Goal: Task Accomplishment & Management: Complete application form

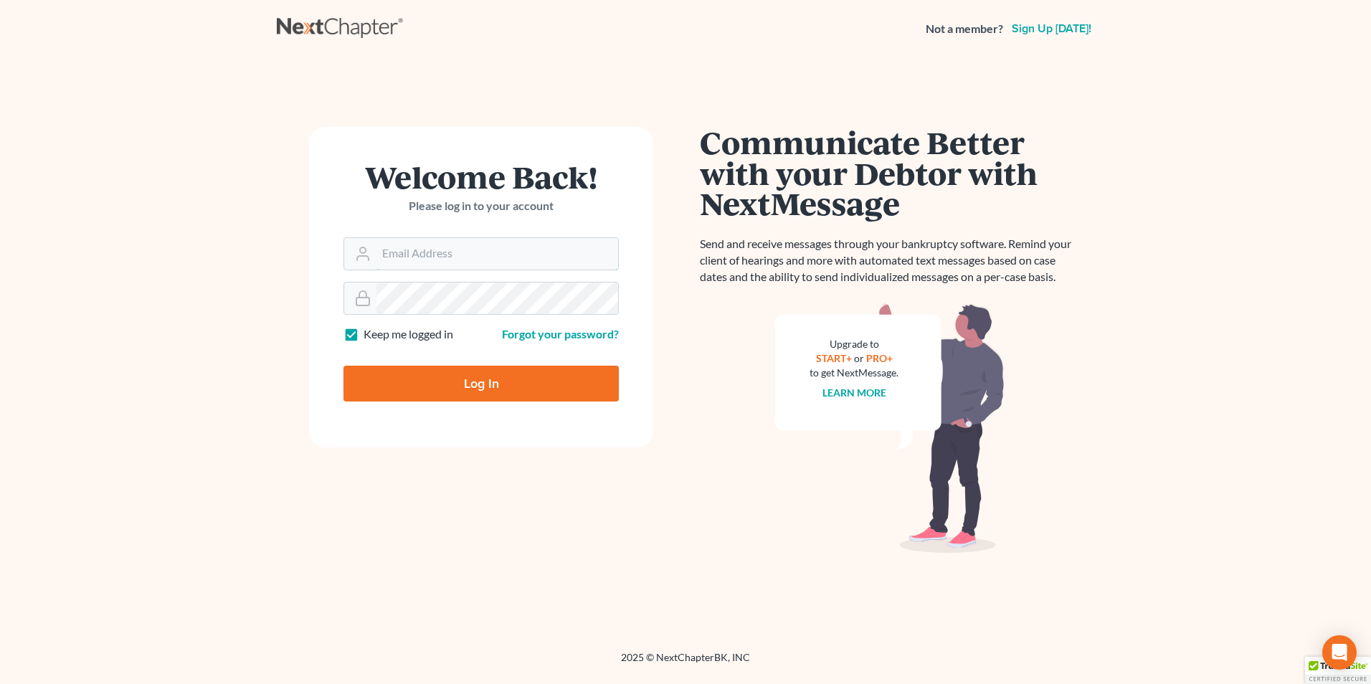
type input "[EMAIL_ADDRESS][DOMAIN_NAME]"
click at [473, 379] on input "Log In" at bounding box center [480, 384] width 275 height 36
type input "Thinking..."
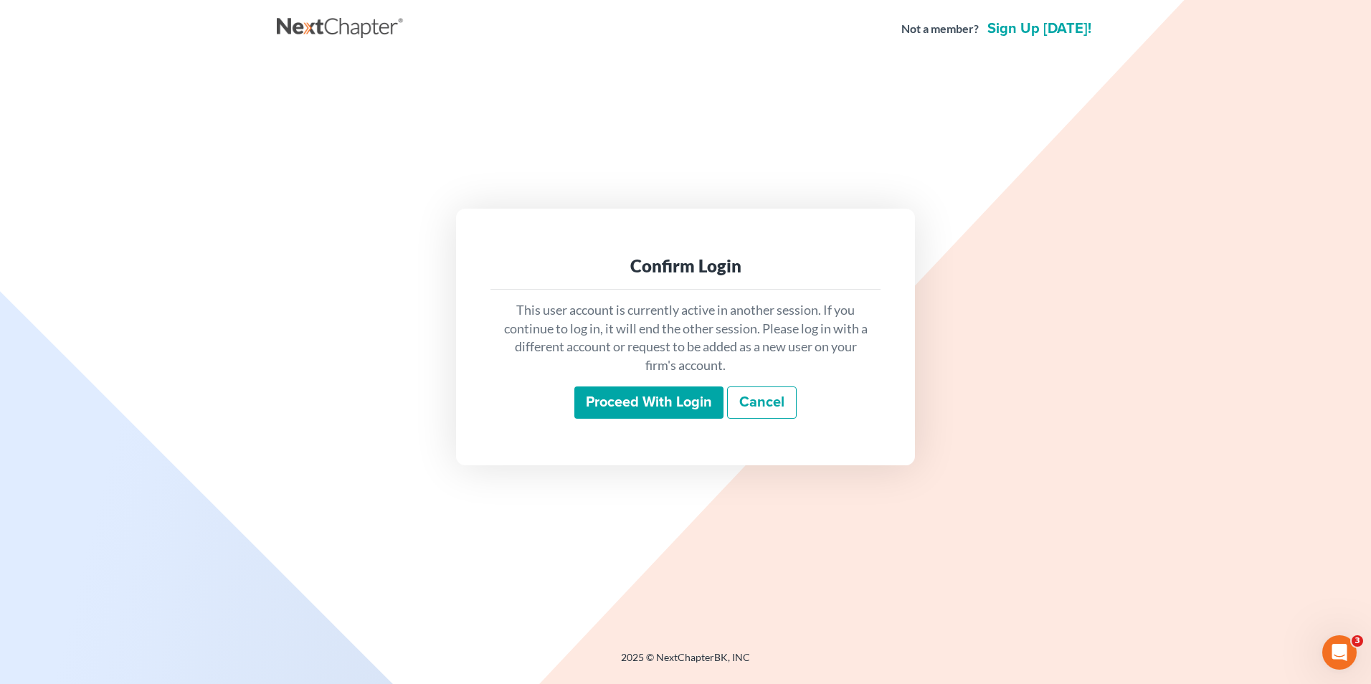
click at [643, 409] on input "Proceed with login" at bounding box center [648, 402] width 149 height 33
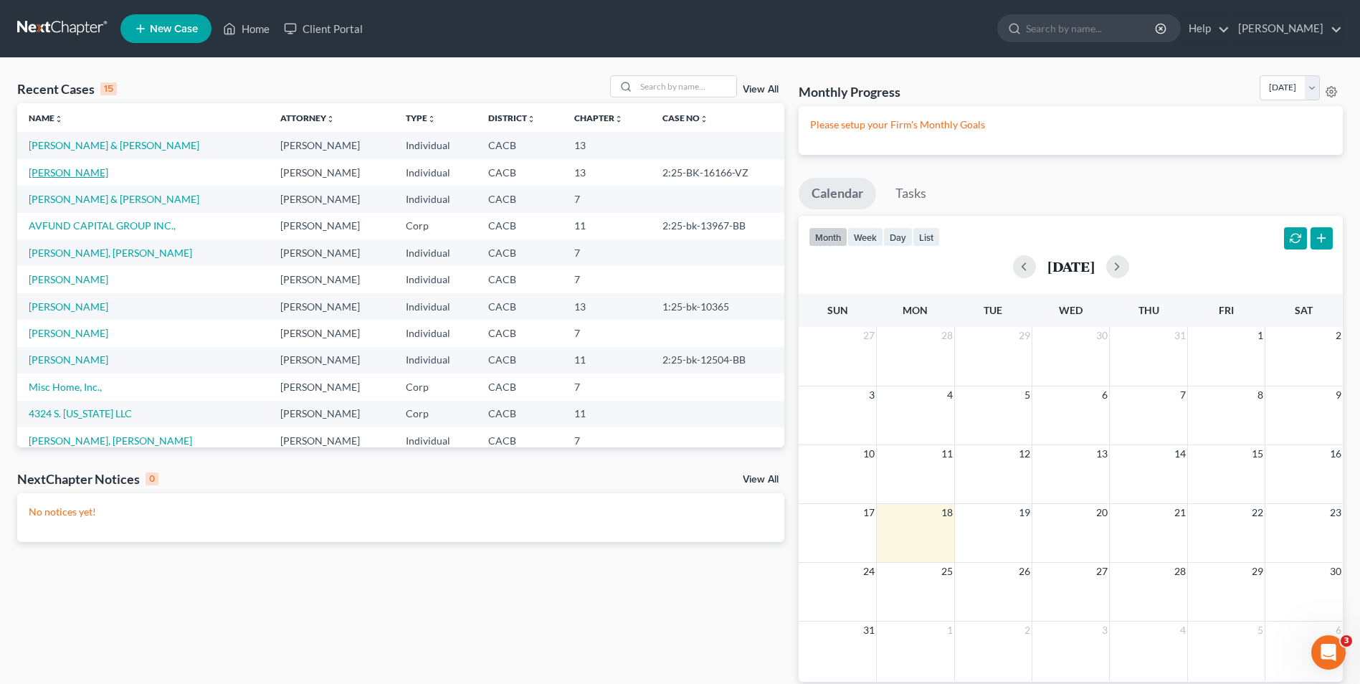
click at [70, 173] on link "[PERSON_NAME]" at bounding box center [69, 172] width 80 height 12
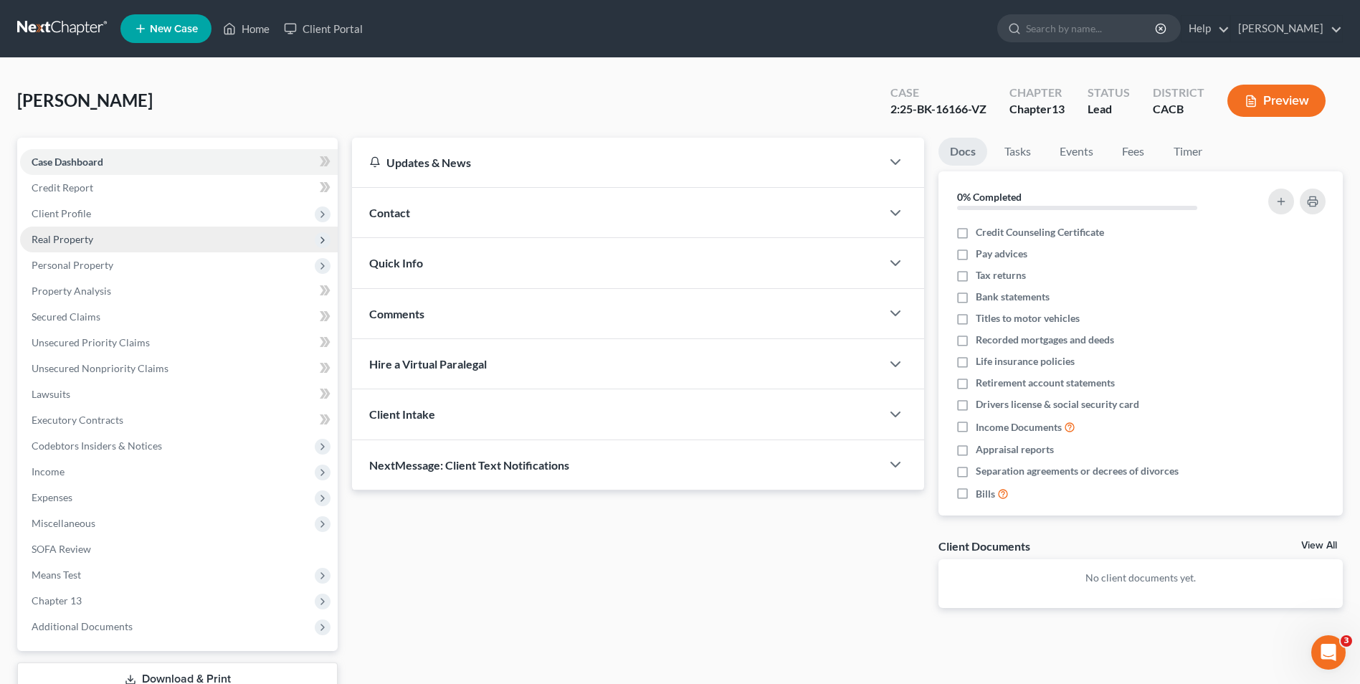
click at [75, 240] on span "Real Property" at bounding box center [63, 239] width 62 height 12
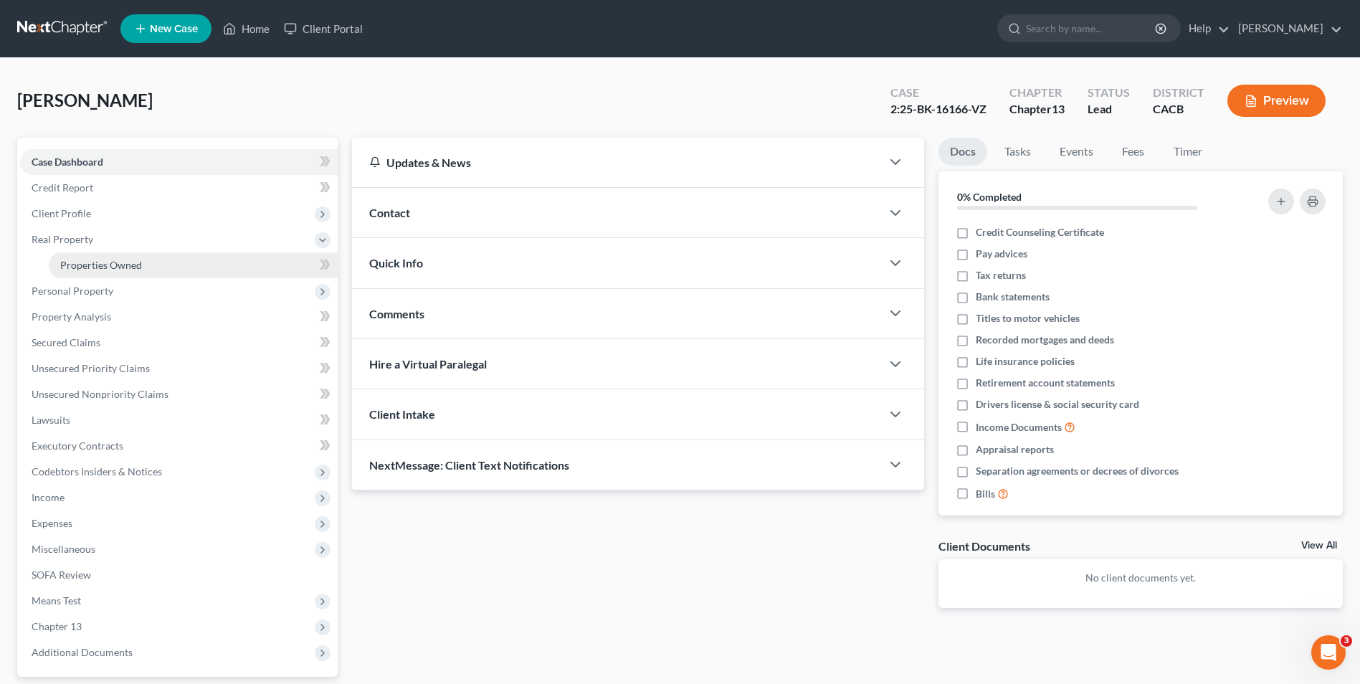
click at [106, 260] on span "Properties Owned" at bounding box center [101, 265] width 82 height 12
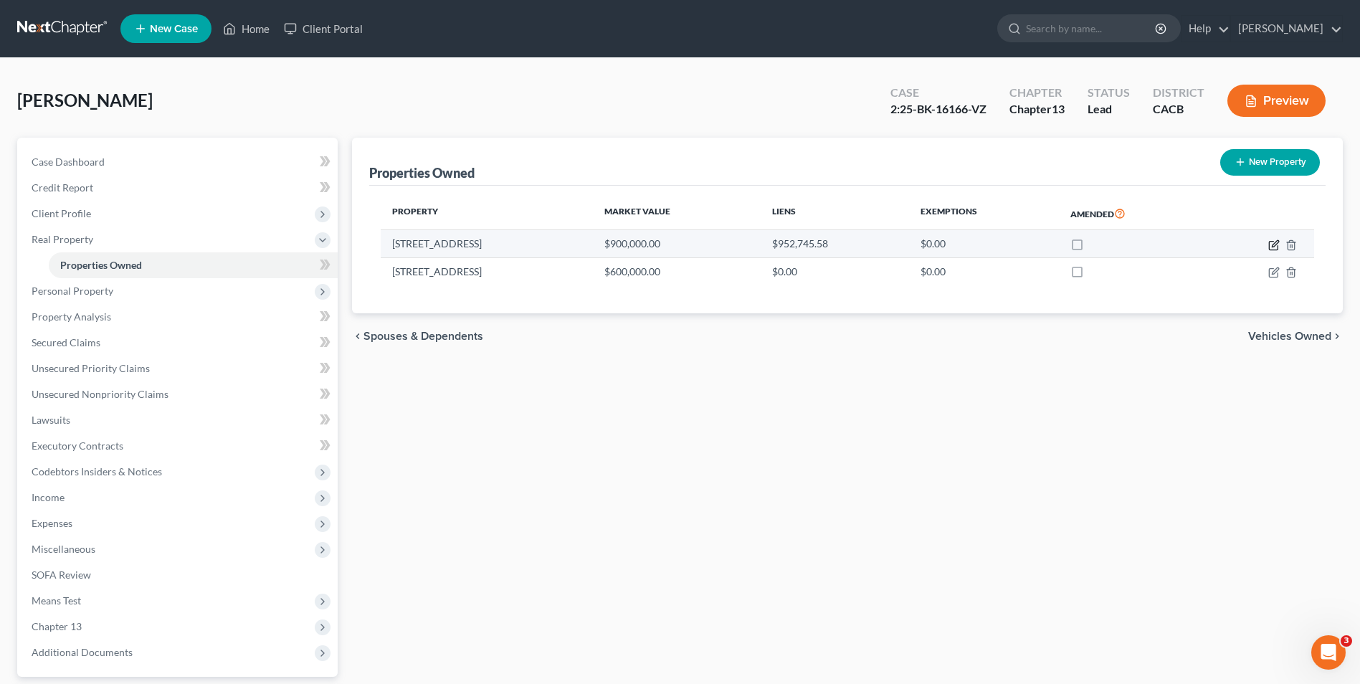
click at [1279, 246] on icon "button" at bounding box center [1273, 244] width 11 height 11
select select "4"
select select "3"
select select "0"
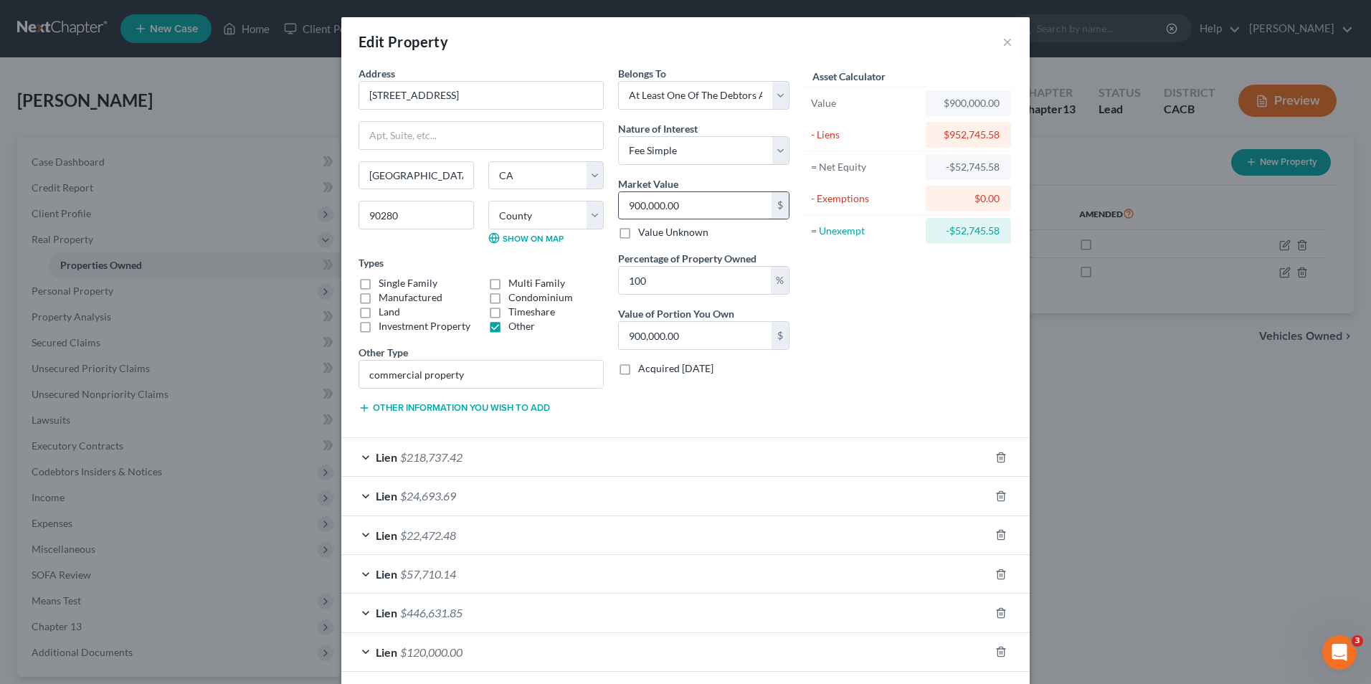
click at [678, 209] on input "900,000.00" at bounding box center [695, 205] width 153 height 27
type input "89"
type input "89.00"
type input "8"
type input "8.00"
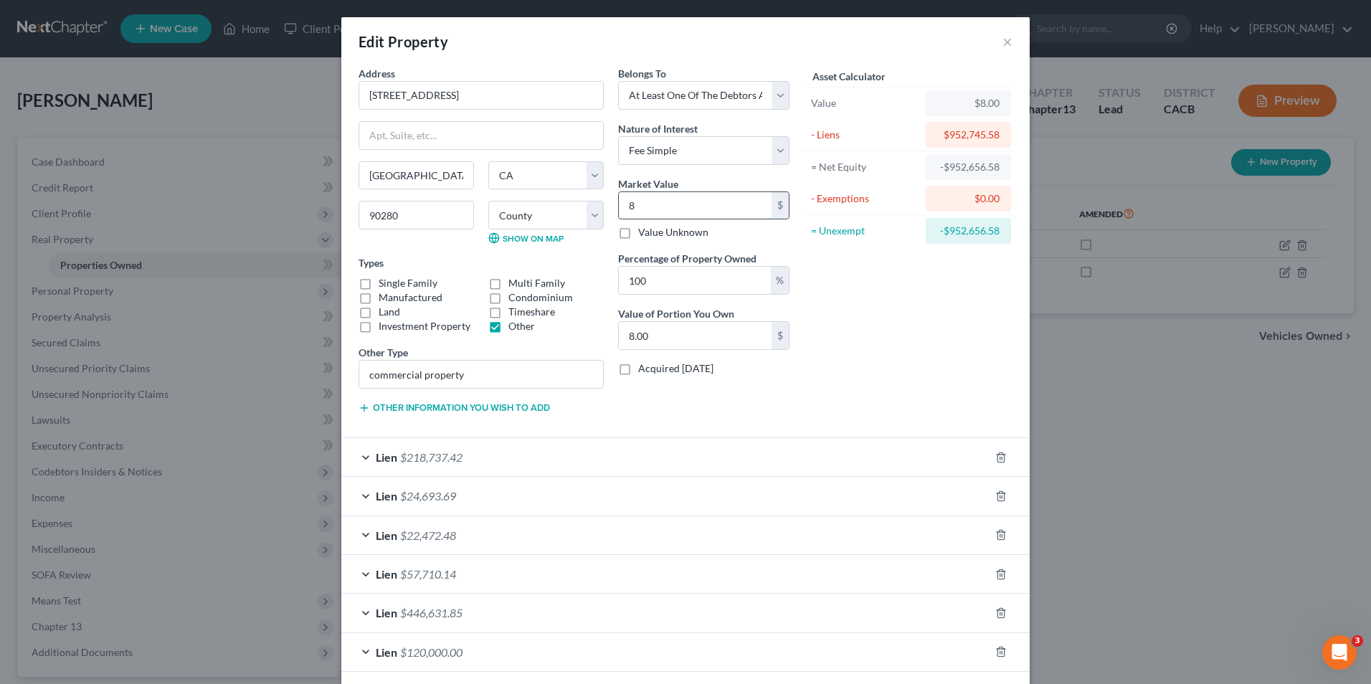
type input "85"
type input "85.00"
type input "850"
type input "850.00"
type input "8500"
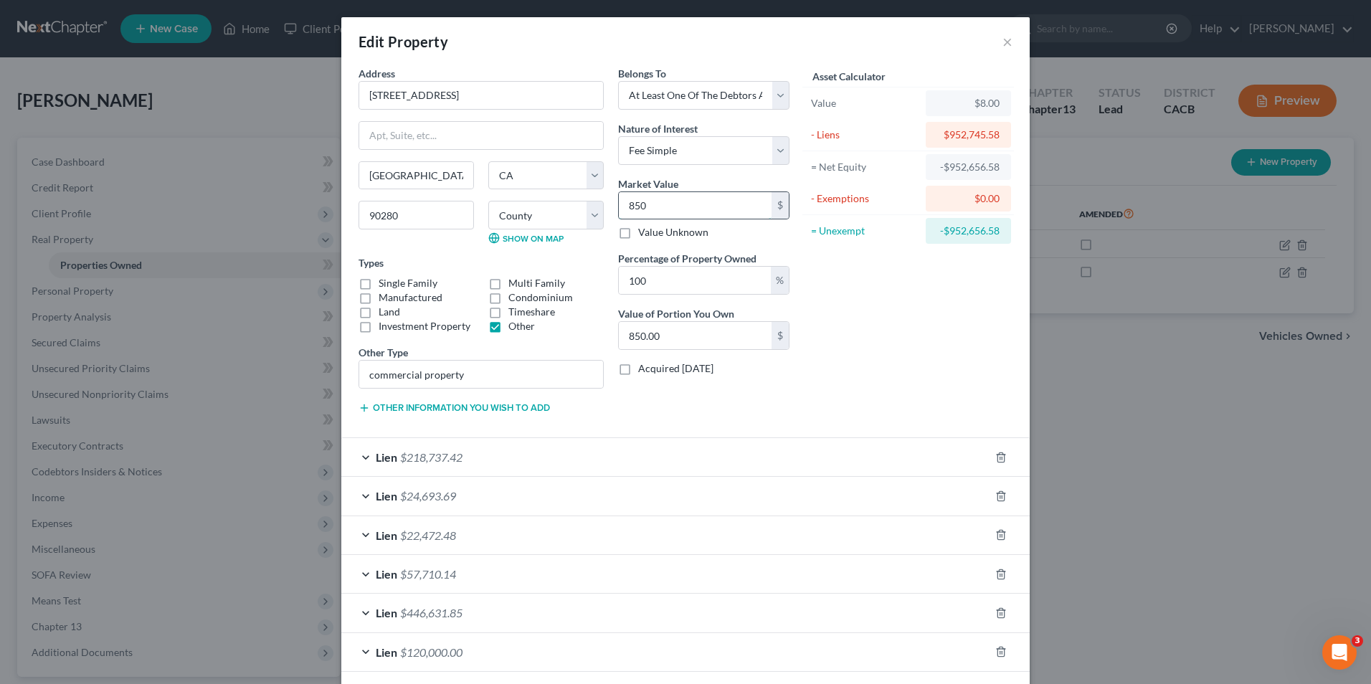
type input "8,500.00"
type input "8,5000"
type input "85,000.00"
type input "85,0000"
type input "850,000.00"
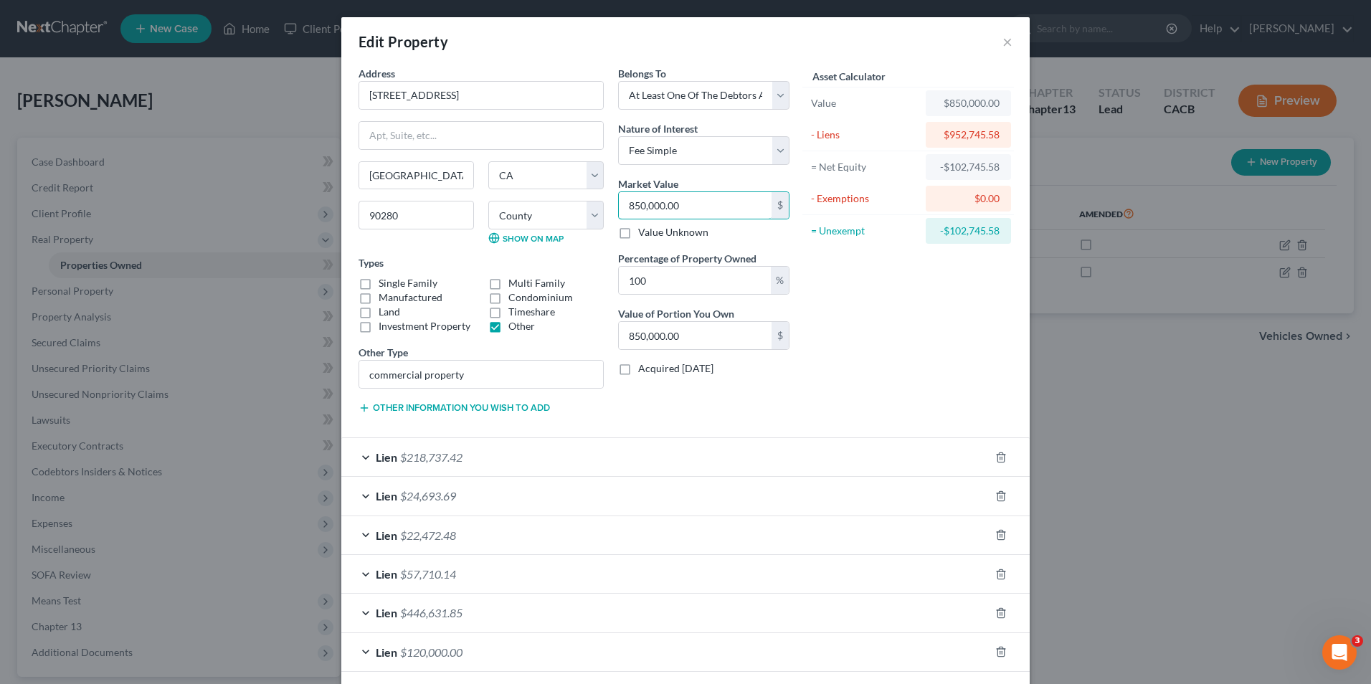
type input "850,000.00"
click at [899, 326] on div "Asset Calculator Value $850,000.00 - Liens $952,745.58 = Net Equity -$102,745.5…" at bounding box center [908, 246] width 223 height 360
click at [1002, 44] on button "×" at bounding box center [1007, 41] width 10 height 17
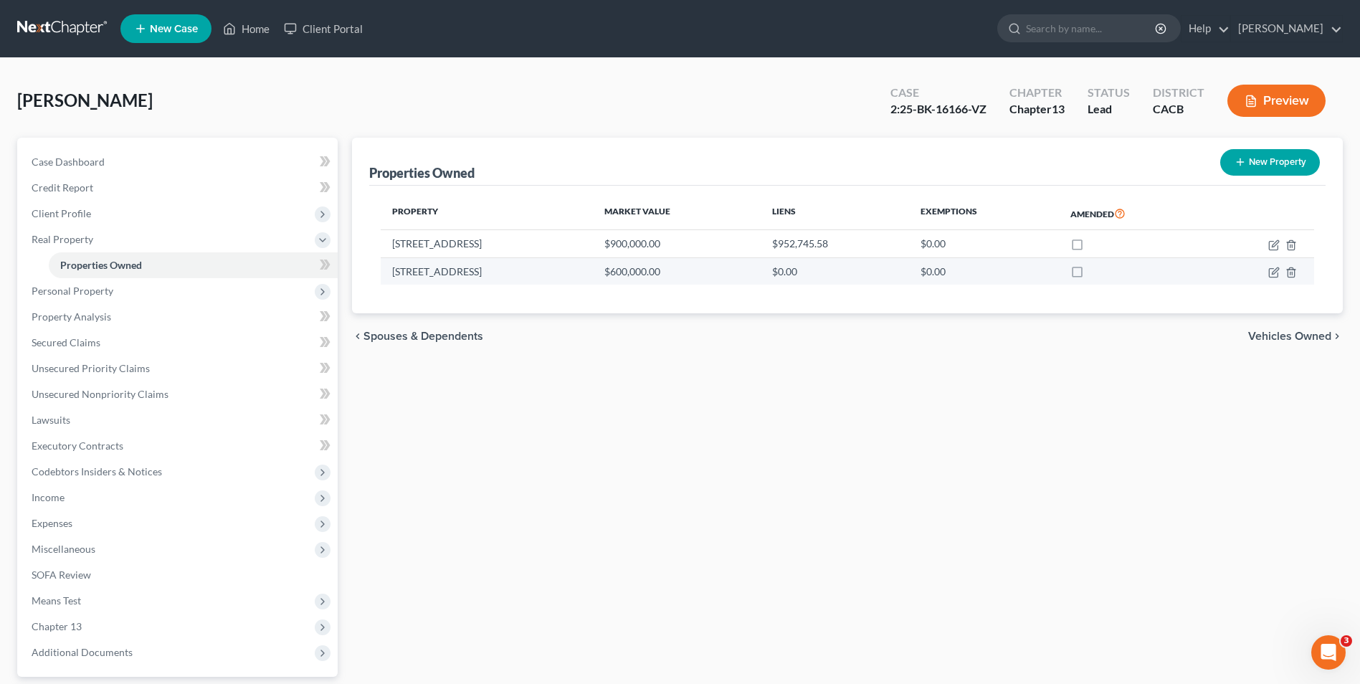
click at [415, 273] on td "[STREET_ADDRESS]" at bounding box center [487, 270] width 212 height 27
drag, startPoint x: 1275, startPoint y: 267, endPoint x: 1267, endPoint y: 265, distance: 9.1
click at [1274, 267] on icon "button" at bounding box center [1273, 272] width 11 height 11
select select "4"
select select "36"
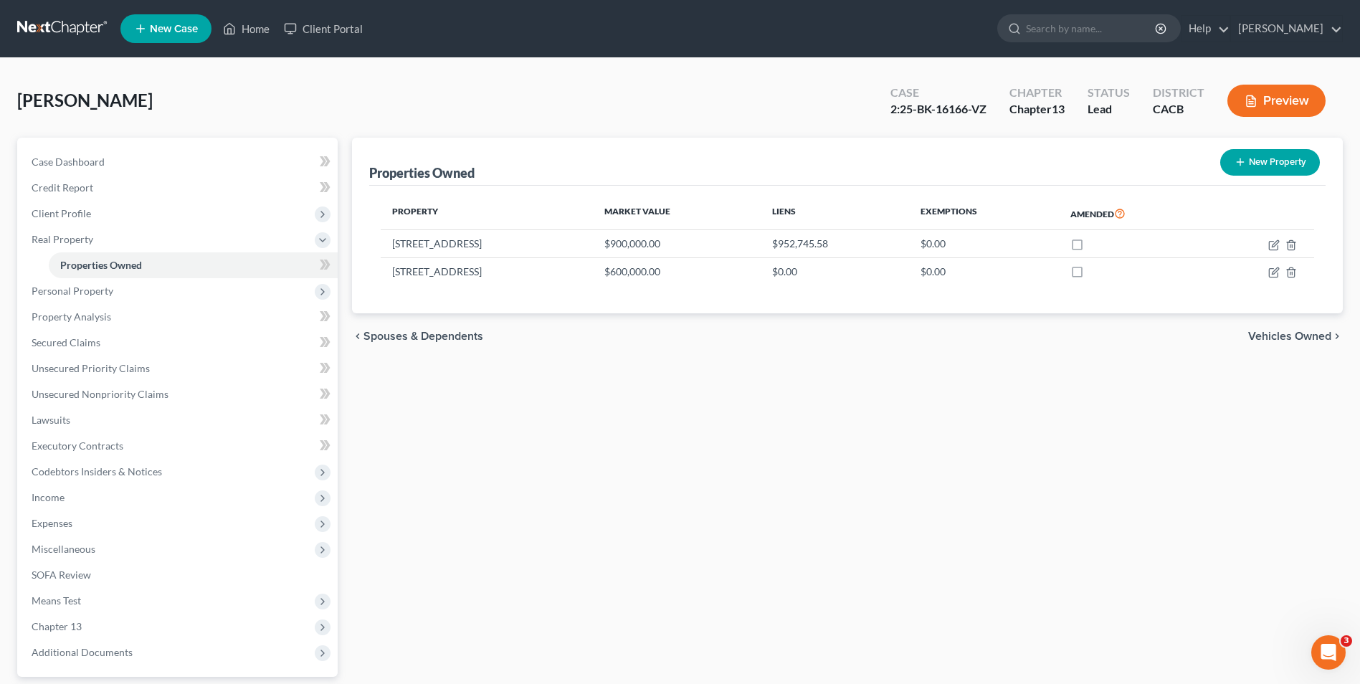
select select "3"
select select "0"
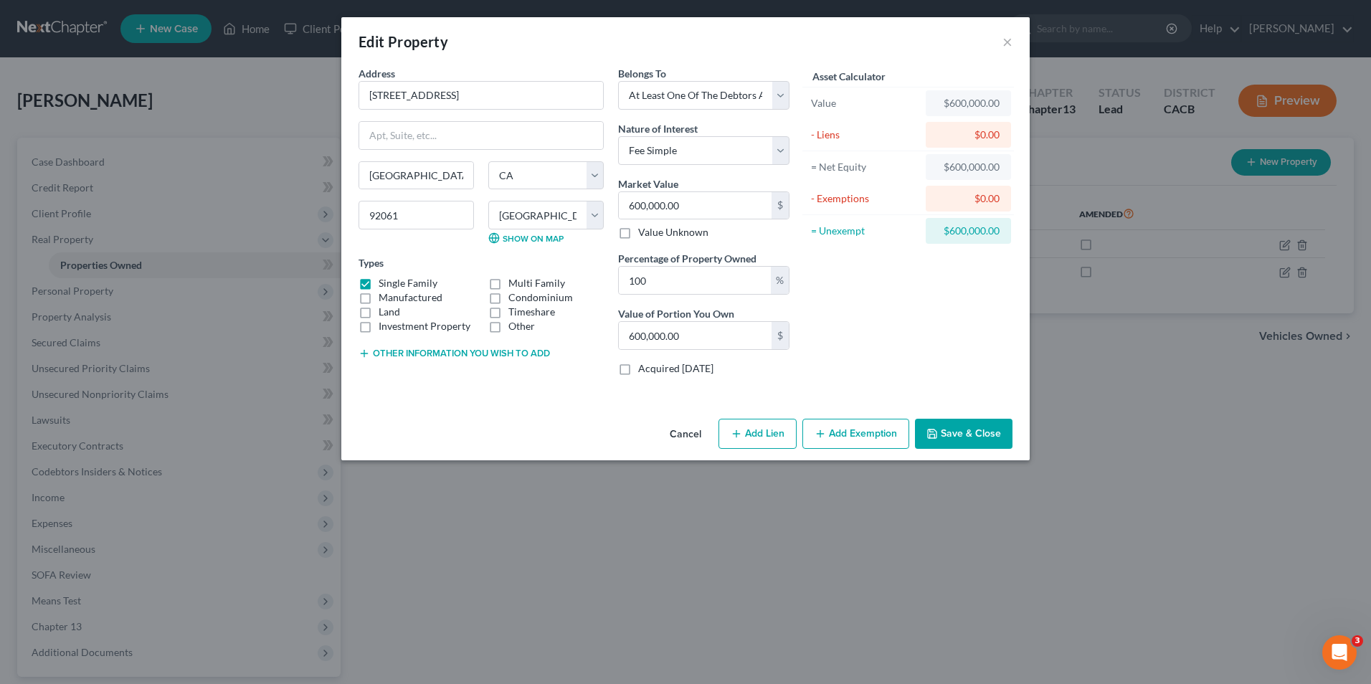
click at [961, 138] on div "$0.00" at bounding box center [968, 135] width 62 height 14
drag, startPoint x: 1009, startPoint y: 37, endPoint x: 938, endPoint y: 177, distance: 157.4
click at [1009, 37] on button "×" at bounding box center [1007, 41] width 10 height 17
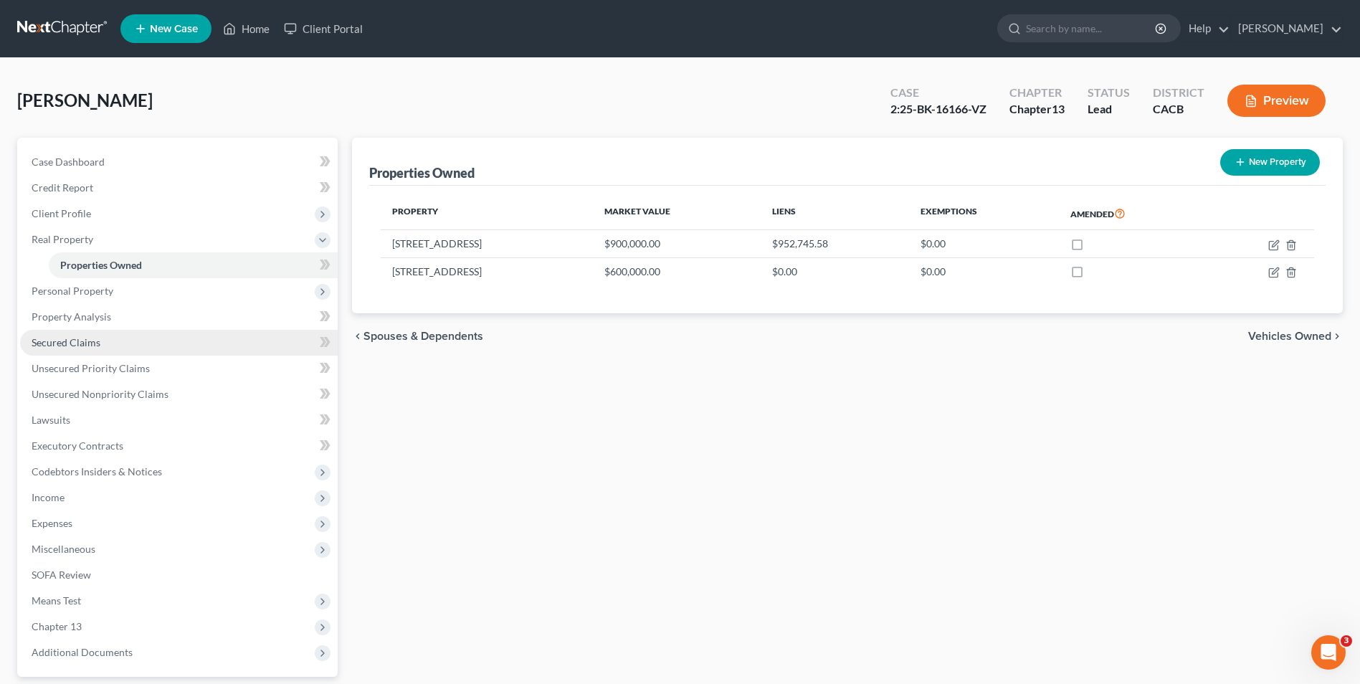
click at [80, 340] on span "Secured Claims" at bounding box center [66, 342] width 69 height 12
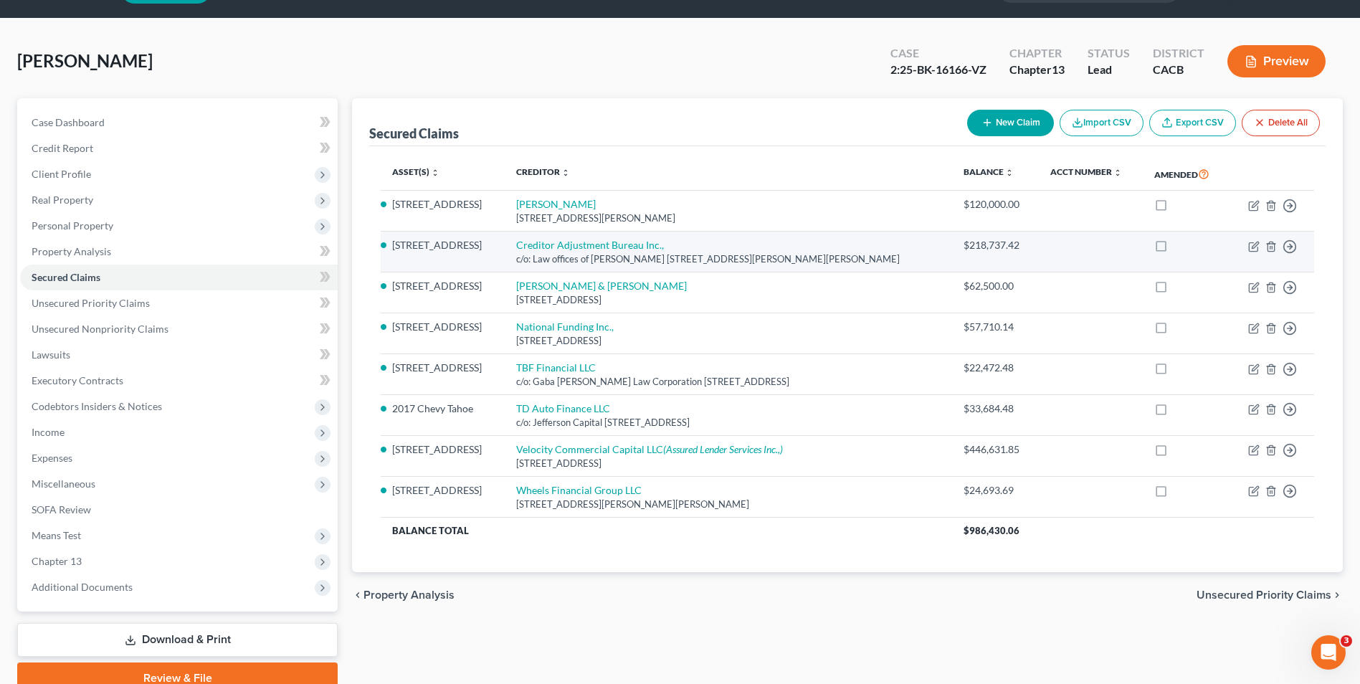
scroll to position [104, 0]
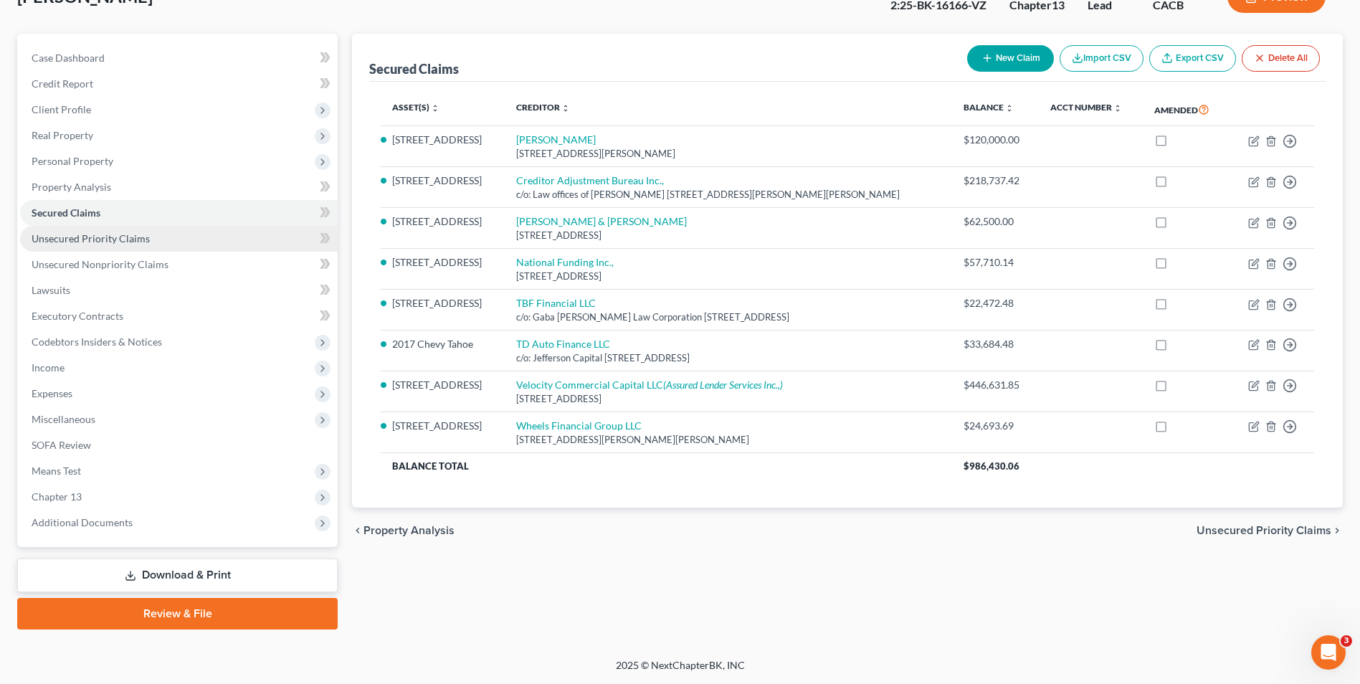
drag, startPoint x: 103, startPoint y: 237, endPoint x: 283, endPoint y: 245, distance: 180.1
click at [103, 237] on span "Unsecured Priority Claims" at bounding box center [91, 238] width 118 height 12
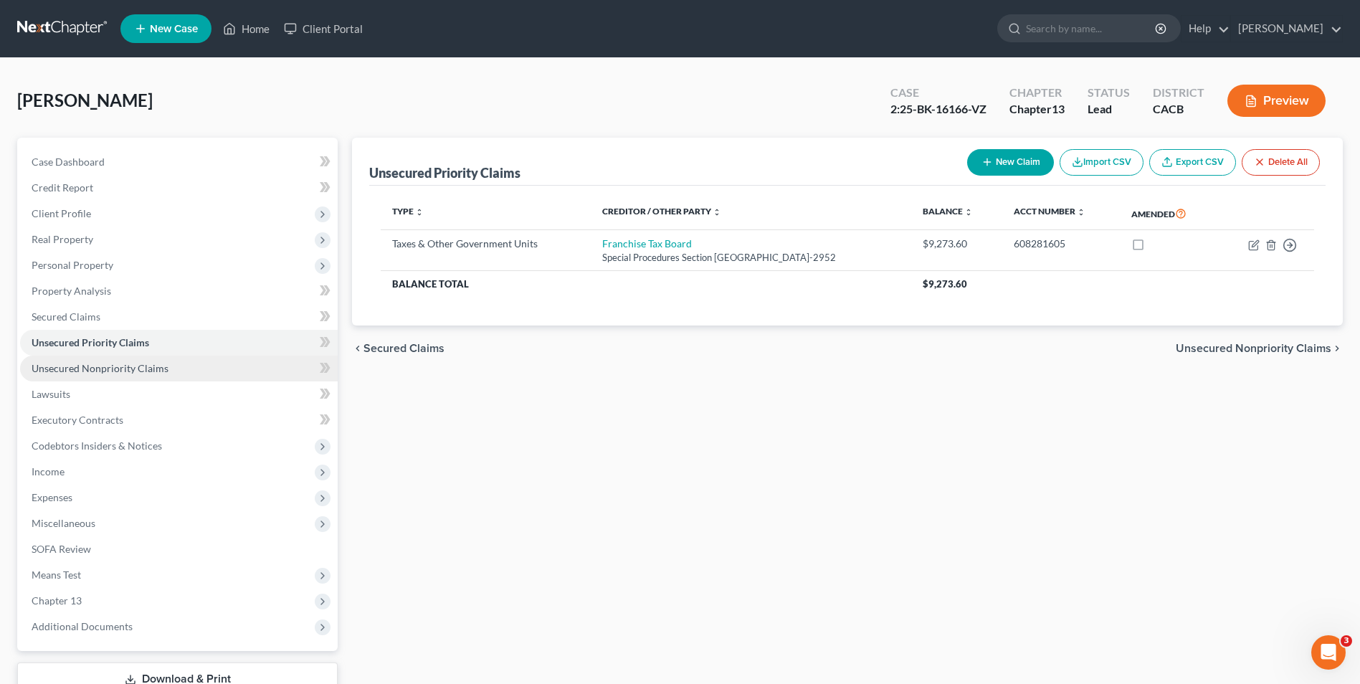
click at [45, 366] on span "Unsecured Nonpriority Claims" at bounding box center [100, 368] width 137 height 12
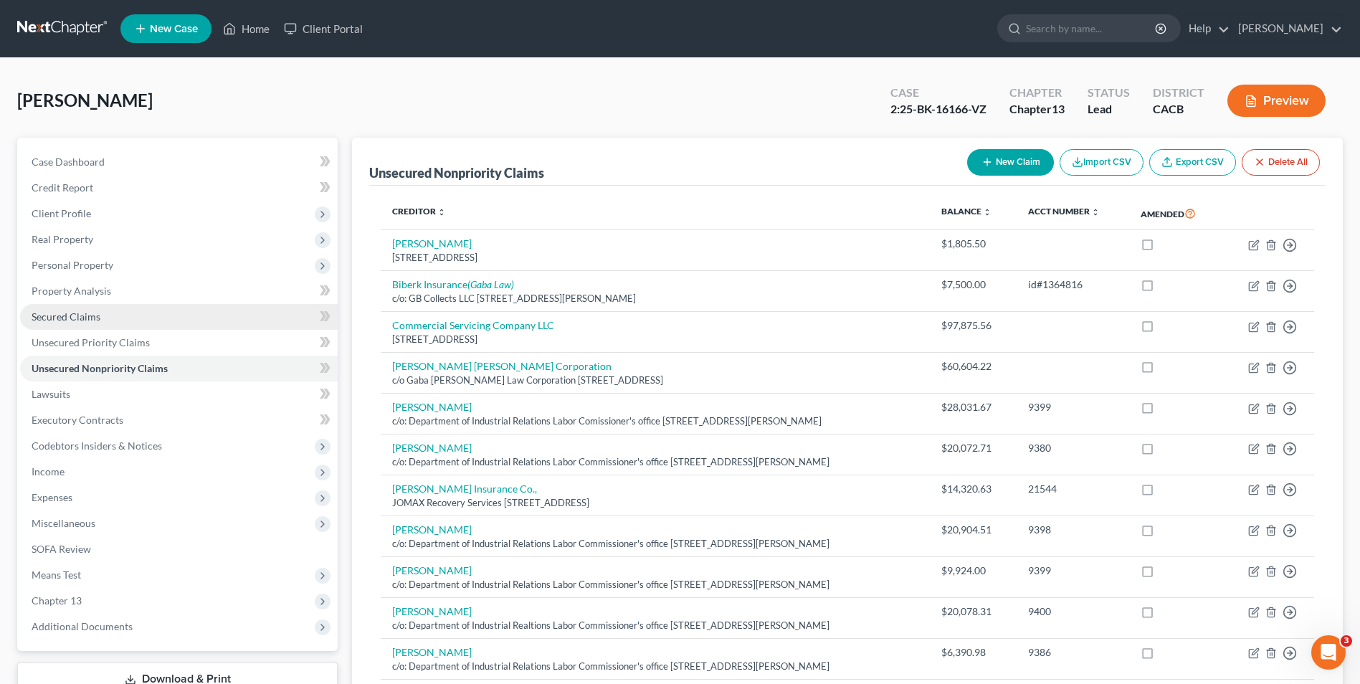
click at [69, 320] on span "Secured Claims" at bounding box center [66, 316] width 69 height 12
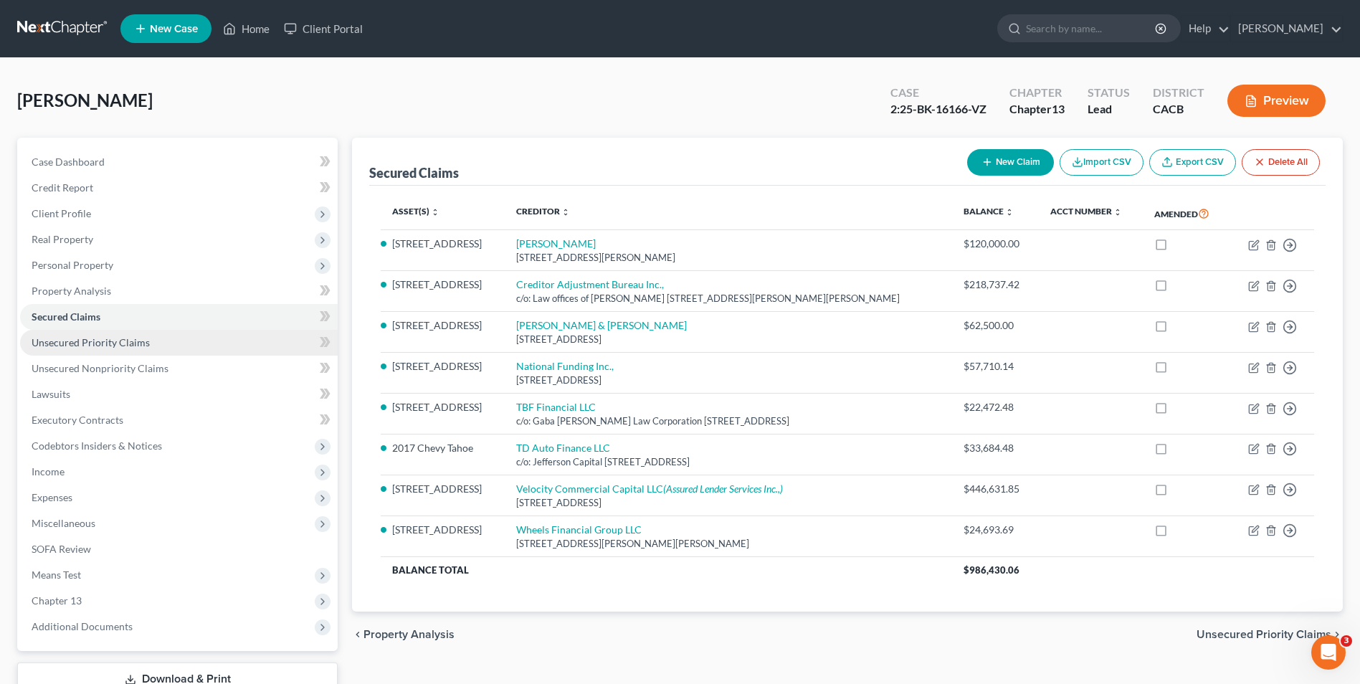
click at [103, 337] on span "Unsecured Priority Claims" at bounding box center [91, 342] width 118 height 12
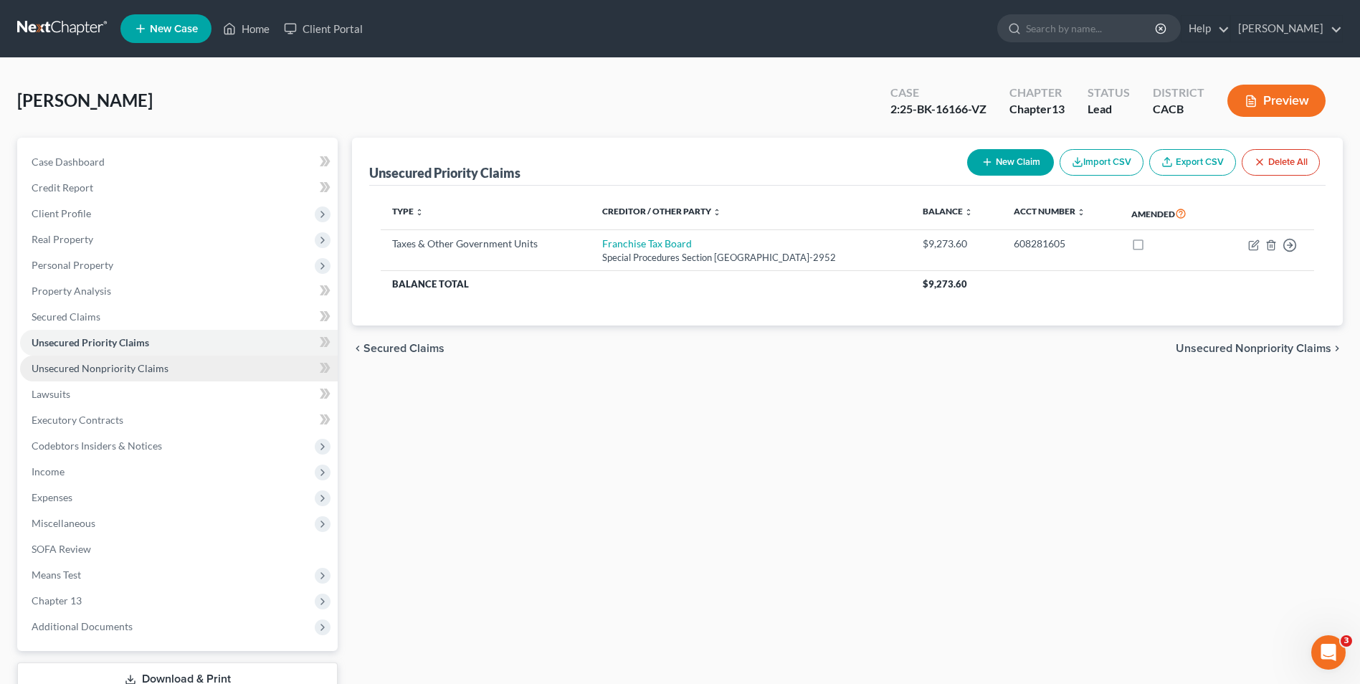
click at [114, 376] on link "Unsecured Nonpriority Claims" at bounding box center [179, 369] width 318 height 26
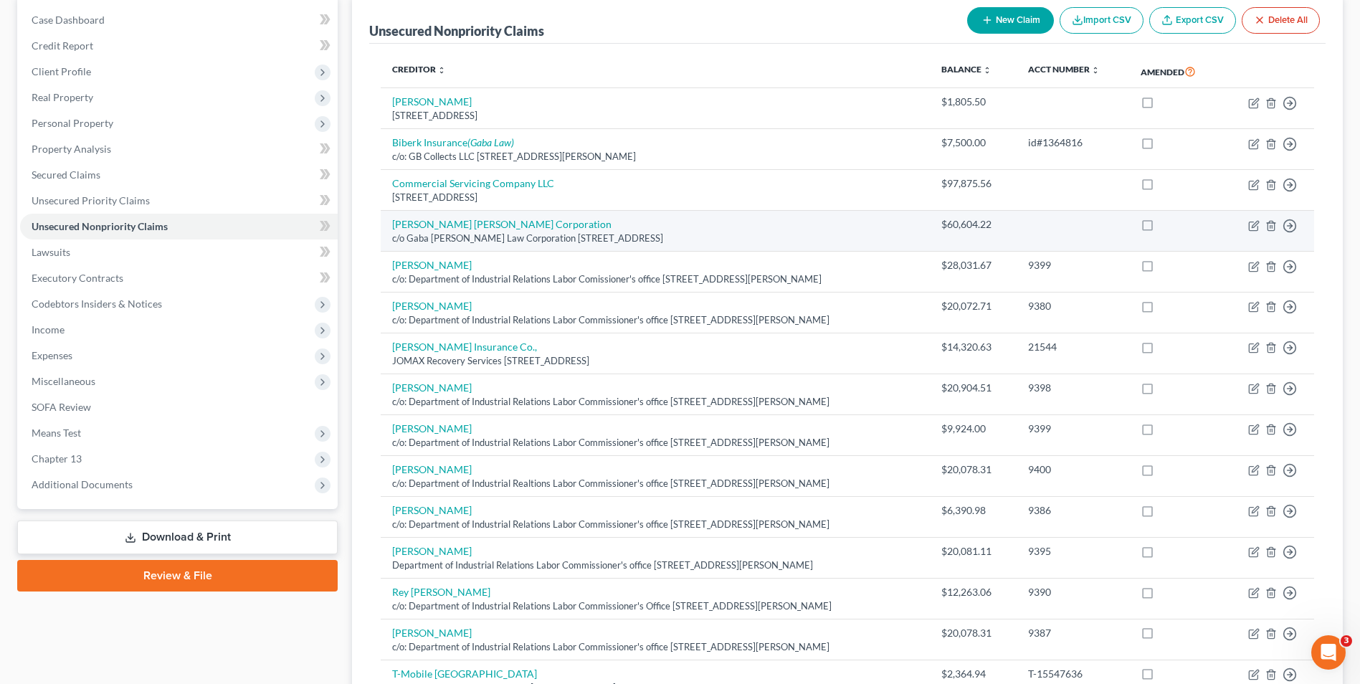
scroll to position [143, 0]
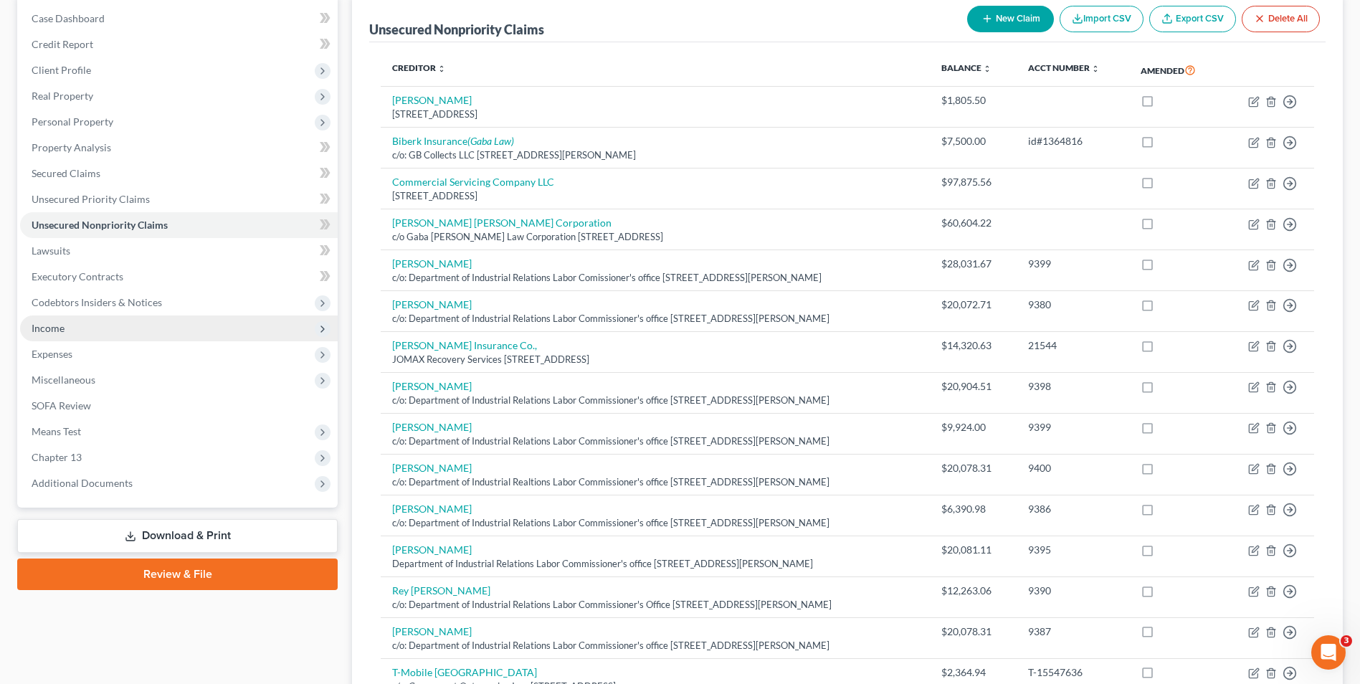
click at [82, 333] on span "Income" at bounding box center [179, 328] width 318 height 26
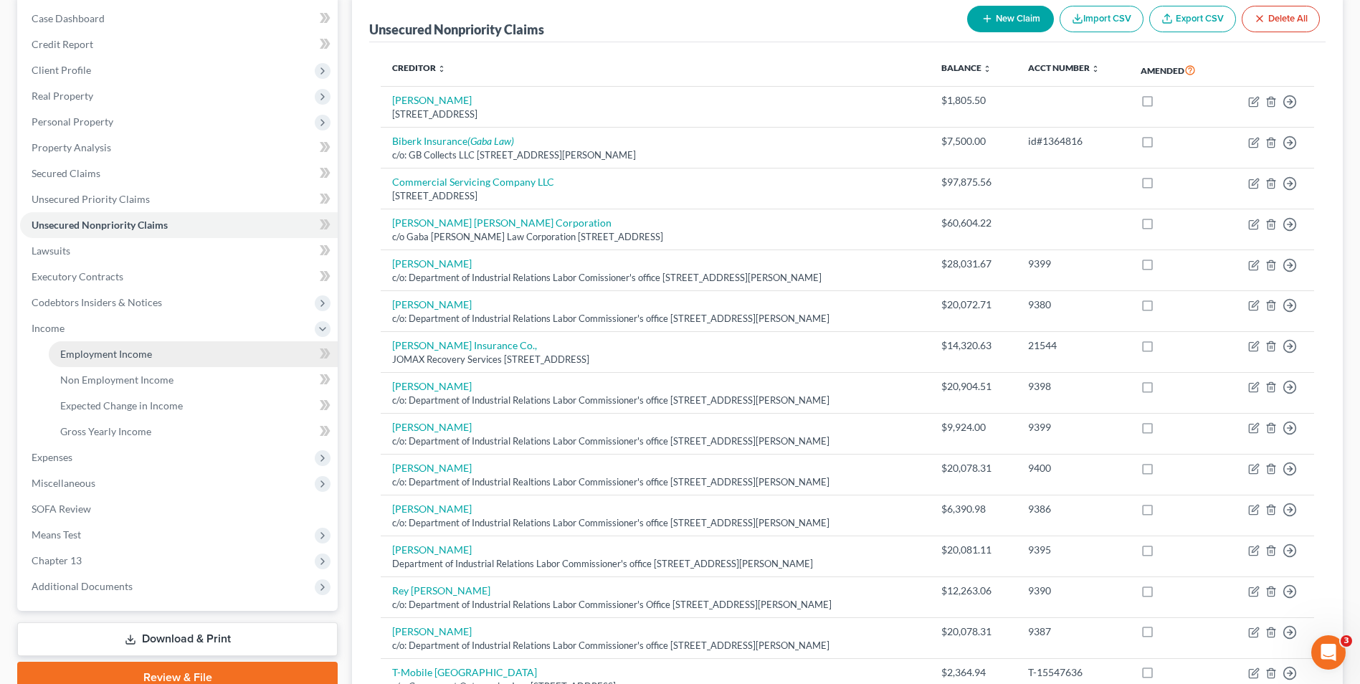
click at [125, 358] on span "Employment Income" at bounding box center [106, 354] width 92 height 12
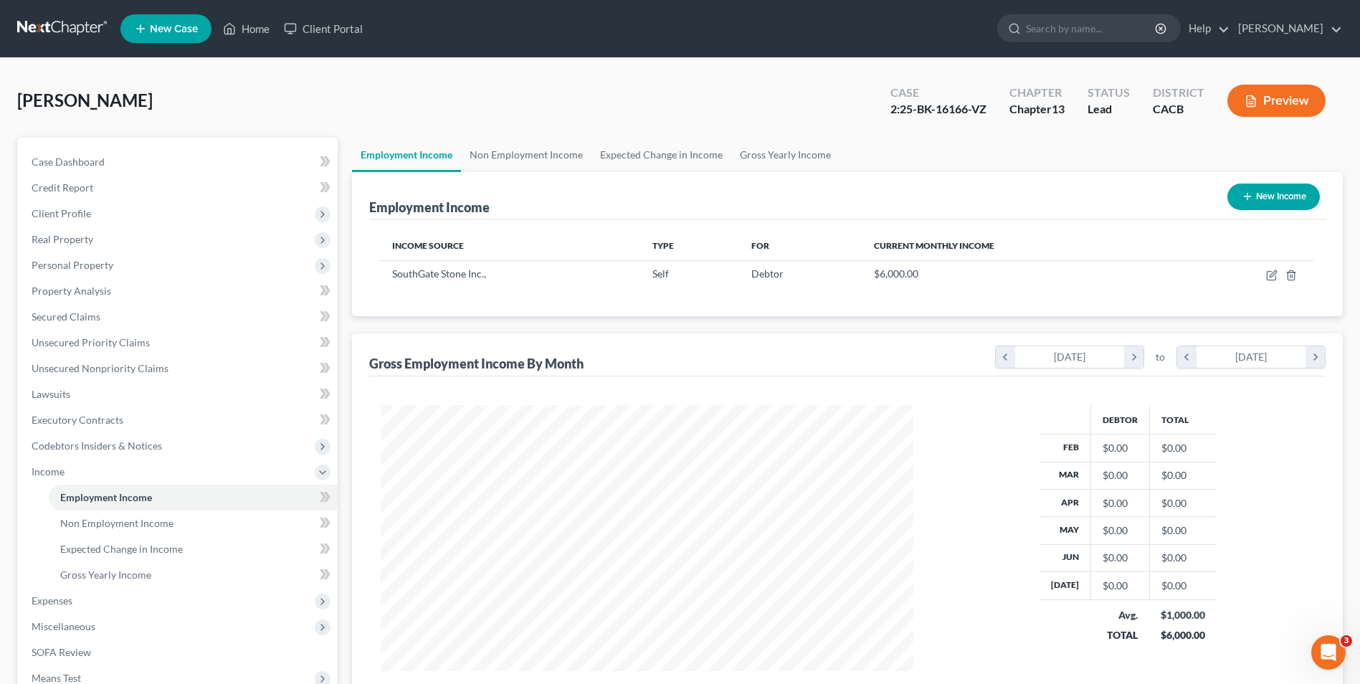
scroll to position [266, 561]
drag, startPoint x: 40, startPoint y: 599, endPoint x: 107, endPoint y: 592, distance: 67.1
click at [40, 599] on span "Expenses" at bounding box center [52, 600] width 41 height 12
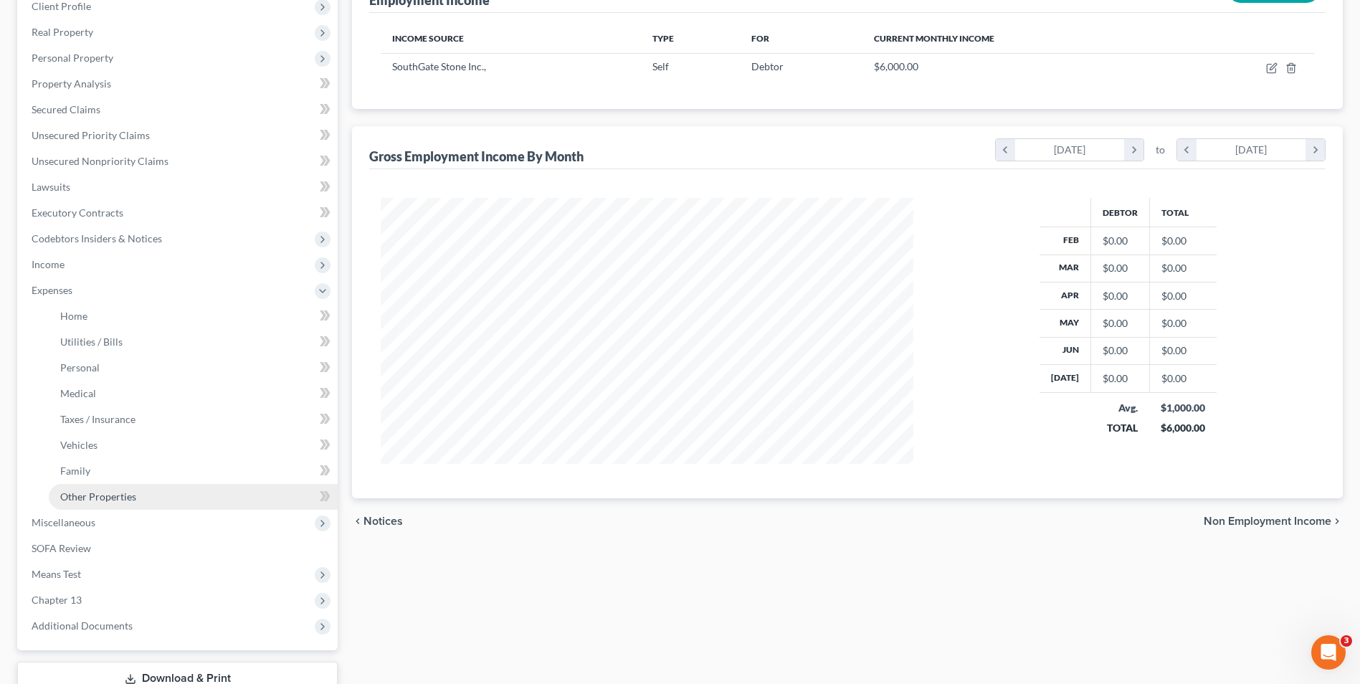
scroll to position [215, 0]
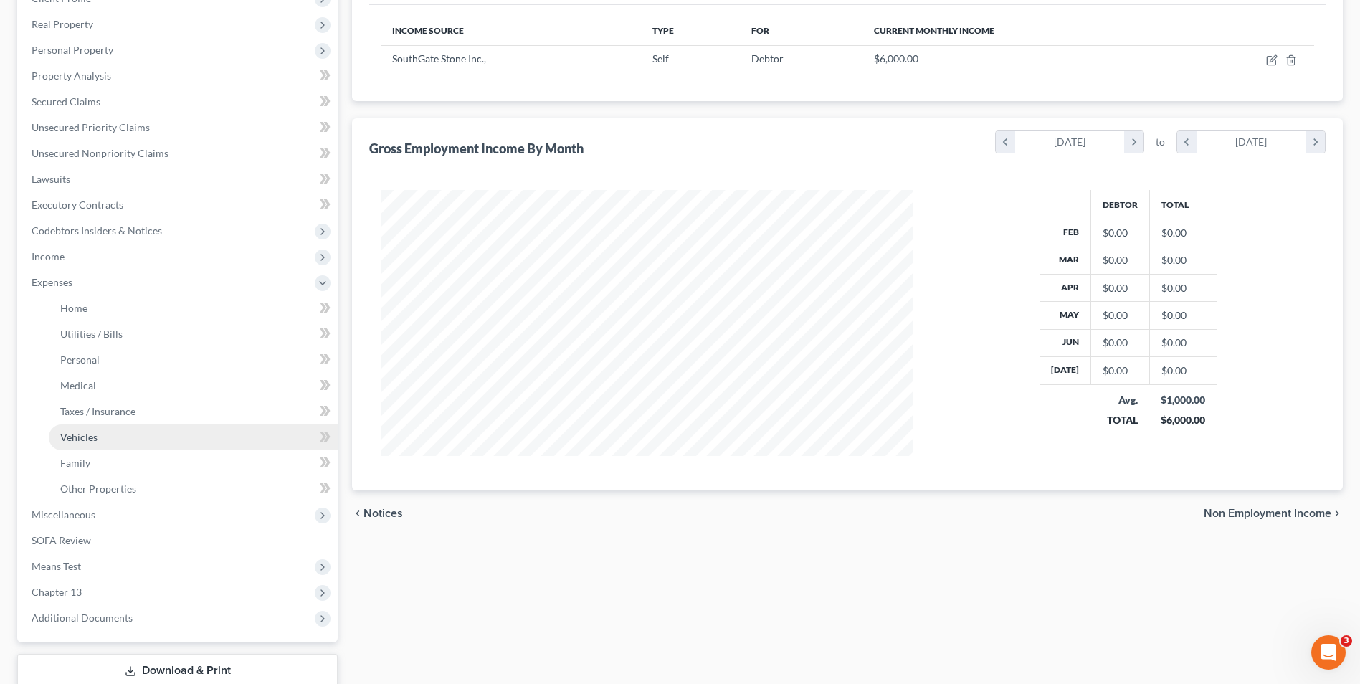
click at [95, 440] on span "Vehicles" at bounding box center [78, 437] width 37 height 12
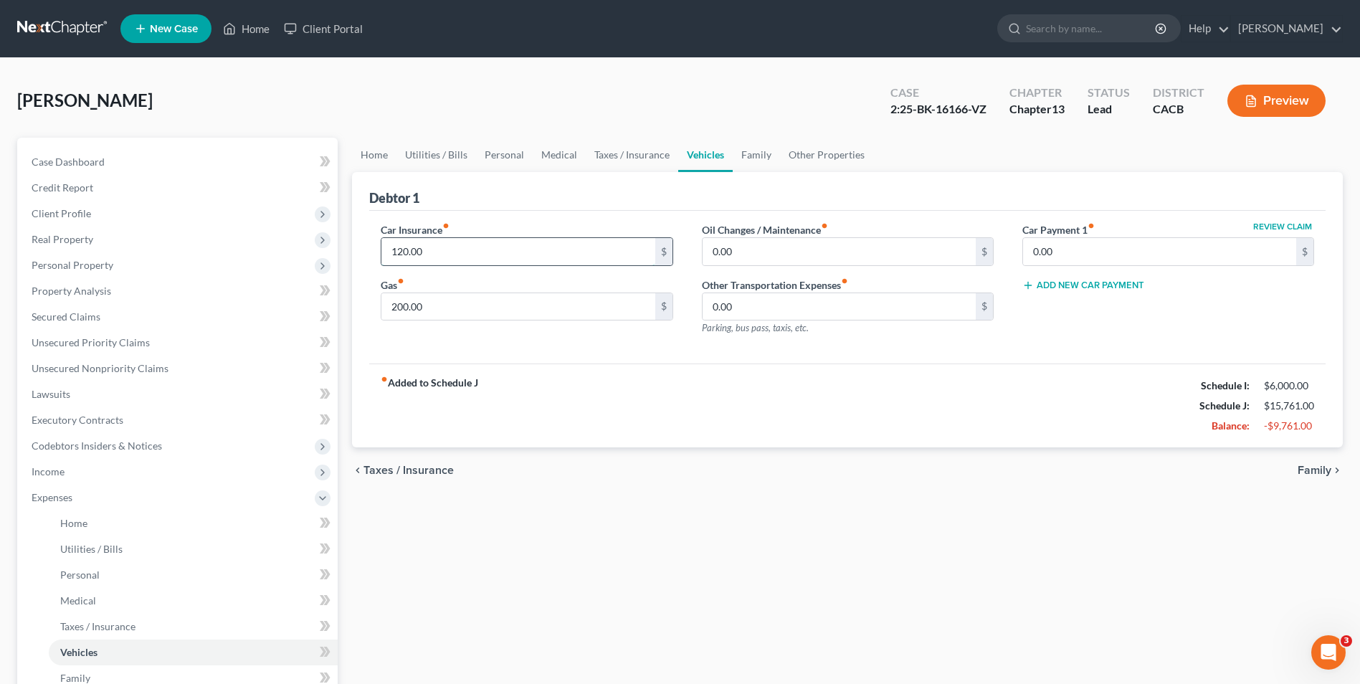
click at [530, 264] on input "120.00" at bounding box center [517, 251] width 273 height 27
type input "0.00"
click at [460, 310] on input "200.00" at bounding box center [517, 306] width 273 height 27
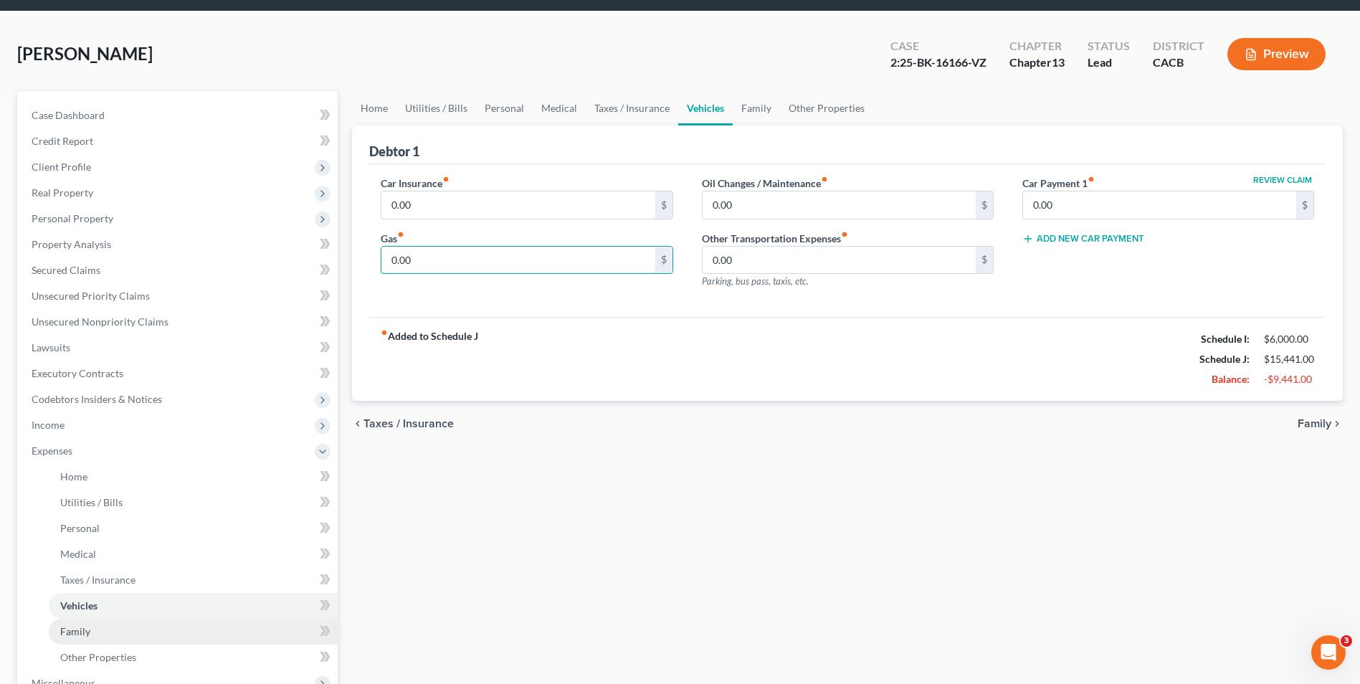
scroll to position [72, 0]
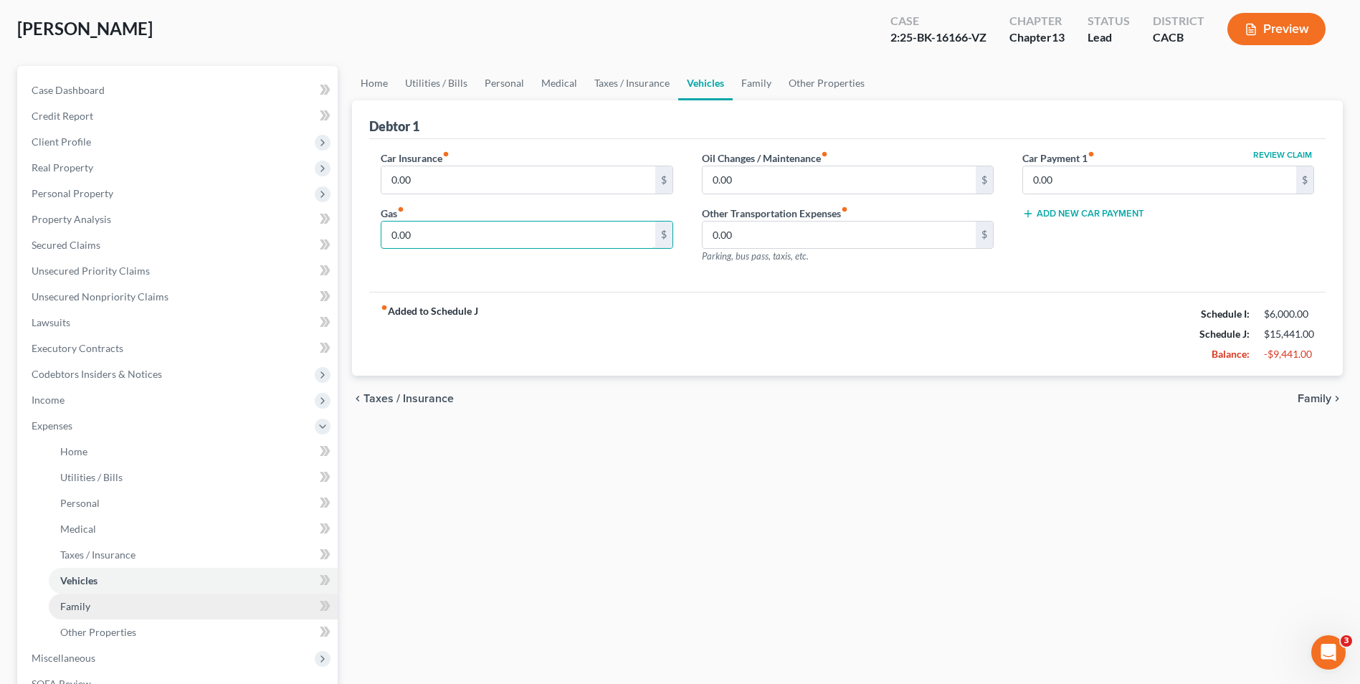
type input "0.00"
click at [85, 608] on span "Family" at bounding box center [75, 606] width 30 height 12
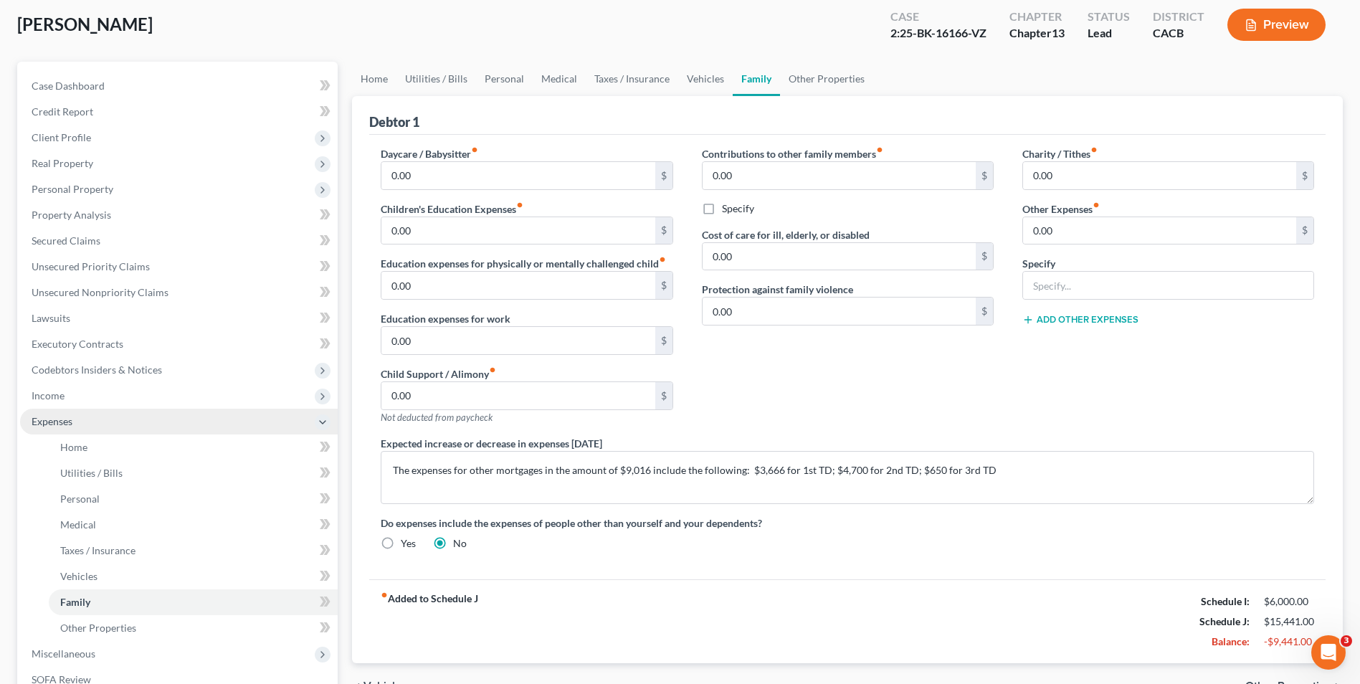
scroll to position [215, 0]
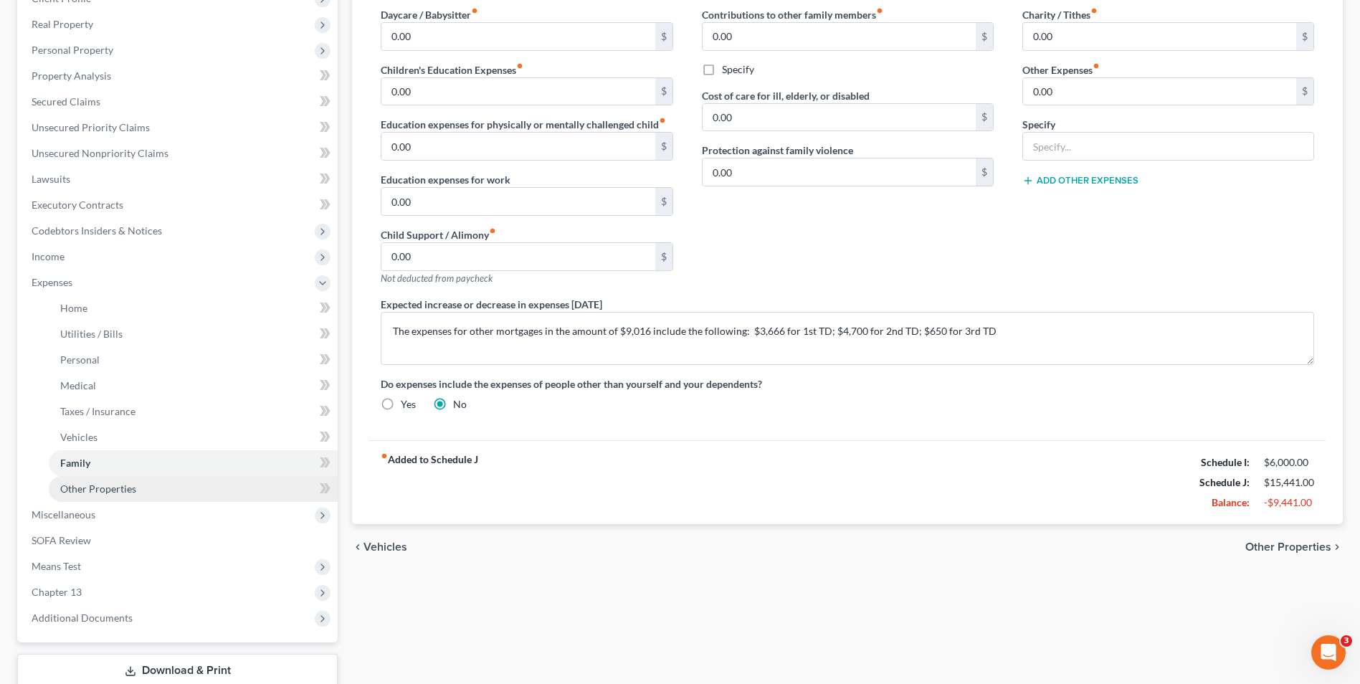
click at [77, 488] on span "Other Properties" at bounding box center [98, 489] width 76 height 12
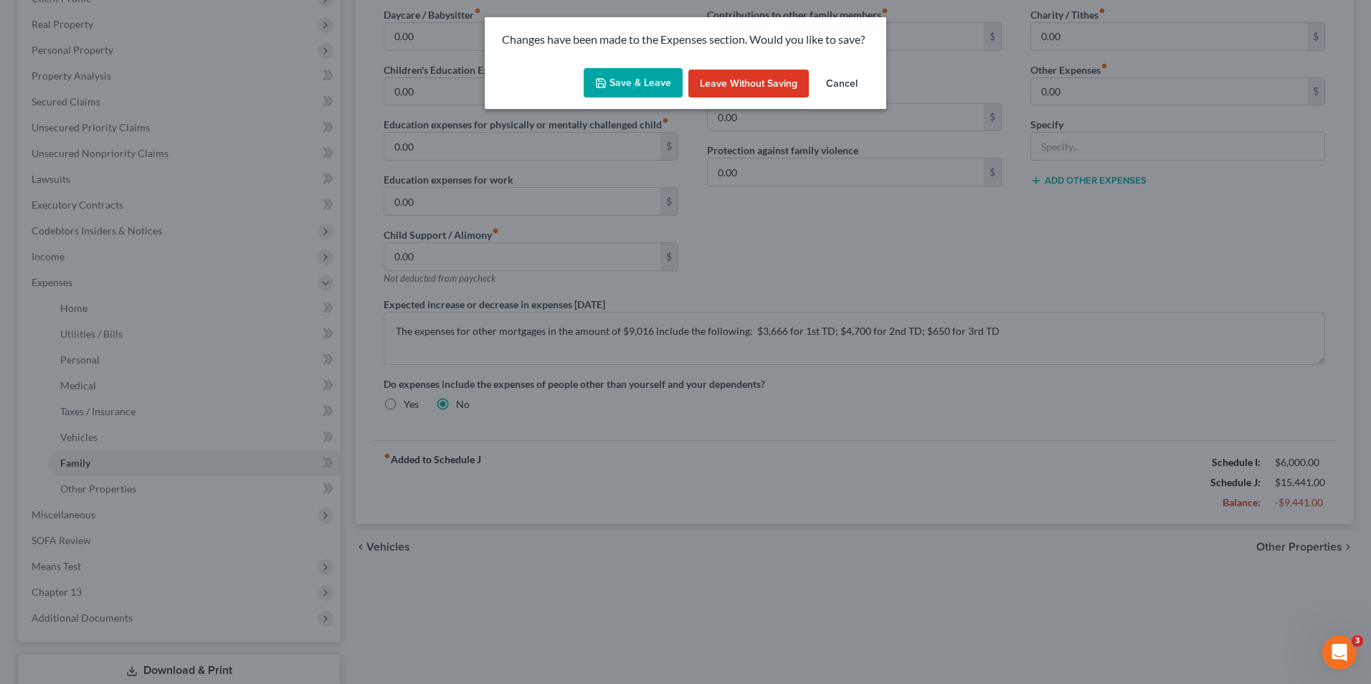
click at [834, 83] on button "Cancel" at bounding box center [841, 84] width 54 height 29
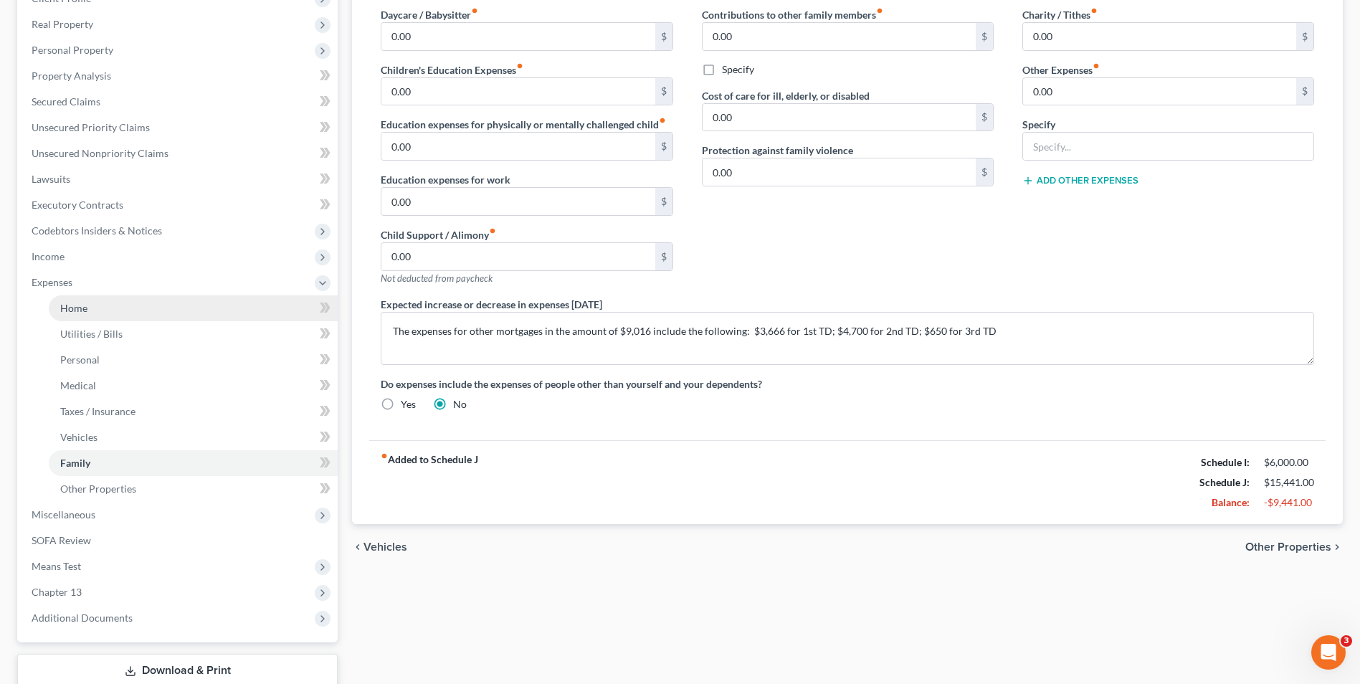
click at [80, 305] on span "Home" at bounding box center [73, 308] width 27 height 12
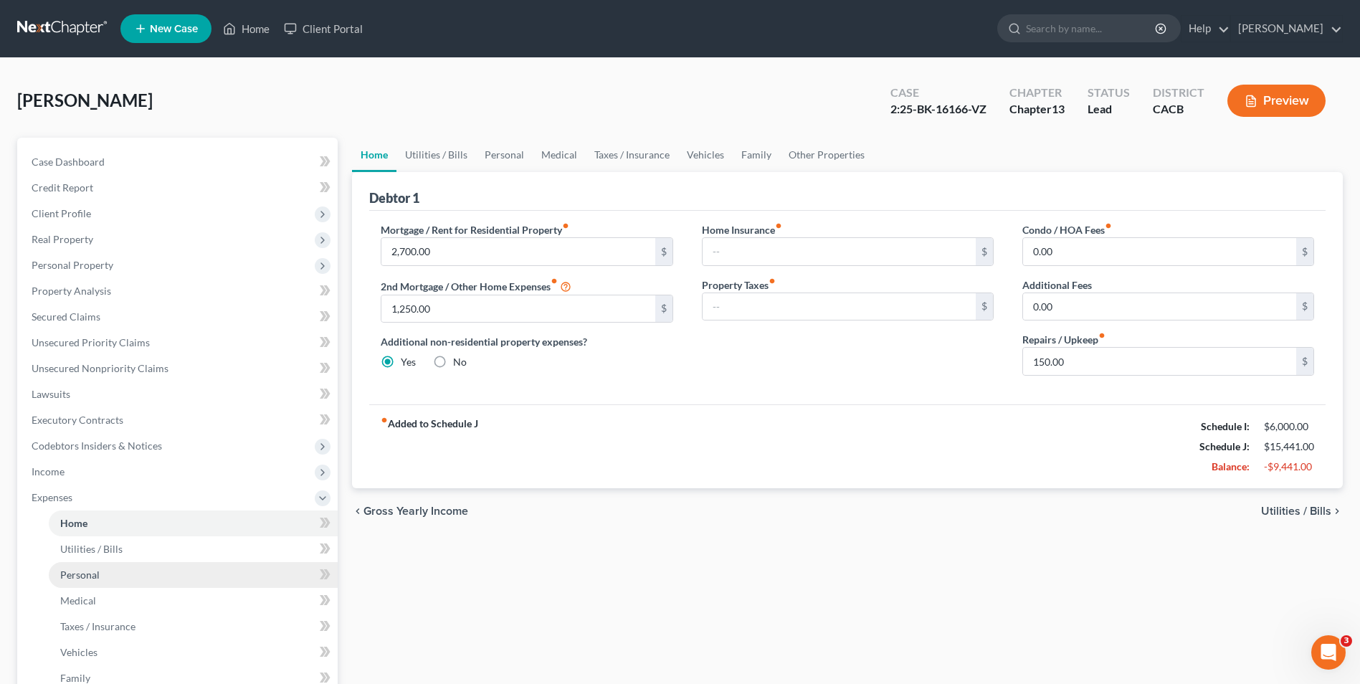
click at [83, 579] on span "Personal" at bounding box center [79, 575] width 39 height 12
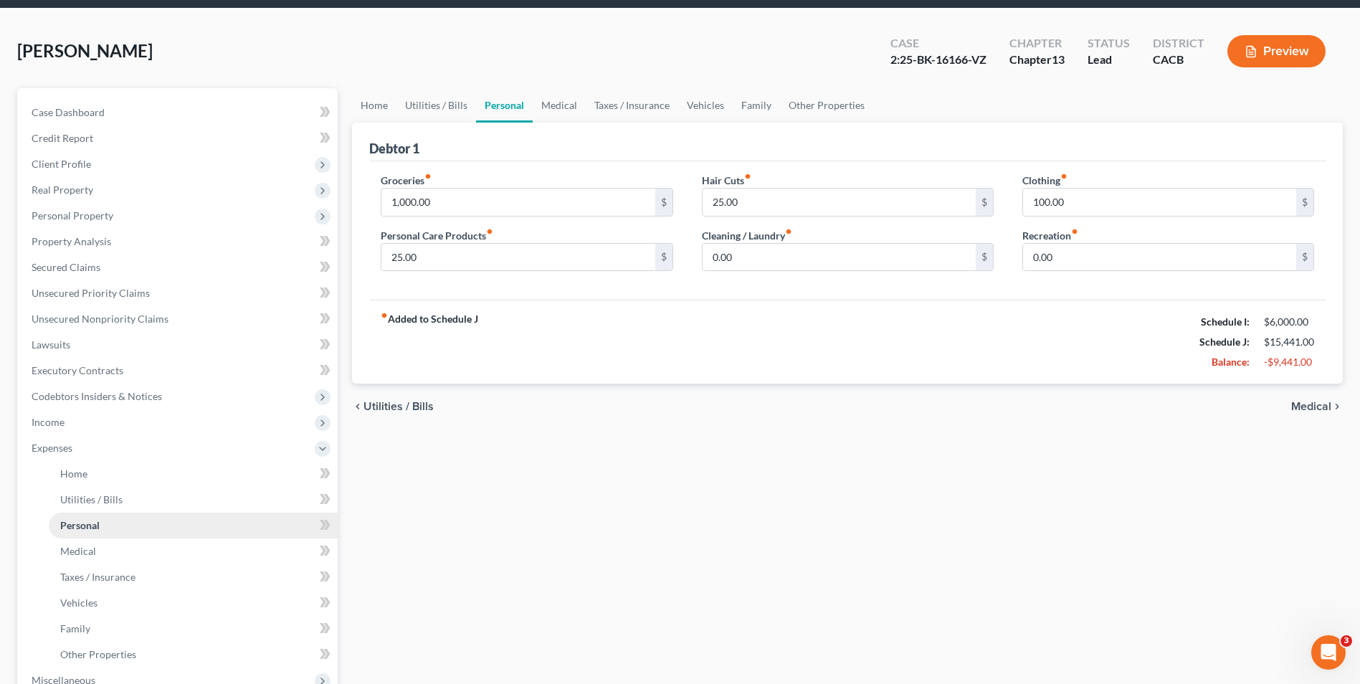
scroll to position [72, 0]
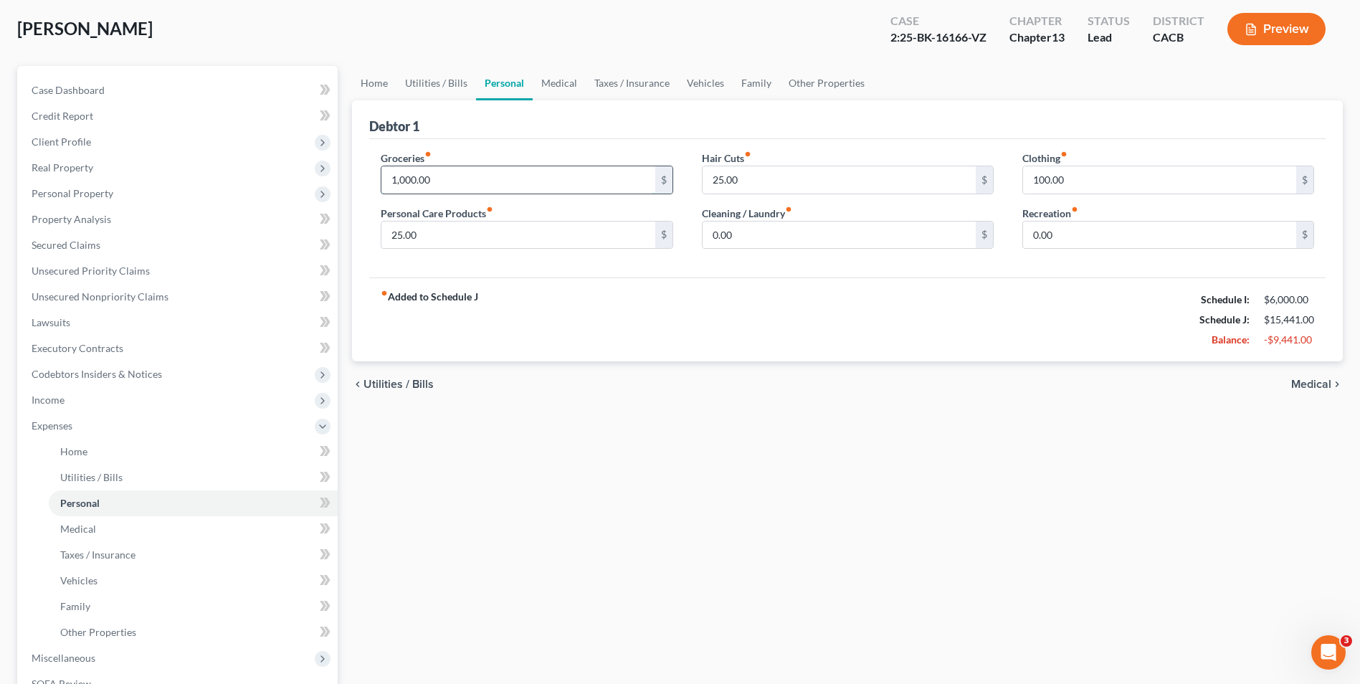
click at [472, 176] on input "1,000.00" at bounding box center [517, 179] width 273 height 27
type input "500.00"
click at [90, 532] on span "Medical" at bounding box center [78, 529] width 36 height 12
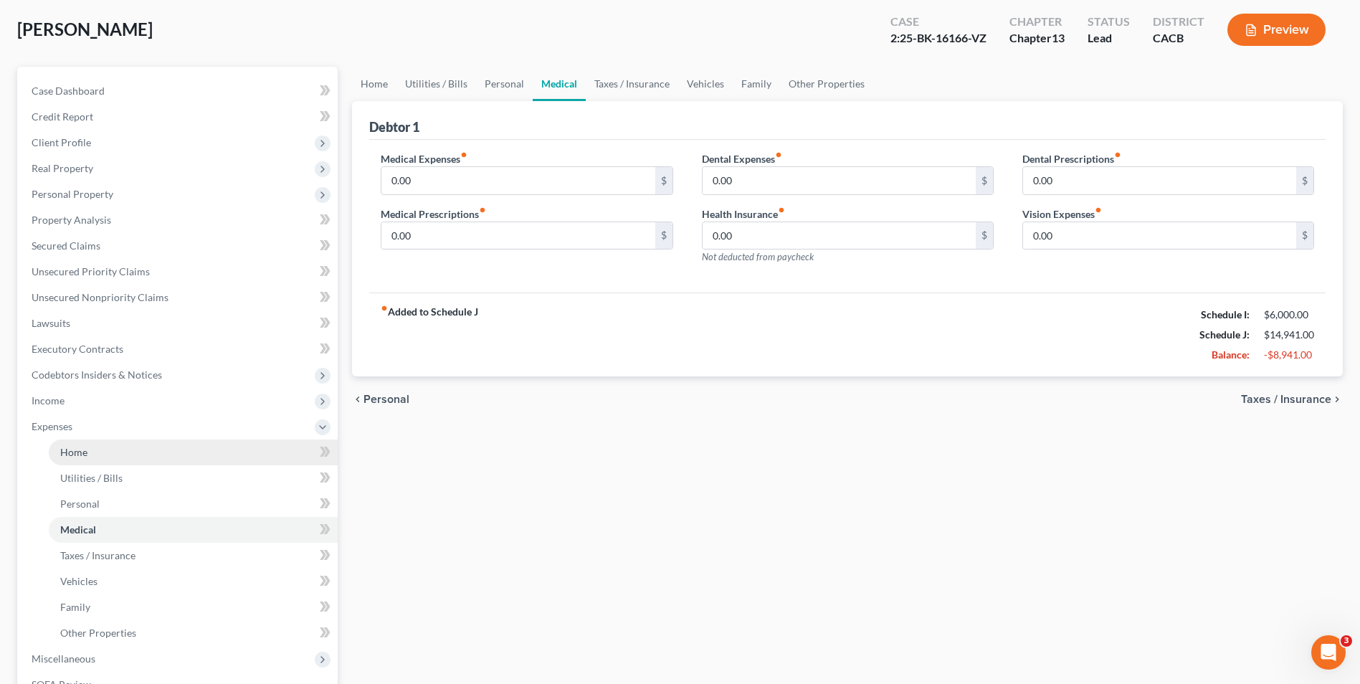
scroll to position [72, 0]
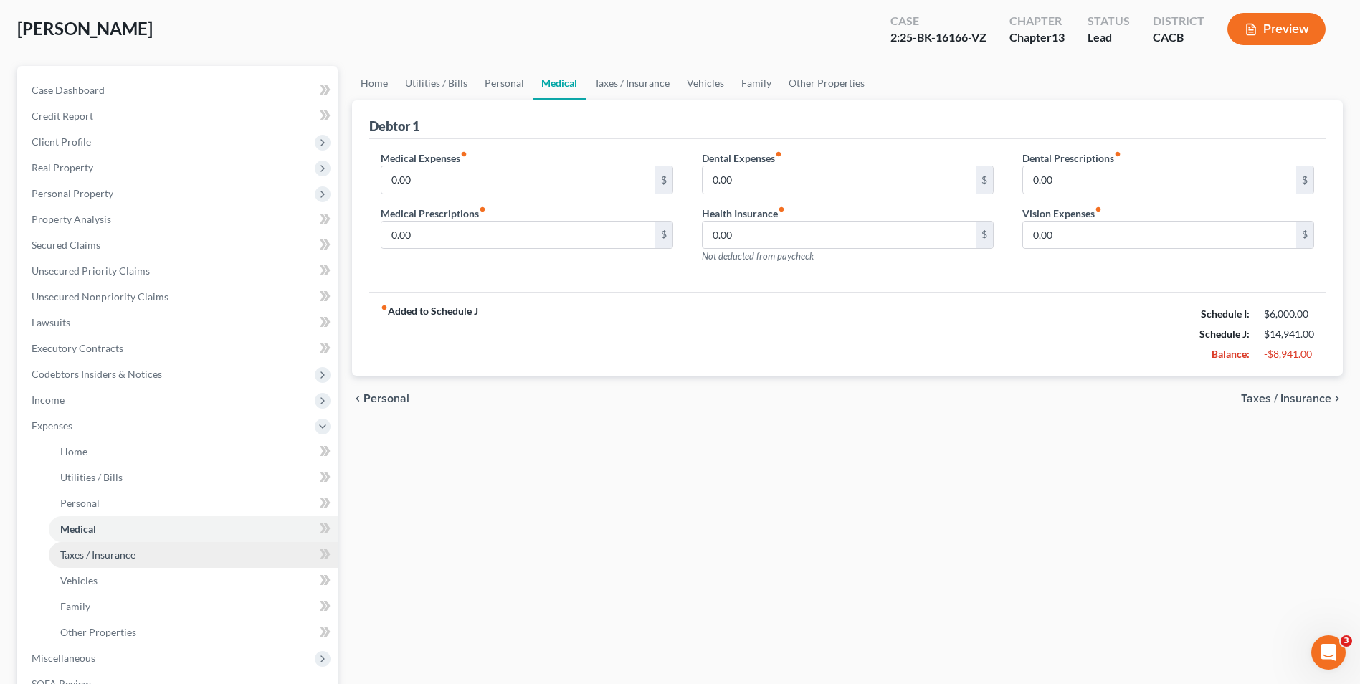
click at [85, 561] on link "Taxes / Insurance" at bounding box center [193, 555] width 289 height 26
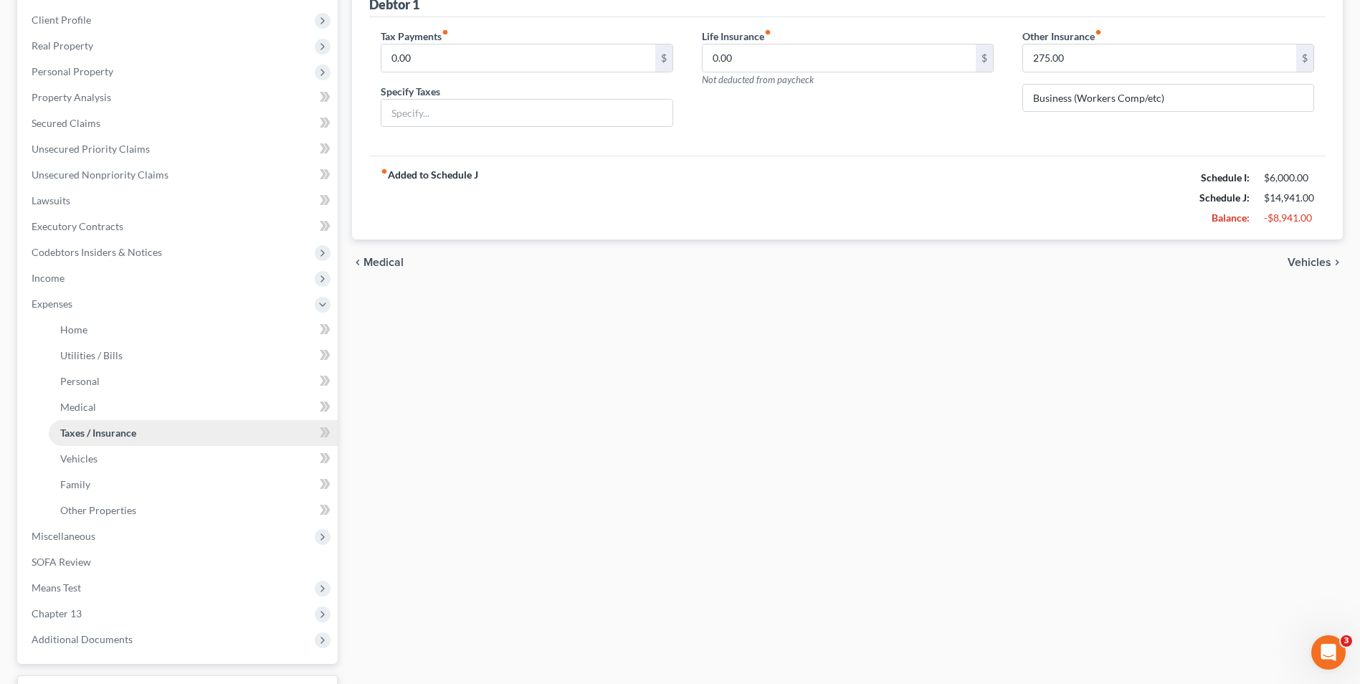
scroll to position [215, 0]
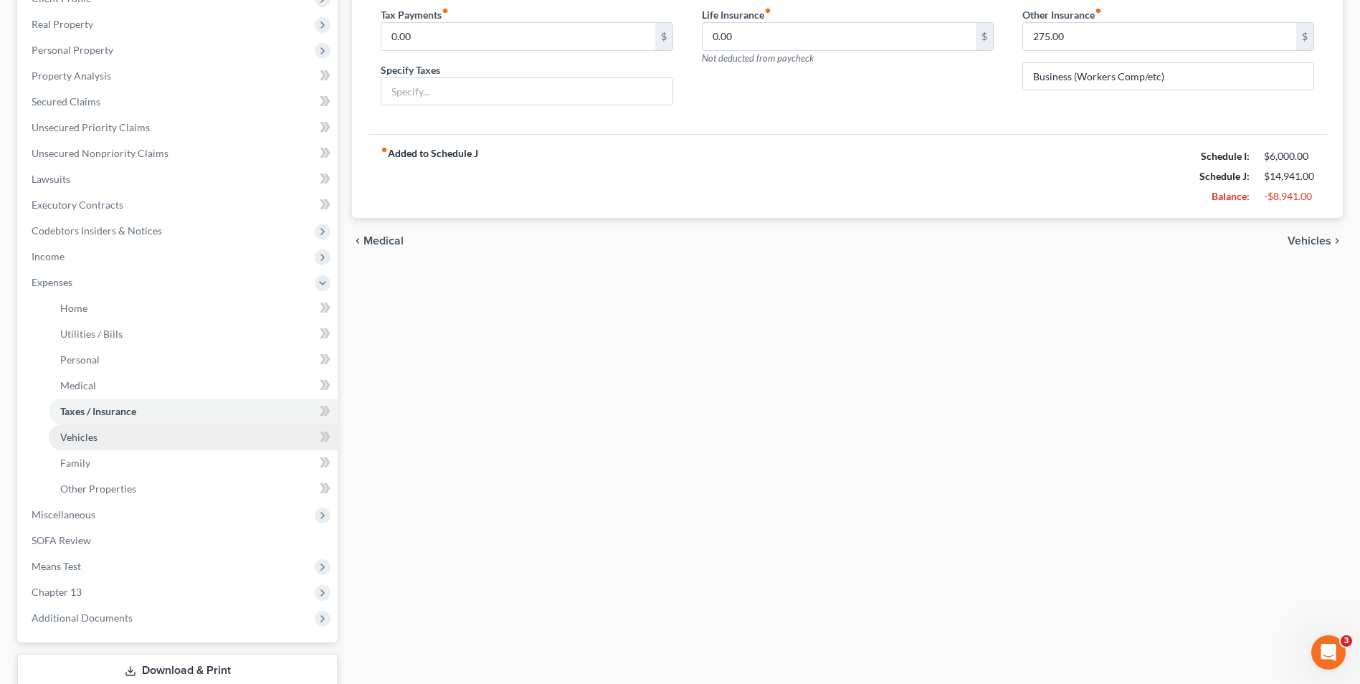
click at [92, 432] on span "Vehicles" at bounding box center [78, 437] width 37 height 12
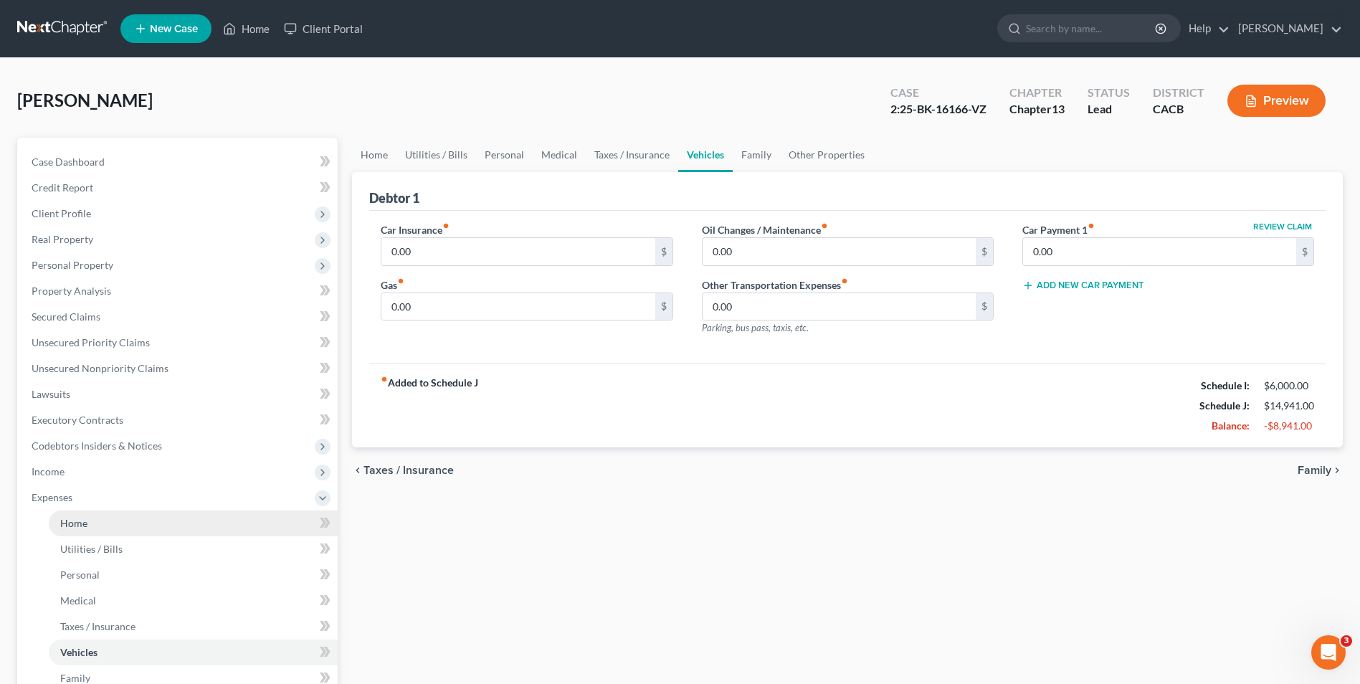
click at [72, 526] on span "Home" at bounding box center [73, 523] width 27 height 12
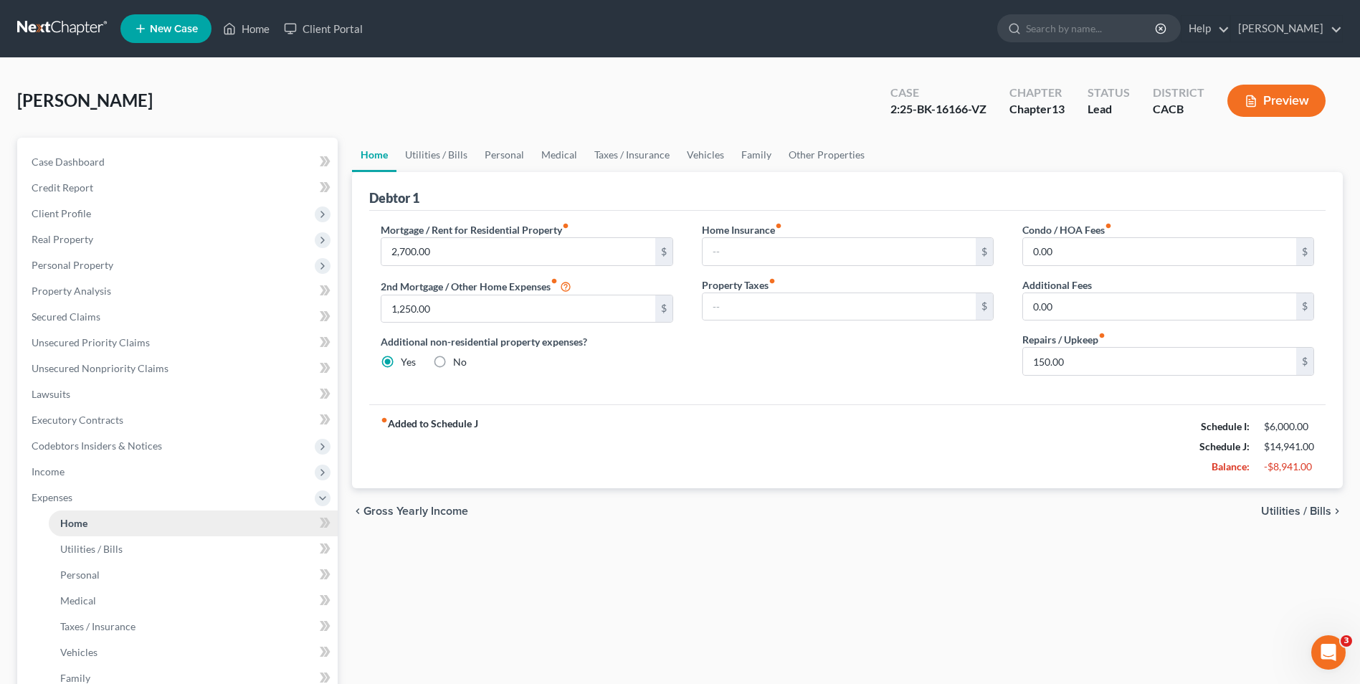
scroll to position [72, 0]
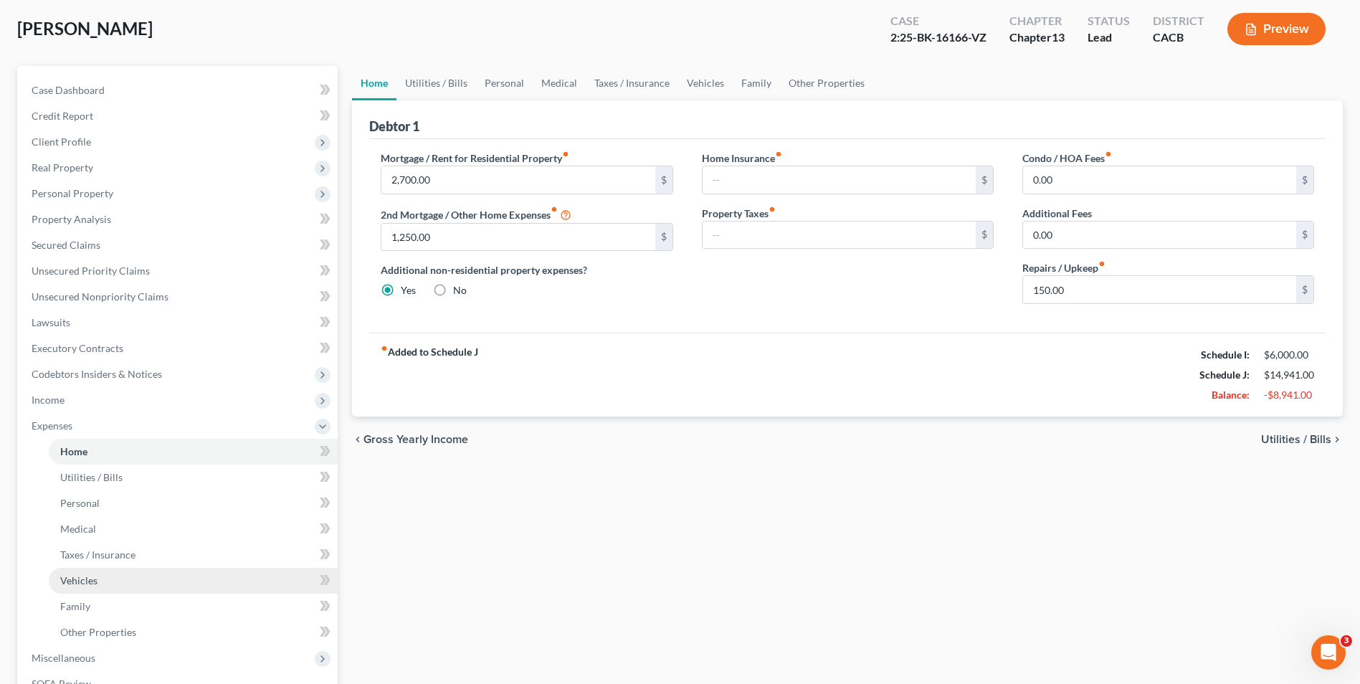
click at [78, 582] on span "Vehicles" at bounding box center [78, 580] width 37 height 12
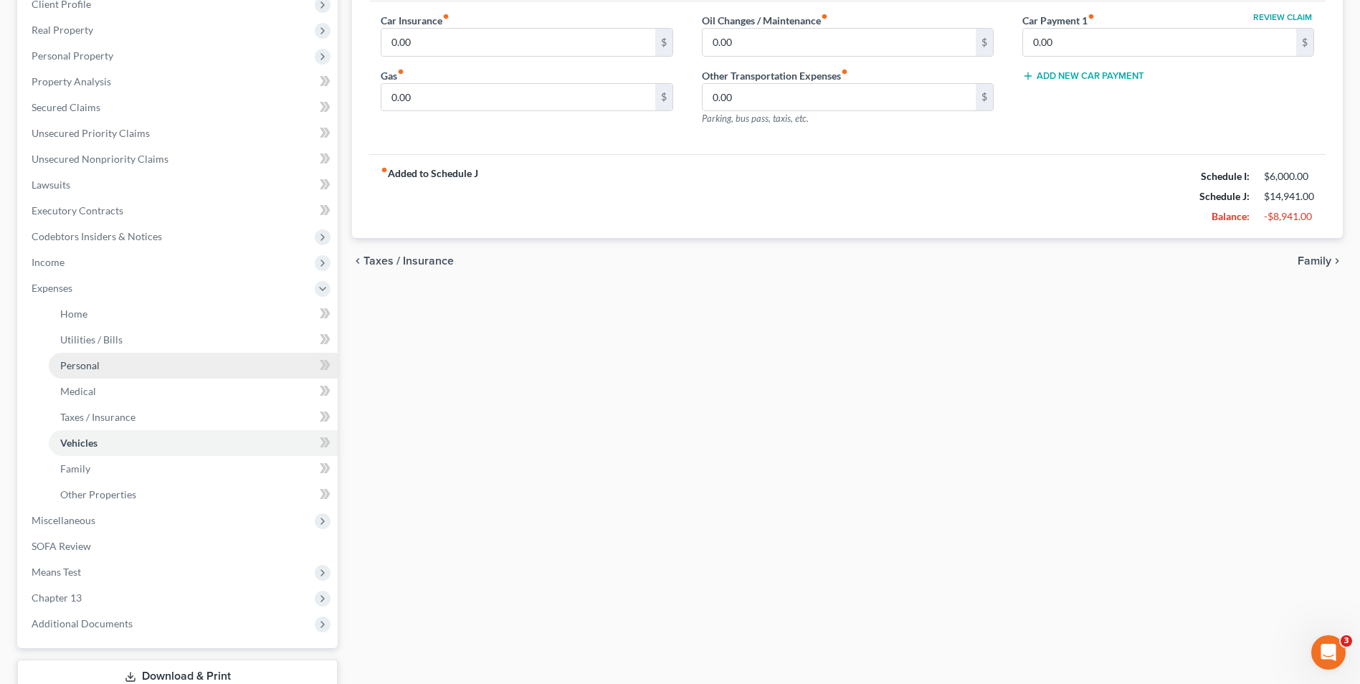
scroll to position [215, 0]
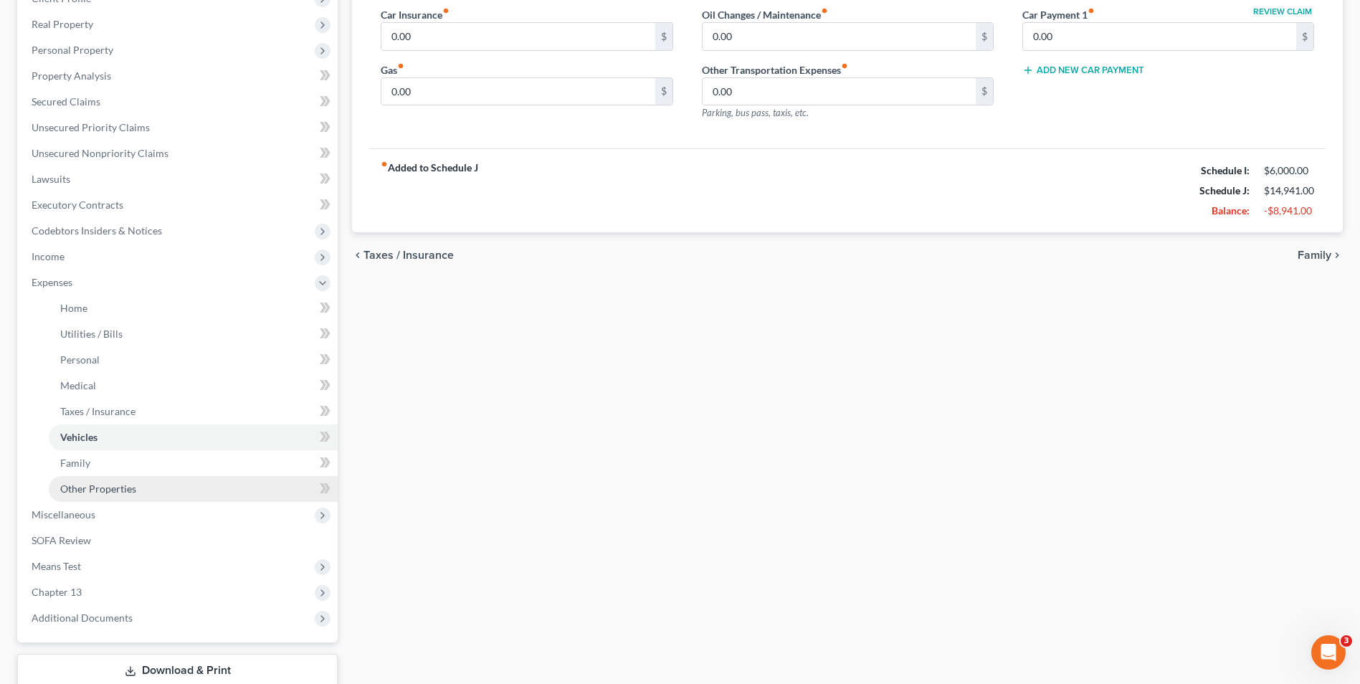
click at [77, 494] on span "Other Properties" at bounding box center [98, 489] width 76 height 12
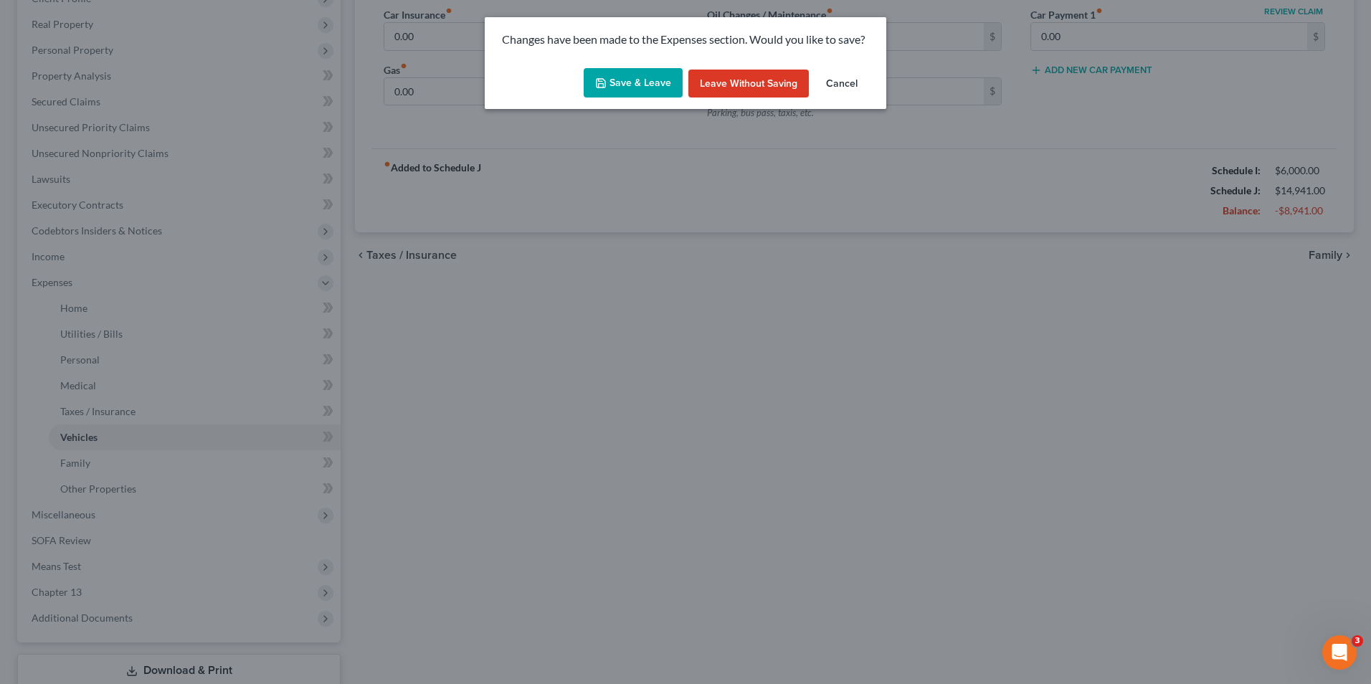
click at [644, 84] on button "Save & Leave" at bounding box center [633, 83] width 99 height 30
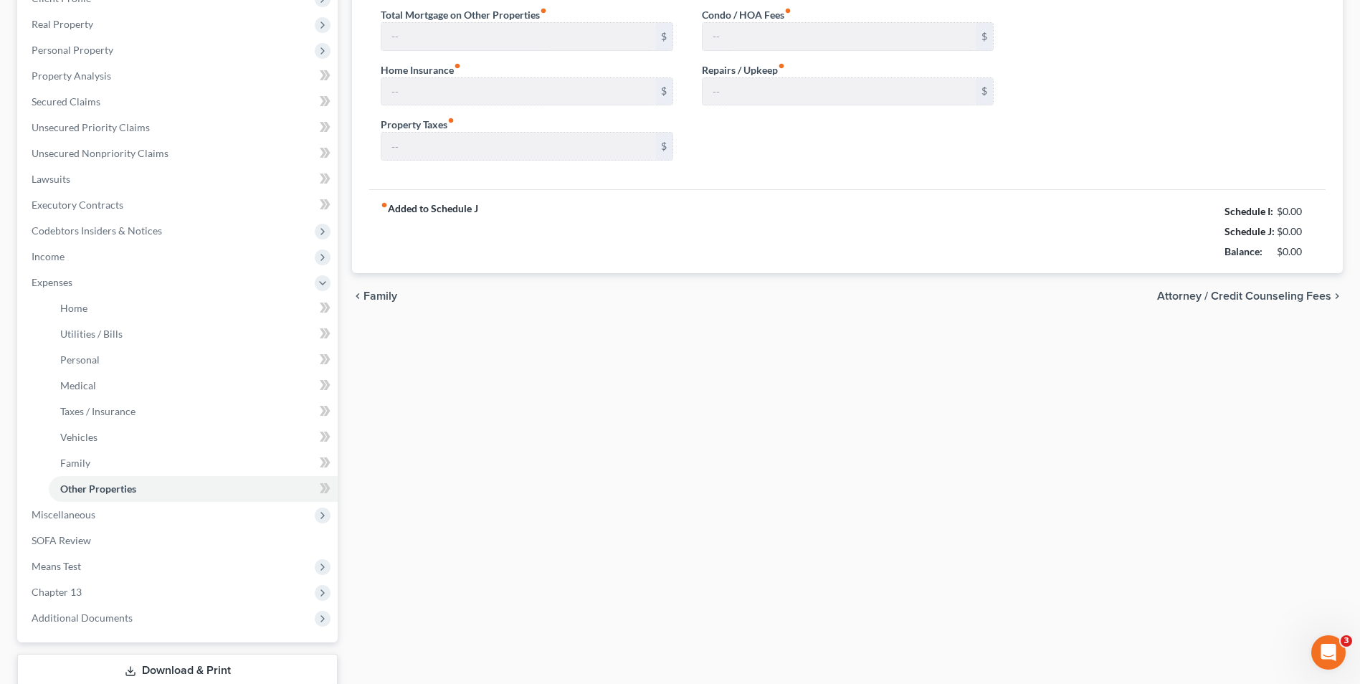
type input "9,016.00"
type input "0.00"
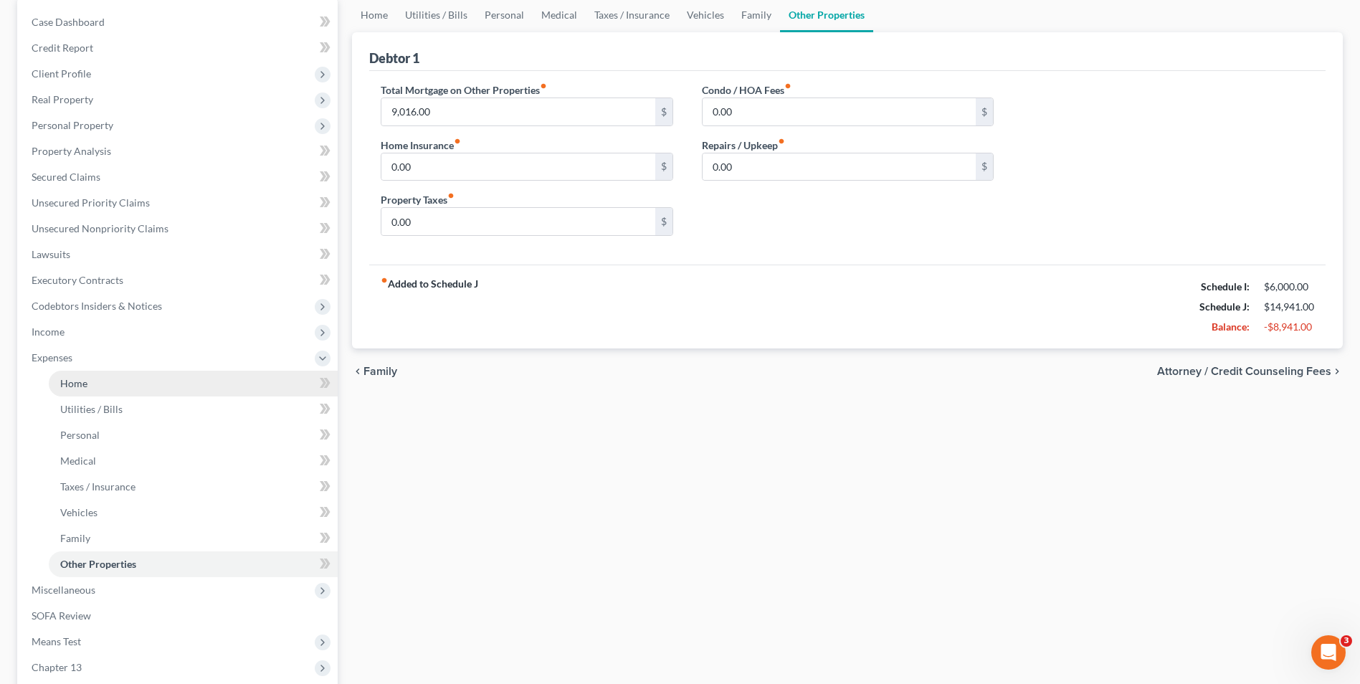
scroll to position [143, 0]
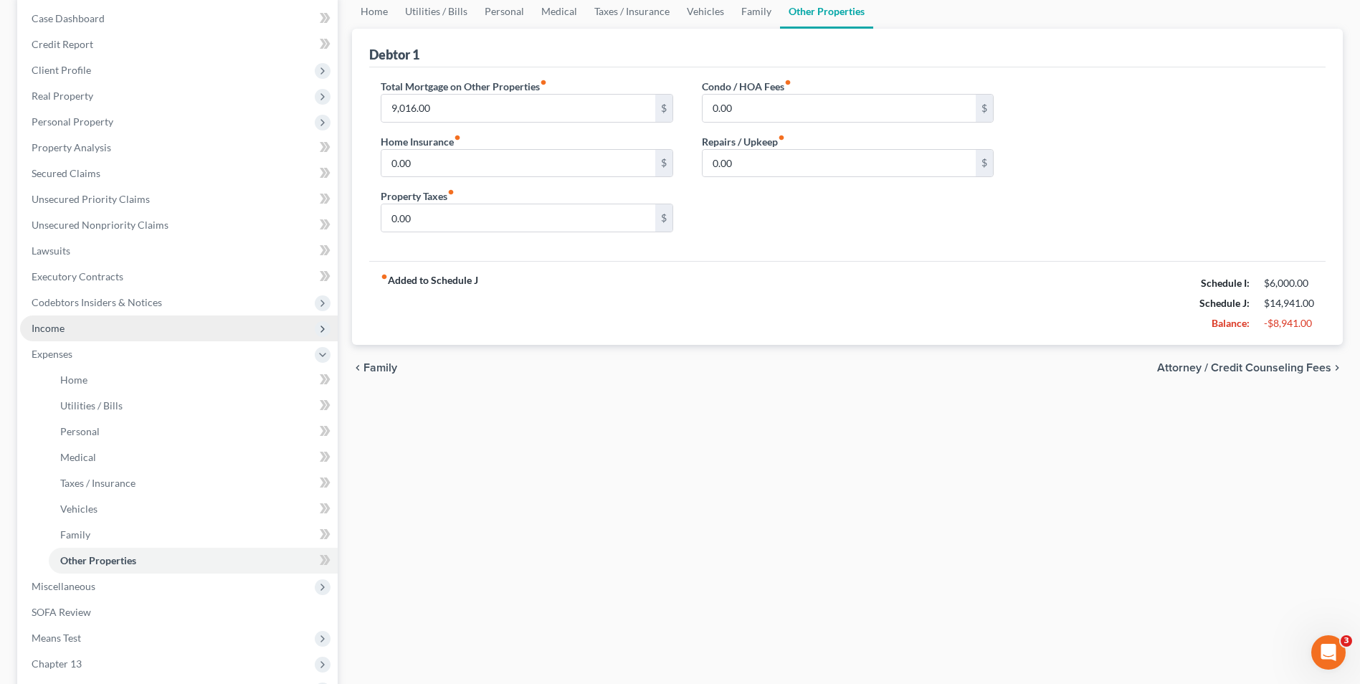
click at [63, 326] on span "Income" at bounding box center [48, 328] width 33 height 12
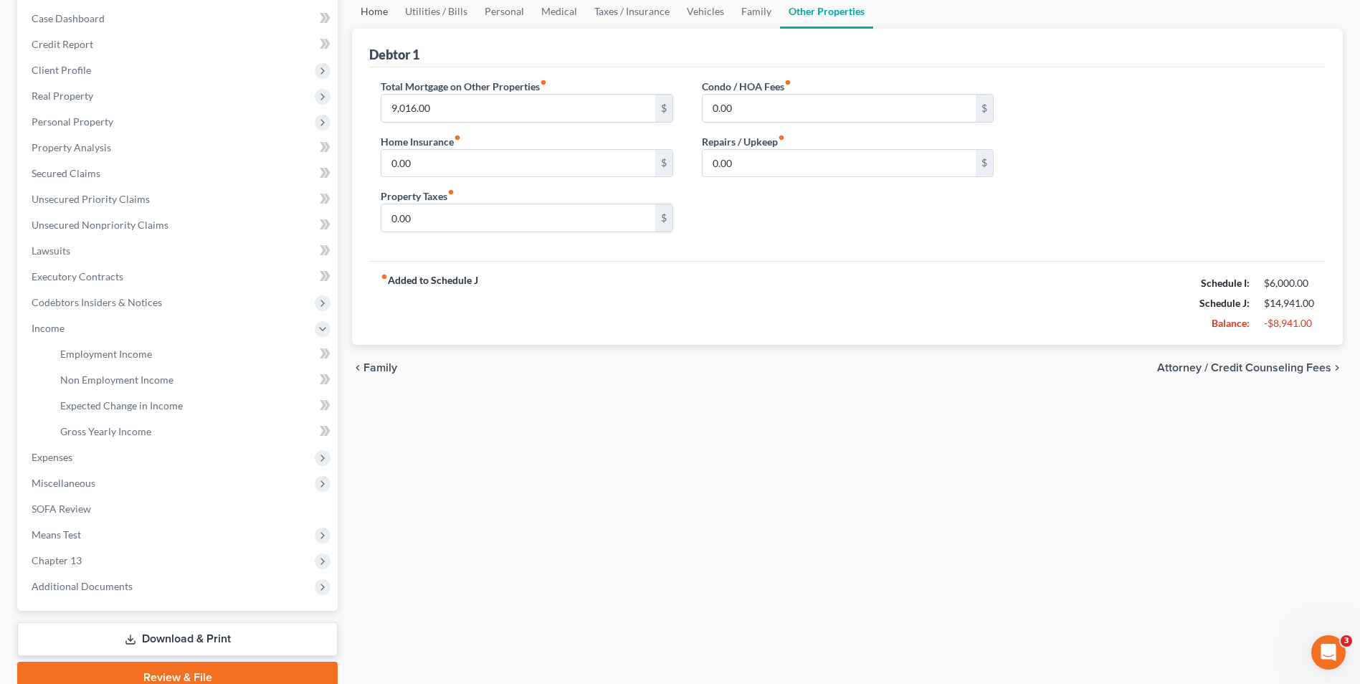
click at [386, 13] on link "Home" at bounding box center [374, 11] width 44 height 34
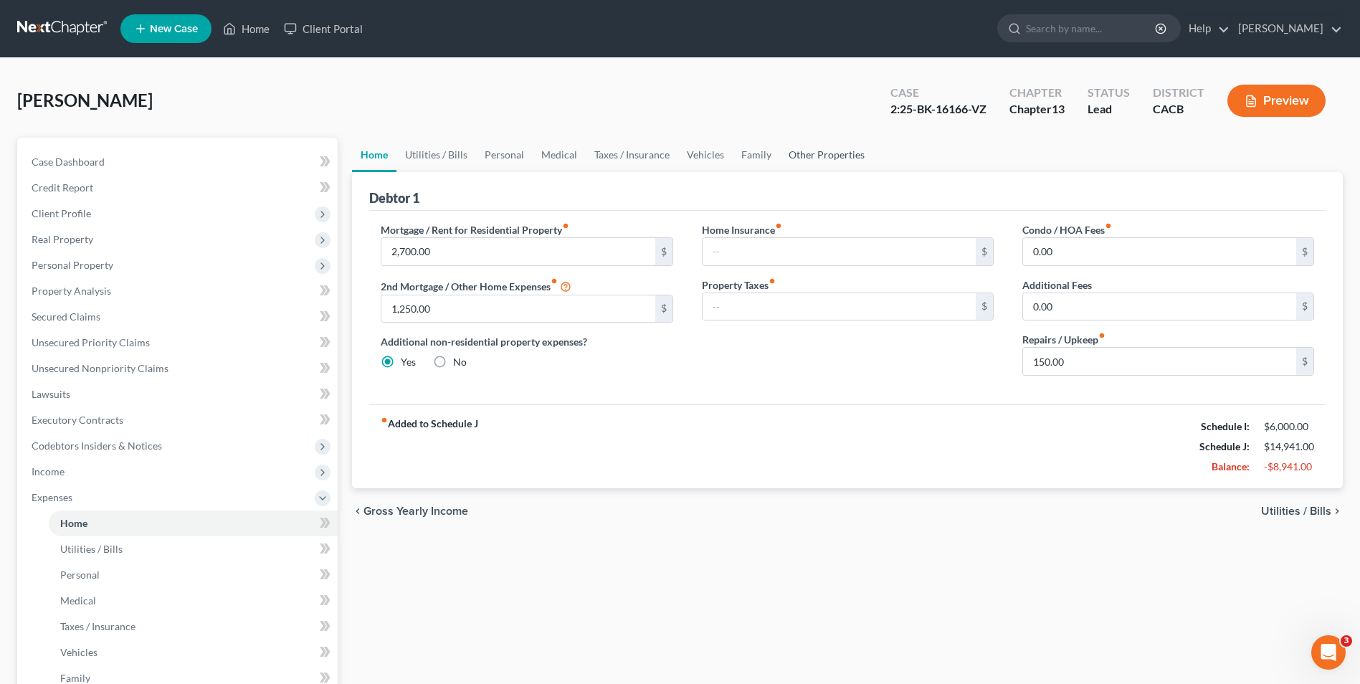
click at [809, 151] on link "Other Properties" at bounding box center [826, 155] width 93 height 34
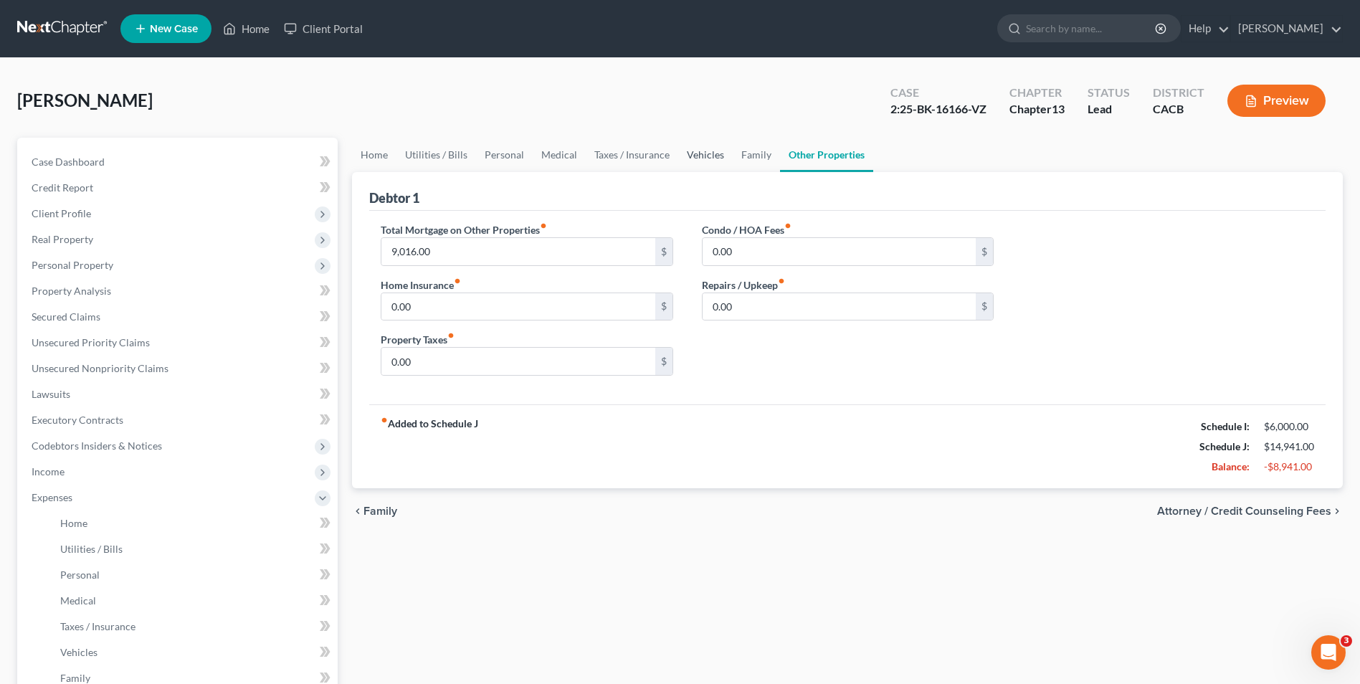
click at [704, 158] on link "Vehicles" at bounding box center [705, 155] width 54 height 34
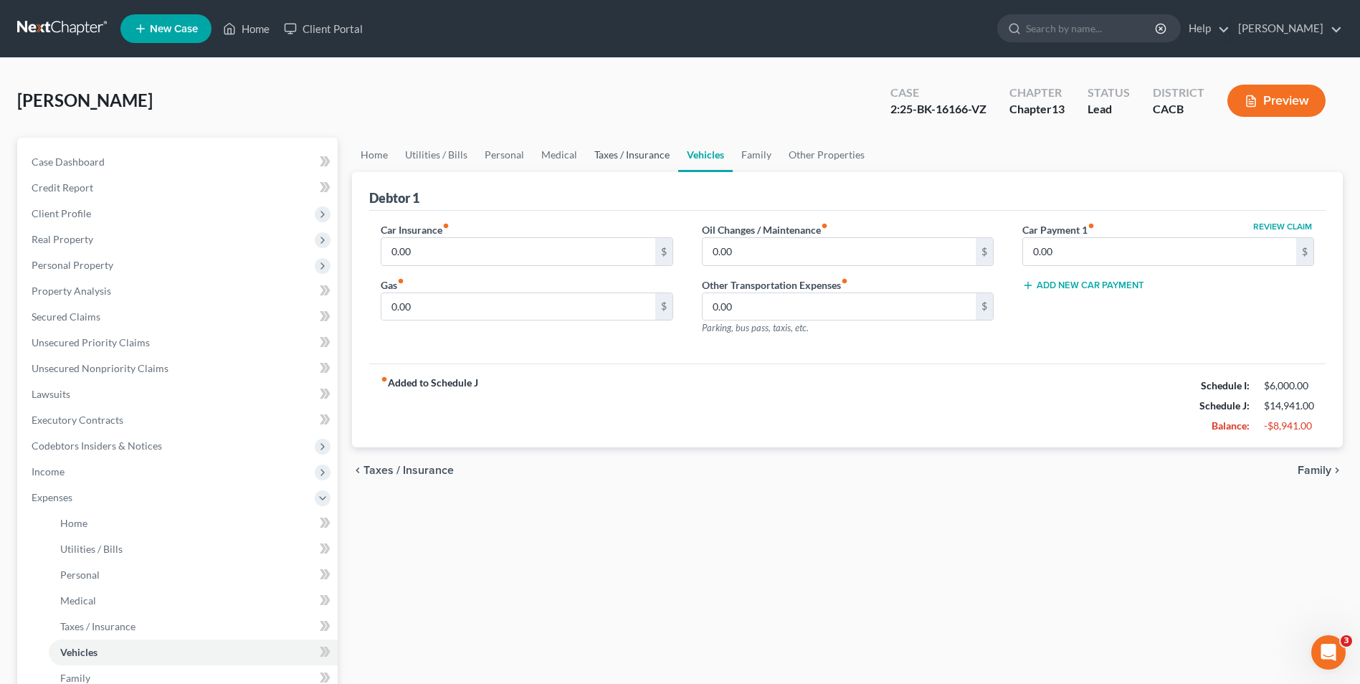
click at [647, 161] on link "Taxes / Insurance" at bounding box center [632, 155] width 92 height 34
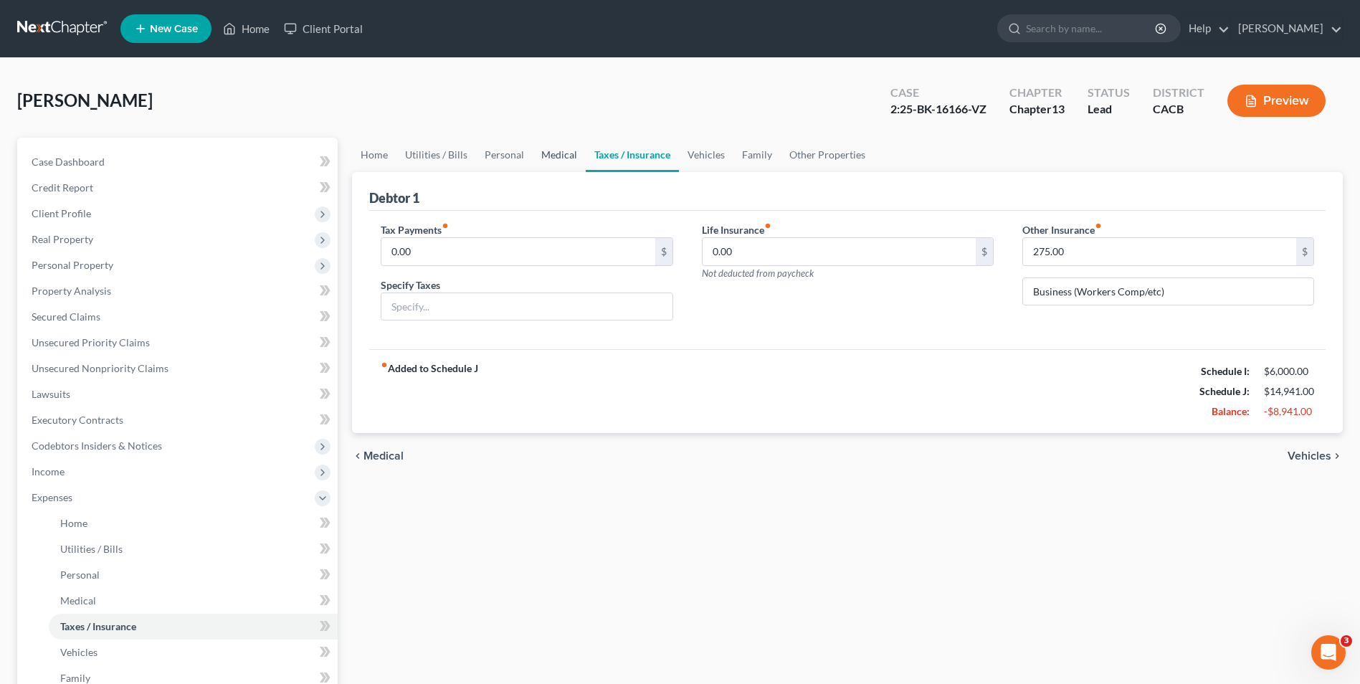
click at [554, 161] on link "Medical" at bounding box center [559, 155] width 53 height 34
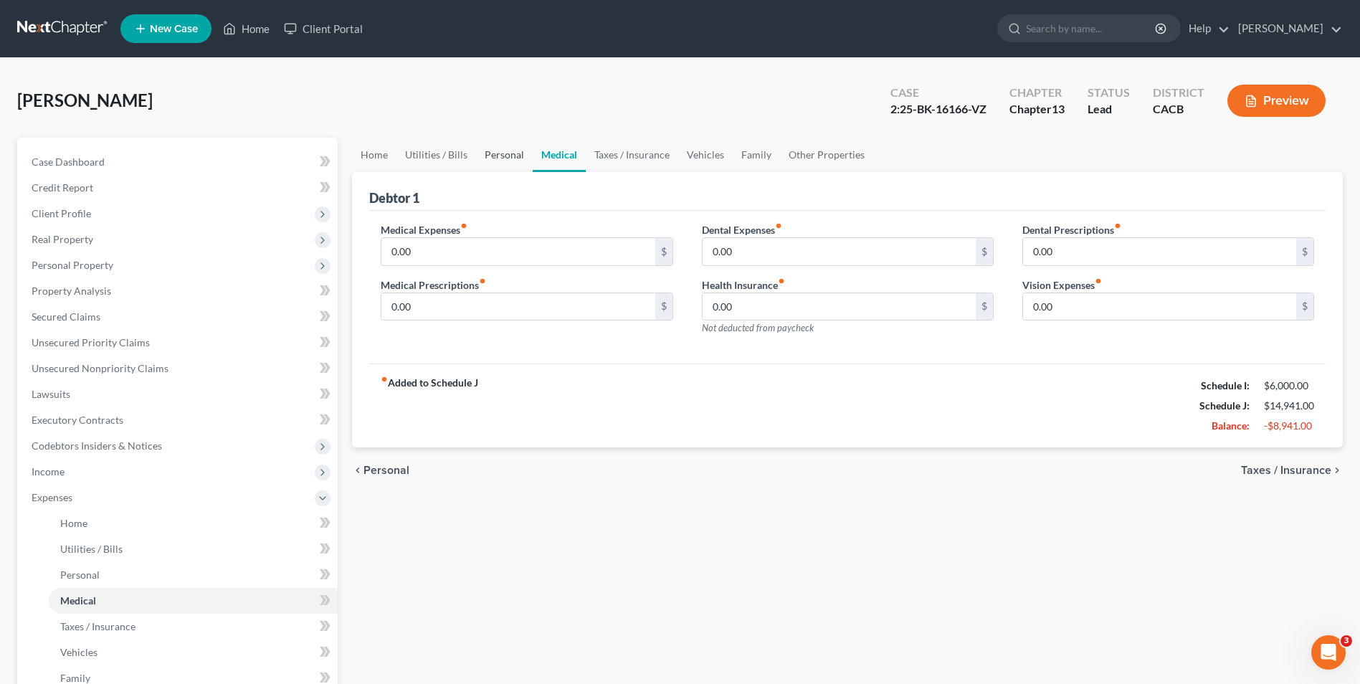
click at [504, 157] on link "Personal" at bounding box center [504, 155] width 57 height 34
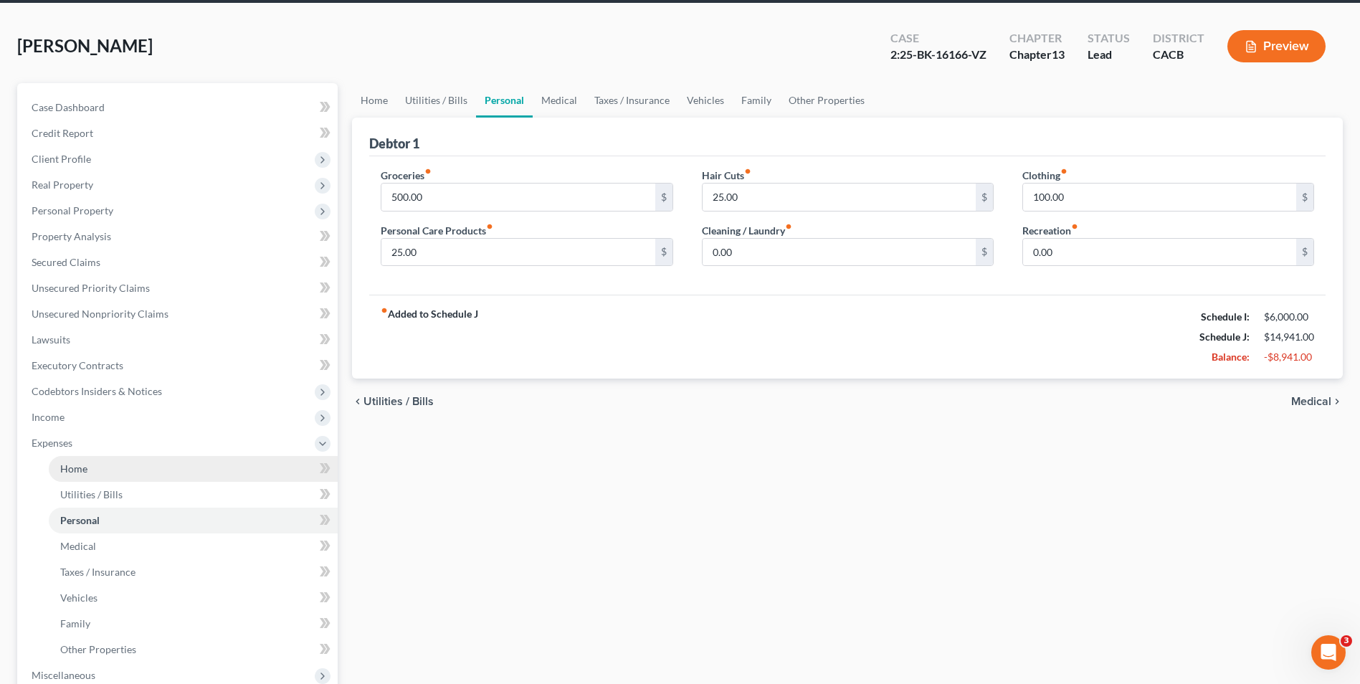
scroll to position [143, 0]
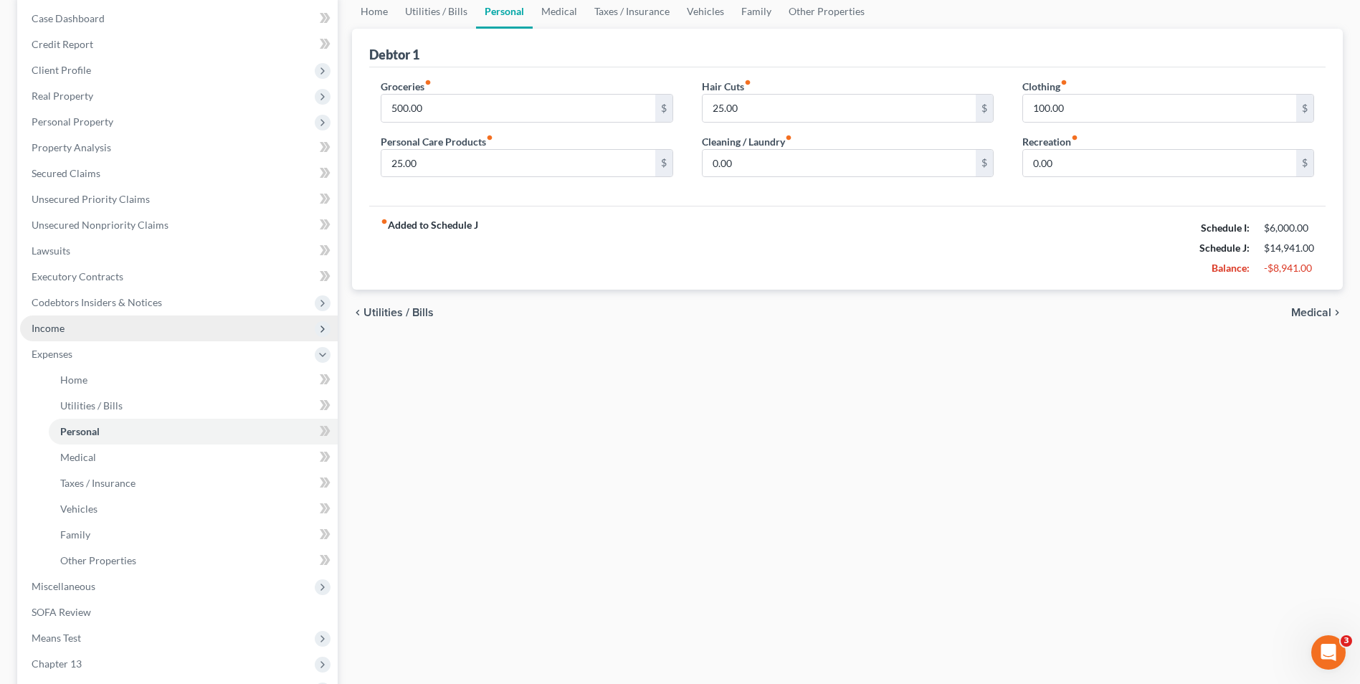
click at [75, 322] on span "Income" at bounding box center [179, 328] width 318 height 26
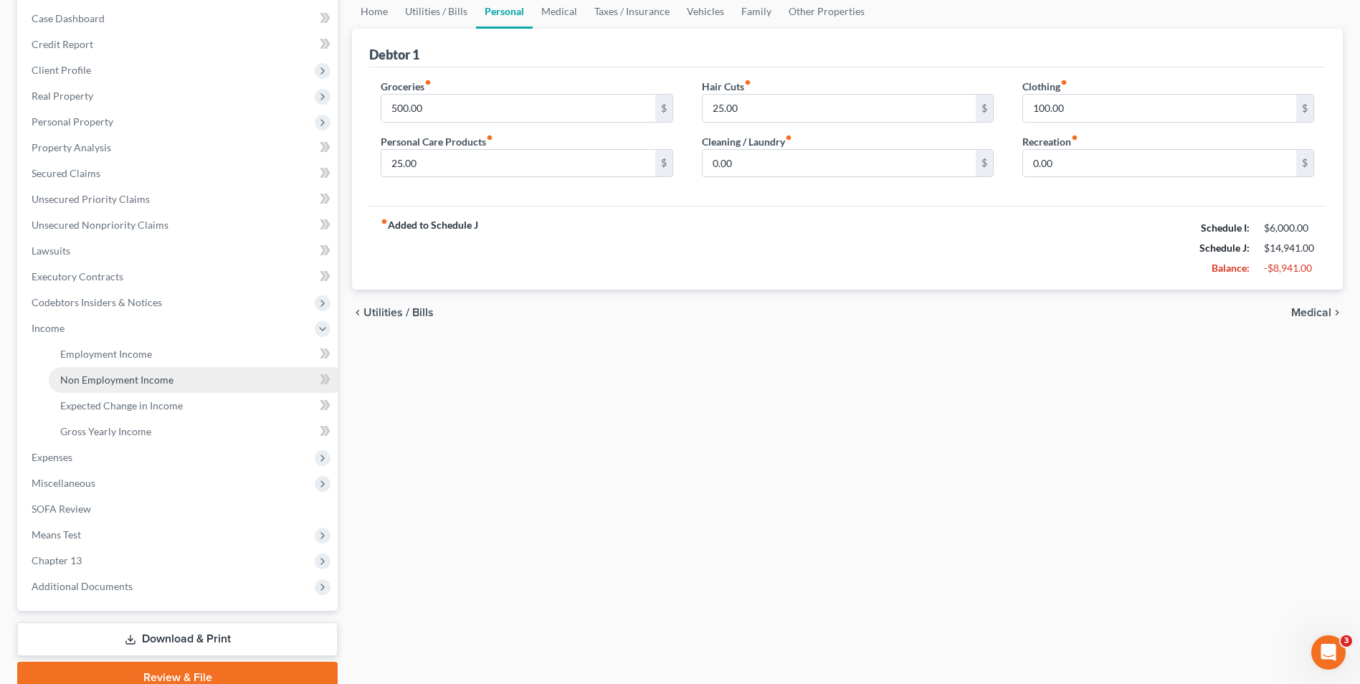
click at [106, 371] on link "Non Employment Income" at bounding box center [193, 380] width 289 height 26
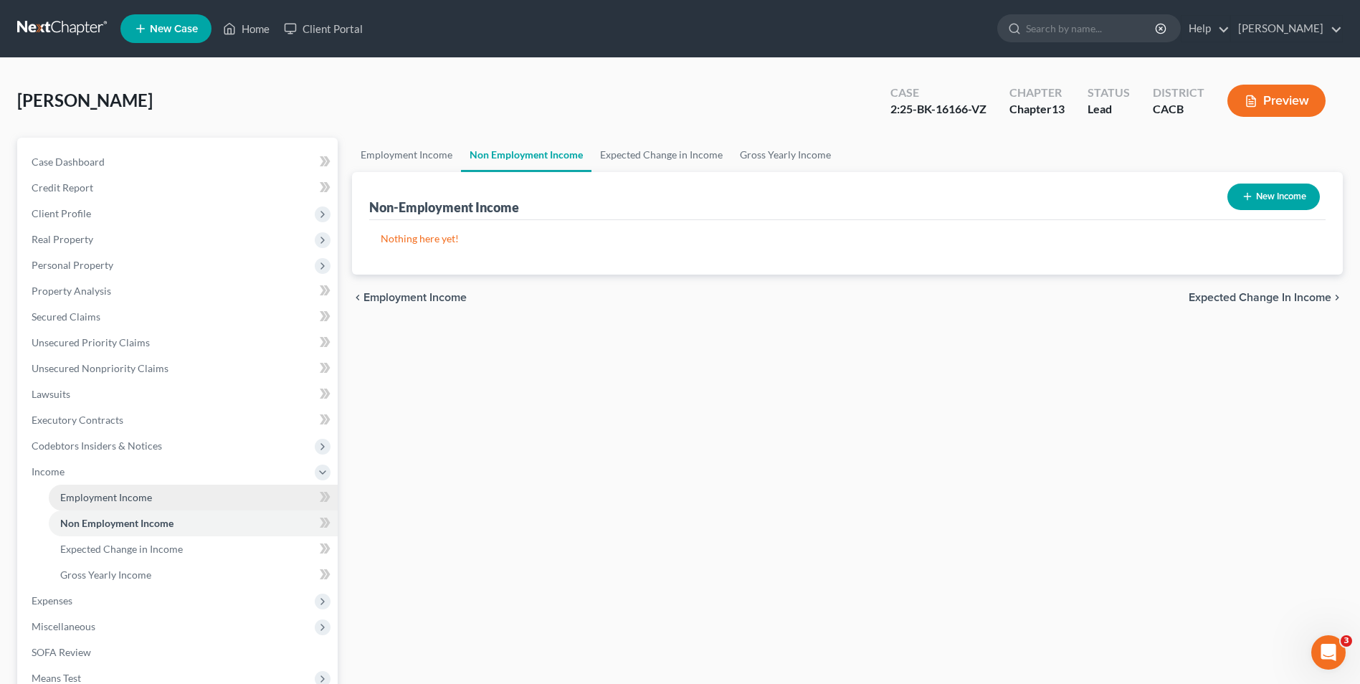
click at [105, 500] on span "Employment Income" at bounding box center [106, 497] width 92 height 12
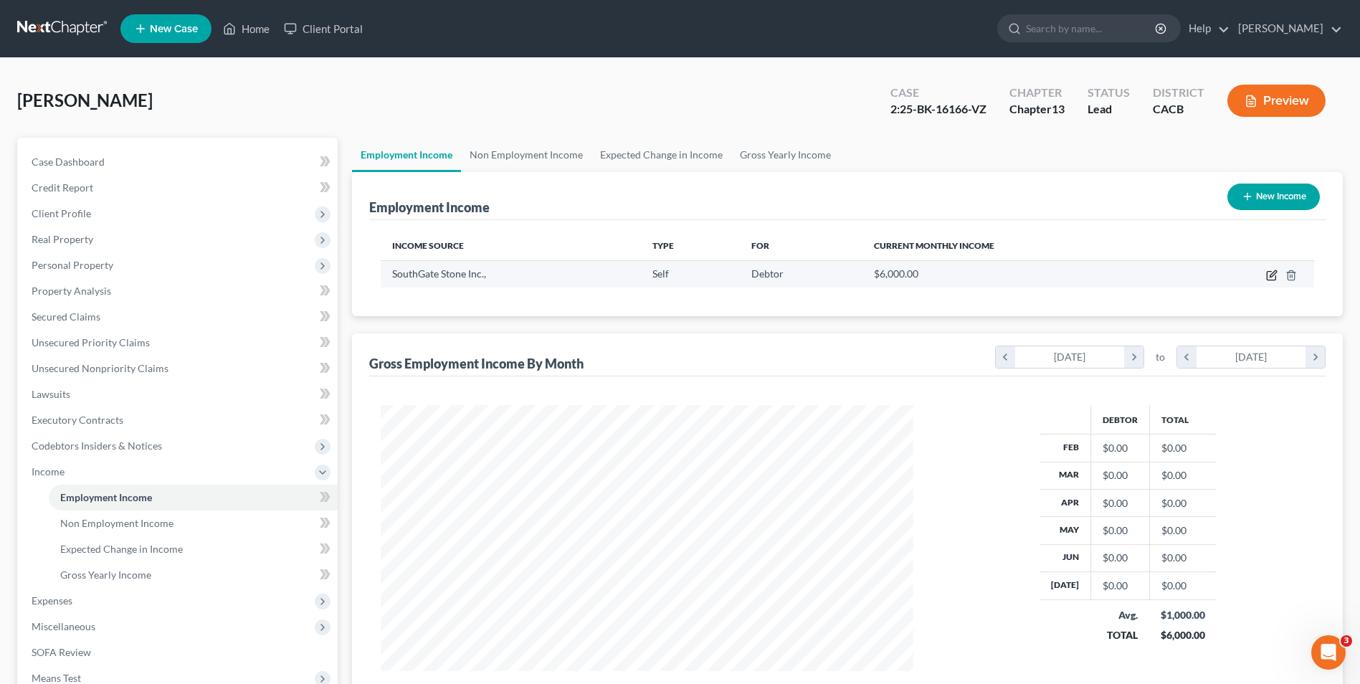
click at [1268, 275] on icon "button" at bounding box center [1271, 275] width 11 height 11
select select "1"
select select "4"
select select "0"
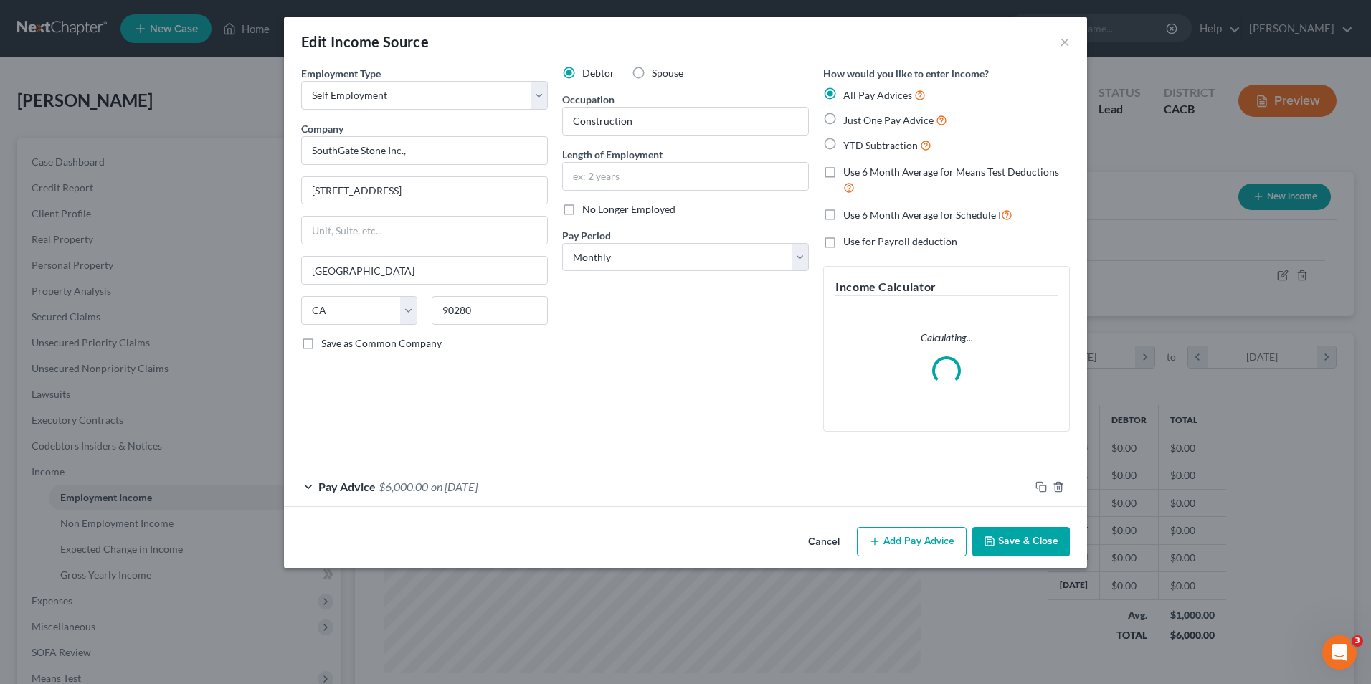
scroll to position [268, 566]
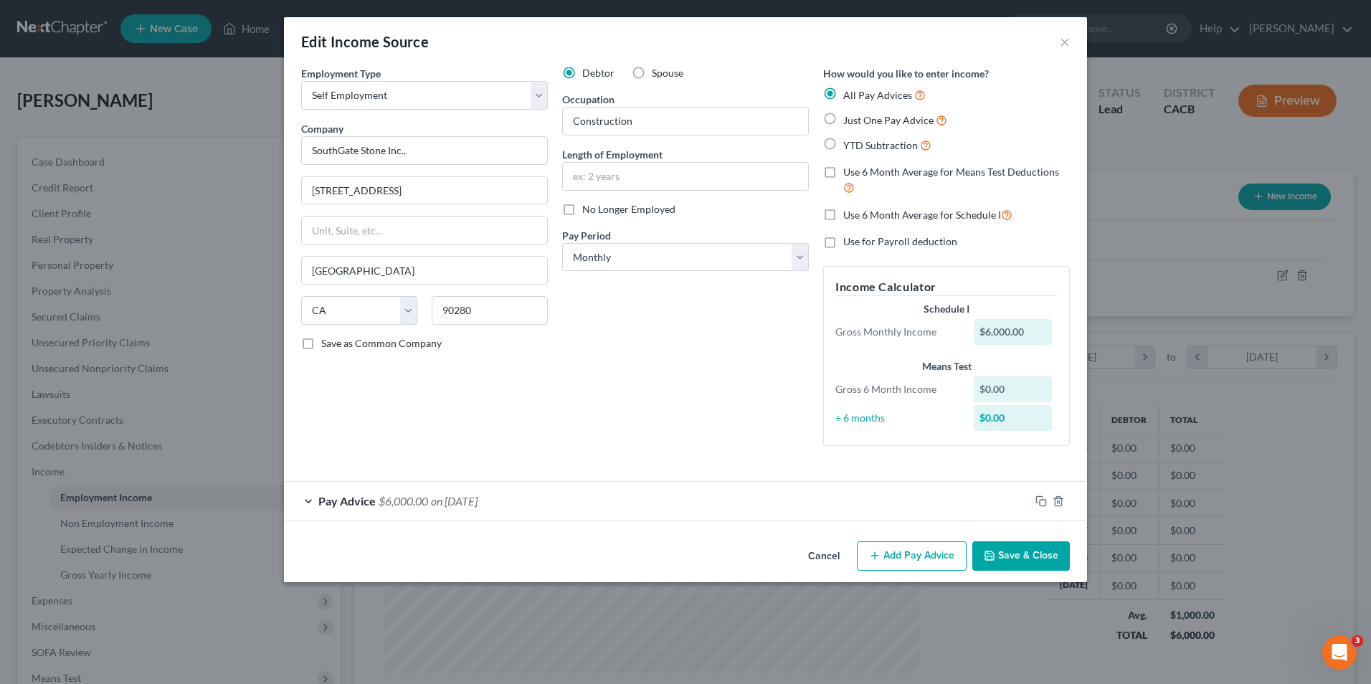
click at [1015, 338] on div "$6,000.00" at bounding box center [1013, 332] width 79 height 26
click at [1039, 503] on icon "button" at bounding box center [1040, 500] width 11 height 11
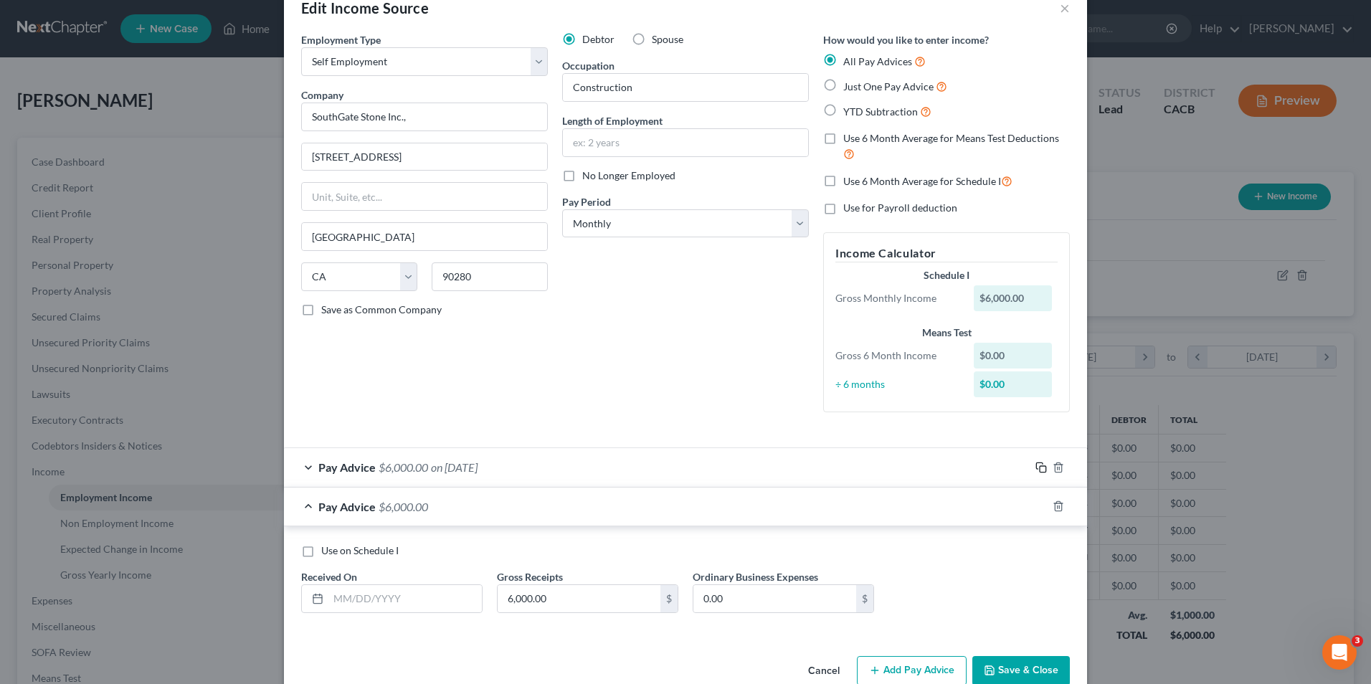
scroll to position [64, 0]
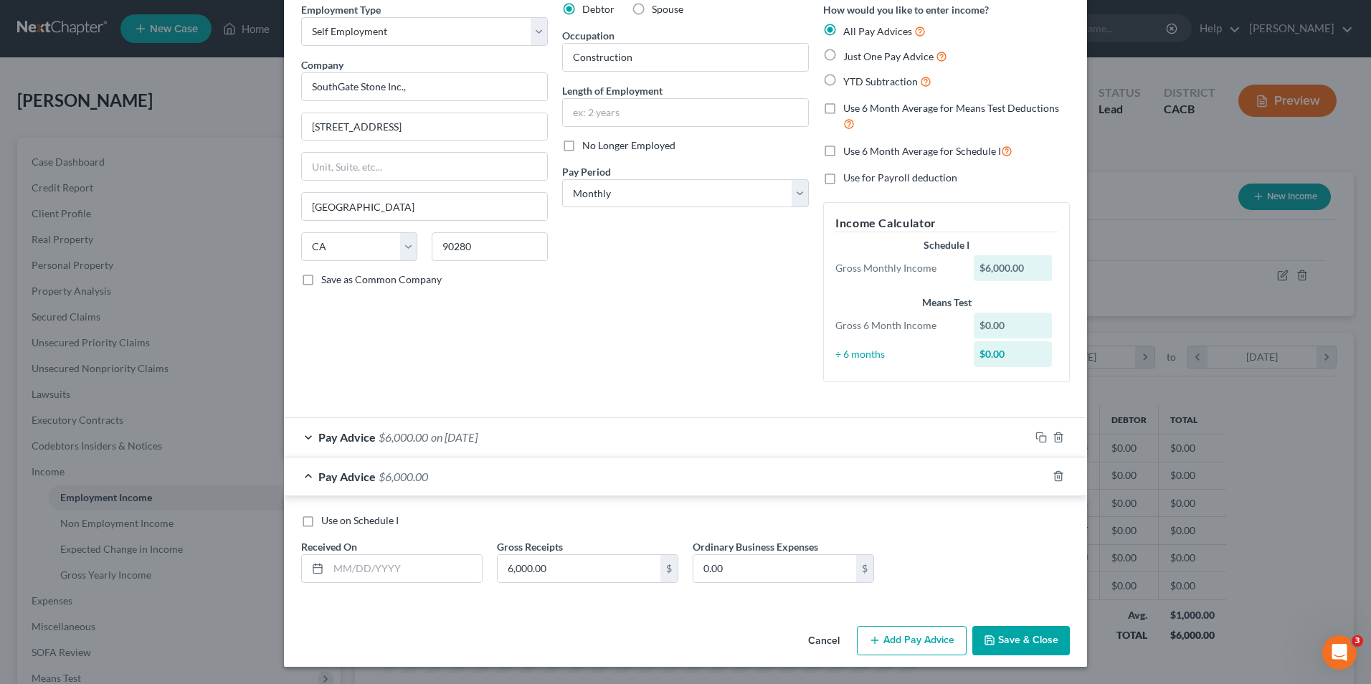
click at [427, 450] on div "Pay Advice $6,000.00 on [DATE]" at bounding box center [657, 437] width 746 height 38
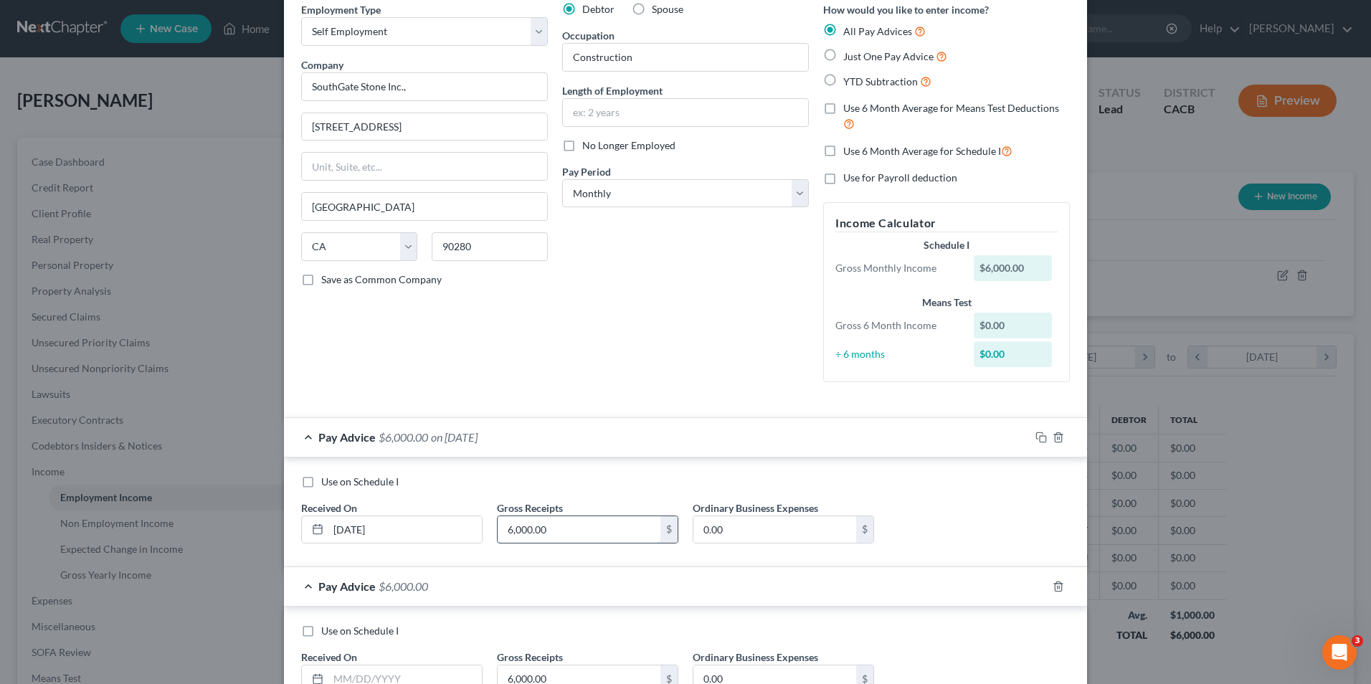
click at [553, 528] on input "6,000.00" at bounding box center [579, 529] width 163 height 27
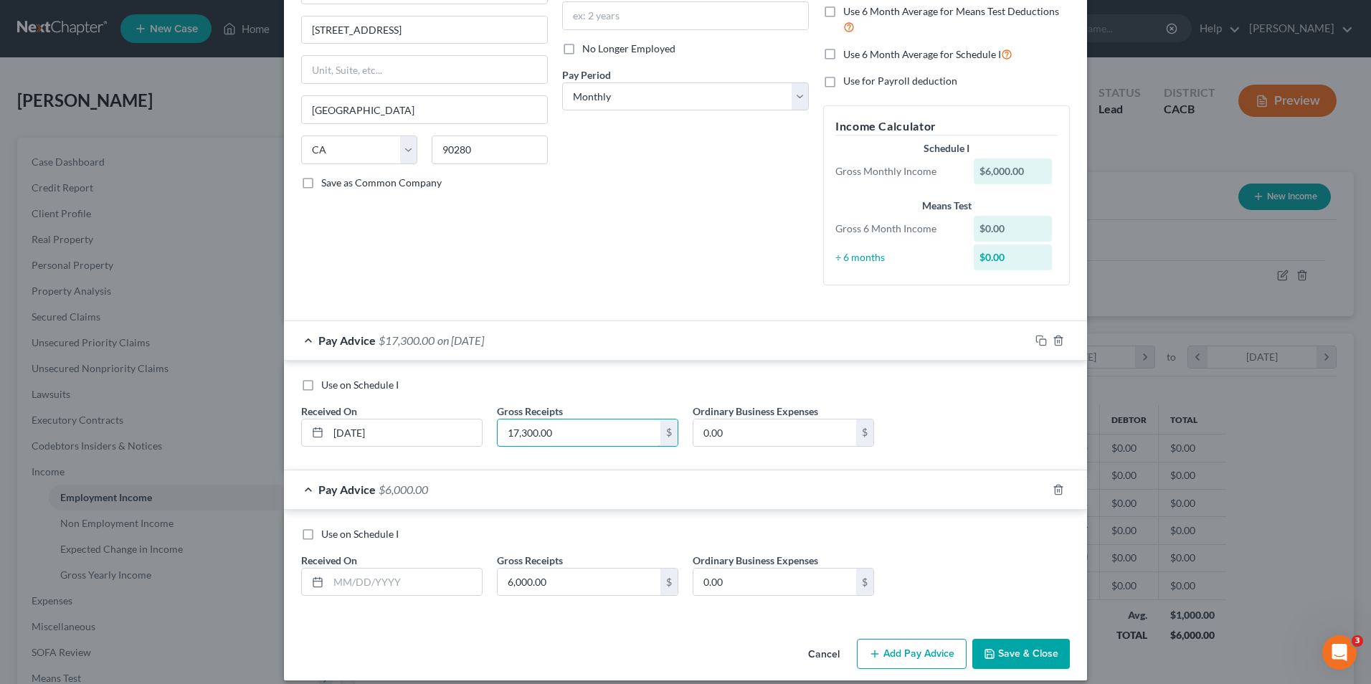
scroll to position [174, 0]
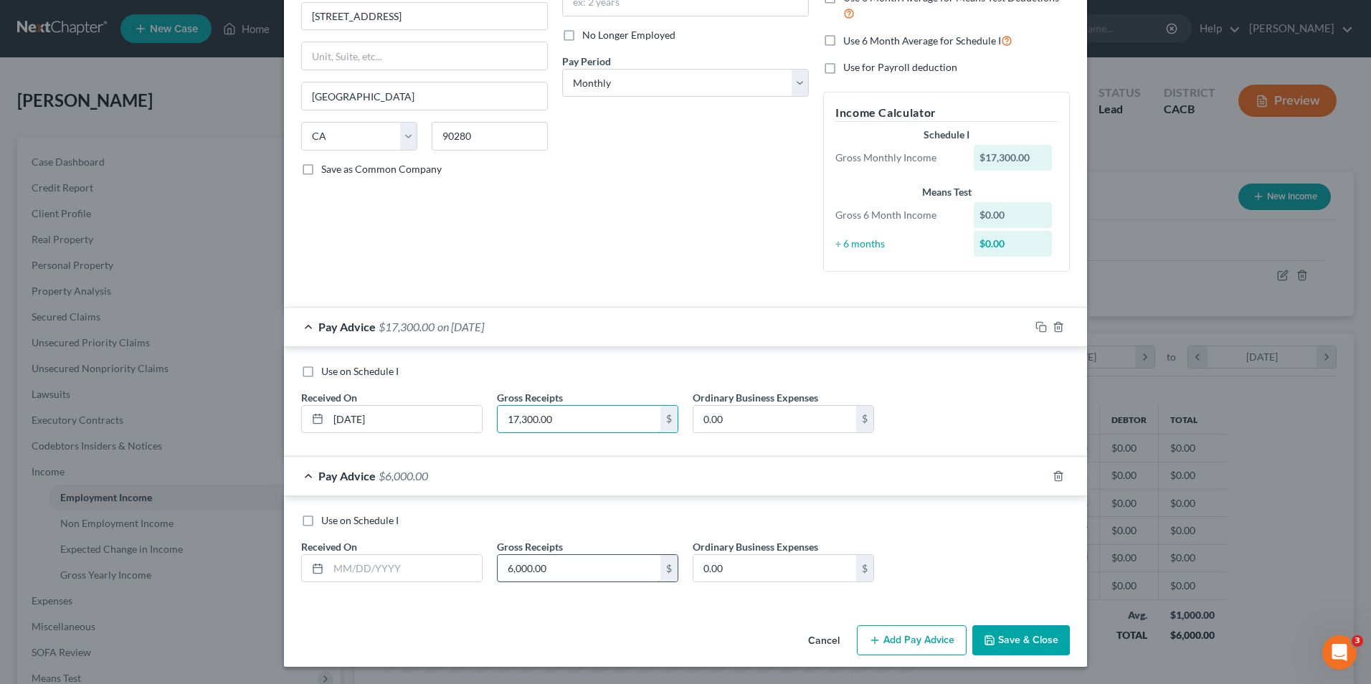
type input "17,300.00"
click at [555, 576] on input "6,000.00" at bounding box center [579, 568] width 163 height 27
type input "17,300.00"
click at [1014, 646] on button "Save & Close" at bounding box center [1021, 640] width 98 height 30
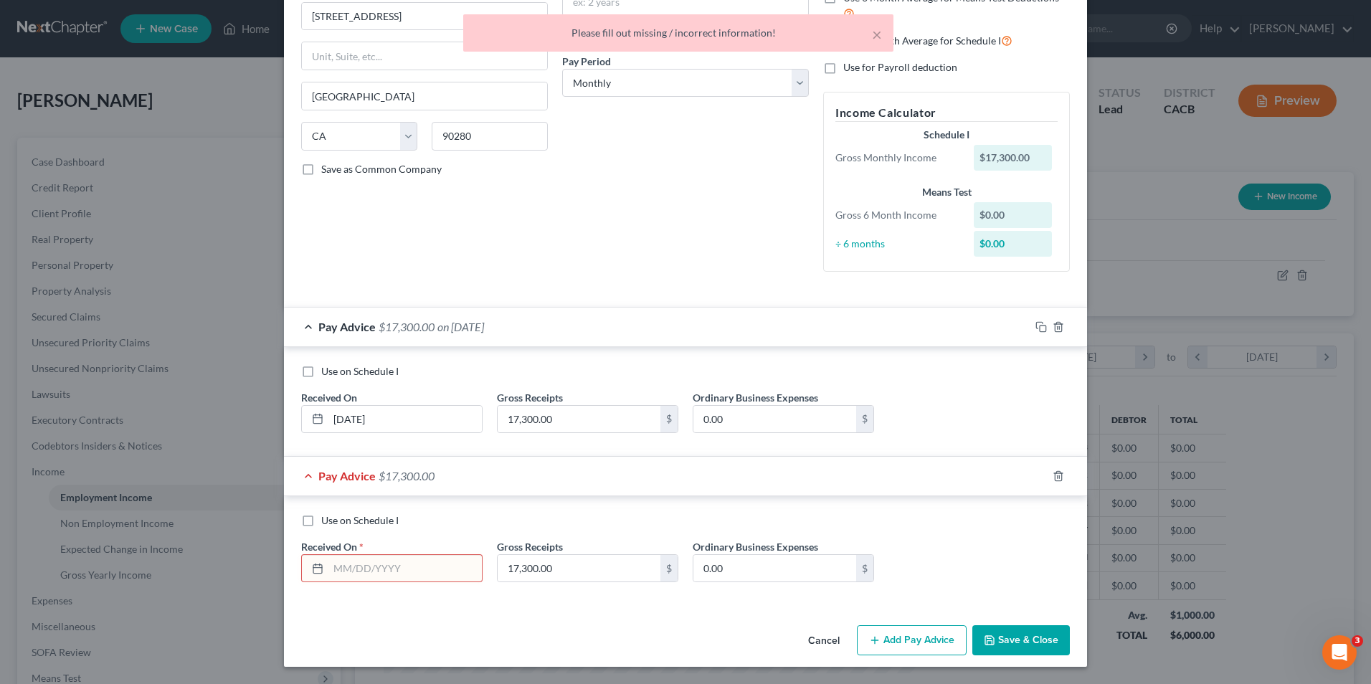
click at [804, 464] on div "Pay Advice $17,300.00" at bounding box center [665, 476] width 763 height 38
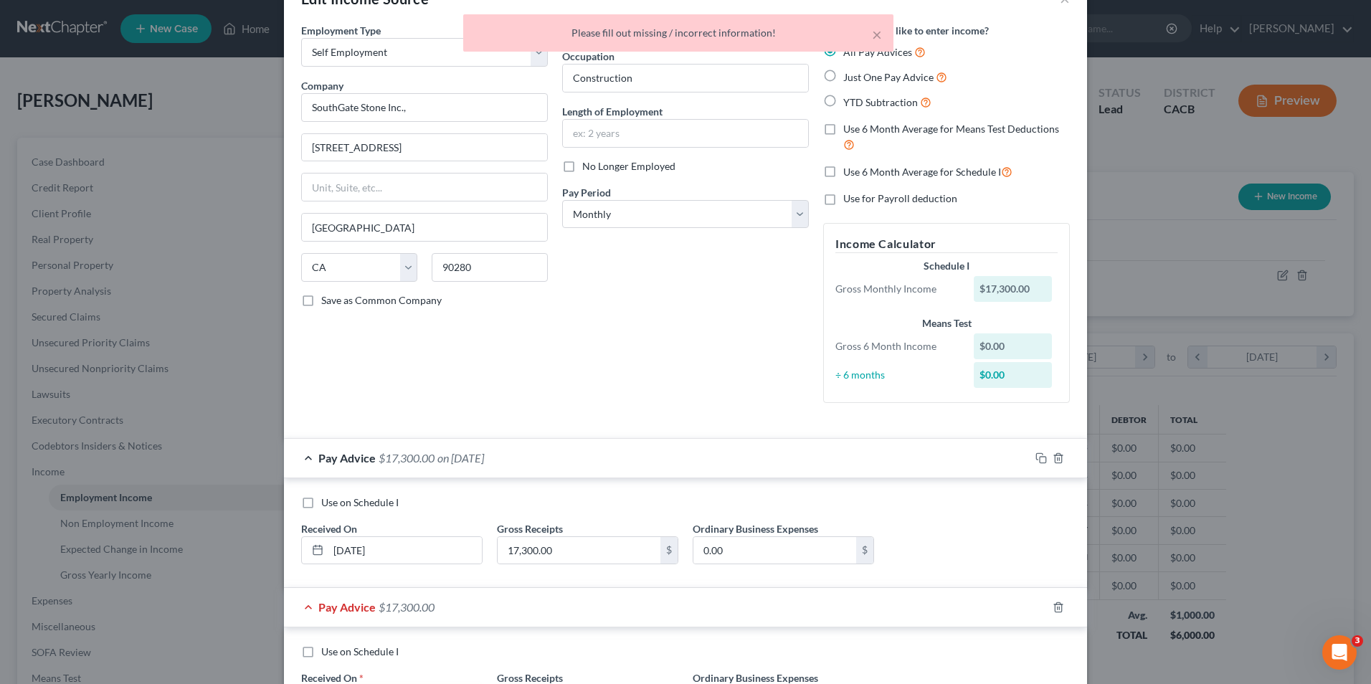
scroll to position [31, 0]
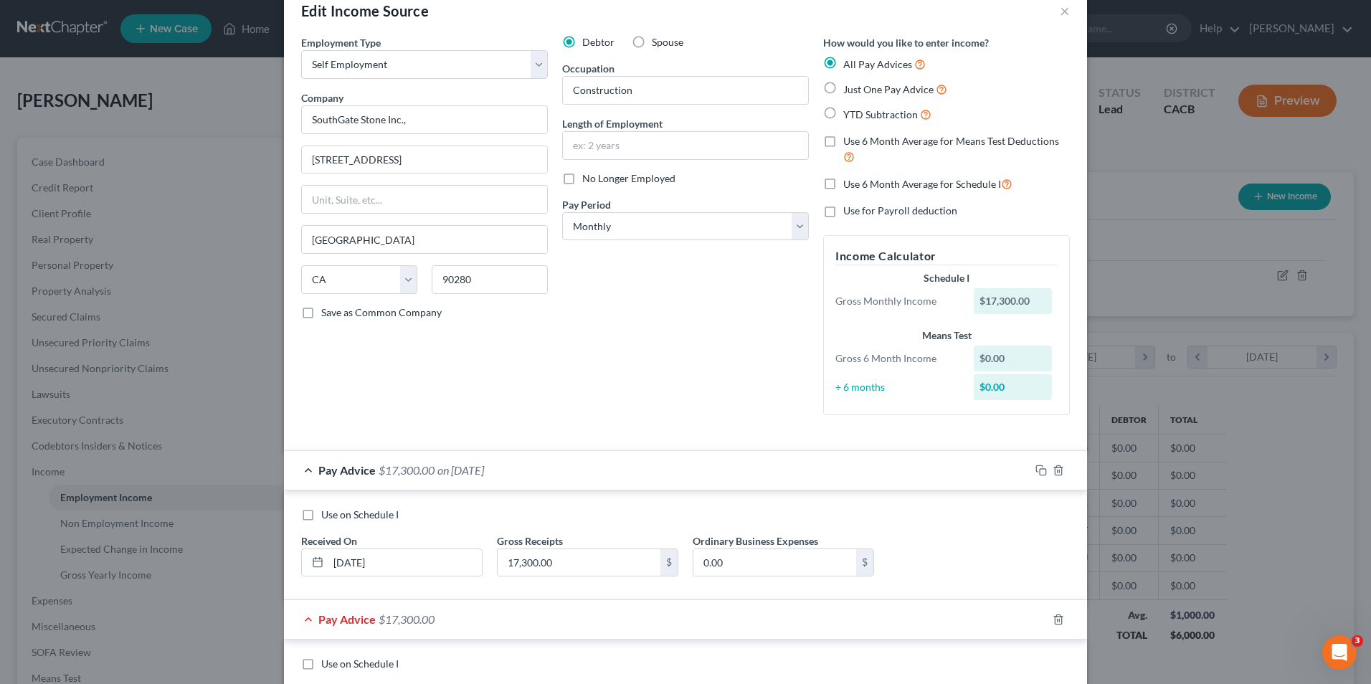
click at [703, 386] on div "Debtor Spouse Occupation Construction Length of Employment No Longer Employed P…" at bounding box center [685, 230] width 261 height 391
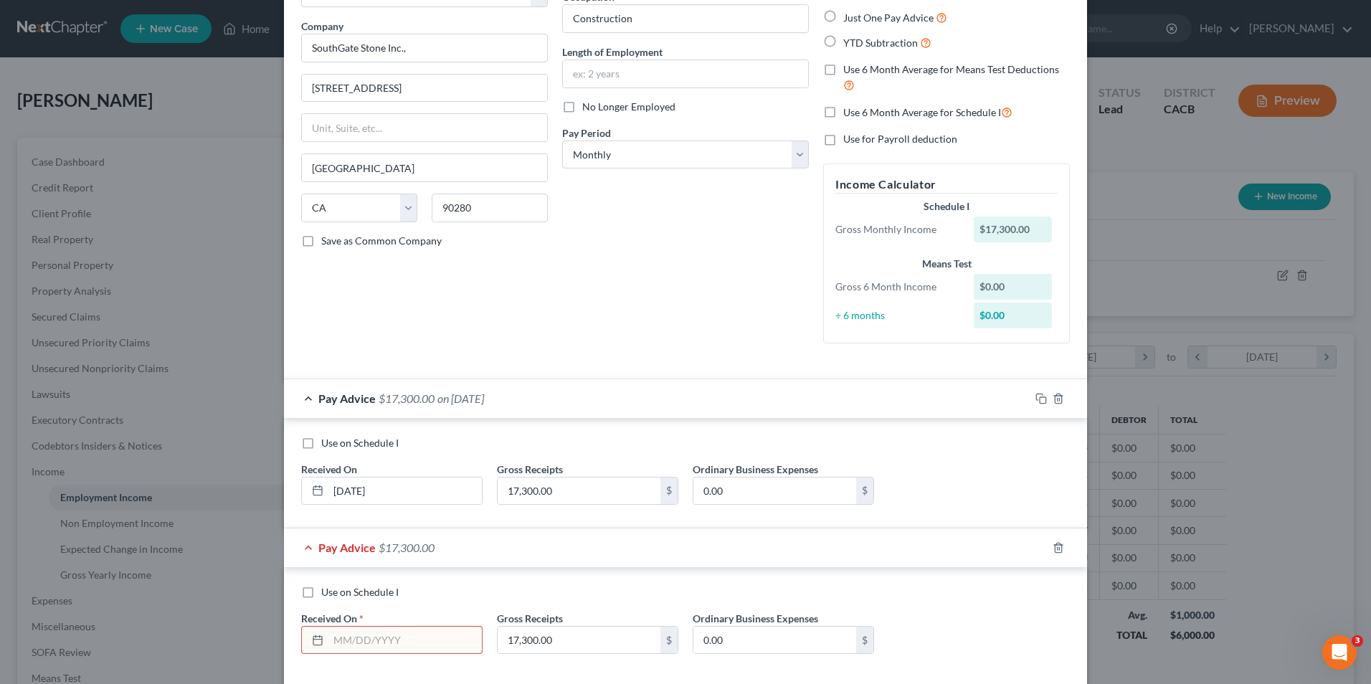
click at [321, 446] on label "Use on Schedule I" at bounding box center [359, 443] width 77 height 14
click at [327, 445] on input "Use on Schedule I" at bounding box center [331, 440] width 9 height 9
checkbox input "true"
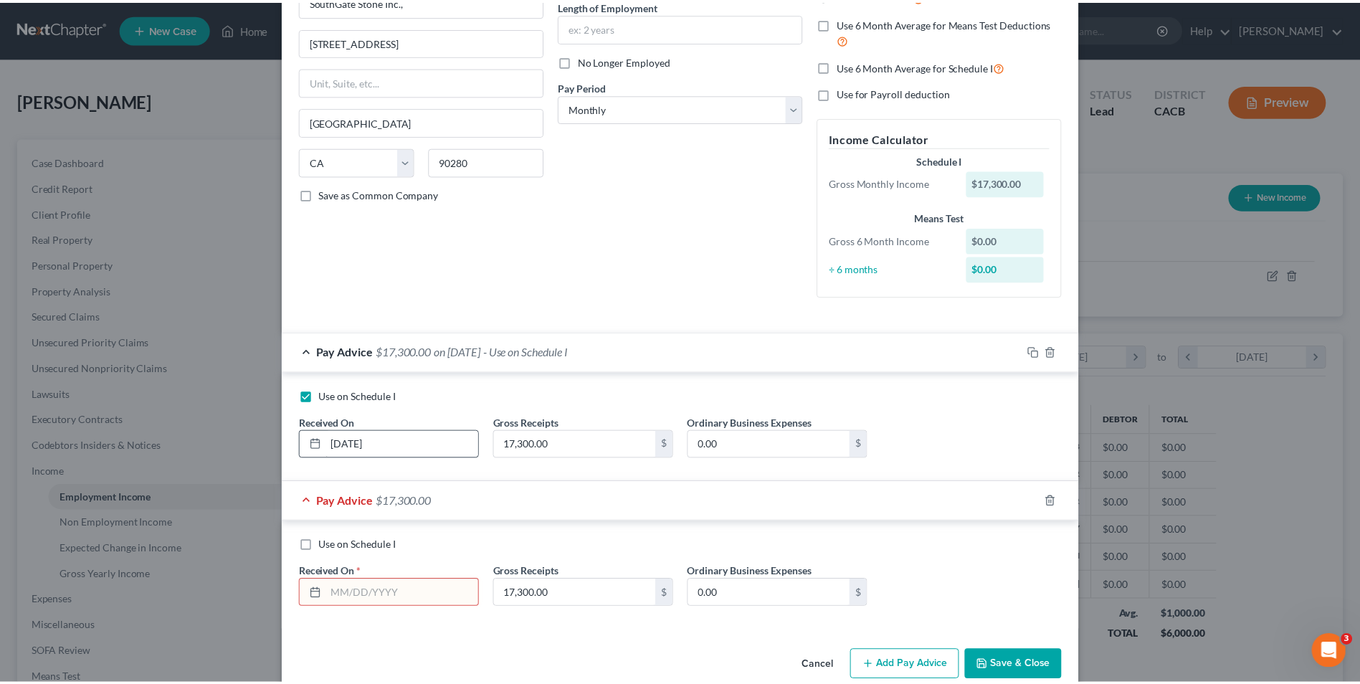
scroll to position [174, 0]
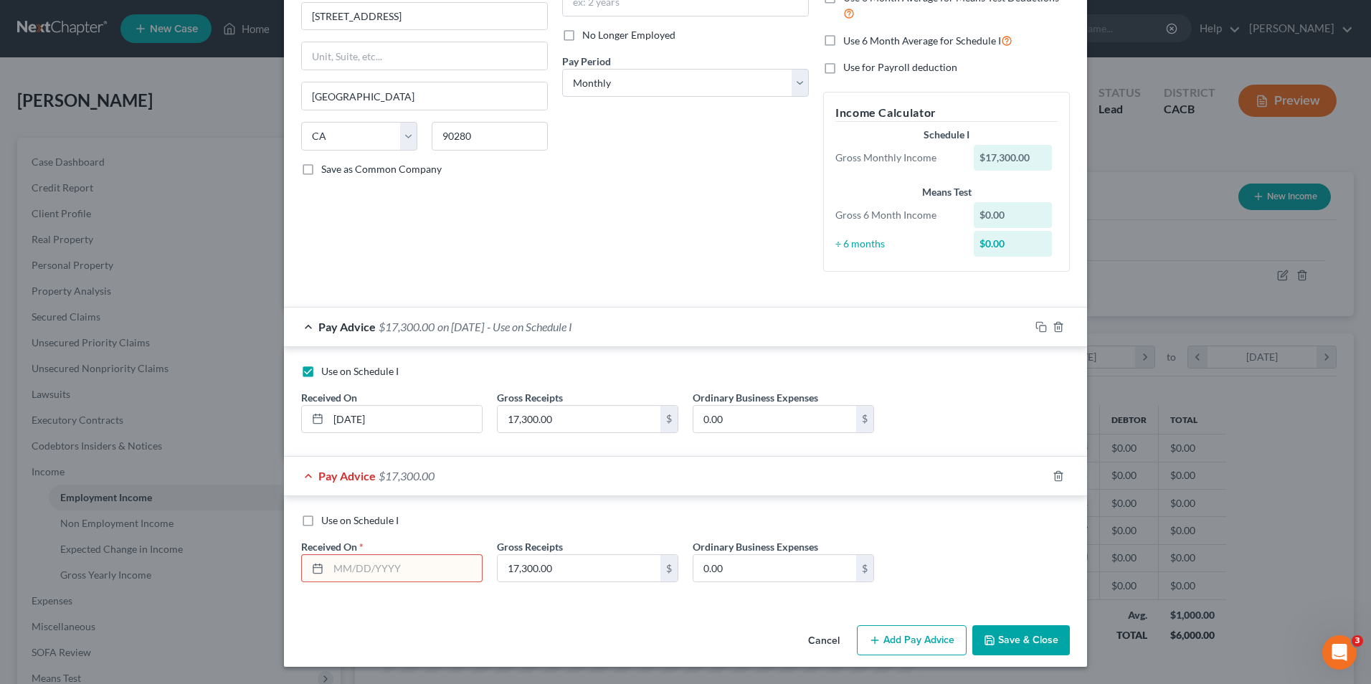
click at [470, 561] on input "text" at bounding box center [404, 568] width 153 height 27
type input "8"
type input "[DATE]"
click at [989, 647] on button "Save & Close" at bounding box center [1021, 640] width 98 height 30
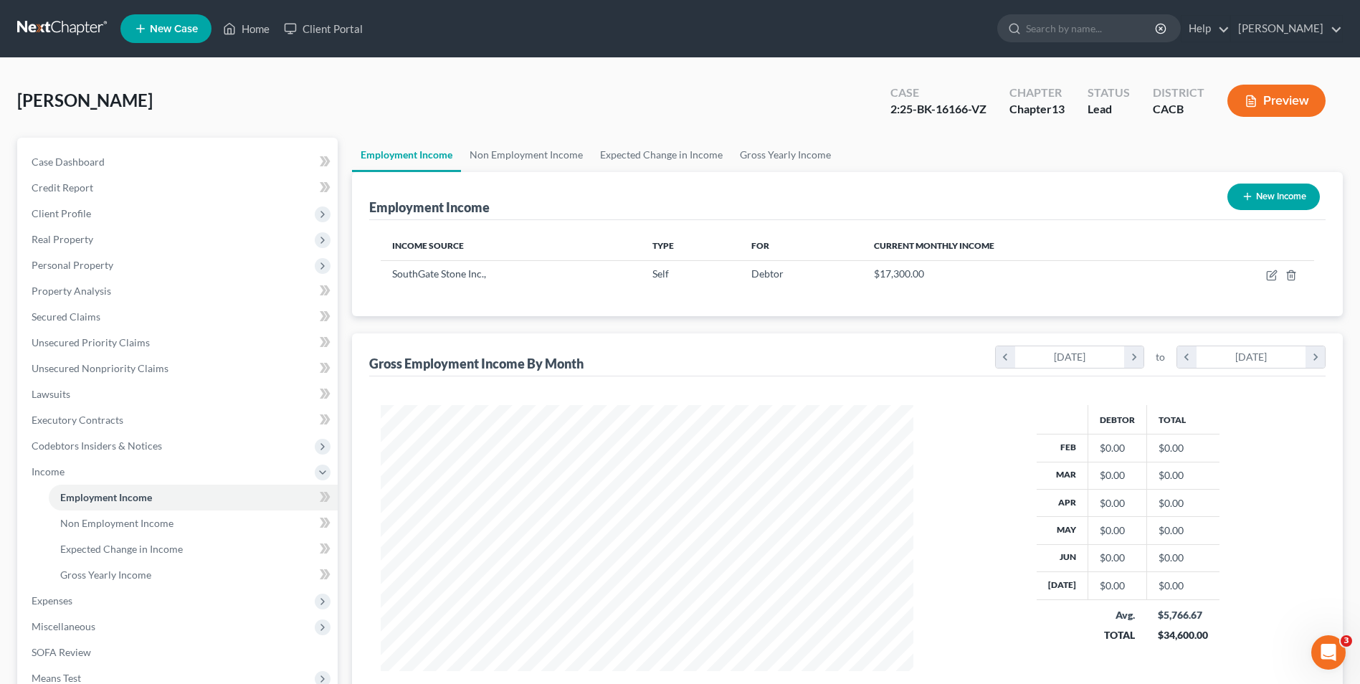
scroll to position [143, 0]
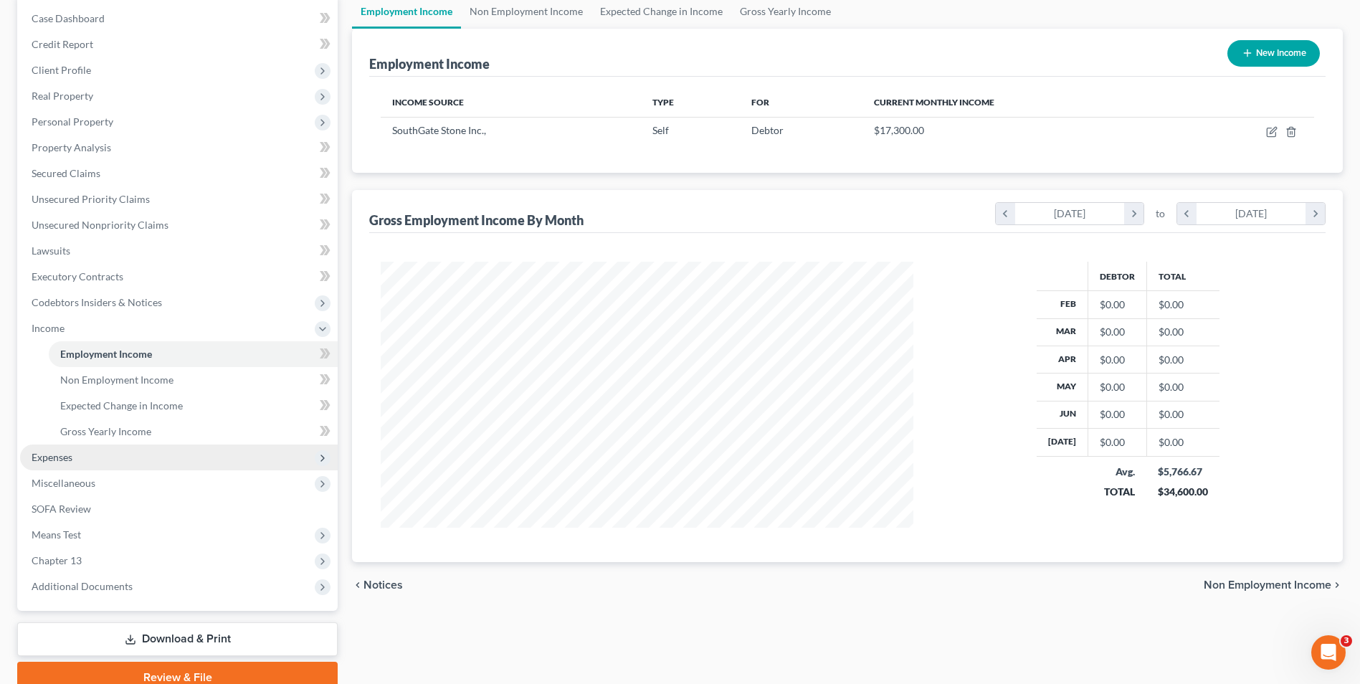
drag, startPoint x: 57, startPoint y: 460, endPoint x: 197, endPoint y: 445, distance: 141.3
click at [57, 460] on span "Expenses" at bounding box center [52, 457] width 41 height 12
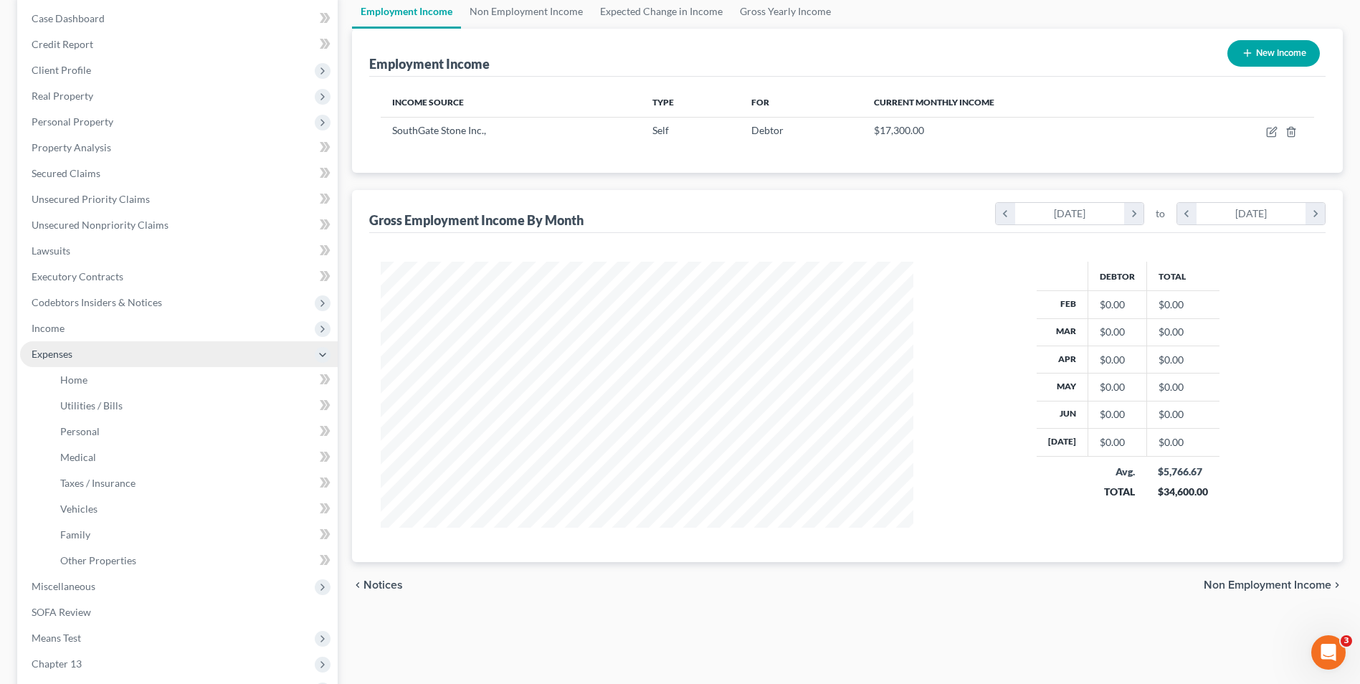
click at [72, 355] on span "Expenses" at bounding box center [52, 354] width 41 height 12
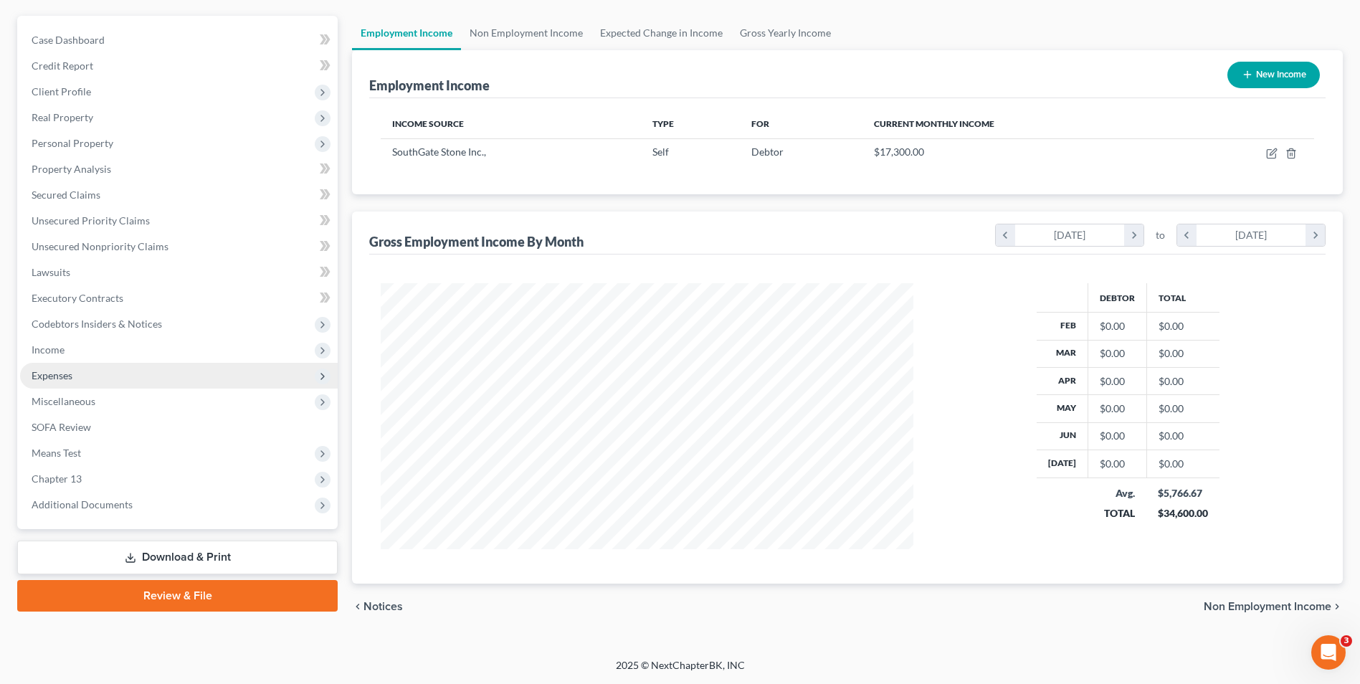
scroll to position [122, 0]
click at [55, 353] on span "Income" at bounding box center [48, 349] width 33 height 12
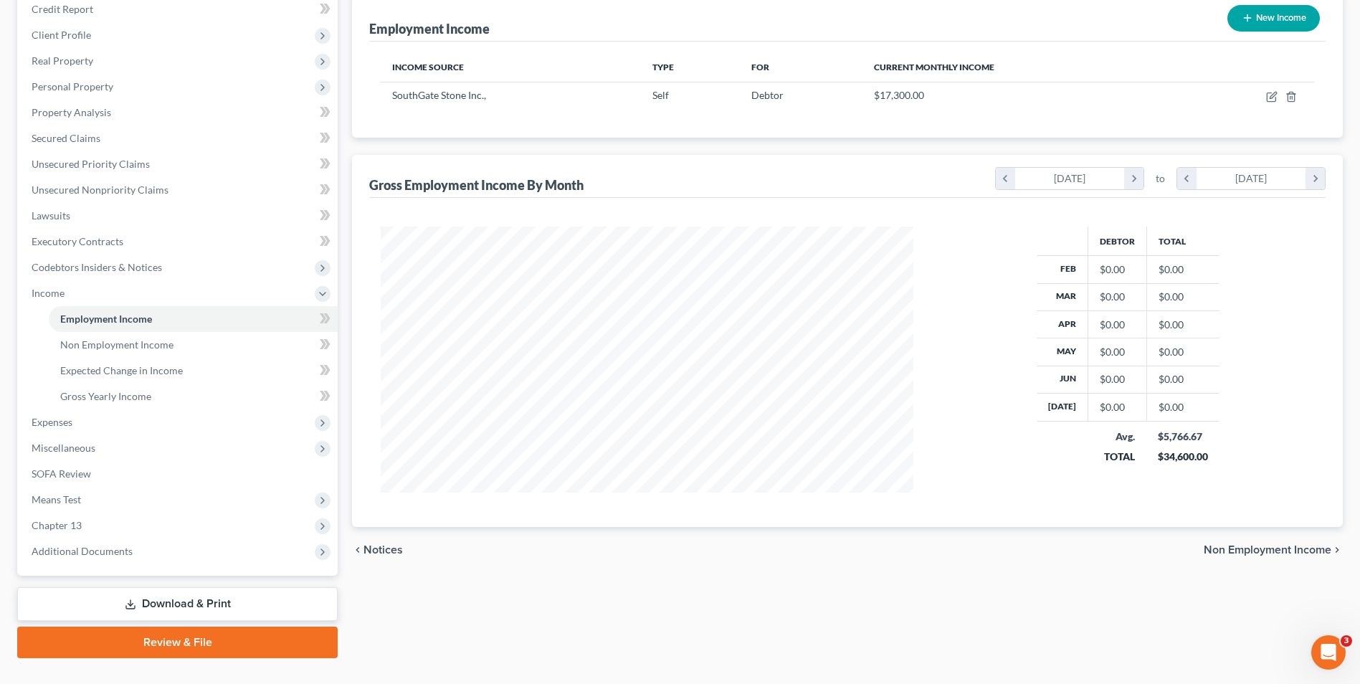
scroll to position [207, 0]
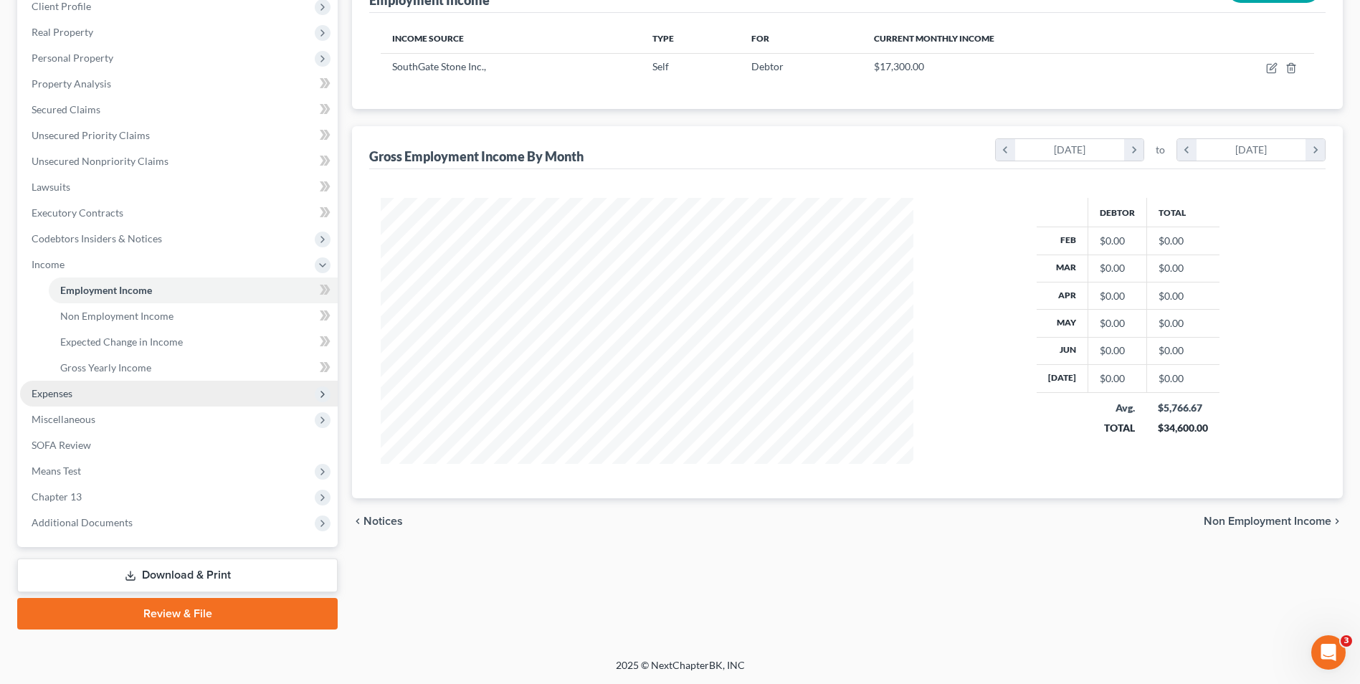
click at [59, 398] on span "Expenses" at bounding box center [52, 393] width 41 height 12
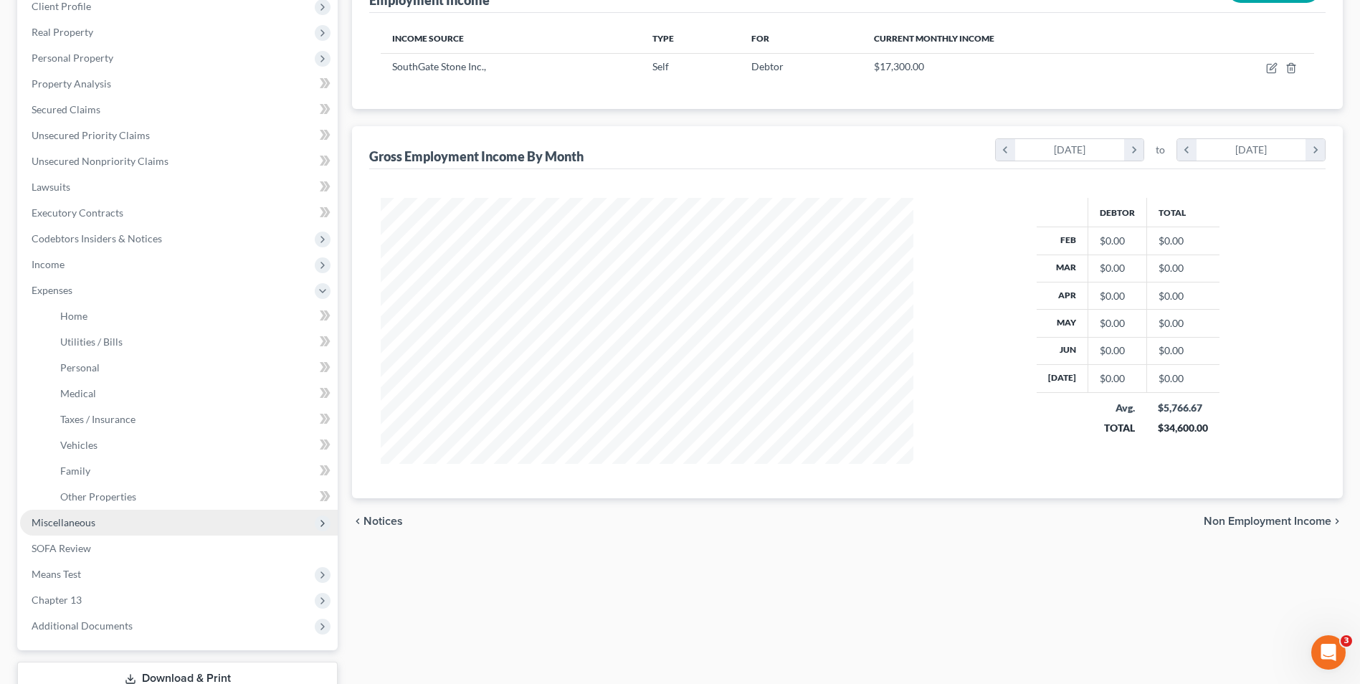
click at [133, 524] on span "Miscellaneous" at bounding box center [179, 523] width 318 height 26
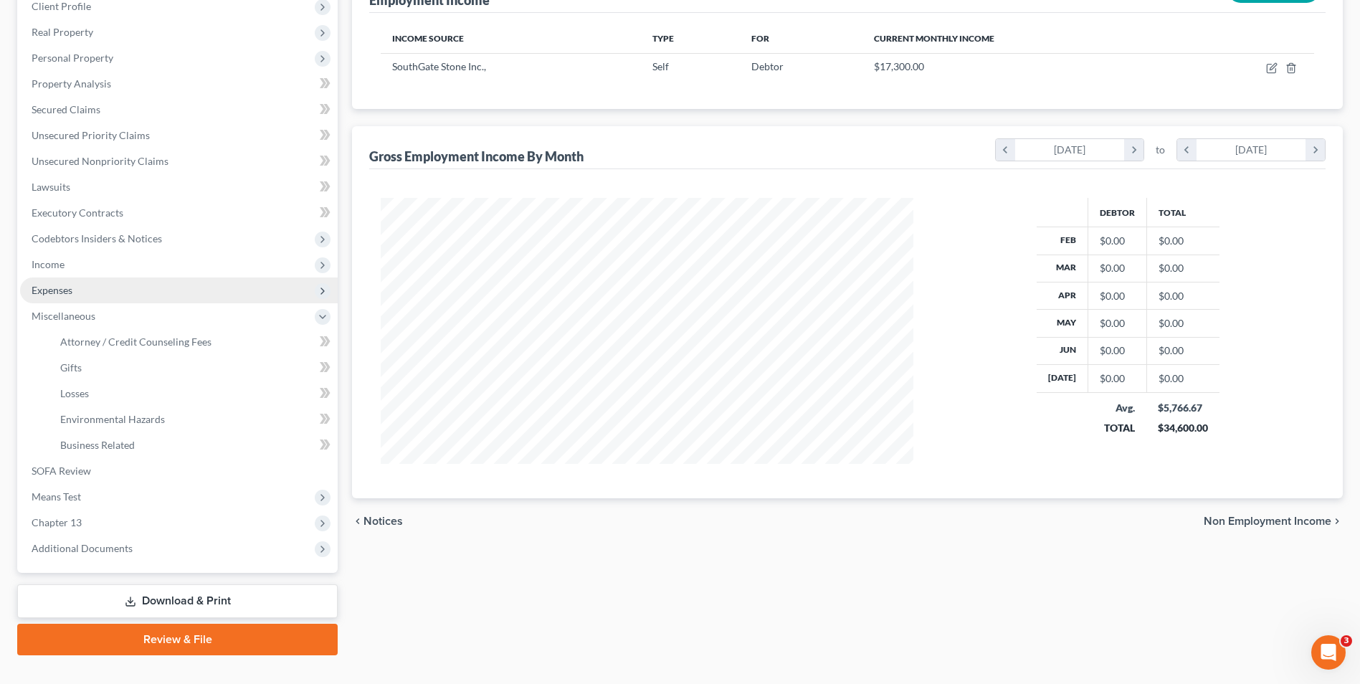
click at [66, 287] on span "Expenses" at bounding box center [52, 290] width 41 height 12
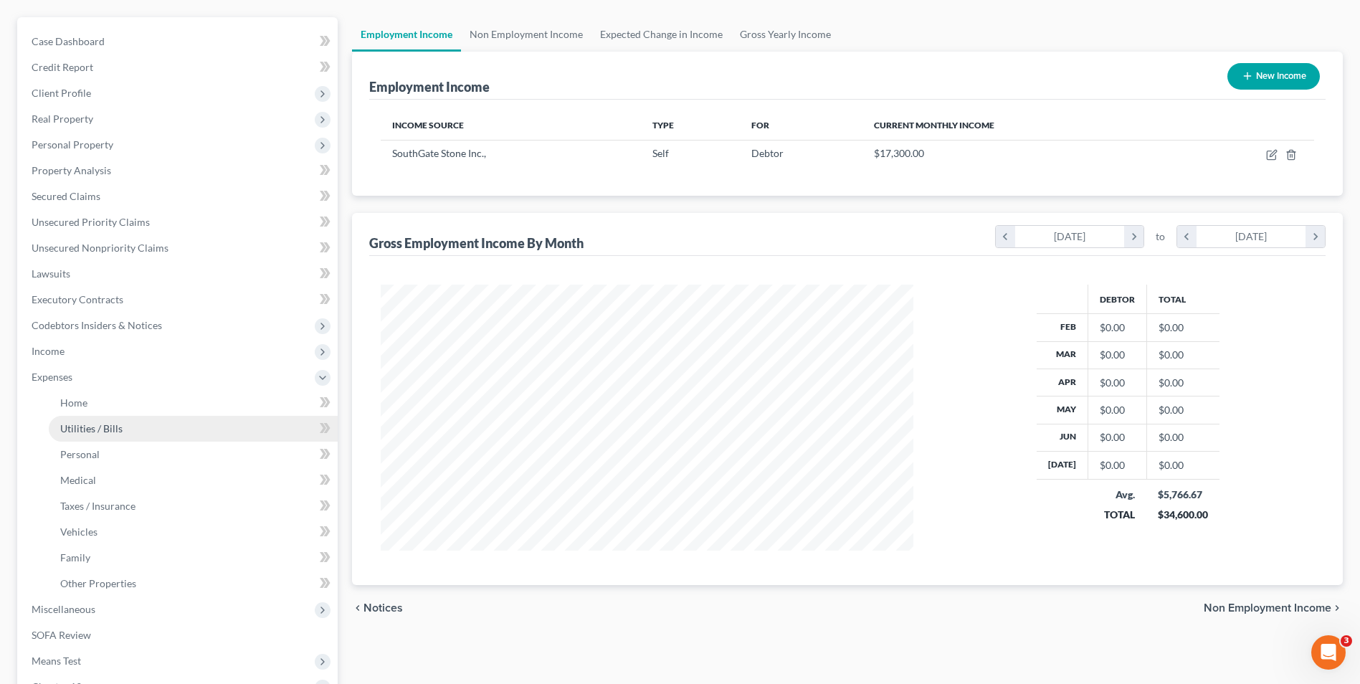
scroll to position [0, 0]
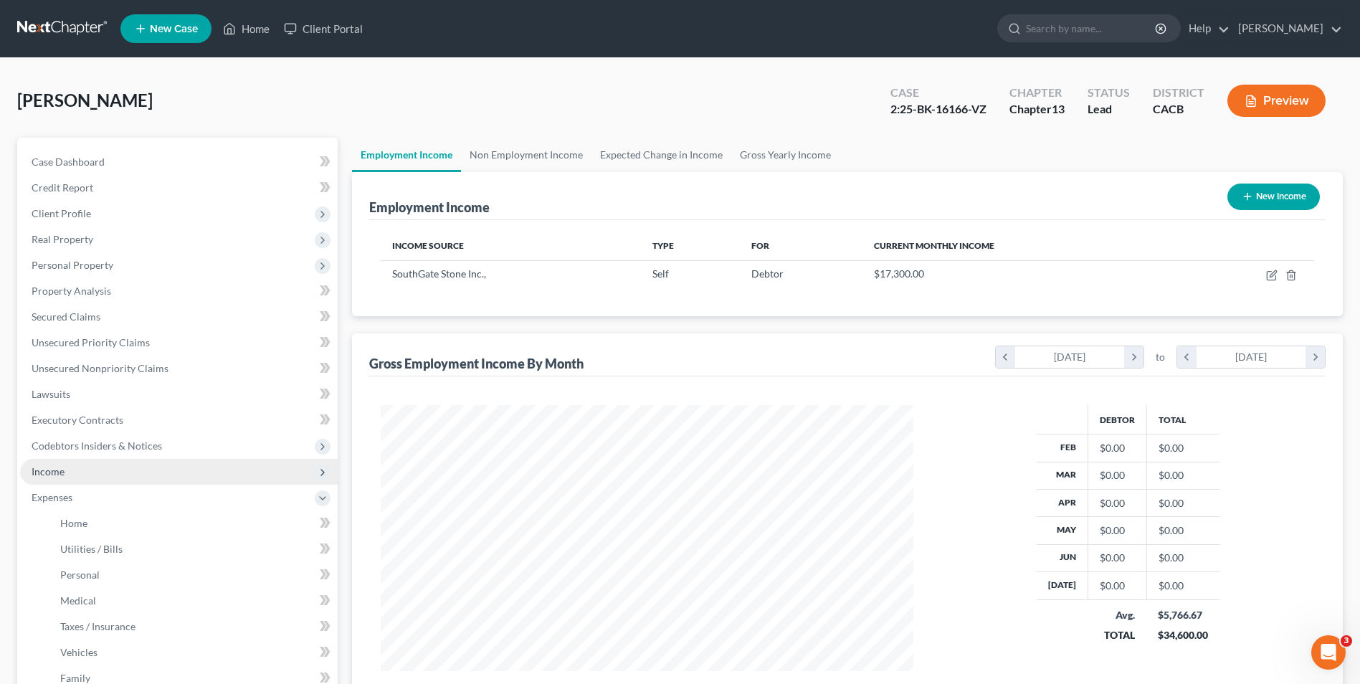
click at [57, 473] on span "Income" at bounding box center [48, 471] width 33 height 12
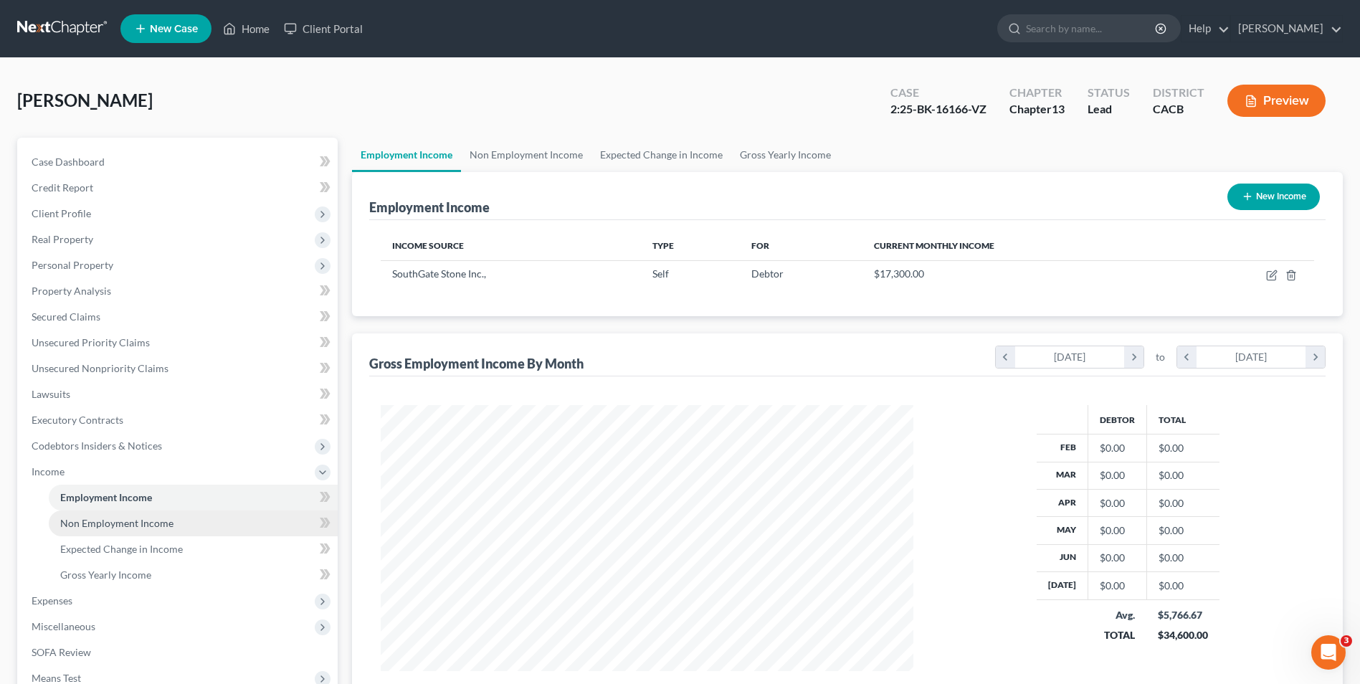
click at [99, 527] on span "Non Employment Income" at bounding box center [116, 523] width 113 height 12
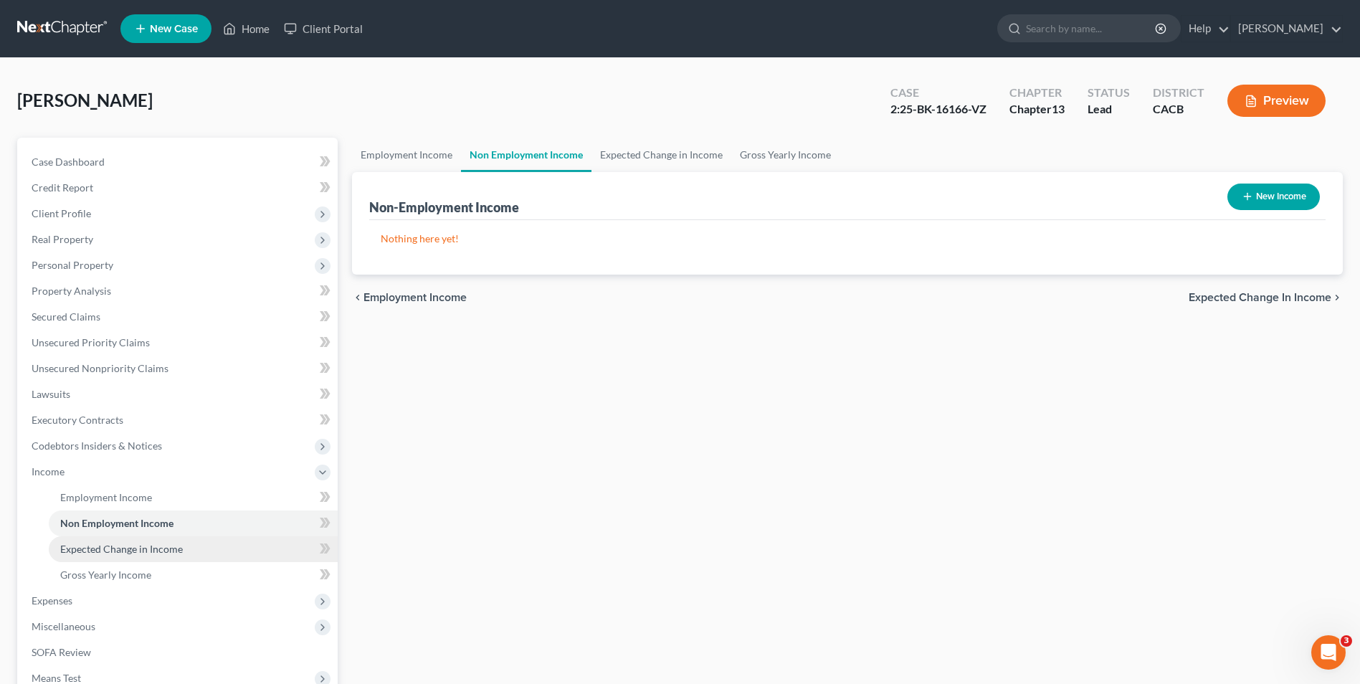
click at [113, 547] on span "Expected Change in Income" at bounding box center [121, 549] width 123 height 12
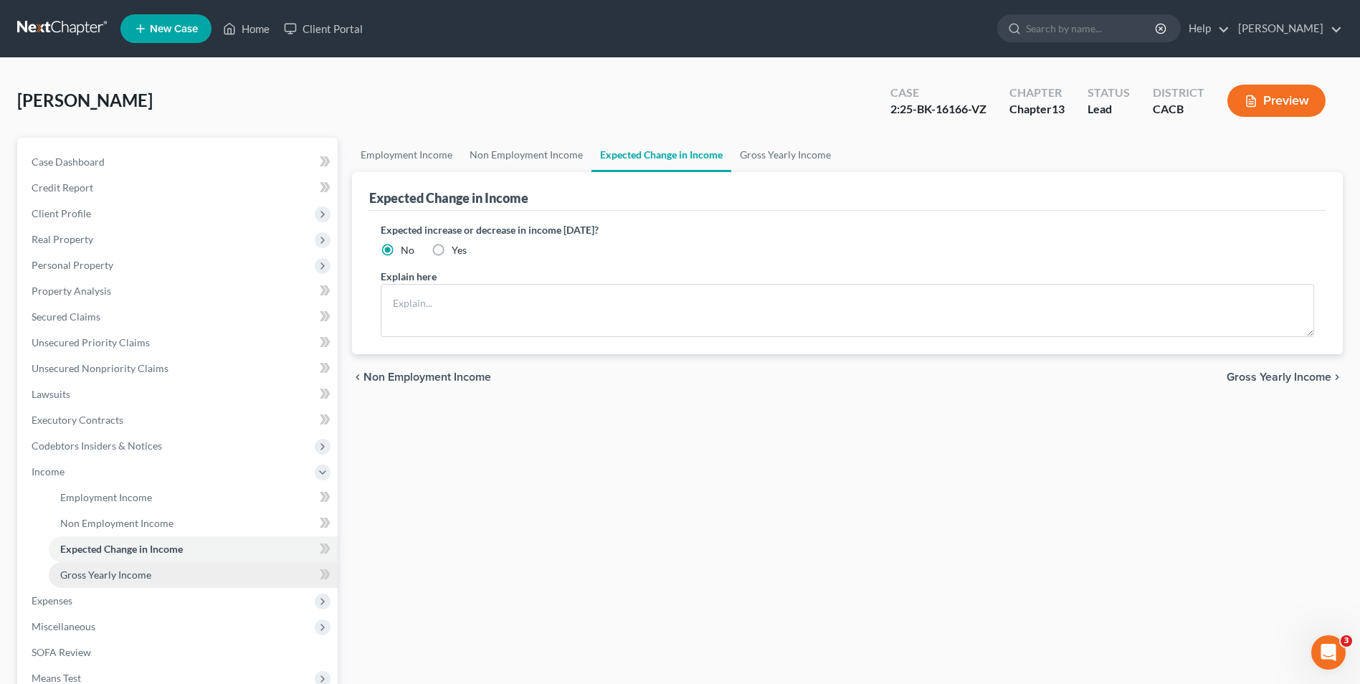
click at [118, 569] on span "Gross Yearly Income" at bounding box center [105, 575] width 91 height 12
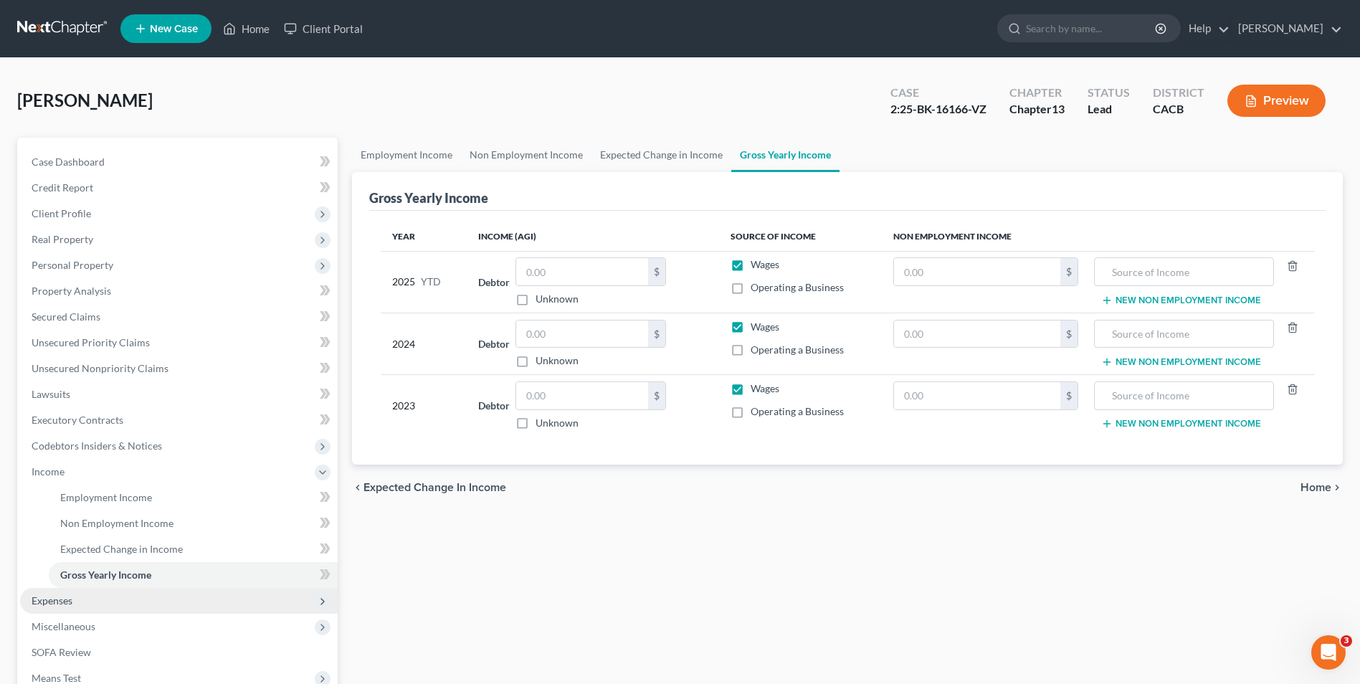
click at [75, 599] on span "Expenses" at bounding box center [179, 601] width 318 height 26
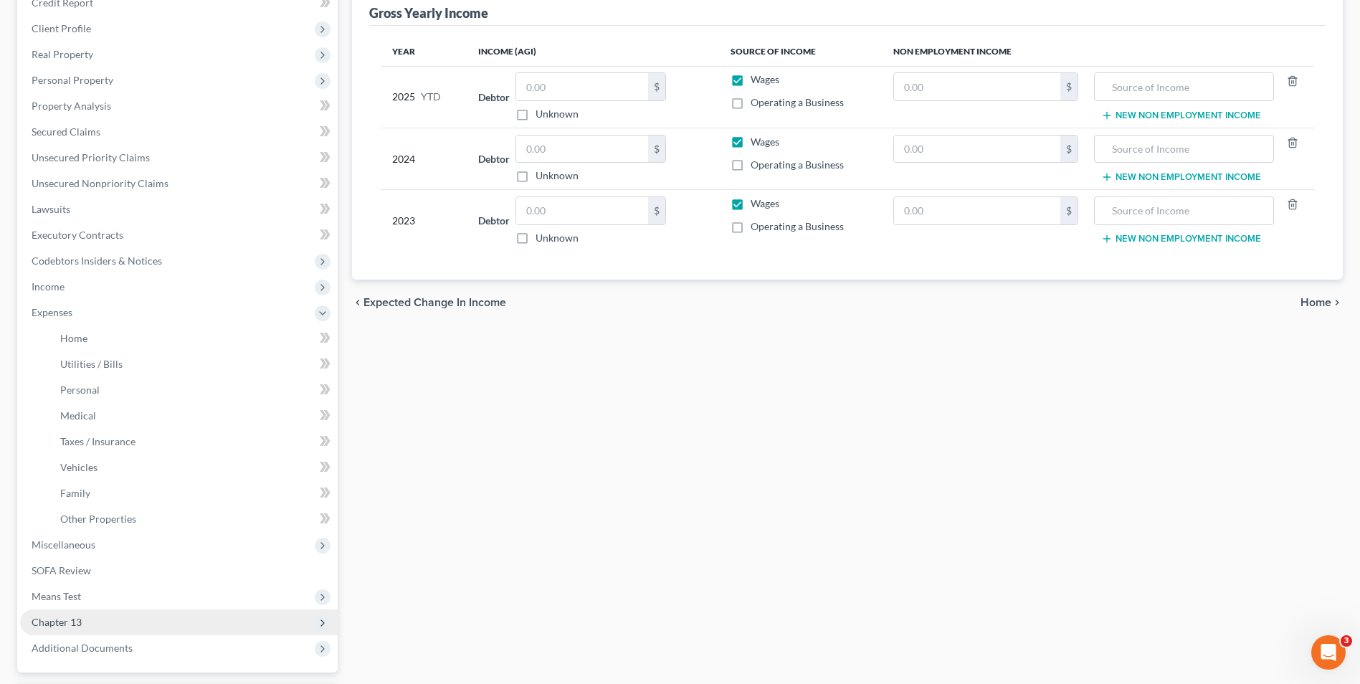
scroll to position [215, 0]
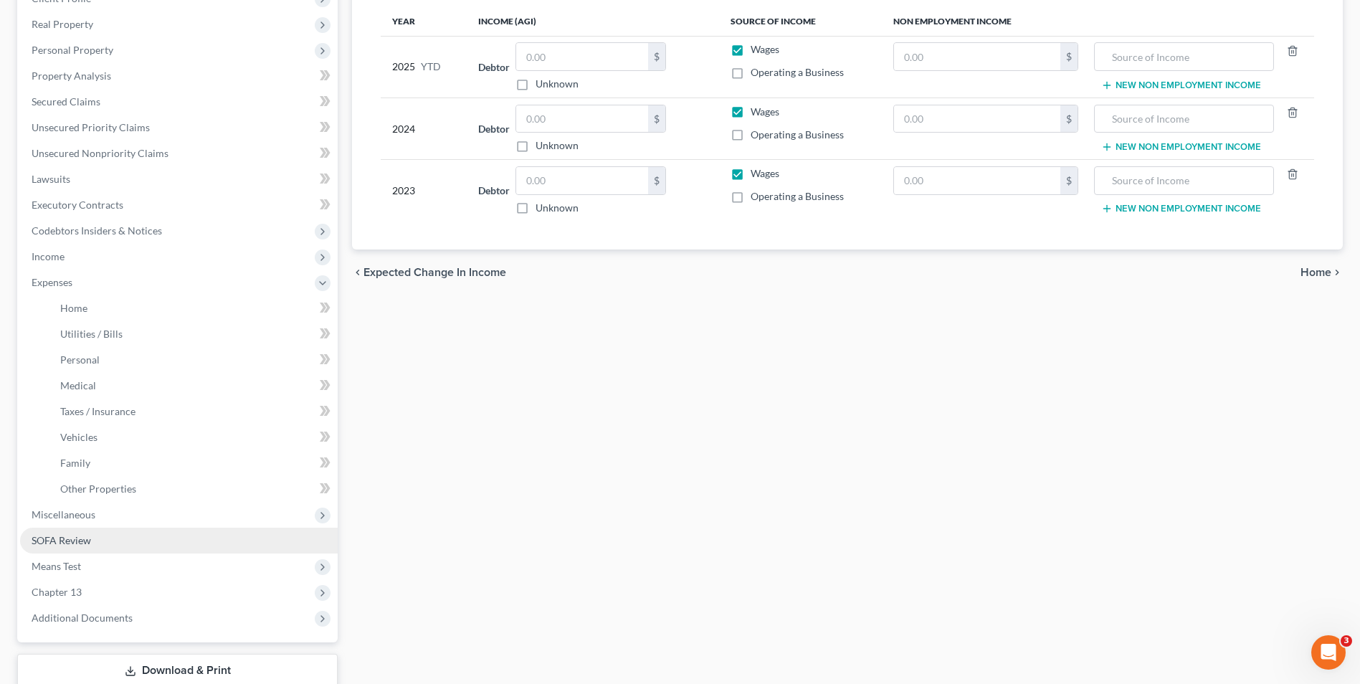
click at [61, 538] on span "SOFA Review" at bounding box center [62, 540] width 60 height 12
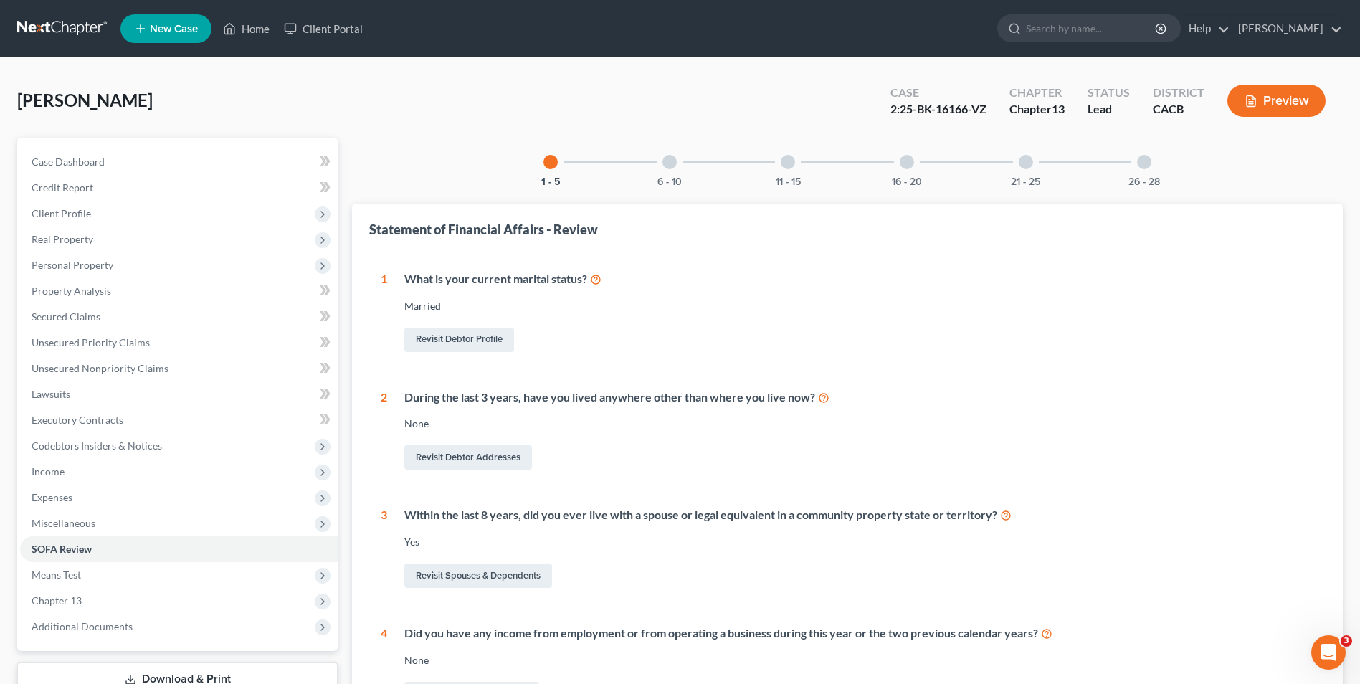
click at [672, 168] on div at bounding box center [669, 162] width 14 height 14
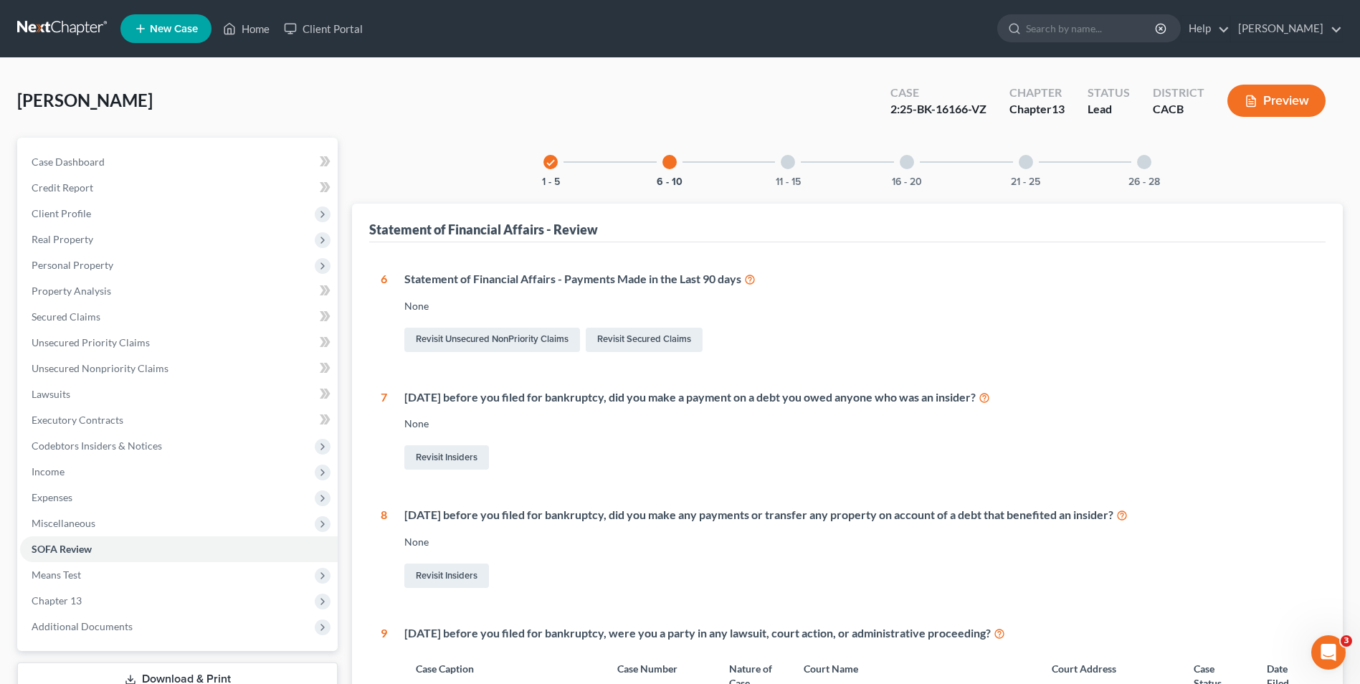
click at [784, 158] on div at bounding box center [788, 162] width 14 height 14
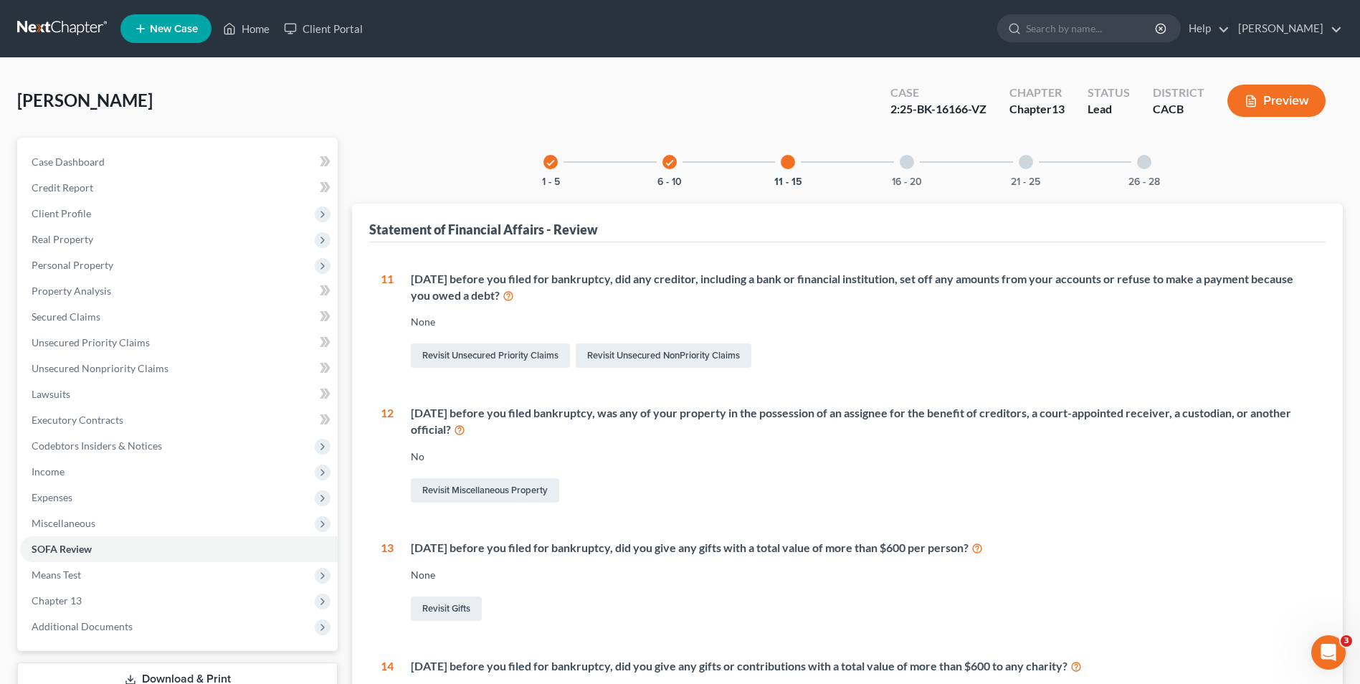
click at [909, 166] on div at bounding box center [907, 162] width 14 height 14
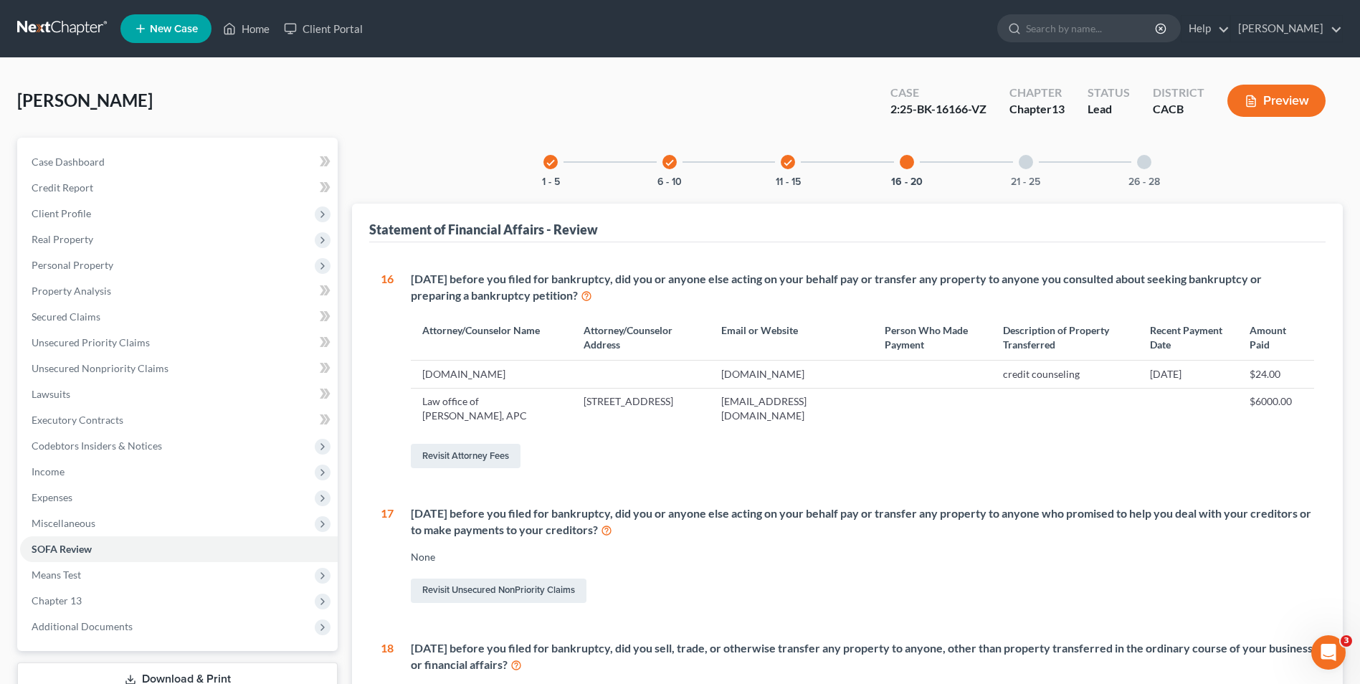
click at [1020, 160] on div at bounding box center [1026, 162] width 14 height 14
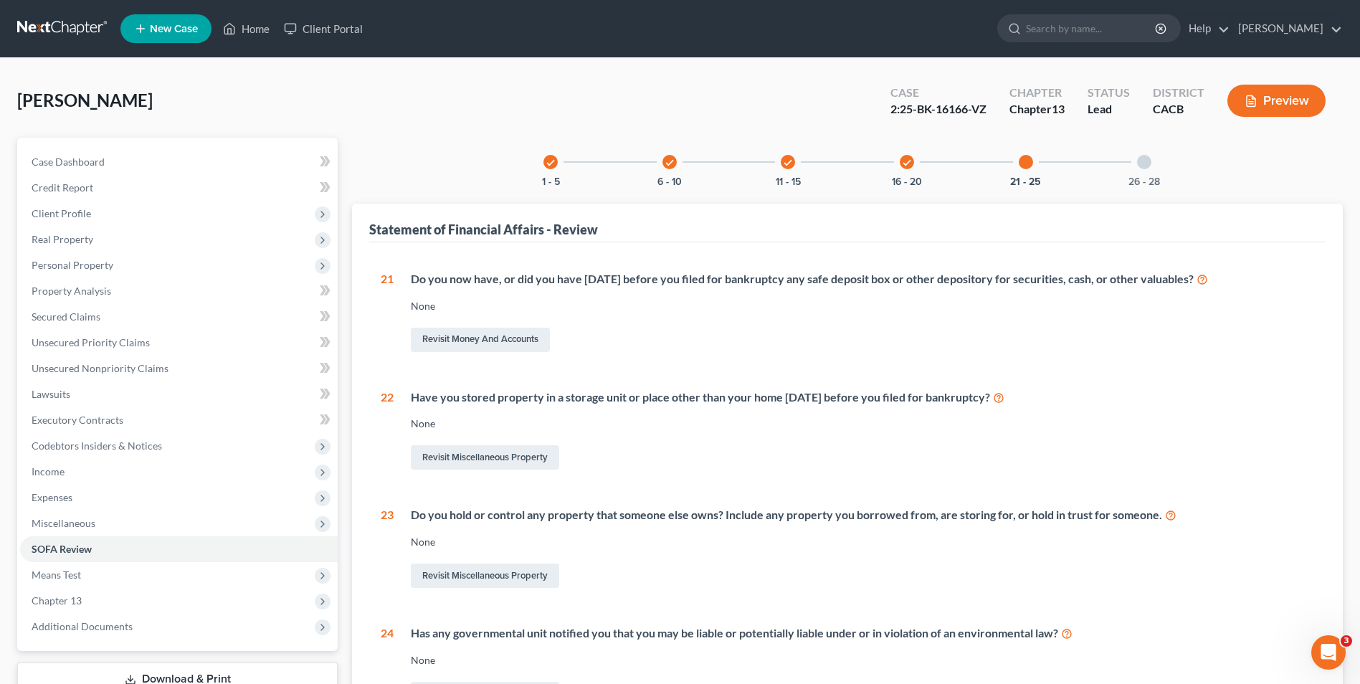
click at [1149, 163] on div at bounding box center [1144, 162] width 14 height 14
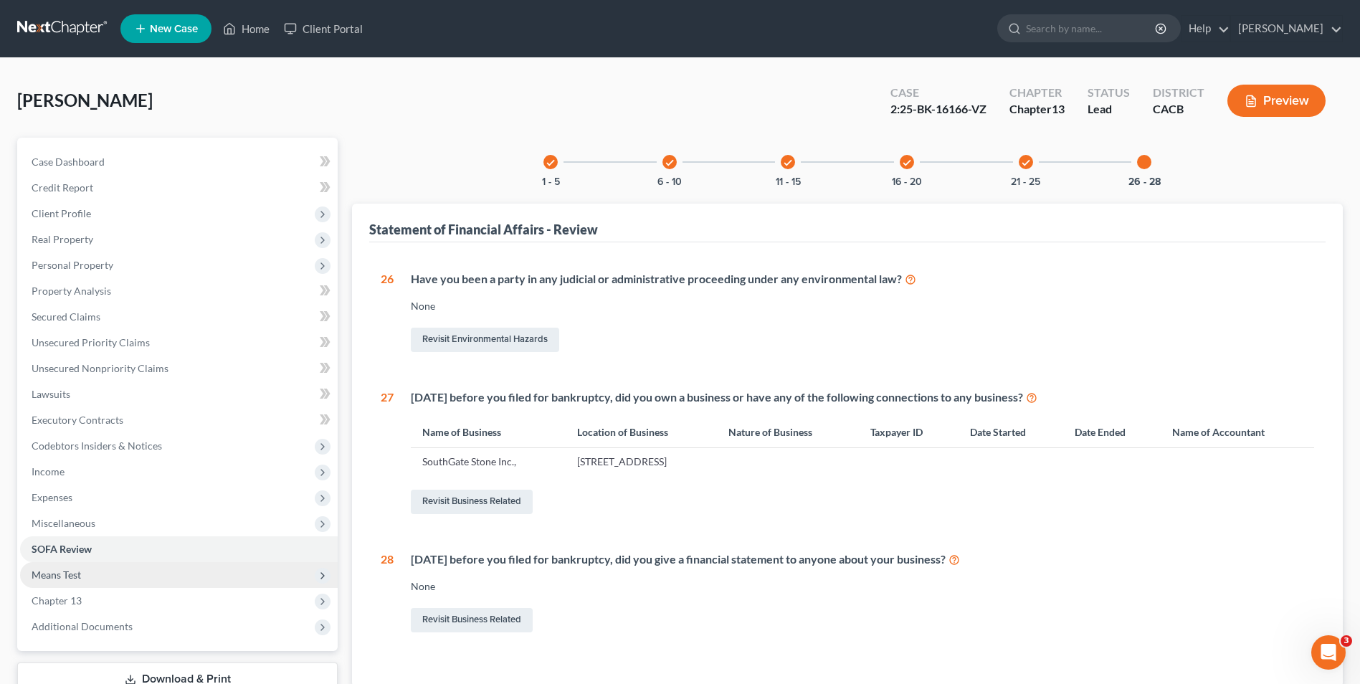
click at [92, 576] on span "Means Test" at bounding box center [179, 575] width 318 height 26
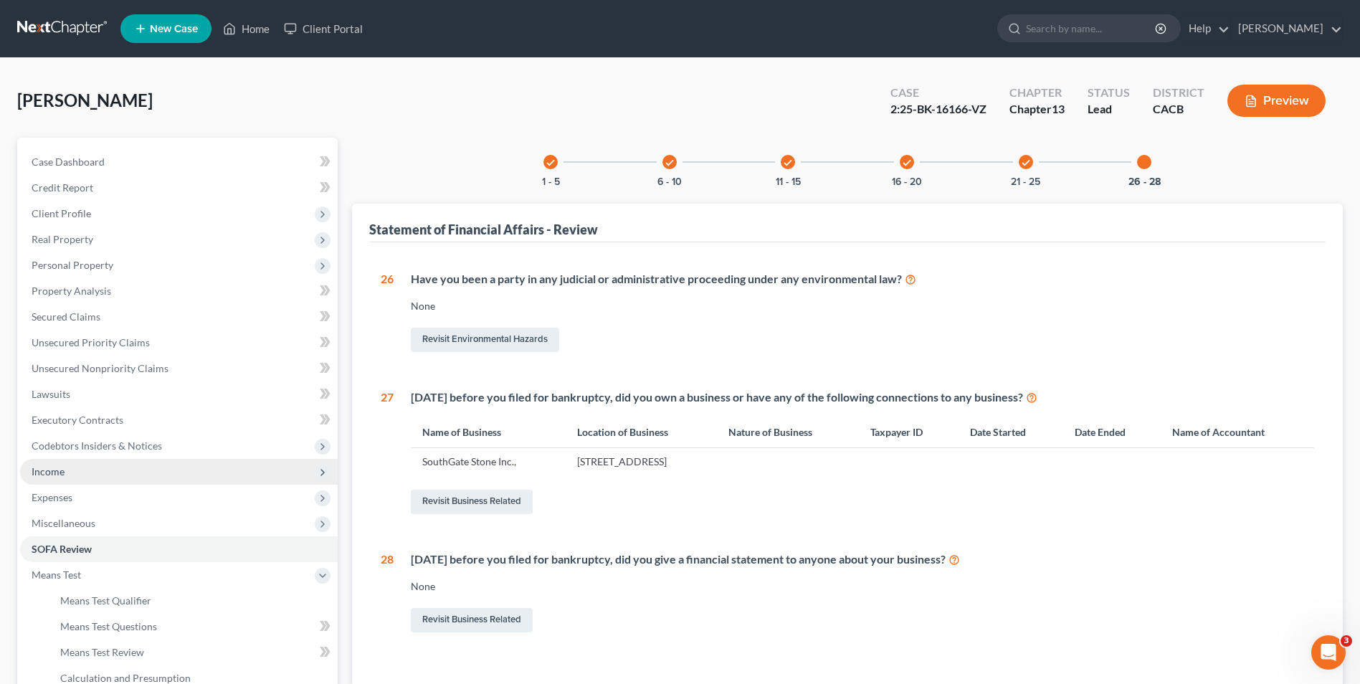
scroll to position [207, 0]
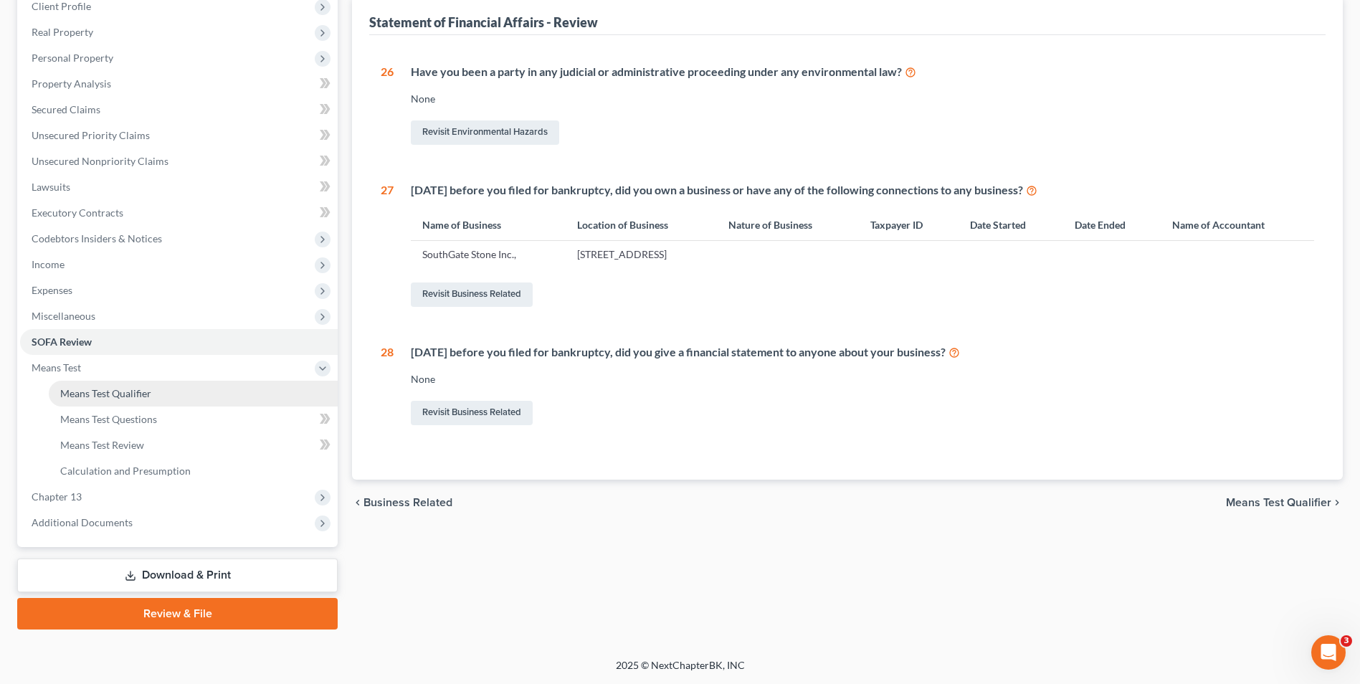
click at [150, 399] on link "Means Test Qualifier" at bounding box center [193, 394] width 289 height 26
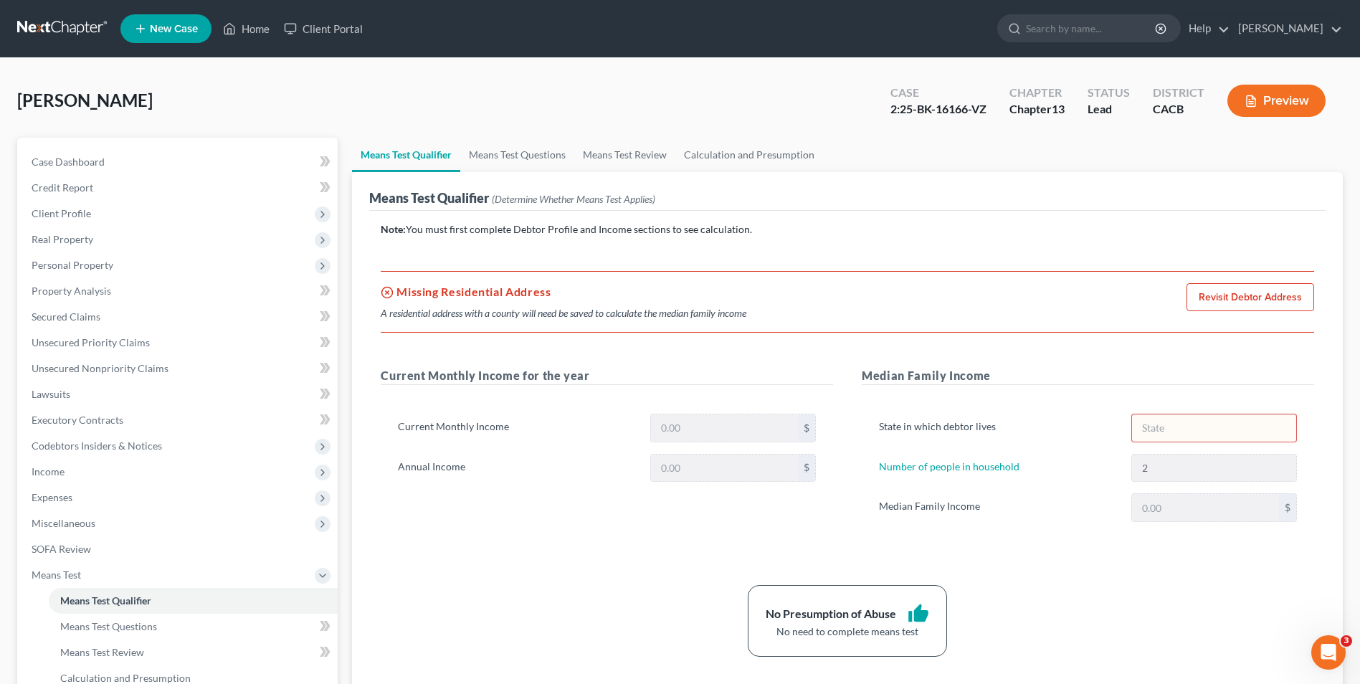
click at [1232, 298] on link "Revisit Debtor Address" at bounding box center [1251, 297] width 128 height 29
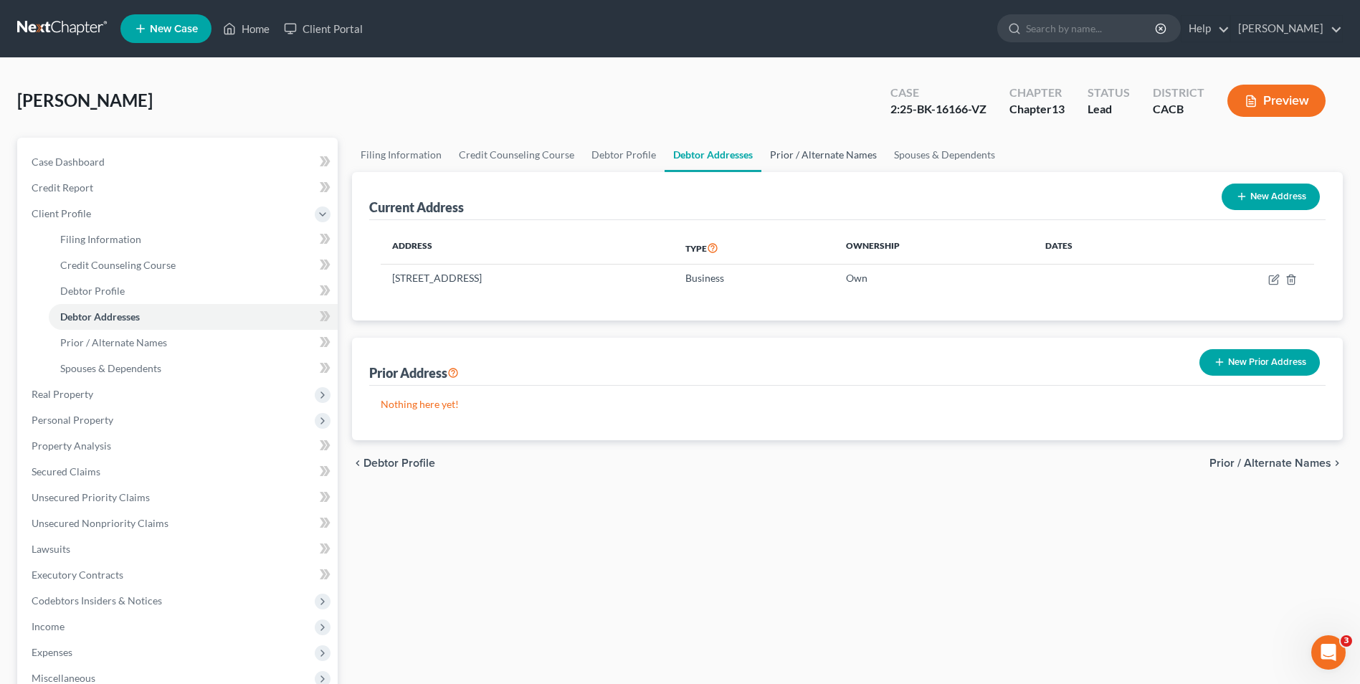
click at [809, 154] on link "Prior / Alternate Names" at bounding box center [823, 155] width 124 height 34
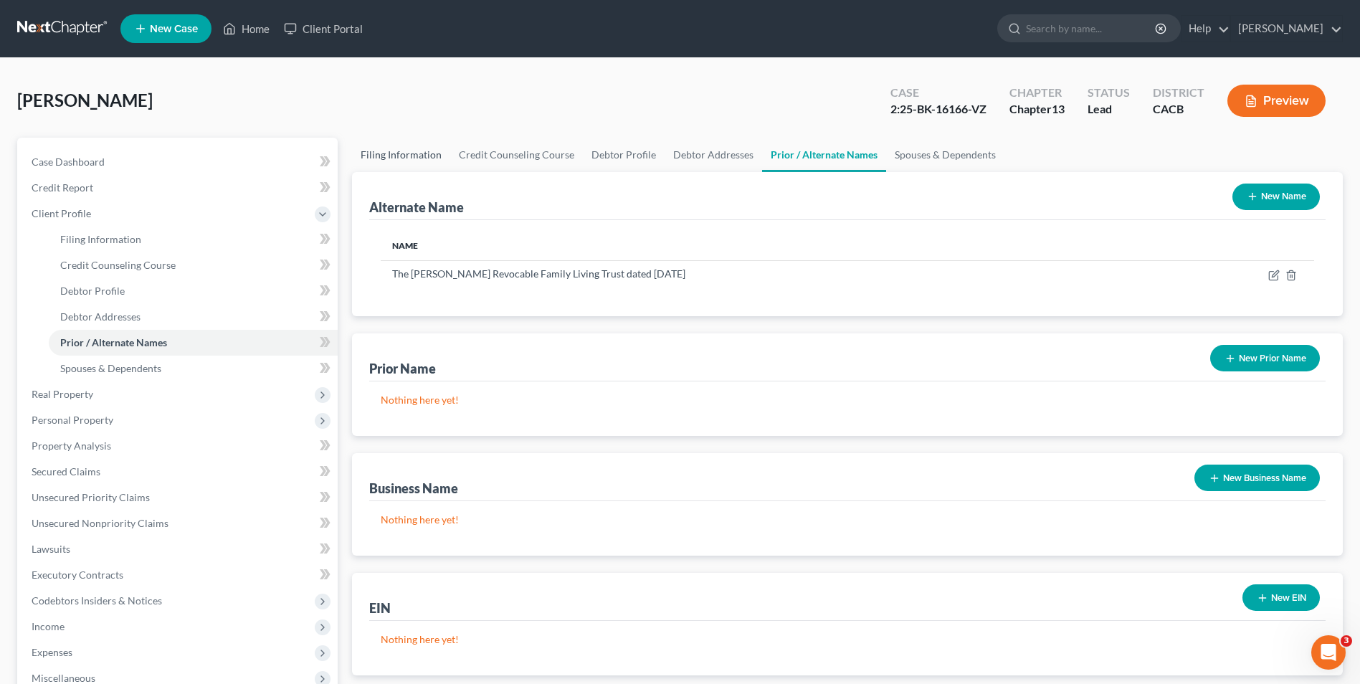
click at [407, 162] on link "Filing Information" at bounding box center [401, 155] width 98 height 34
select select "0"
select select "3"
select select "0"
select select "3"
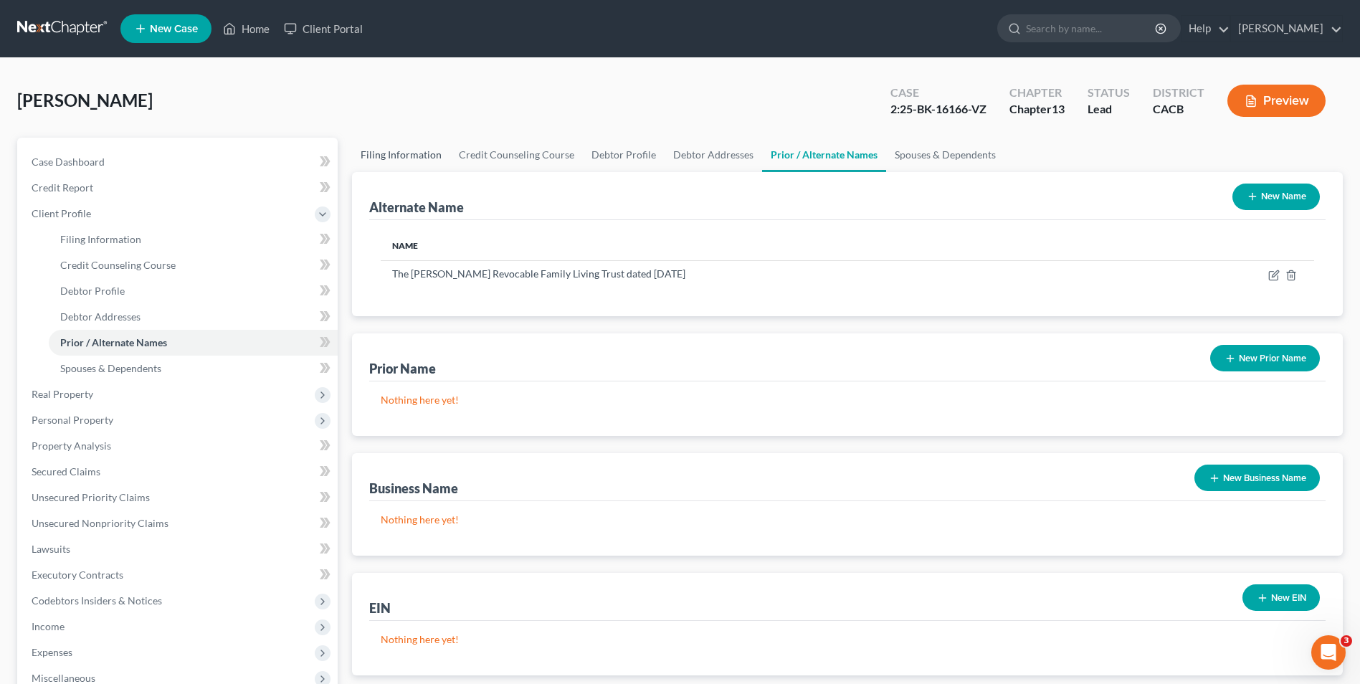
select select "4"
select select "0"
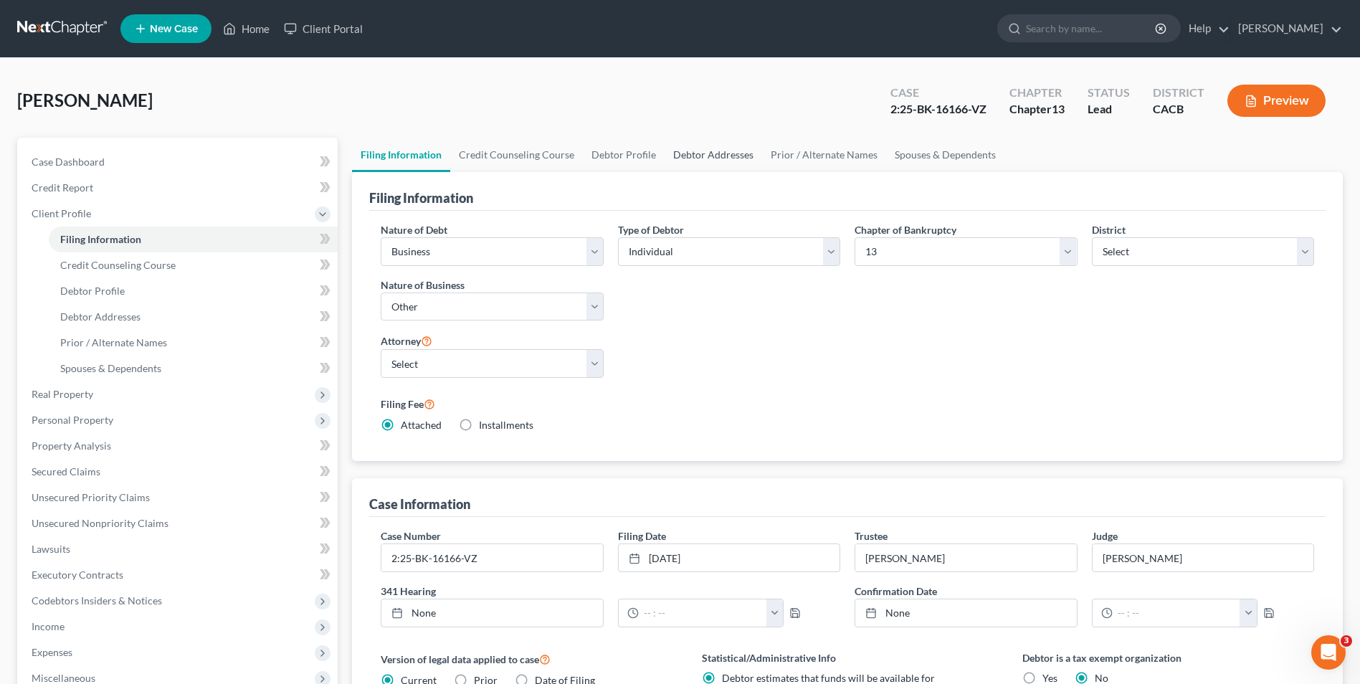
click at [725, 151] on link "Debtor Addresses" at bounding box center [714, 155] width 98 height 34
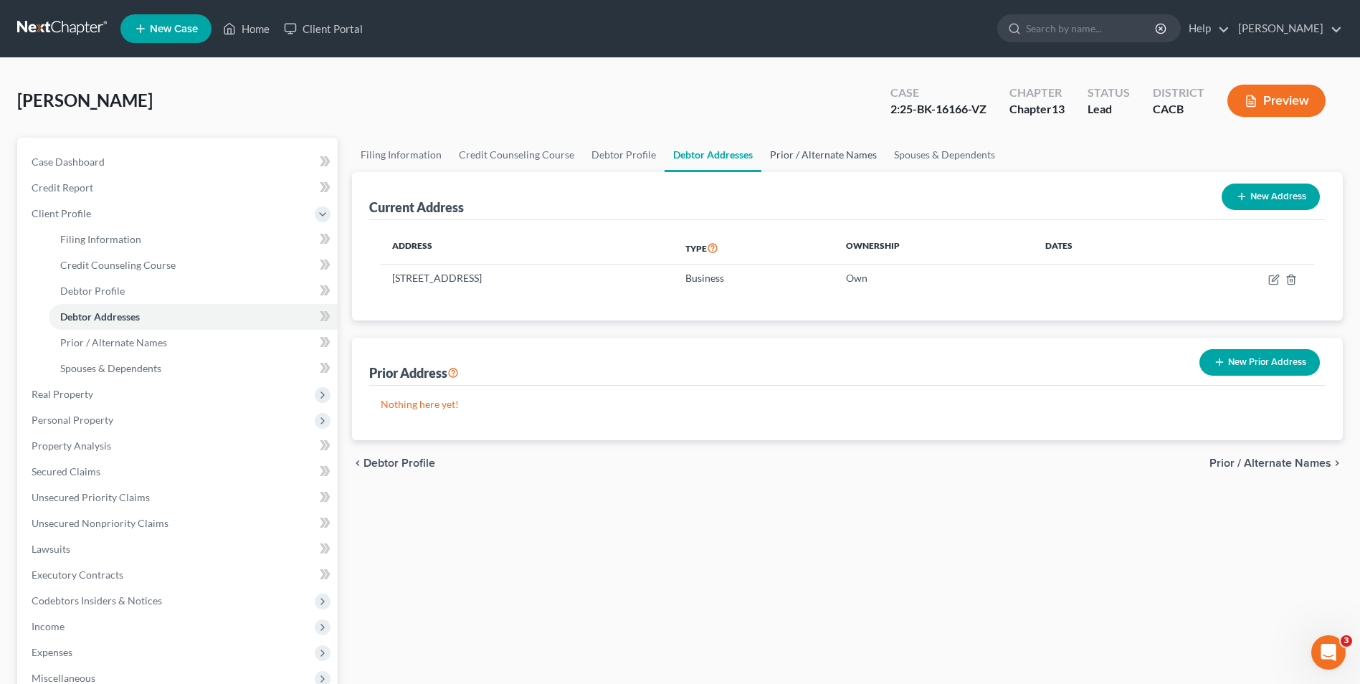
click at [794, 161] on link "Prior / Alternate Names" at bounding box center [823, 155] width 124 height 34
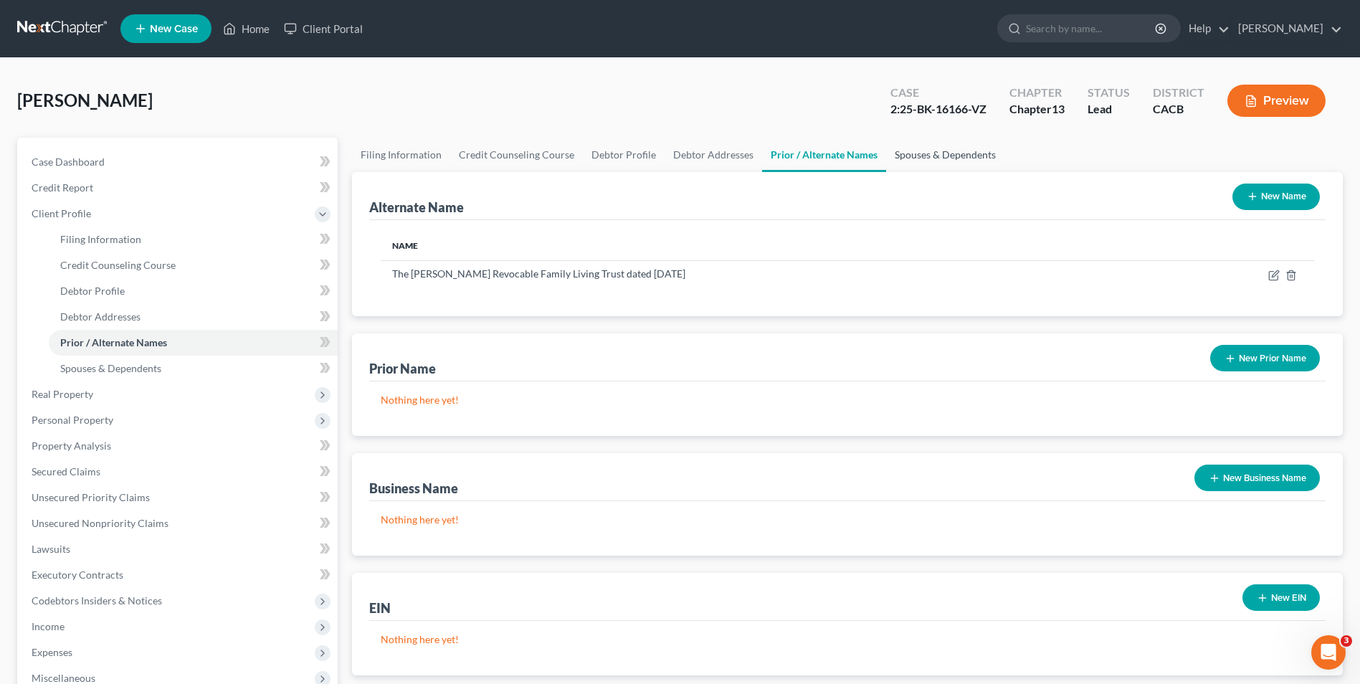
click at [903, 159] on link "Spouses & Dependents" at bounding box center [945, 155] width 118 height 34
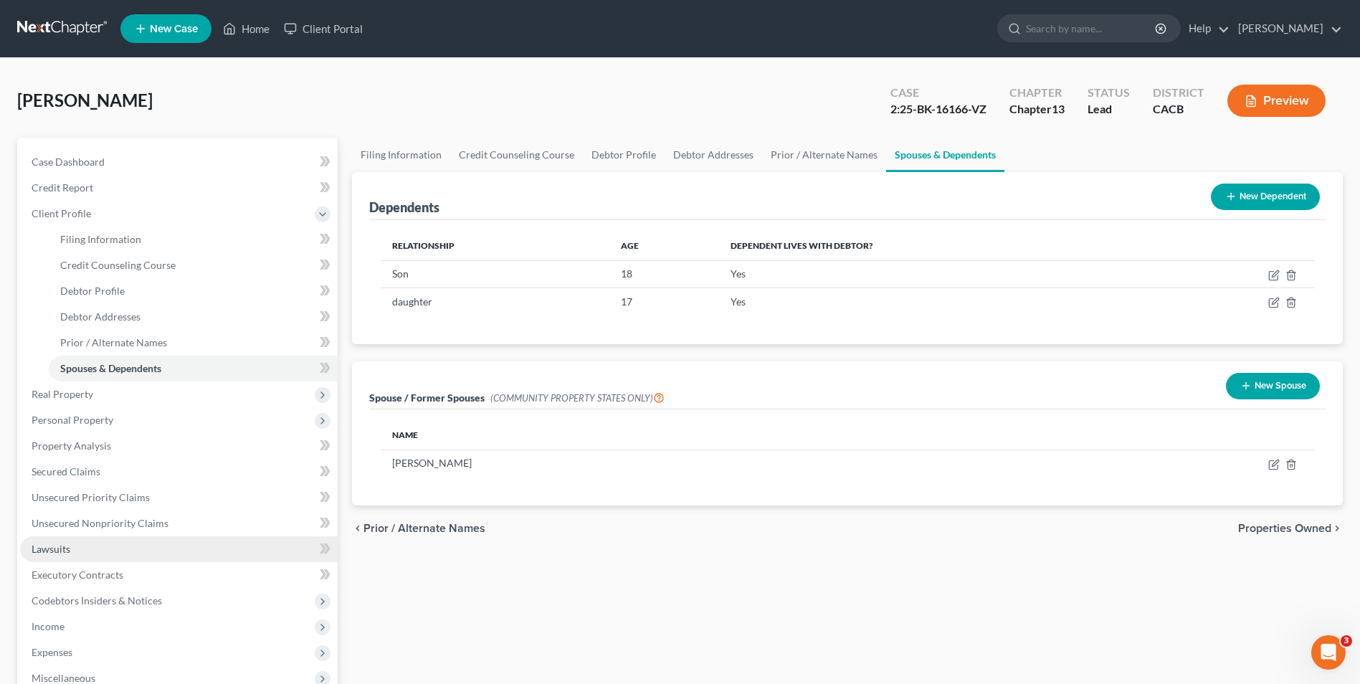
scroll to position [143, 0]
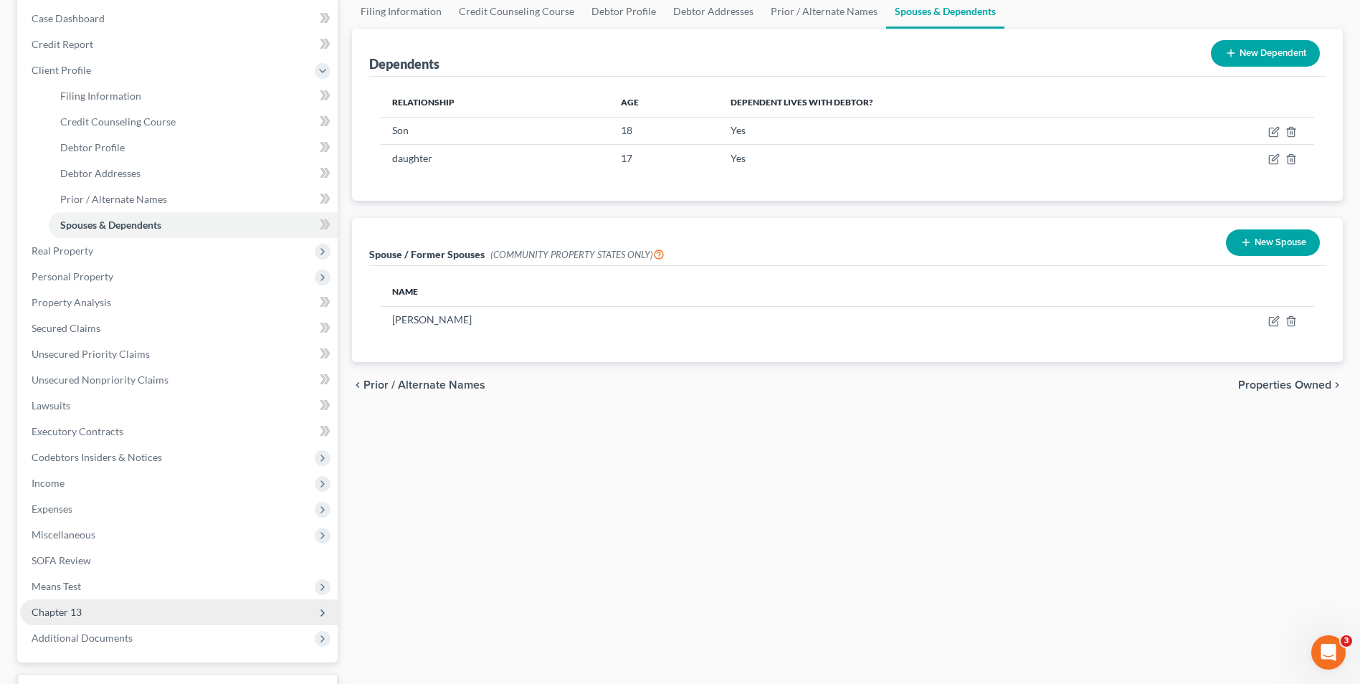
click at [79, 616] on span "Chapter 13" at bounding box center [57, 612] width 50 height 12
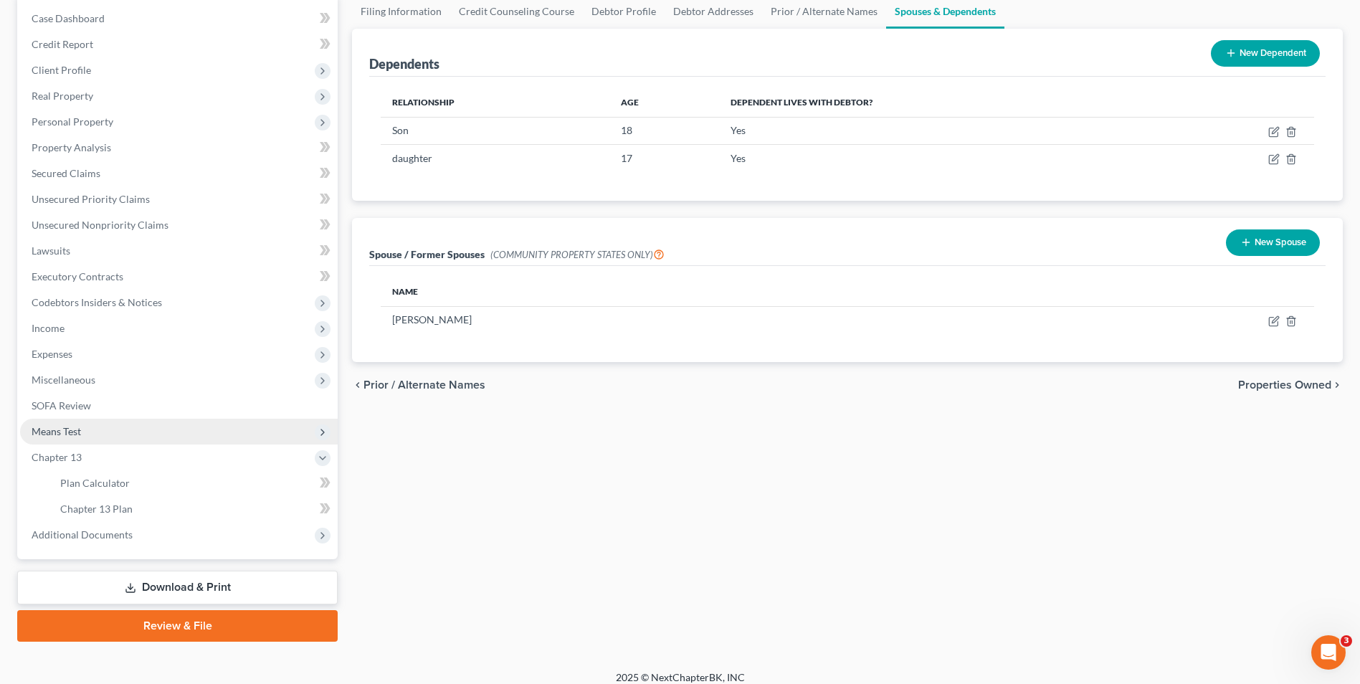
click at [61, 428] on span "Means Test" at bounding box center [56, 431] width 49 height 12
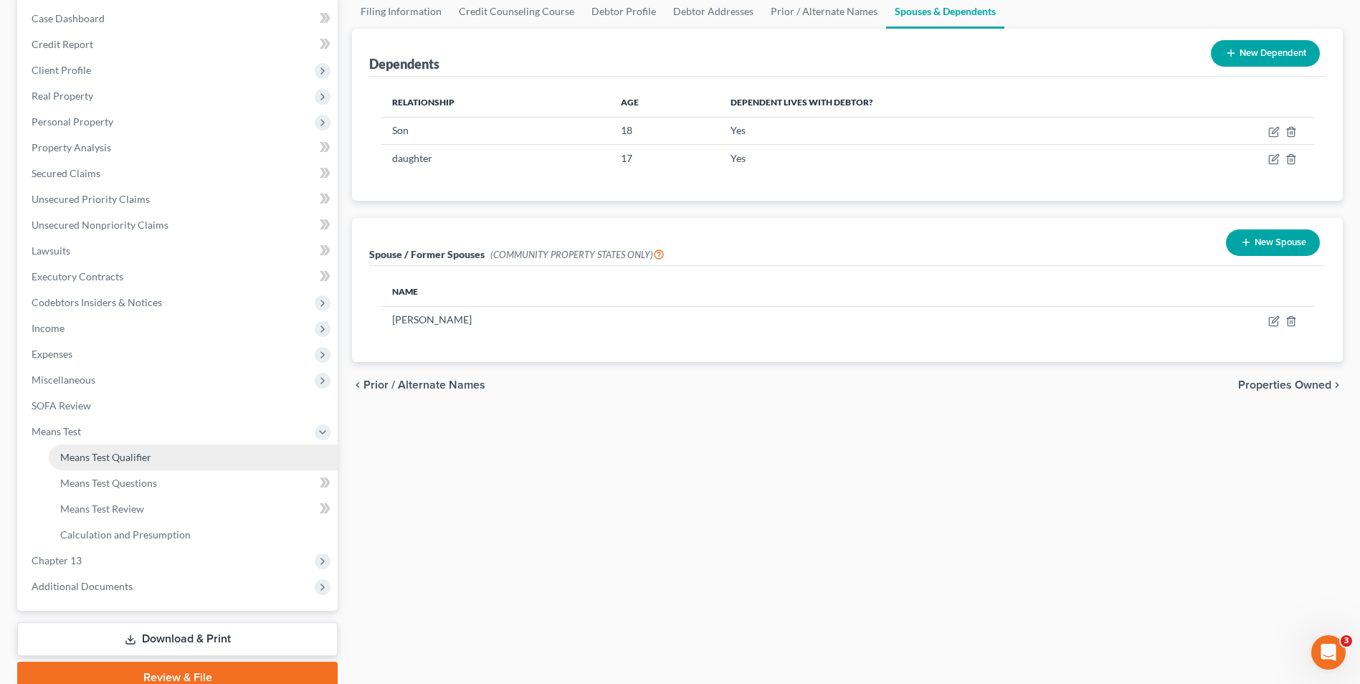
click at [141, 459] on span "Means Test Qualifier" at bounding box center [105, 457] width 91 height 12
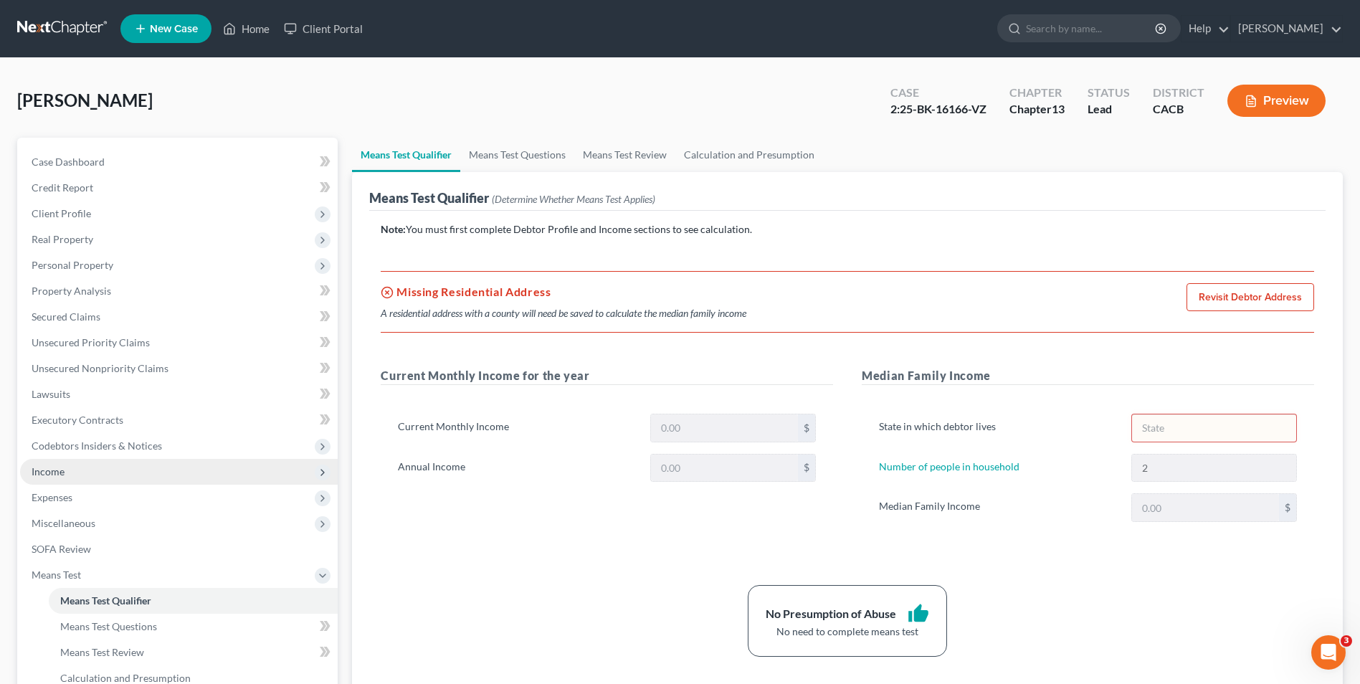
click at [55, 473] on span "Income" at bounding box center [48, 471] width 33 height 12
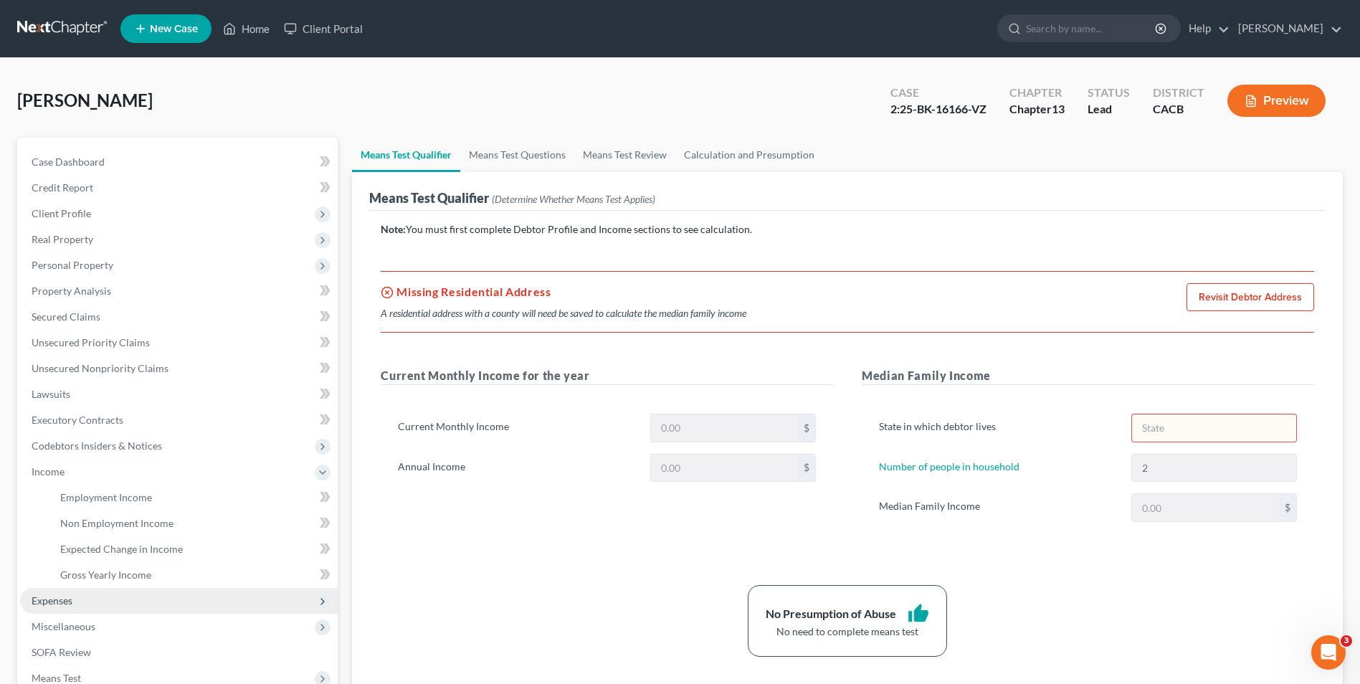
click at [65, 603] on span "Expenses" at bounding box center [52, 600] width 41 height 12
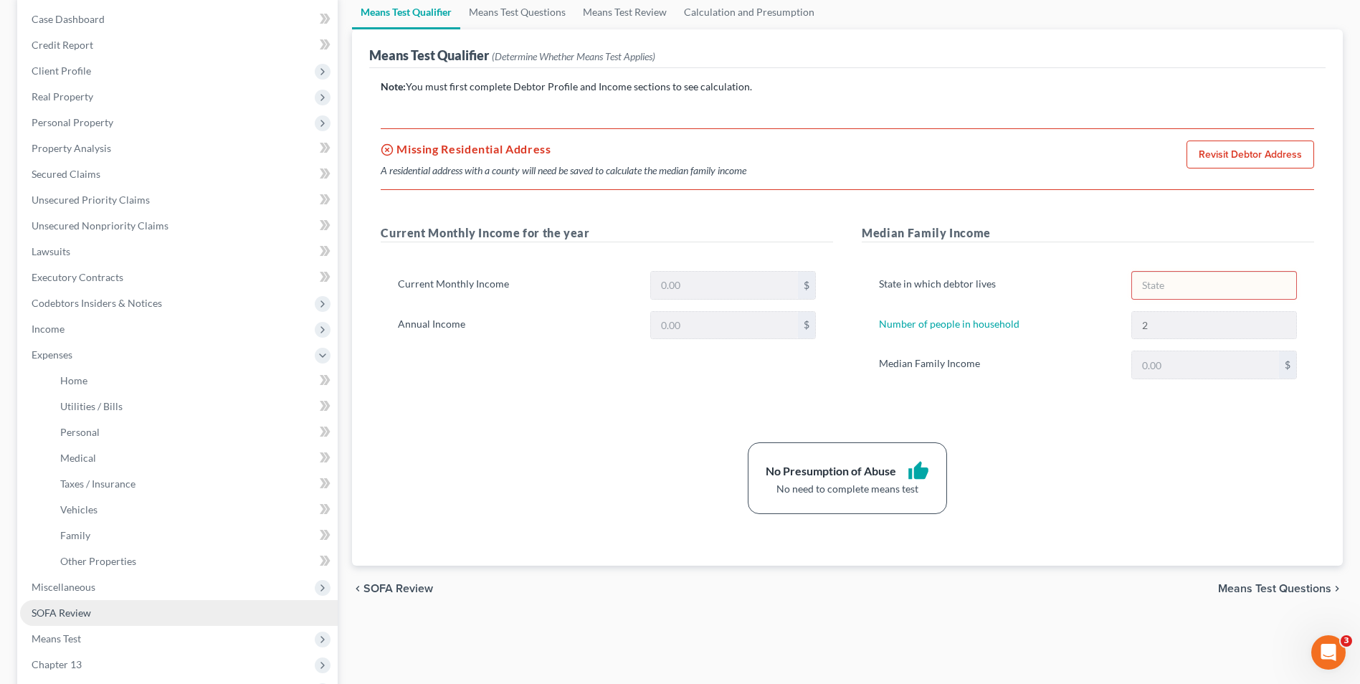
scroll to position [143, 0]
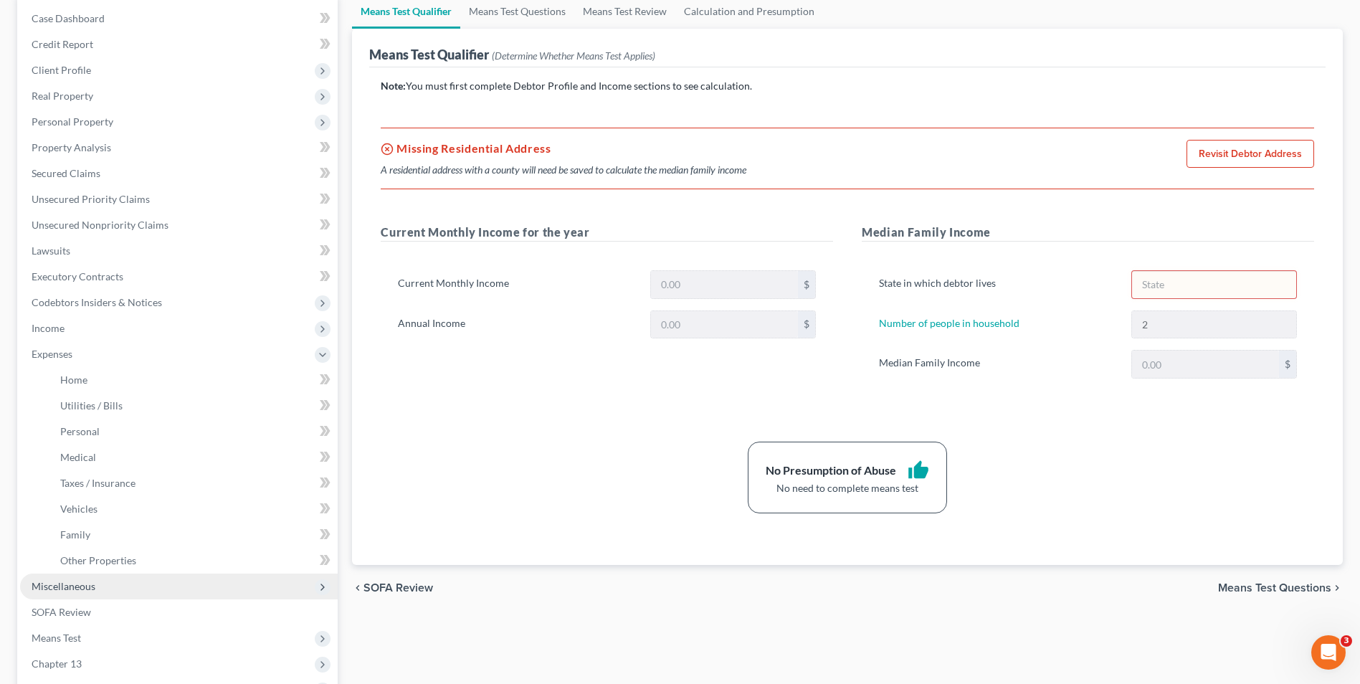
click at [61, 587] on span "Miscellaneous" at bounding box center [64, 586] width 64 height 12
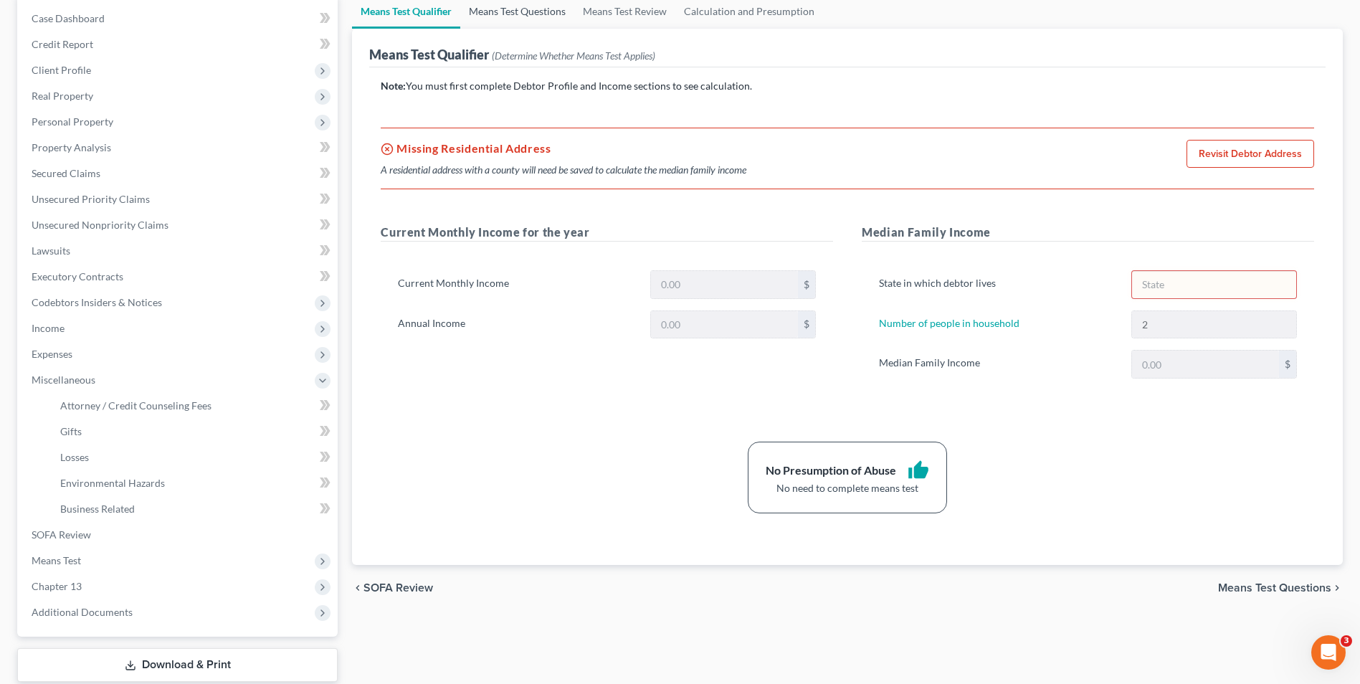
click at [515, 15] on link "Means Test Questions" at bounding box center [517, 11] width 114 height 34
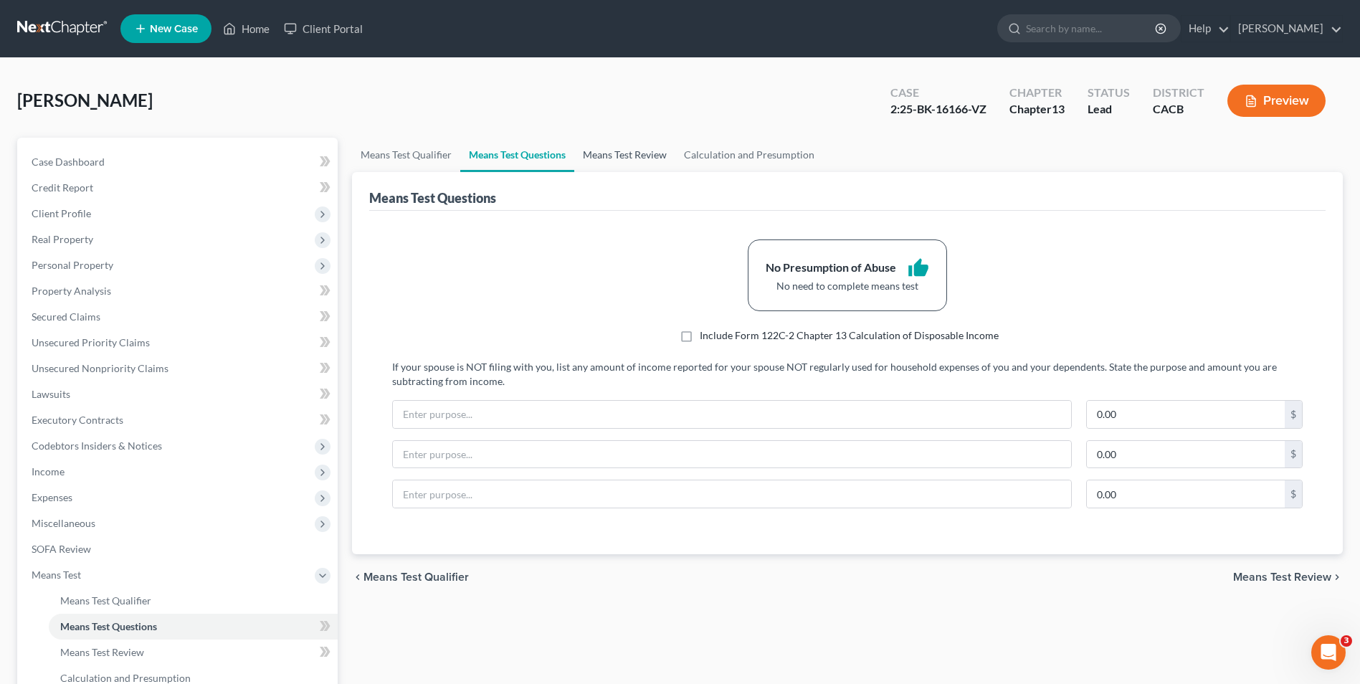
click at [624, 158] on link "Means Test Review" at bounding box center [624, 155] width 101 height 34
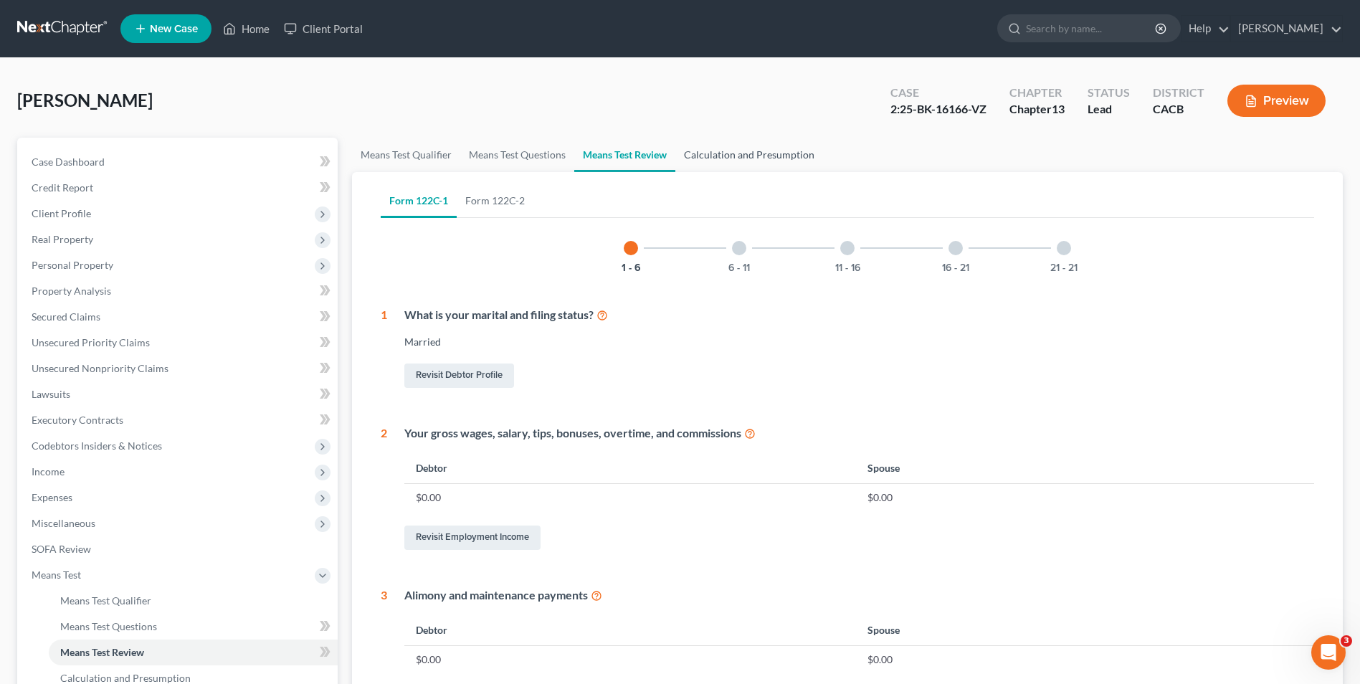
click at [716, 155] on link "Calculation and Presumption" at bounding box center [749, 155] width 148 height 34
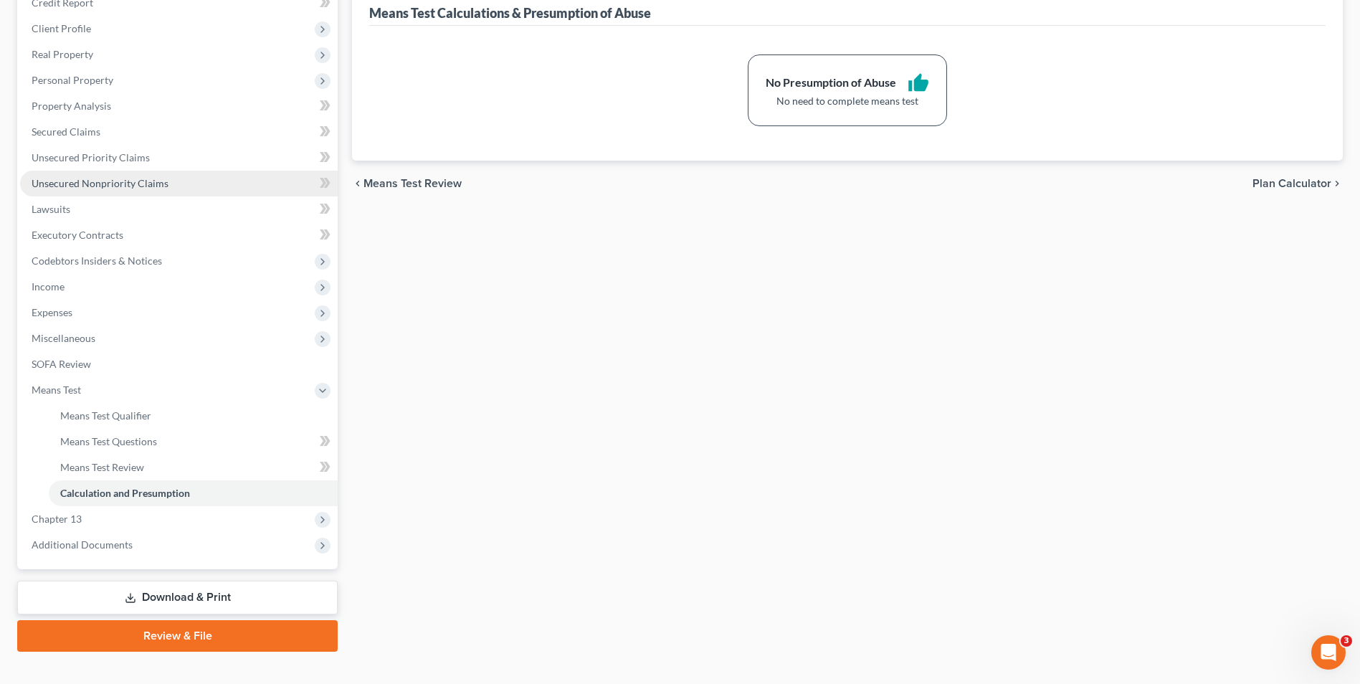
scroll to position [207, 0]
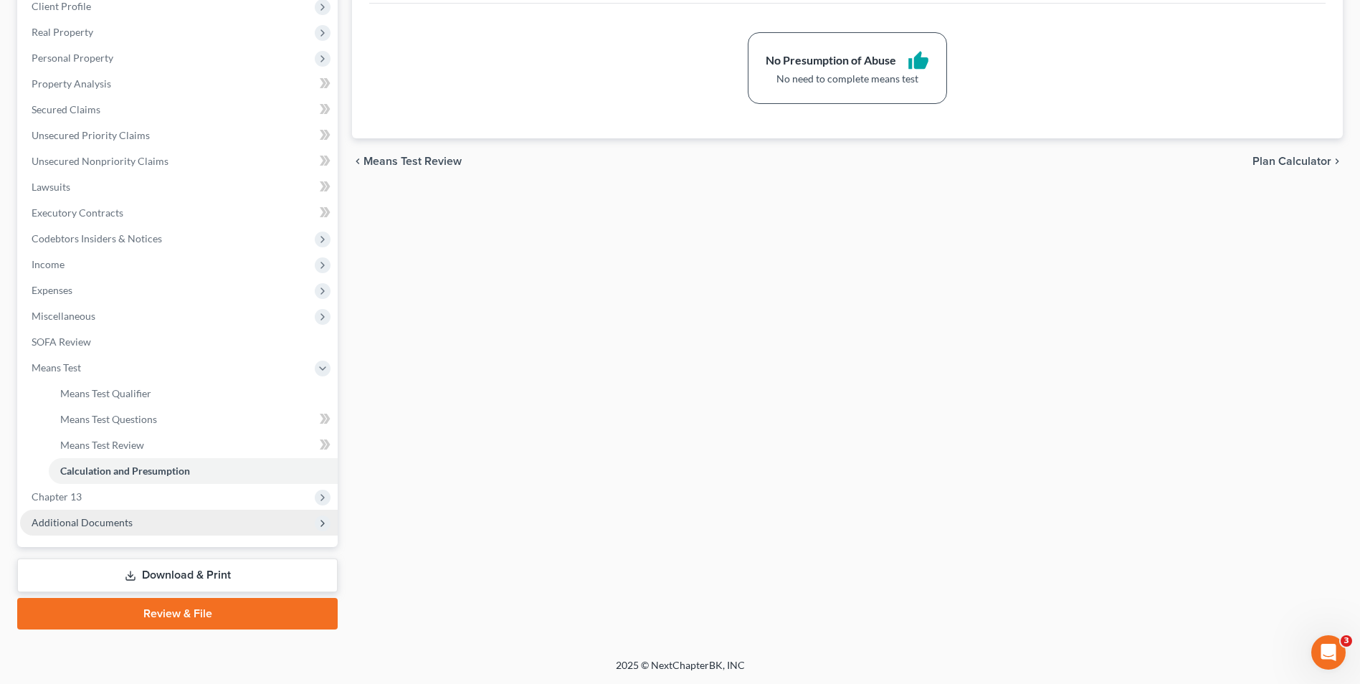
click at [120, 523] on span "Additional Documents" at bounding box center [82, 522] width 101 height 12
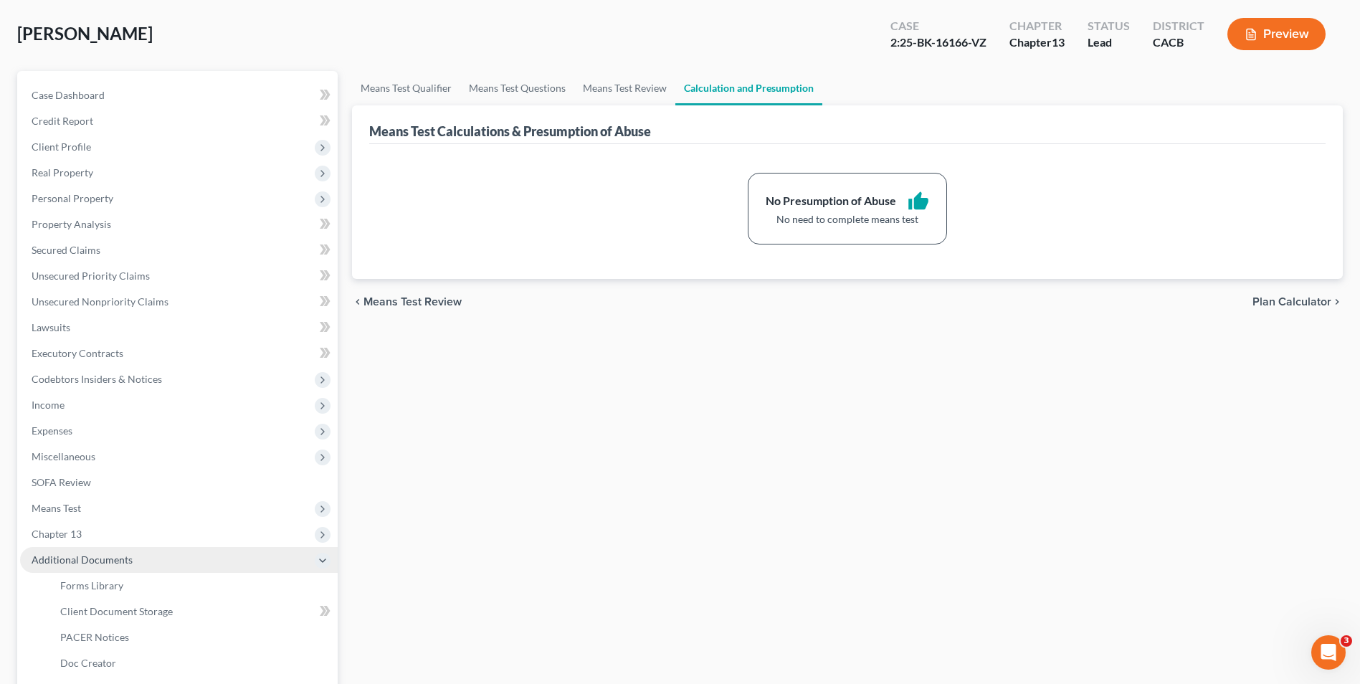
scroll to position [64, 0]
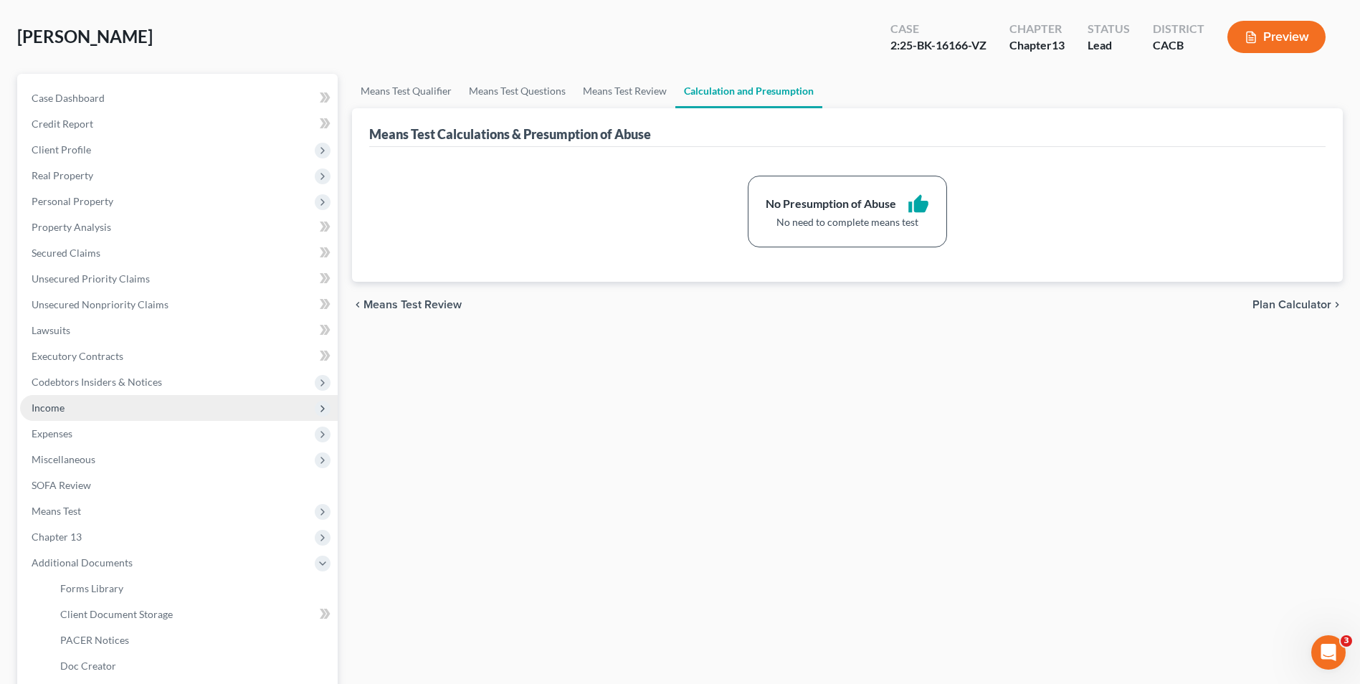
click at [54, 409] on span "Income" at bounding box center [48, 408] width 33 height 12
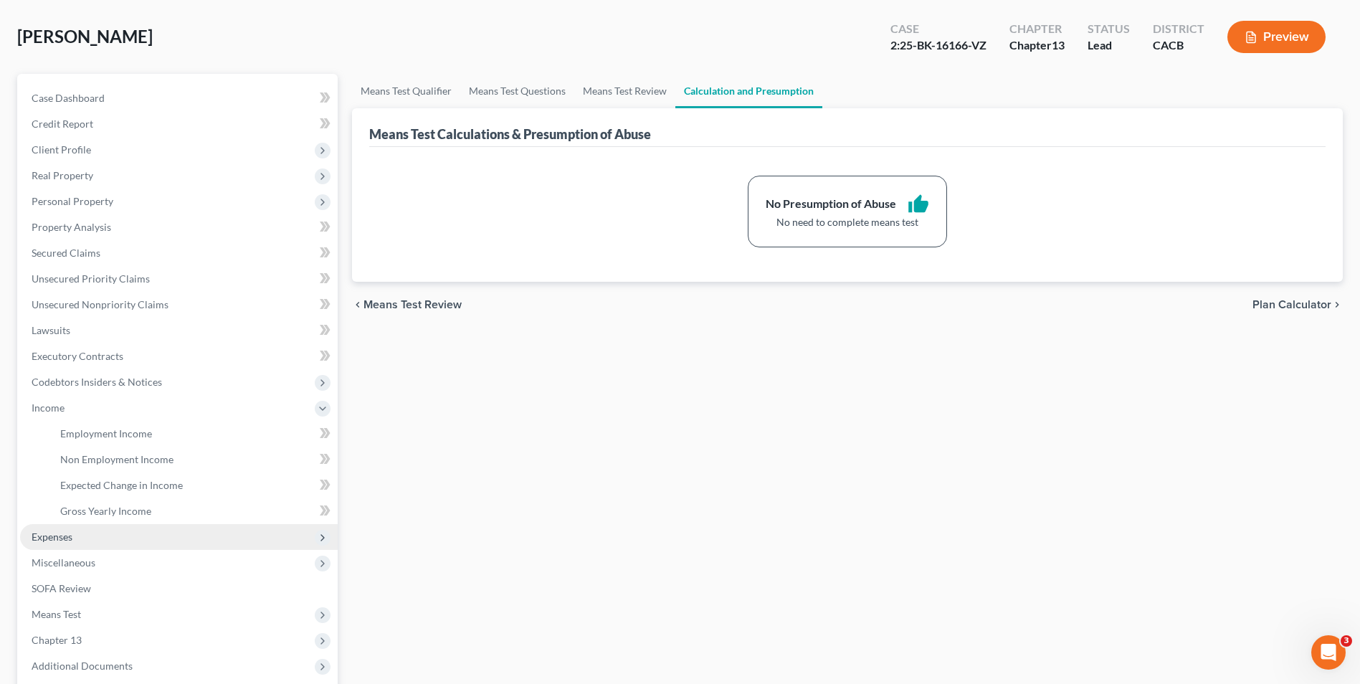
click at [65, 536] on span "Expenses" at bounding box center [52, 537] width 41 height 12
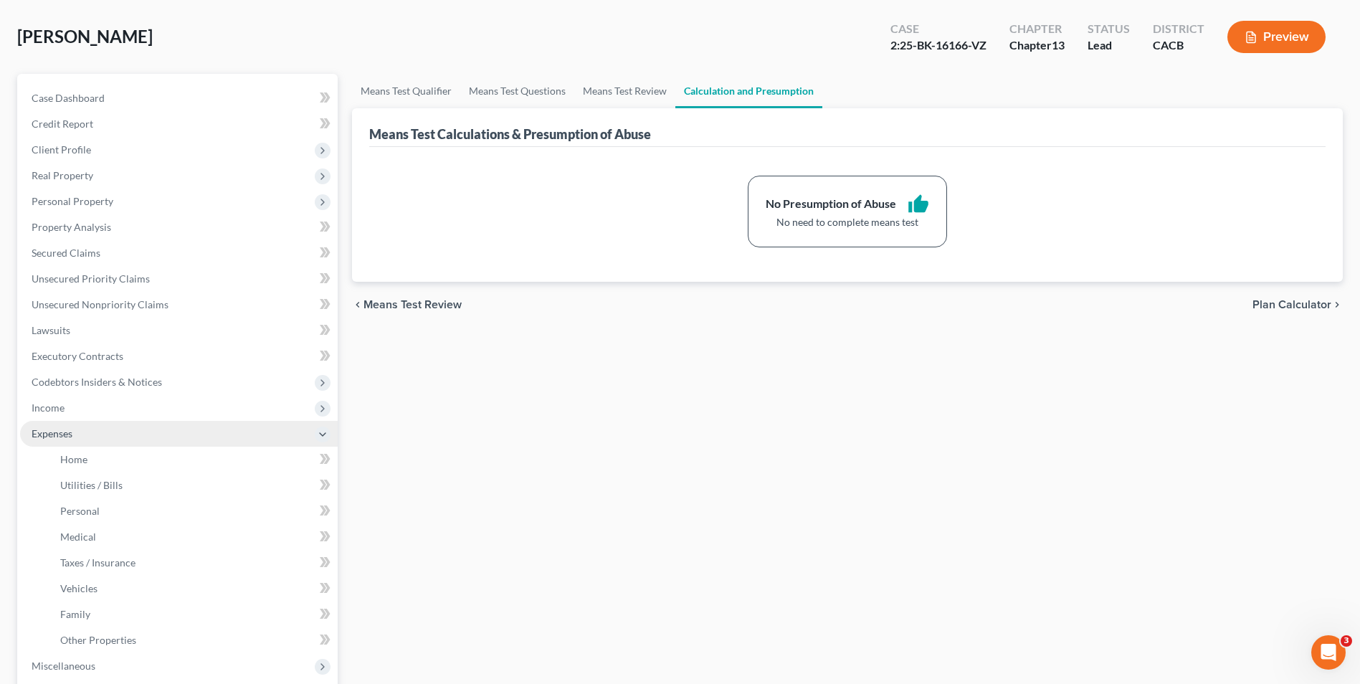
click at [48, 439] on span "Expenses" at bounding box center [52, 433] width 41 height 12
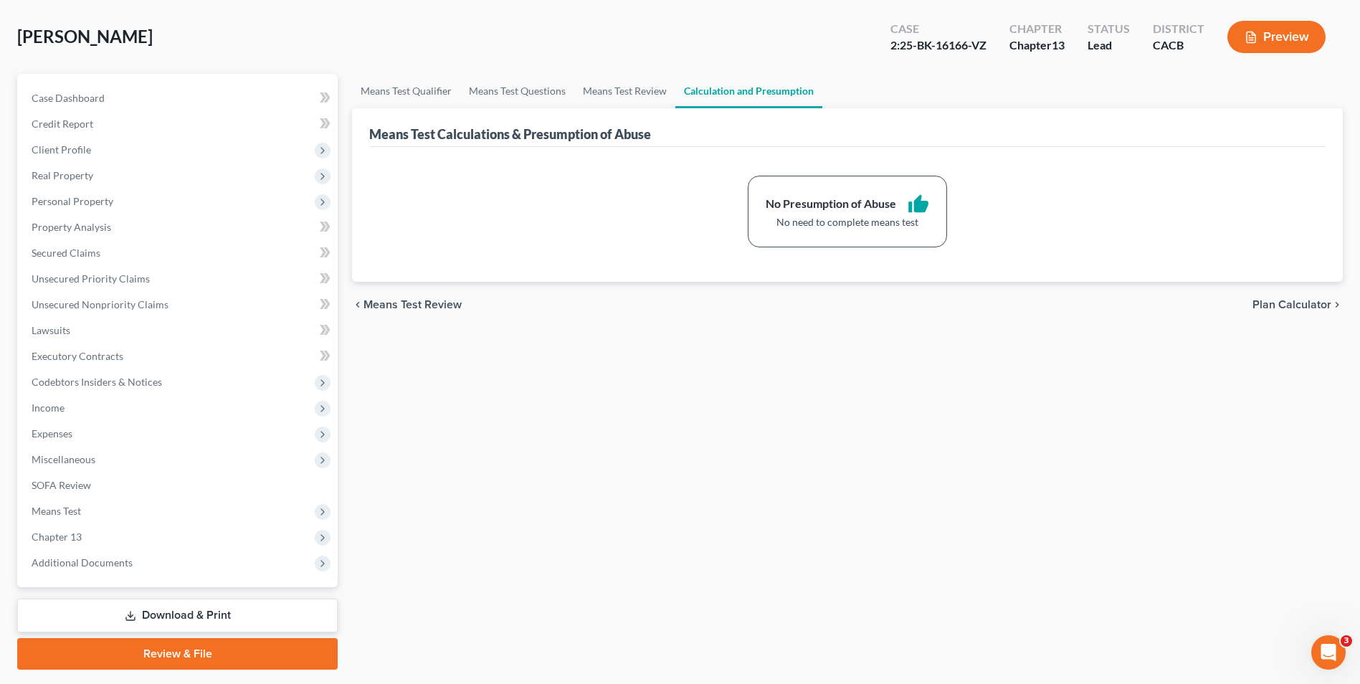
drag, startPoint x: 207, startPoint y: 617, endPoint x: 570, endPoint y: 571, distance: 365.6
click at [209, 615] on link "Download & Print" at bounding box center [177, 616] width 320 height 34
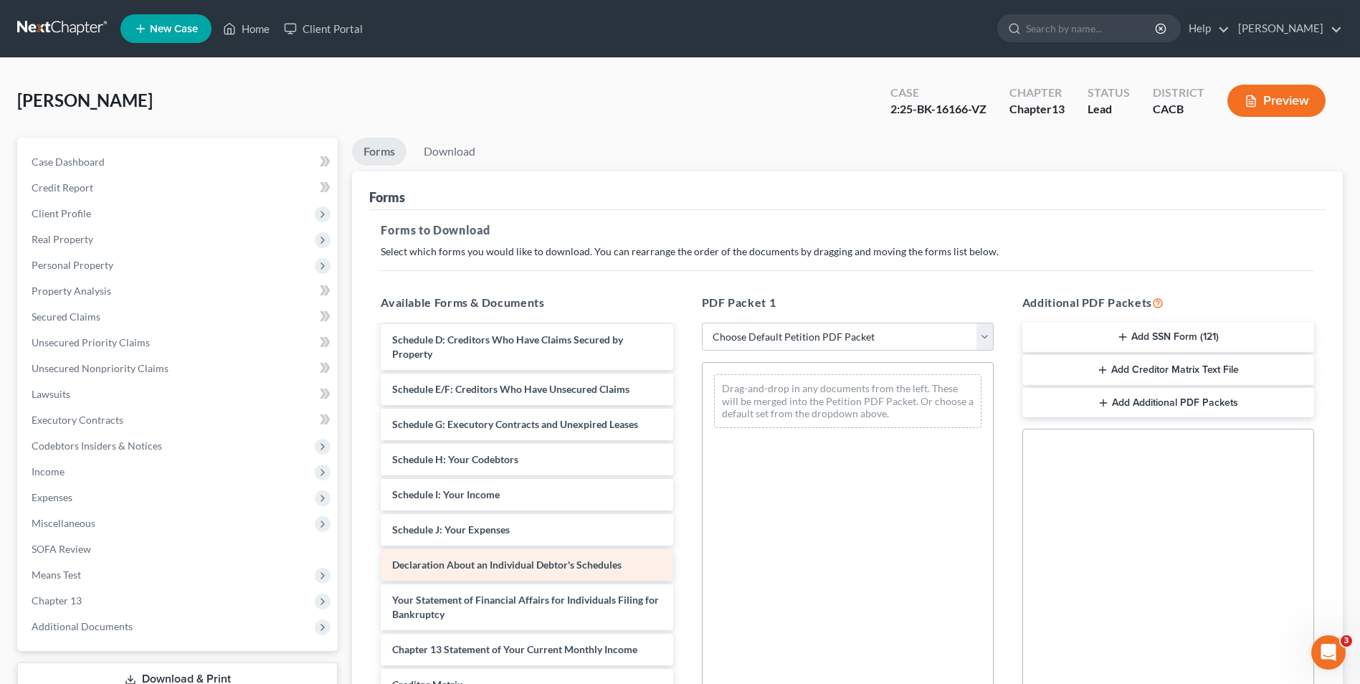
scroll to position [143, 0]
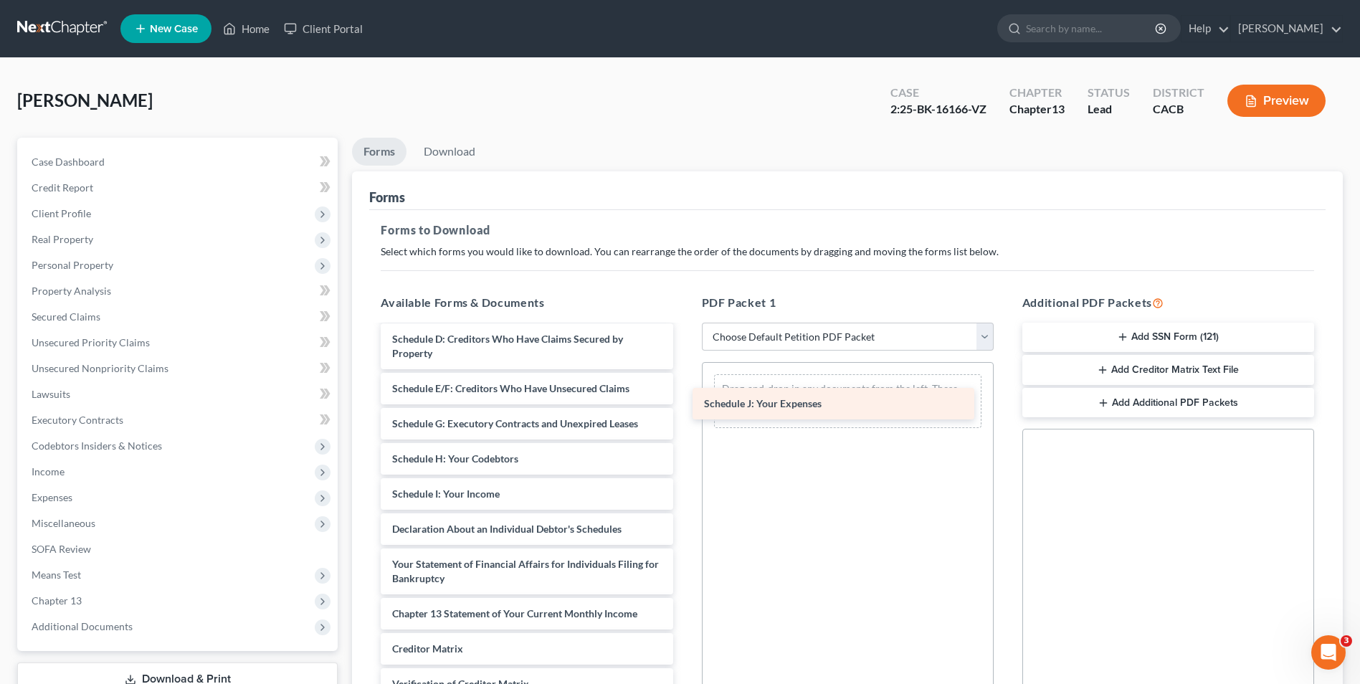
drag, startPoint x: 500, startPoint y: 531, endPoint x: 813, endPoint y: 402, distance: 338.6
click at [684, 402] on div "Schedule J: Your Expenses Voluntary Petition for Individuals Filing for Bankrup…" at bounding box center [526, 484] width 315 height 602
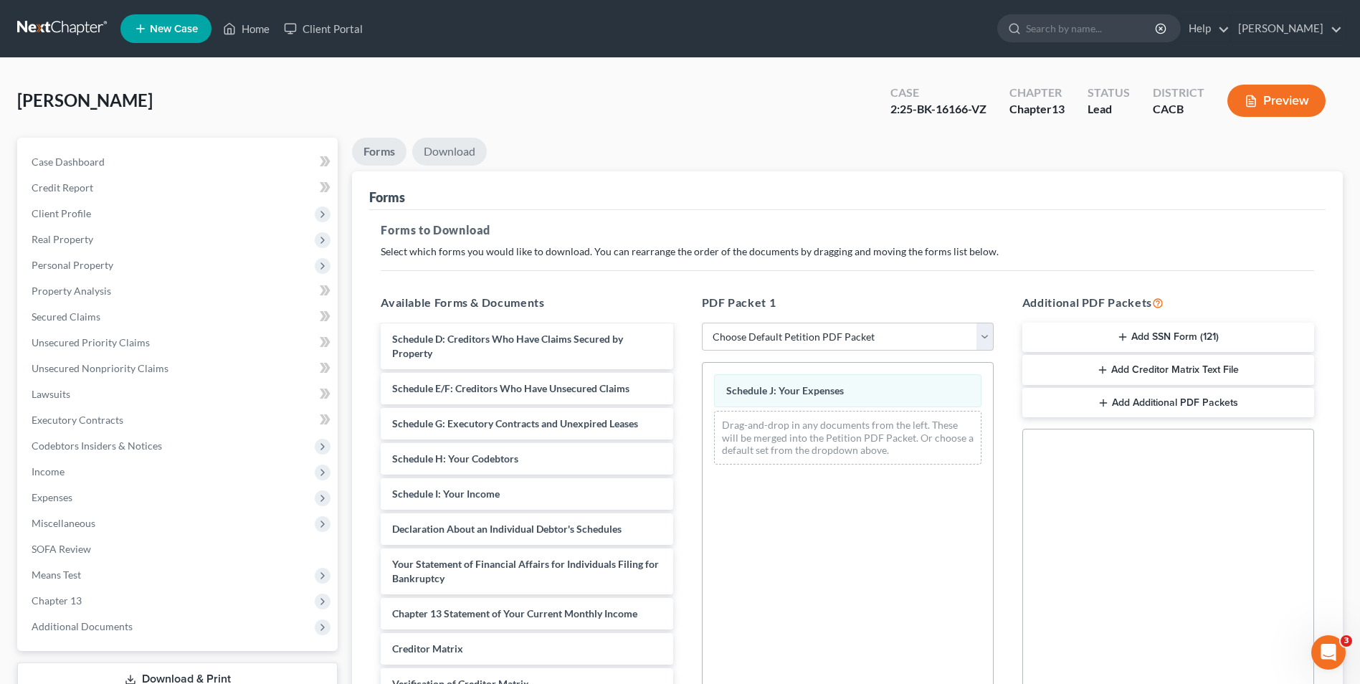
click at [461, 151] on link "Download" at bounding box center [449, 152] width 75 height 28
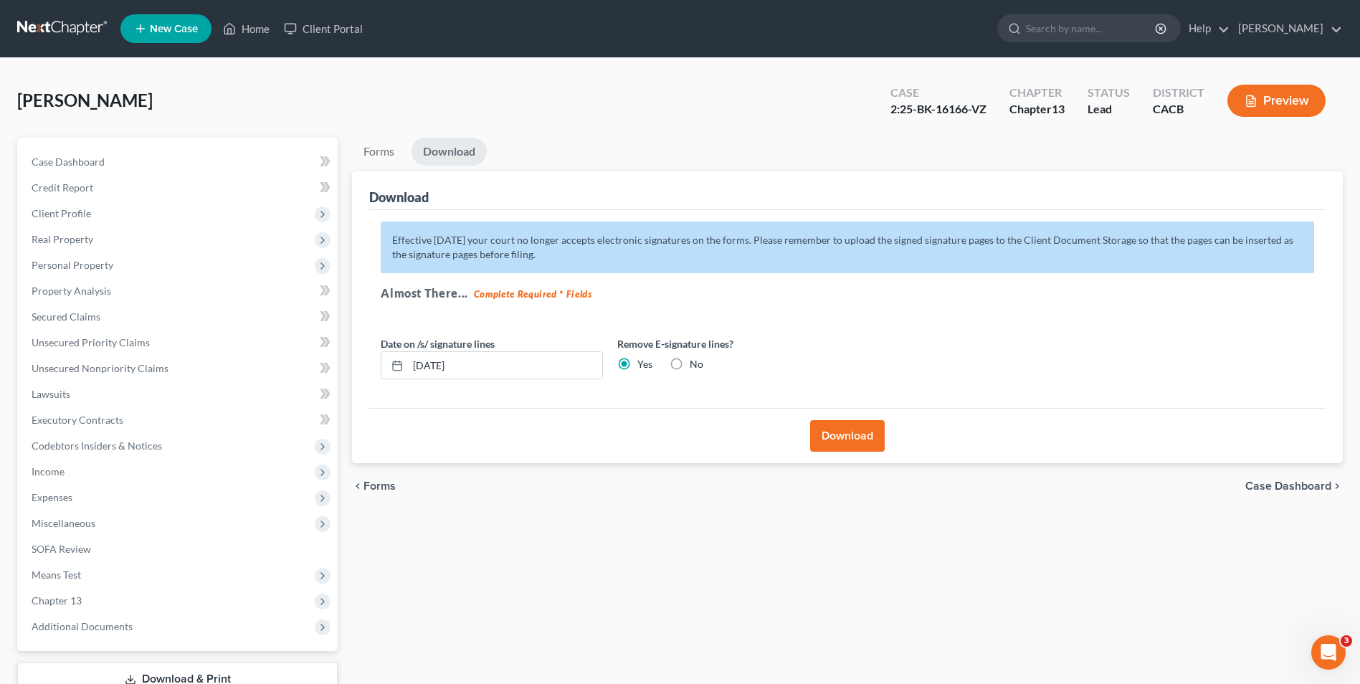
click at [860, 437] on button "Download" at bounding box center [847, 436] width 75 height 32
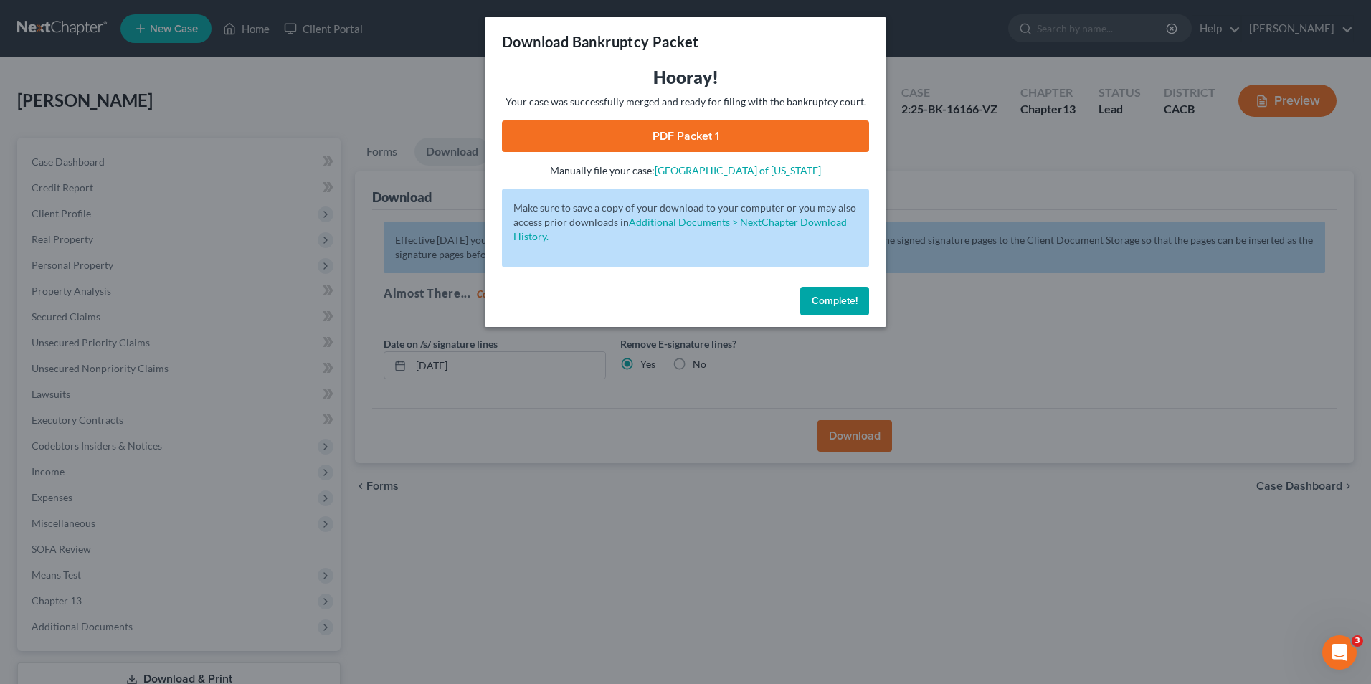
click at [702, 146] on link "PDF Packet 1" at bounding box center [685, 136] width 367 height 32
drag, startPoint x: 852, startPoint y: 298, endPoint x: 629, endPoint y: 366, distance: 233.4
click at [852, 298] on span "Complete!" at bounding box center [835, 301] width 46 height 12
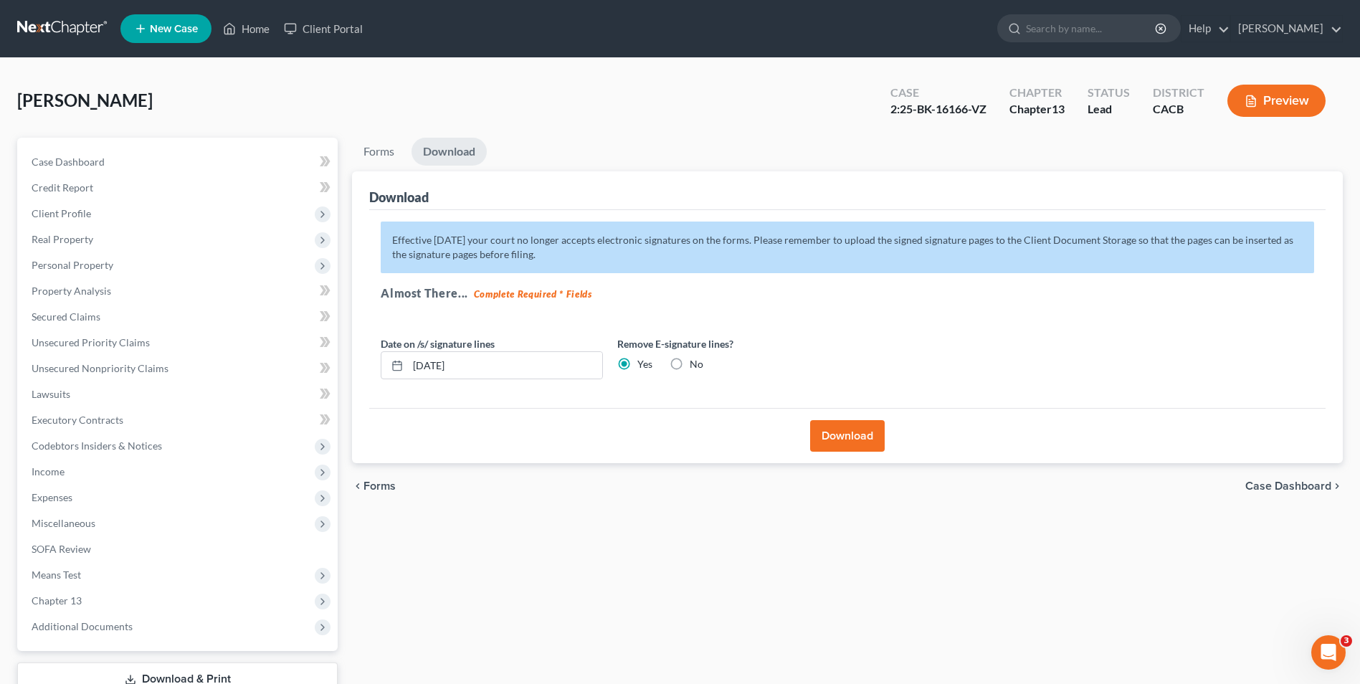
click at [450, 154] on link "Download" at bounding box center [449, 152] width 75 height 28
click at [371, 151] on link "Forms" at bounding box center [379, 152] width 54 height 28
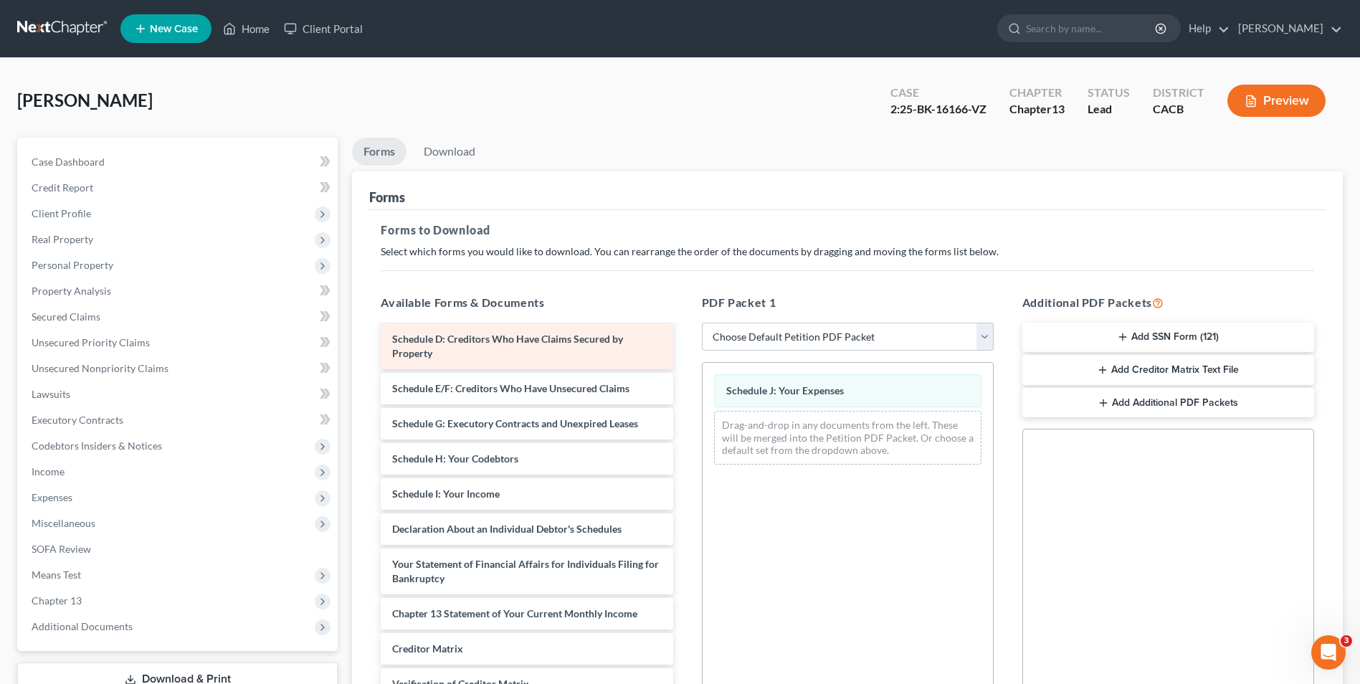
click at [538, 343] on span "Schedule D: Creditors Who Have Claims Secured by Property" at bounding box center [507, 346] width 231 height 27
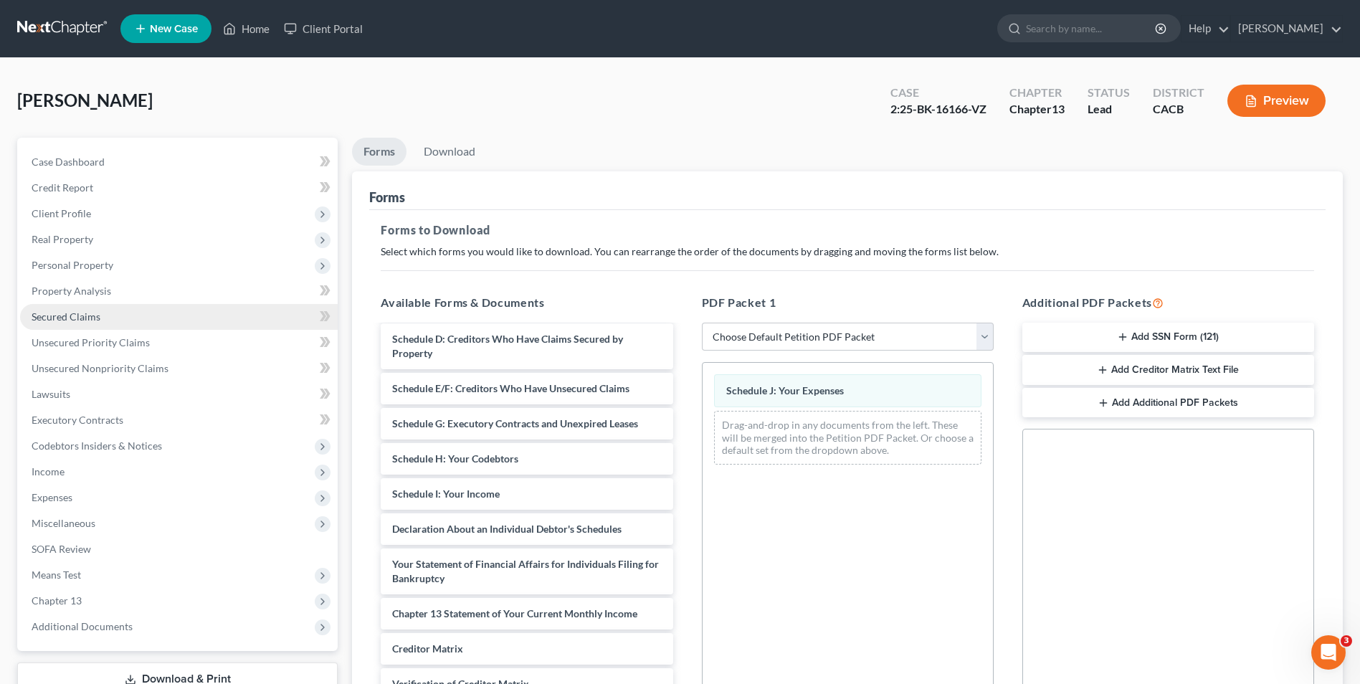
click at [89, 318] on span "Secured Claims" at bounding box center [66, 316] width 69 height 12
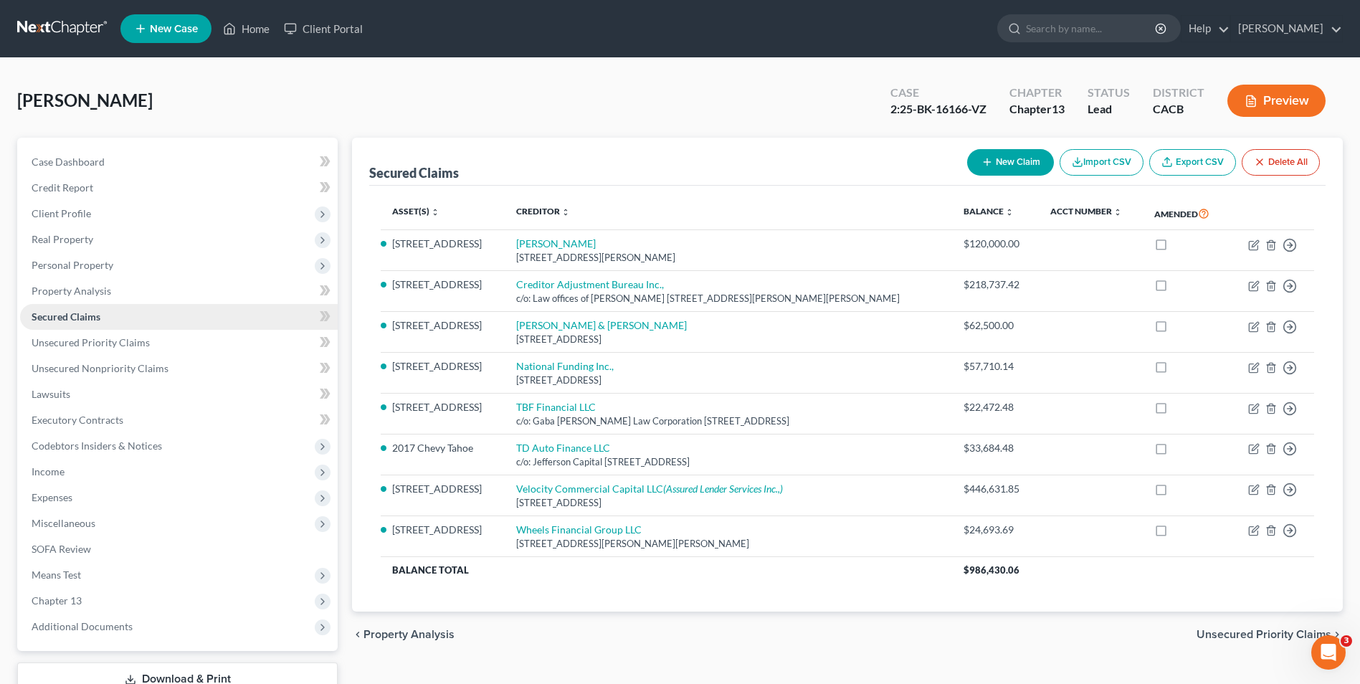
click at [89, 318] on span "Secured Claims" at bounding box center [66, 316] width 69 height 12
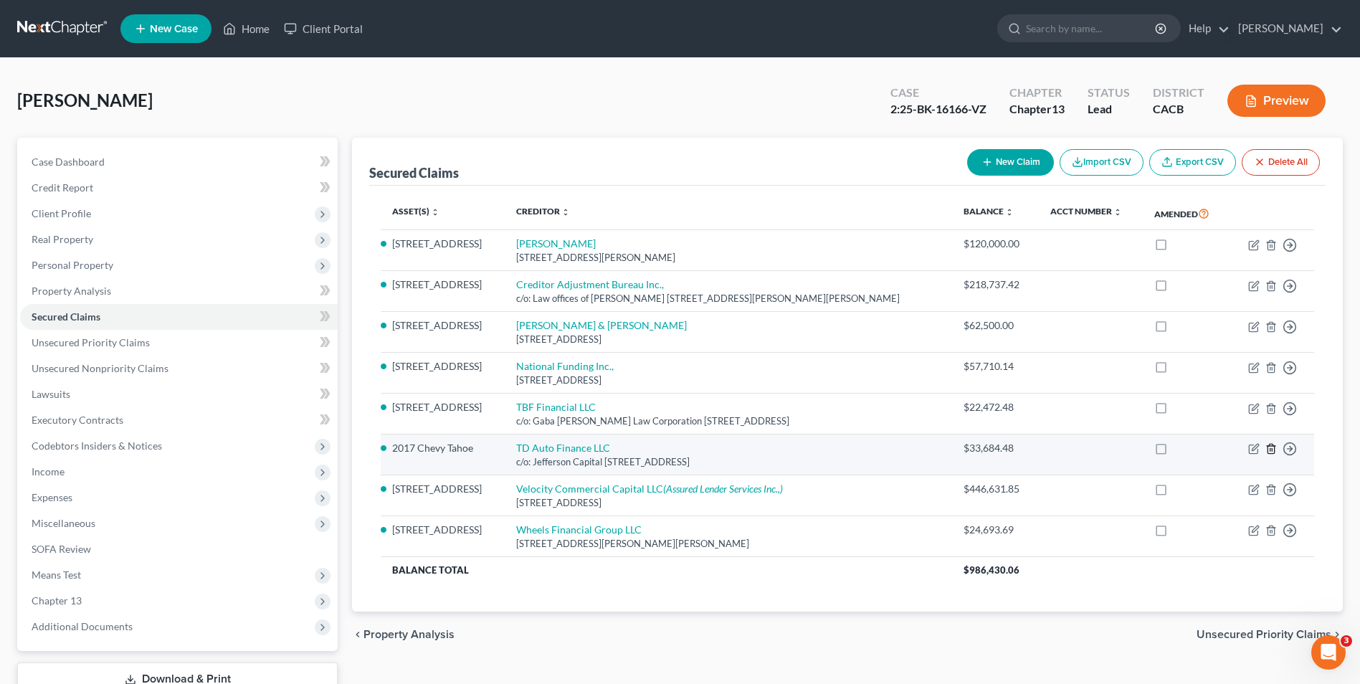
click at [1275, 452] on icon "button" at bounding box center [1270, 448] width 11 height 11
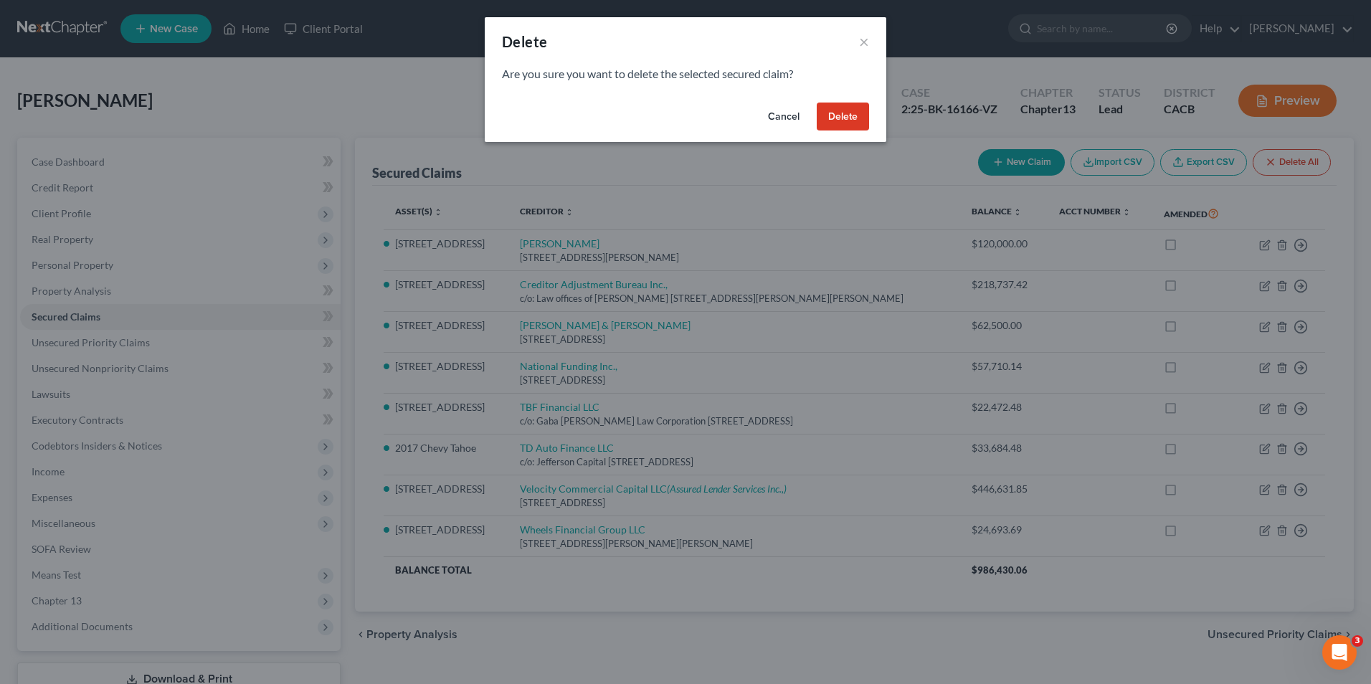
click at [835, 120] on button "Delete" at bounding box center [843, 117] width 52 height 29
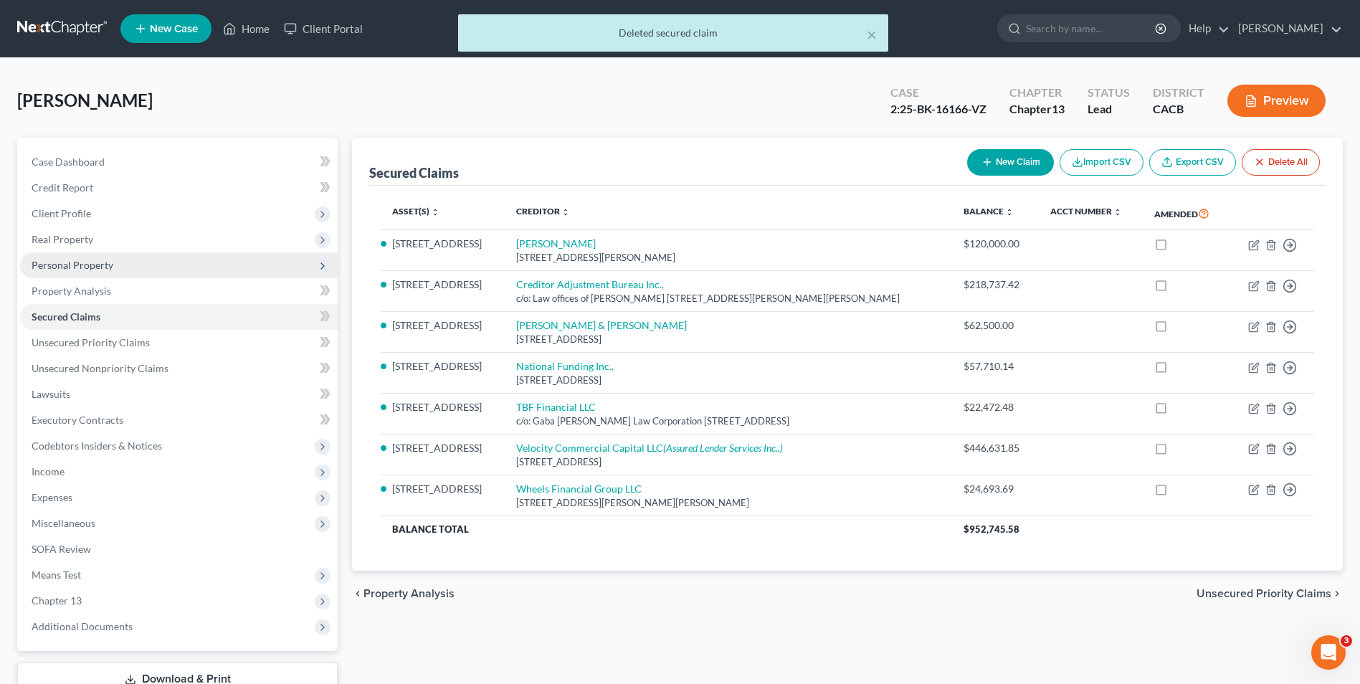
click at [82, 270] on span "Personal Property" at bounding box center [73, 265] width 82 height 12
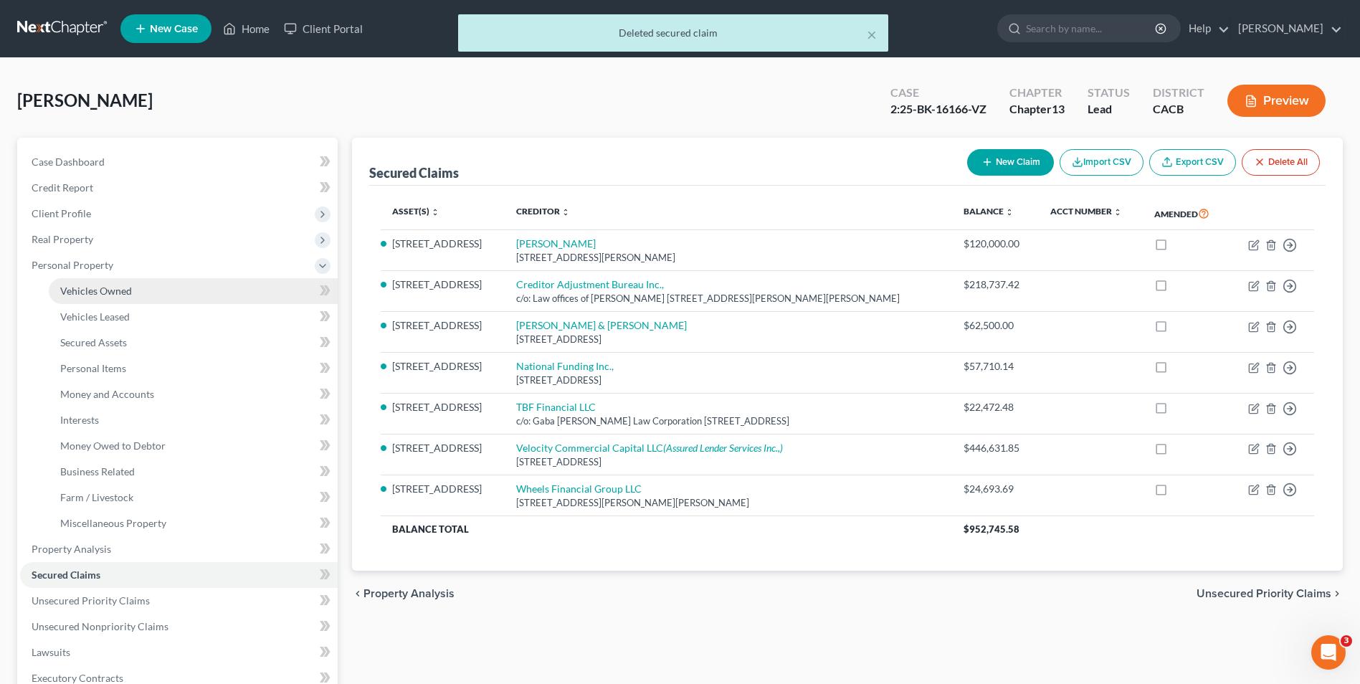
click at [125, 293] on span "Vehicles Owned" at bounding box center [96, 291] width 72 height 12
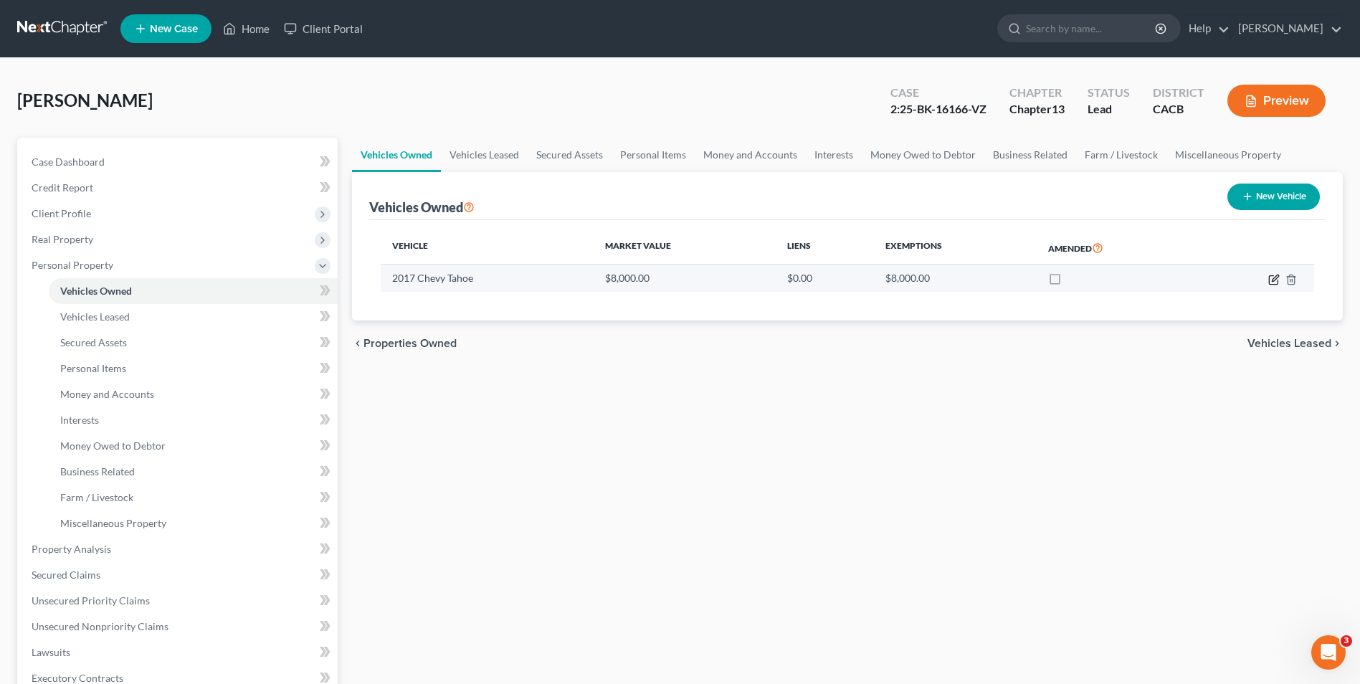
click at [1276, 282] on icon "button" at bounding box center [1273, 279] width 11 height 11
select select "0"
select select "9"
select select "3"
select select "0"
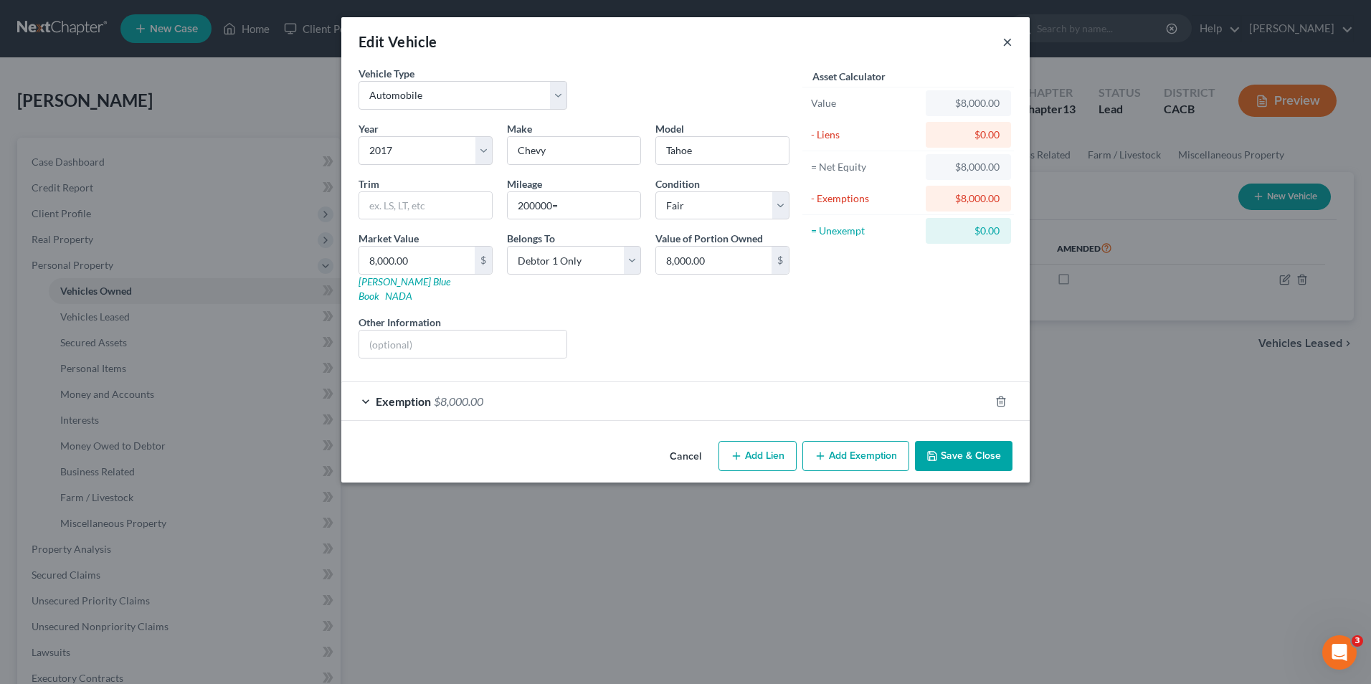
click at [1004, 40] on button "×" at bounding box center [1007, 41] width 10 height 17
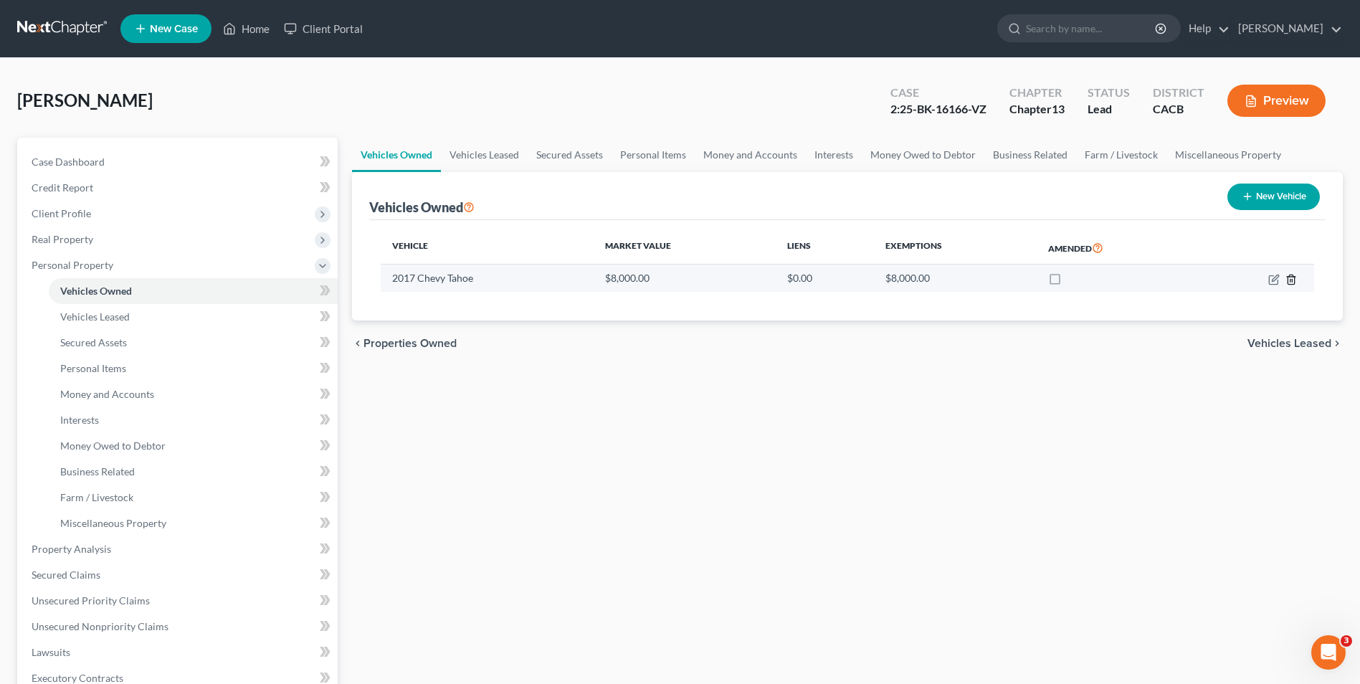
click at [1291, 281] on icon "button" at bounding box center [1291, 279] width 11 height 11
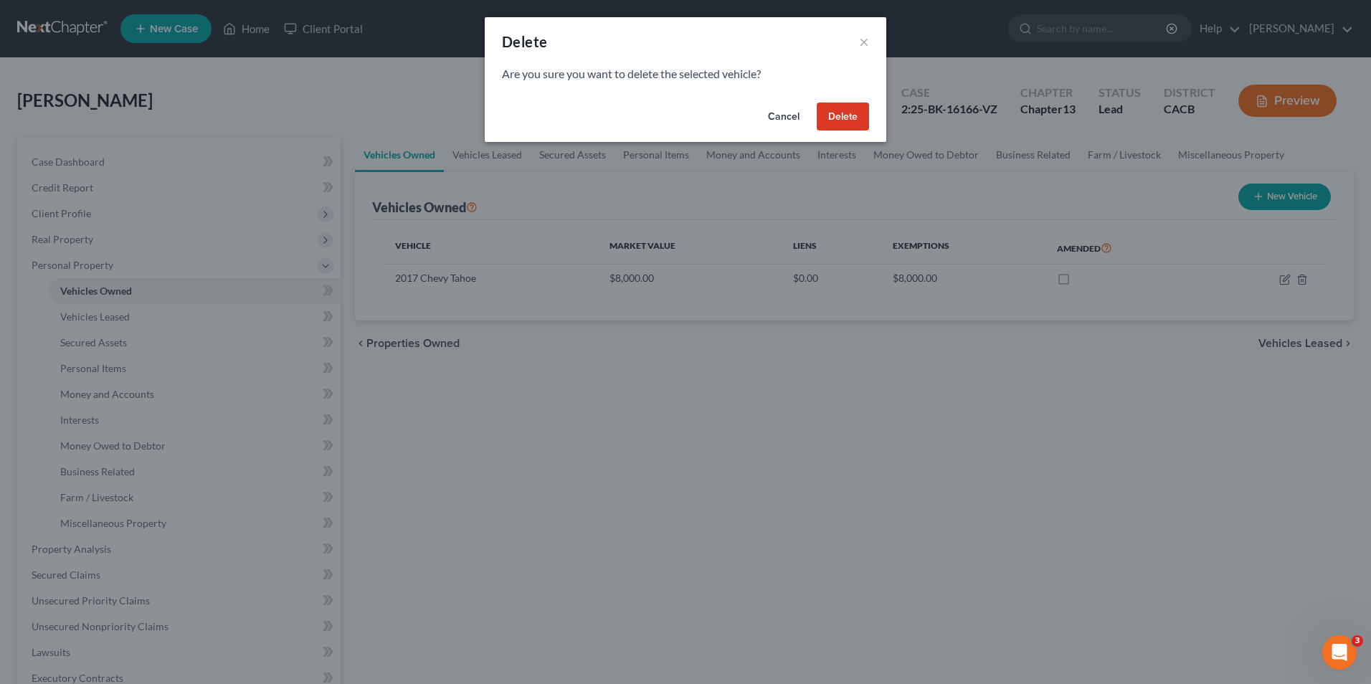
click at [841, 110] on button "Delete" at bounding box center [843, 117] width 52 height 29
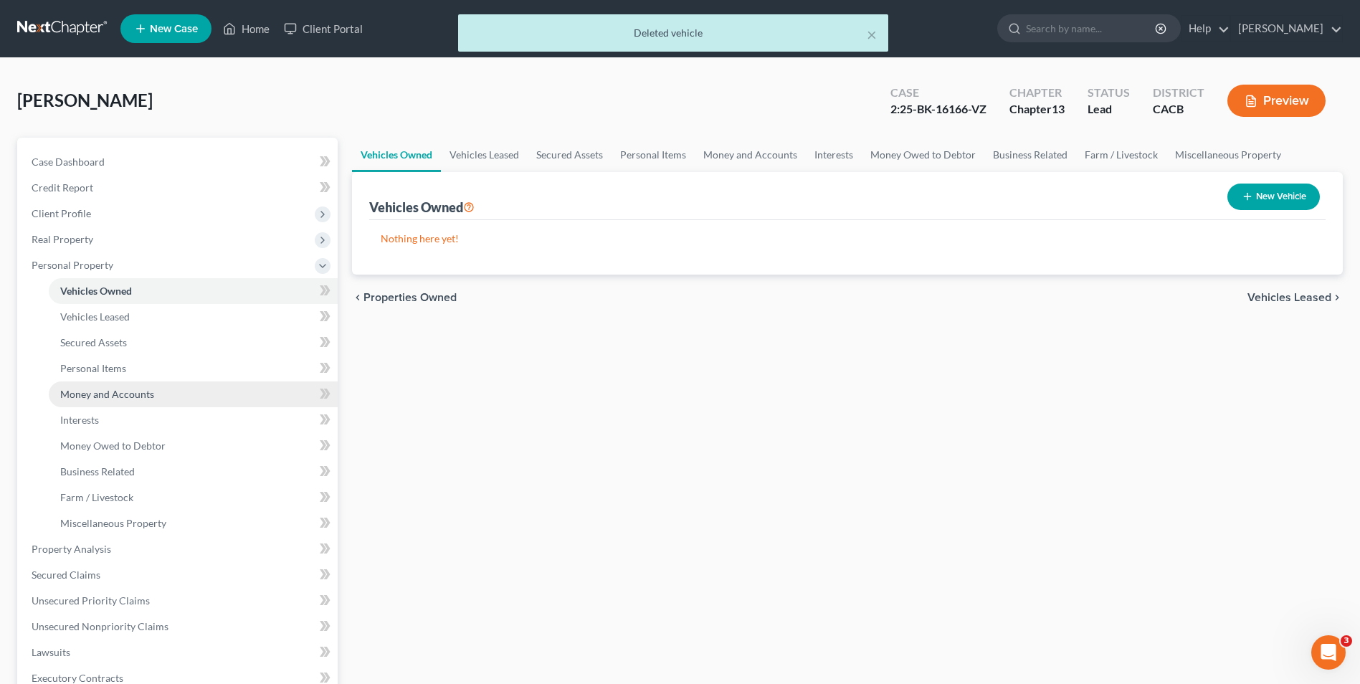
click at [107, 399] on span "Money and Accounts" at bounding box center [107, 394] width 94 height 12
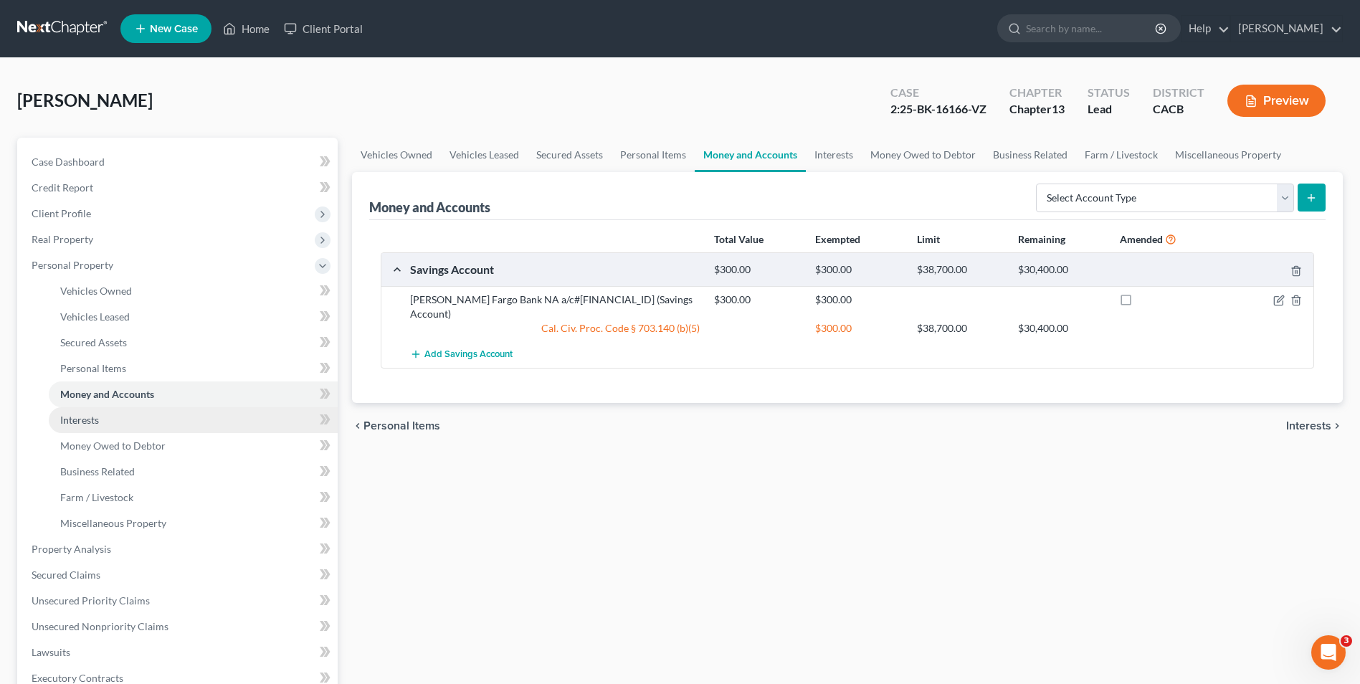
click at [77, 424] on span "Interests" at bounding box center [79, 420] width 39 height 12
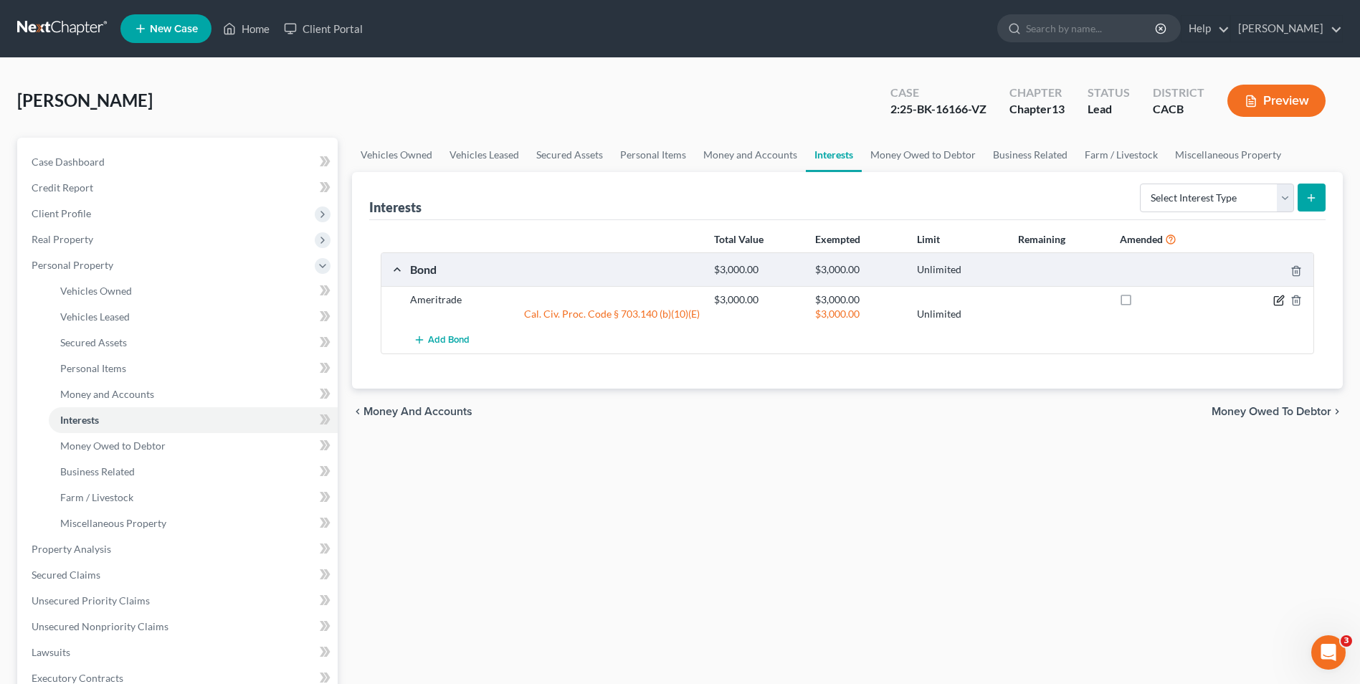
click at [1276, 304] on icon "button" at bounding box center [1278, 300] width 11 height 11
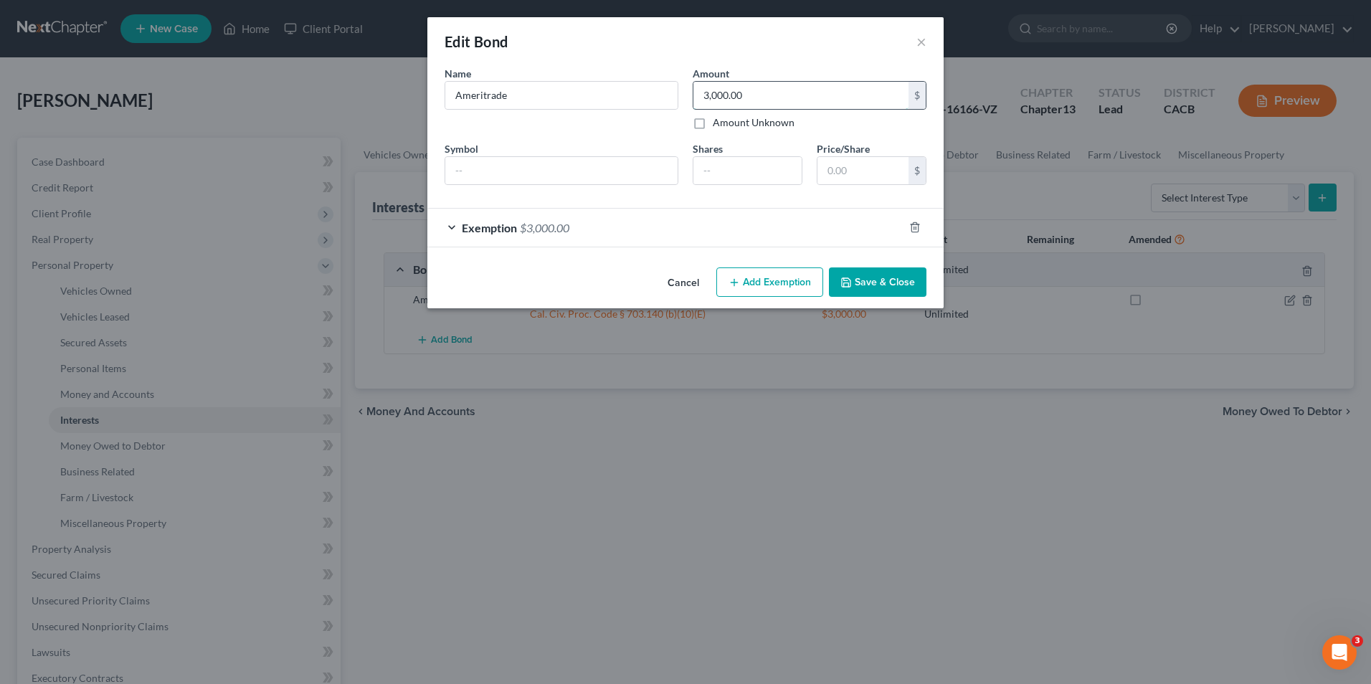
click at [769, 97] on input "3,000.00" at bounding box center [800, 95] width 215 height 27
click at [713, 128] on label "Amount Unknown" at bounding box center [754, 122] width 82 height 14
click at [718, 125] on input "Amount Unknown" at bounding box center [722, 119] width 9 height 9
checkbox input "true"
type input "0.00"
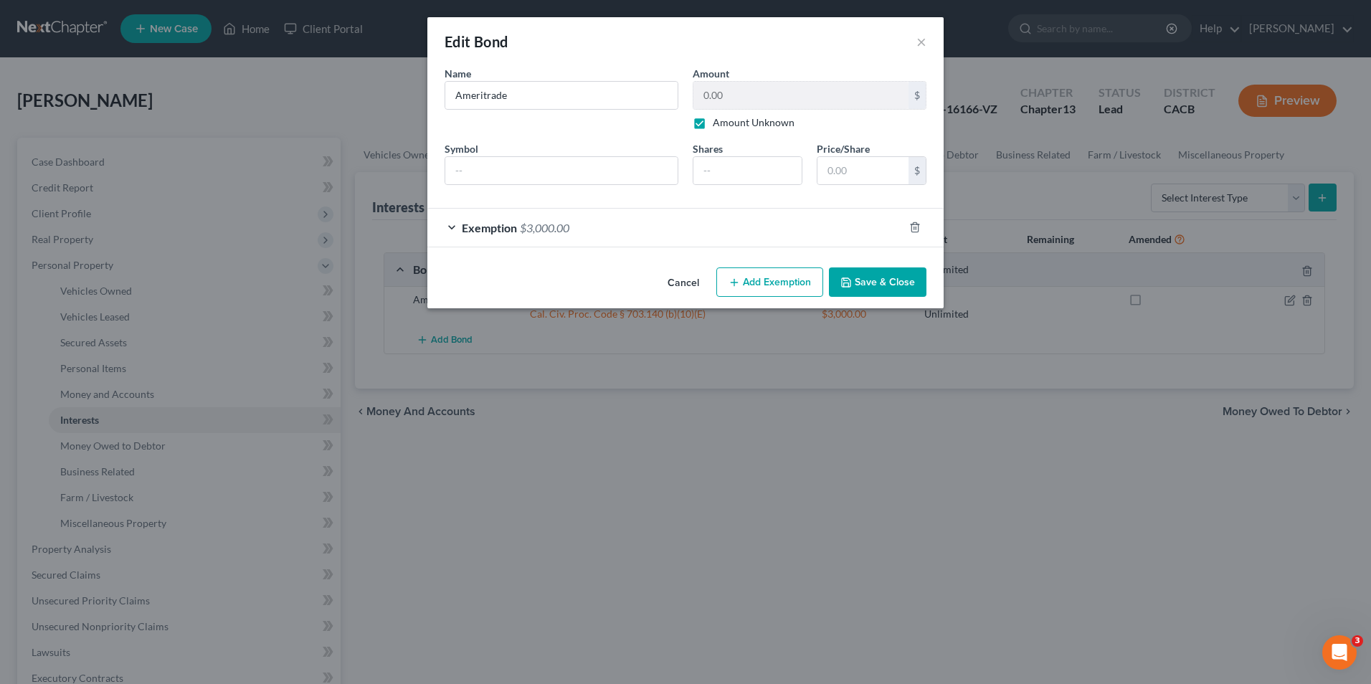
click at [860, 286] on button "Save & Close" at bounding box center [878, 282] width 98 height 30
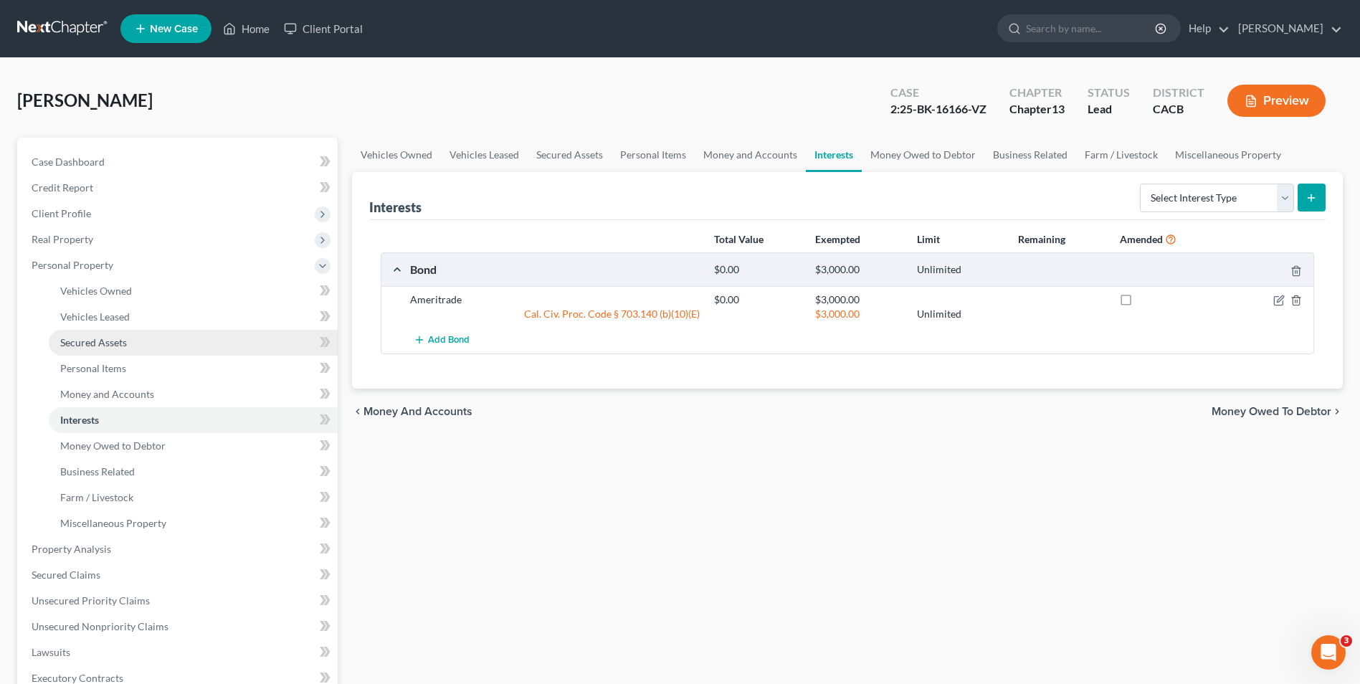
click at [111, 340] on span "Secured Assets" at bounding box center [93, 342] width 67 height 12
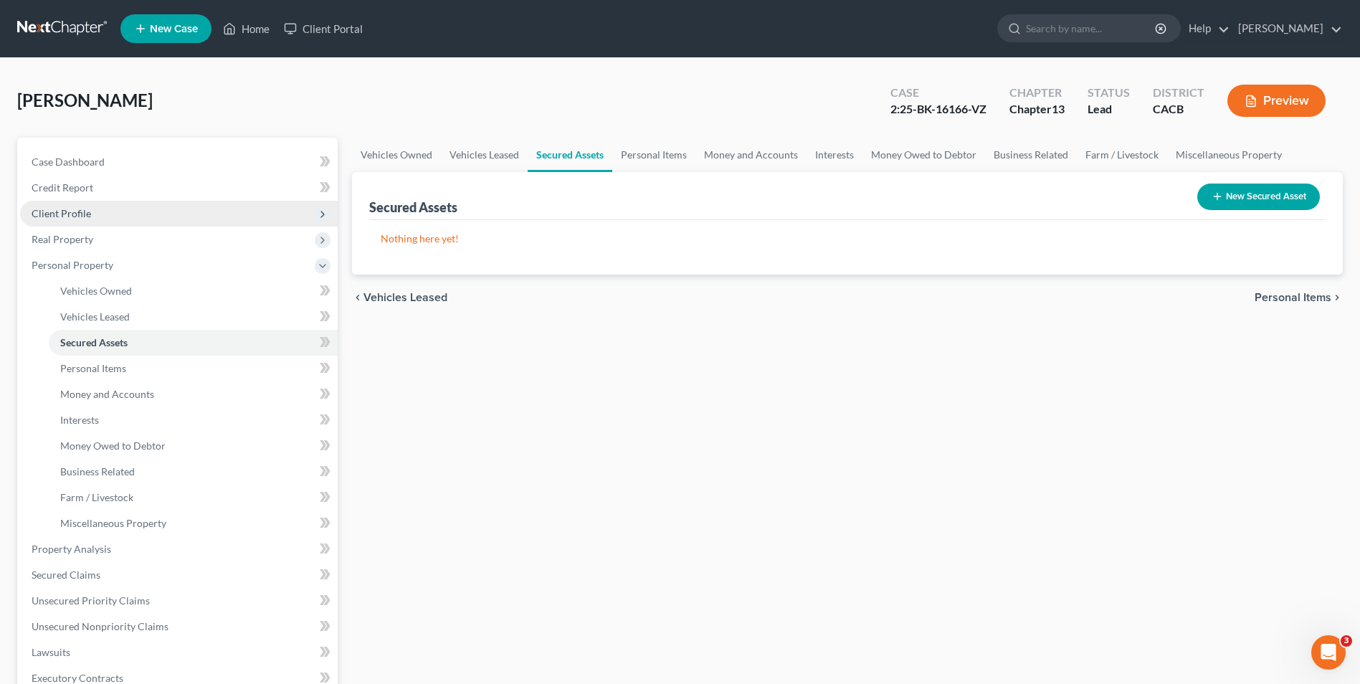
click at [65, 215] on span "Client Profile" at bounding box center [62, 213] width 60 height 12
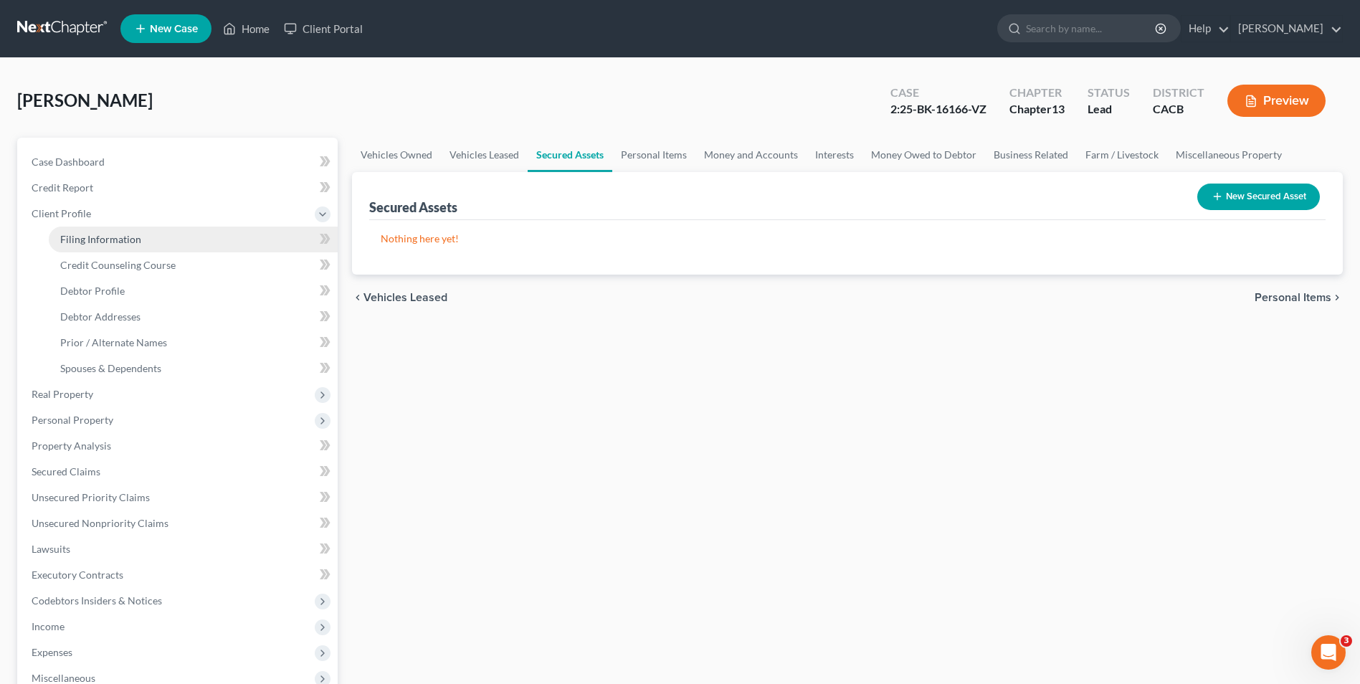
click at [94, 239] on span "Filing Information" at bounding box center [100, 239] width 81 height 12
select select "0"
select select "3"
select select "0"
select select "3"
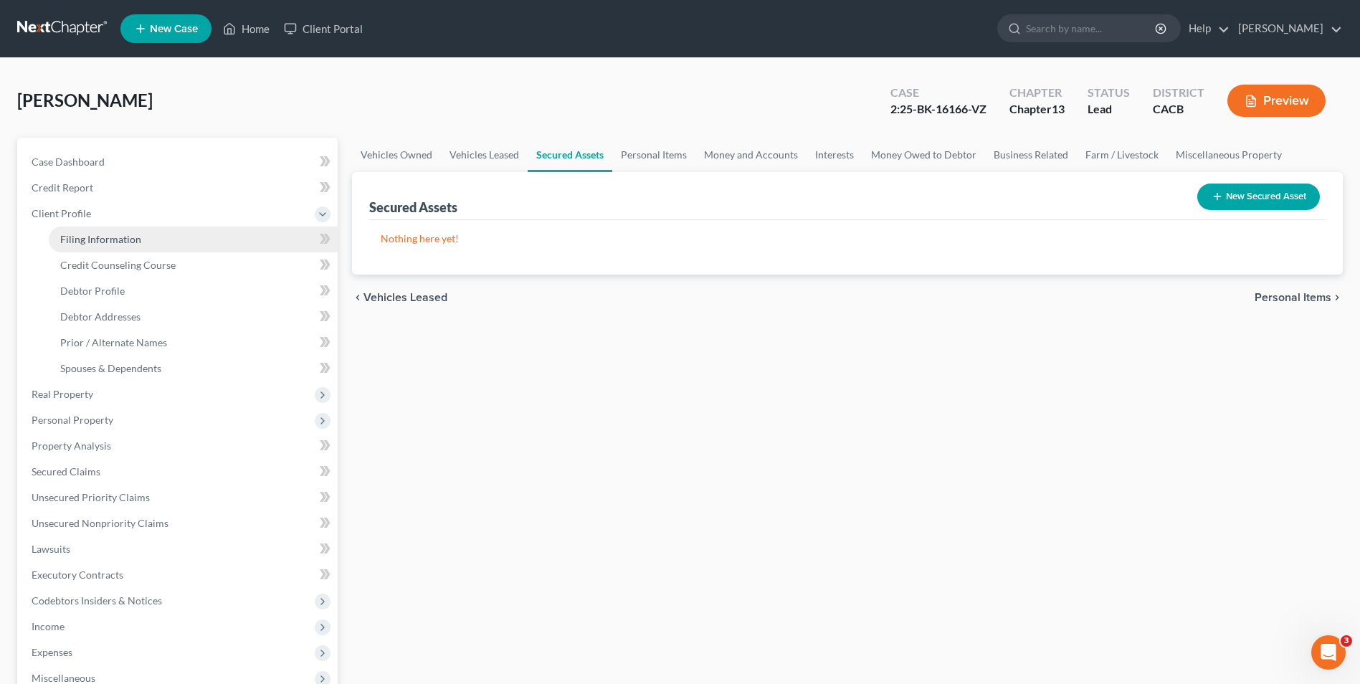
select select "7"
select select "0"
select select "4"
select select "0"
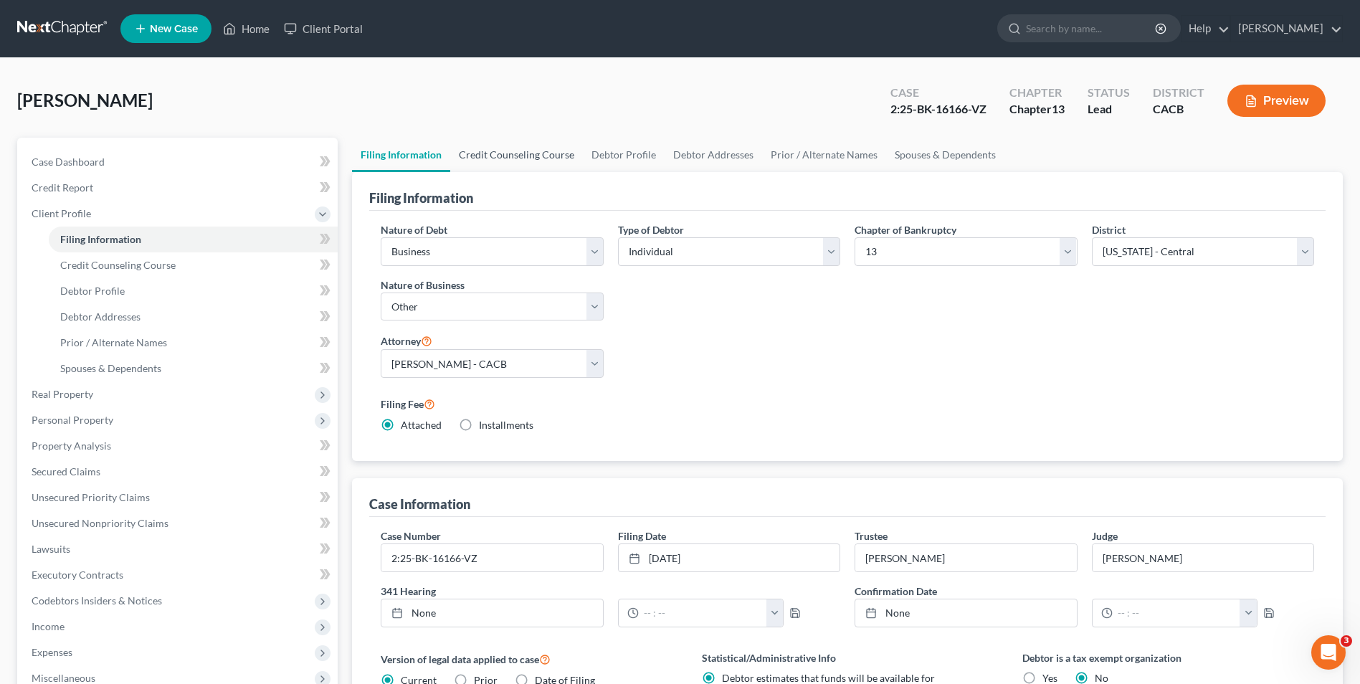
click at [475, 158] on link "Credit Counseling Course" at bounding box center [516, 155] width 133 height 34
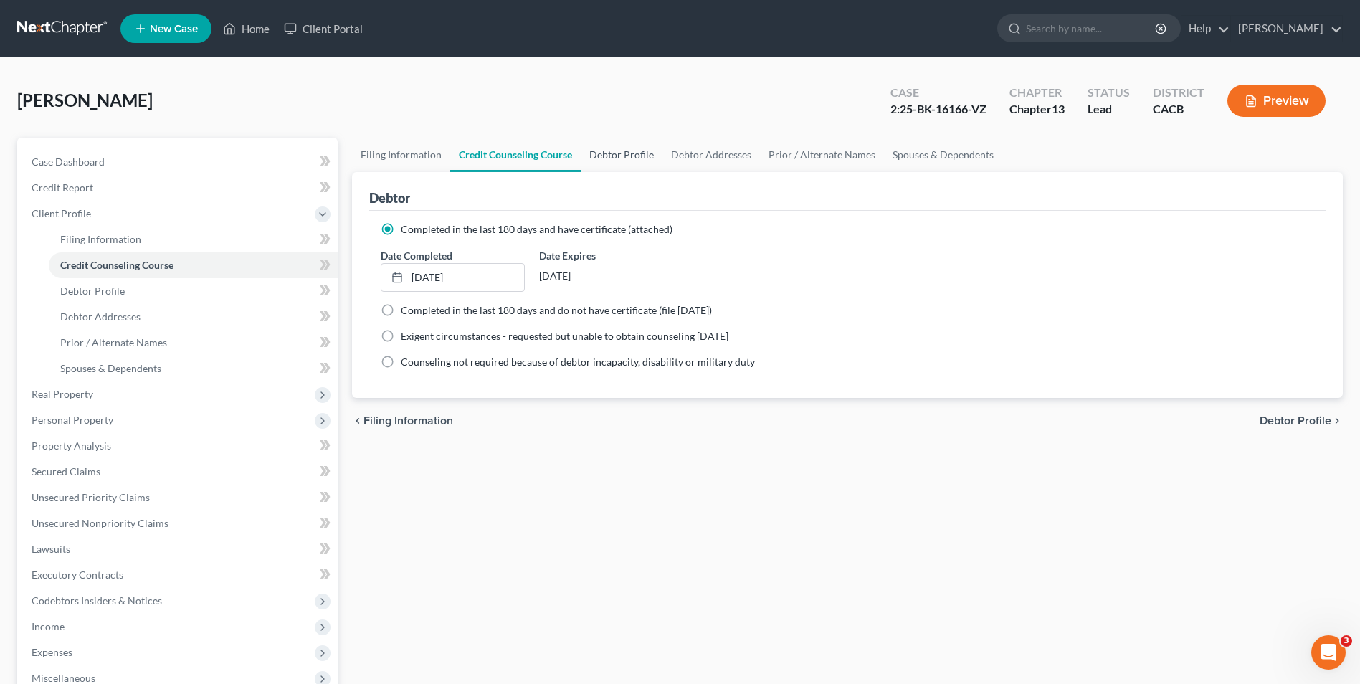
click at [624, 159] on link "Debtor Profile" at bounding box center [622, 155] width 82 height 34
select select "1"
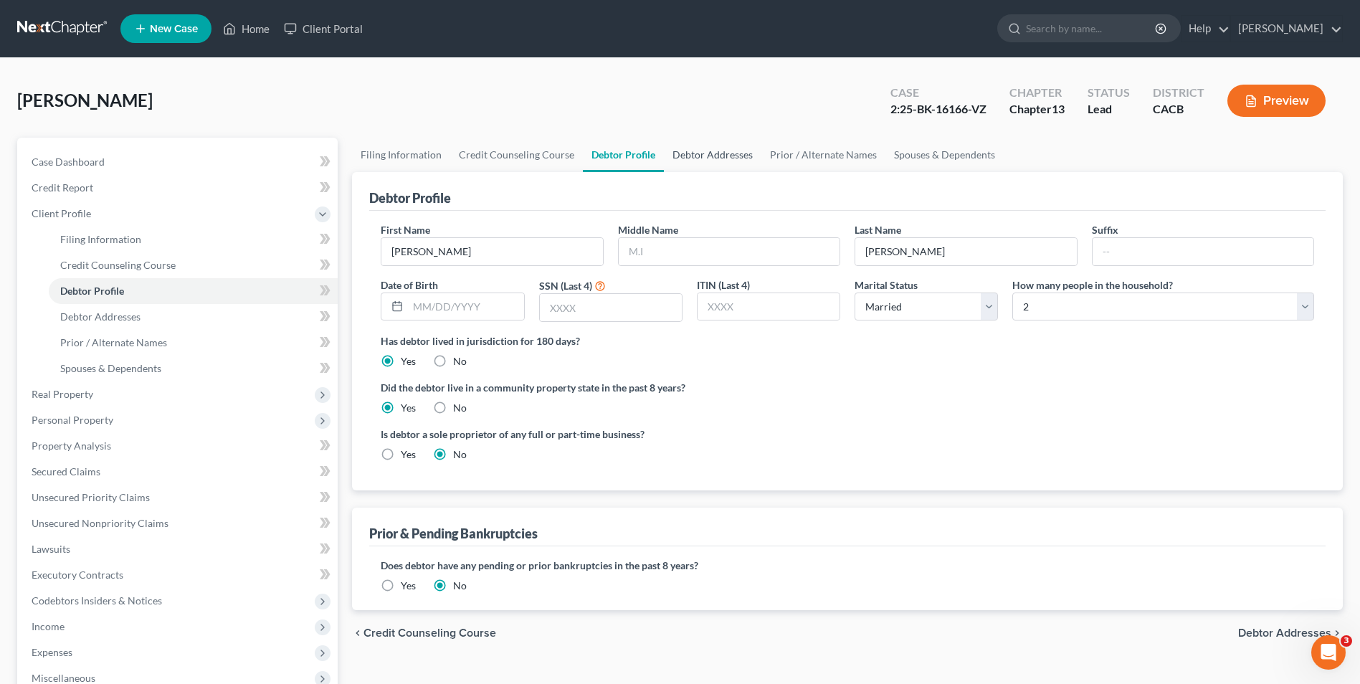
click at [738, 156] on link "Debtor Addresses" at bounding box center [713, 155] width 98 height 34
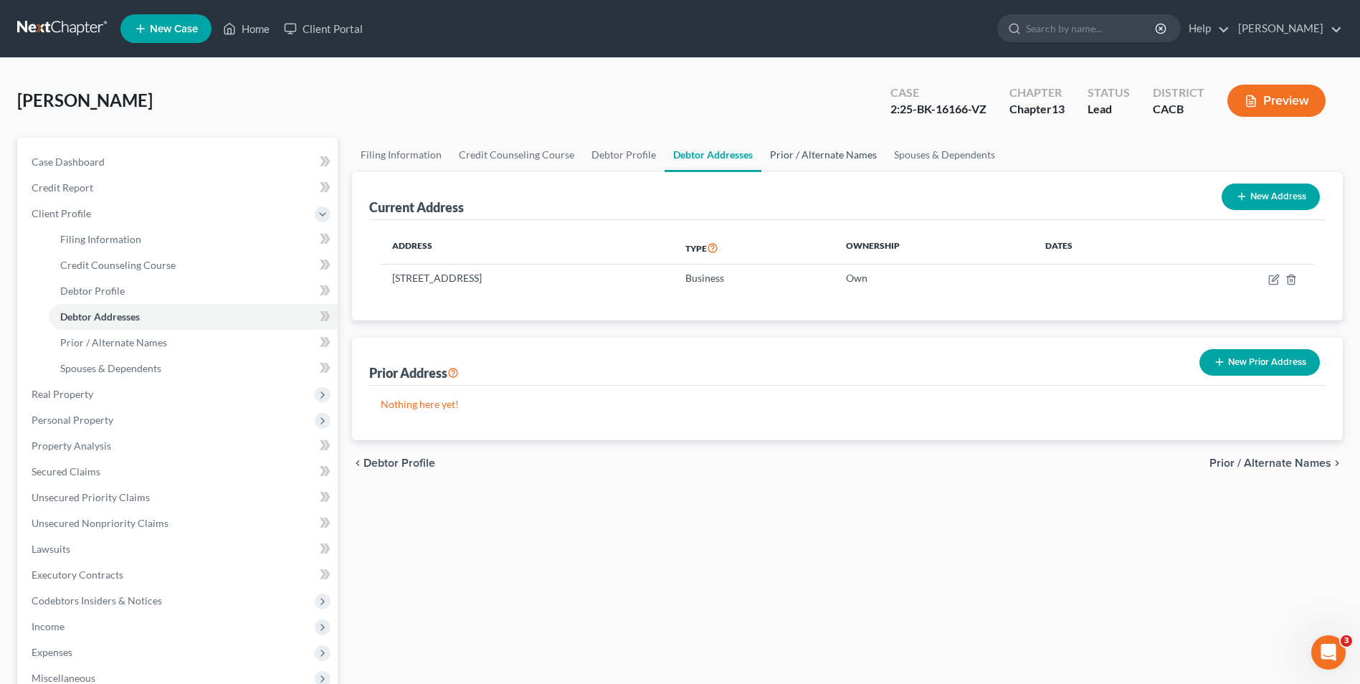
click at [833, 161] on link "Prior / Alternate Names" at bounding box center [823, 155] width 124 height 34
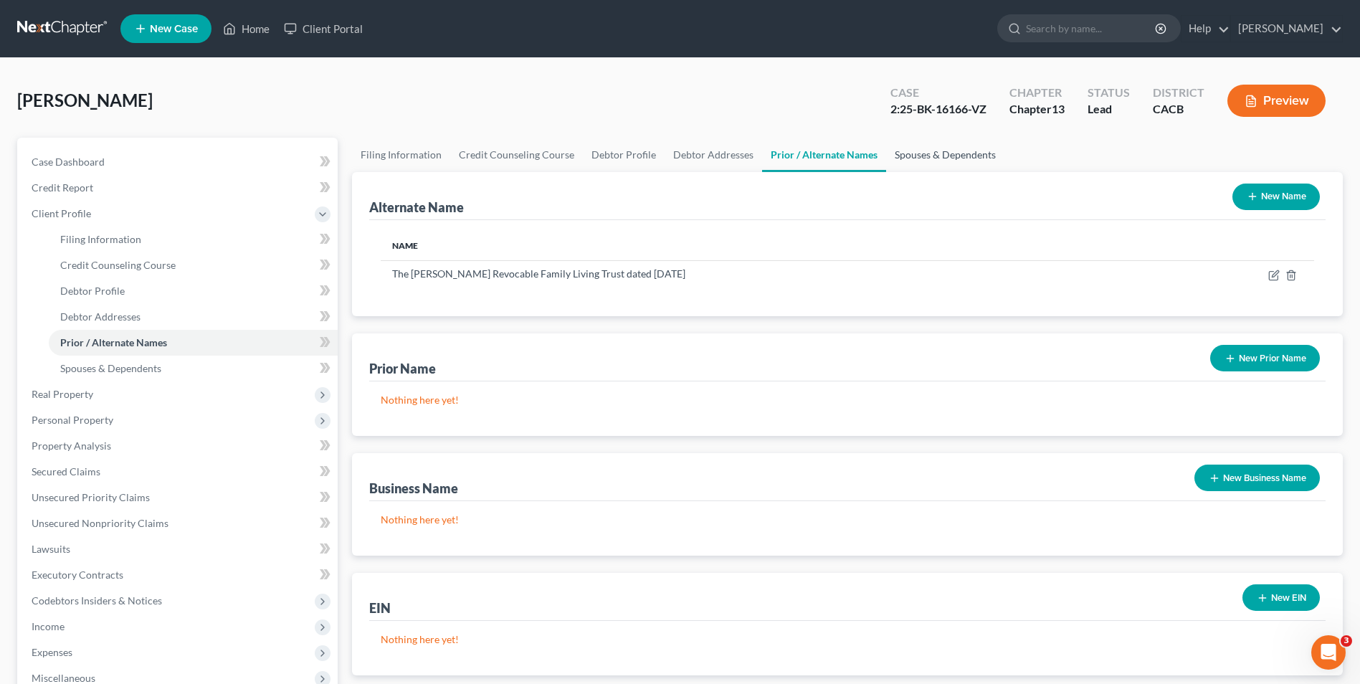
click at [900, 157] on link "Spouses & Dependents" at bounding box center [945, 155] width 118 height 34
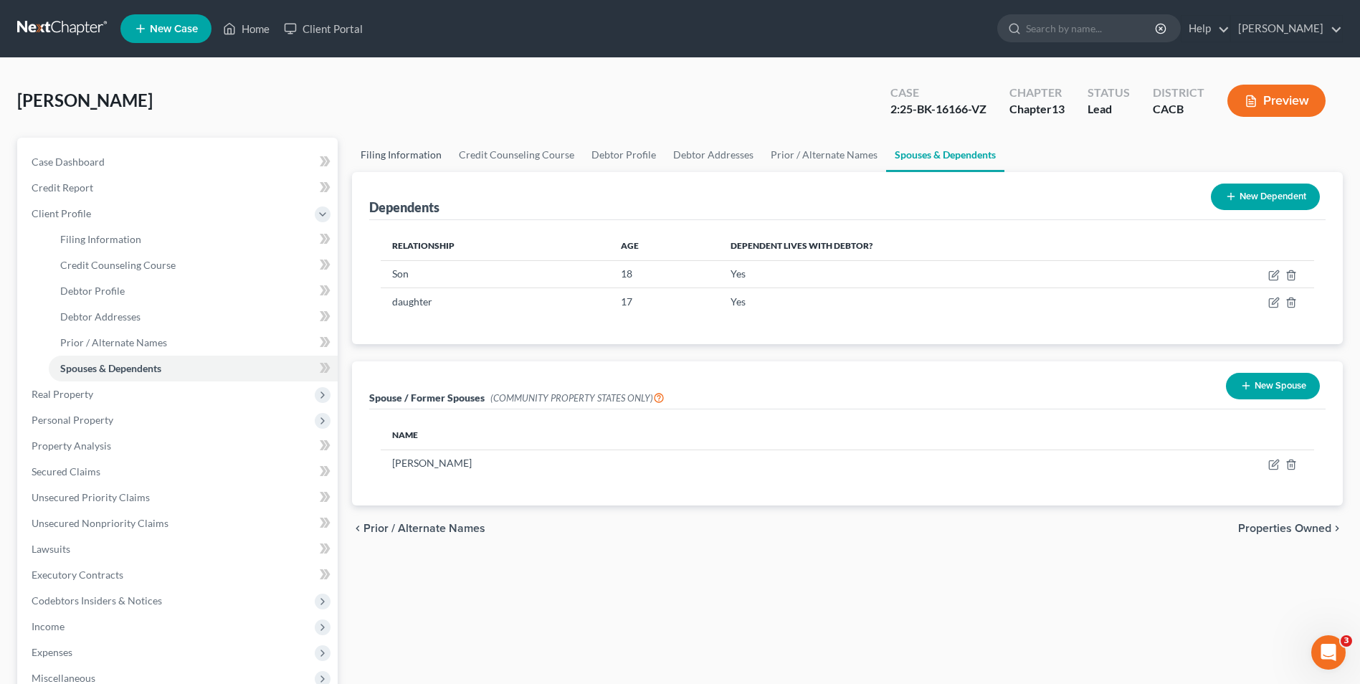
click at [397, 151] on link "Filing Information" at bounding box center [401, 155] width 98 height 34
select select "0"
select select "3"
select select "0"
select select "3"
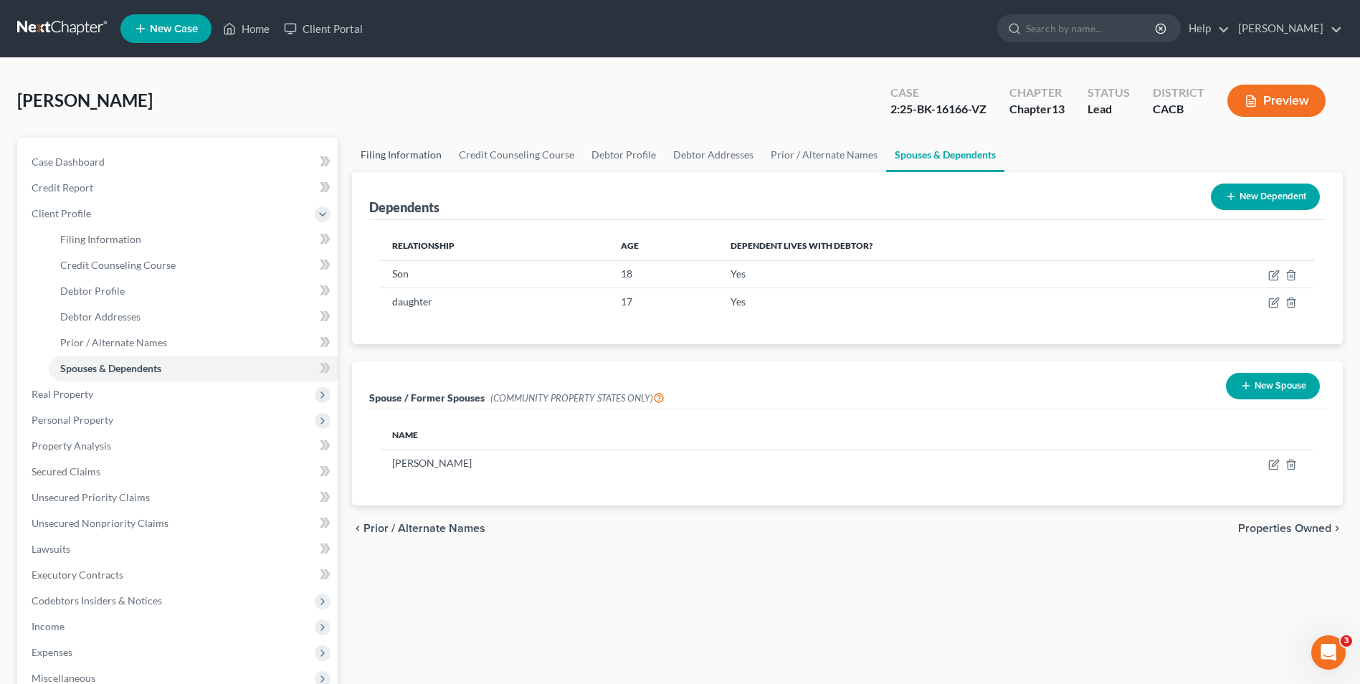
select select "7"
select select "0"
select select "4"
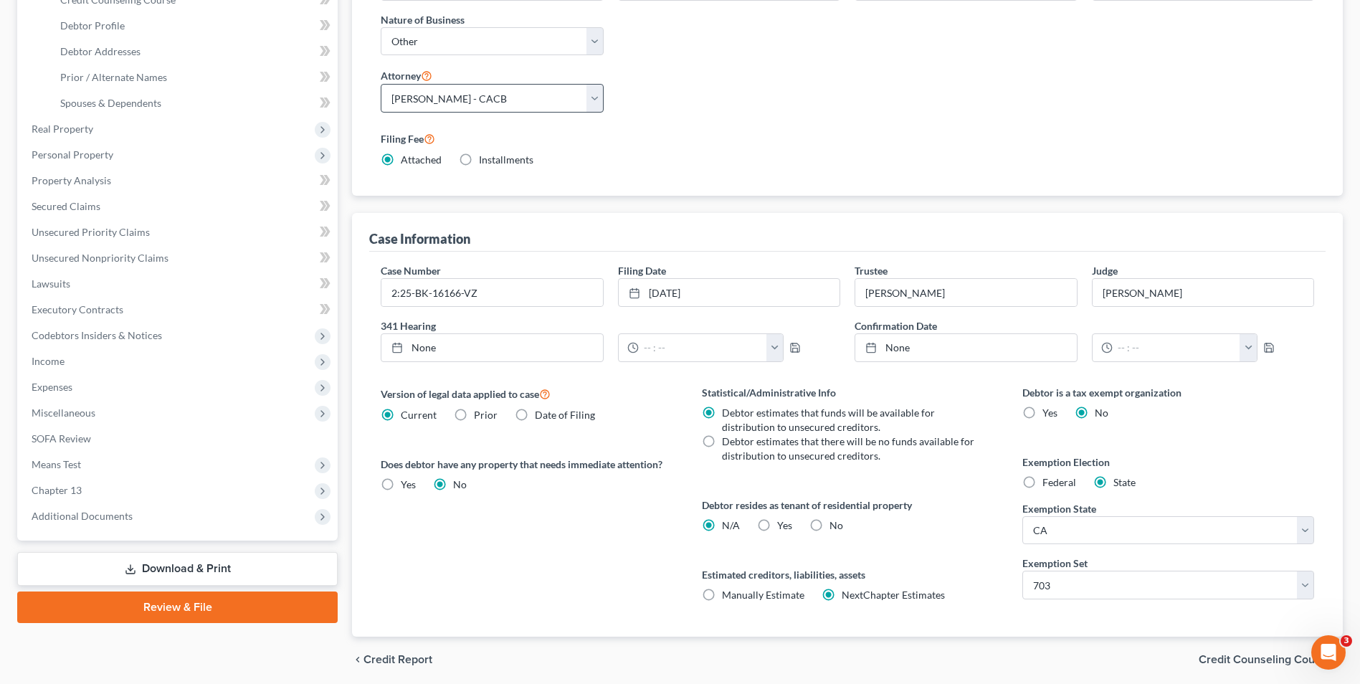
scroll to position [318, 0]
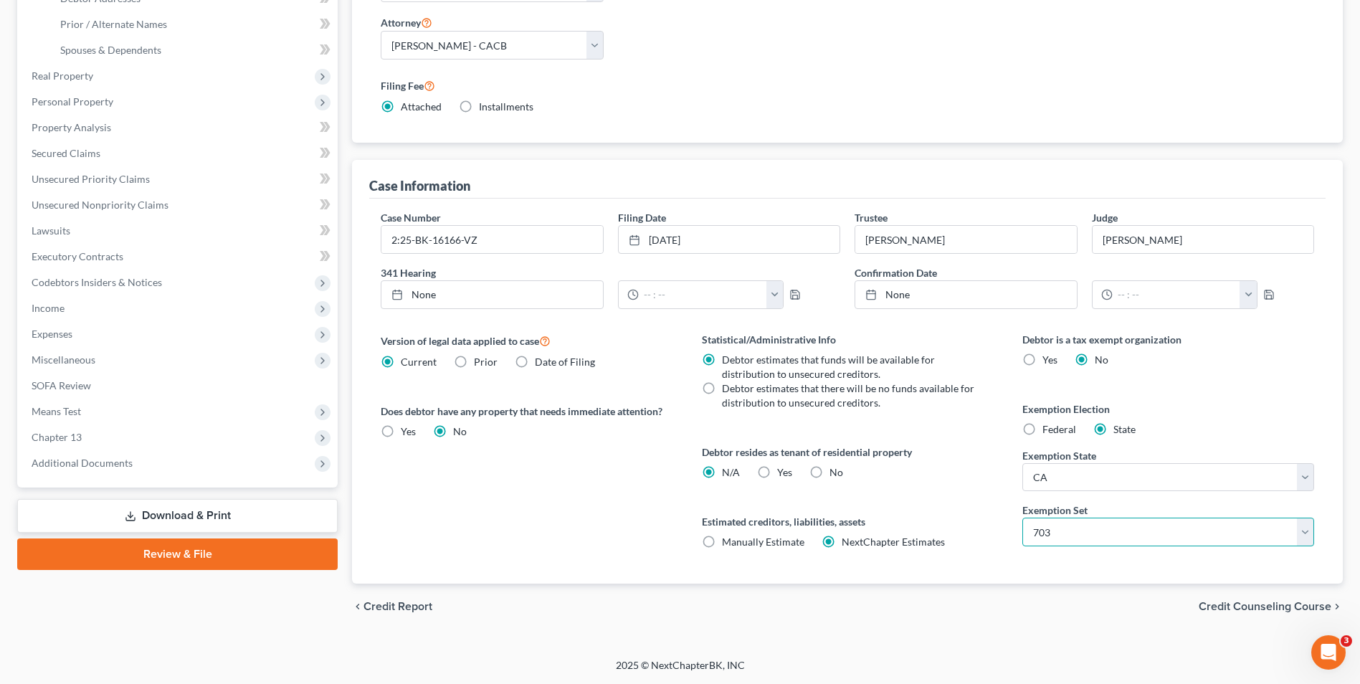
drag, startPoint x: 1125, startPoint y: 531, endPoint x: 1108, endPoint y: 541, distance: 19.6
click at [1125, 531] on select "Select 703 704" at bounding box center [1168, 532] width 292 height 29
select select "1"
click at [1022, 518] on select "Select 703 704" at bounding box center [1168, 532] width 292 height 29
click at [929, 564] on div "Statistical/Administrative Info Debtor estimates that funds will be available f…" at bounding box center [848, 458] width 320 height 252
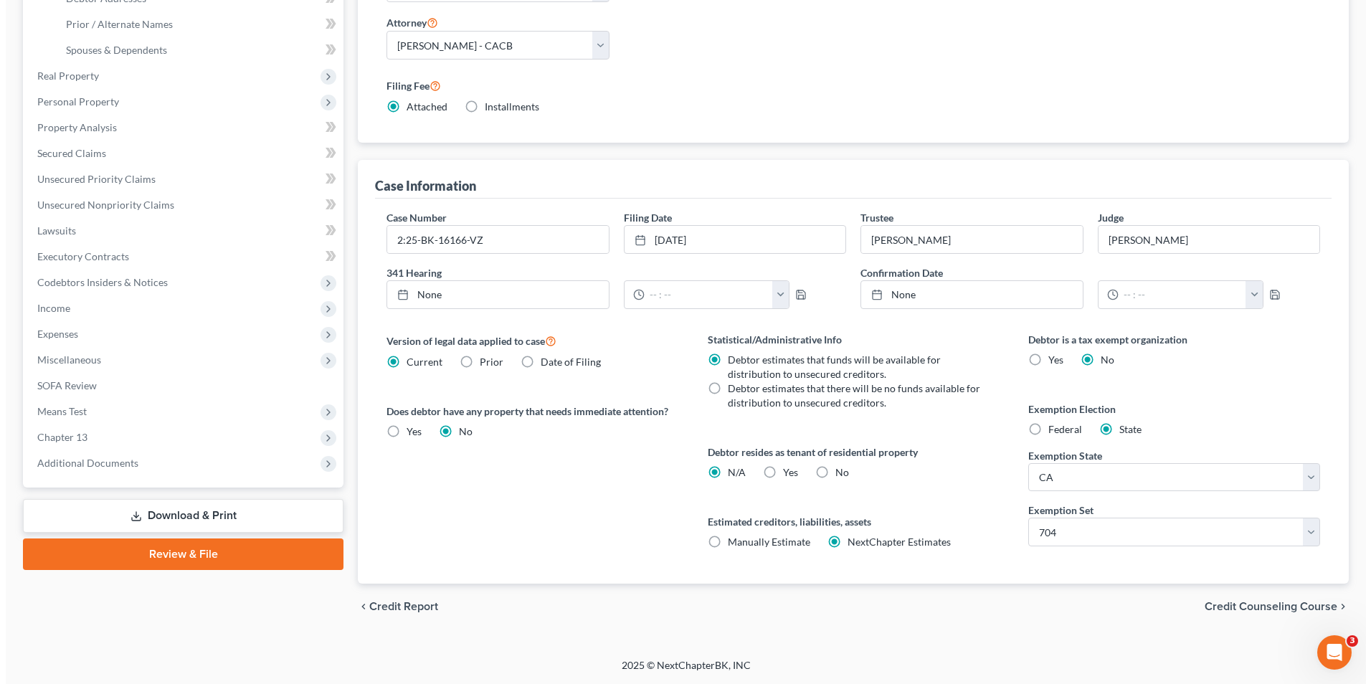
scroll to position [0, 0]
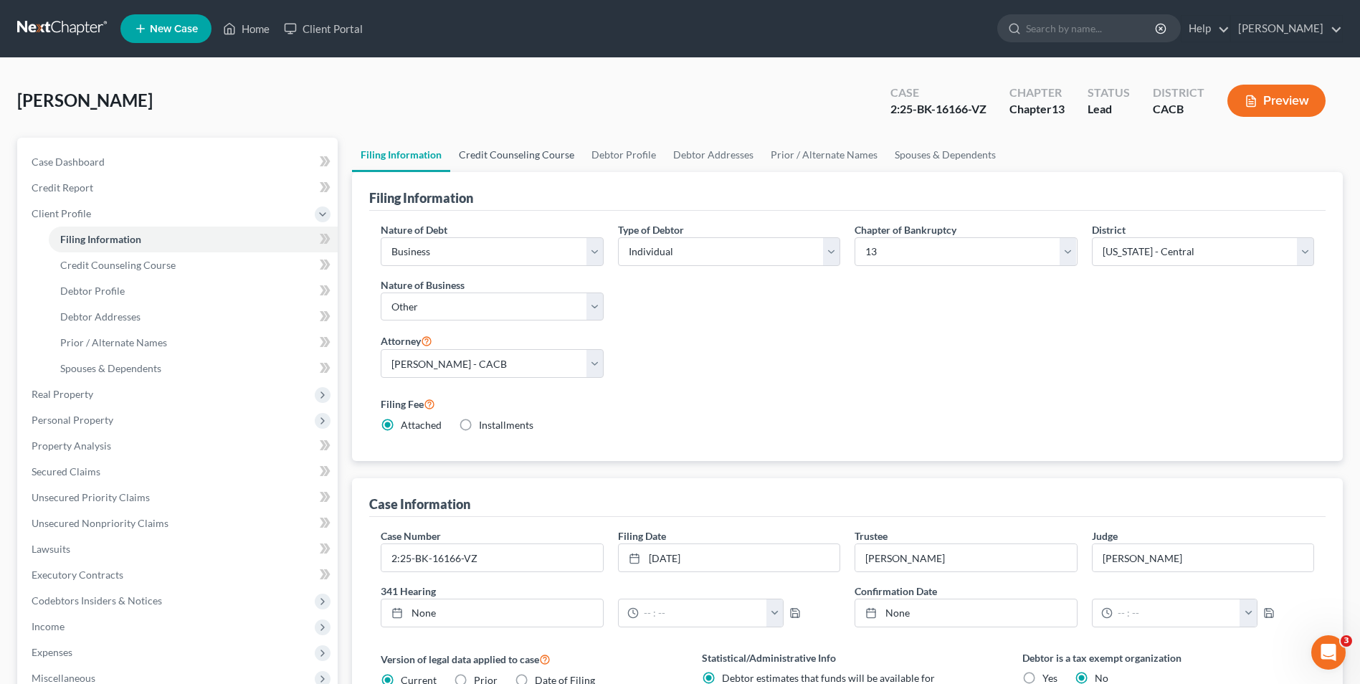
click at [508, 165] on link "Credit Counseling Course" at bounding box center [516, 155] width 133 height 34
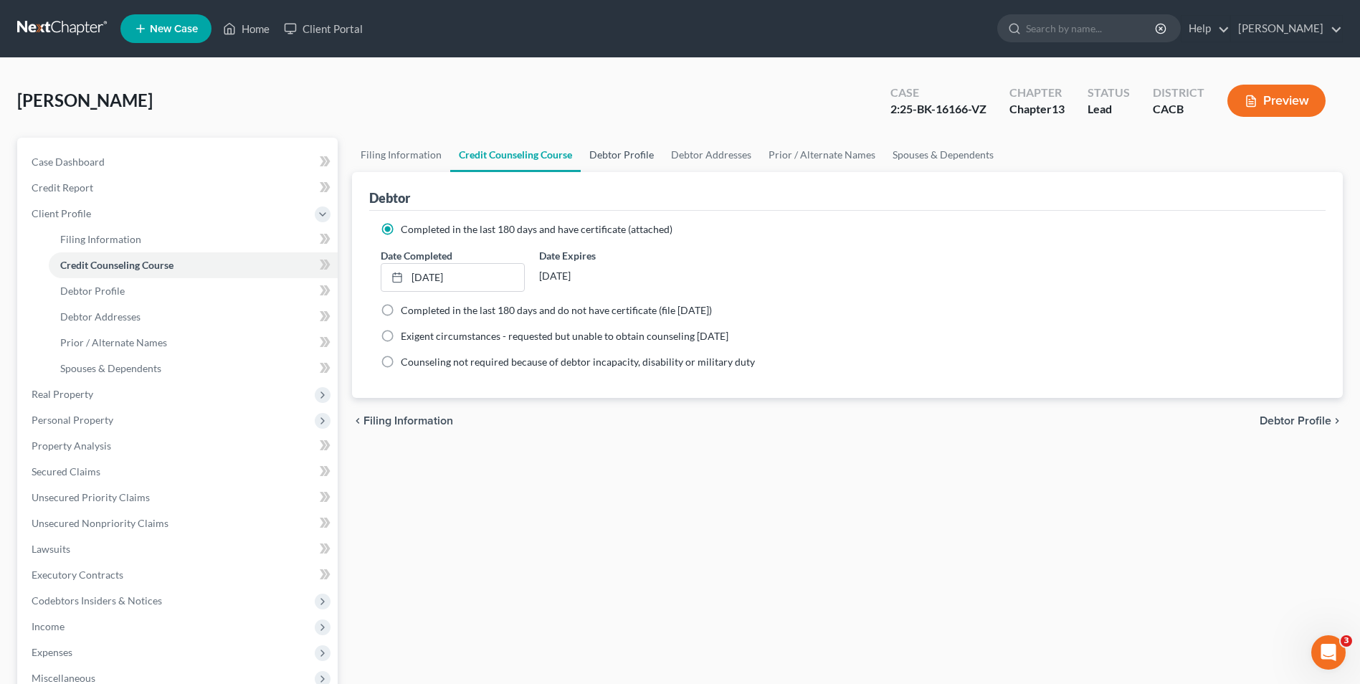
click at [612, 153] on link "Debtor Profile" at bounding box center [622, 155] width 82 height 34
select select "1"
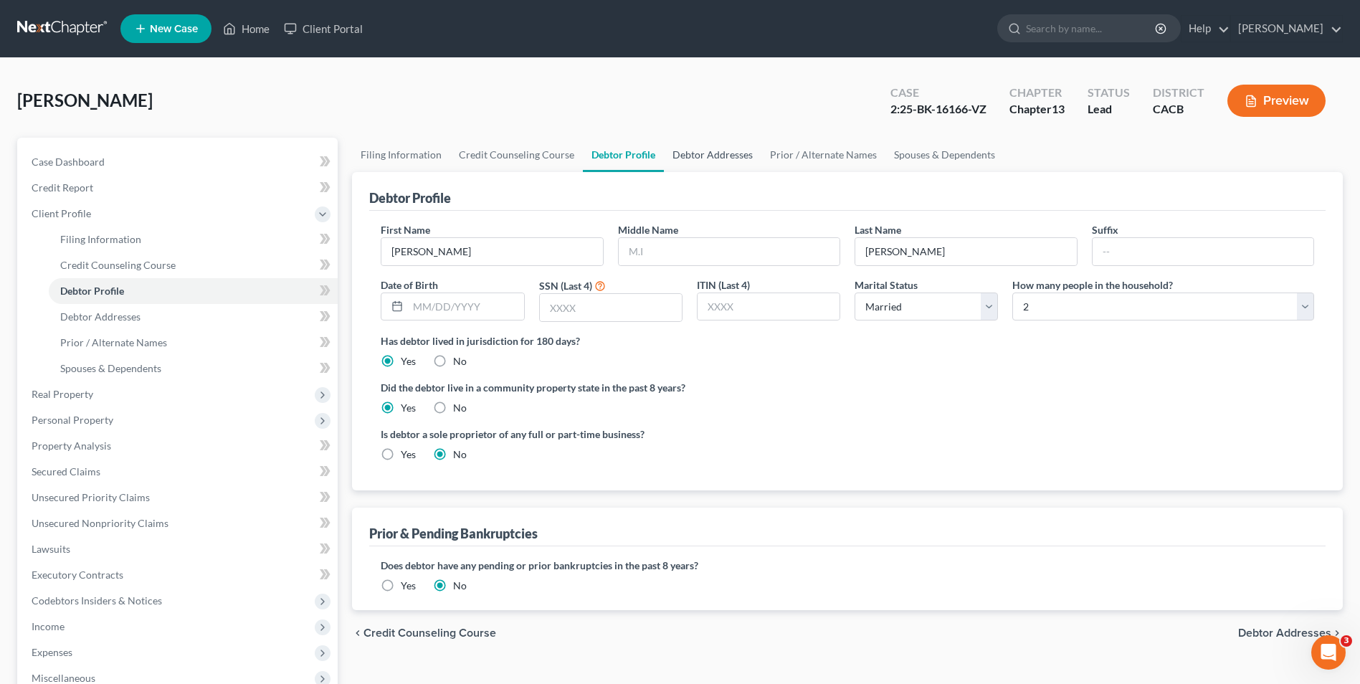
click at [685, 160] on link "Debtor Addresses" at bounding box center [713, 155] width 98 height 34
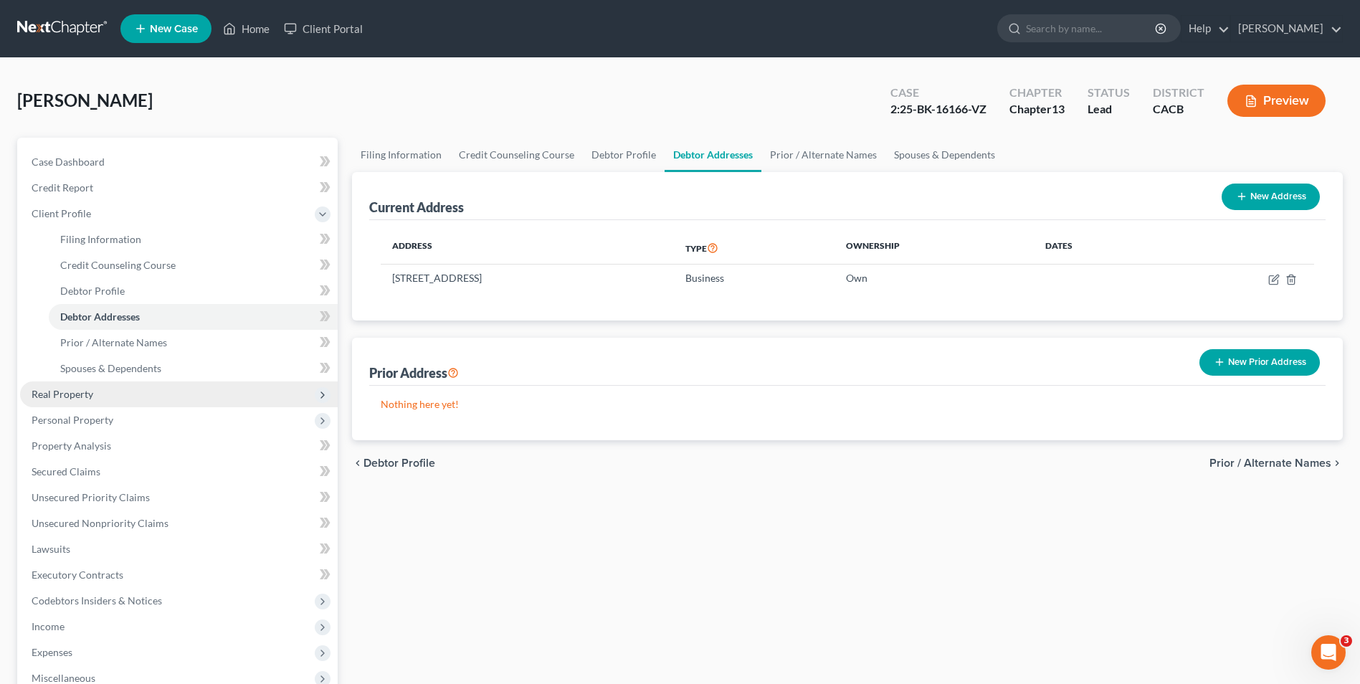
click at [74, 394] on span "Real Property" at bounding box center [63, 394] width 62 height 12
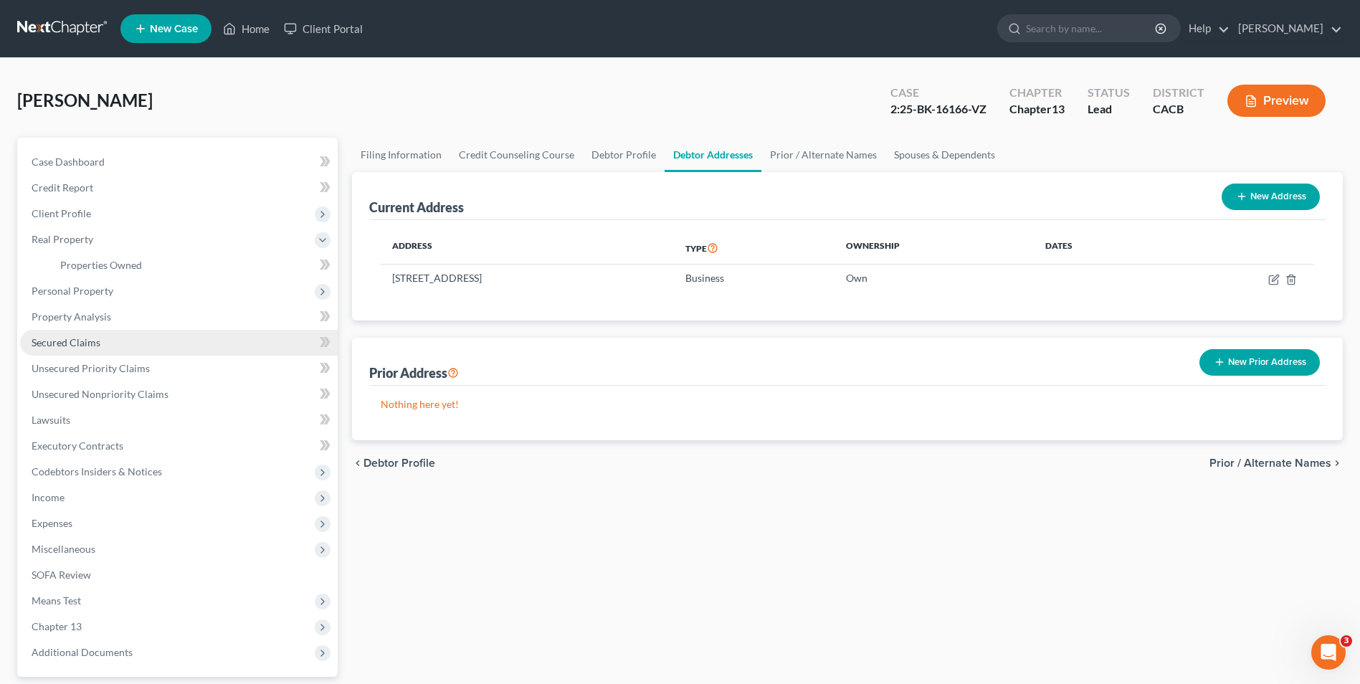
drag, startPoint x: 80, startPoint y: 284, endPoint x: 174, endPoint y: 333, distance: 106.8
click at [80, 285] on span "Personal Property" at bounding box center [73, 291] width 82 height 12
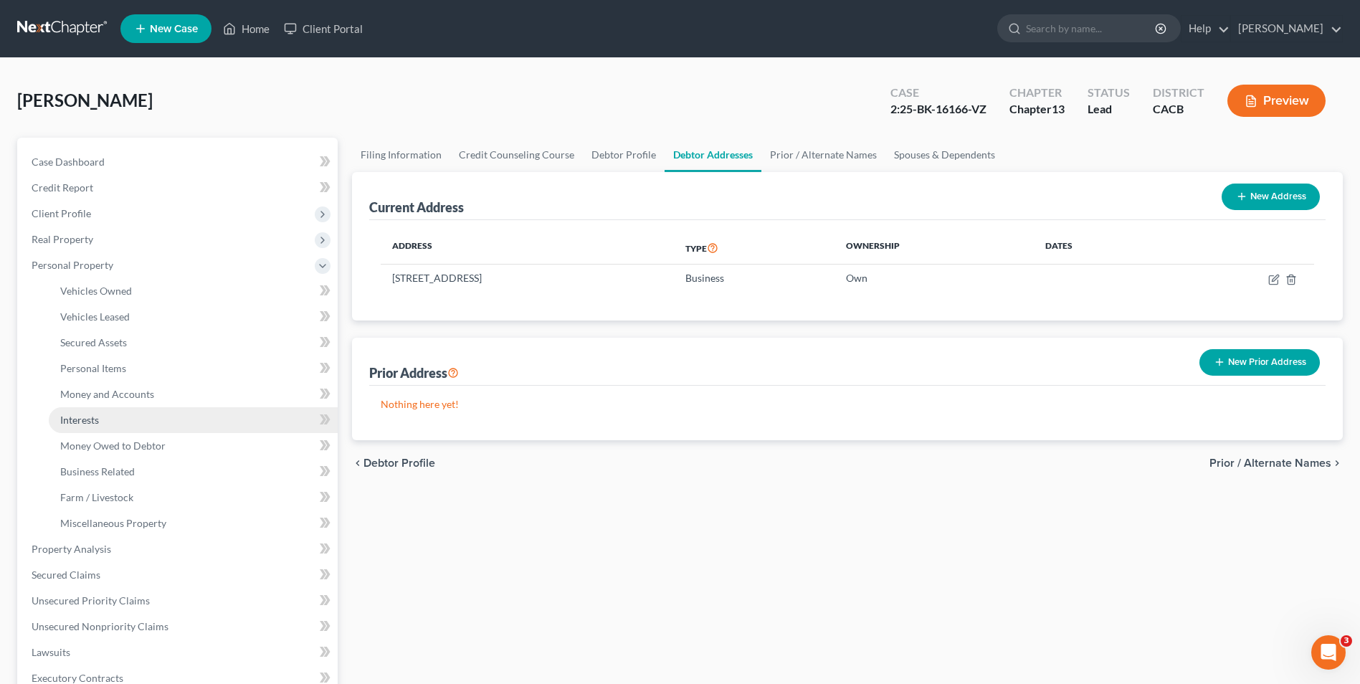
click at [91, 424] on span "Interests" at bounding box center [79, 420] width 39 height 12
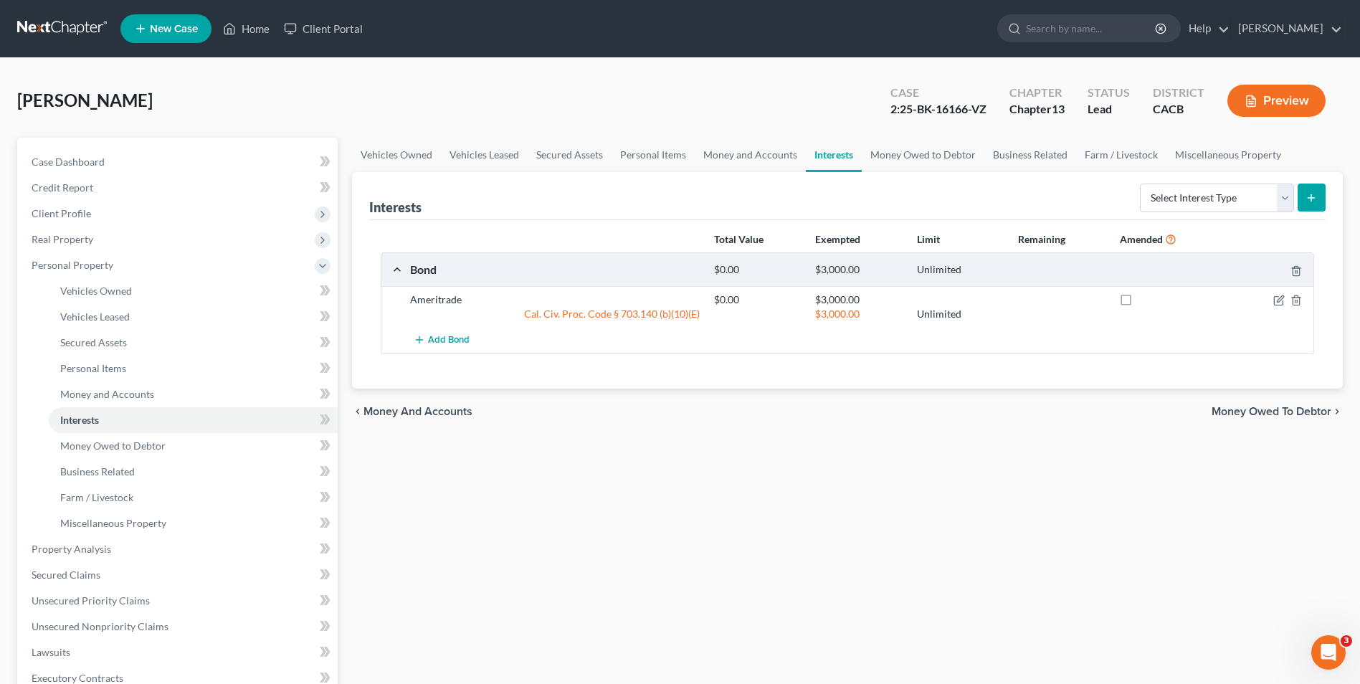
click at [1308, 192] on icon "submit" at bounding box center [1311, 197] width 11 height 11
click at [1285, 200] on select "Select Interest Type 401K Annuity Bond Education IRA Government Bond Government…" at bounding box center [1217, 198] width 154 height 29
select select "incorporated_business"
click at [1141, 184] on select "Select Interest Type 401K Annuity Bond Education IRA Government Bond Government…" at bounding box center [1217, 198] width 154 height 29
click at [1311, 197] on icon "submit" at bounding box center [1311, 197] width 11 height 11
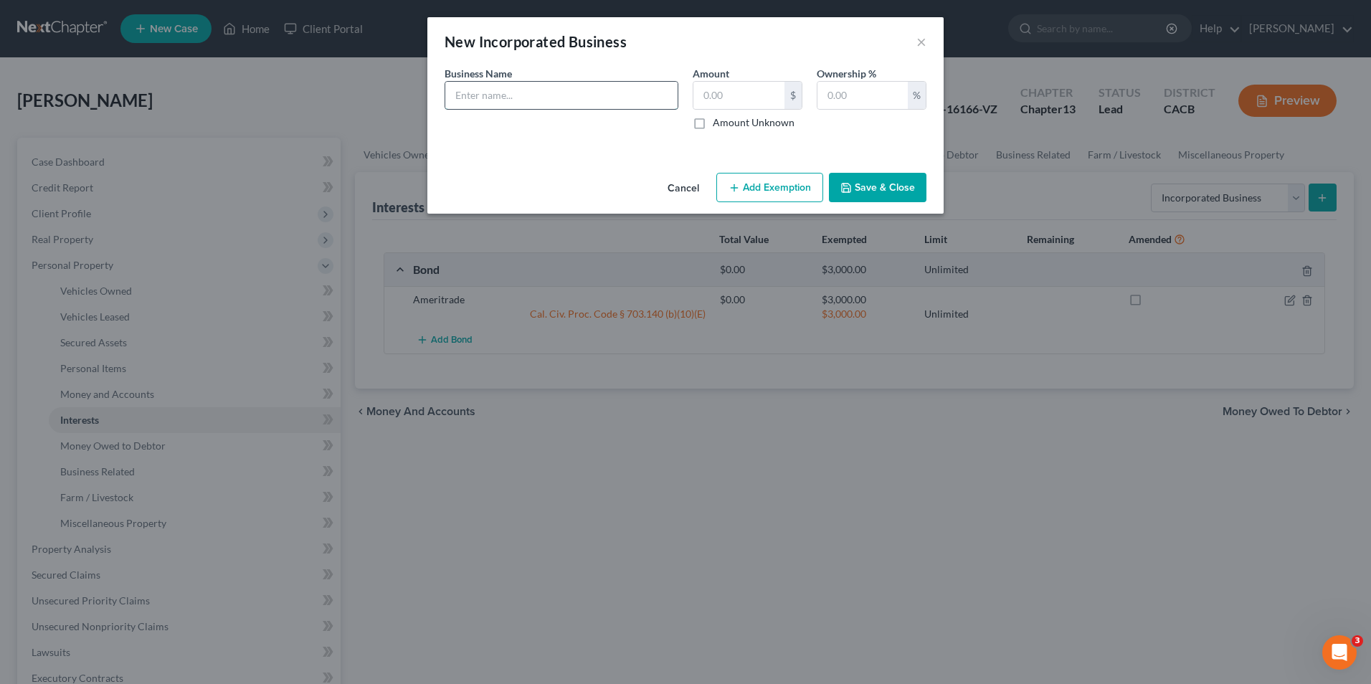
click at [538, 105] on input "text" at bounding box center [561, 95] width 232 height 27
type input "F"
type input "South Gate Stone, Inc."
click at [840, 89] on input "text" at bounding box center [862, 95] width 90 height 27
type input "100"
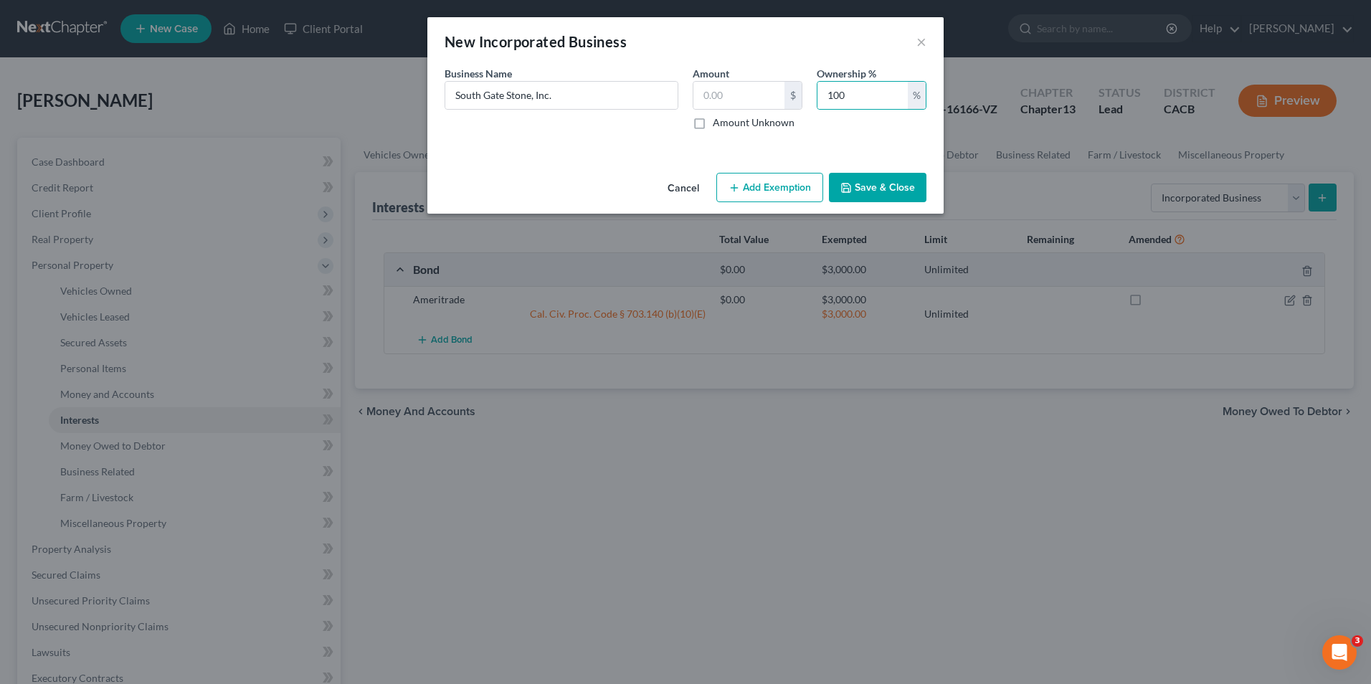
click at [713, 123] on label "Amount Unknown" at bounding box center [754, 122] width 82 height 14
click at [718, 123] on input "Amount Unknown" at bounding box center [722, 119] width 9 height 9
checkbox input "true"
click at [873, 192] on button "Save & Close" at bounding box center [878, 188] width 98 height 30
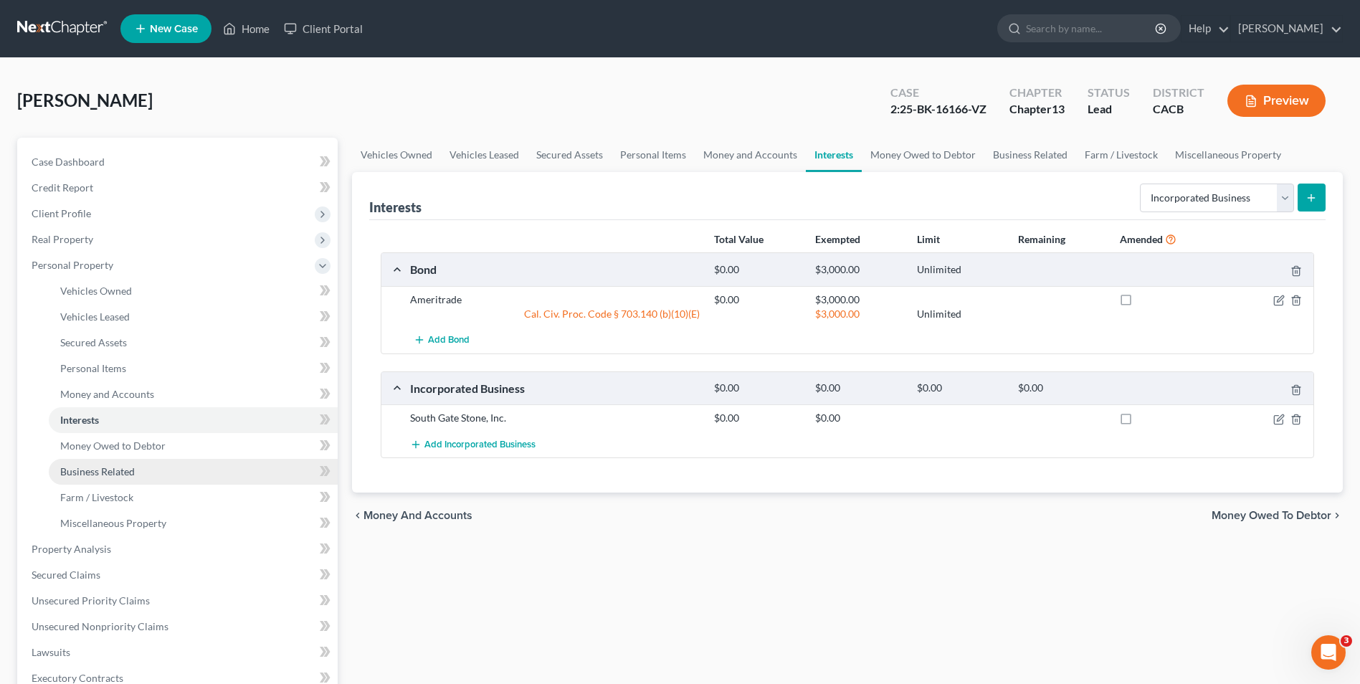
click at [90, 468] on span "Business Related" at bounding box center [97, 471] width 75 height 12
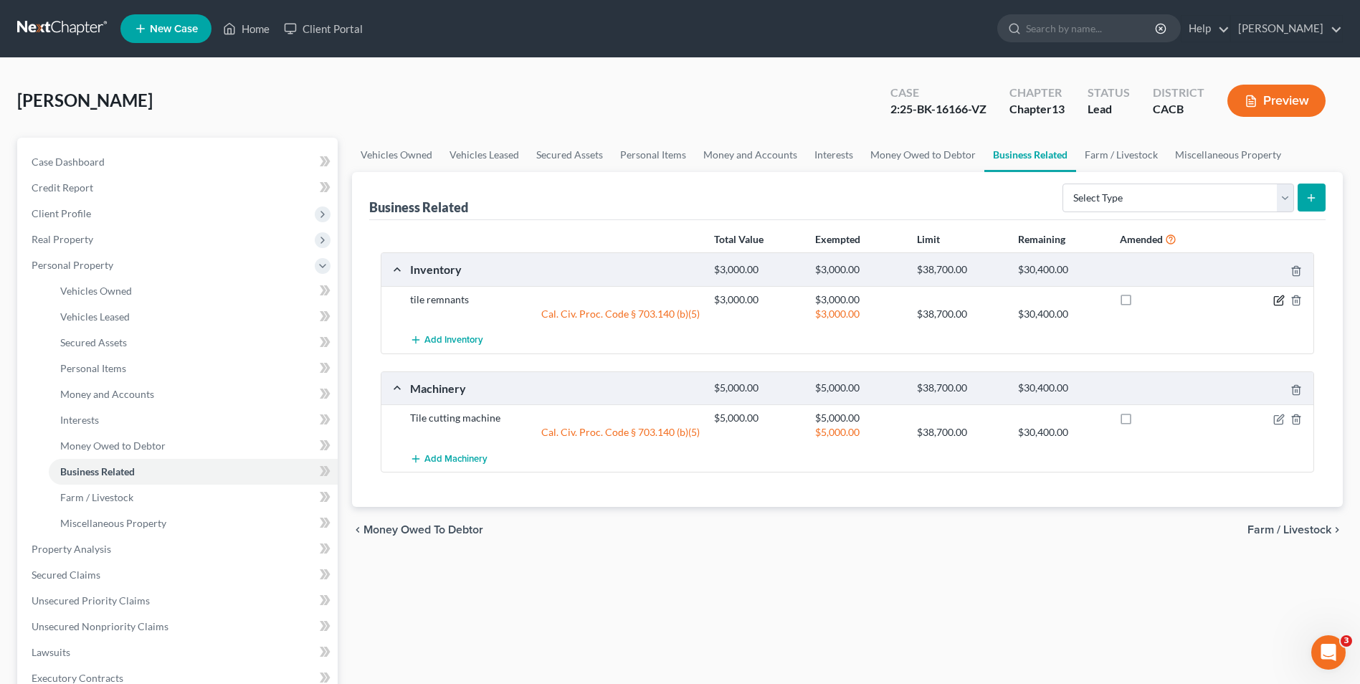
click at [1280, 303] on icon "button" at bounding box center [1278, 300] width 11 height 11
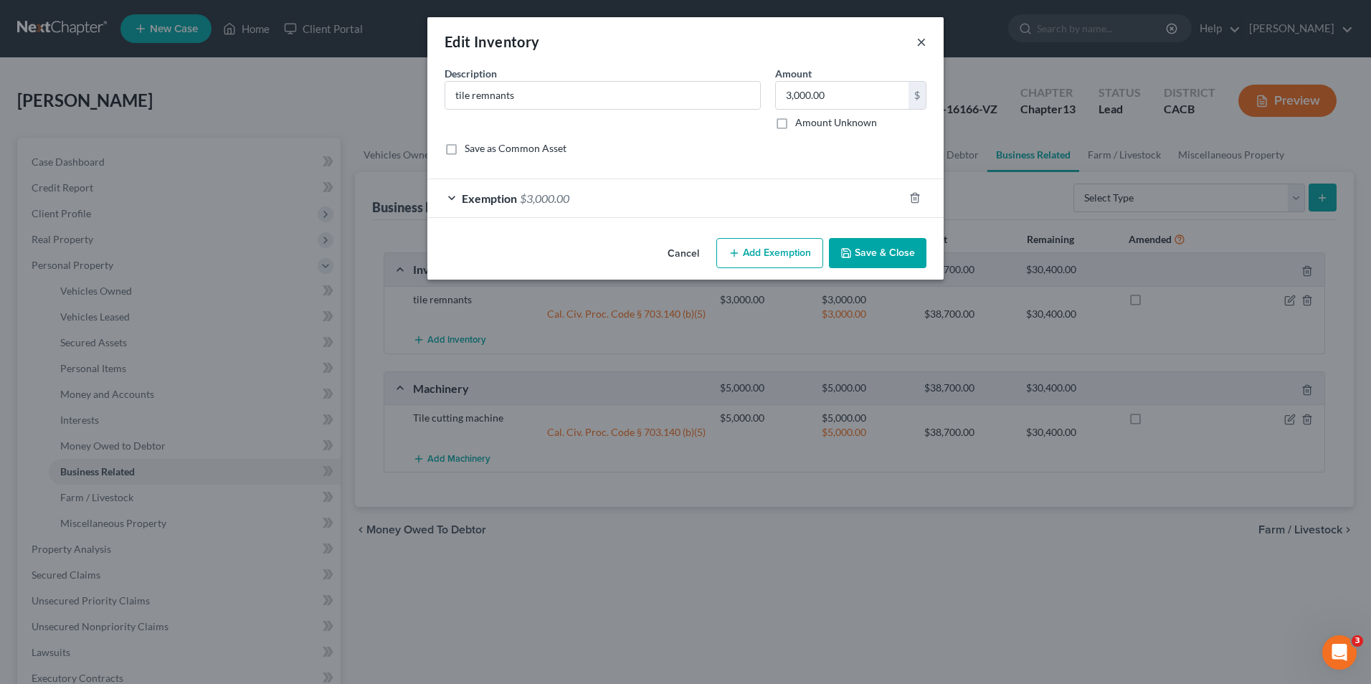
click at [920, 40] on button "×" at bounding box center [921, 41] width 10 height 17
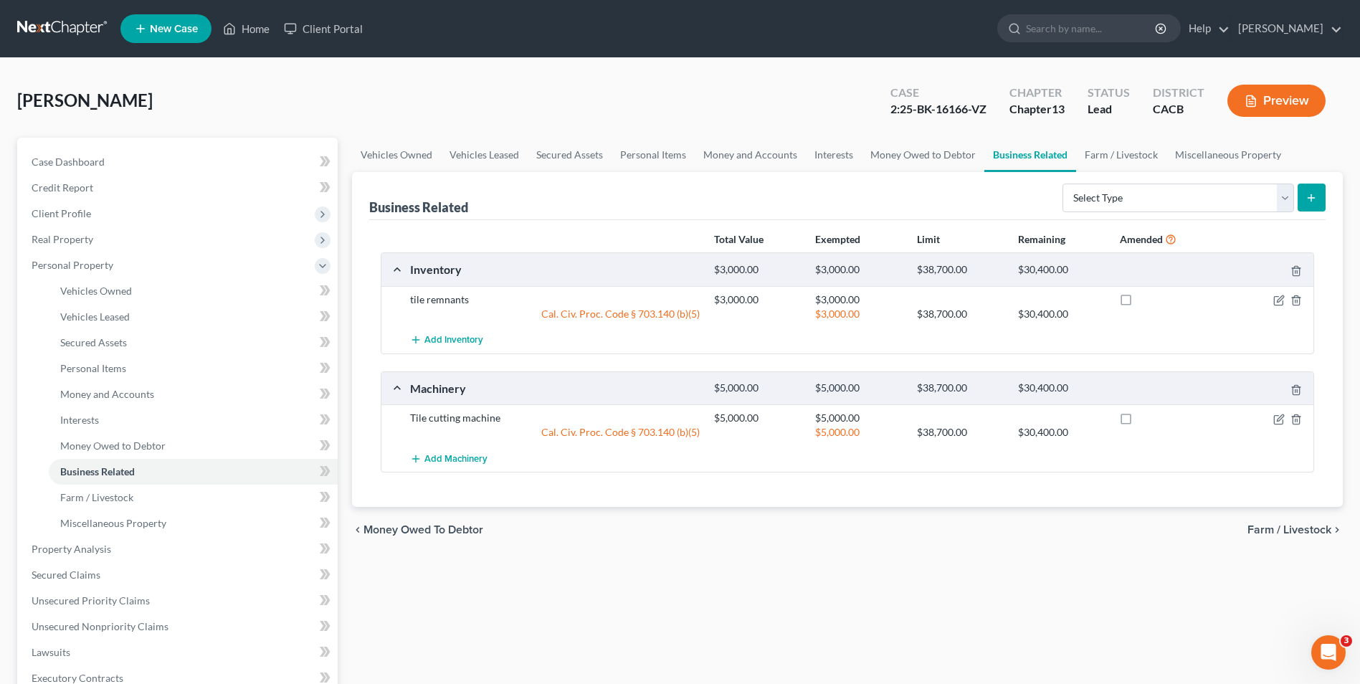
drag, startPoint x: 75, startPoint y: 240, endPoint x: 389, endPoint y: 290, distance: 317.9
click at [75, 240] on span "Real Property" at bounding box center [63, 239] width 62 height 12
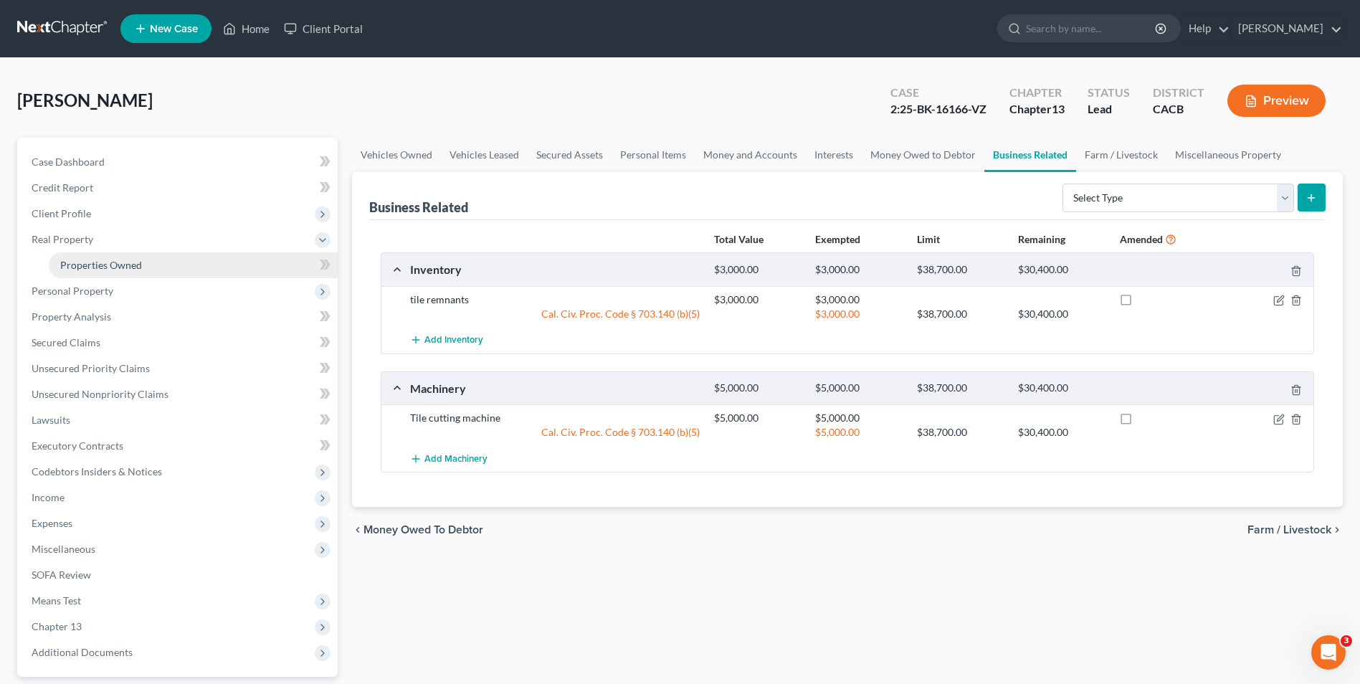
click at [86, 261] on span "Properties Owned" at bounding box center [101, 265] width 82 height 12
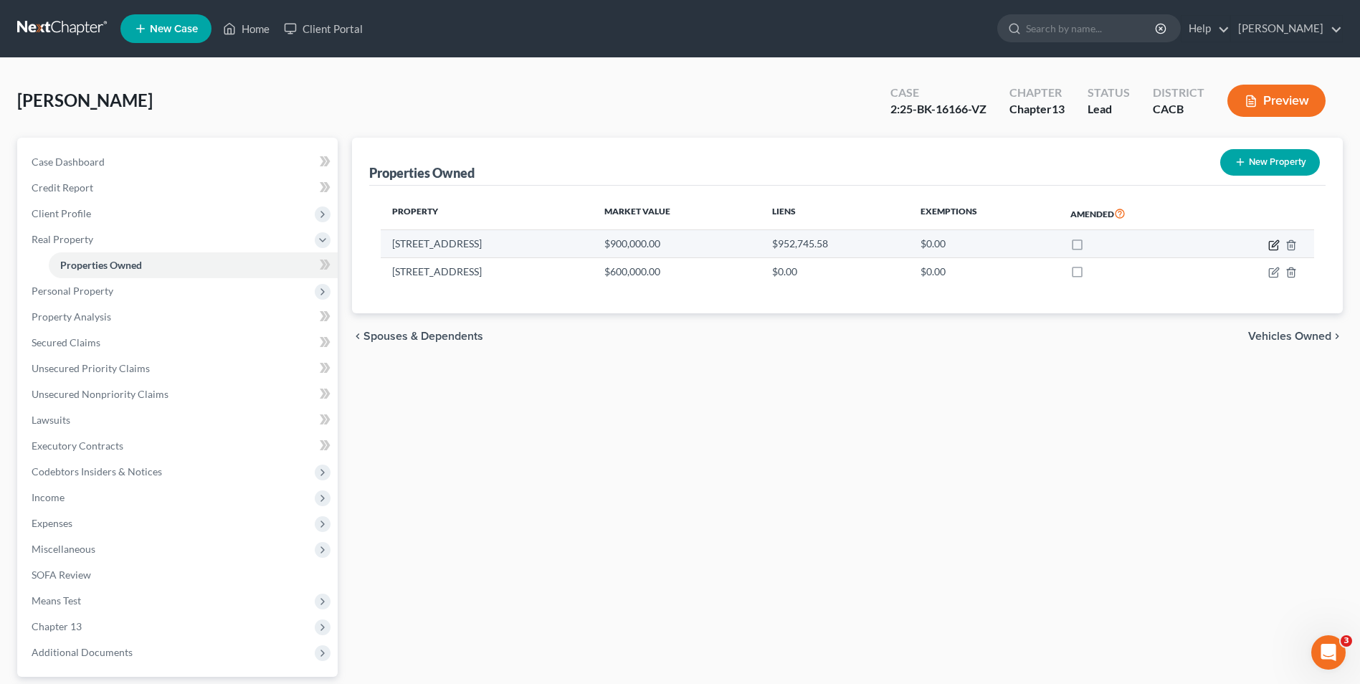
click at [1270, 247] on icon "button" at bounding box center [1273, 244] width 11 height 11
select select "4"
select select "3"
select select "0"
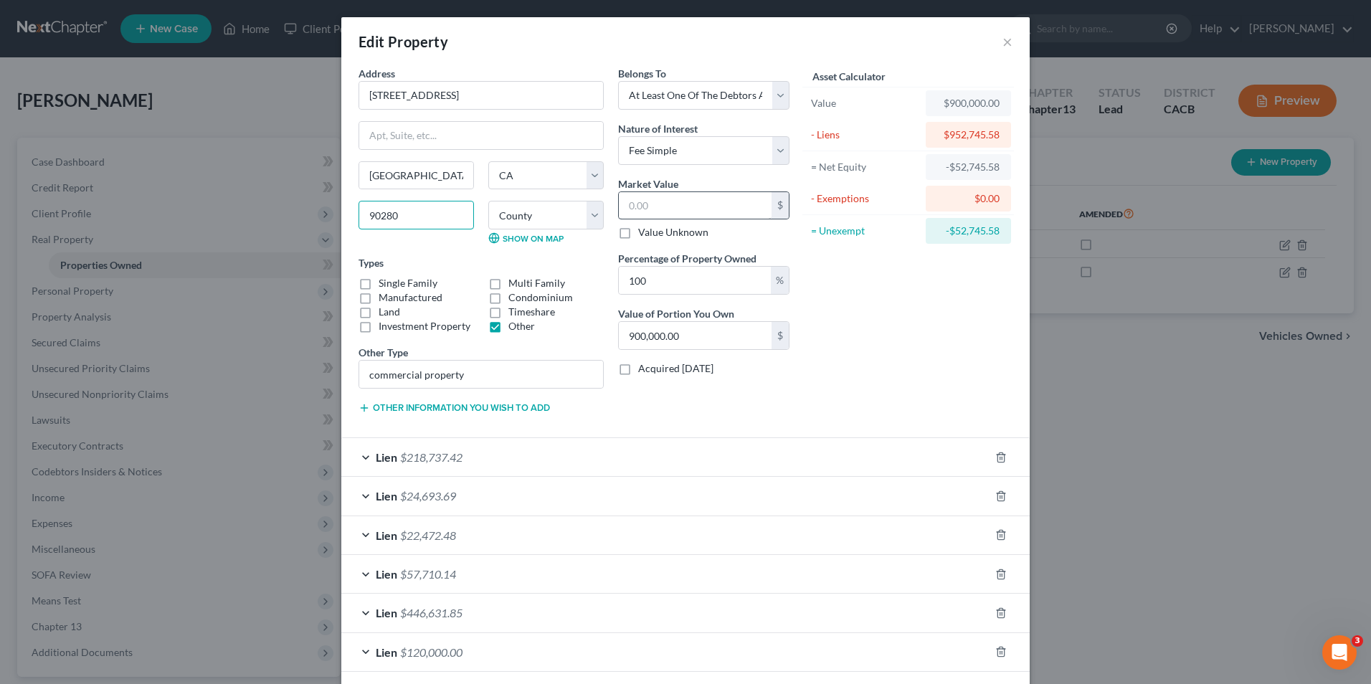
type input "9028900,000.000"
type input "0"
type input "90280"
click at [695, 204] on input "text" at bounding box center [695, 205] width 153 height 27
type input "8"
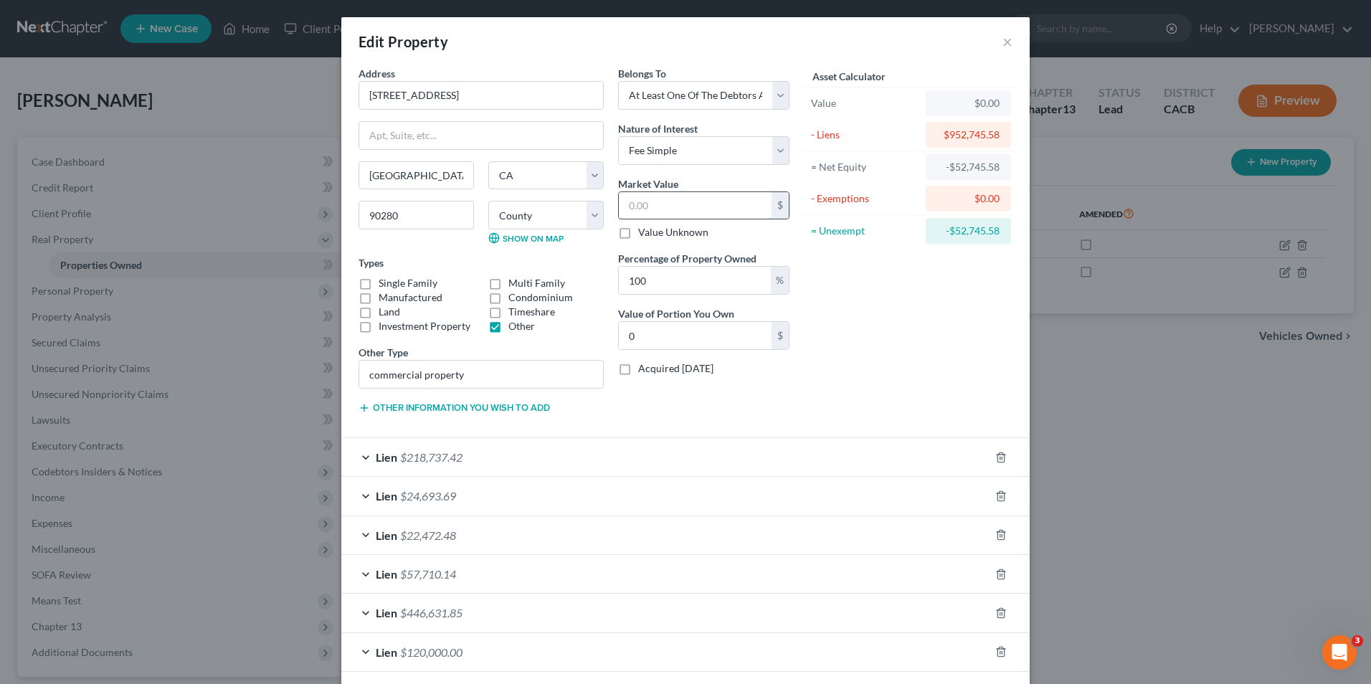
type input "8.00"
type input "85"
type input "85.00"
type input "850"
type input "850.00"
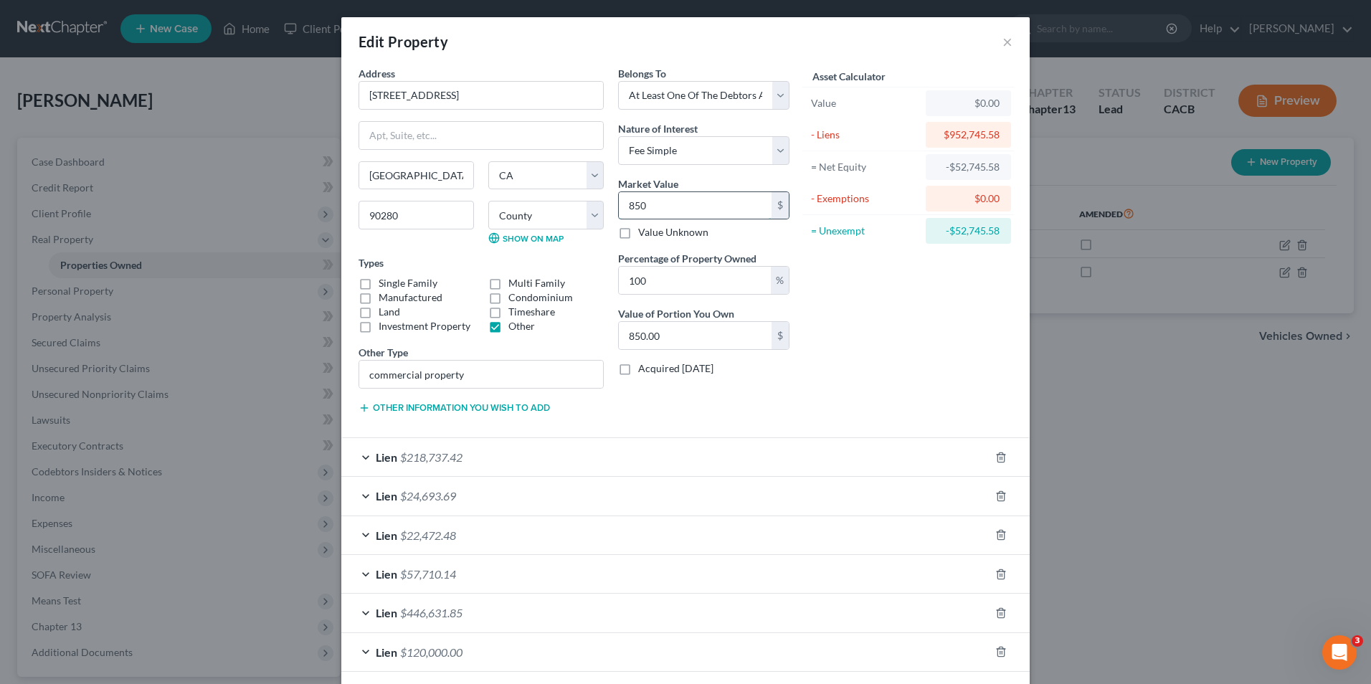
type input "8500"
type input "8,500.00"
type input "8,5000"
type input "85,000.00"
type input "85,0000"
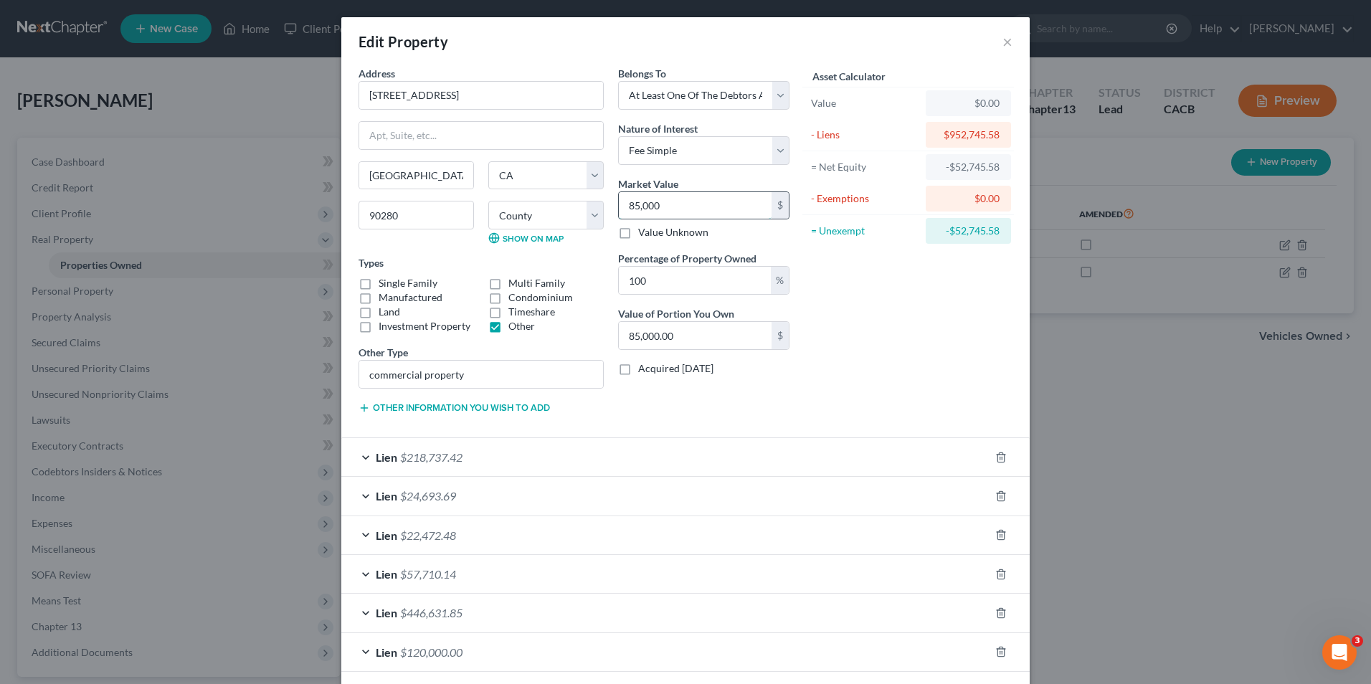
type input "850,000.00"
click at [938, 335] on div "Asset Calculator Value $850,000.00 - Liens $952,745.58 = Net Equity -$102,745.5…" at bounding box center [908, 246] width 223 height 360
click at [1004, 44] on button "×" at bounding box center [1007, 41] width 10 height 17
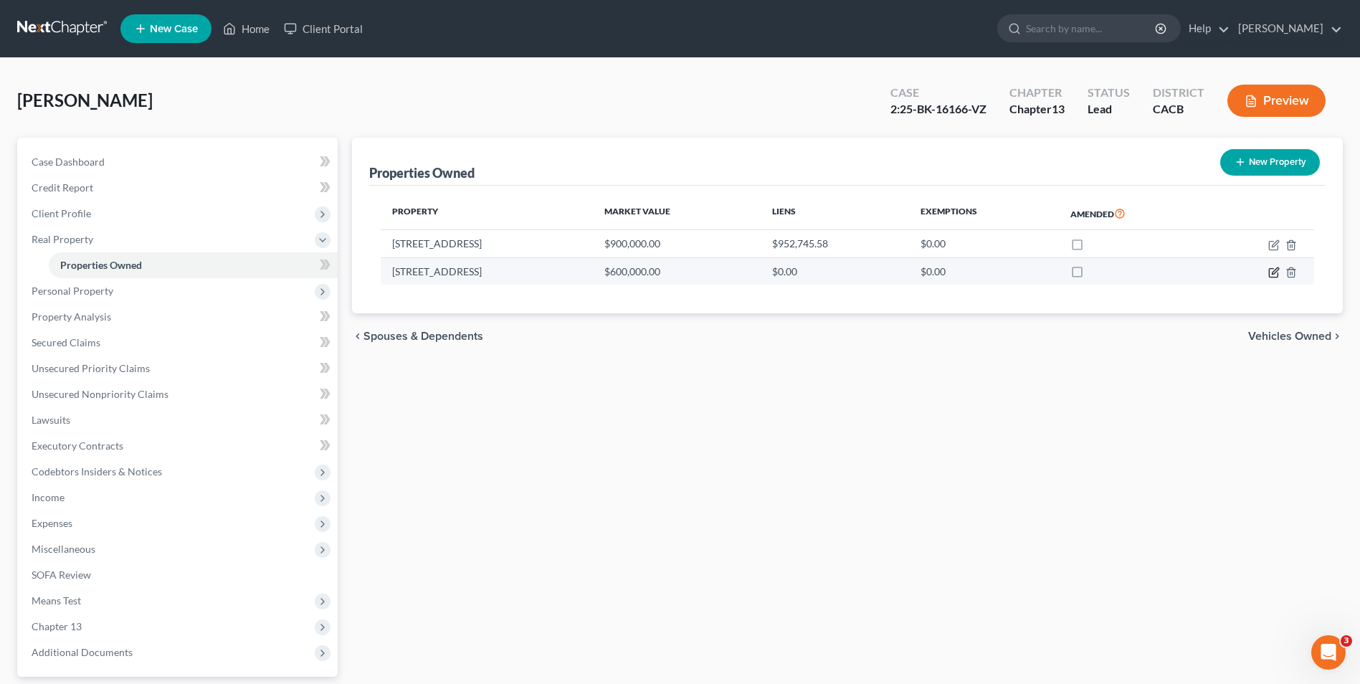
click at [1276, 273] on icon "button" at bounding box center [1273, 272] width 11 height 11
select select "4"
select select "36"
select select "3"
select select "0"
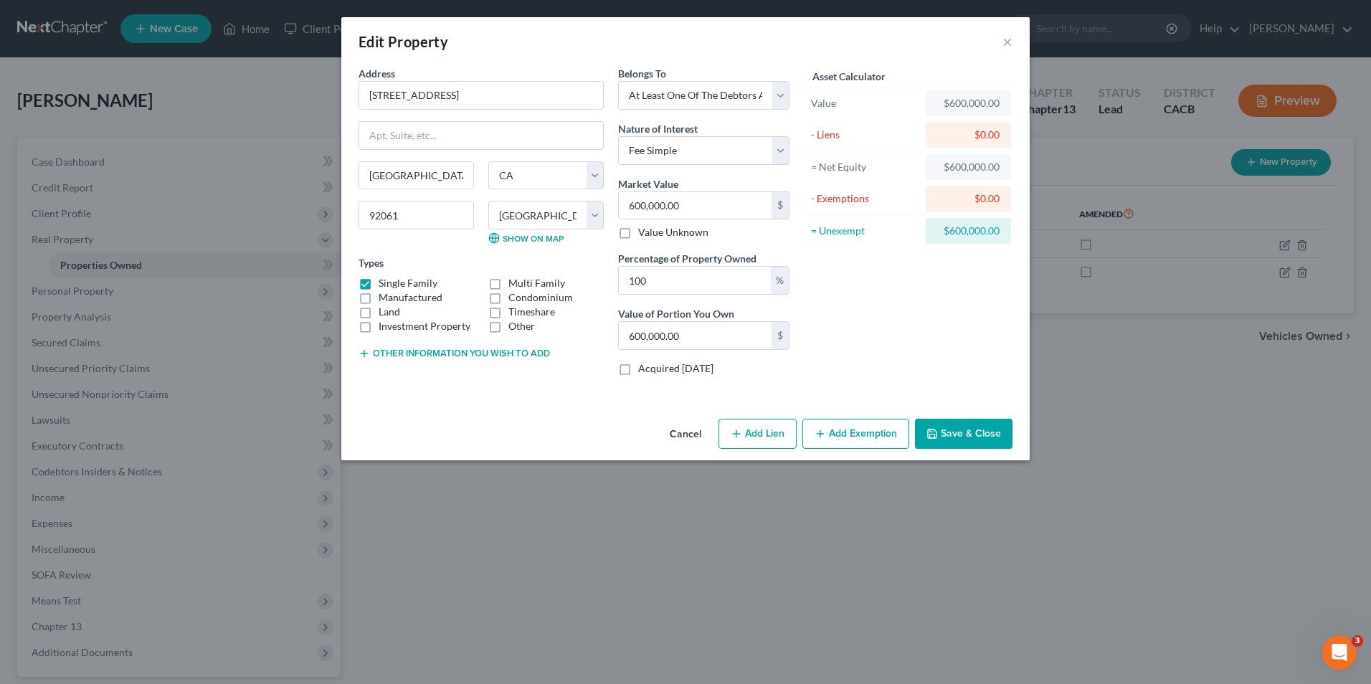
click at [837, 437] on button "Add Exemption" at bounding box center [855, 434] width 107 height 30
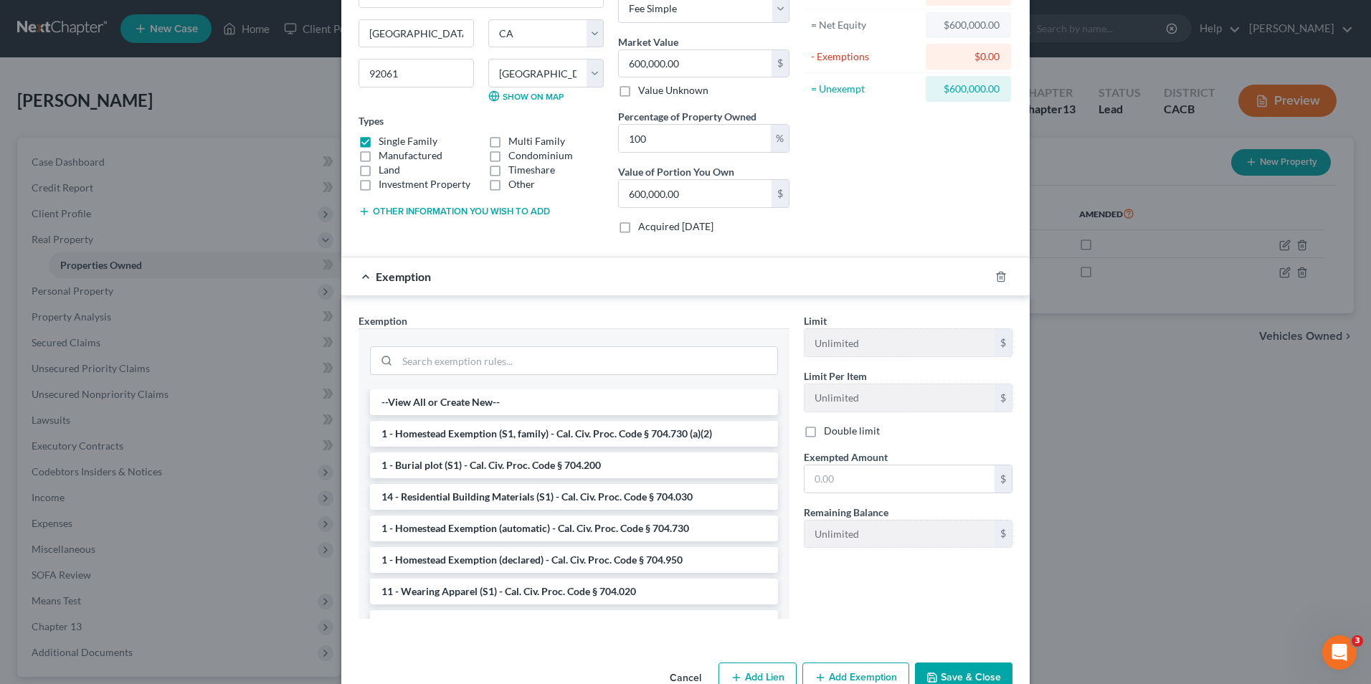
scroll to position [143, 0]
click at [614, 432] on li "1 - Homestead Exemption (S1, family) - Cal. Civ. Proc. Code § 704.730 (a)(2)" at bounding box center [574, 432] width 408 height 26
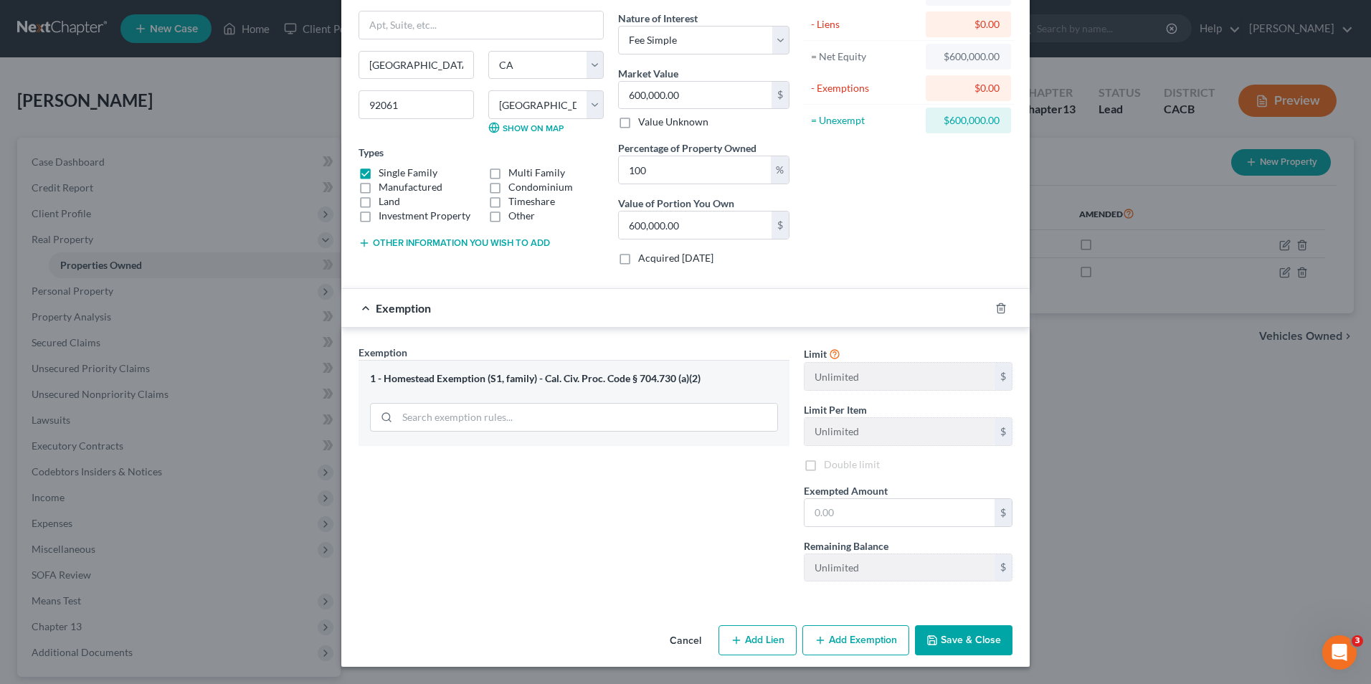
scroll to position [110, 0]
click at [819, 215] on div "Asset Calculator Value $600,000.00 - Liens $0.00 = Net Equity $600,000.00 - Exe…" at bounding box center [908, 116] width 223 height 321
click at [964, 89] on div "$0.00" at bounding box center [968, 88] width 62 height 14
click at [978, 87] on div "$0.00" at bounding box center [968, 88] width 62 height 14
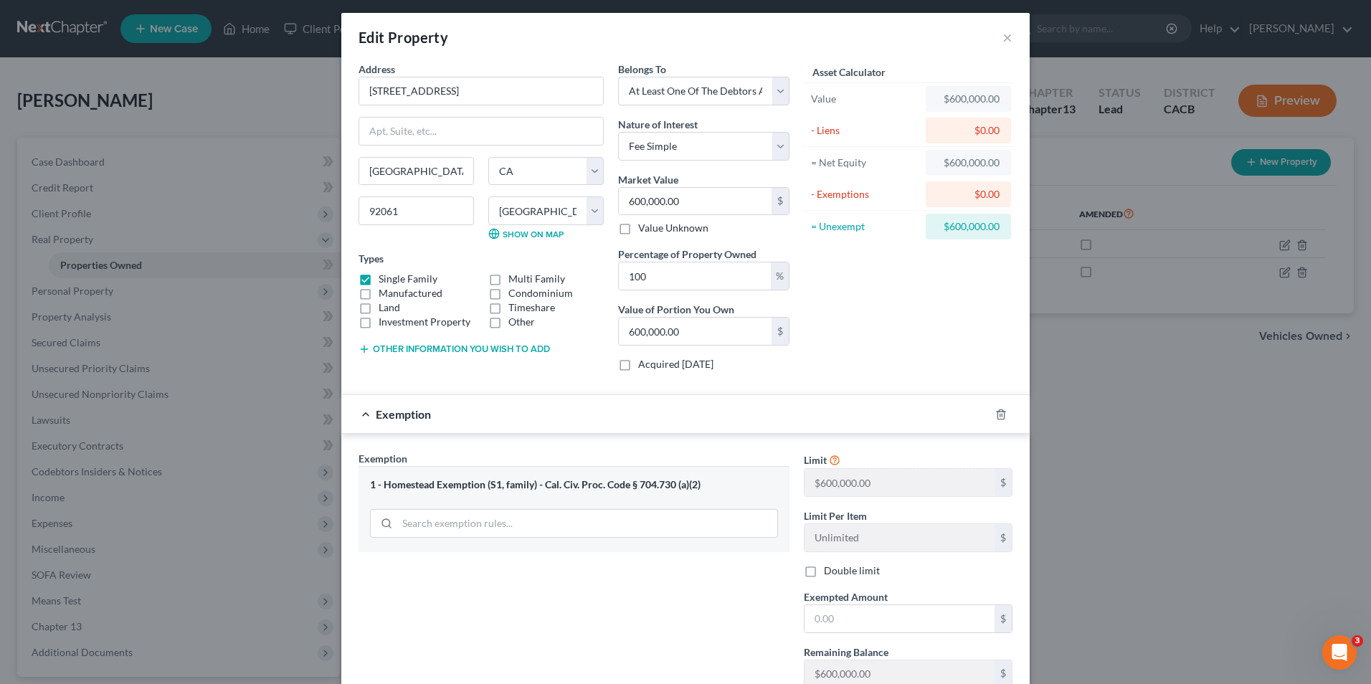
scroll to position [0, 0]
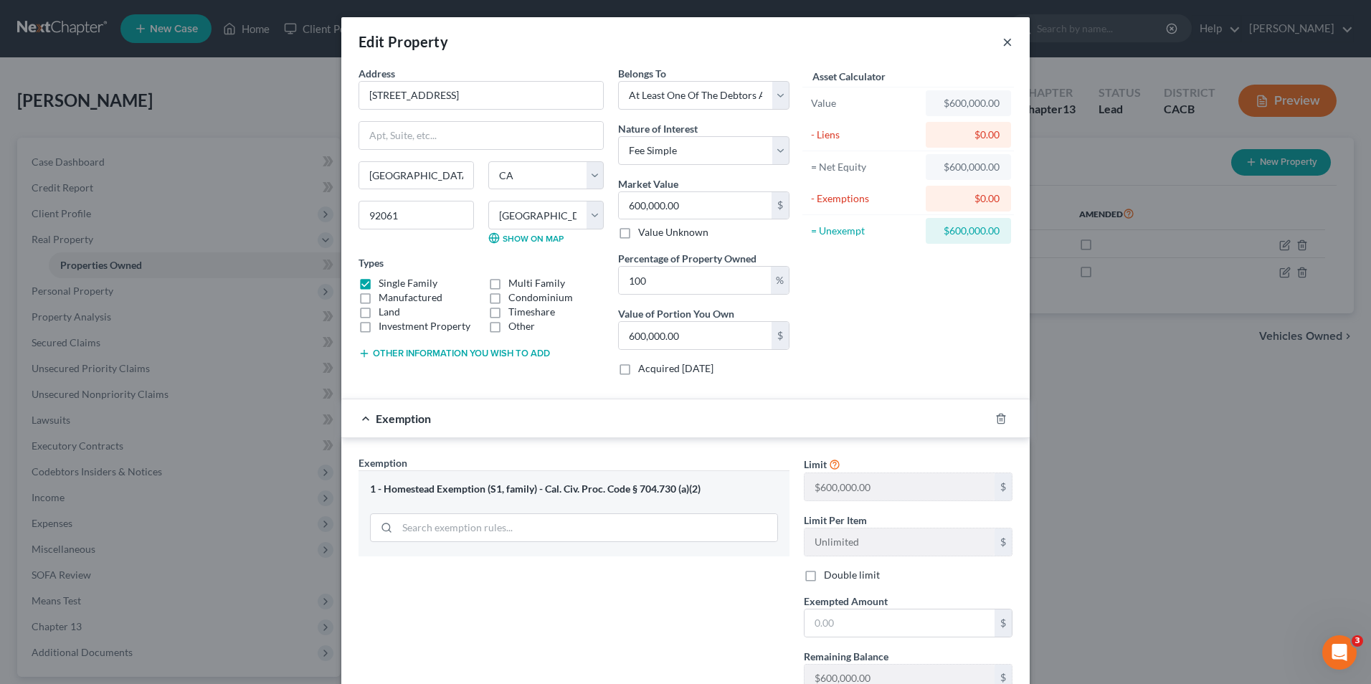
drag, startPoint x: 1000, startPoint y: 40, endPoint x: 371, endPoint y: 315, distance: 687.1
click at [1002, 37] on button "×" at bounding box center [1007, 41] width 10 height 17
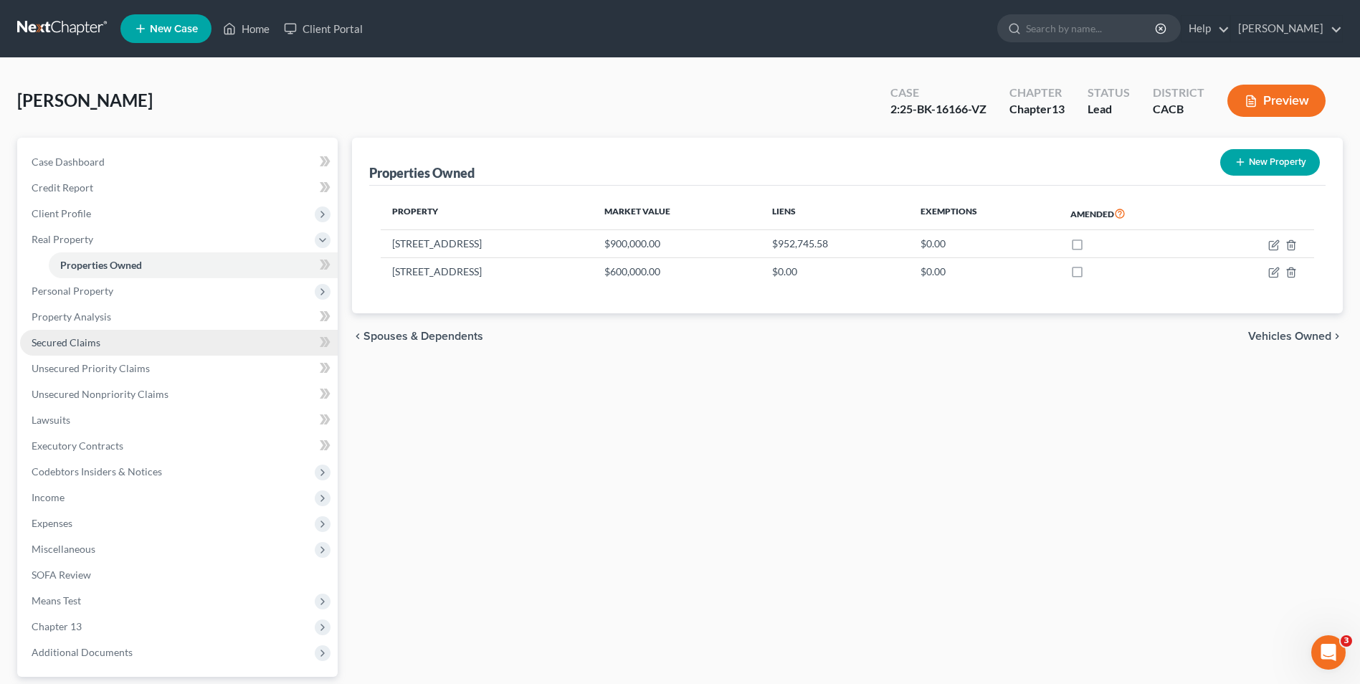
click at [77, 347] on span "Secured Claims" at bounding box center [66, 342] width 69 height 12
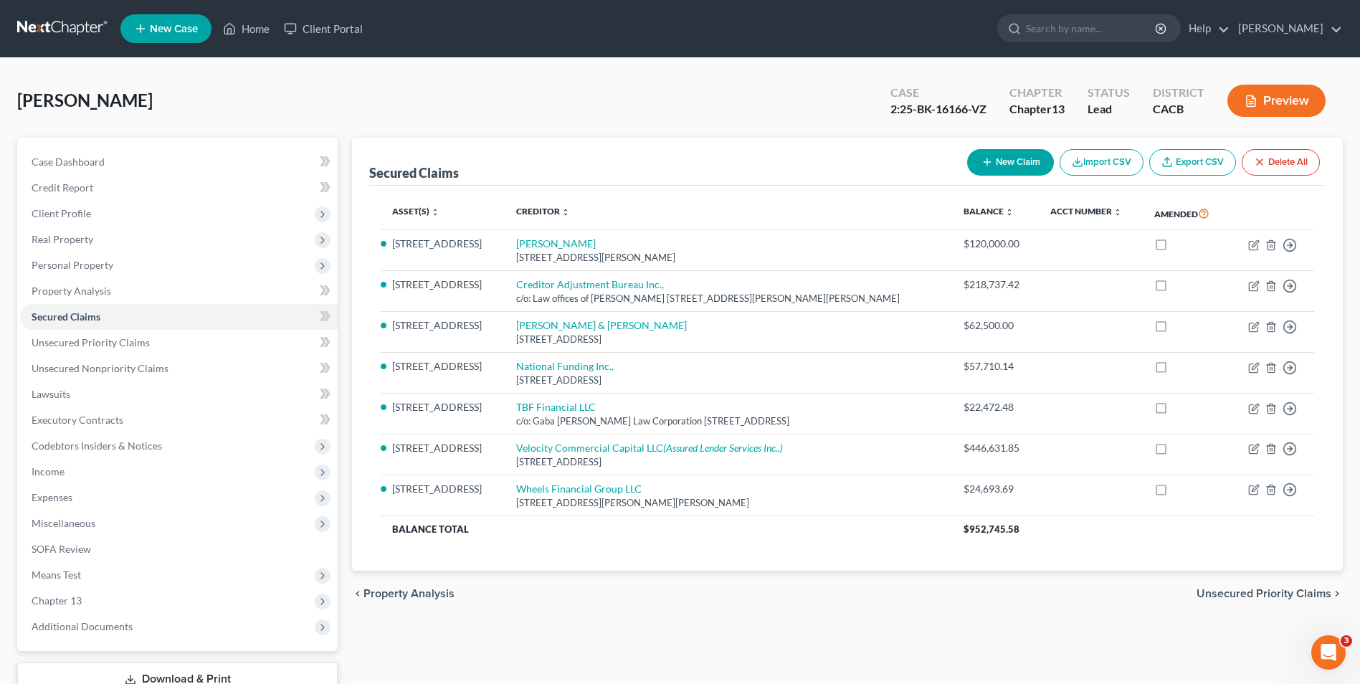
click at [995, 167] on button "New Claim" at bounding box center [1010, 162] width 87 height 27
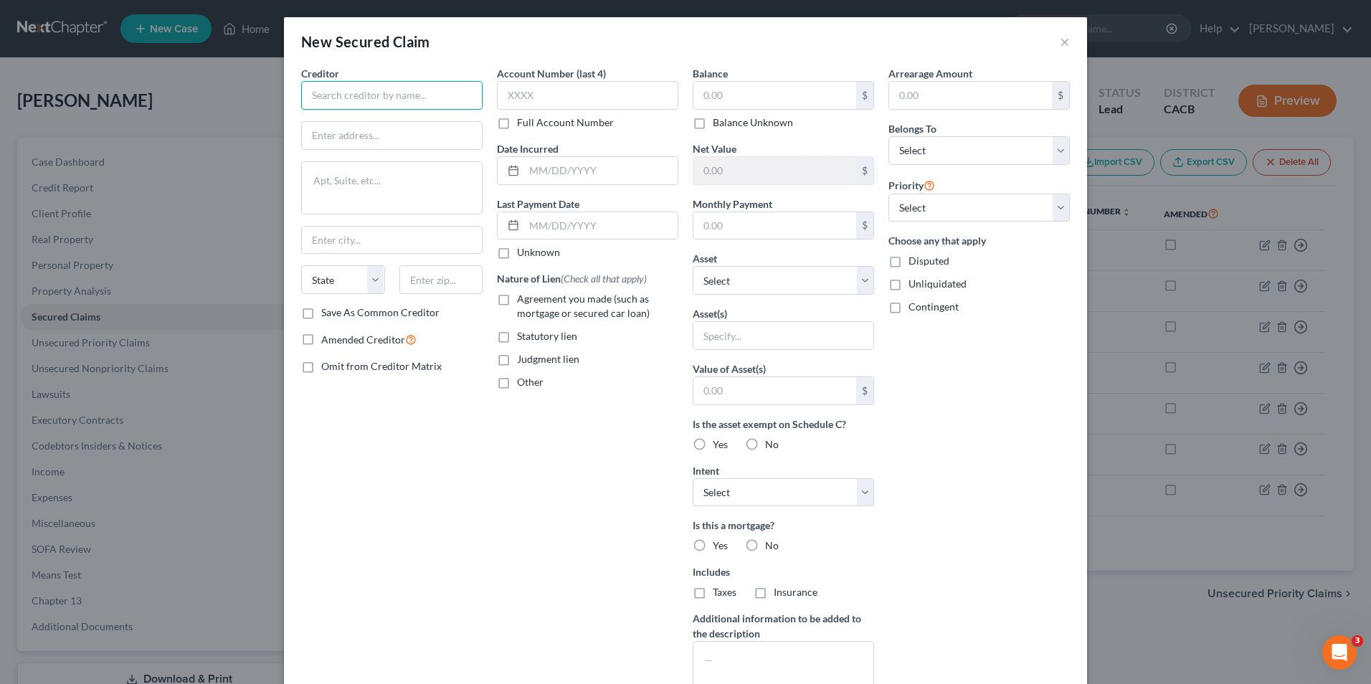
click at [348, 95] on input "text" at bounding box center [391, 95] width 181 height 29
type input "[PERSON_NAME] MD Inc Profit Sharing Plan"
type input "c/o Boulevard Escrow Services, Inc,."
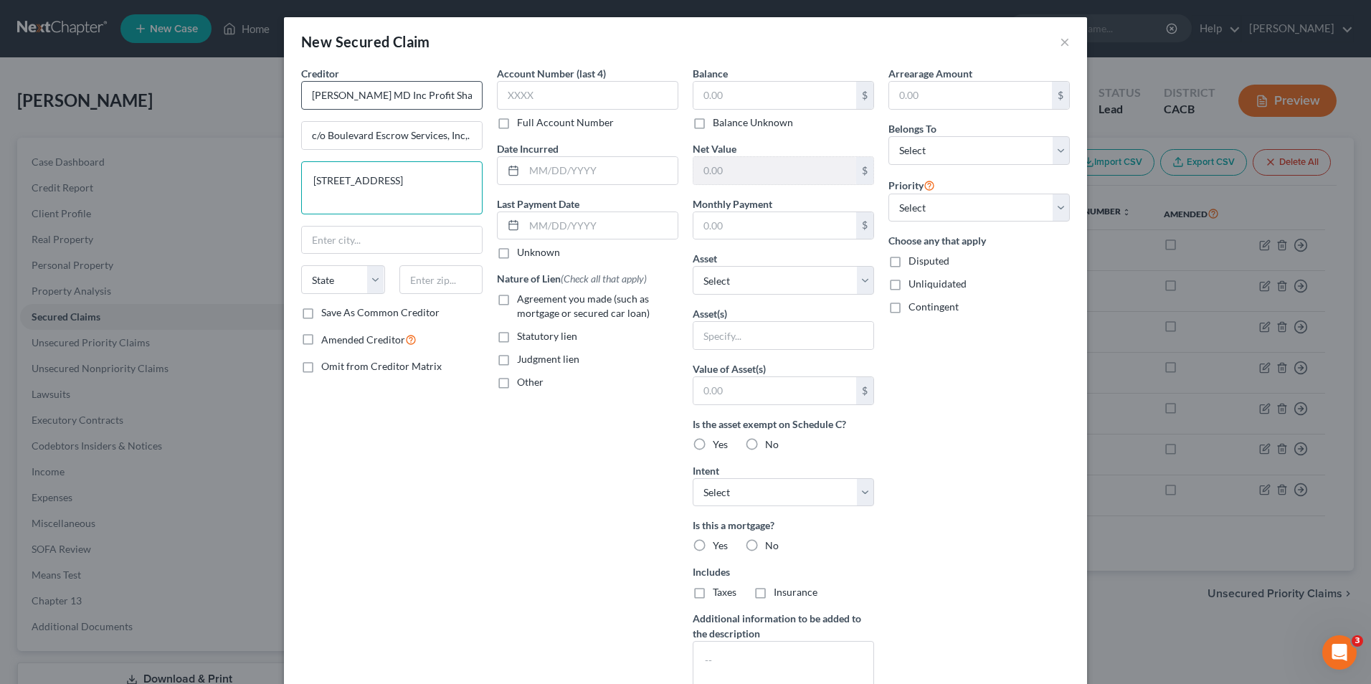
type textarea "[STREET_ADDRESS]"
type input "[GEOGRAPHIC_DATA]"
select select "4"
type input "91362"
click at [600, 100] on input "text" at bounding box center [587, 95] width 181 height 29
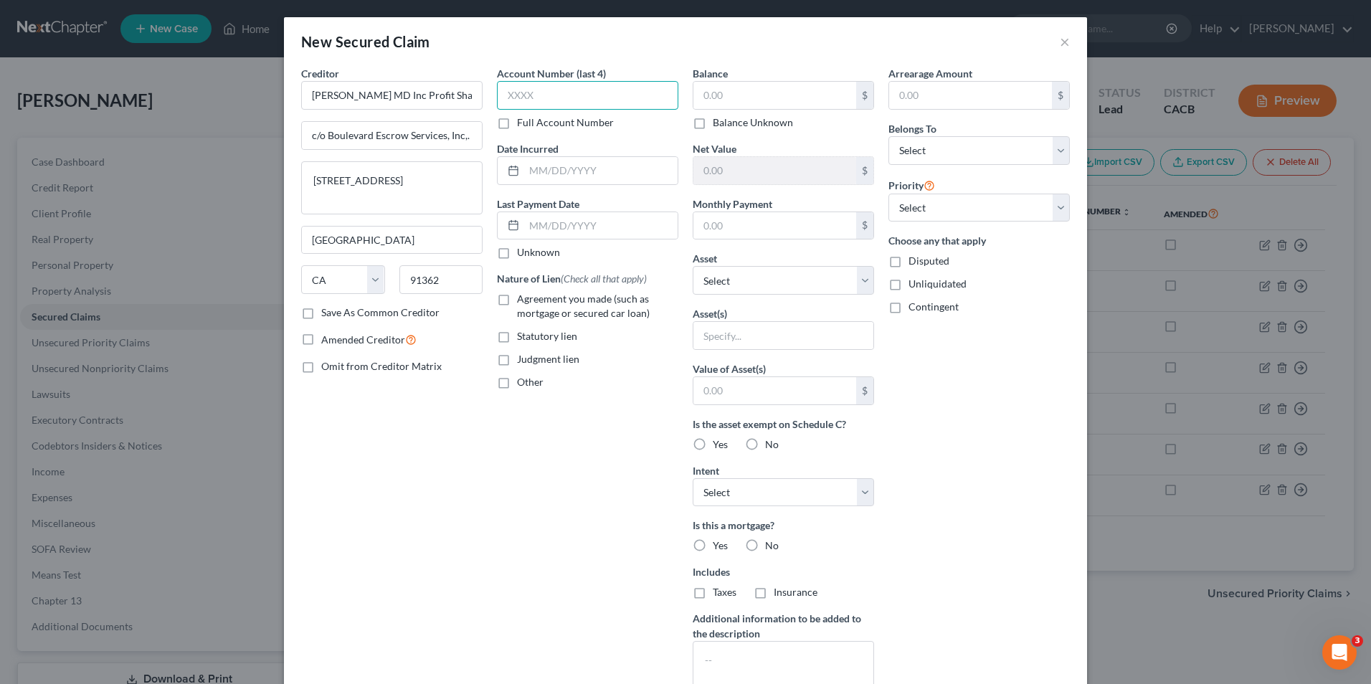
type input "[GEOGRAPHIC_DATA]"
drag, startPoint x: 538, startPoint y: 166, endPoint x: 523, endPoint y: 168, distance: 15.3
click at [538, 166] on input "text" at bounding box center [600, 170] width 153 height 27
type input "[DATE]"
click at [535, 229] on input "text" at bounding box center [600, 225] width 153 height 27
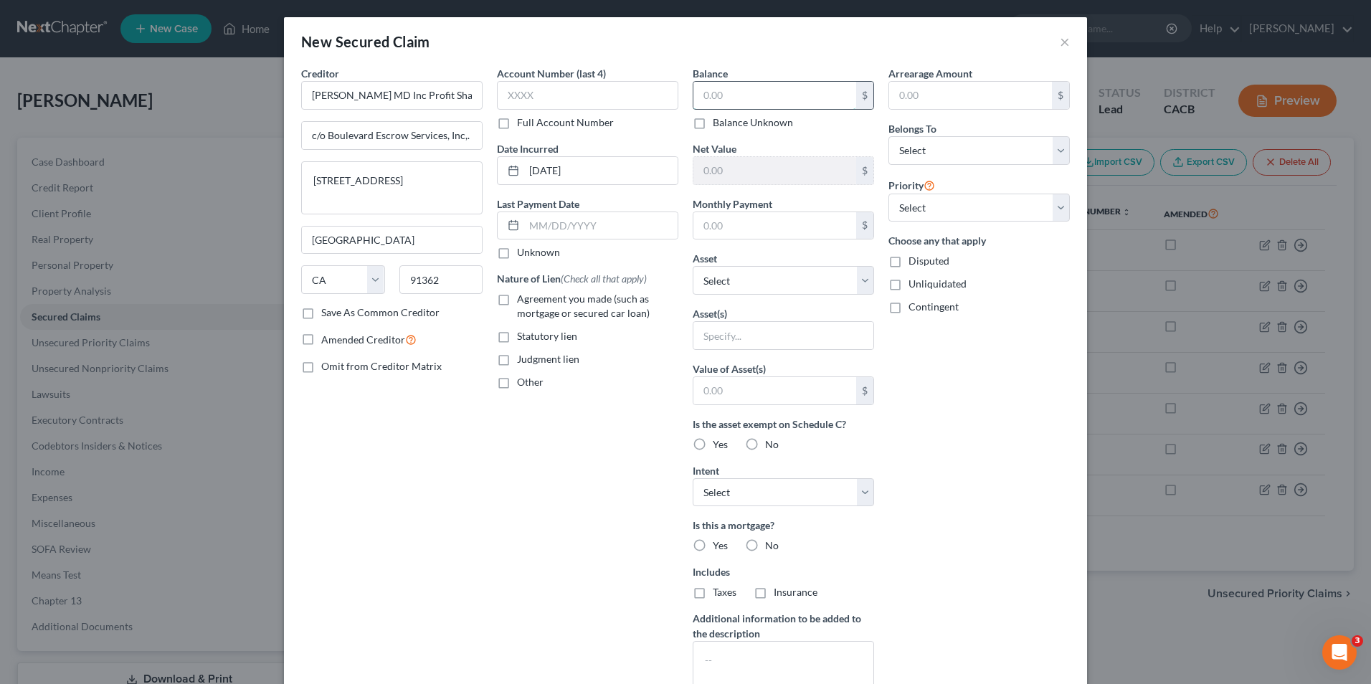
click at [738, 103] on input "text" at bounding box center [774, 95] width 163 height 27
type input "125,000.00"
click at [755, 224] on input "text" at bounding box center [774, 225] width 163 height 27
click at [1007, 386] on div "Arrearage Amount $ Belongs To * Select Debtor 1 Only Debtor 2 Only Debtor 1 And…" at bounding box center [979, 386] width 196 height 640
click at [713, 447] on label "Yes" at bounding box center [720, 444] width 15 height 14
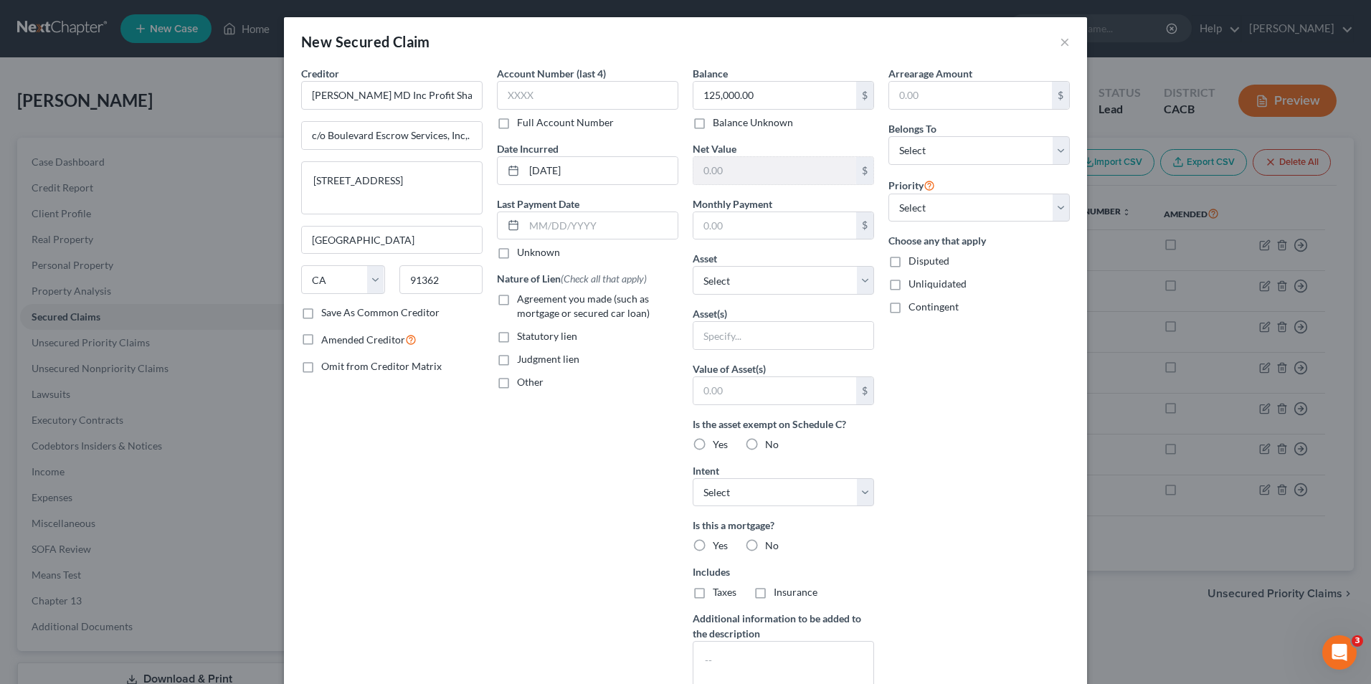
click at [718, 447] on input "Yes" at bounding box center [722, 441] width 9 height 9
radio input "true"
click at [769, 495] on select "Select Surrender Redeem Reaffirm Avoid Other" at bounding box center [783, 492] width 181 height 29
select select "2"
click at [693, 478] on select "Select Surrender Redeem Reaffirm Avoid Other" at bounding box center [783, 492] width 181 height 29
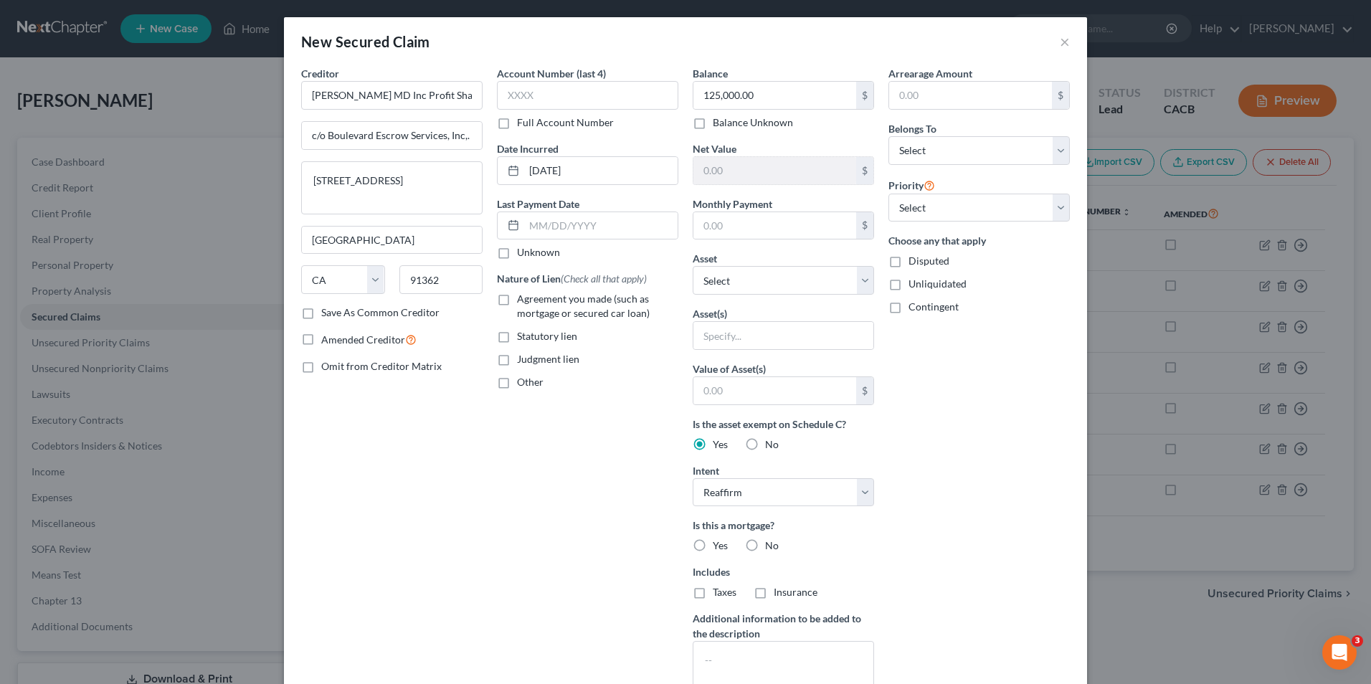
click at [977, 534] on div "Arrearage Amount $ Belongs To * Select Debtor 1 Only Debtor 2 Only Debtor 1 And…" at bounding box center [979, 386] width 196 height 640
click at [713, 541] on label "Yes" at bounding box center [720, 545] width 15 height 14
click at [718, 541] on input "Yes" at bounding box center [722, 542] width 9 height 9
radio input "true"
click at [971, 99] on input "text" at bounding box center [970, 95] width 163 height 27
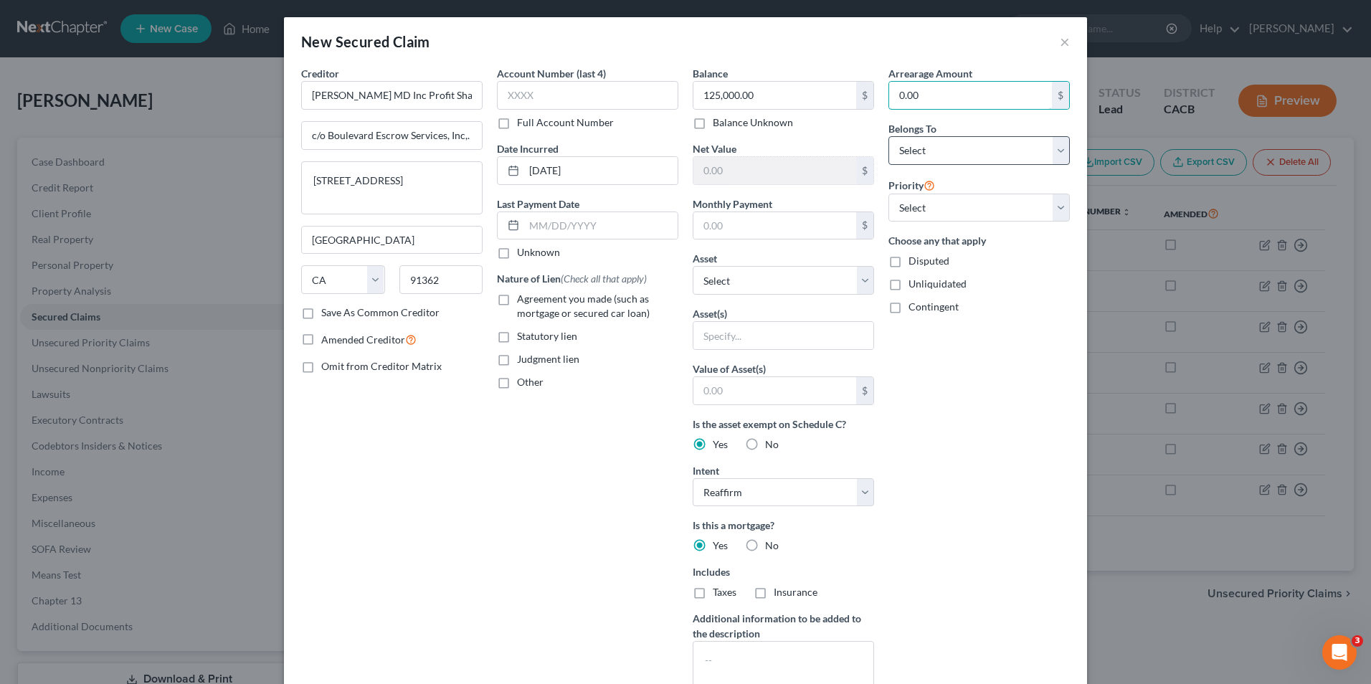
type input "0.00"
click at [974, 156] on select "Select Debtor 1 Only Debtor 2 Only Debtor 1 And Debtor 2 Only At Least One Of T…" at bounding box center [978, 150] width 181 height 29
select select "3"
click at [888, 136] on select "Select Debtor 1 Only Debtor 2 Only Debtor 1 And Debtor 2 Only At Least One Of T…" at bounding box center [978, 150] width 181 height 29
click at [927, 217] on select "Select 1st 2nd 3rd 4th 5th 6th 7th 8th 9th 10th 11th 12th 13th 14th 15th 16th 1…" at bounding box center [978, 208] width 181 height 29
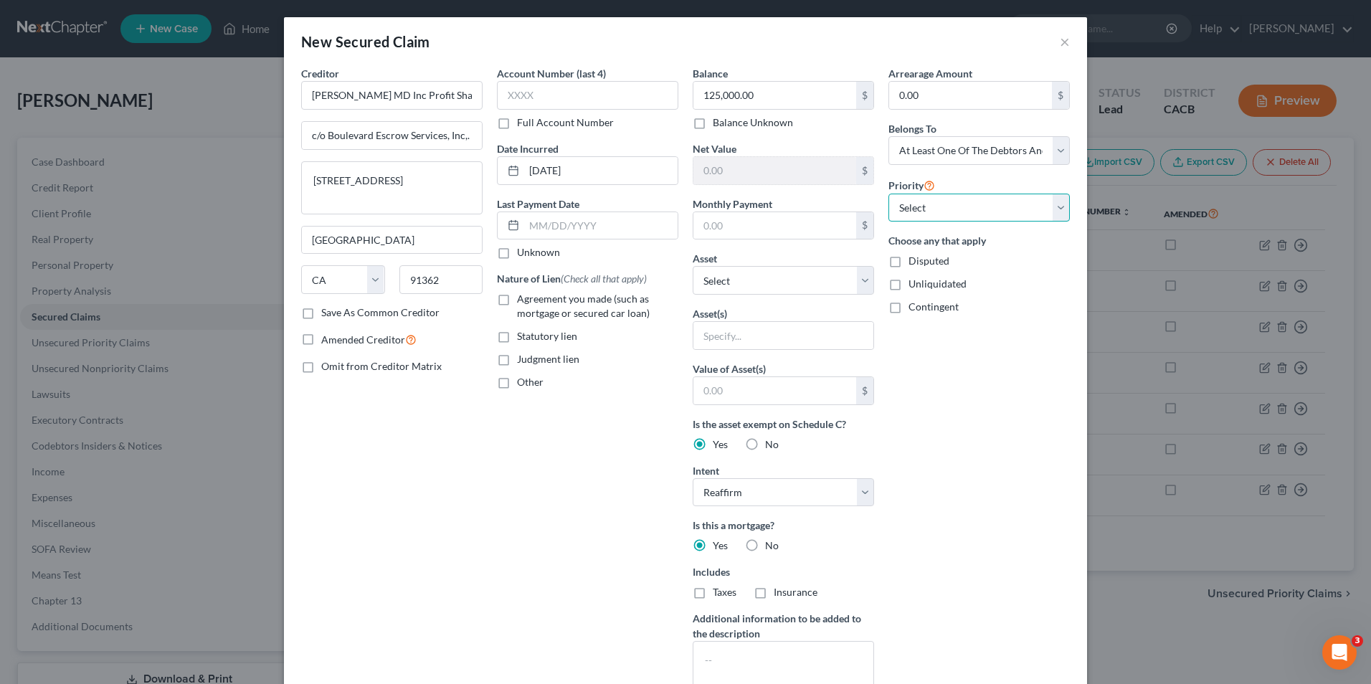
select select "1"
click at [888, 194] on select "Select 1st 2nd 3rd 4th 5th 6th 7th 8th 9th 10th 11th 12th 13th 14th 15th 16th 1…" at bounding box center [978, 208] width 181 height 29
click at [908, 260] on label "Disputed" at bounding box center [928, 261] width 41 height 14
click at [914, 260] on input "Disputed" at bounding box center [918, 258] width 9 height 9
checkbox input "true"
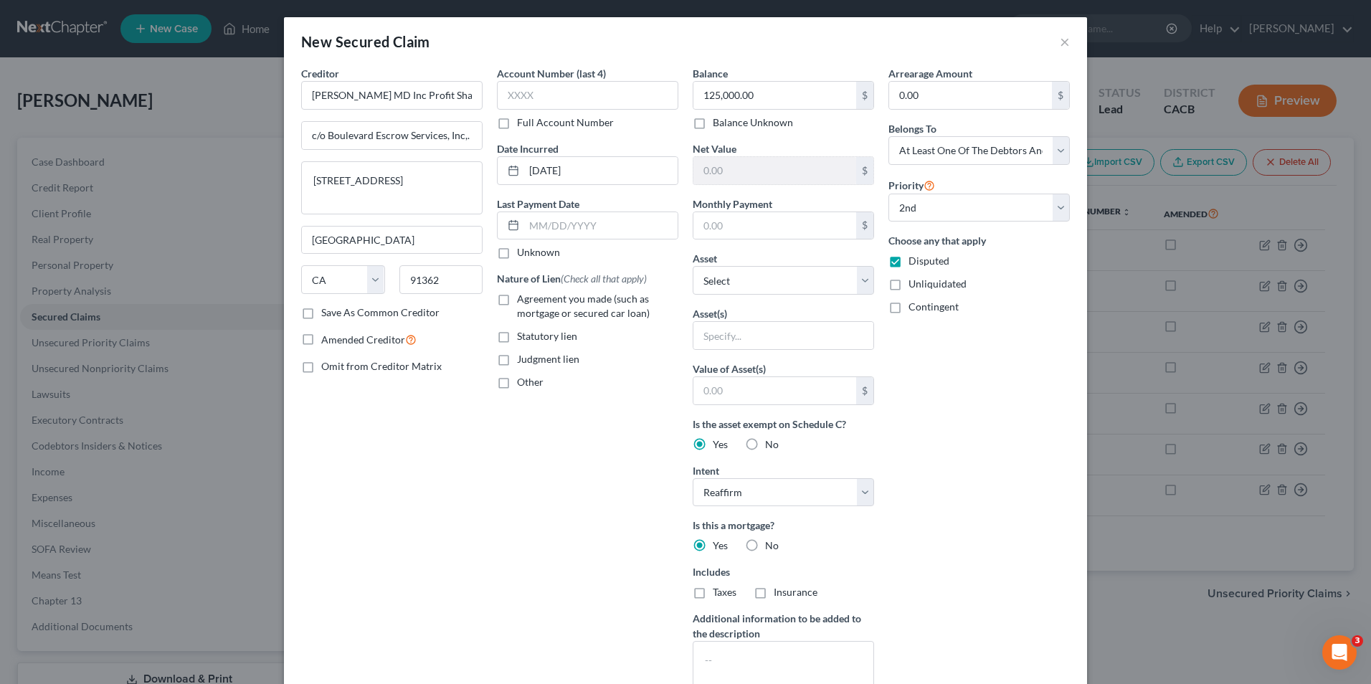
click at [908, 287] on label "Unliquidated" at bounding box center [937, 284] width 58 height 14
click at [914, 286] on input "Unliquidated" at bounding box center [918, 281] width 9 height 9
checkbox input "true"
click at [908, 309] on label "Contingent" at bounding box center [933, 307] width 50 height 14
click at [914, 309] on input "Contingent" at bounding box center [918, 304] width 9 height 9
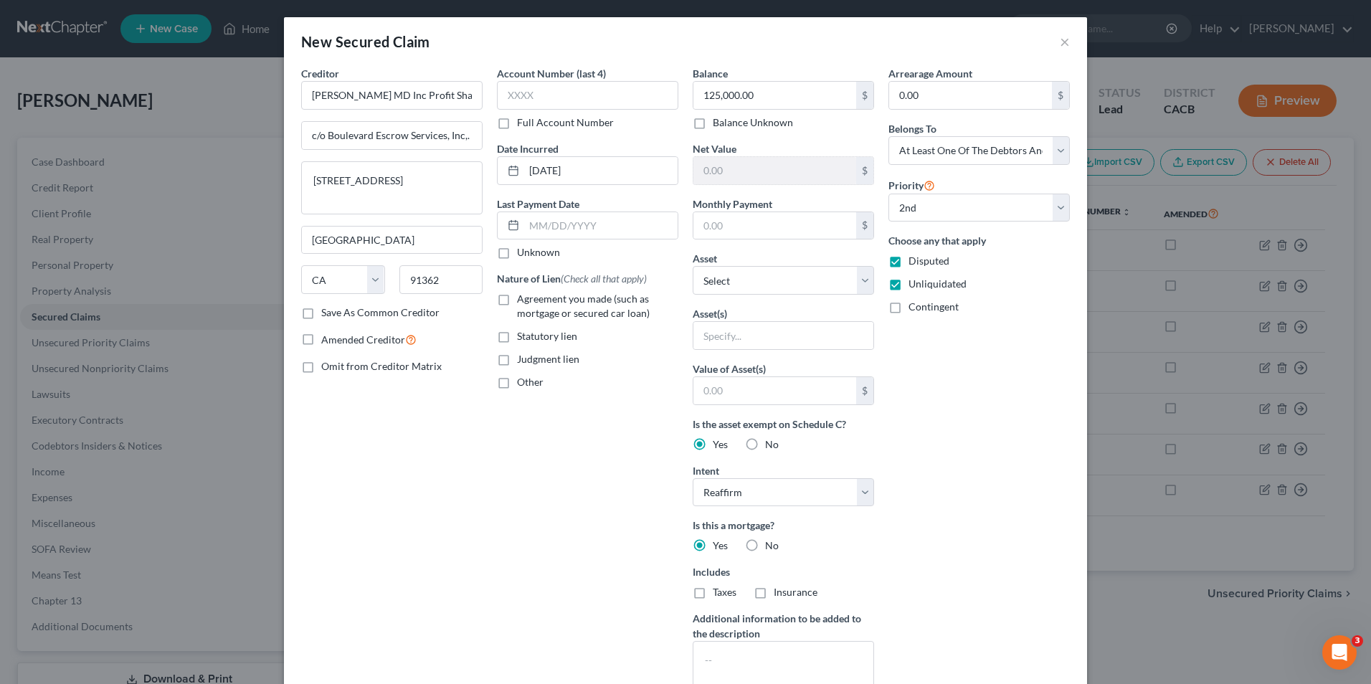
checkbox input "true"
click at [517, 300] on label "Agreement you made (such as mortgage or secured car loan)" at bounding box center [597, 306] width 161 height 29
click at [523, 300] on input "Agreement you made (such as mortgage or secured car loan)" at bounding box center [527, 296] width 9 height 9
checkbox input "true"
click at [321, 310] on label "Save As Common Creditor" at bounding box center [380, 312] width 118 height 14
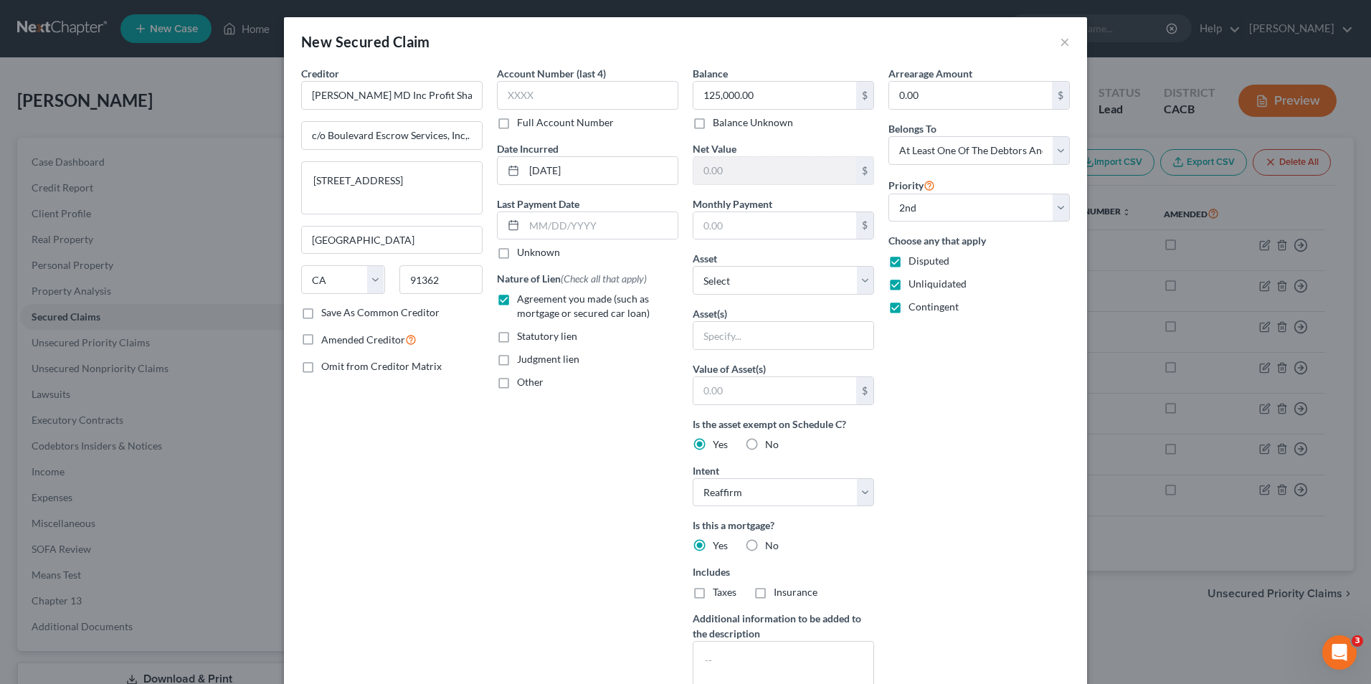
click at [327, 310] on input "Save As Common Creditor" at bounding box center [331, 309] width 9 height 9
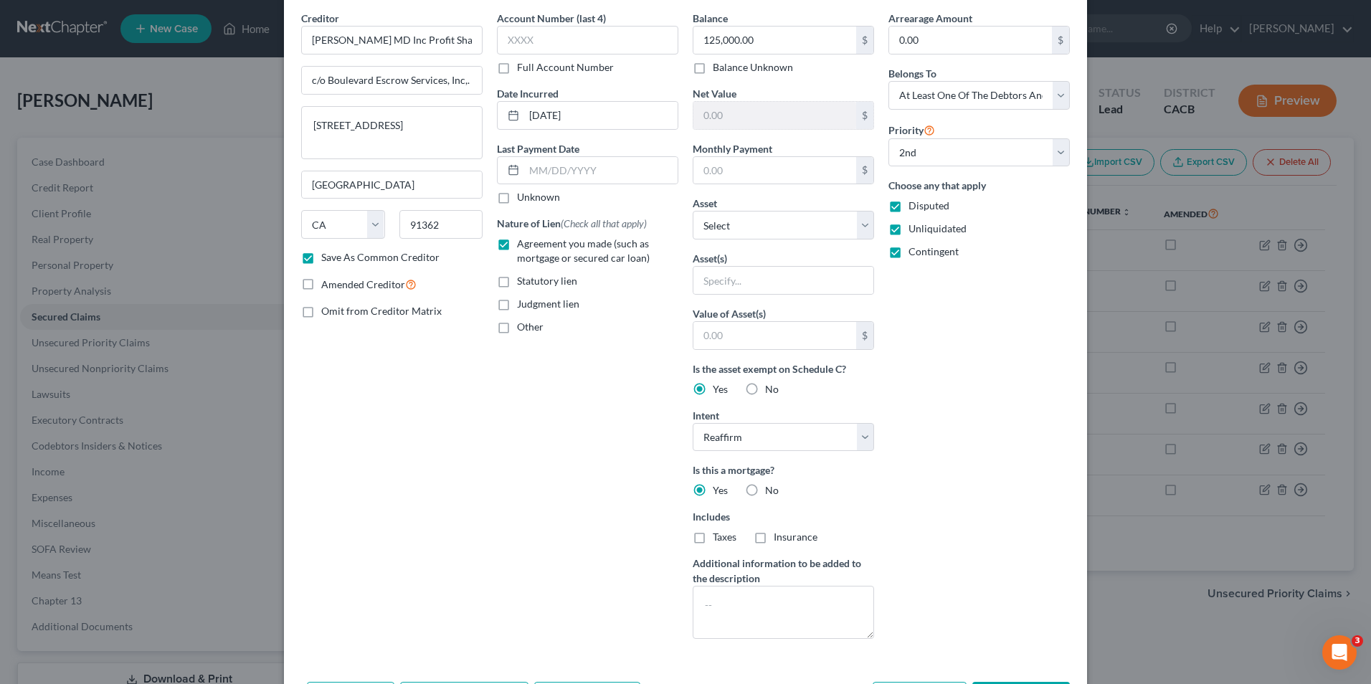
scroll to position [112, 0]
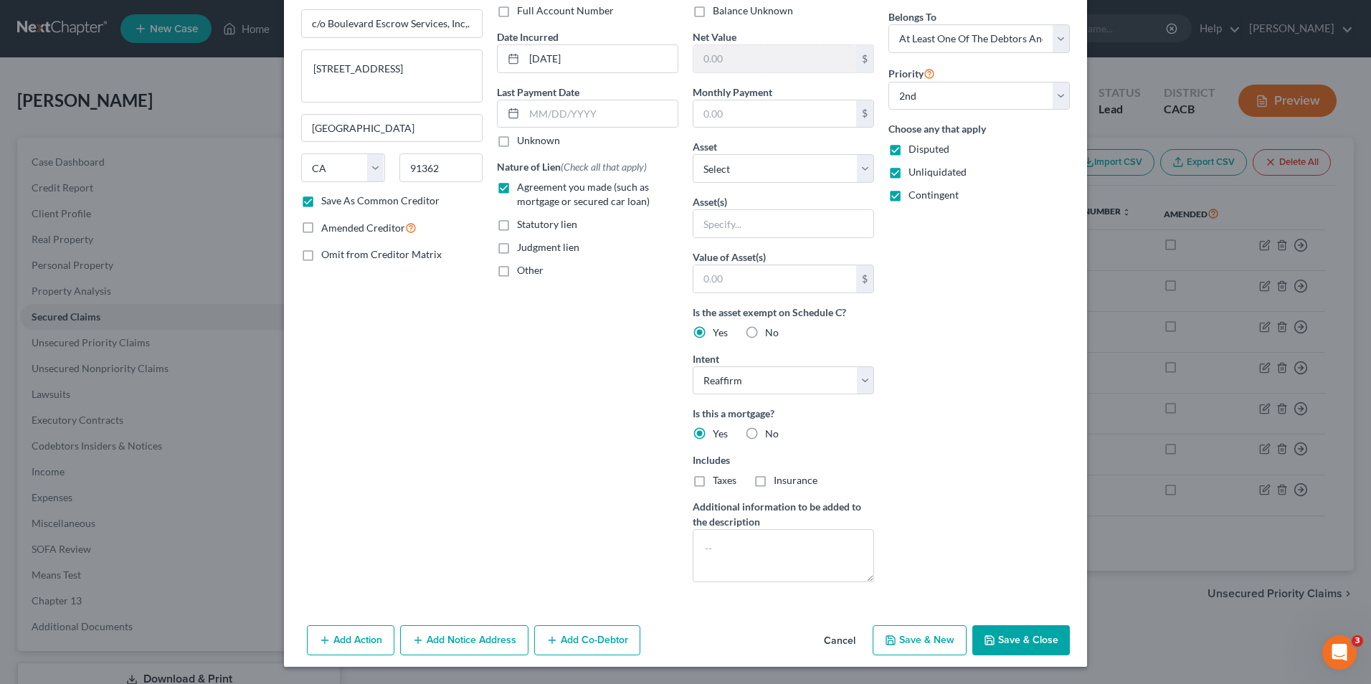
click at [906, 646] on button "Save & New" at bounding box center [920, 640] width 94 height 30
checkbox input "false"
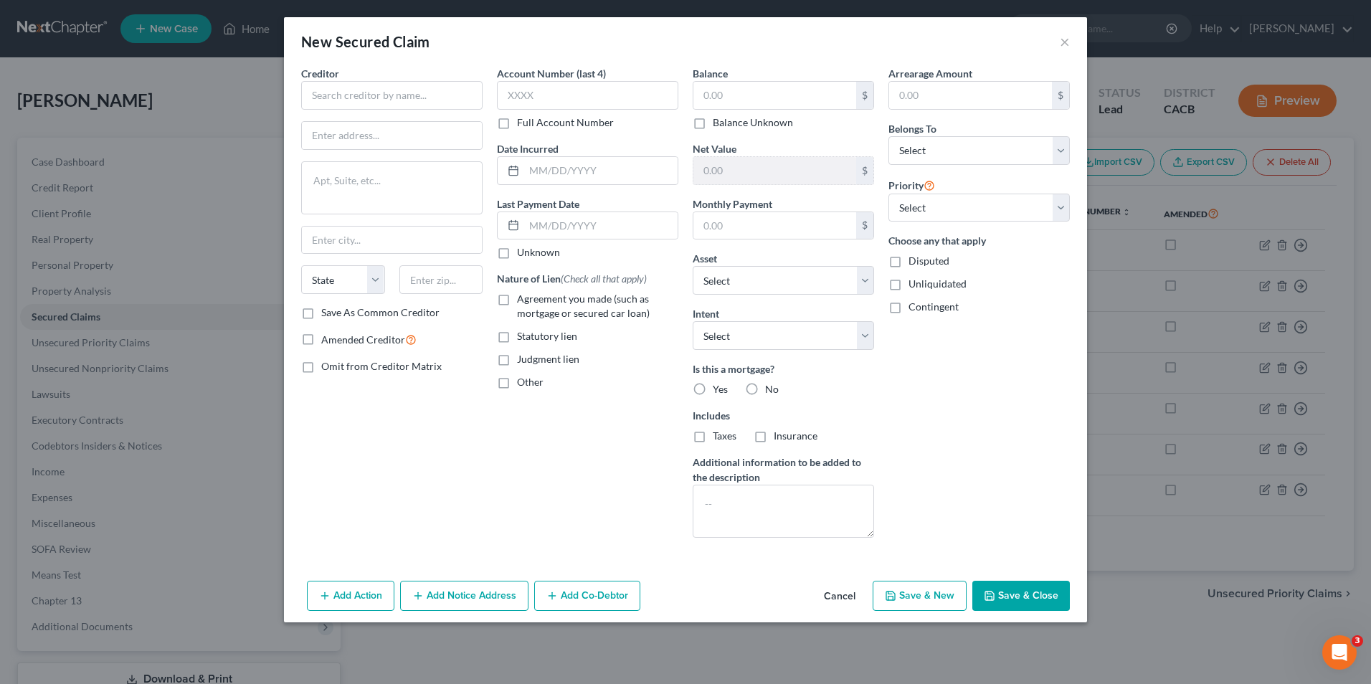
scroll to position [0, 0]
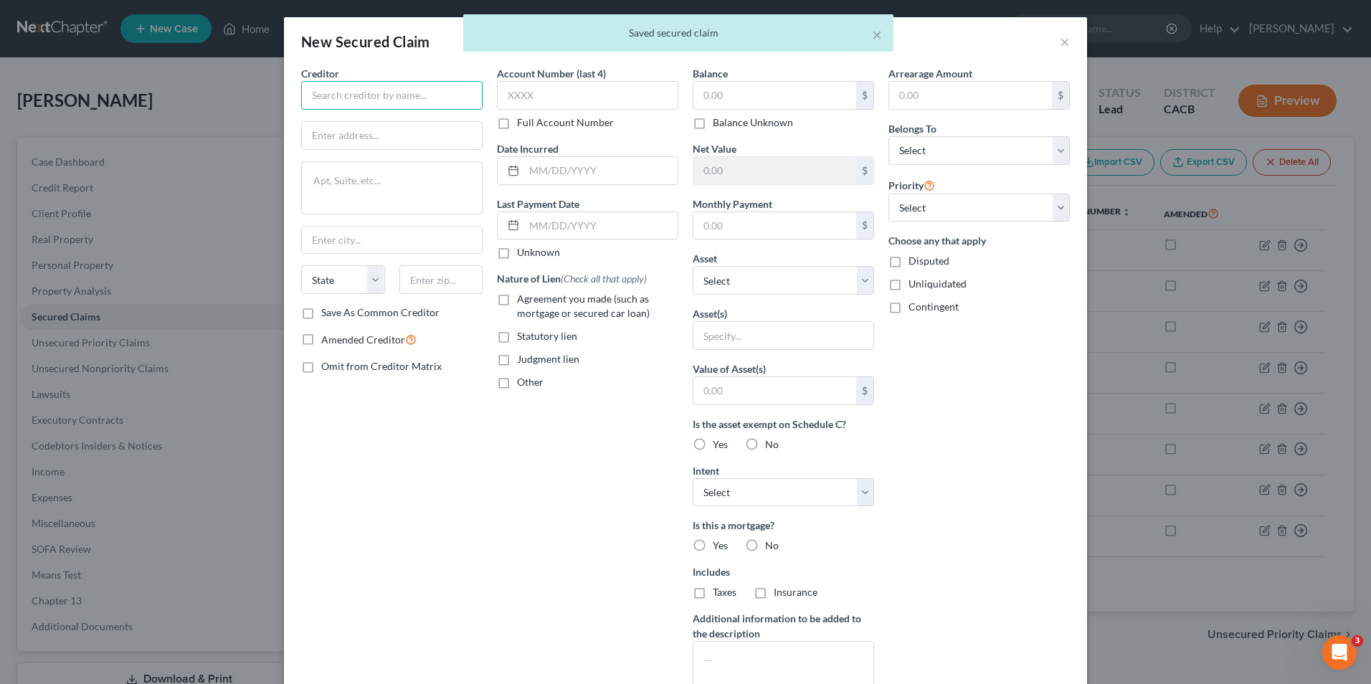
click at [365, 93] on input "text" at bounding box center [391, 95] width 181 height 29
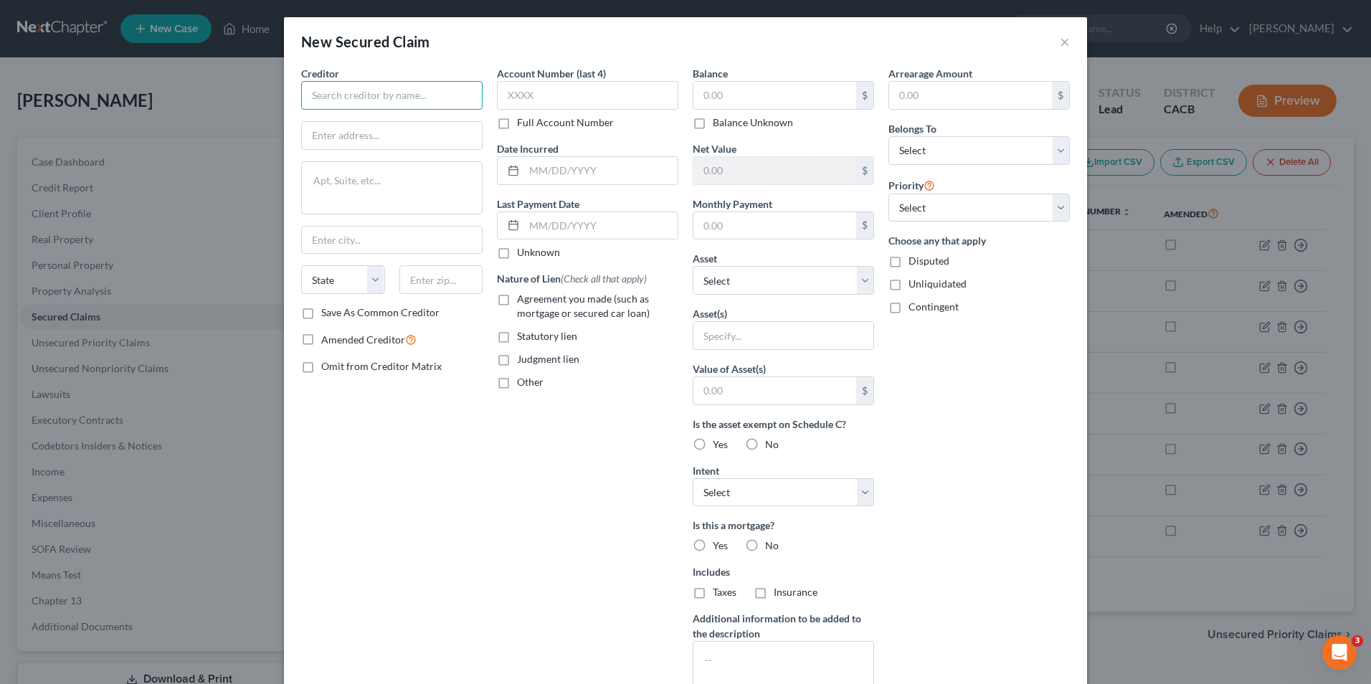
type input "E"
click at [339, 142] on input "text" at bounding box center [392, 135] width 180 height 27
type input "[PERSON_NAME]"
paste input "[STREET_ADDRESS]"
type input "[STREET_ADDRESS]"
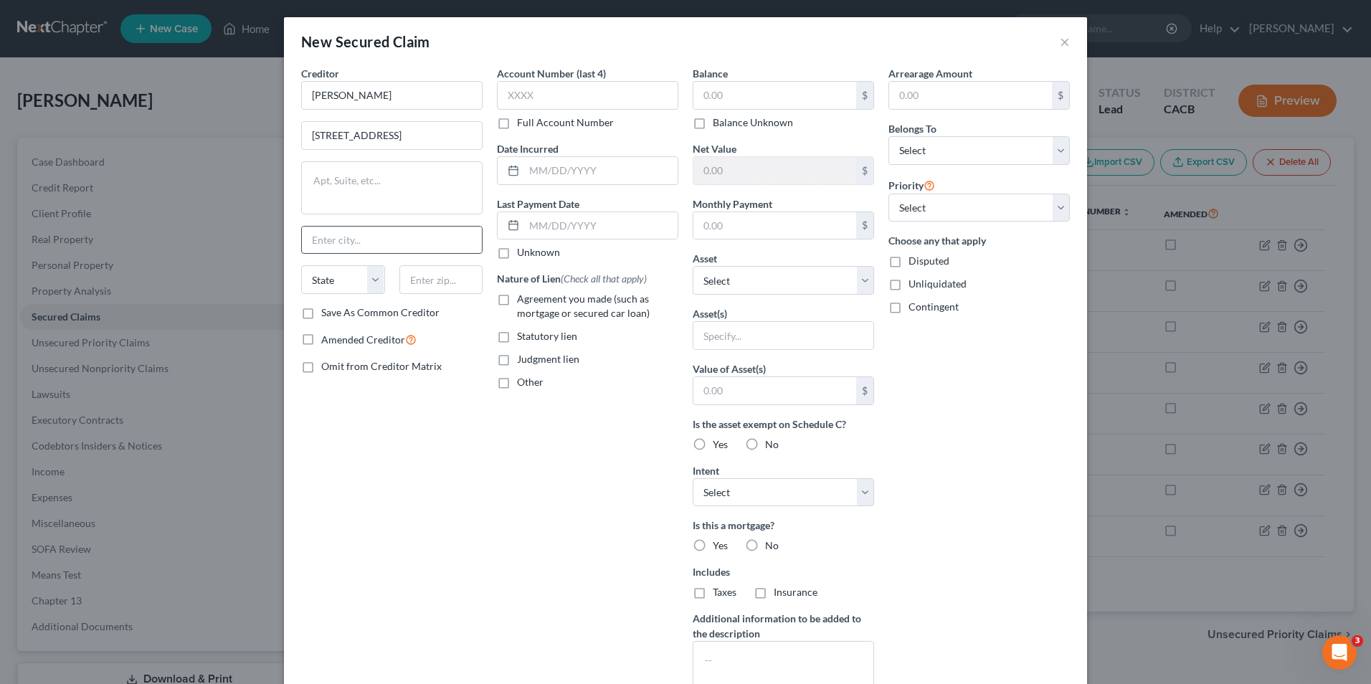
click at [341, 234] on input "text" at bounding box center [392, 240] width 180 height 27
type input "[GEOGRAPHIC_DATA]"
select select "4"
type input "91361"
click at [321, 315] on label "Save As Common Creditor" at bounding box center [380, 312] width 118 height 14
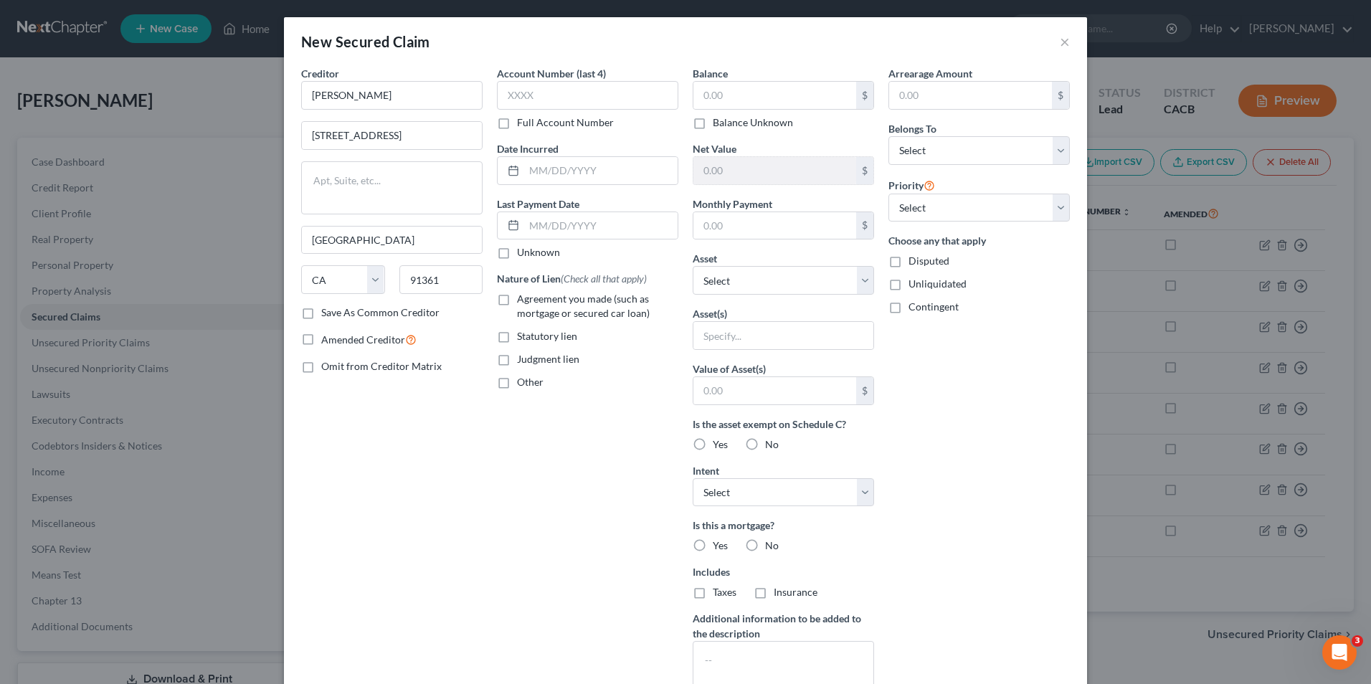
click at [327, 315] on input "Save As Common Creditor" at bounding box center [331, 309] width 9 height 9
checkbox input "true"
click at [517, 299] on label "Agreement you made (such as mortgage or secured car loan)" at bounding box center [597, 306] width 161 height 29
click at [523, 299] on input "Agreement you made (such as mortgage or secured car loan)" at bounding box center [527, 296] width 9 height 9
checkbox input "true"
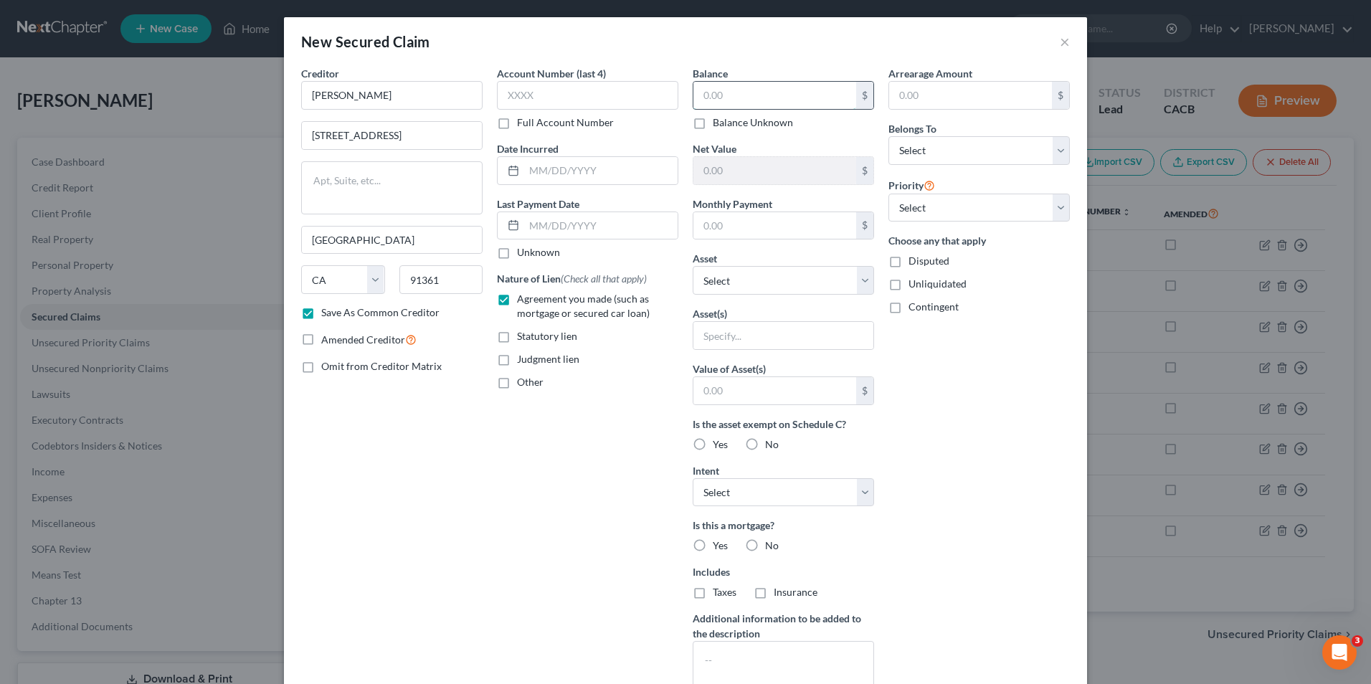
click at [786, 95] on input "text" at bounding box center [774, 95] width 163 height 27
type input "360,000.00"
click at [816, 273] on select "Select Other Multiple Assets [STREET_ADDRESS] - $900000.0 South Gate Stone, Inc…" at bounding box center [783, 280] width 181 height 29
click at [422, 652] on div "Creditor * [PERSON_NAME] Mac [STREET_ADDRESS] [GEOGRAPHIC_DATA] [US_STATE][GEOG…" at bounding box center [392, 386] width 196 height 640
drag, startPoint x: 939, startPoint y: 150, endPoint x: 941, endPoint y: 165, distance: 15.2
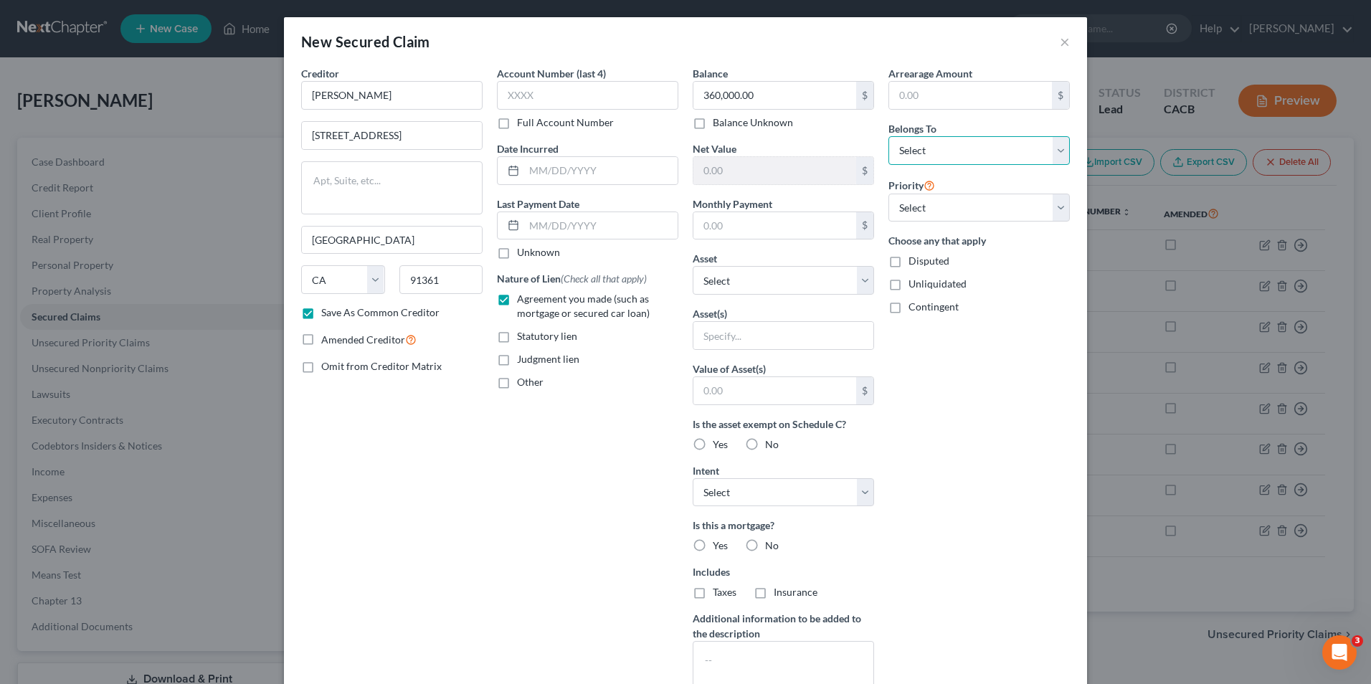
click at [939, 150] on select "Select Debtor 1 Only Debtor 2 Only Debtor 1 And Debtor 2 Only At Least One Of T…" at bounding box center [978, 150] width 181 height 29
select select "3"
click at [888, 136] on select "Select Debtor 1 Only Debtor 2 Only Debtor 1 And Debtor 2 Only At Least One Of T…" at bounding box center [978, 150] width 181 height 29
click at [950, 209] on select "Select 1st 2nd 3rd 4th 5th 6th 7th 8th 9th 10th 11th 12th 13th 14th 15th 16th 1…" at bounding box center [978, 208] width 181 height 29
select select "0"
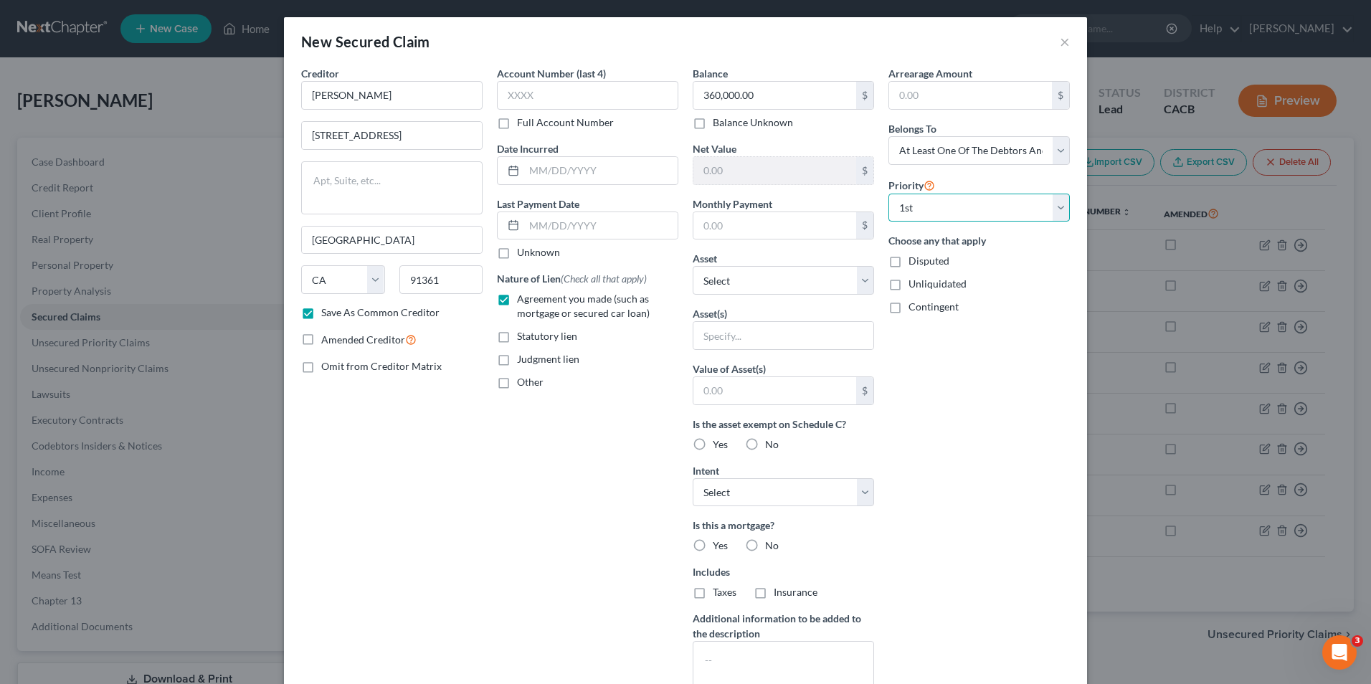
click at [888, 194] on select "Select 1st 2nd 3rd 4th 5th 6th 7th 8th 9th 10th 11th 12th 13th 14th 15th 16th 1…" at bounding box center [978, 208] width 181 height 29
click at [908, 262] on label "Disputed" at bounding box center [928, 261] width 41 height 14
click at [914, 262] on input "Disputed" at bounding box center [918, 258] width 9 height 9
checkbox input "true"
click at [908, 287] on label "Unliquidated" at bounding box center [937, 284] width 58 height 14
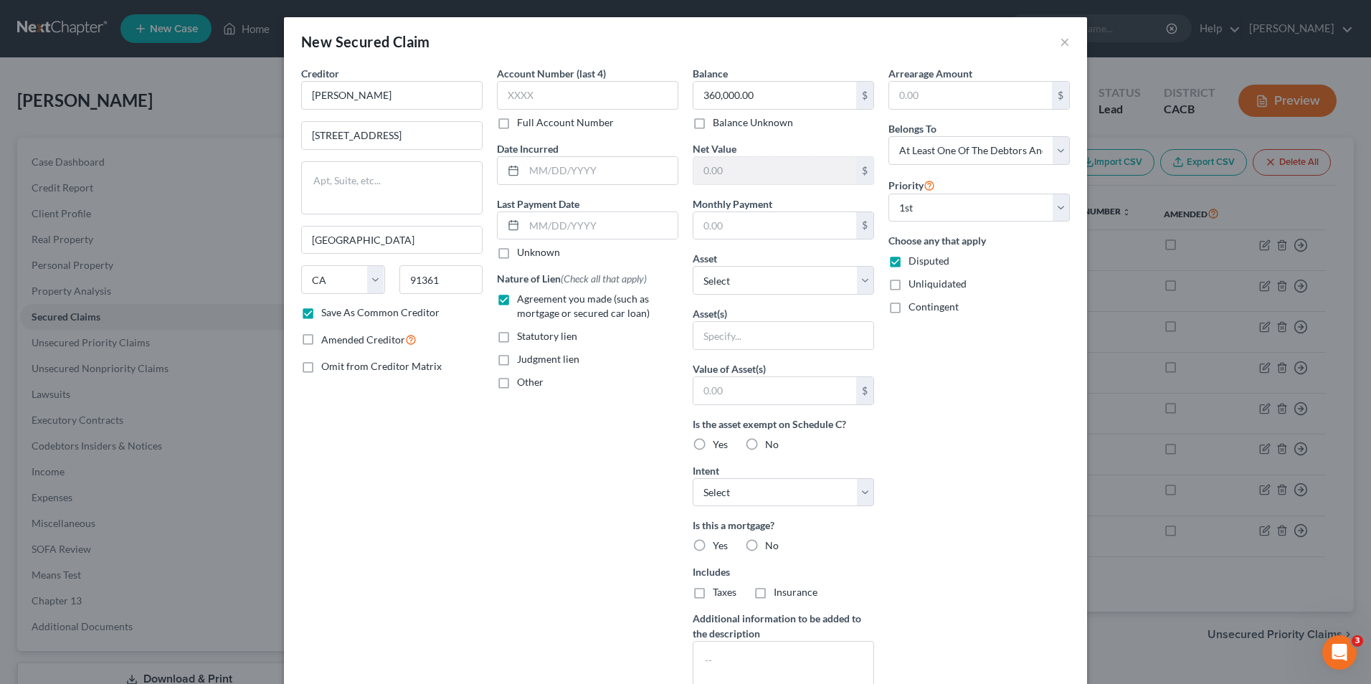
click at [914, 286] on input "Unliquidated" at bounding box center [918, 281] width 9 height 9
checkbox input "true"
click at [908, 309] on label "Contingent" at bounding box center [933, 307] width 50 height 14
click at [914, 309] on input "Contingent" at bounding box center [918, 304] width 9 height 9
checkbox input "true"
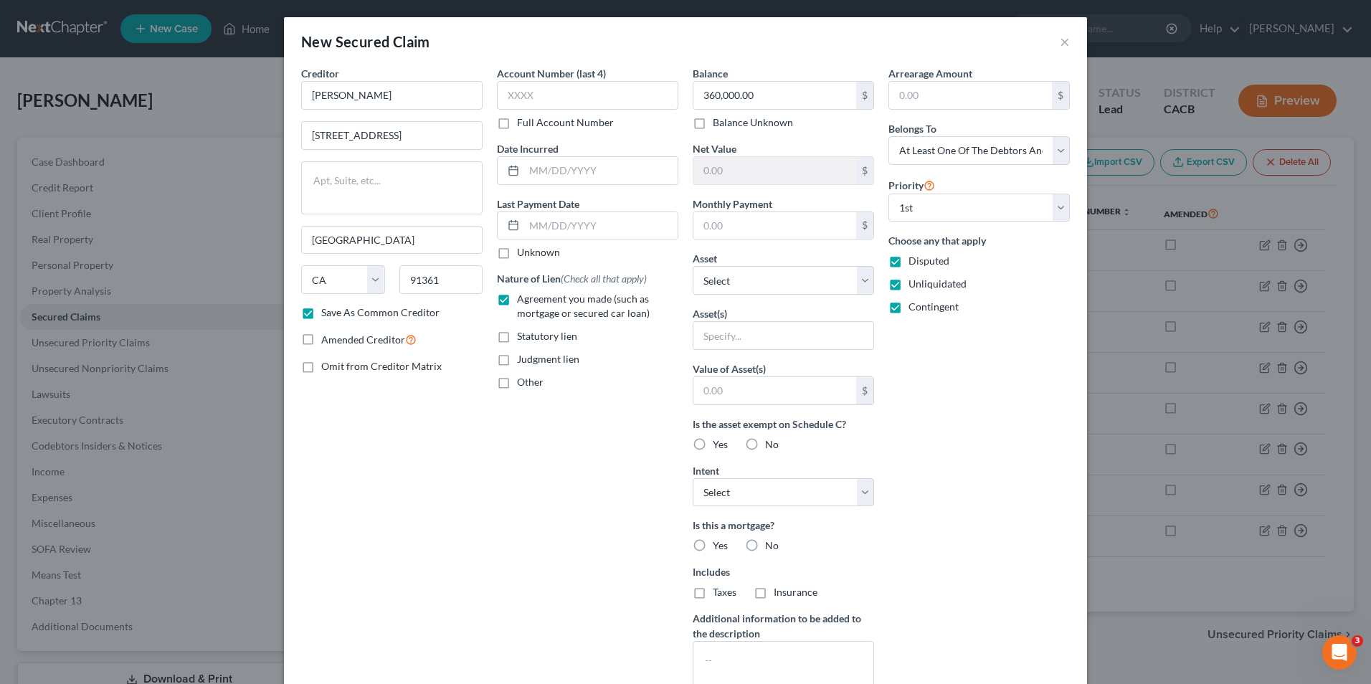
click at [713, 546] on label "Yes" at bounding box center [720, 545] width 15 height 14
click at [718, 546] on input "Yes" at bounding box center [722, 542] width 9 height 9
radio input "true"
click at [508, 569] on div "Account Number (last 4) Full Account Number Date Incurred Last Payment Date Unk…" at bounding box center [588, 386] width 196 height 640
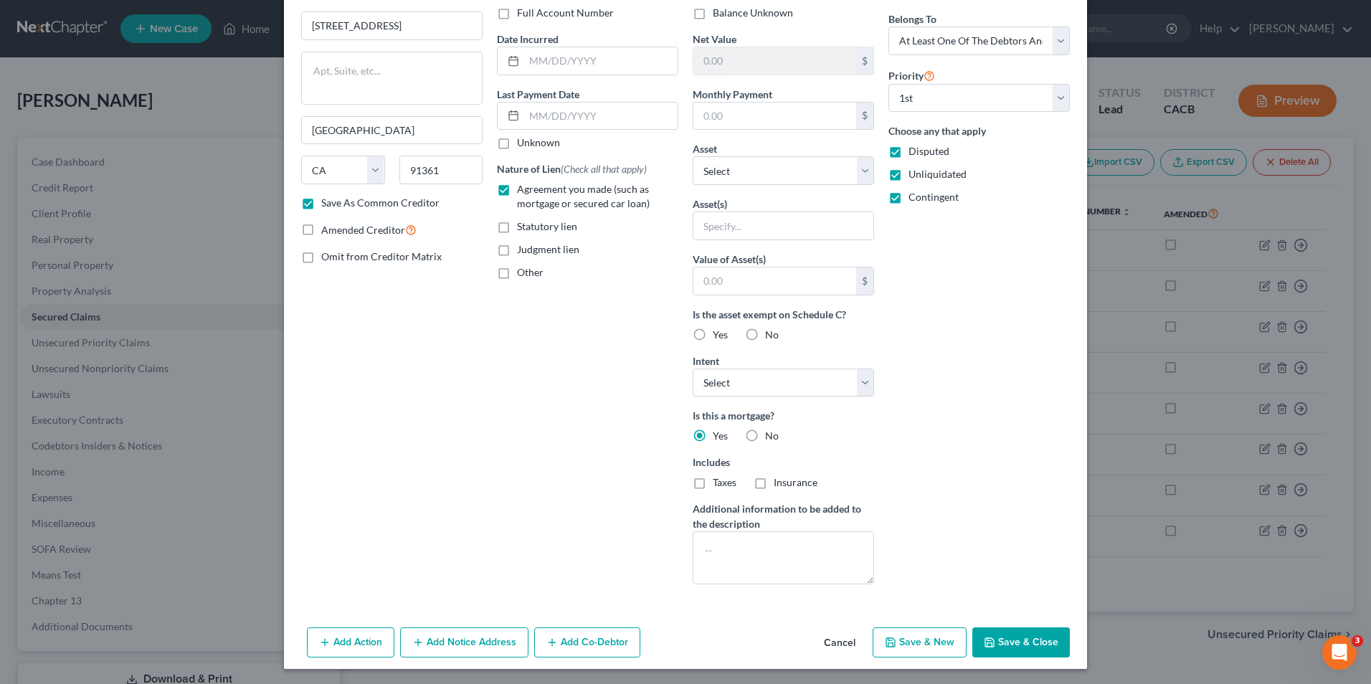
scroll to position [112, 0]
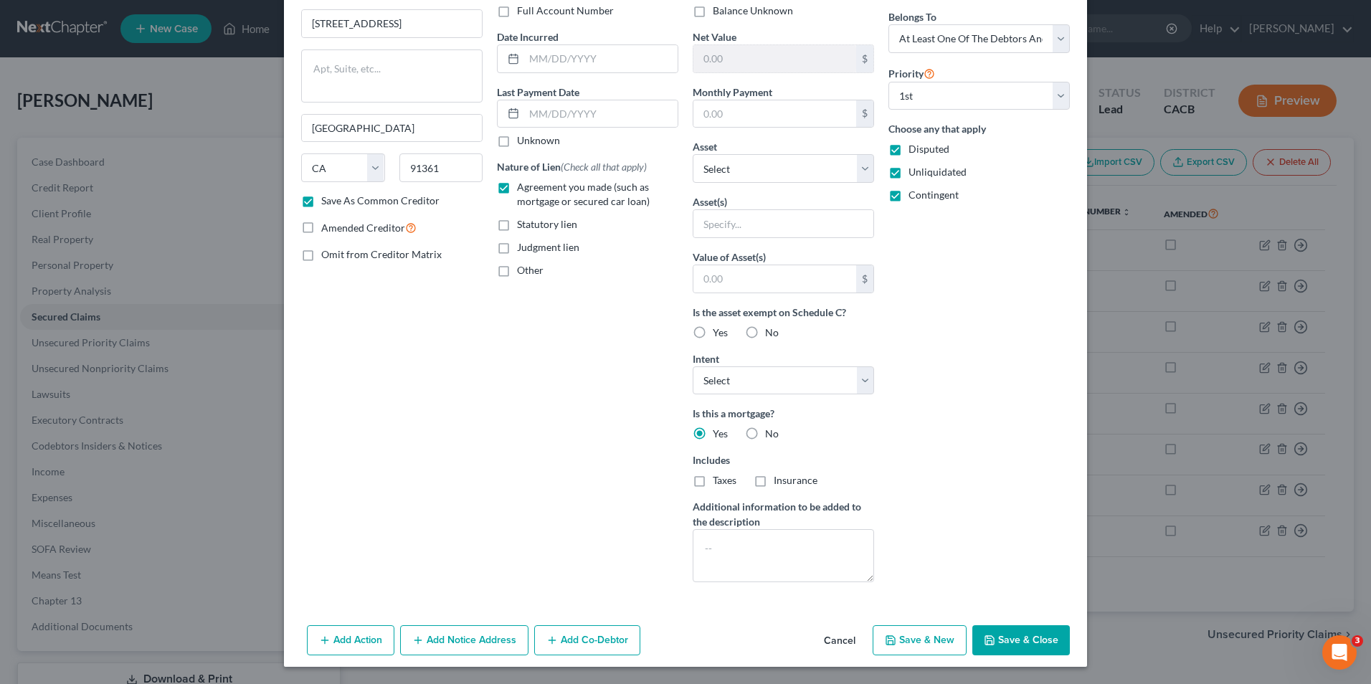
click at [928, 645] on button "Save & New" at bounding box center [920, 640] width 94 height 30
checkbox input "false"
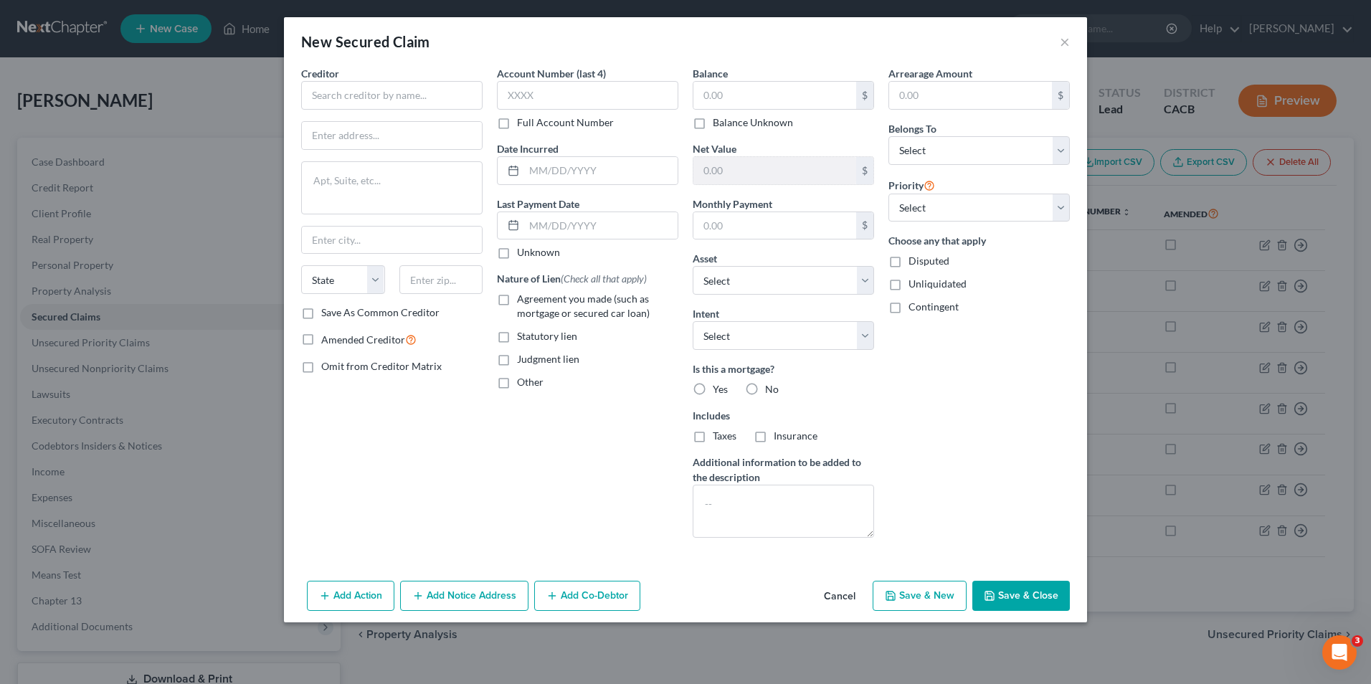
scroll to position [0, 0]
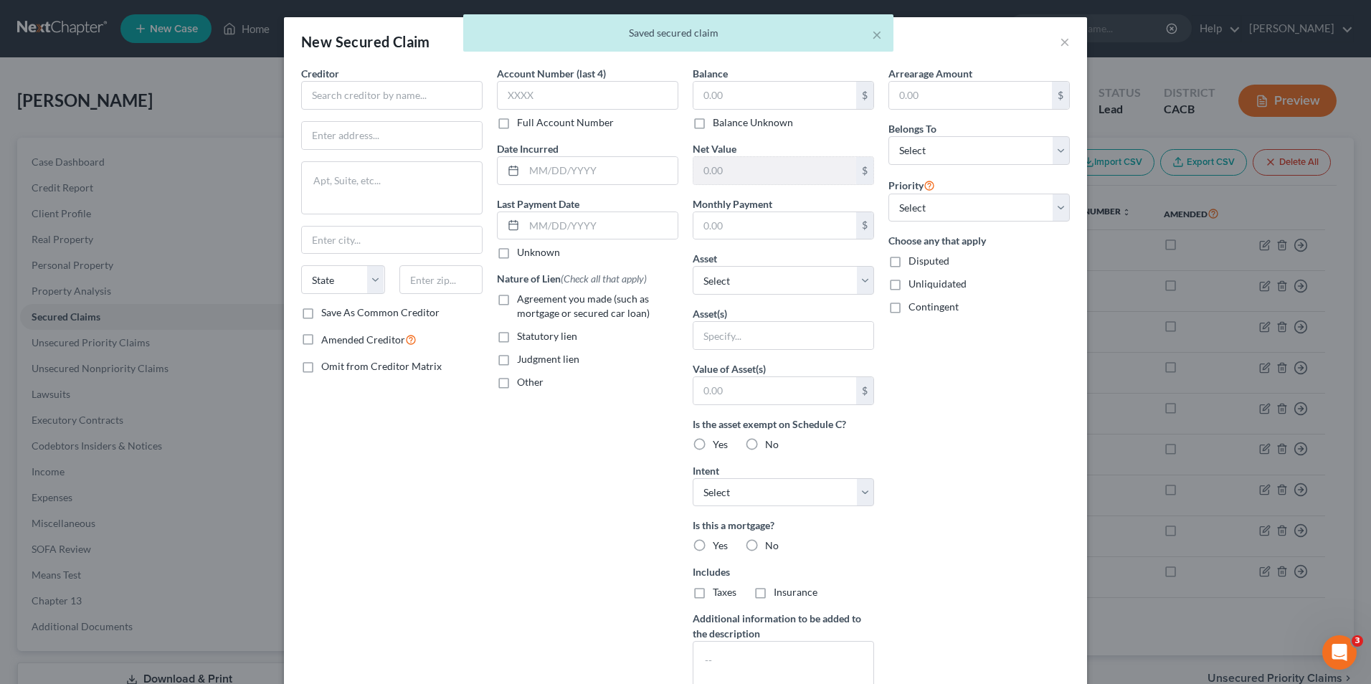
click at [1055, 38] on div "× Saved secured claim" at bounding box center [678, 36] width 1371 height 44
drag, startPoint x: 877, startPoint y: 36, endPoint x: 781, endPoint y: 9, distance: 99.0
click at [875, 37] on button "×" at bounding box center [877, 34] width 10 height 17
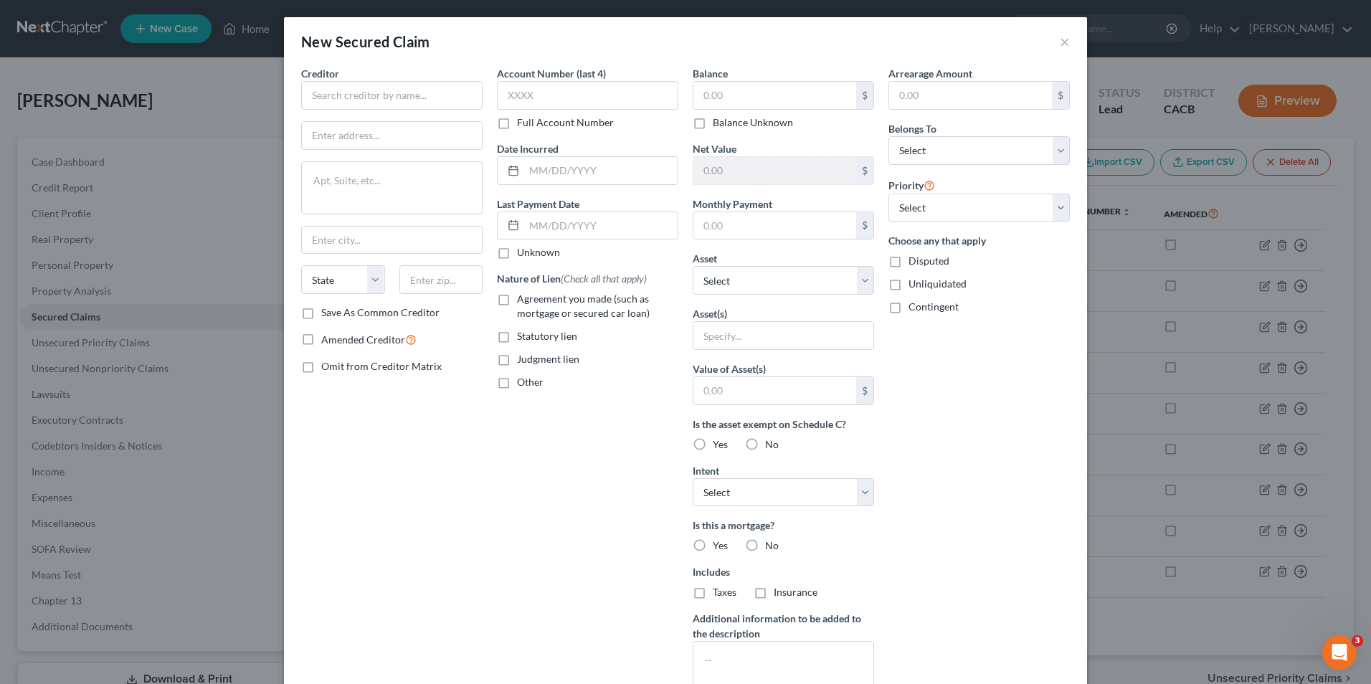
click at [191, 449] on div "New Secured Claim × Creditor * State [US_STATE] AK AR AZ CA CO [GEOGRAPHIC_DATA…" at bounding box center [685, 342] width 1371 height 684
click at [1136, 396] on div "New Secured Claim × Creditor * State [US_STATE] AK AR AZ CA CO [GEOGRAPHIC_DATA…" at bounding box center [685, 342] width 1371 height 684
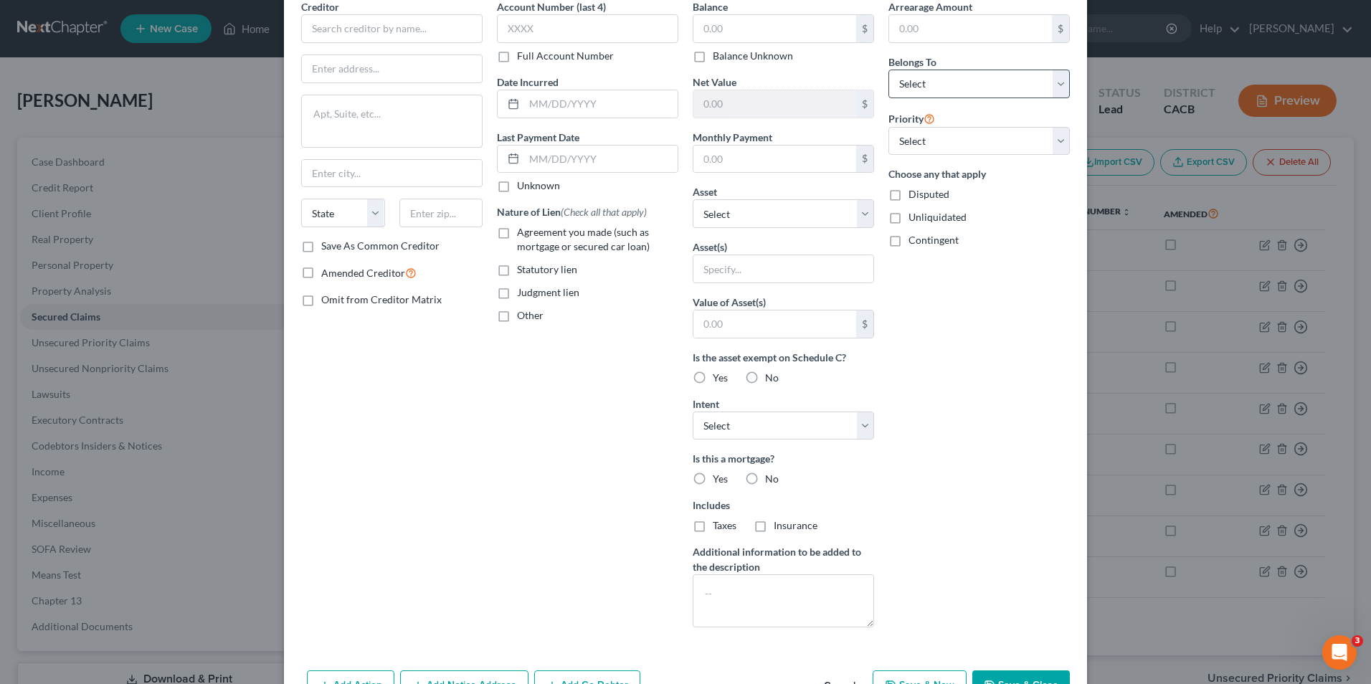
scroll to position [112, 0]
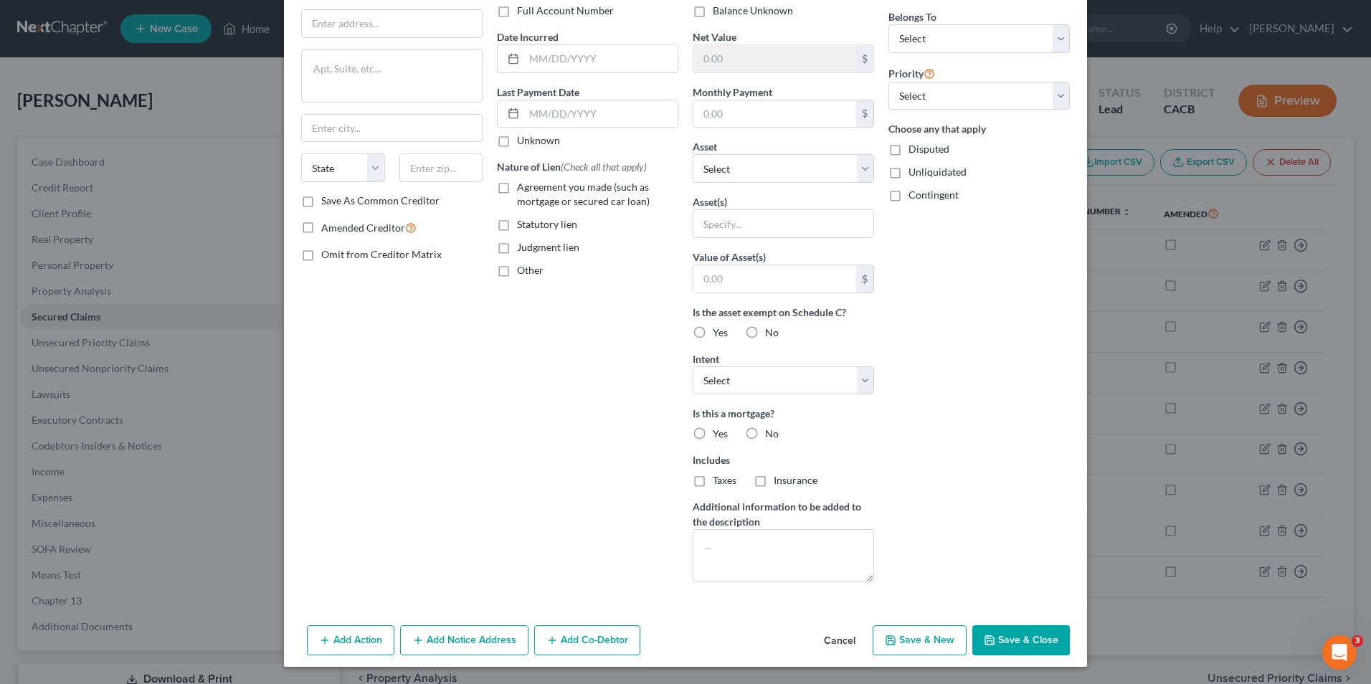
drag, startPoint x: 1006, startPoint y: 642, endPoint x: 982, endPoint y: 627, distance: 28.0
click at [1006, 641] on button "Save & Close" at bounding box center [1021, 640] width 98 height 30
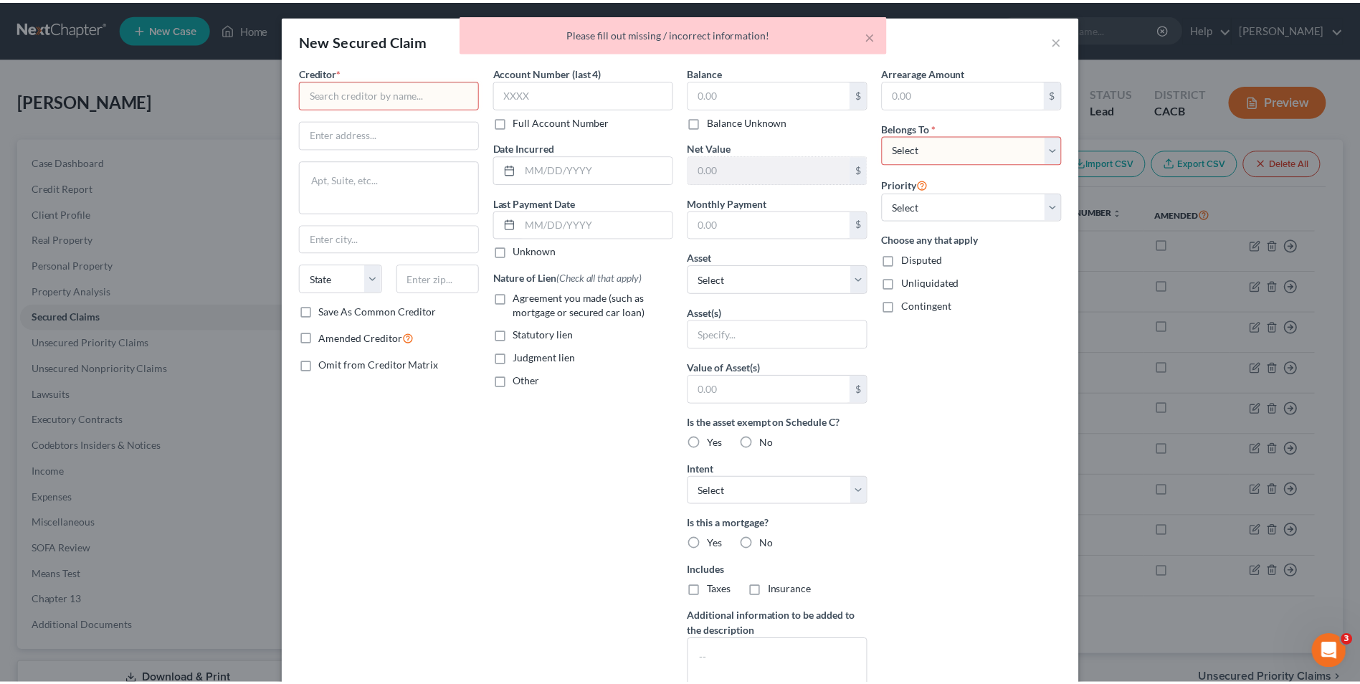
scroll to position [0, 0]
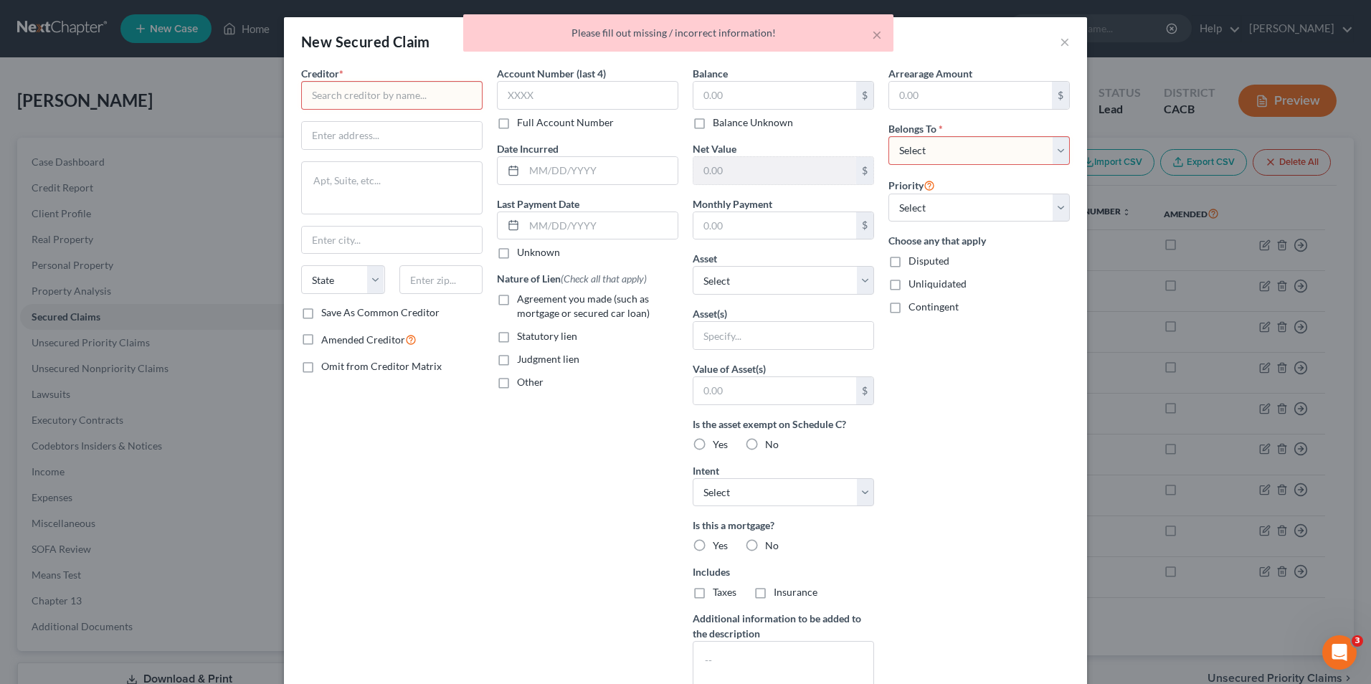
click at [1053, 41] on div "× Please fill out missing / incorrect information!" at bounding box center [678, 36] width 1371 height 44
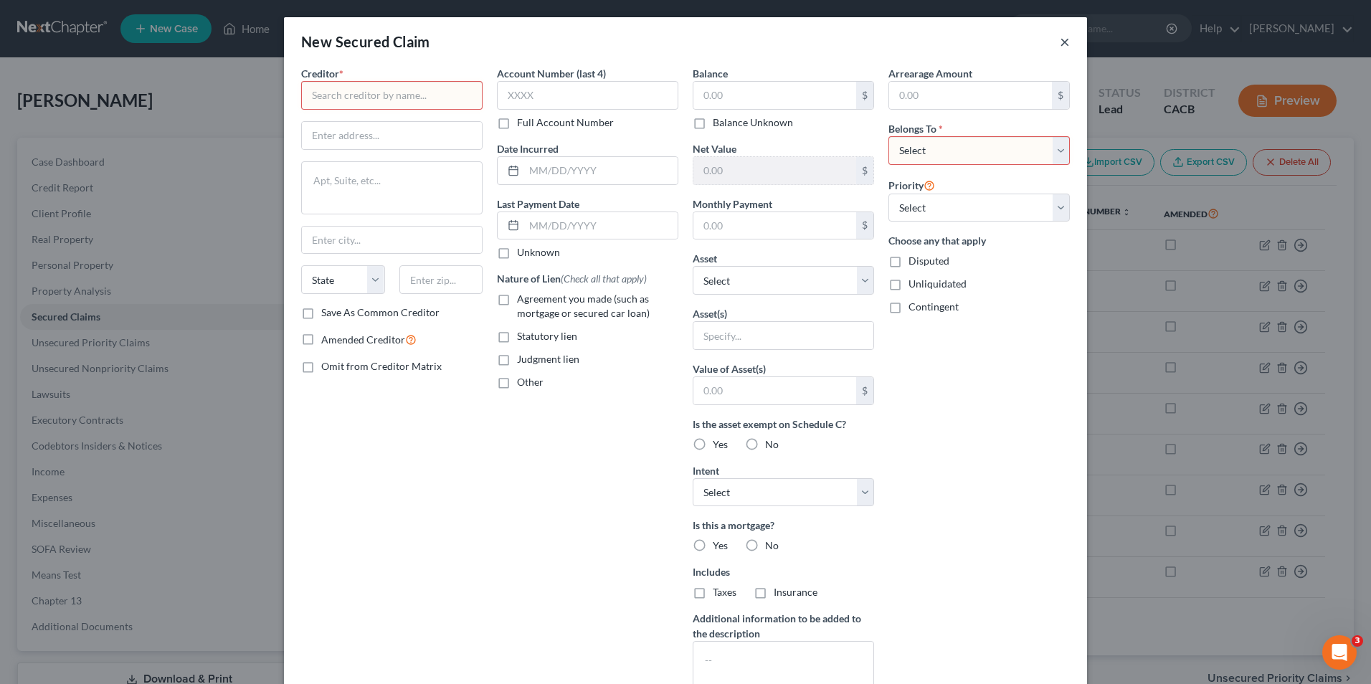
click at [1060, 41] on button "×" at bounding box center [1065, 41] width 10 height 17
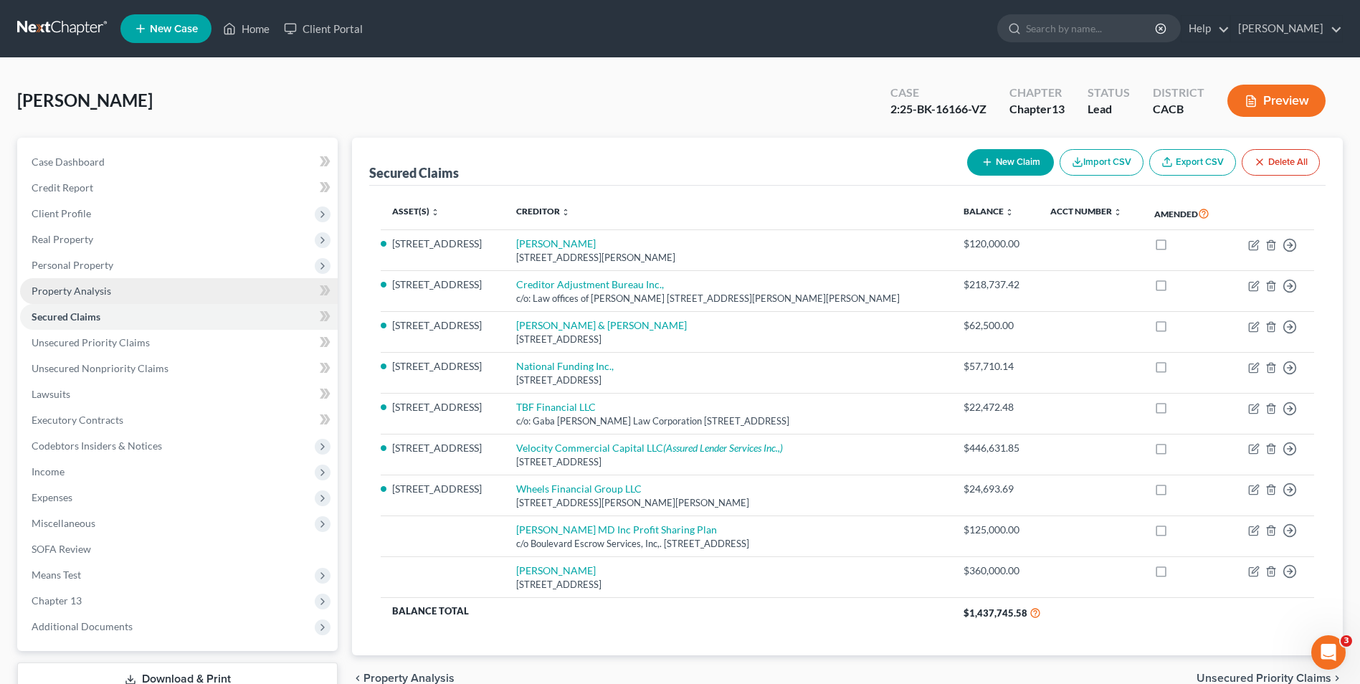
click at [70, 288] on span "Property Analysis" at bounding box center [72, 291] width 80 height 12
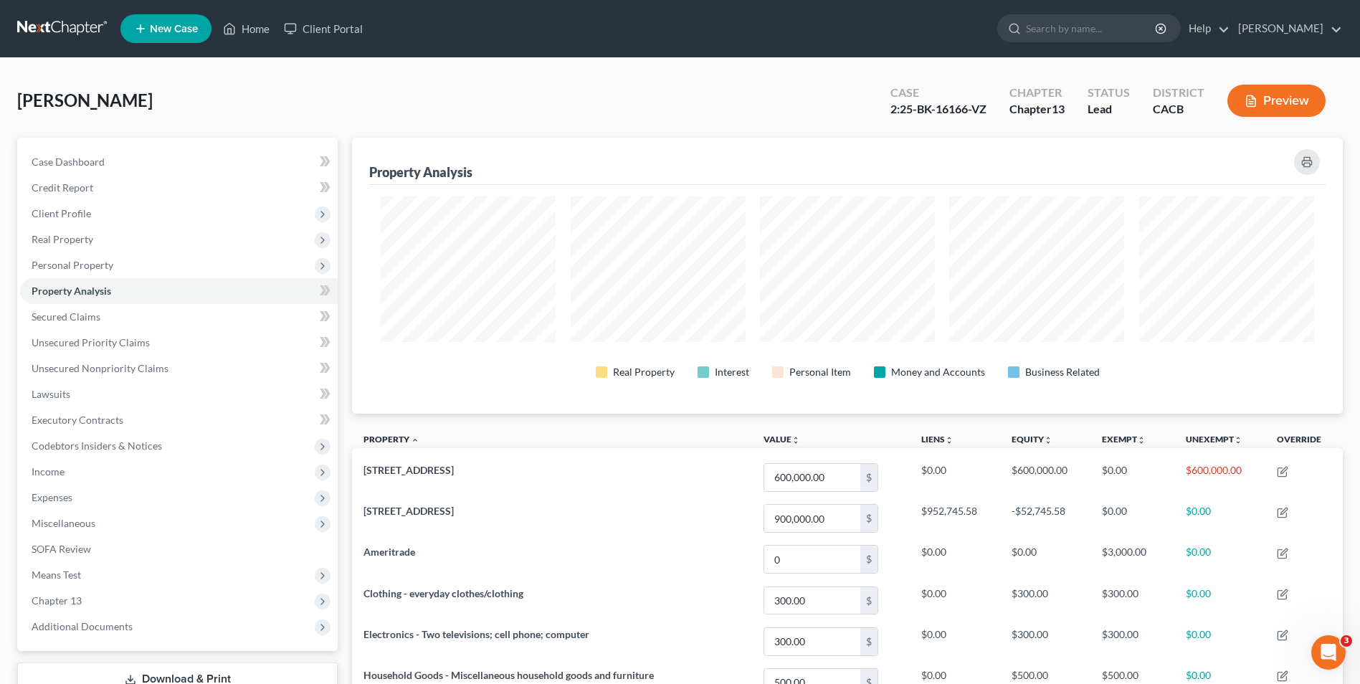
scroll to position [276, 991]
click at [75, 319] on span "Secured Claims" at bounding box center [66, 316] width 69 height 12
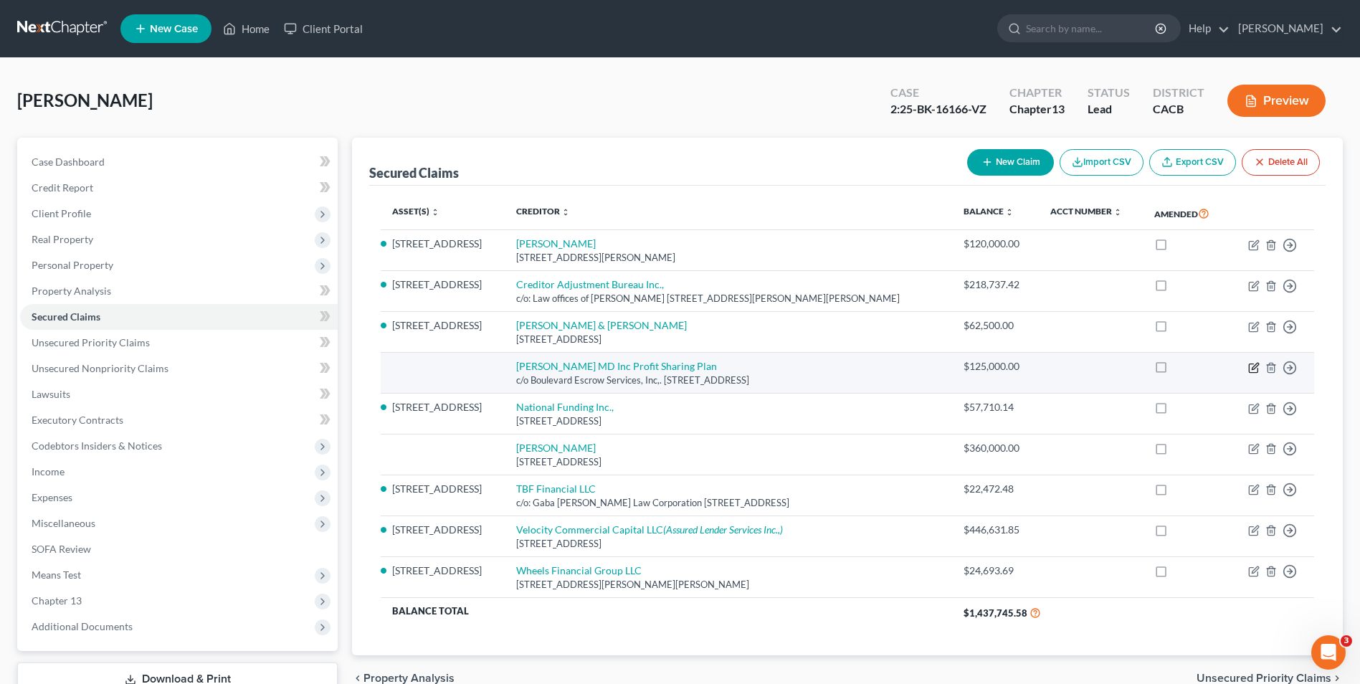
click at [1251, 371] on icon "button" at bounding box center [1253, 367] width 11 height 11
select select "4"
select select "0"
select select "2"
select select "3"
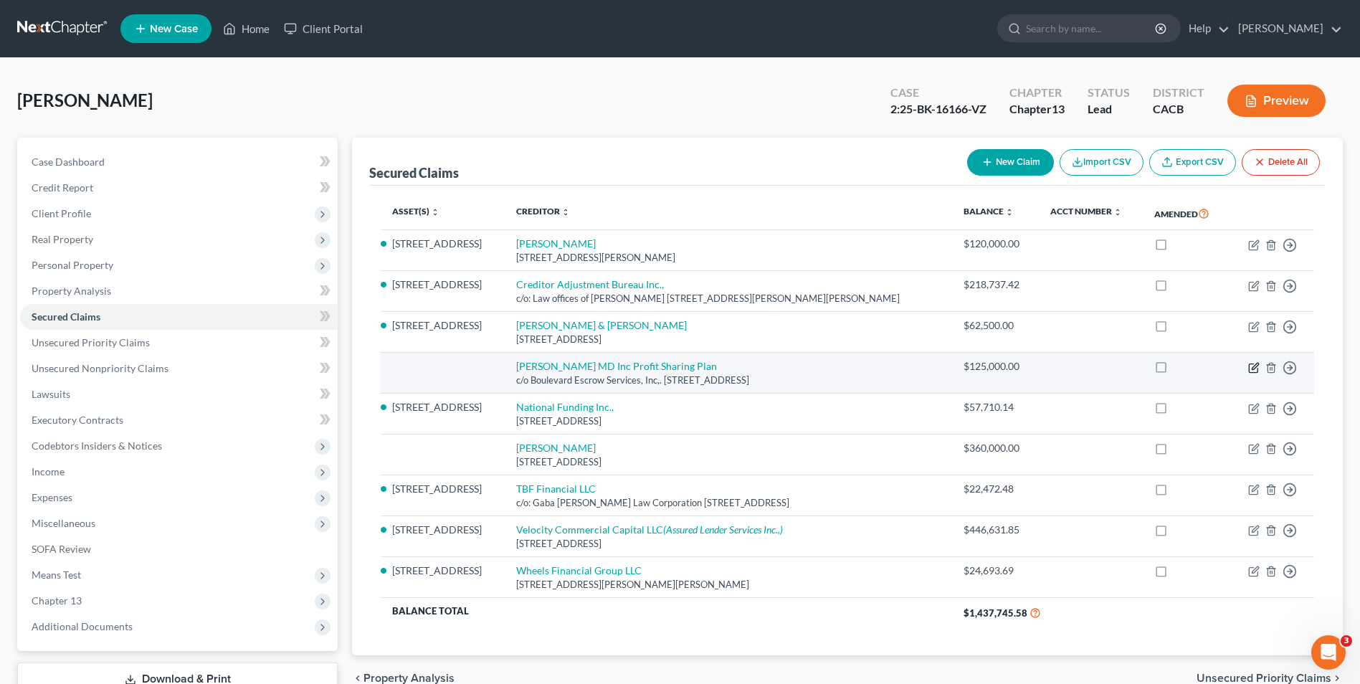
select select "1"
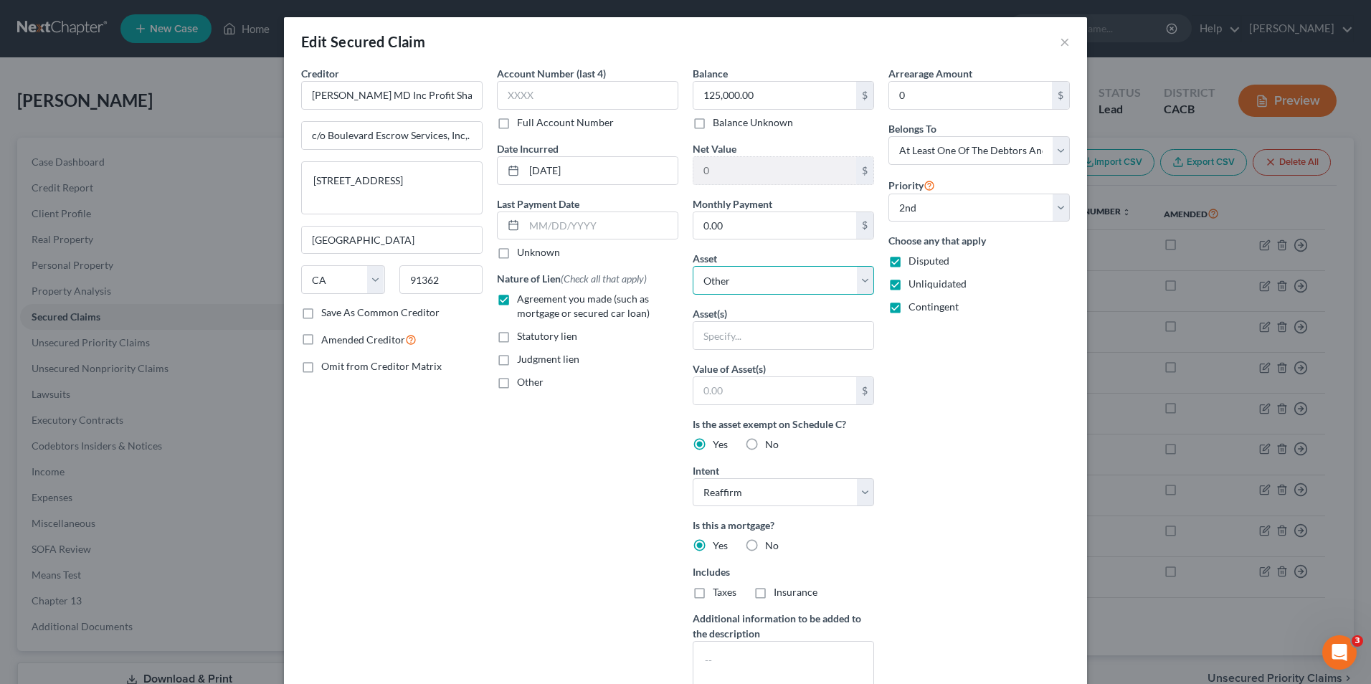
drag, startPoint x: 753, startPoint y: 266, endPoint x: 753, endPoint y: 280, distance: 13.6
click at [753, 266] on select "Select Other Multiple Assets [STREET_ADDRESS] - $900000.0 South Gate Stone, Inc…" at bounding box center [783, 280] width 181 height 29
select select "9"
click at [693, 266] on select "Select Other Multiple Assets [STREET_ADDRESS] - $900000.0 South Gate Stone, Inc…" at bounding box center [783, 280] width 181 height 29
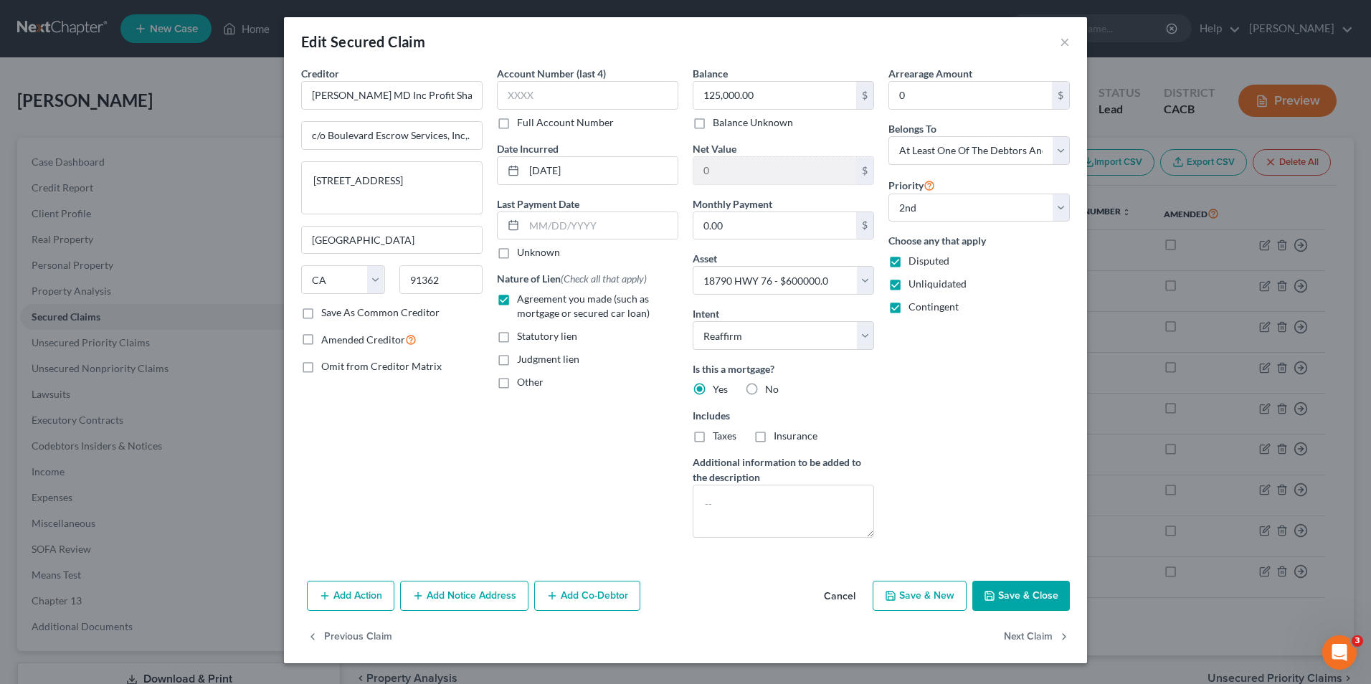
click at [939, 603] on button "Save & New" at bounding box center [920, 596] width 94 height 30
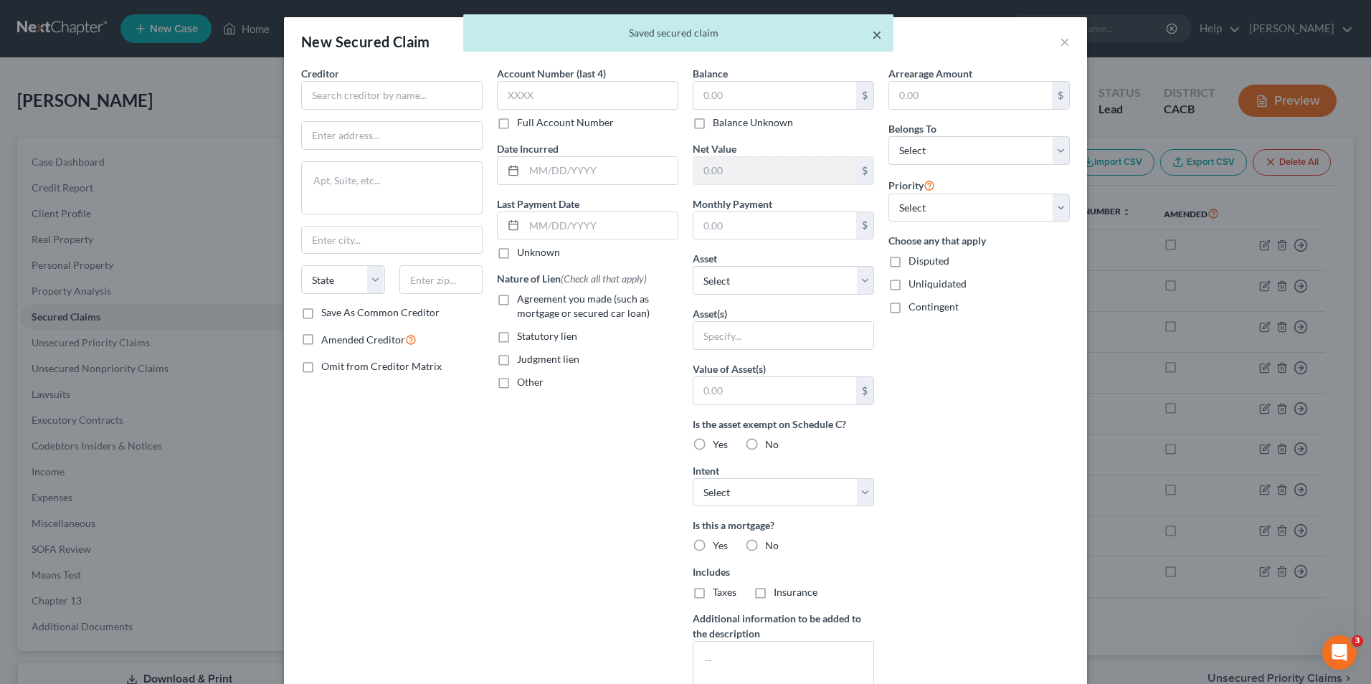
click at [877, 34] on button "×" at bounding box center [877, 34] width 10 height 17
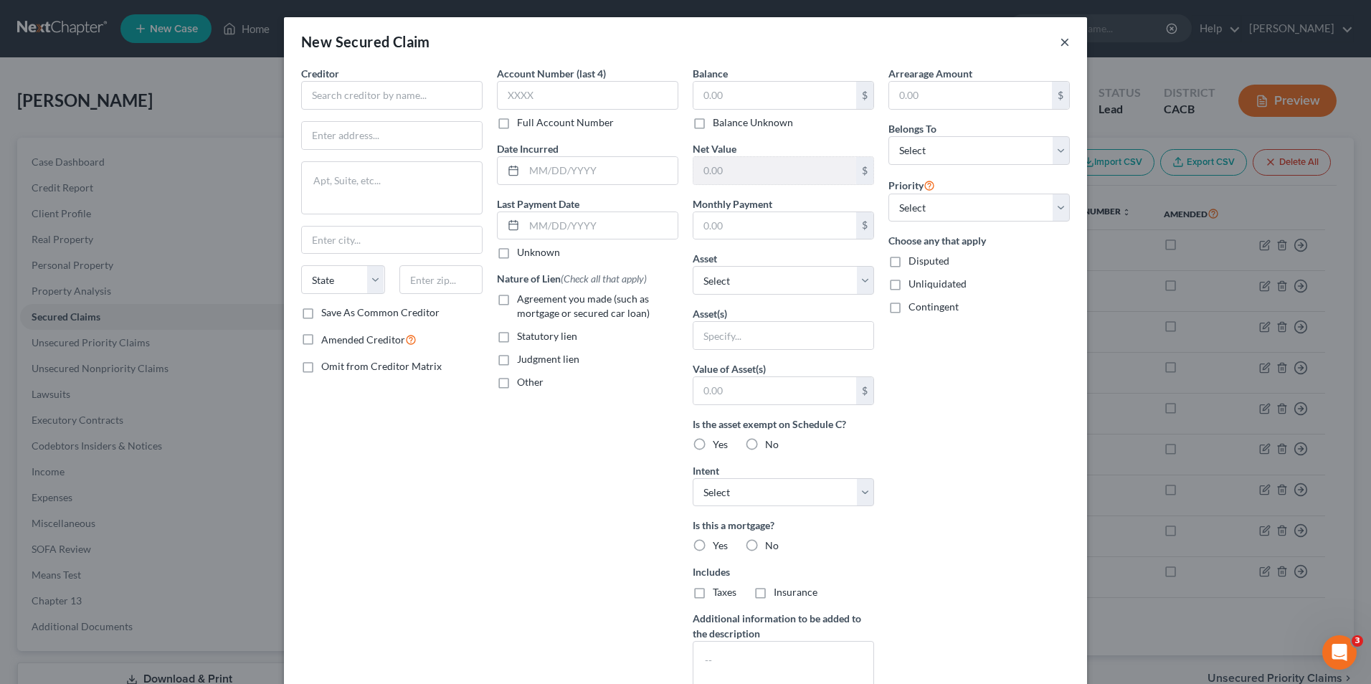
click at [1060, 46] on button "×" at bounding box center [1065, 41] width 10 height 17
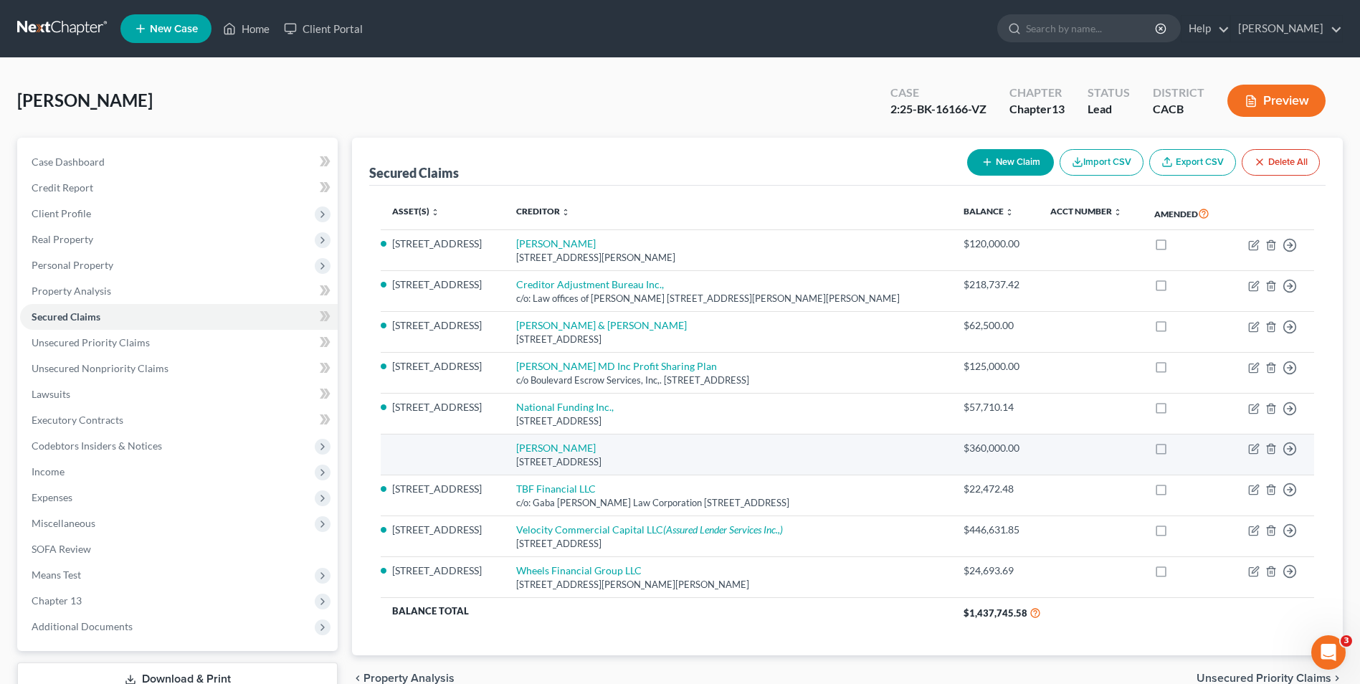
click at [931, 459] on div "[STREET_ADDRESS]" at bounding box center [728, 462] width 424 height 14
click at [1253, 450] on icon "button" at bounding box center [1253, 448] width 11 height 11
select select "4"
select select "0"
select select "3"
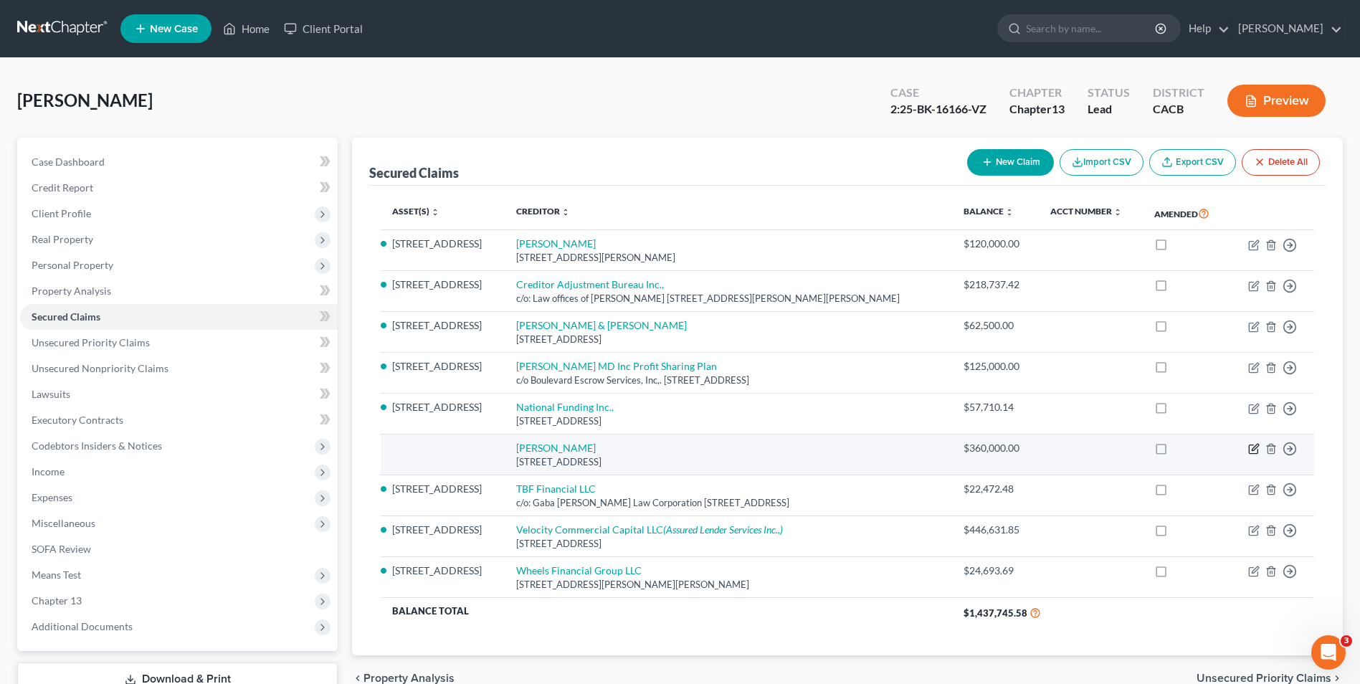
select select "0"
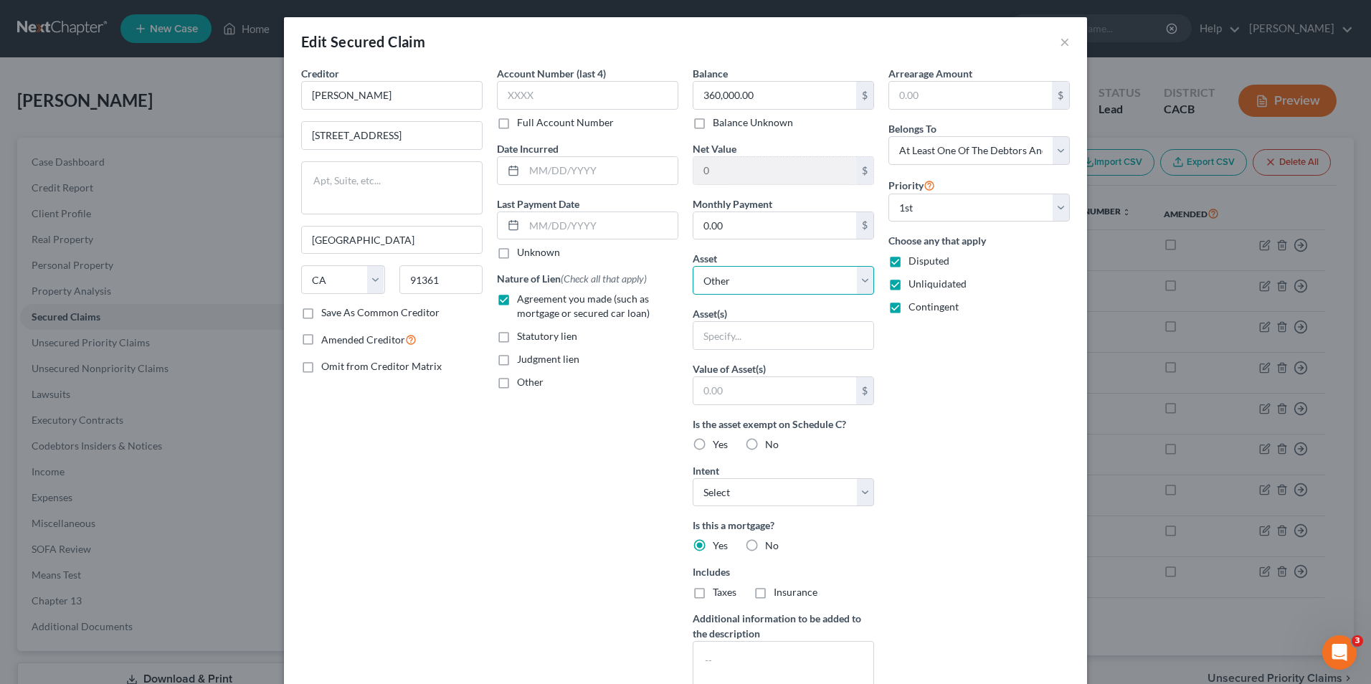
drag, startPoint x: 854, startPoint y: 279, endPoint x: 850, endPoint y: 288, distance: 10.3
click at [854, 279] on select "Select Other Multiple Assets [STREET_ADDRESS] - $900000.0 South Gate Stone, Inc…" at bounding box center [783, 280] width 181 height 29
select select "9"
click at [693, 266] on select "Select Other Multiple Assets [STREET_ADDRESS] - $900000.0 South Gate Stone, Inc…" at bounding box center [783, 280] width 181 height 29
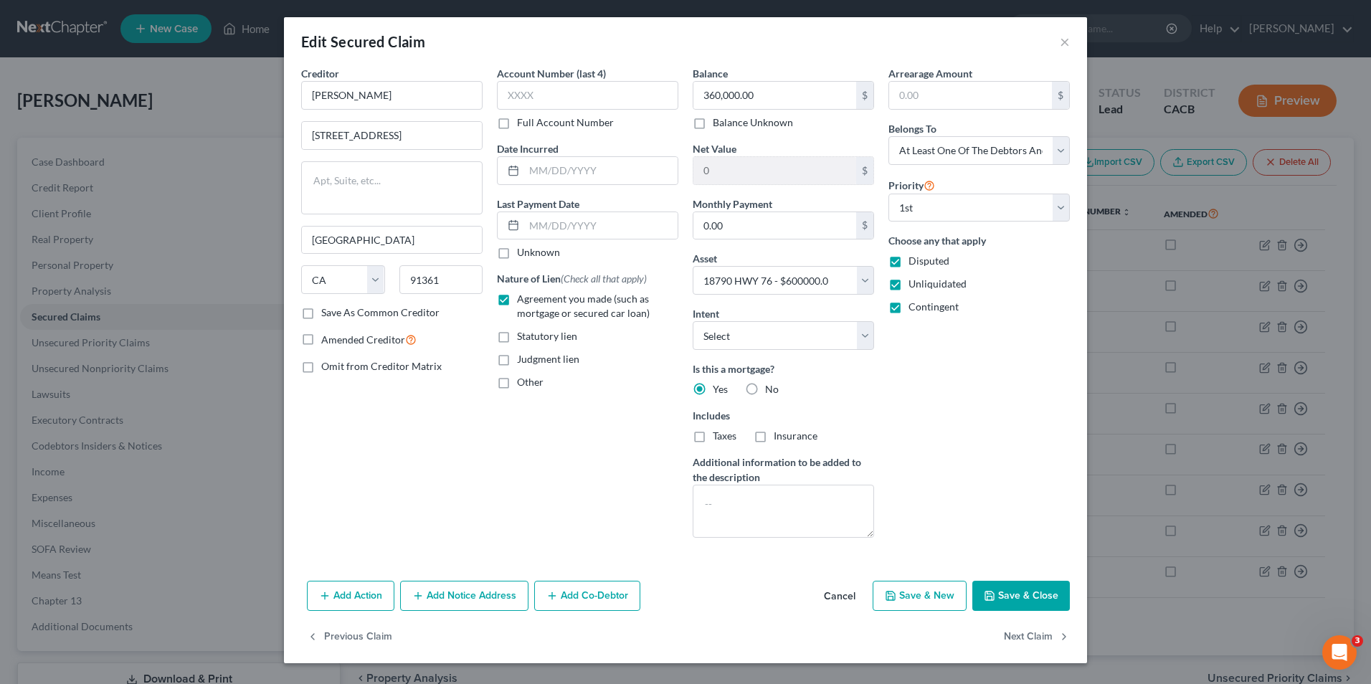
click at [1003, 595] on button "Save & Close" at bounding box center [1021, 596] width 98 height 30
select select
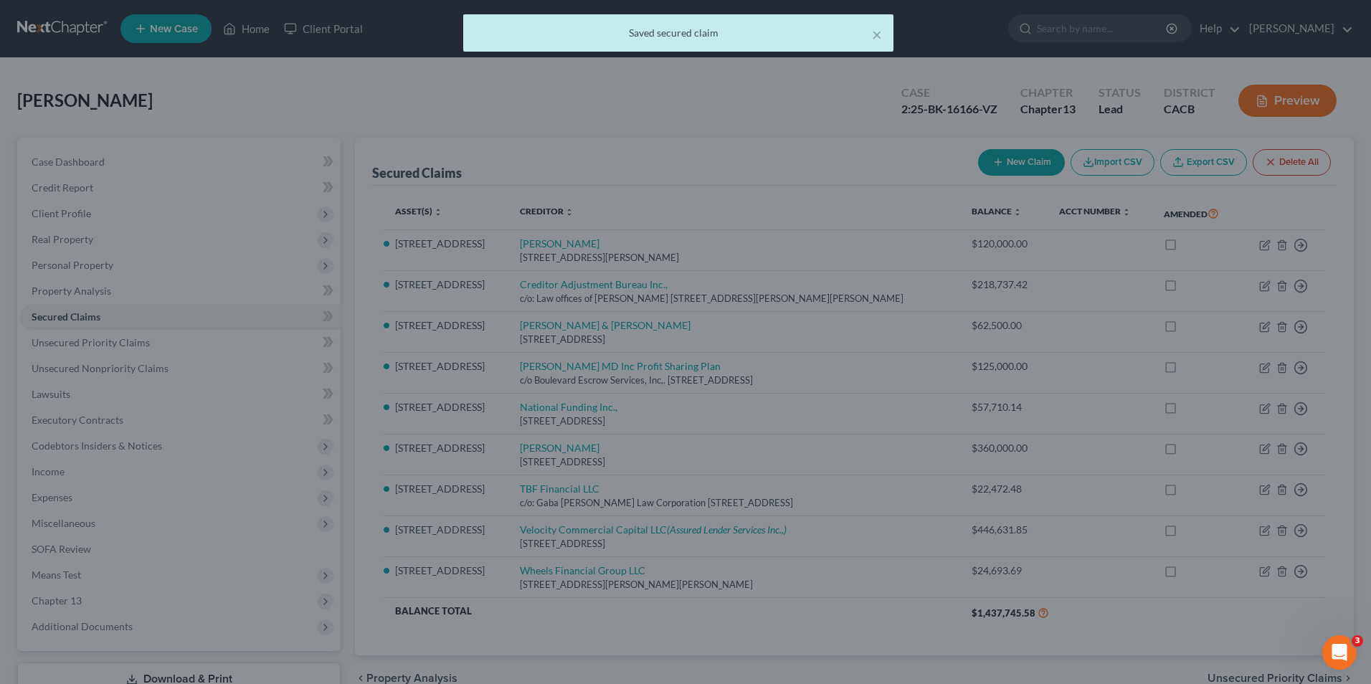
type input "240,000.00"
select select "9"
type input "0"
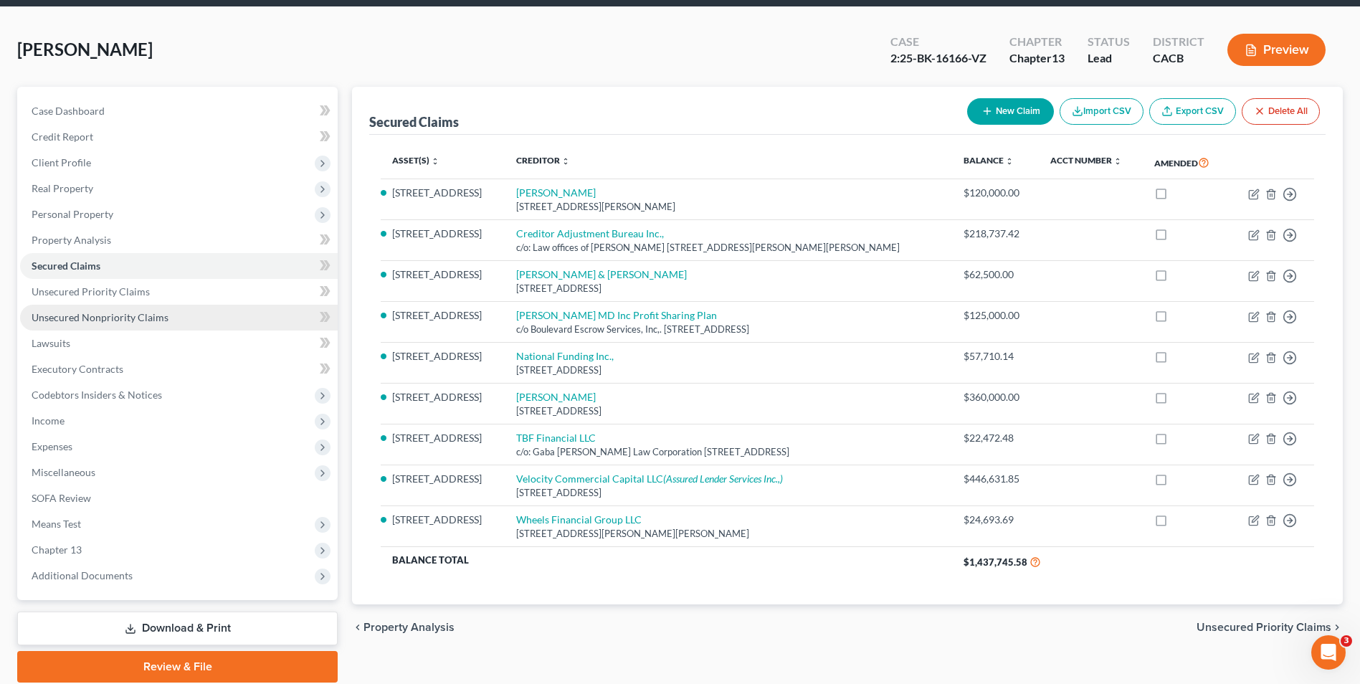
scroll to position [72, 0]
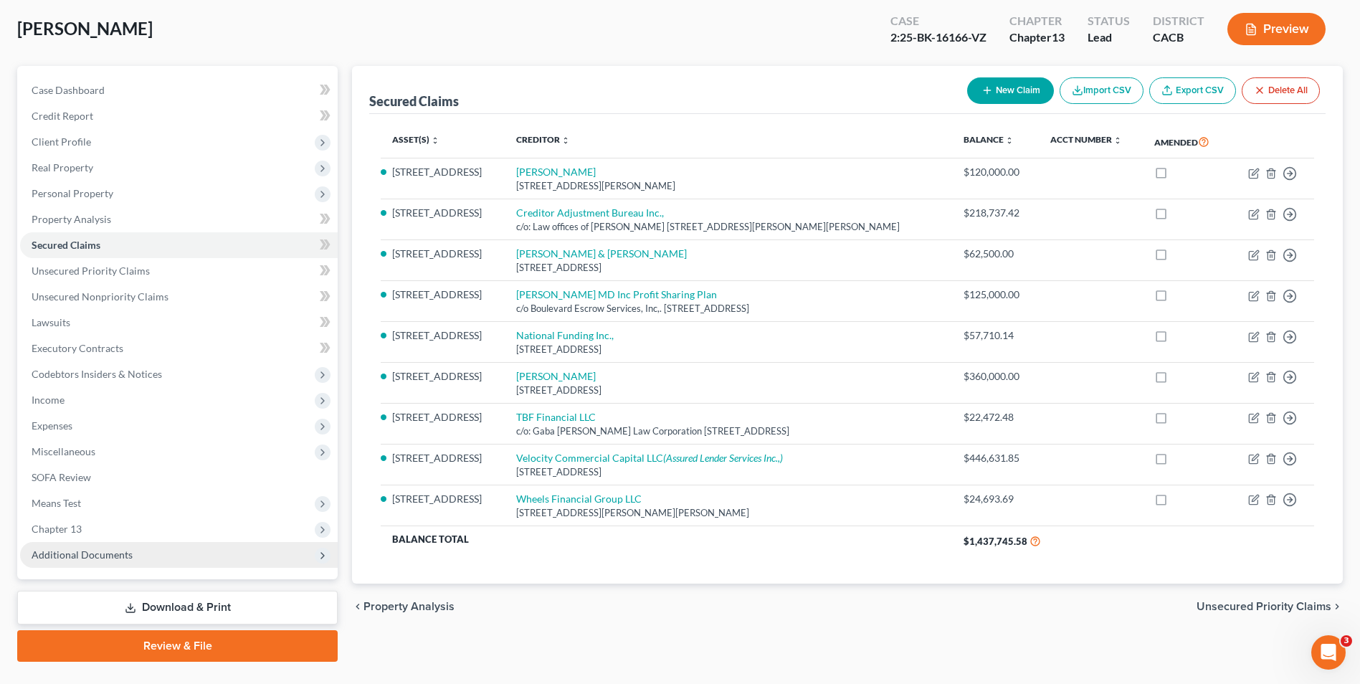
click at [105, 553] on span "Additional Documents" at bounding box center [82, 554] width 101 height 12
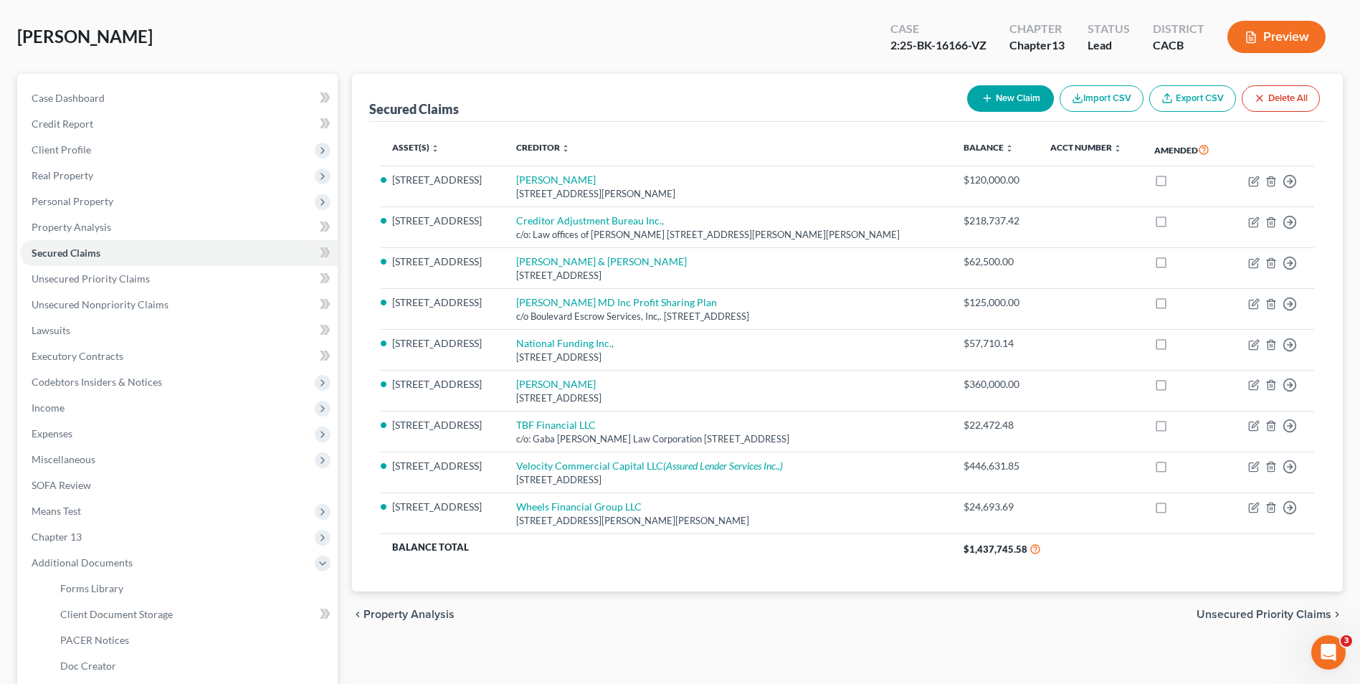
scroll to position [0, 0]
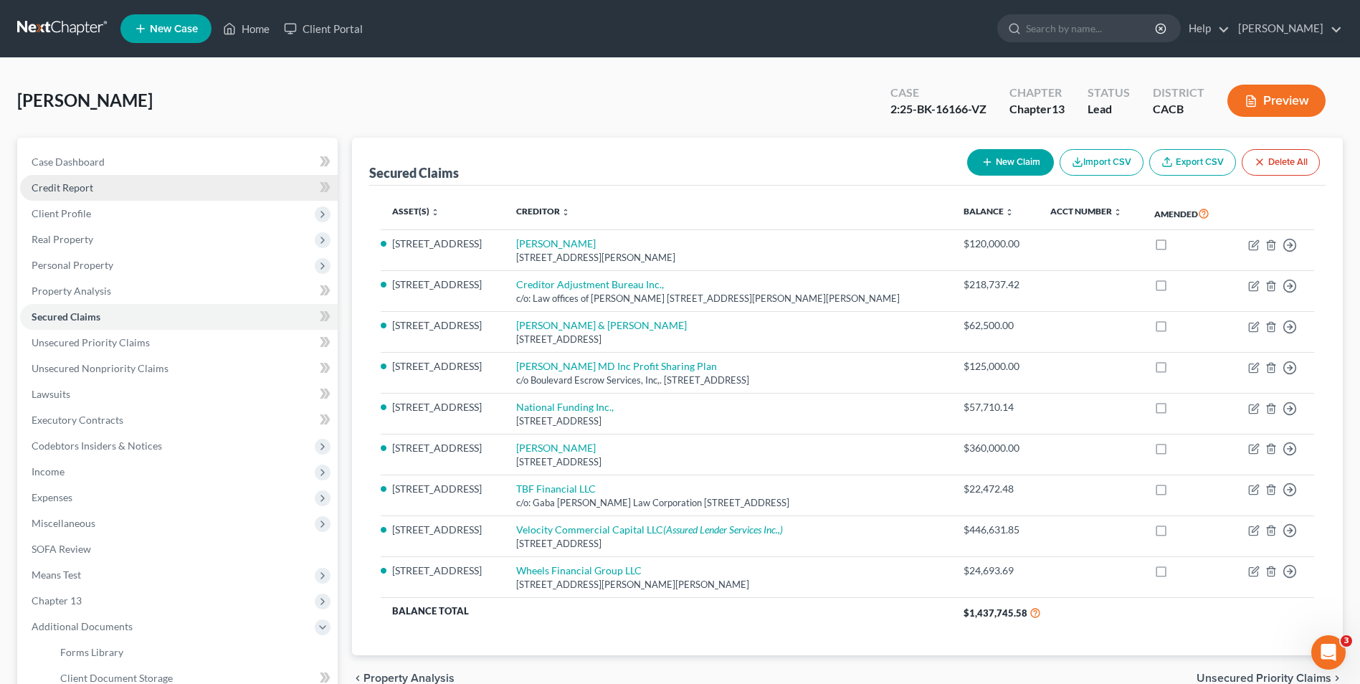
click at [77, 186] on span "Credit Report" at bounding box center [63, 187] width 62 height 12
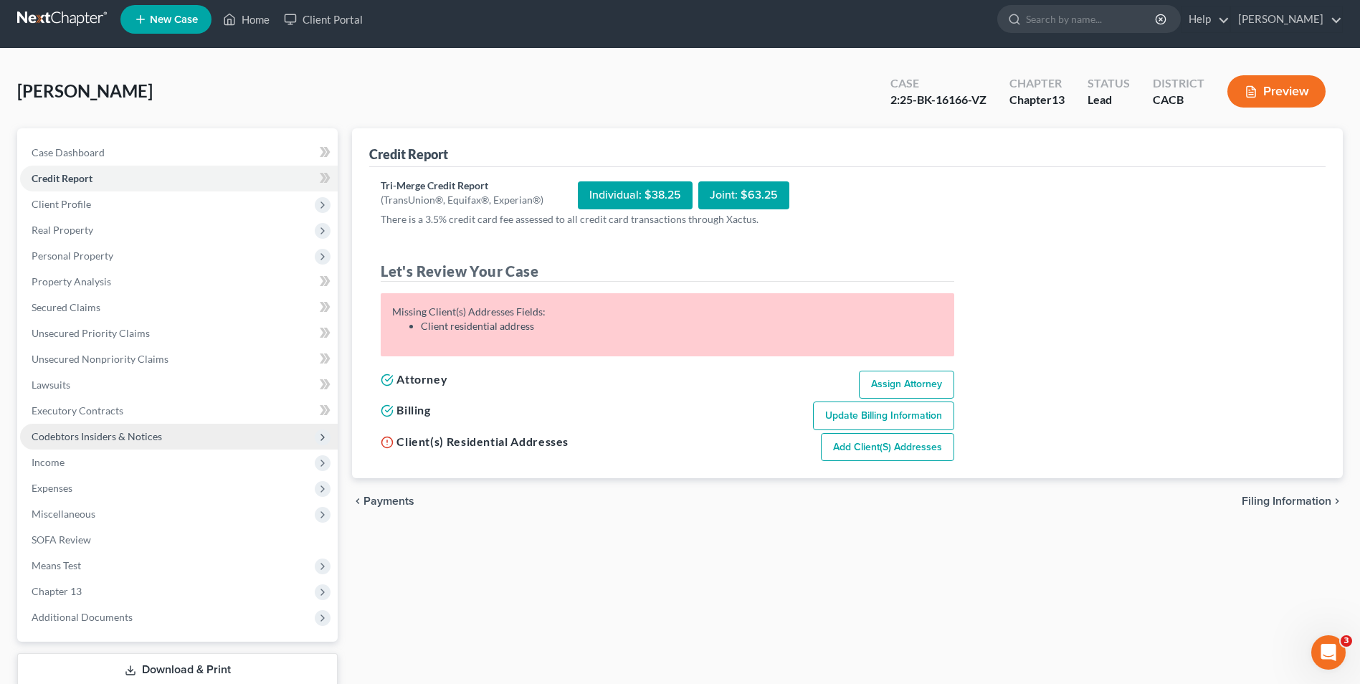
scroll to position [104, 0]
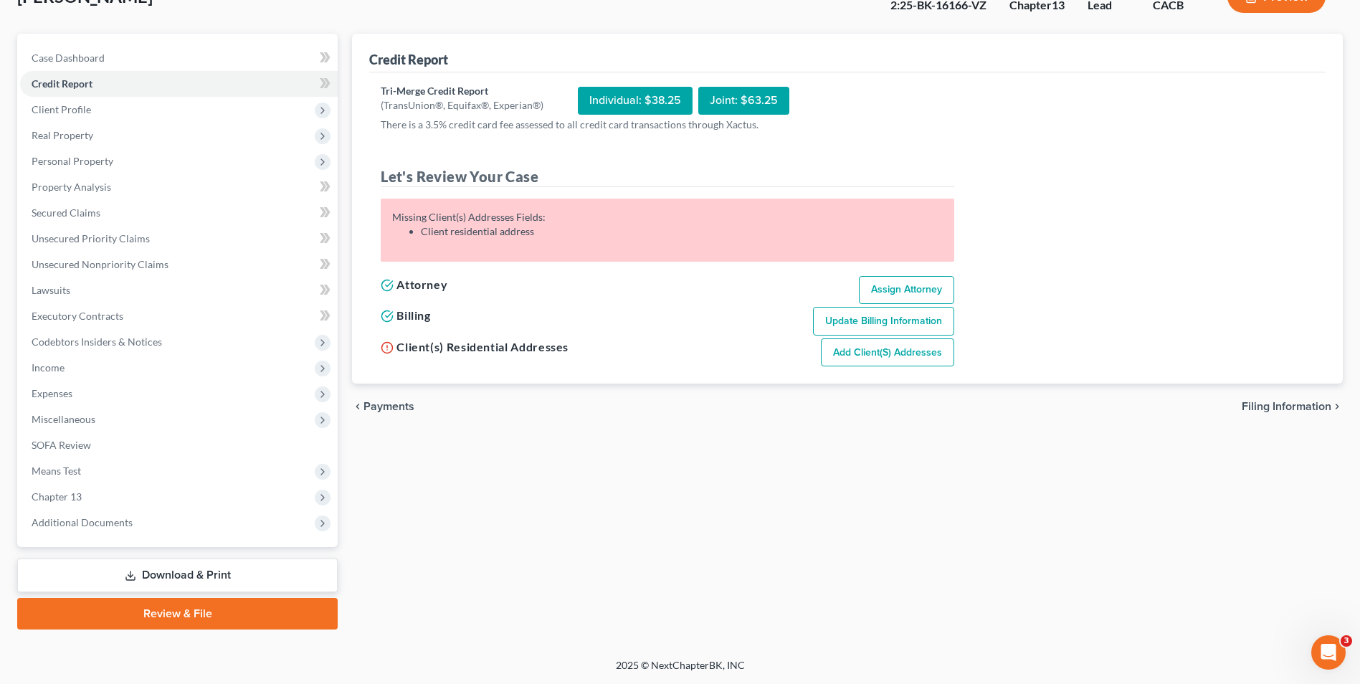
click at [178, 566] on link "Download & Print" at bounding box center [177, 576] width 320 height 34
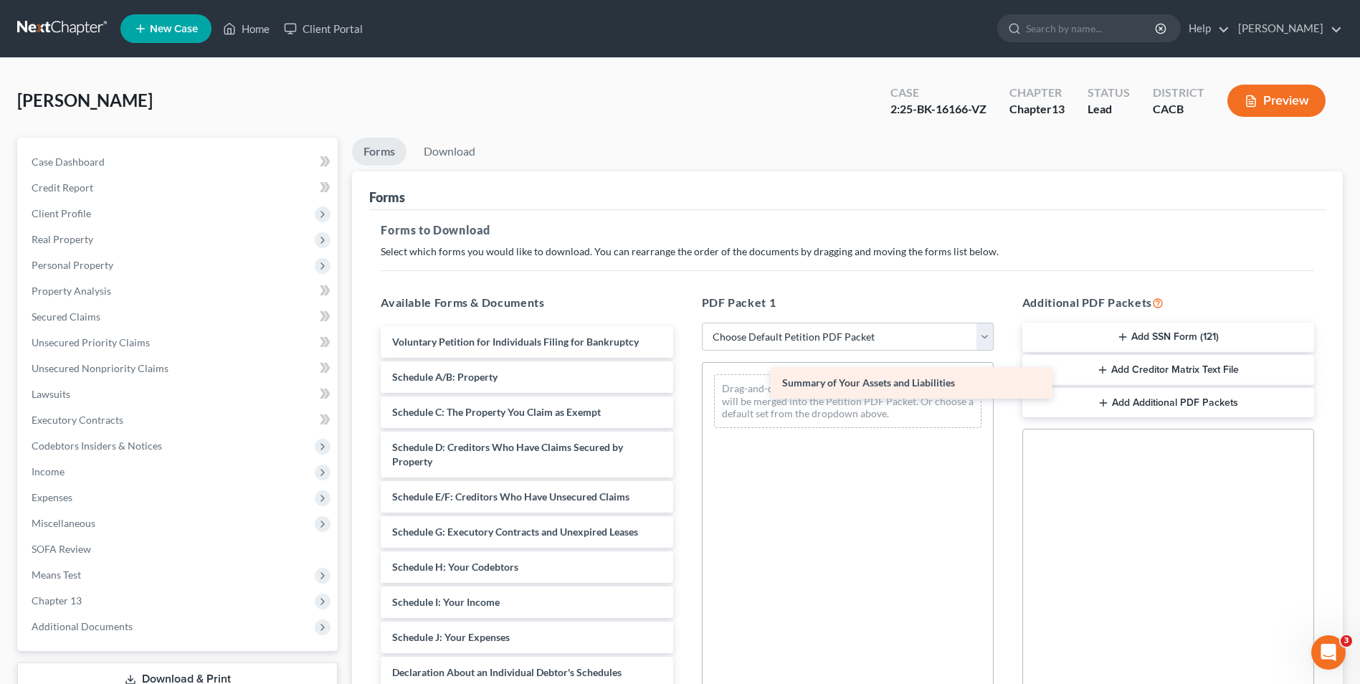
drag, startPoint x: 525, startPoint y: 376, endPoint x: 915, endPoint y: 381, distance: 390.1
click at [684, 381] on div "Summary of Your Assets and Liabilities Voluntary Petition for Individuals Filin…" at bounding box center [526, 627] width 315 height 602
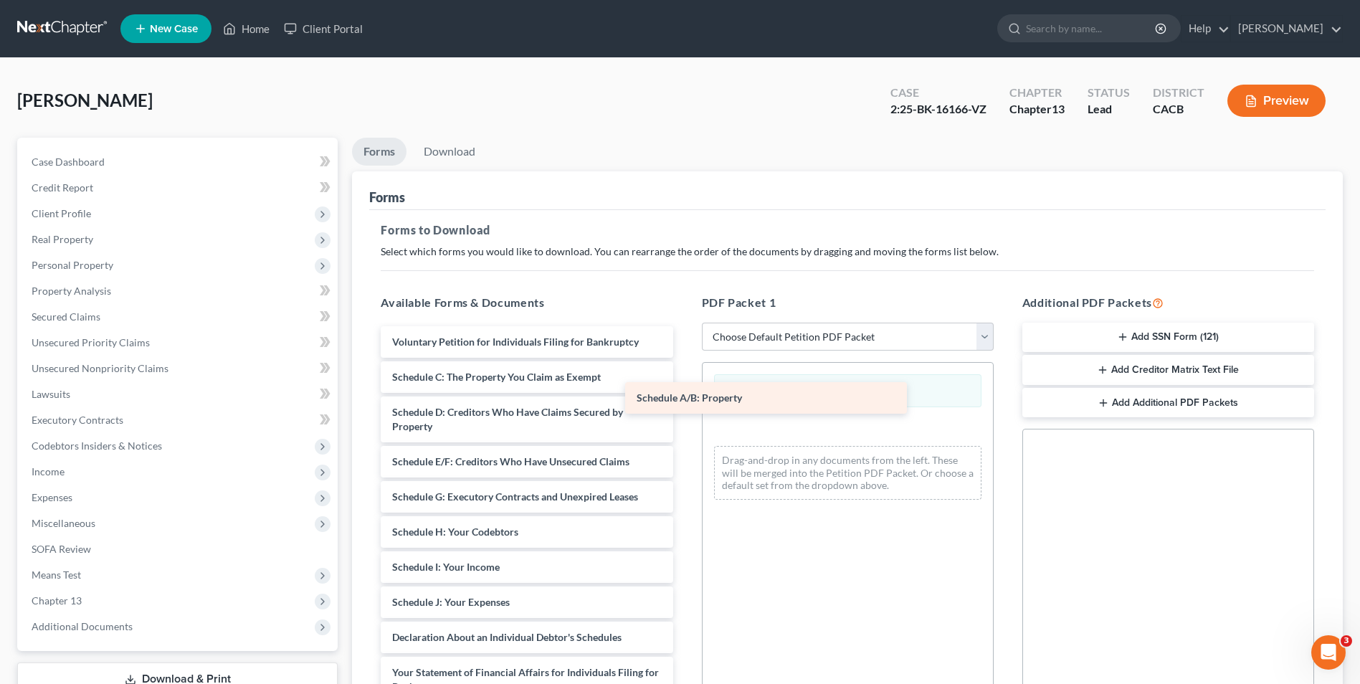
drag, startPoint x: 574, startPoint y: 381, endPoint x: 810, endPoint y: 401, distance: 236.7
click at [684, 401] on div "Schedule A/B: Property Voluntary Petition for Individuals Filing for Bankruptcy…" at bounding box center [526, 609] width 315 height 566
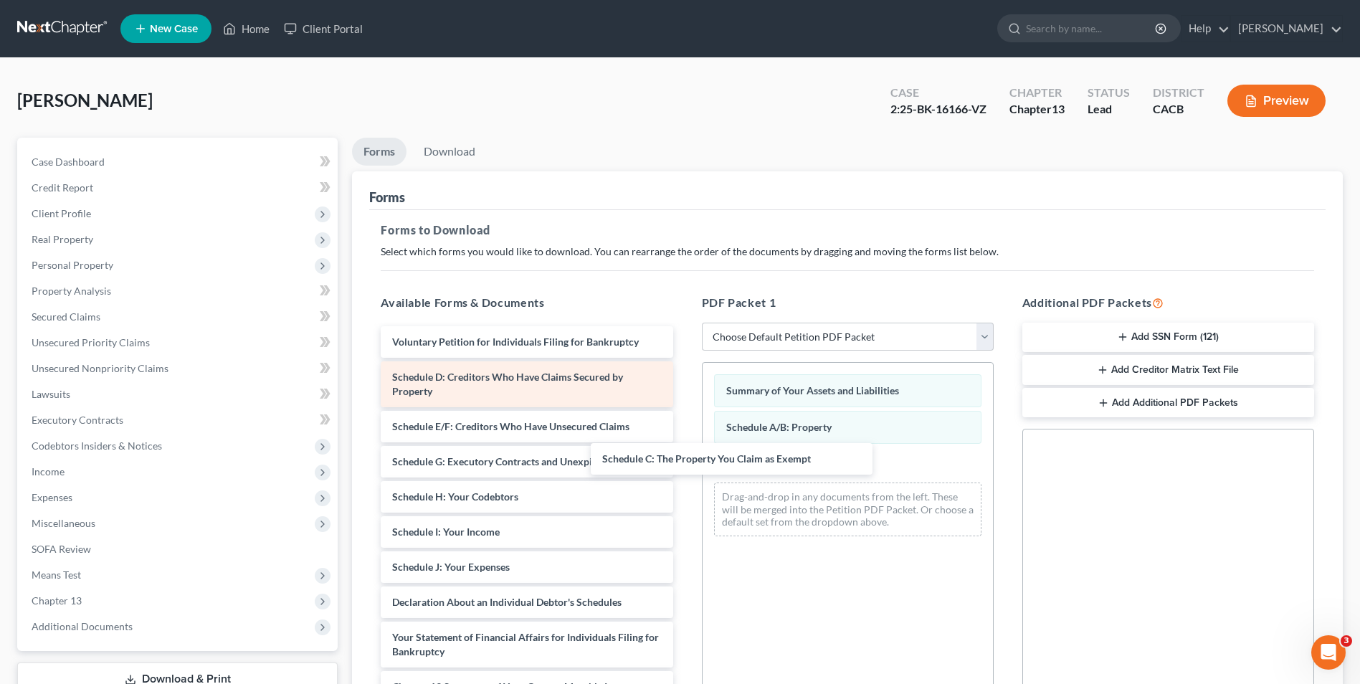
drag, startPoint x: 555, startPoint y: 379, endPoint x: 610, endPoint y: 402, distance: 60.1
click at [684, 457] on div "Schedule C: The Property You Claim as Exempt Voluntary Petition for Individuals…" at bounding box center [526, 591] width 315 height 531
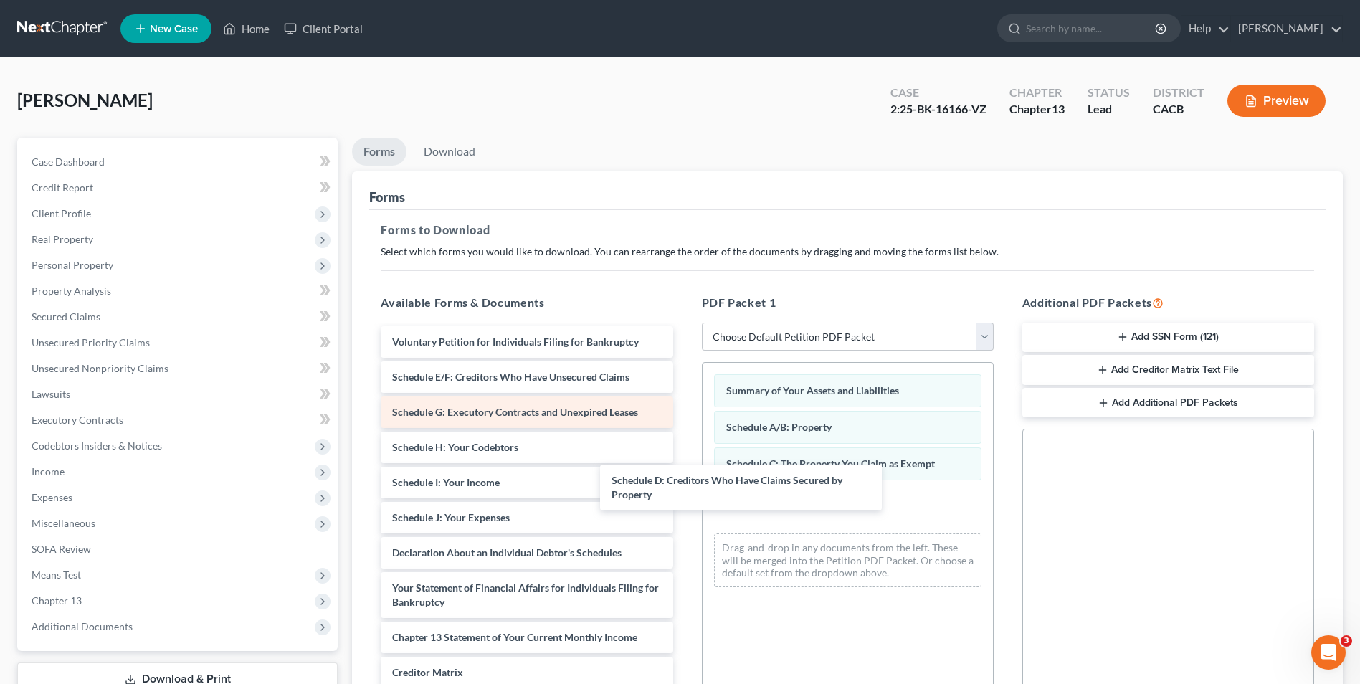
drag, startPoint x: 570, startPoint y: 386, endPoint x: 535, endPoint y: 405, distance: 40.1
click at [684, 488] on div "Schedule D: Creditors Who Have Claims Secured by Property Voluntary Petition fo…" at bounding box center [526, 567] width 315 height 482
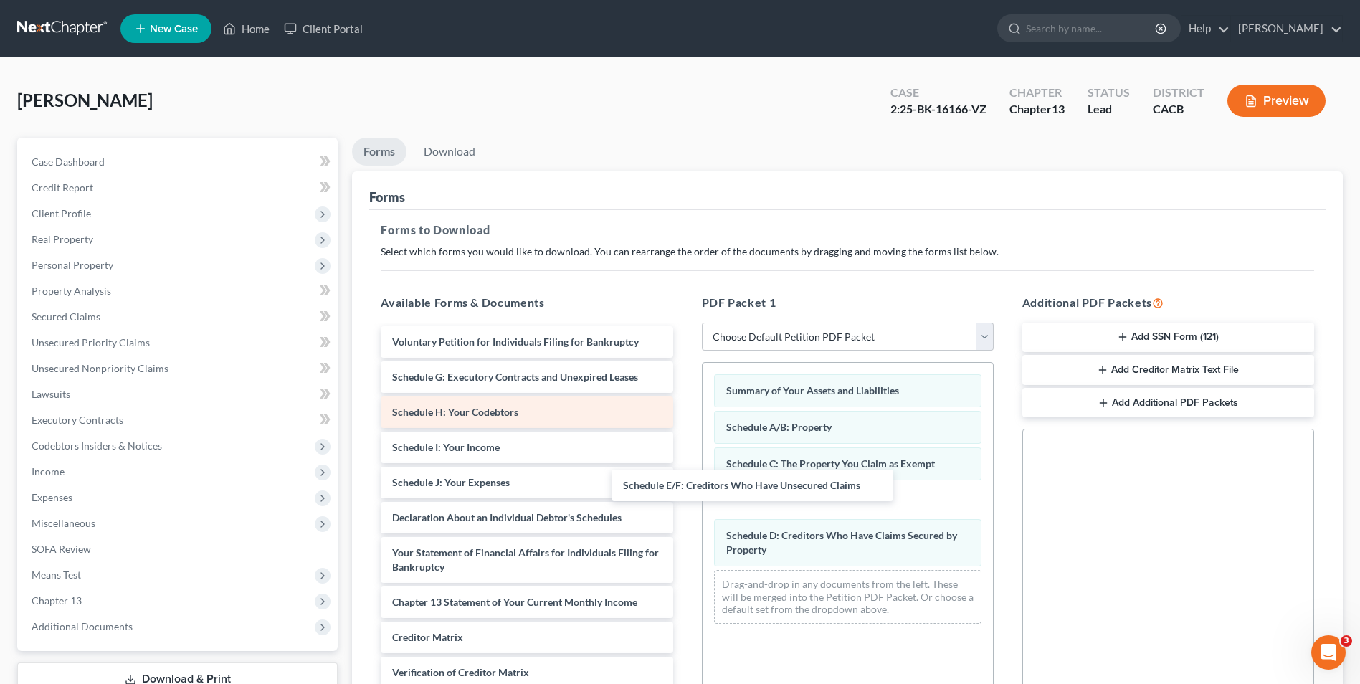
drag, startPoint x: 523, startPoint y: 378, endPoint x: 599, endPoint y: 437, distance: 97.1
click at [684, 486] on div "Schedule E/F: Creditors Who Have Unsecured Claims Voluntary Petition for Indivi…" at bounding box center [526, 549] width 315 height 447
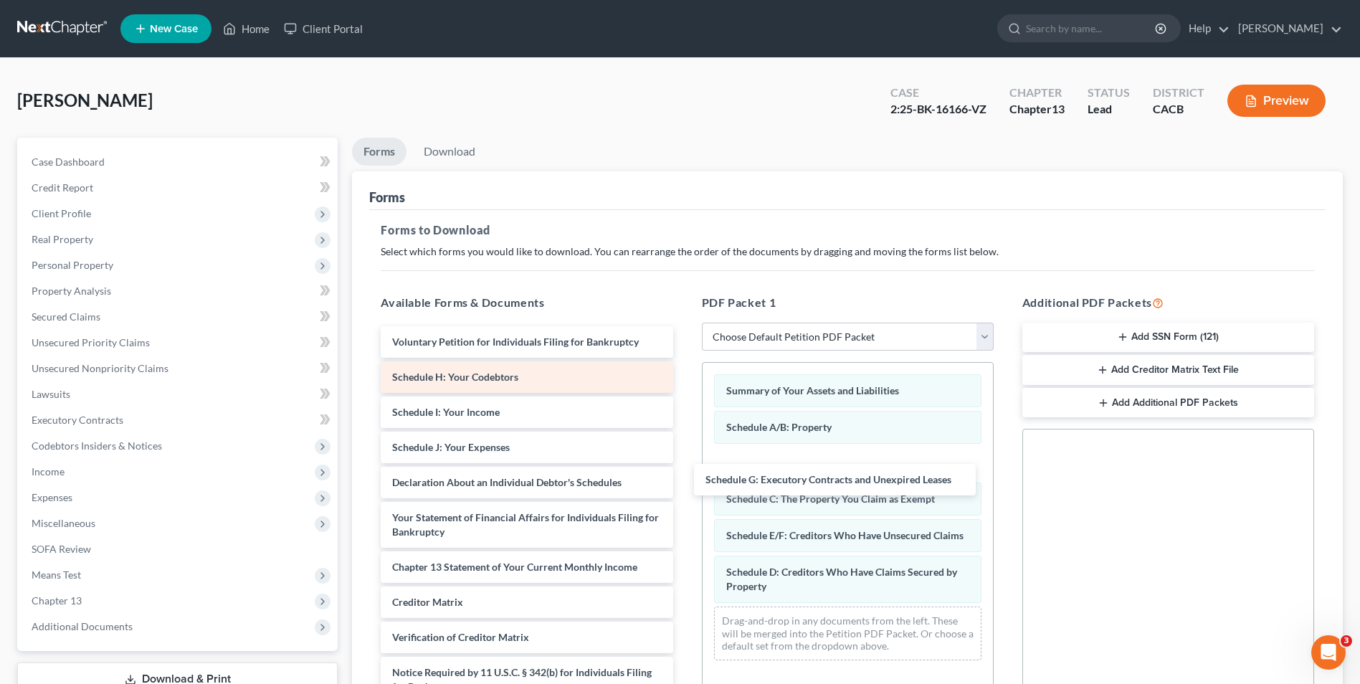
drag, startPoint x: 505, startPoint y: 381, endPoint x: 444, endPoint y: 381, distance: 60.9
click at [684, 480] on div "Schedule G: Executory Contracts and Unexpired Leases Voluntary Petition for Ind…" at bounding box center [526, 532] width 315 height 412
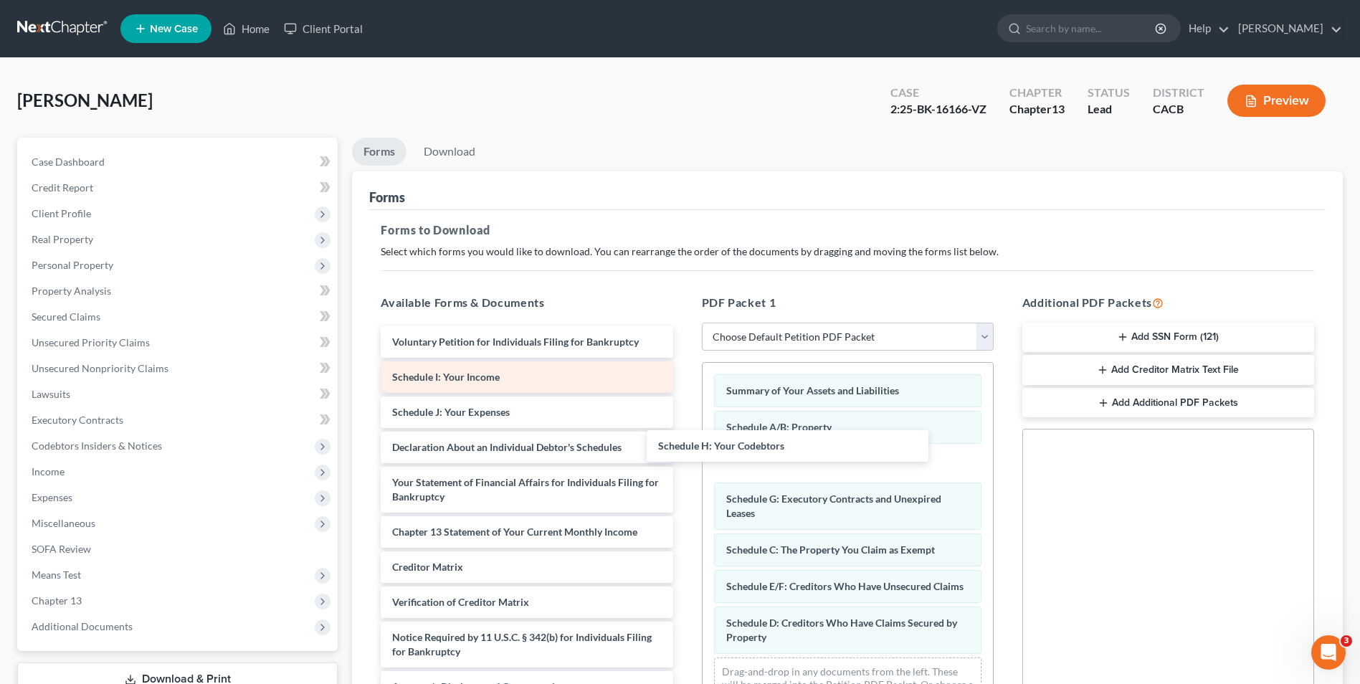
drag, startPoint x: 447, startPoint y: 374, endPoint x: 565, endPoint y: 373, distance: 118.3
click at [684, 450] on div "Schedule H: Your Codebtors Voluntary Petition for Individuals Filing for Bankru…" at bounding box center [526, 514] width 315 height 376
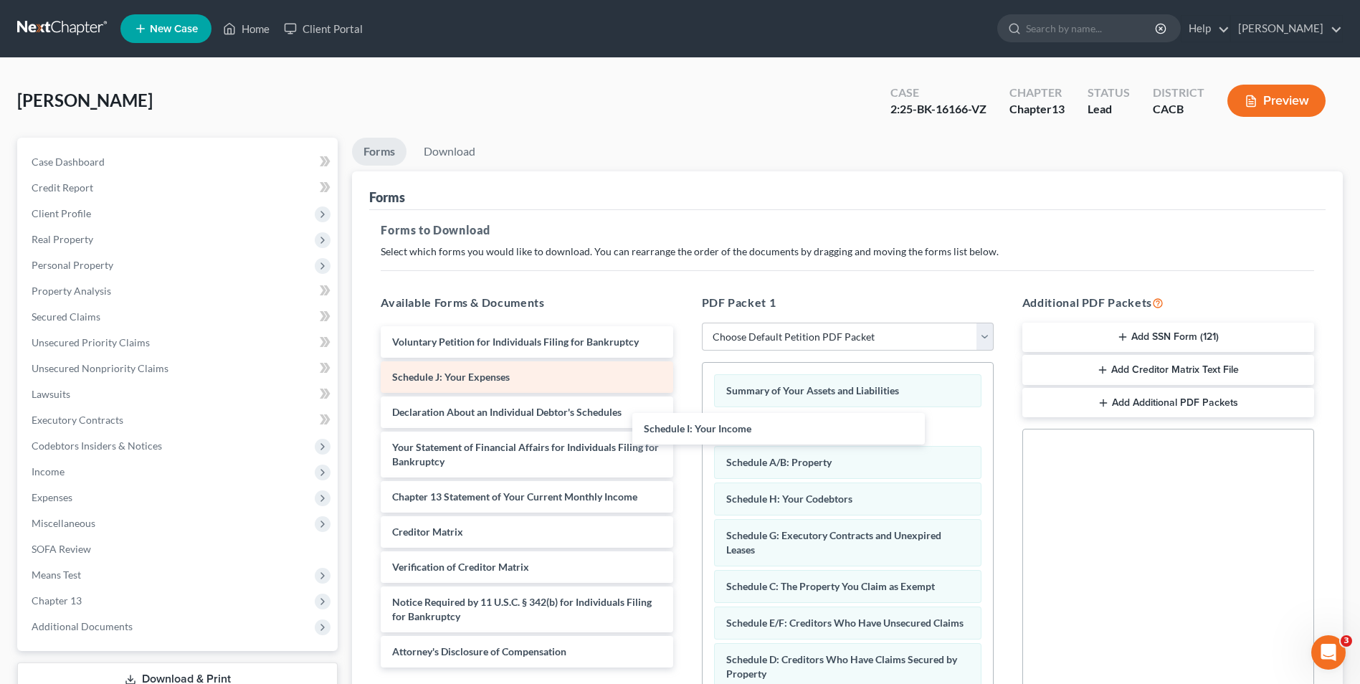
drag, startPoint x: 550, startPoint y: 375, endPoint x: 518, endPoint y: 372, distance: 32.4
click at [684, 427] on div "Schedule I: Your Income Voluntary Petition for Individuals Filing for Bankruptc…" at bounding box center [526, 496] width 315 height 341
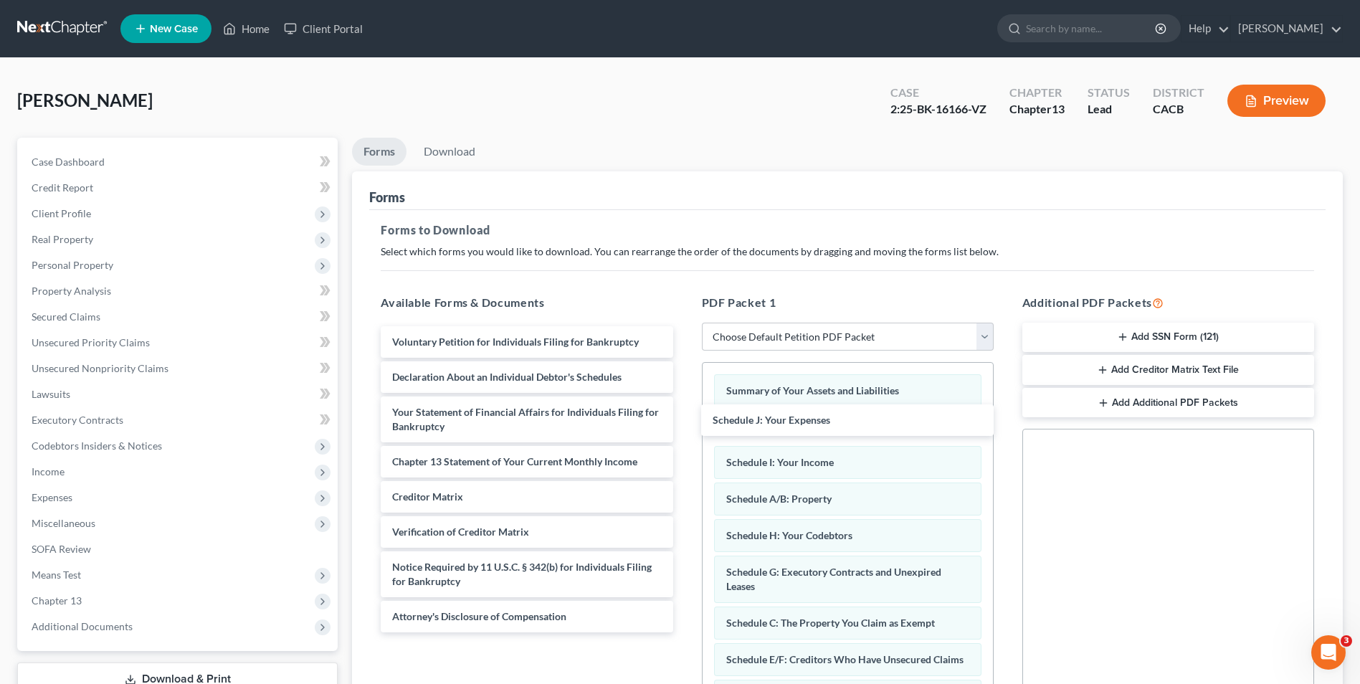
click at [684, 414] on div "Schedule J: Your Expenses Voluntary Petition for Individuals Filing for Bankrup…" at bounding box center [526, 479] width 315 height 306
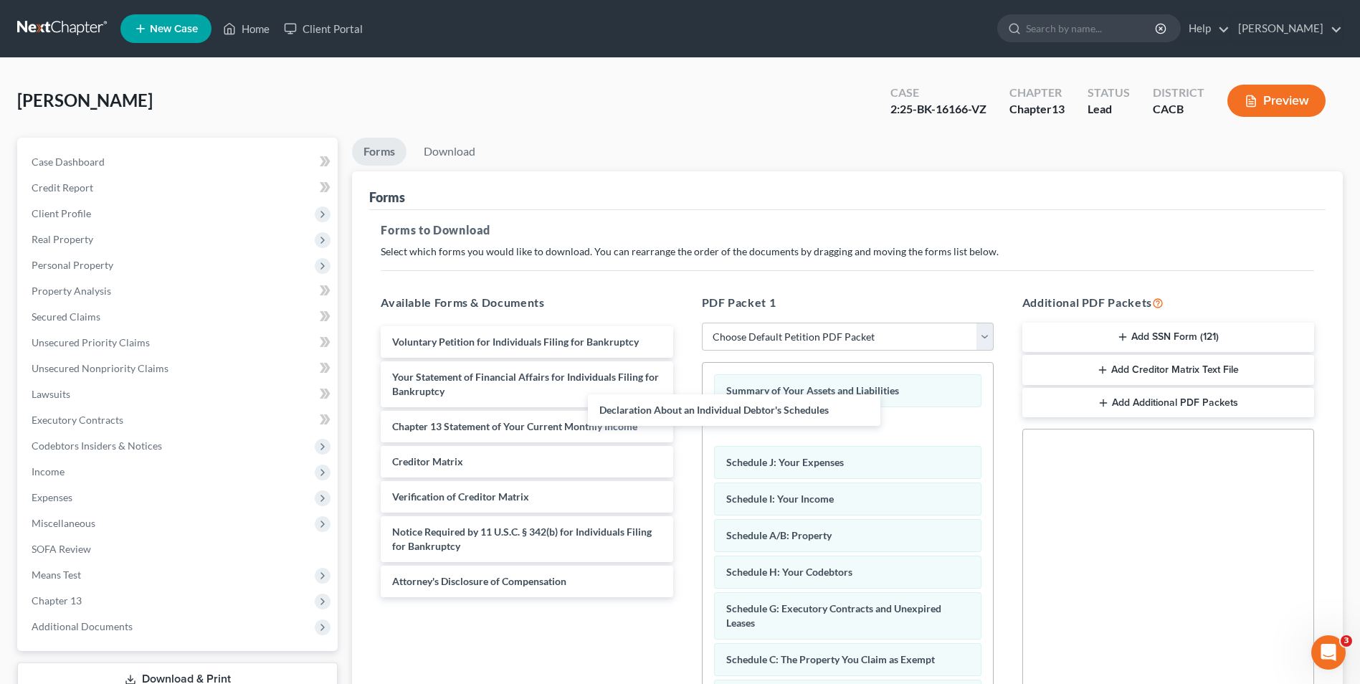
click at [684, 401] on div "Declaration About an Individual Debtor's Schedules Voluntary Petition for Indiv…" at bounding box center [526, 461] width 315 height 271
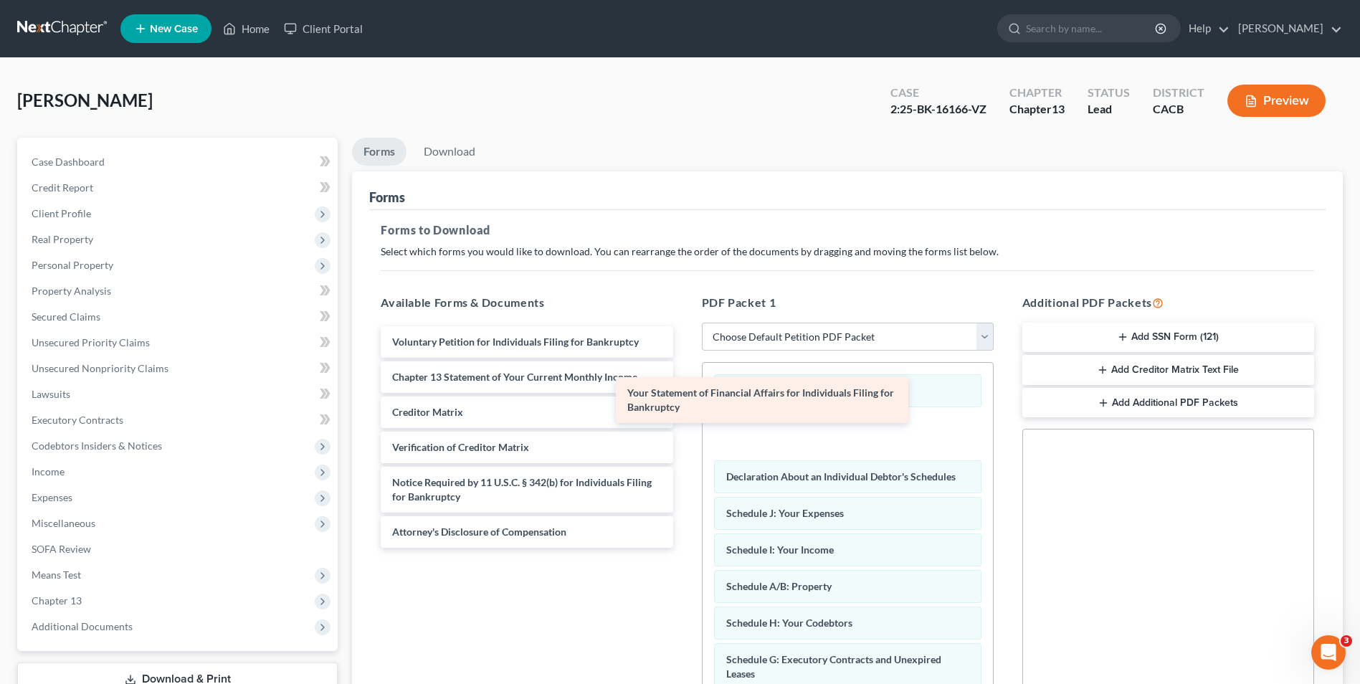
drag, startPoint x: 571, startPoint y: 384, endPoint x: 806, endPoint y: 400, distance: 235.7
click at [684, 400] on div "Your Statement of Financial Affairs for Individuals Filing for Bankruptcy Volun…" at bounding box center [526, 437] width 315 height 222
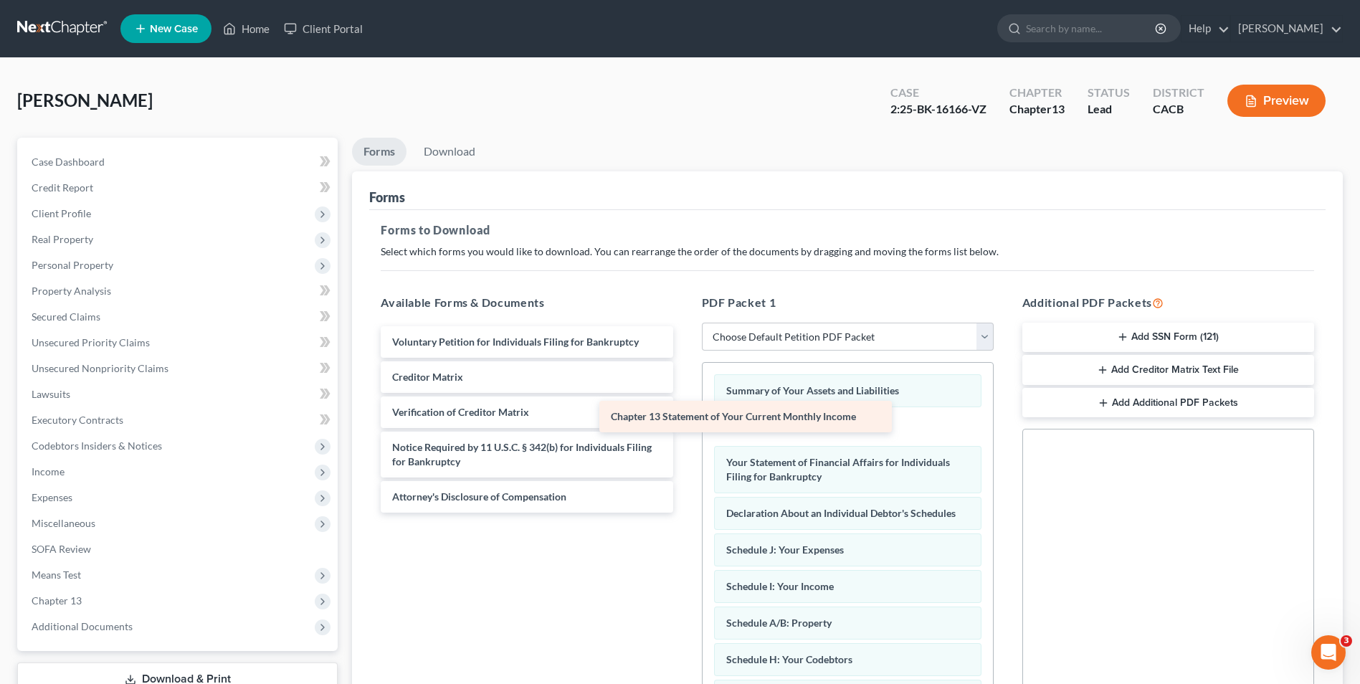
drag, startPoint x: 563, startPoint y: 379, endPoint x: 802, endPoint y: 418, distance: 242.7
click at [684, 418] on div "Chapter 13 Statement of Your Current Monthly Income Voluntary Petition for Indi…" at bounding box center [526, 419] width 315 height 186
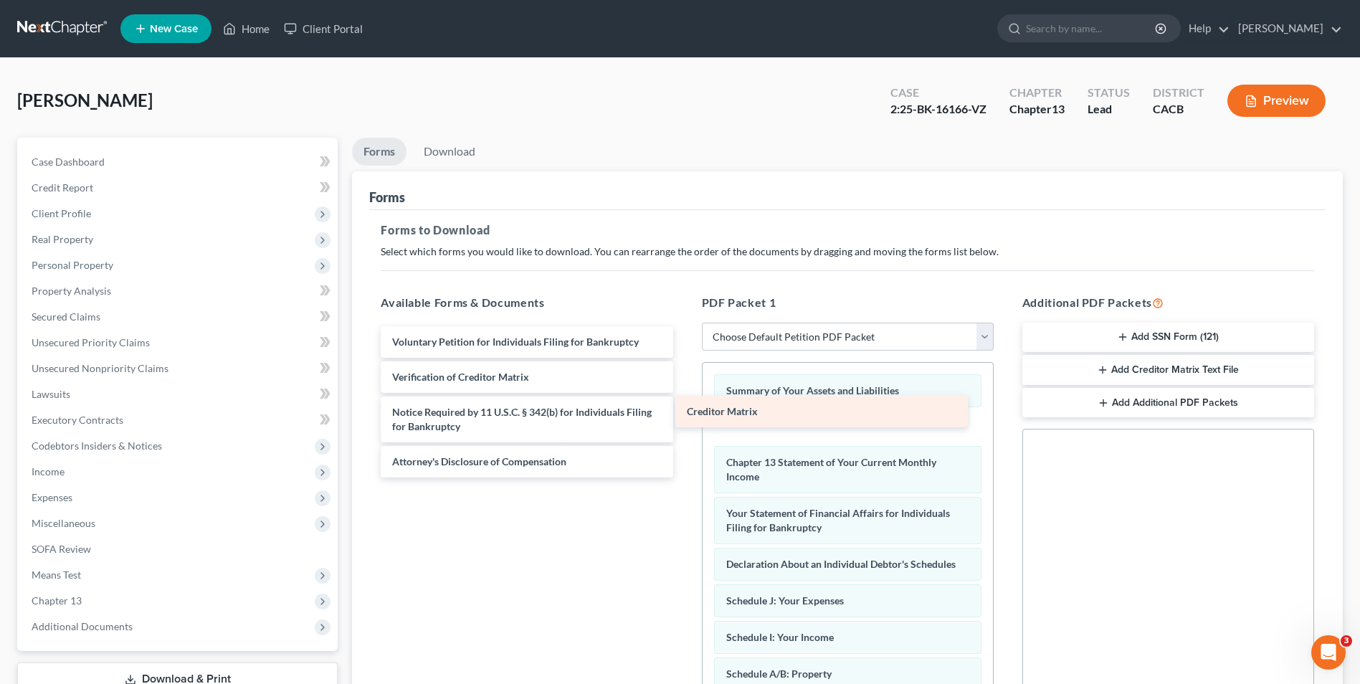
drag, startPoint x: 513, startPoint y: 376, endPoint x: 807, endPoint y: 411, distance: 296.7
click at [684, 411] on div "Creditor Matrix Voluntary Petition for Individuals Filing for Bankruptcy Credit…" at bounding box center [526, 401] width 315 height 151
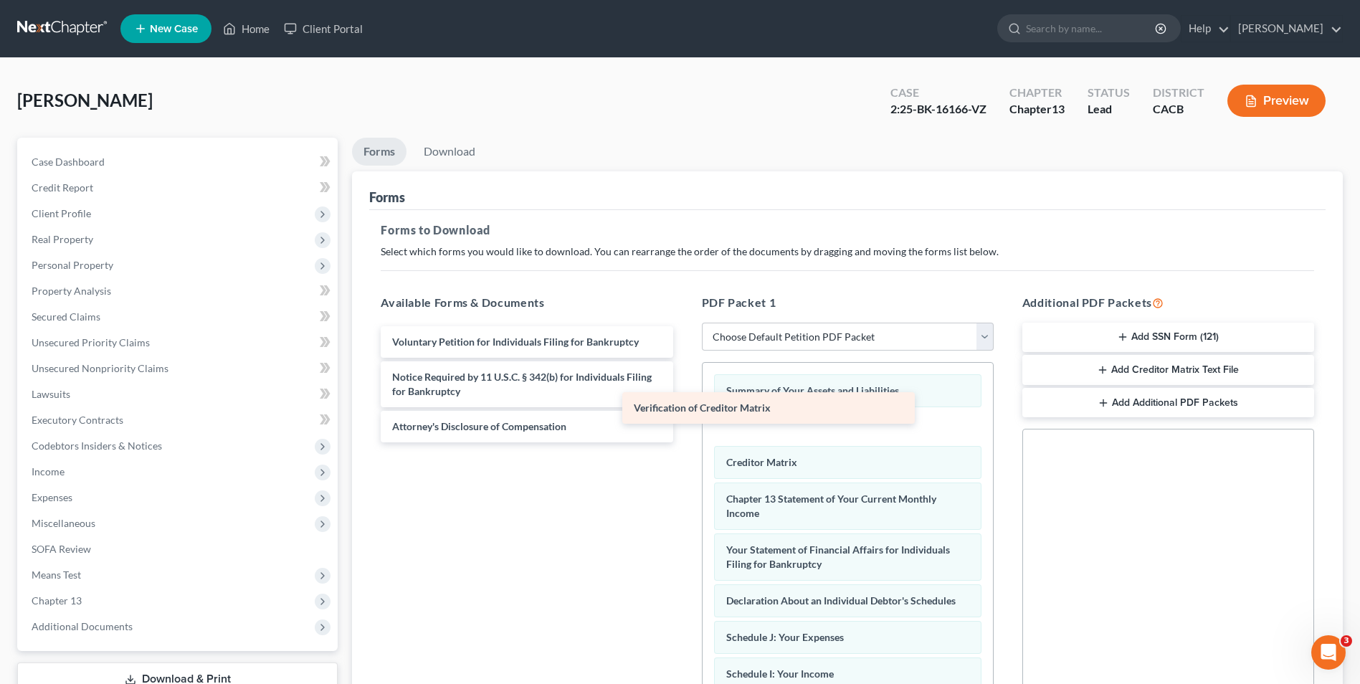
drag, startPoint x: 494, startPoint y: 374, endPoint x: 736, endPoint y: 404, distance: 243.6
click at [684, 404] on div "Verification of Creditor Matrix Voluntary Petition for Individuals Filing for B…" at bounding box center [526, 384] width 315 height 116
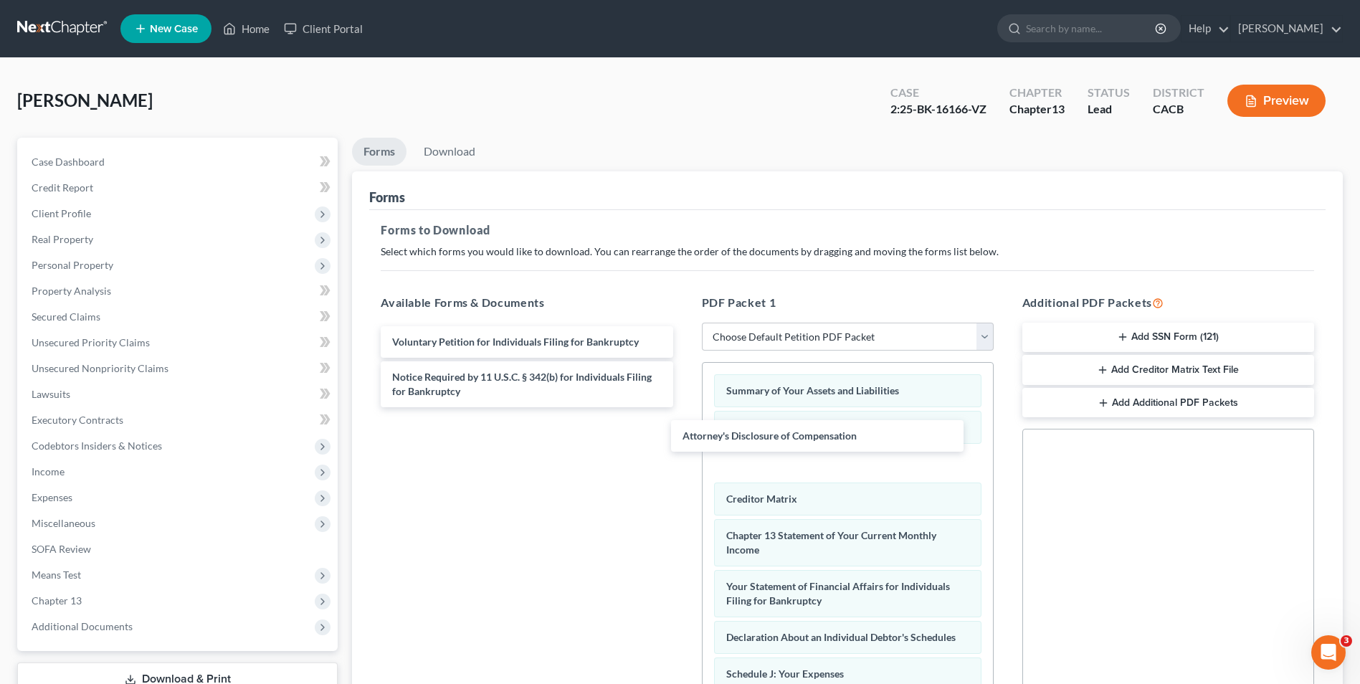
drag, startPoint x: 534, startPoint y: 429, endPoint x: 543, endPoint y: 428, distance: 8.6
click at [684, 407] on div "Attorney's Disclosure of Compensation Voluntary Petition for Individuals Filing…" at bounding box center [526, 366] width 315 height 81
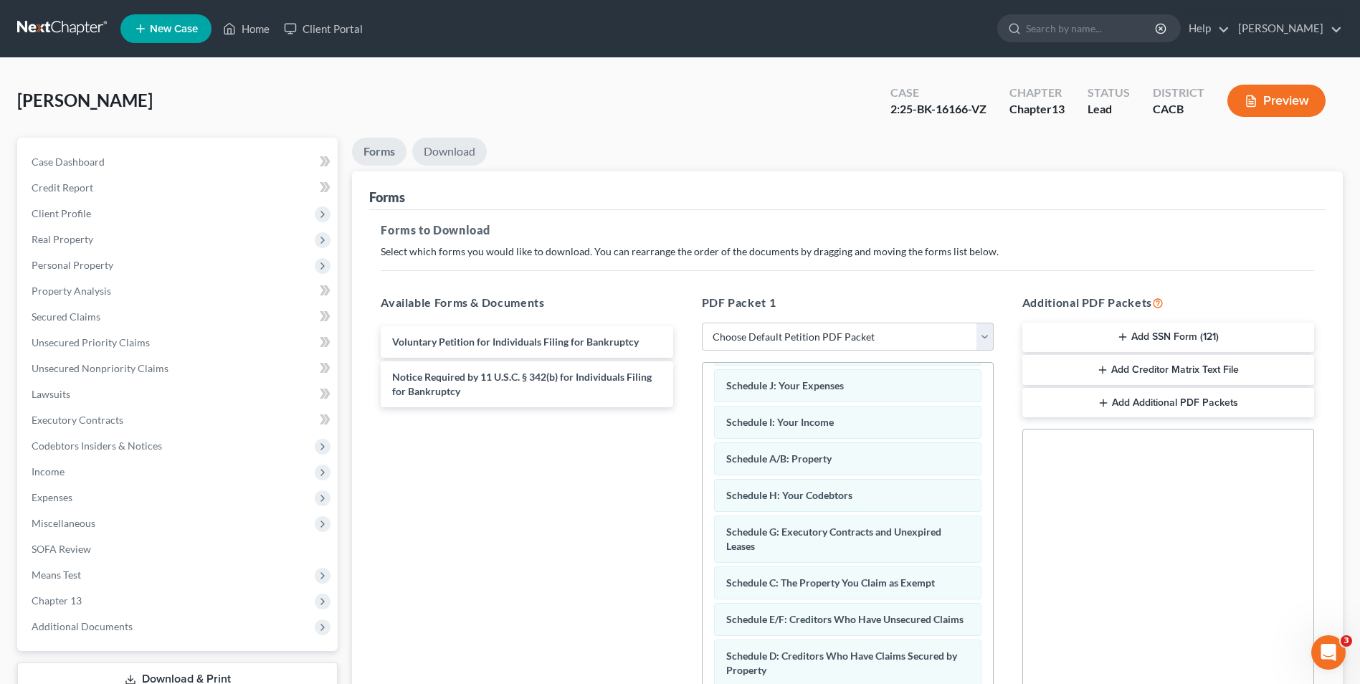
click at [430, 151] on link "Download" at bounding box center [449, 152] width 75 height 28
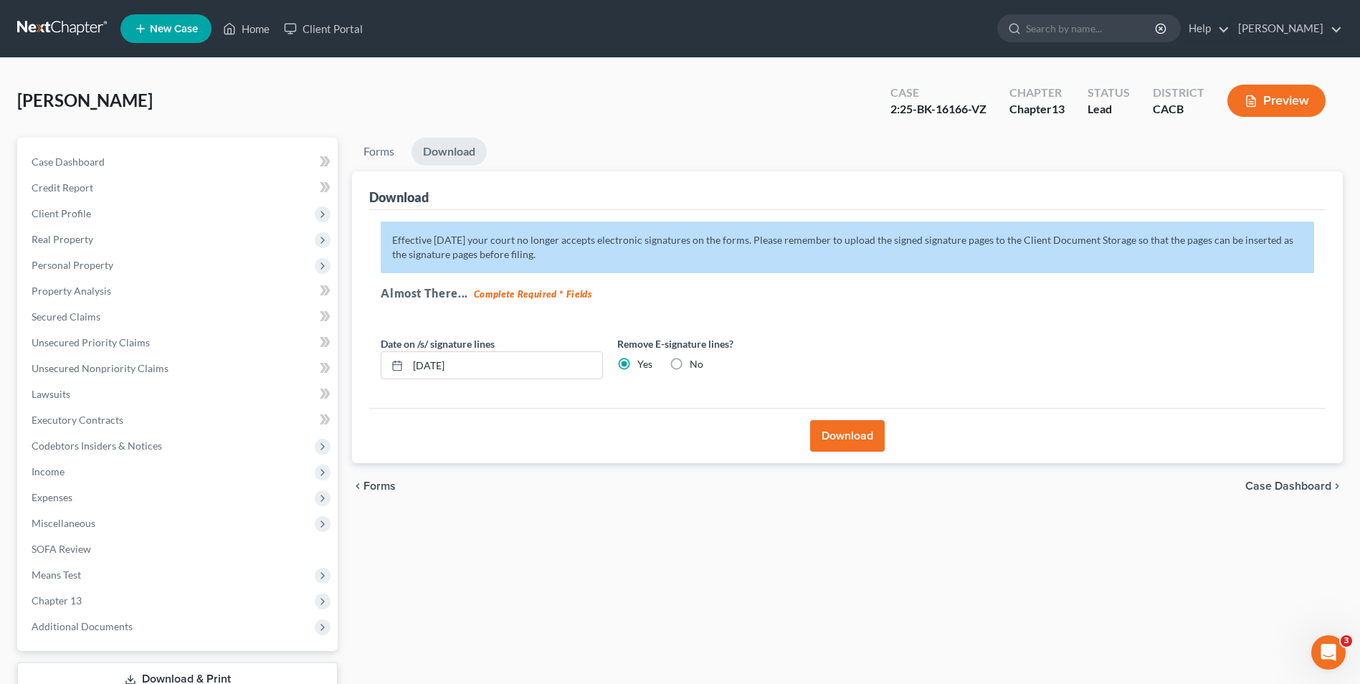
click at [852, 435] on button "Download" at bounding box center [847, 436] width 75 height 32
click at [860, 442] on button "Download" at bounding box center [847, 436] width 75 height 32
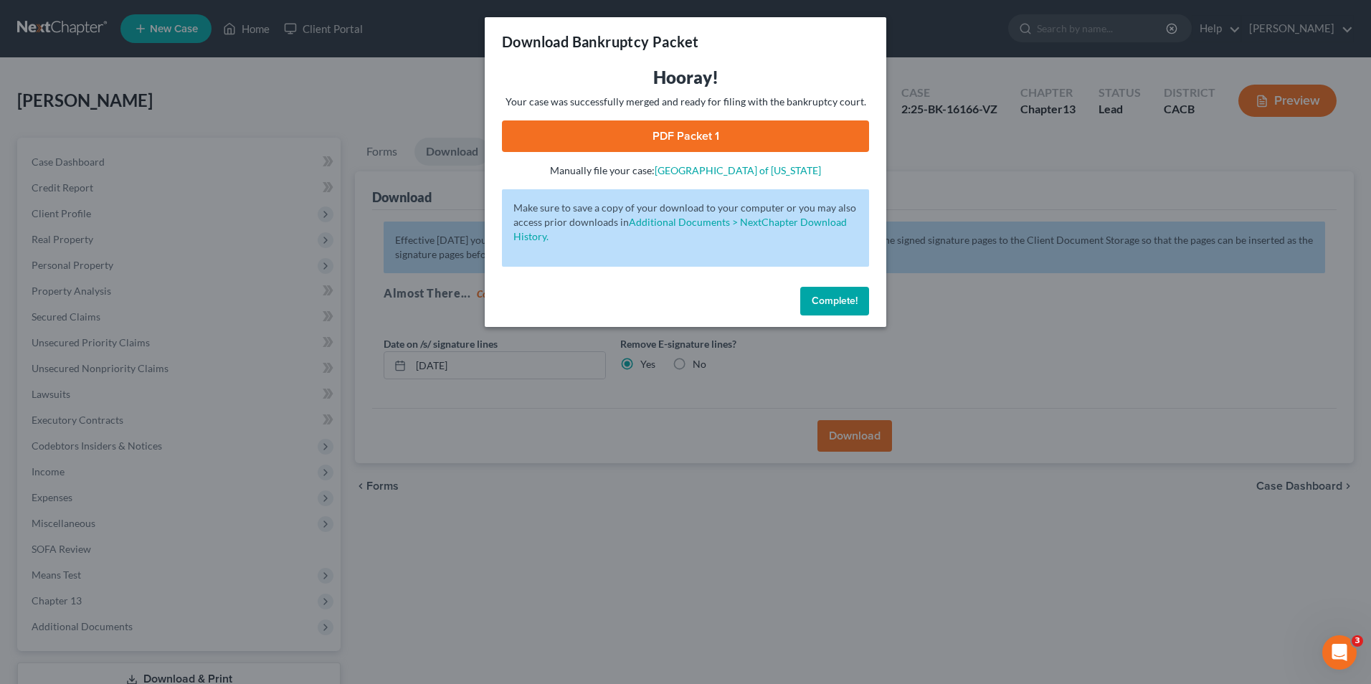
click at [698, 139] on link "PDF Packet 1" at bounding box center [685, 136] width 367 height 32
drag, startPoint x: 841, startPoint y: 300, endPoint x: 112, endPoint y: 348, distance: 730.8
click at [841, 300] on span "Complete!" at bounding box center [835, 301] width 46 height 12
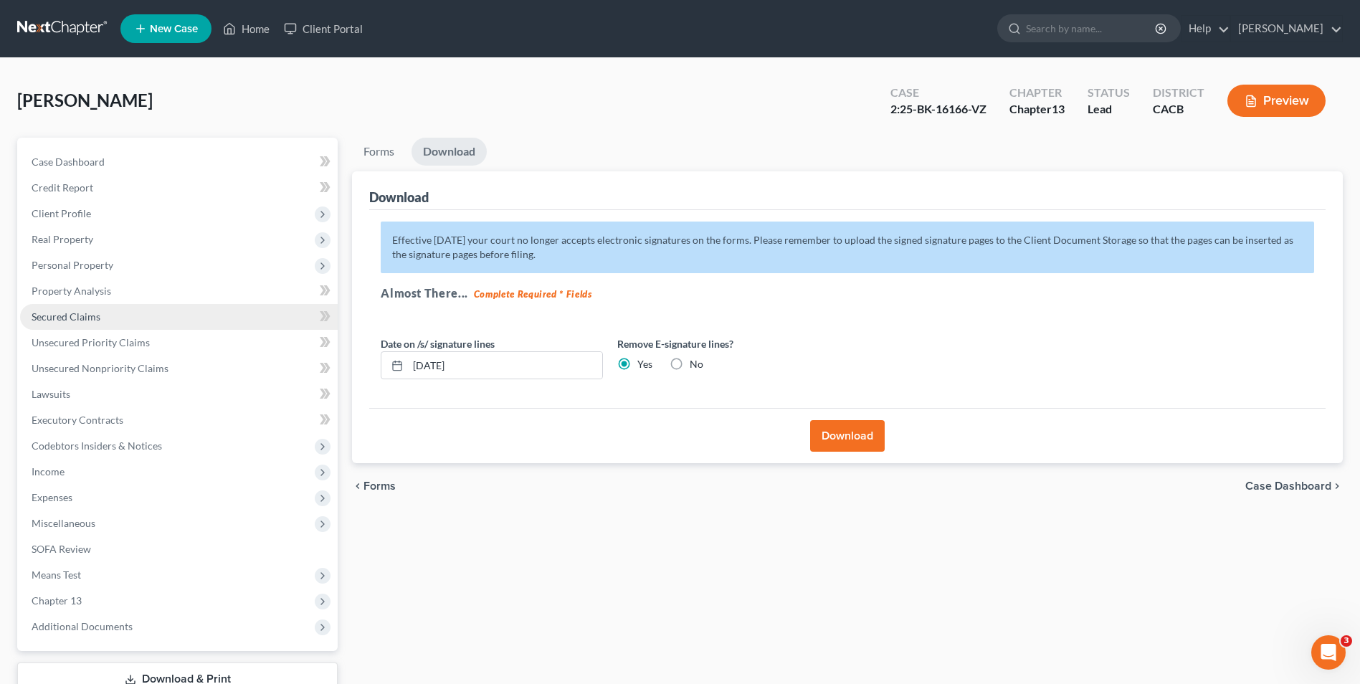
click at [75, 320] on span "Secured Claims" at bounding box center [66, 316] width 69 height 12
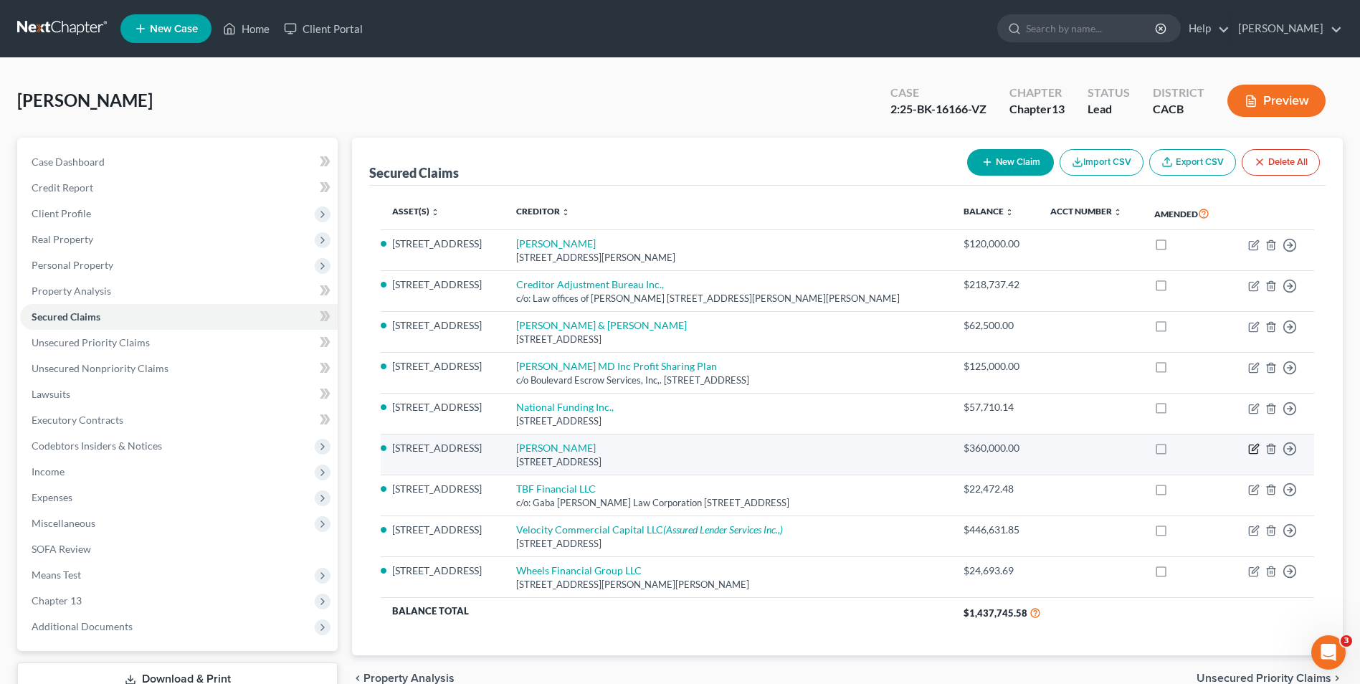
click at [1253, 449] on icon "button" at bounding box center [1255, 448] width 6 height 6
select select "4"
select select "3"
select select "0"
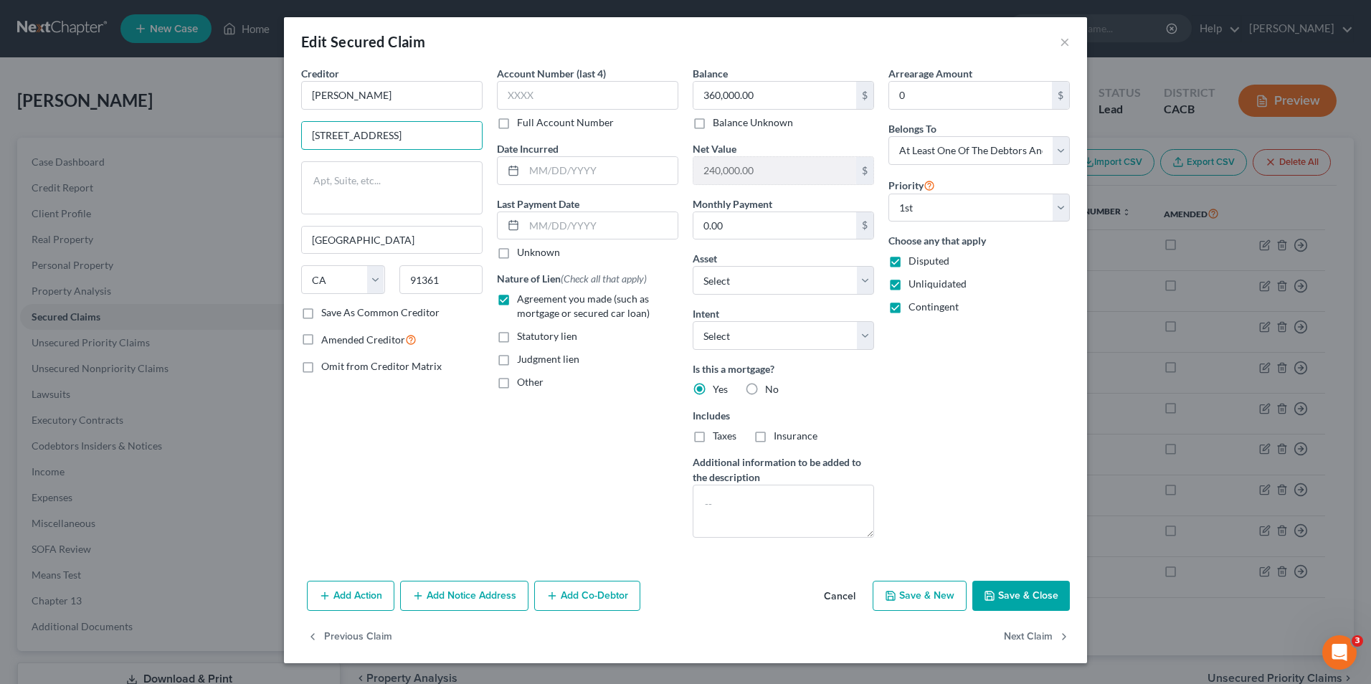
drag, startPoint x: 440, startPoint y: 138, endPoint x: 19, endPoint y: 108, distance: 421.9
click at [19, 108] on div "Edit Secured Claim × Creditor * [PERSON_NAME] Mac [STREET_ADDRESS][GEOGRAPHIC_D…" at bounding box center [685, 342] width 1371 height 684
type input "[DOMAIN_NAME] 514387"
click at [435, 259] on div "Creditor * [PERSON_NAME] Mac [DOMAIN_NAME] 514387 [GEOGRAPHIC_DATA] [US_STATE][…" at bounding box center [391, 185] width 181 height 239
drag, startPoint x: 413, startPoint y: 241, endPoint x: 77, endPoint y: 214, distance: 337.3
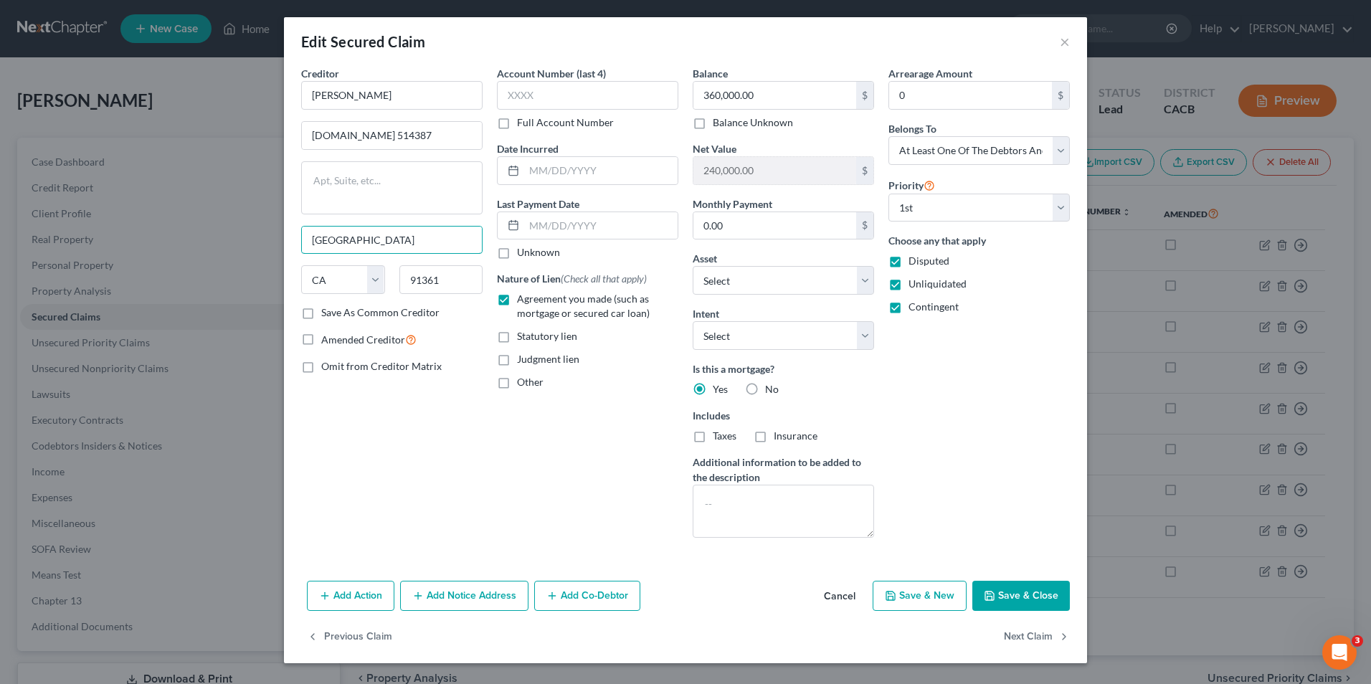
click at [77, 214] on div "Edit Secured Claim × Creditor * [PERSON_NAME] Mac [DOMAIN_NAME] 514387 [GEOGRAP…" at bounding box center [685, 342] width 1371 height 684
type input "[GEOGRAPHIC_DATA]"
type input "90051"
click at [430, 476] on div "Creditor * [PERSON_NAME] Mac [DOMAIN_NAME] 514387 [GEOGRAPHIC_DATA] [US_STATE][…" at bounding box center [392, 307] width 196 height 483
click at [1023, 599] on button "Save & Close" at bounding box center [1021, 596] width 98 height 30
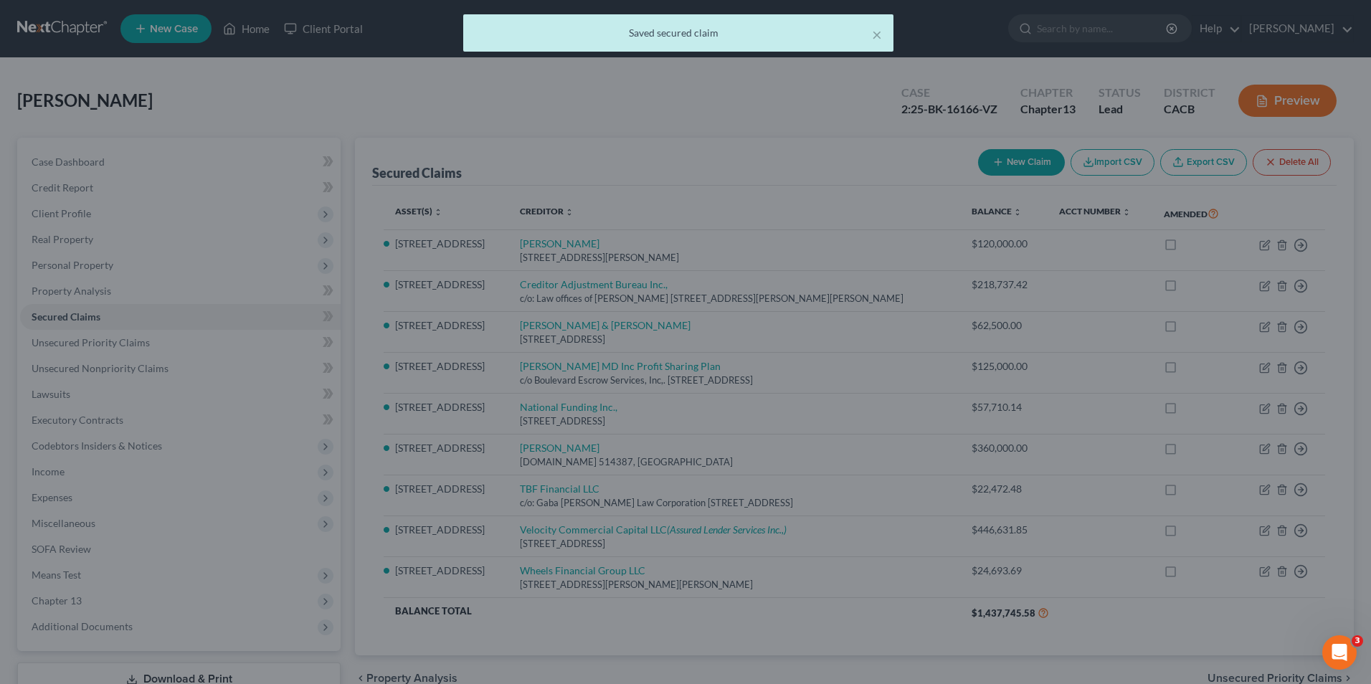
select select "9"
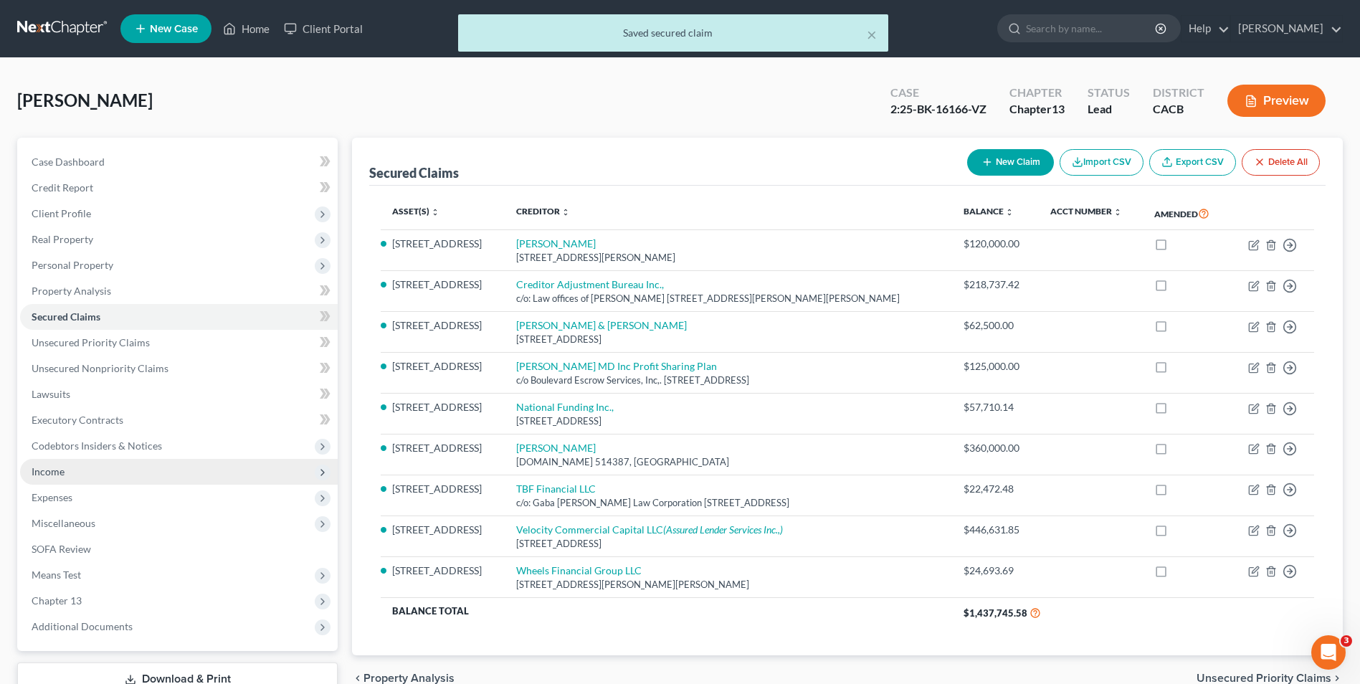
click at [72, 477] on span "Income" at bounding box center [179, 472] width 318 height 26
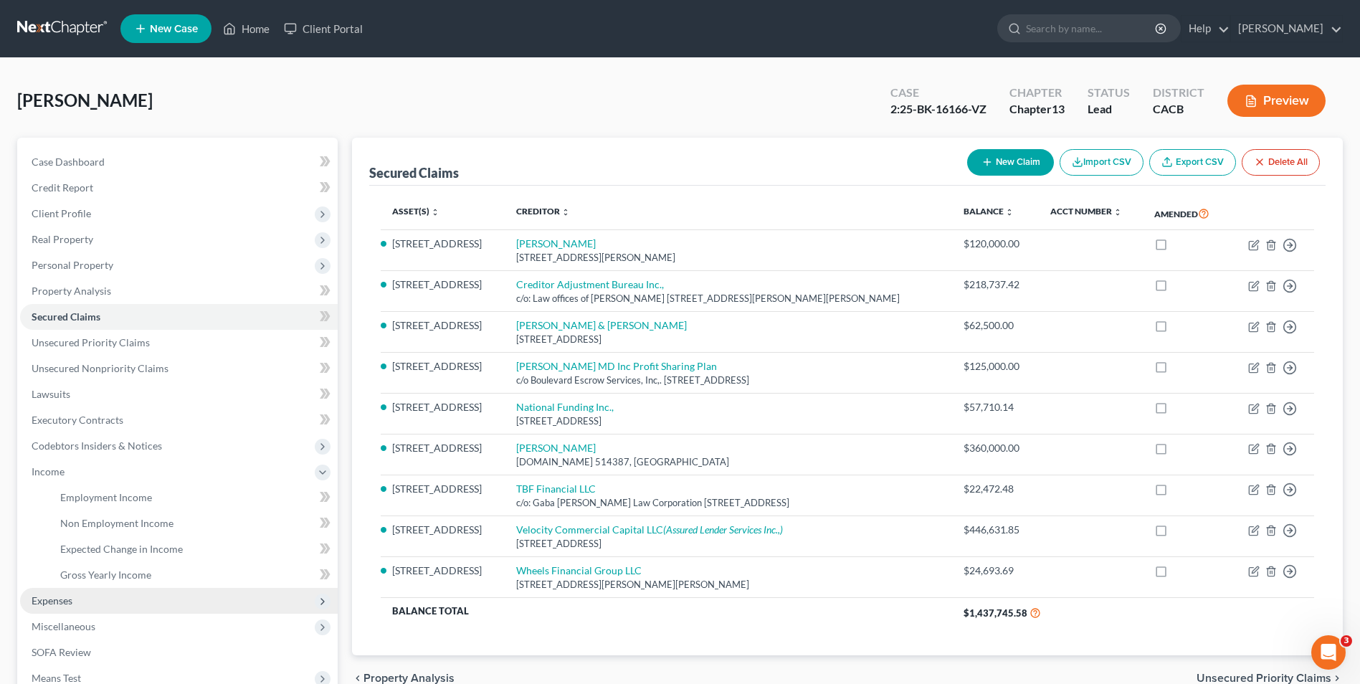
click at [60, 600] on span "Expenses" at bounding box center [52, 600] width 41 height 12
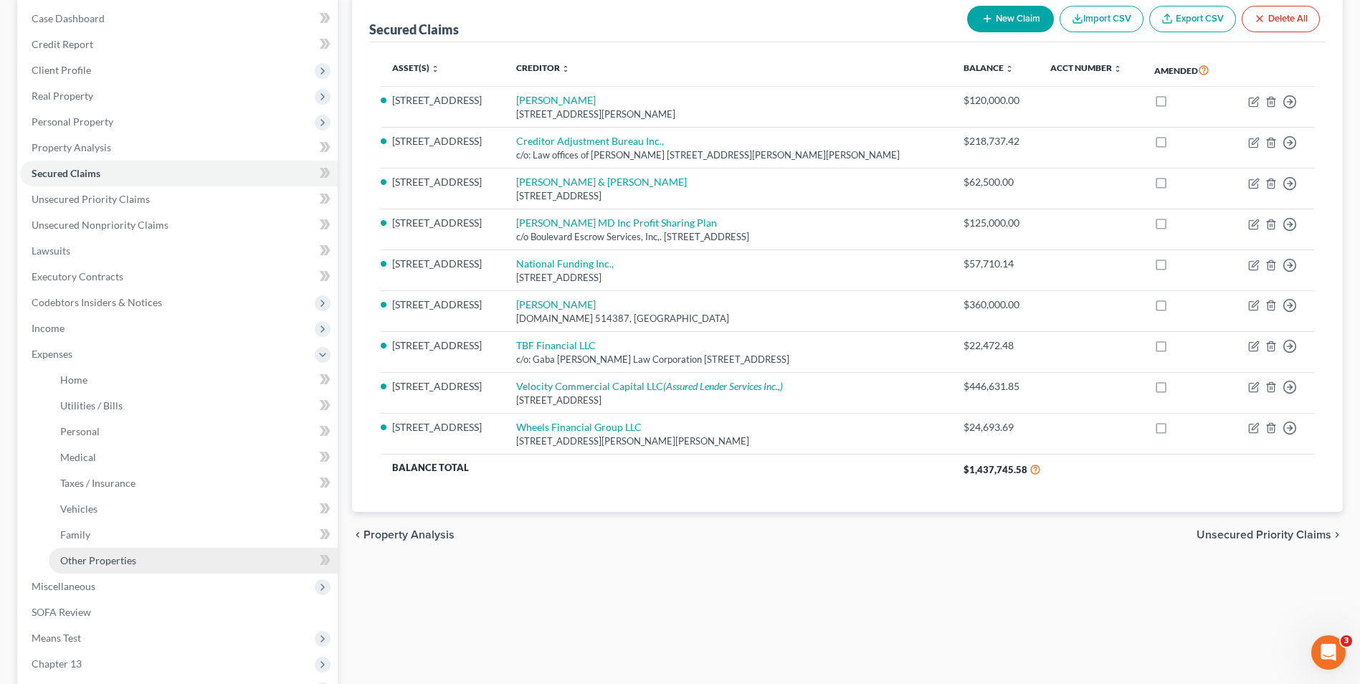
scroll to position [287, 0]
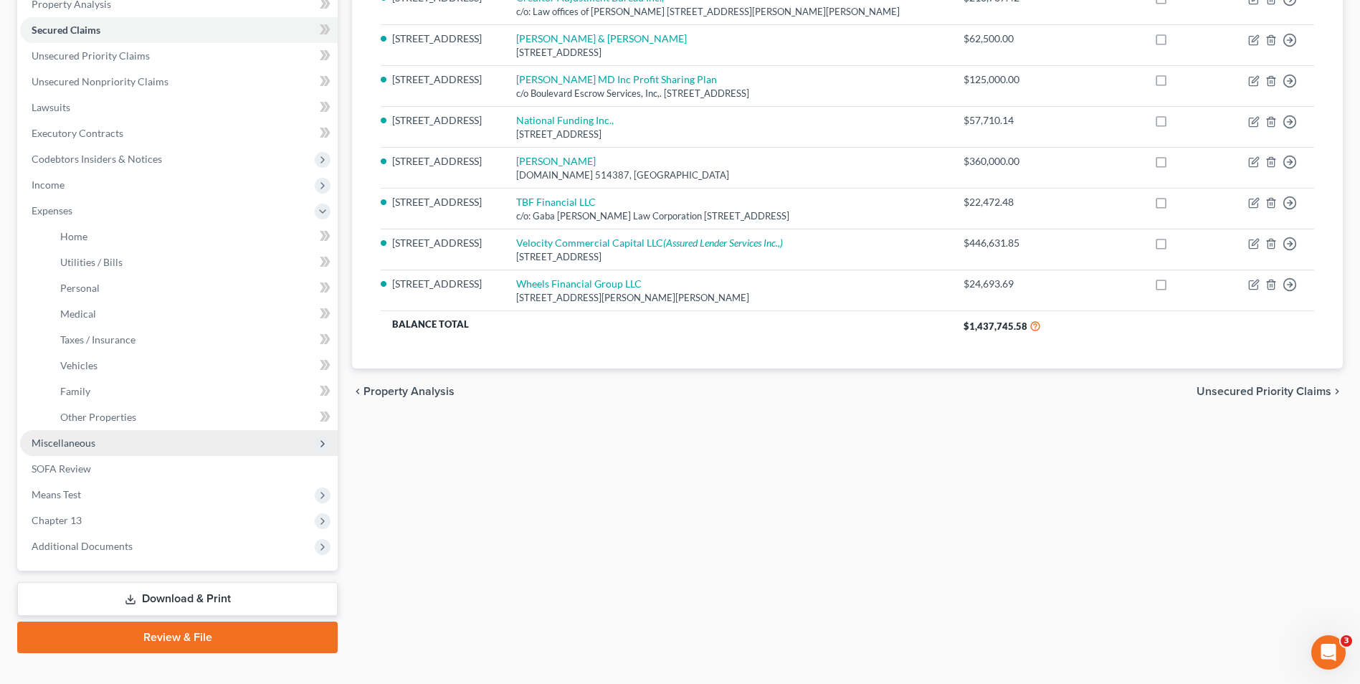
click at [85, 446] on span "Miscellaneous" at bounding box center [64, 443] width 64 height 12
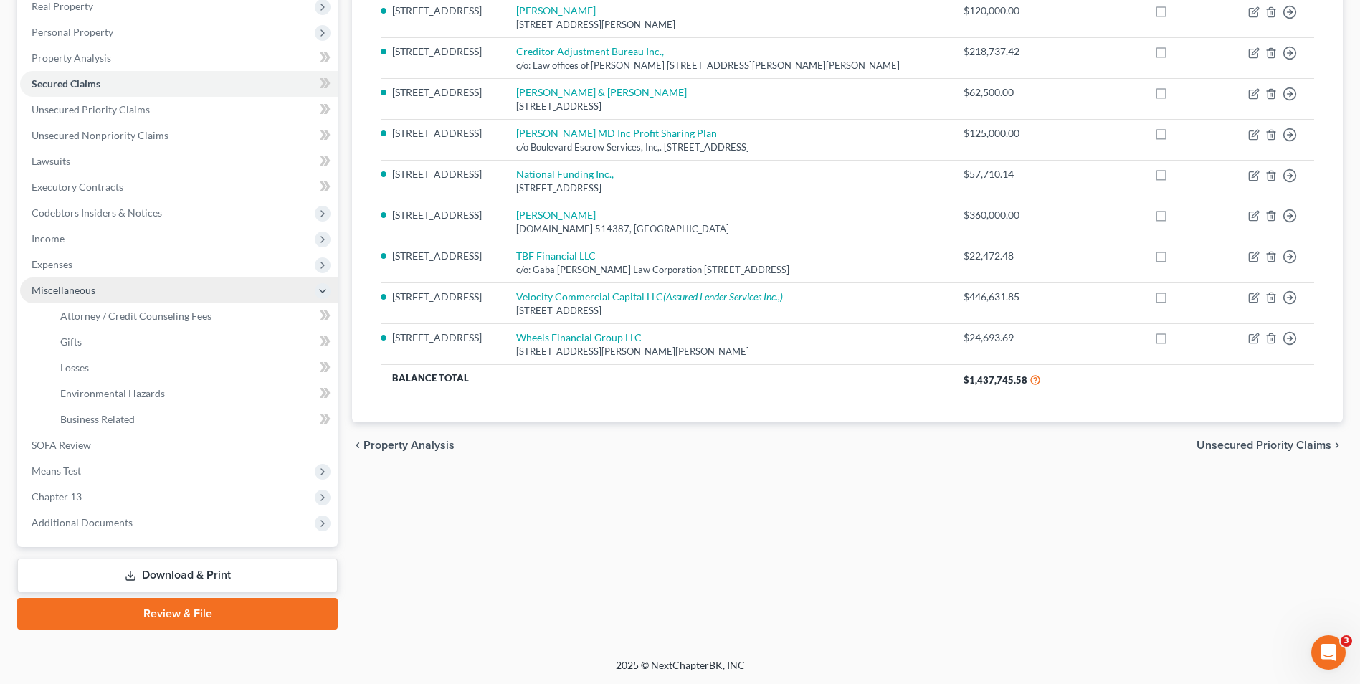
scroll to position [233, 0]
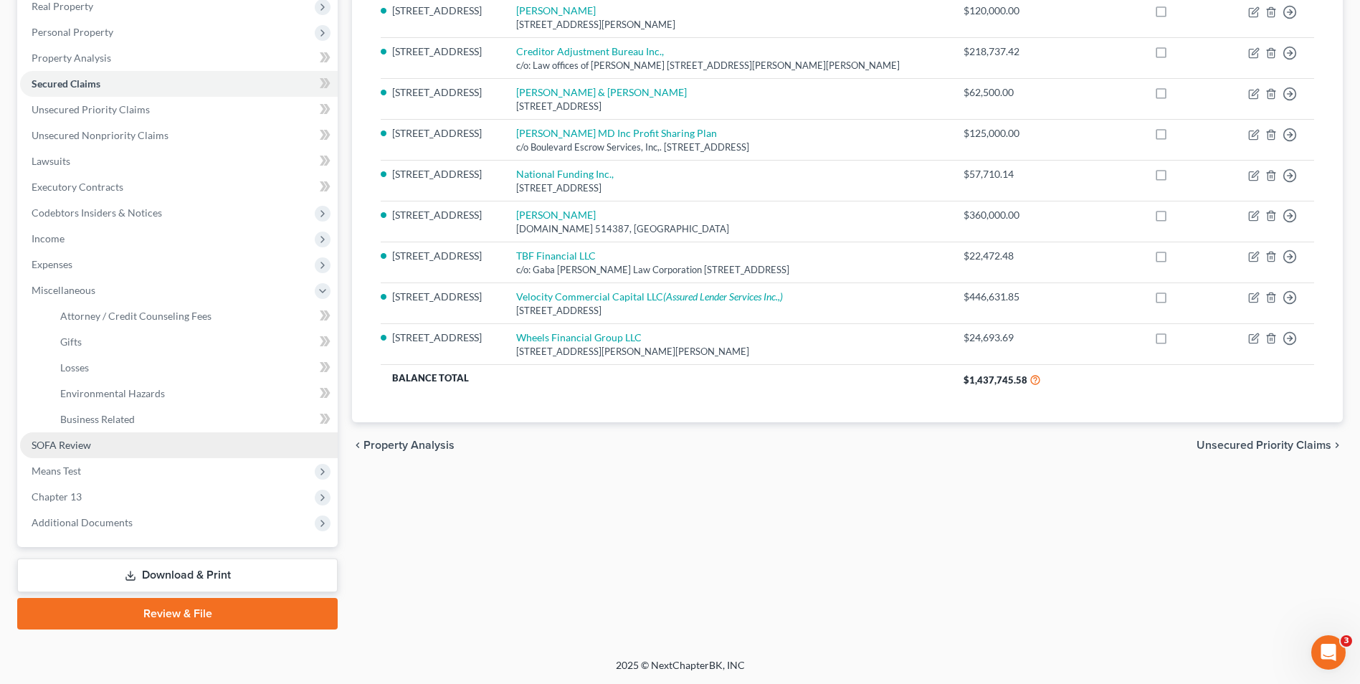
click at [80, 448] on span "SOFA Review" at bounding box center [62, 445] width 60 height 12
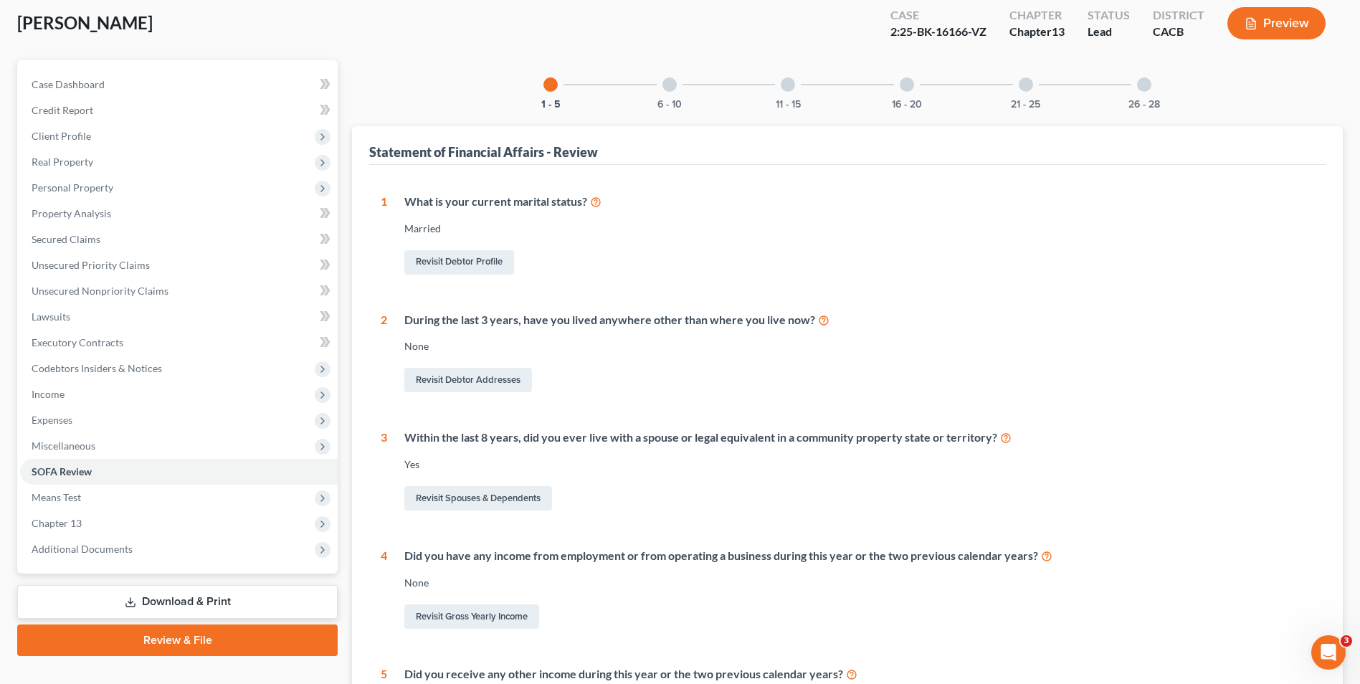
scroll to position [72, 0]
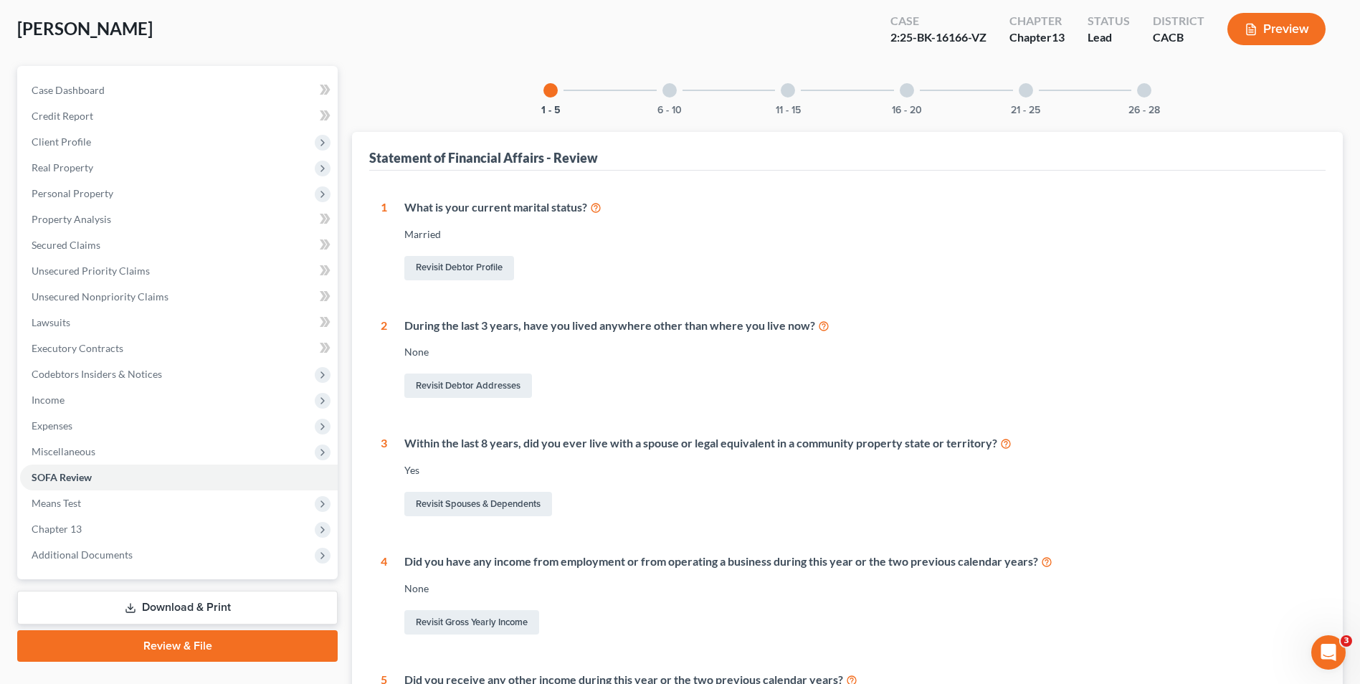
click at [665, 95] on div at bounding box center [669, 90] width 14 height 14
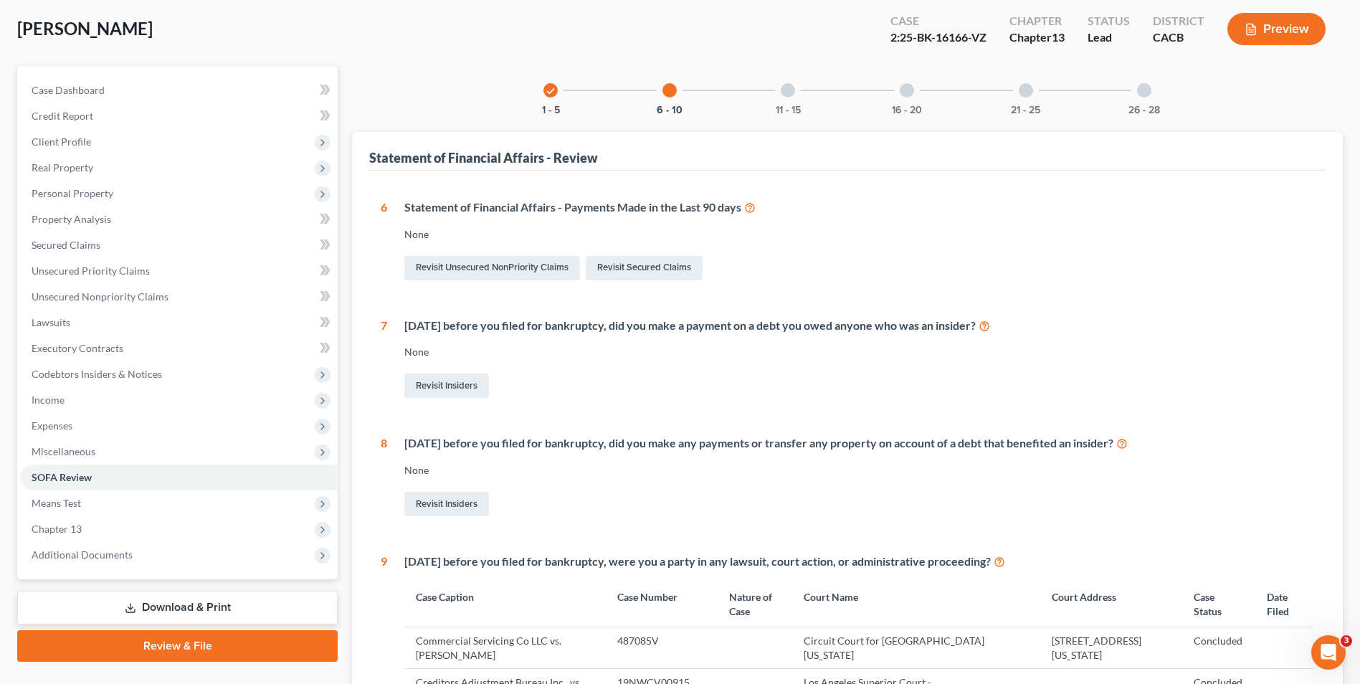
click at [784, 92] on div at bounding box center [788, 90] width 14 height 14
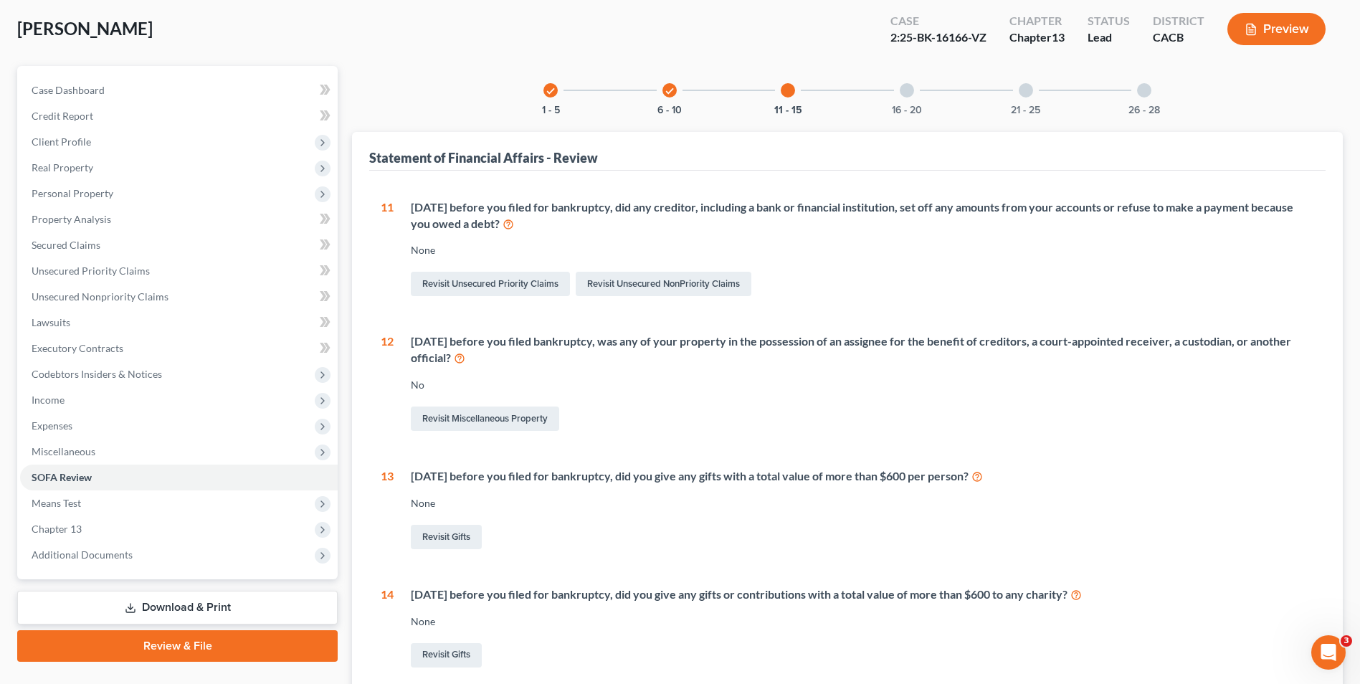
click at [910, 93] on div at bounding box center [907, 90] width 14 height 14
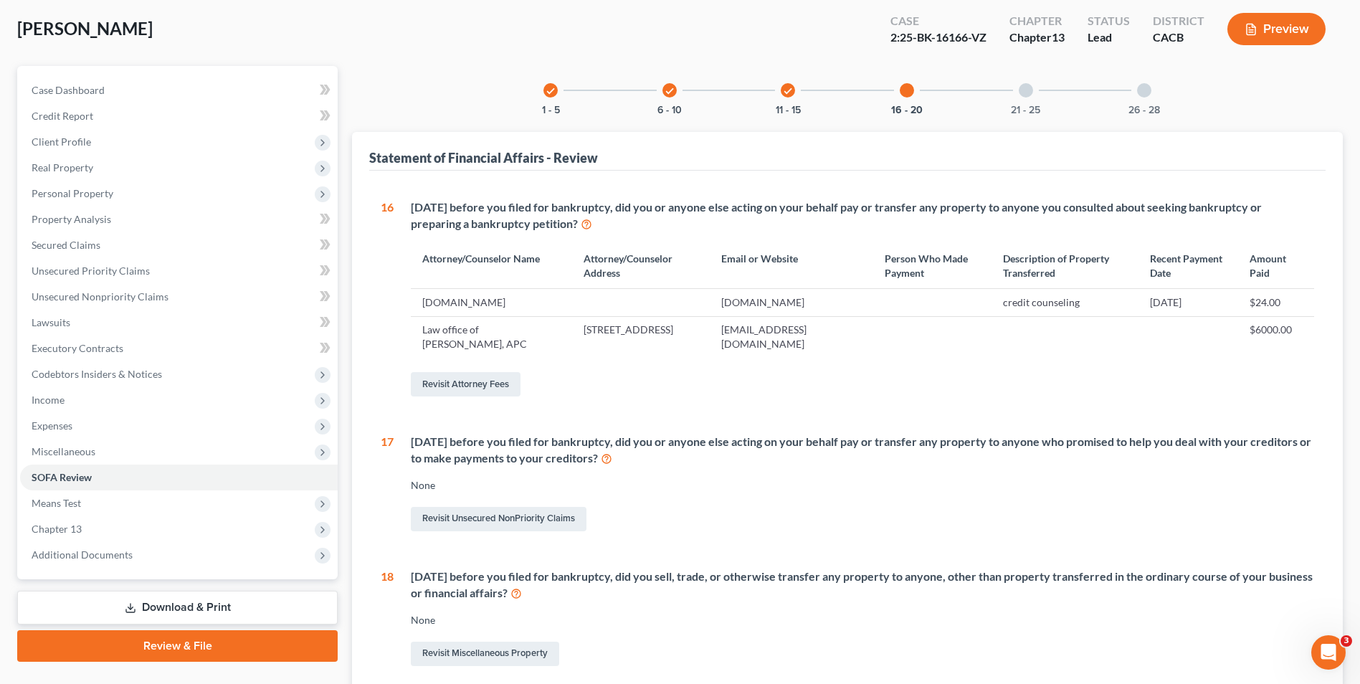
click at [1028, 90] on div at bounding box center [1026, 90] width 14 height 14
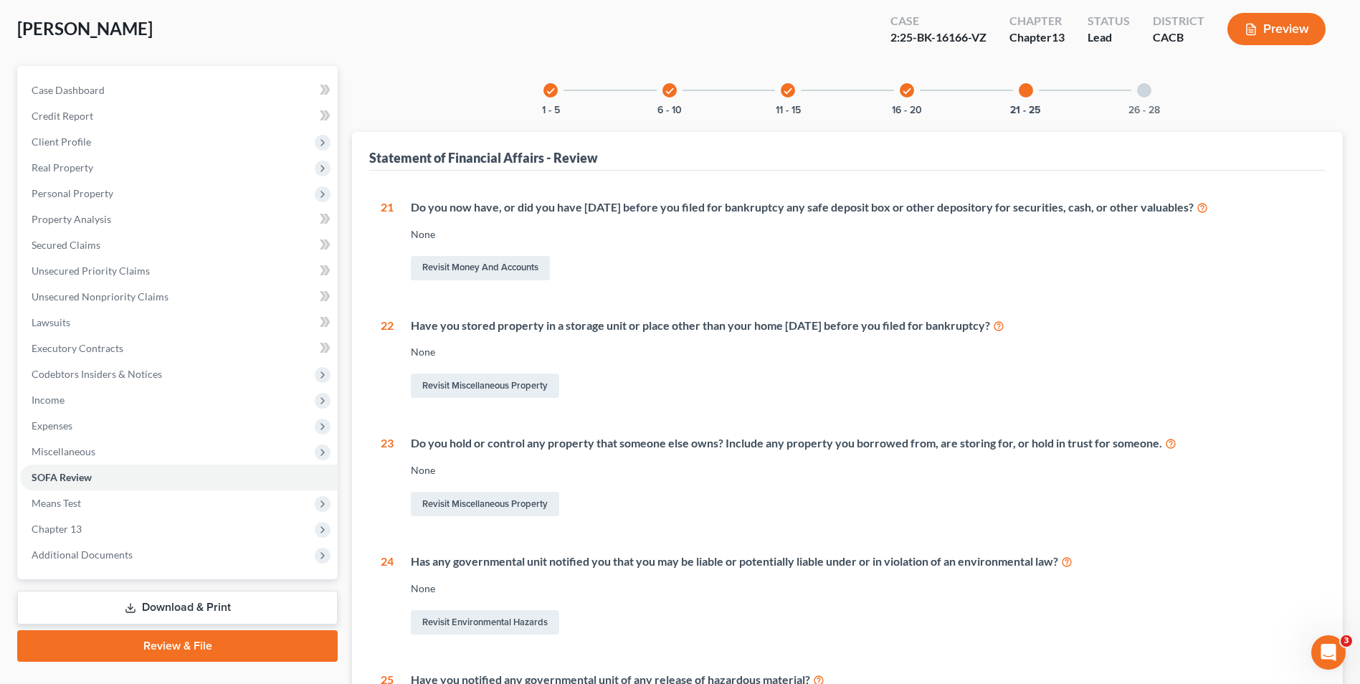
click at [1146, 93] on div at bounding box center [1144, 90] width 14 height 14
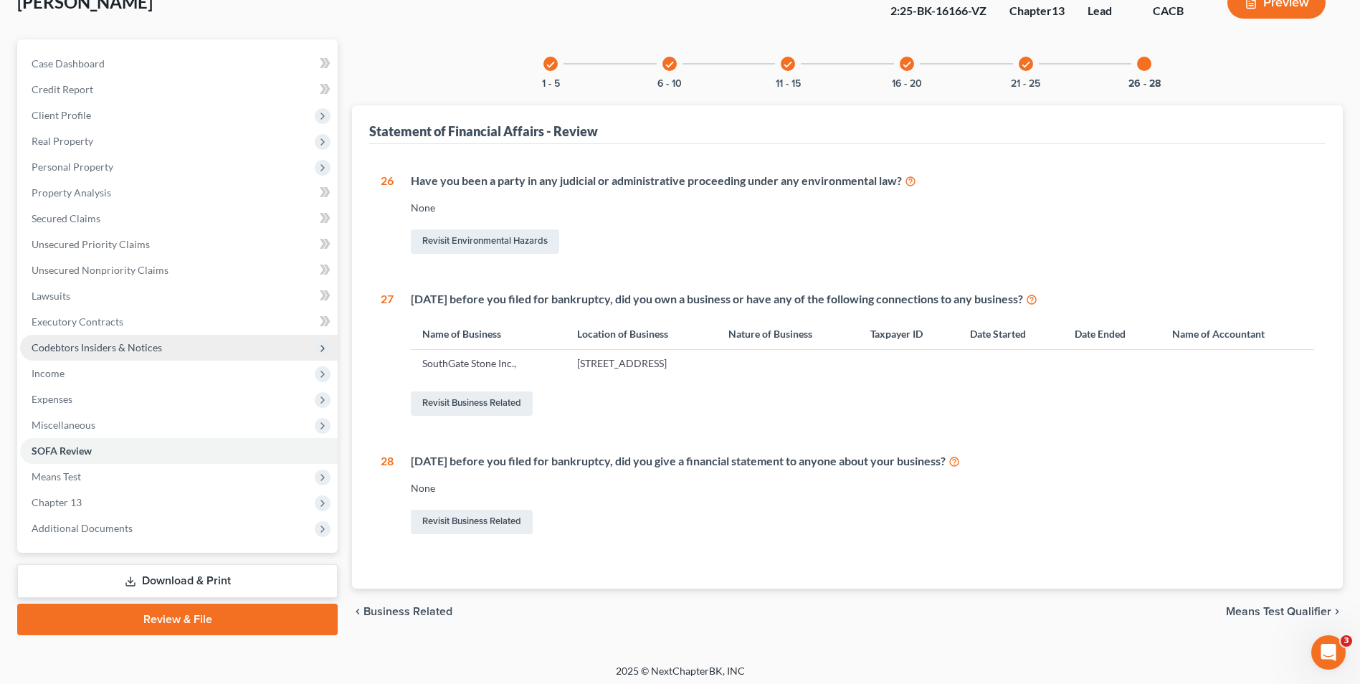
scroll to position [104, 0]
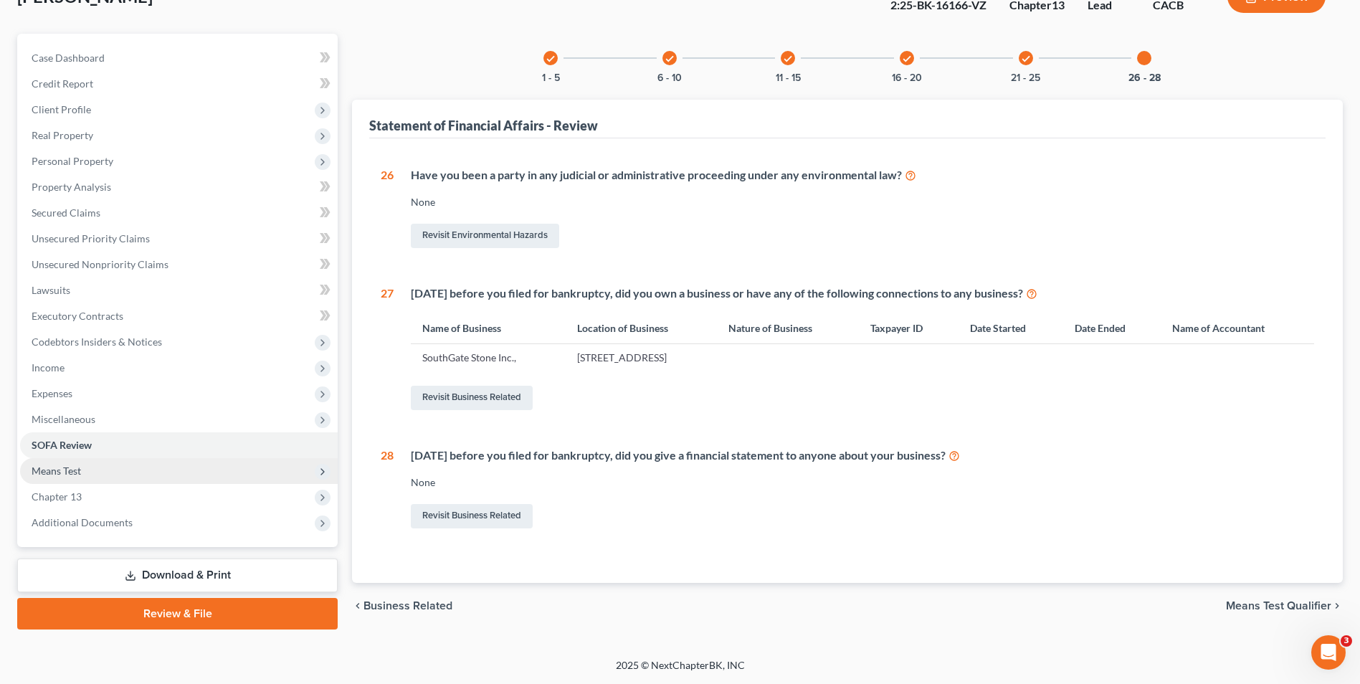
click at [161, 473] on span "Means Test" at bounding box center [179, 471] width 318 height 26
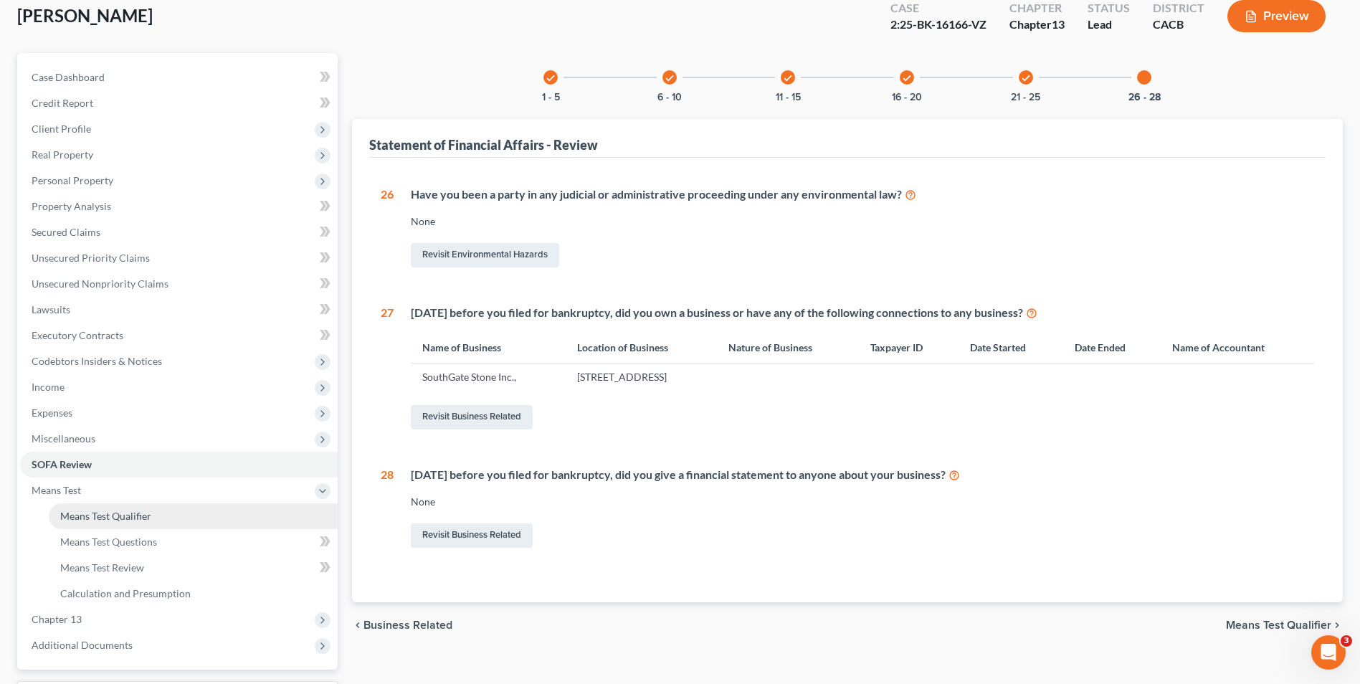
scroll to position [207, 0]
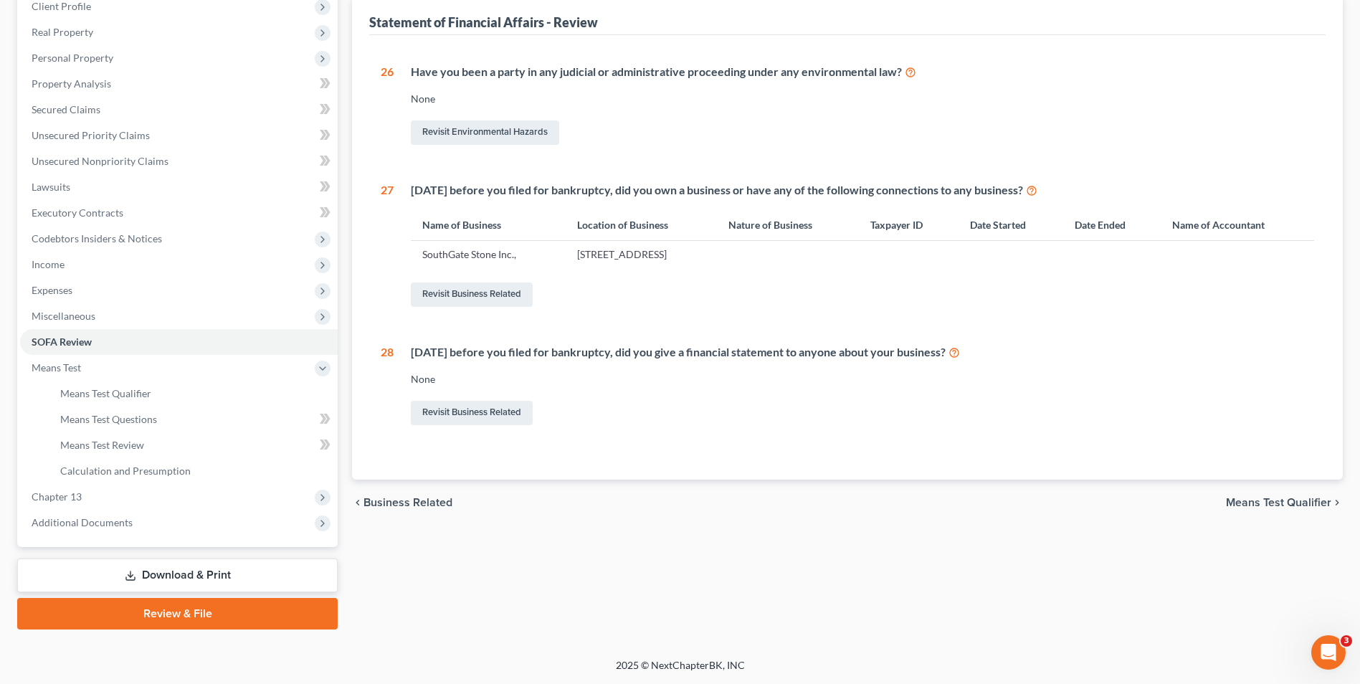
drag, startPoint x: 191, startPoint y: 573, endPoint x: 304, endPoint y: 669, distance: 148.0
click at [191, 573] on link "Download & Print" at bounding box center [177, 576] width 320 height 34
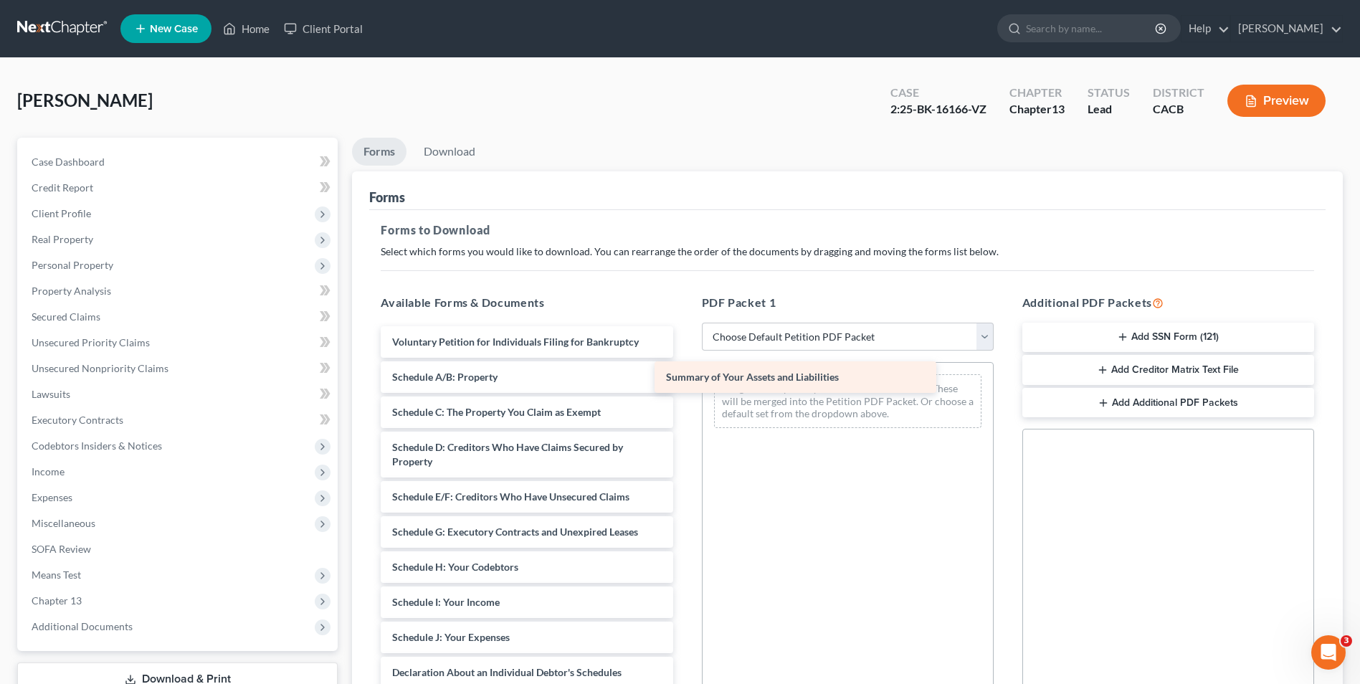
drag, startPoint x: 548, startPoint y: 379, endPoint x: 822, endPoint y: 379, distance: 273.9
click at [684, 379] on div "Summary of Your Assets and Liabilities Voluntary Petition for Individuals Filin…" at bounding box center [526, 627] width 315 height 602
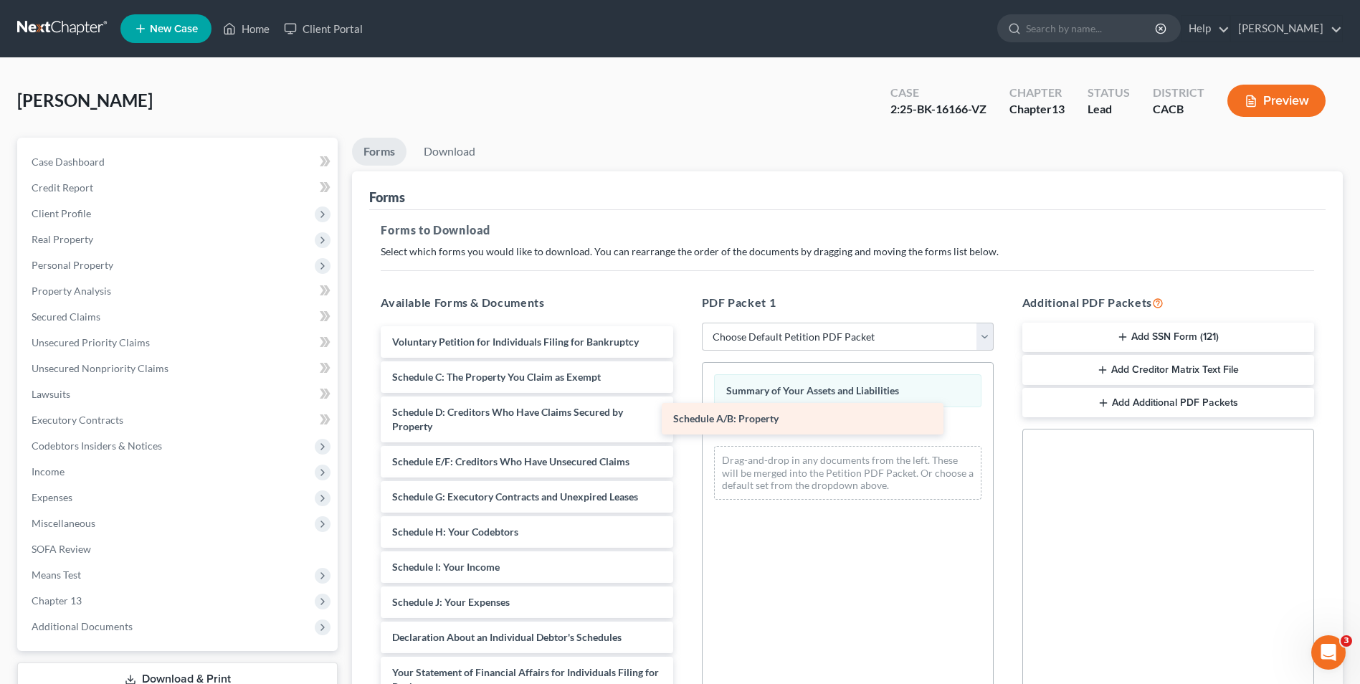
drag, startPoint x: 571, startPoint y: 376, endPoint x: 857, endPoint y: 418, distance: 289.1
click at [684, 418] on div "Schedule A/B: Property Voluntary Petition for Individuals Filing for Bankruptcy…" at bounding box center [526, 609] width 315 height 566
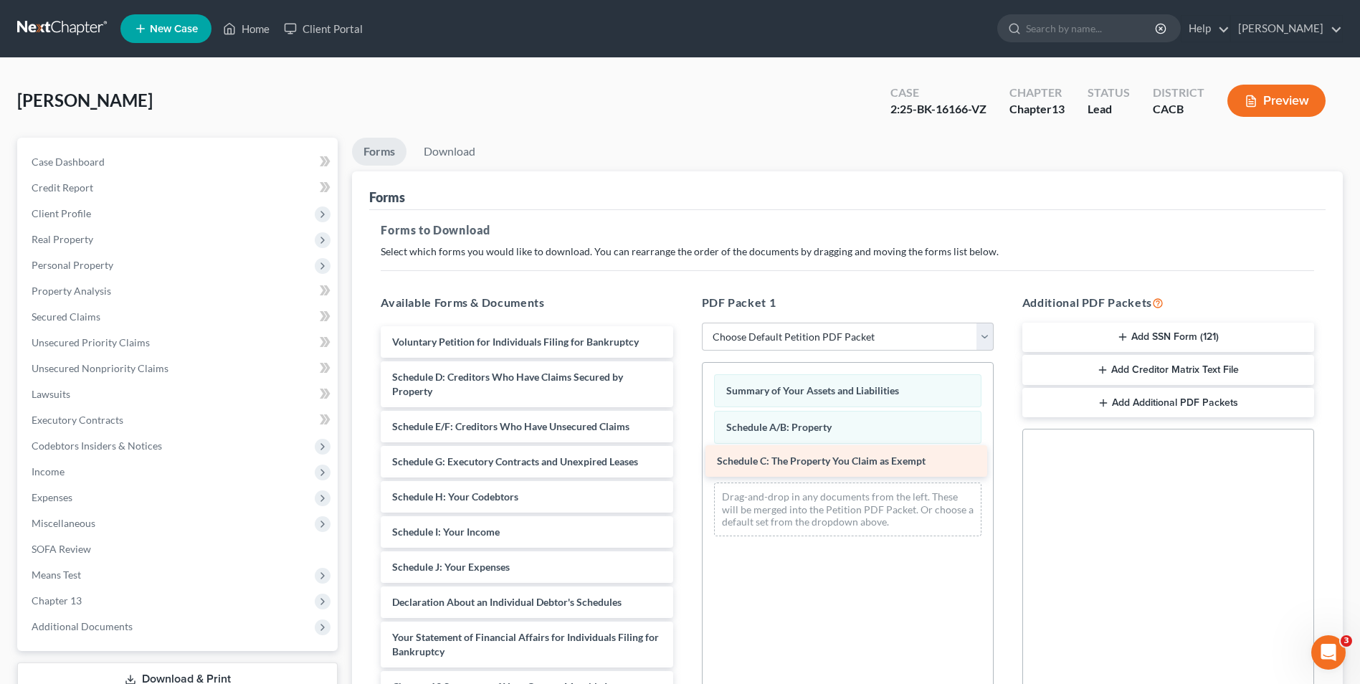
drag, startPoint x: 579, startPoint y: 374, endPoint x: 903, endPoint y: 458, distance: 335.4
click at [684, 458] on div "Schedule C: The Property You Claim as Exempt Voluntary Petition for Individuals…" at bounding box center [526, 591] width 315 height 531
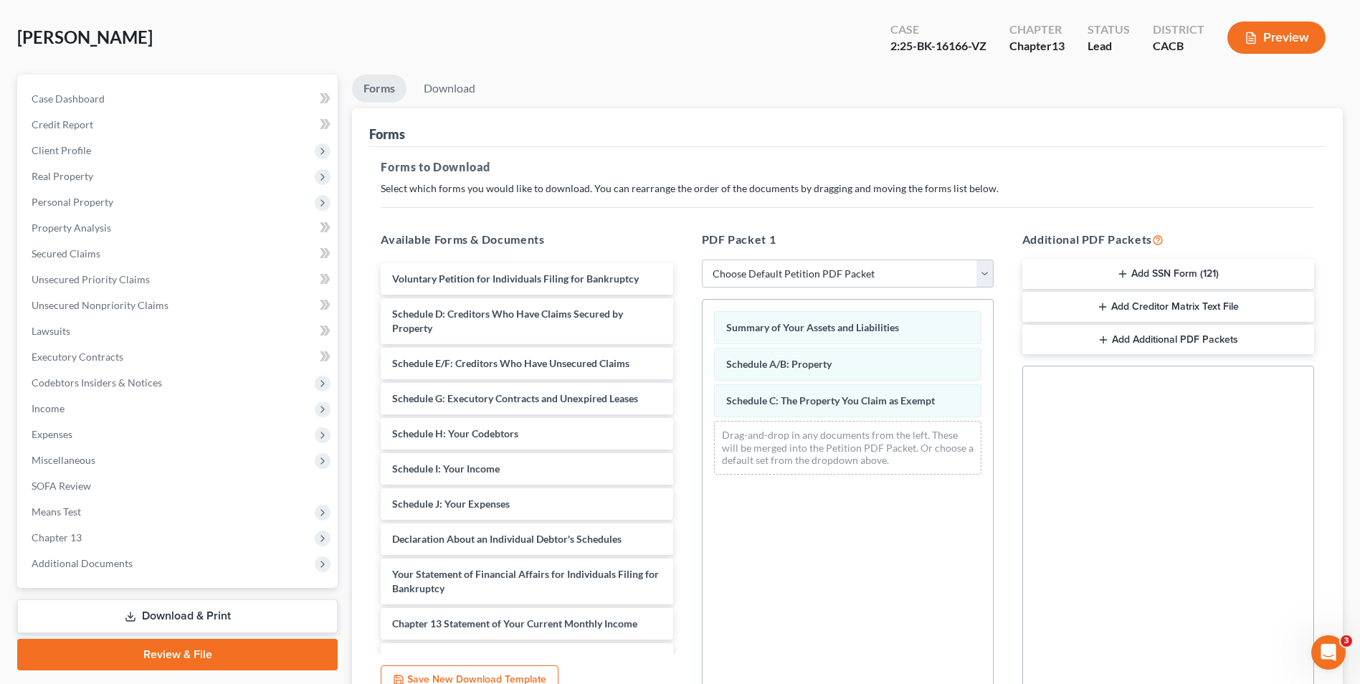
scroll to position [143, 0]
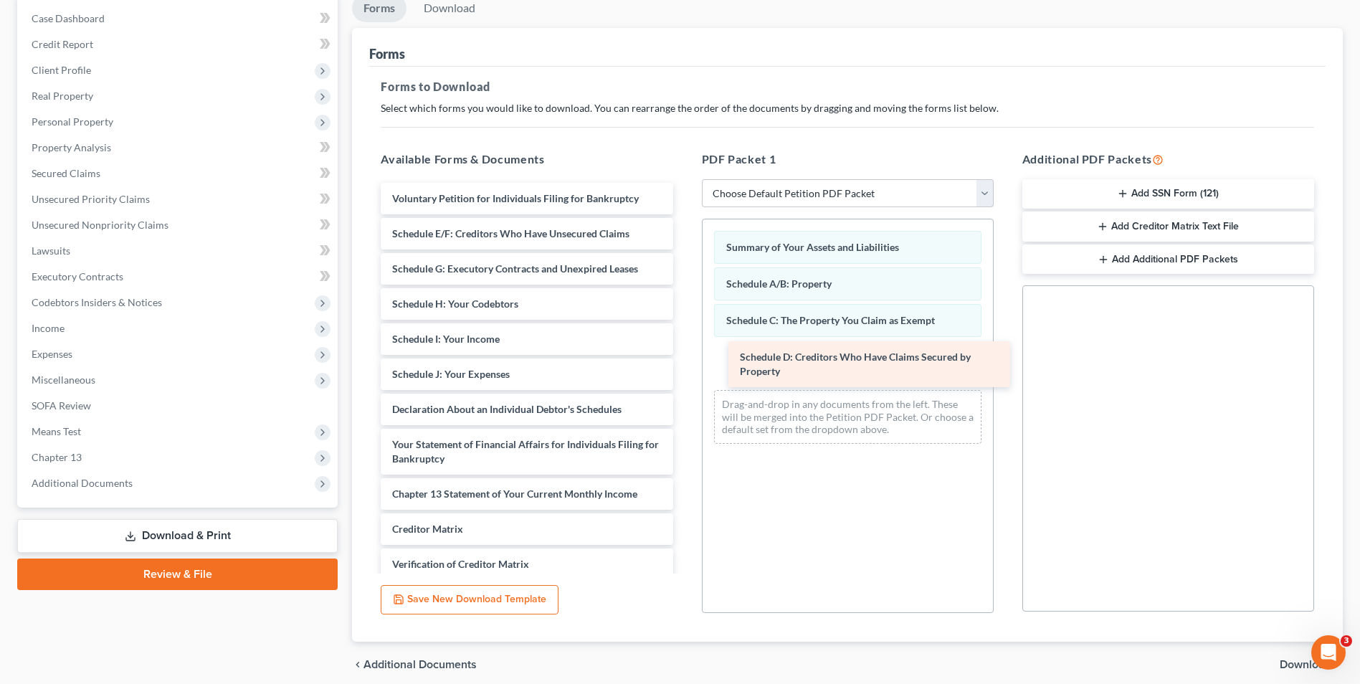
drag, startPoint x: 484, startPoint y: 232, endPoint x: 832, endPoint y: 356, distance: 368.9
click at [684, 356] on div "Schedule D: Creditors Who Have Claims Secured by Property Voluntary Petition fo…" at bounding box center [526, 424] width 315 height 482
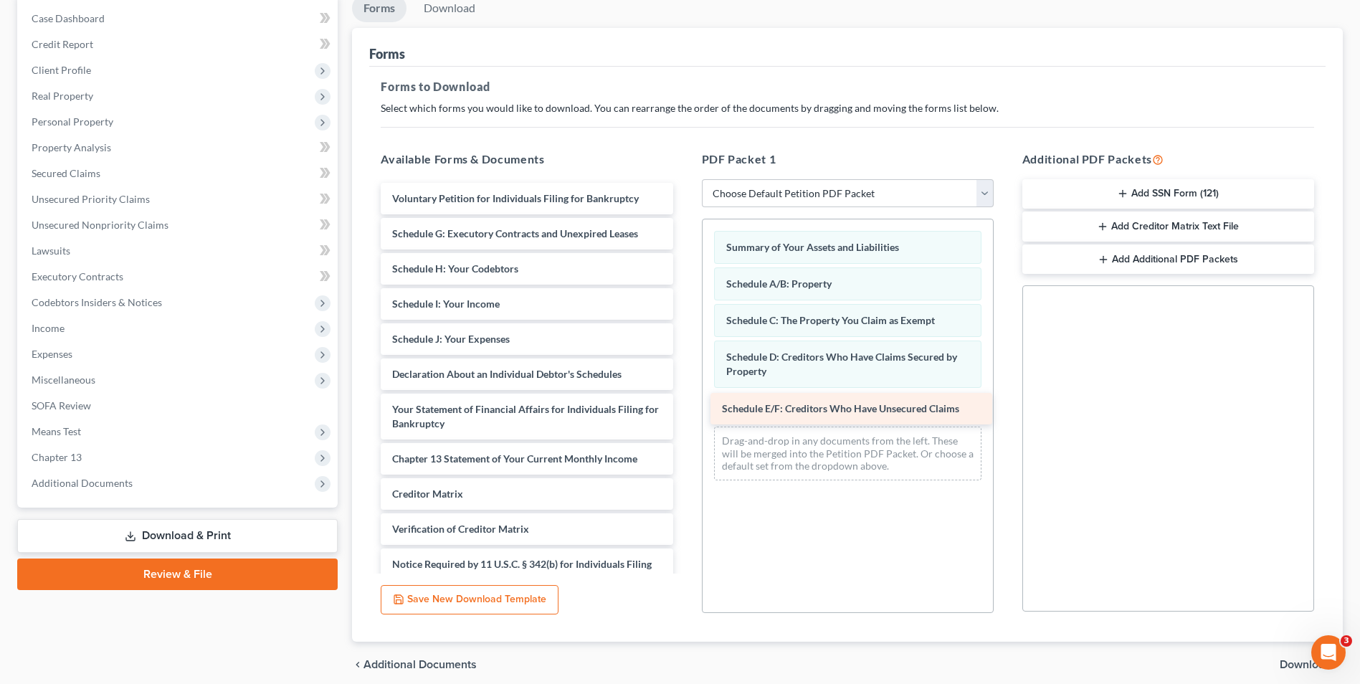
drag, startPoint x: 475, startPoint y: 233, endPoint x: 805, endPoint y: 408, distance: 373.3
click at [684, 408] on div "Schedule E/F: Creditors Who Have Unsecured Claims Voluntary Petition for Indivi…" at bounding box center [526, 406] width 315 height 447
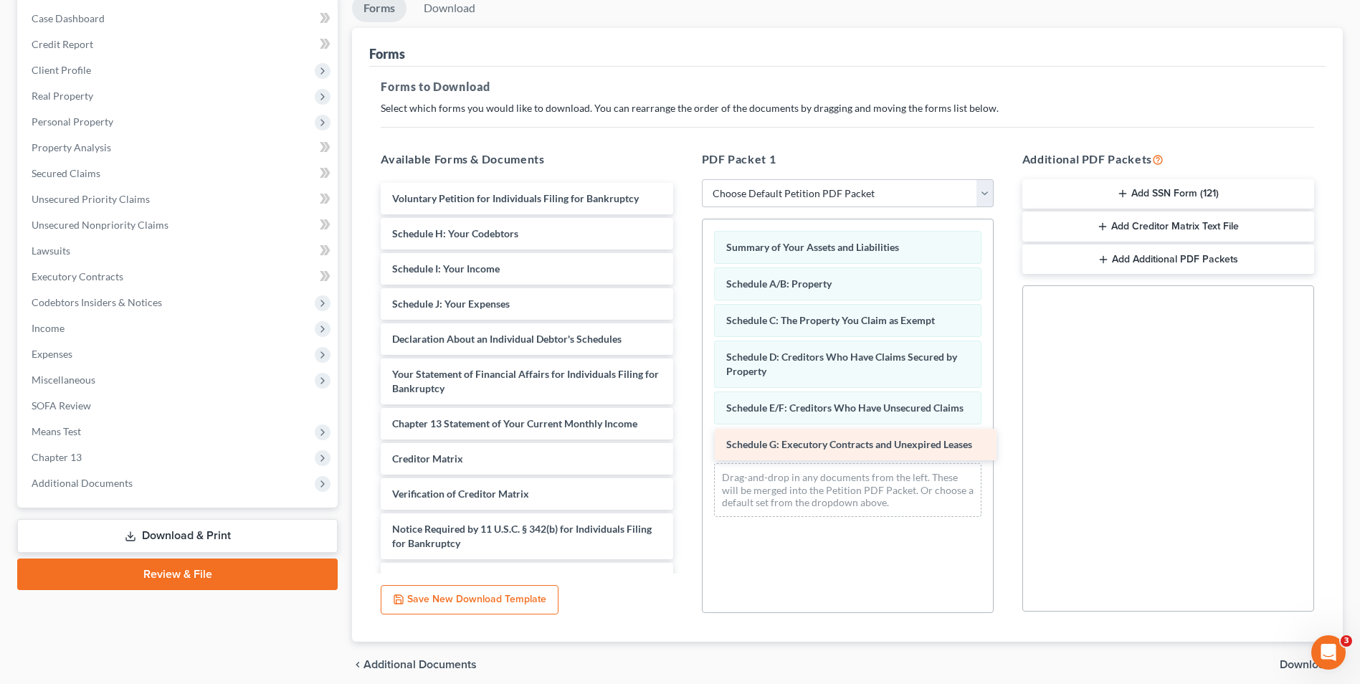
drag, startPoint x: 503, startPoint y: 229, endPoint x: 837, endPoint y: 440, distance: 395.0
click at [684, 440] on div "Schedule G: Executory Contracts and Unexpired Leases Voluntary Petition for Ind…" at bounding box center [526, 389] width 315 height 412
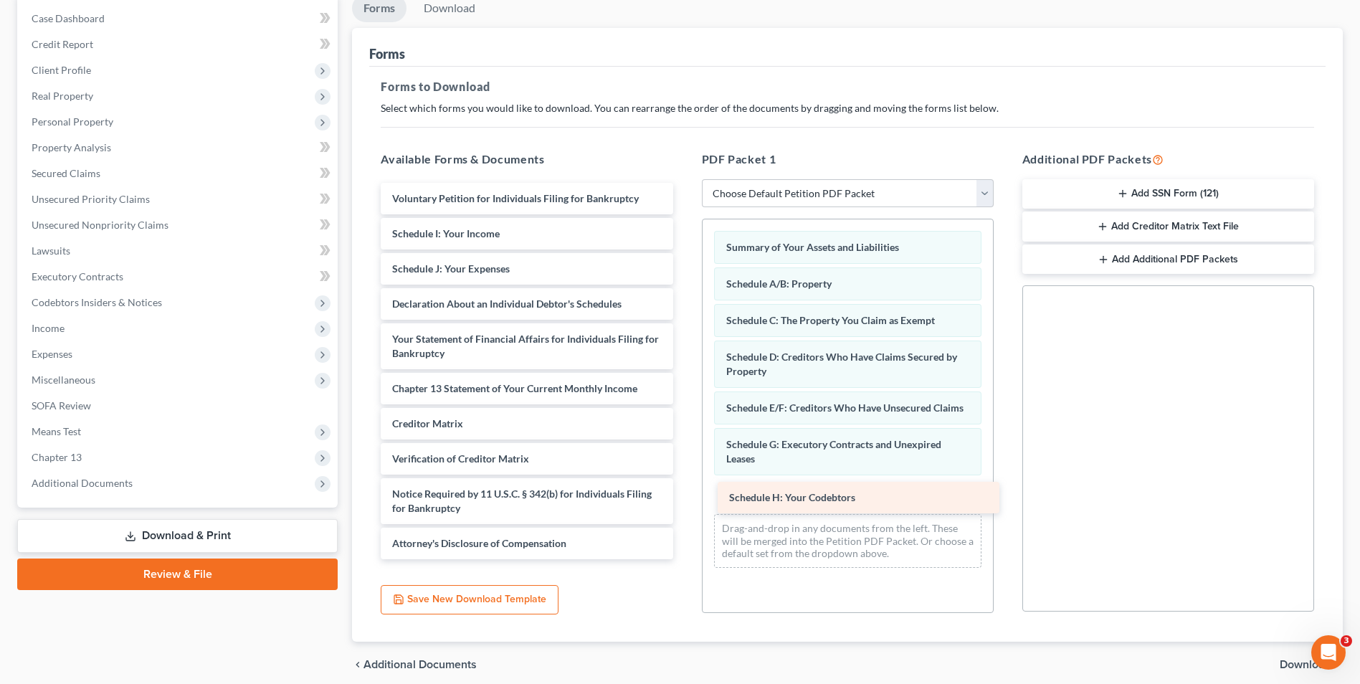
drag, startPoint x: 495, startPoint y: 229, endPoint x: 831, endPoint y: 493, distance: 427.0
click at [684, 493] on div "Schedule H: Your Codebtors Voluntary Petition for Individuals Filing for Bankru…" at bounding box center [526, 371] width 315 height 376
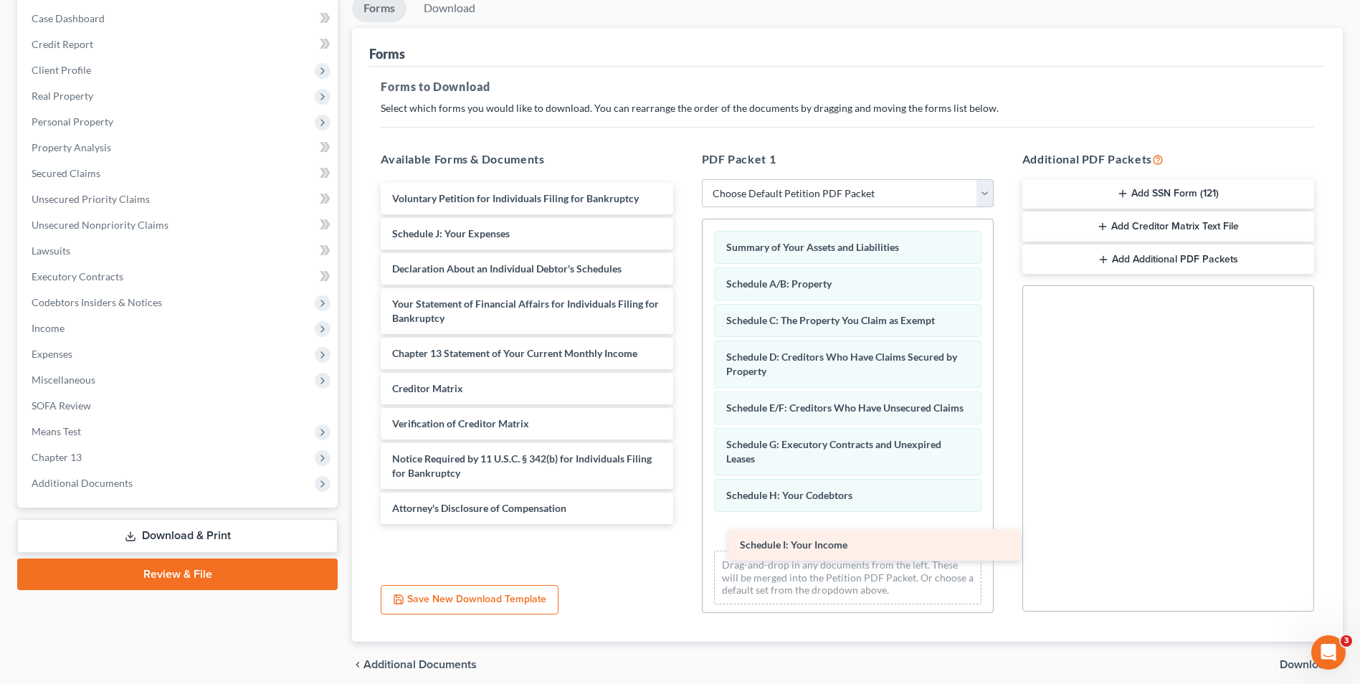
drag, startPoint x: 483, startPoint y: 234, endPoint x: 831, endPoint y: 545, distance: 466.6
click at [684, 524] on div "Schedule I: Your Income Voluntary Petition for Individuals Filing for Bankruptc…" at bounding box center [526, 353] width 315 height 341
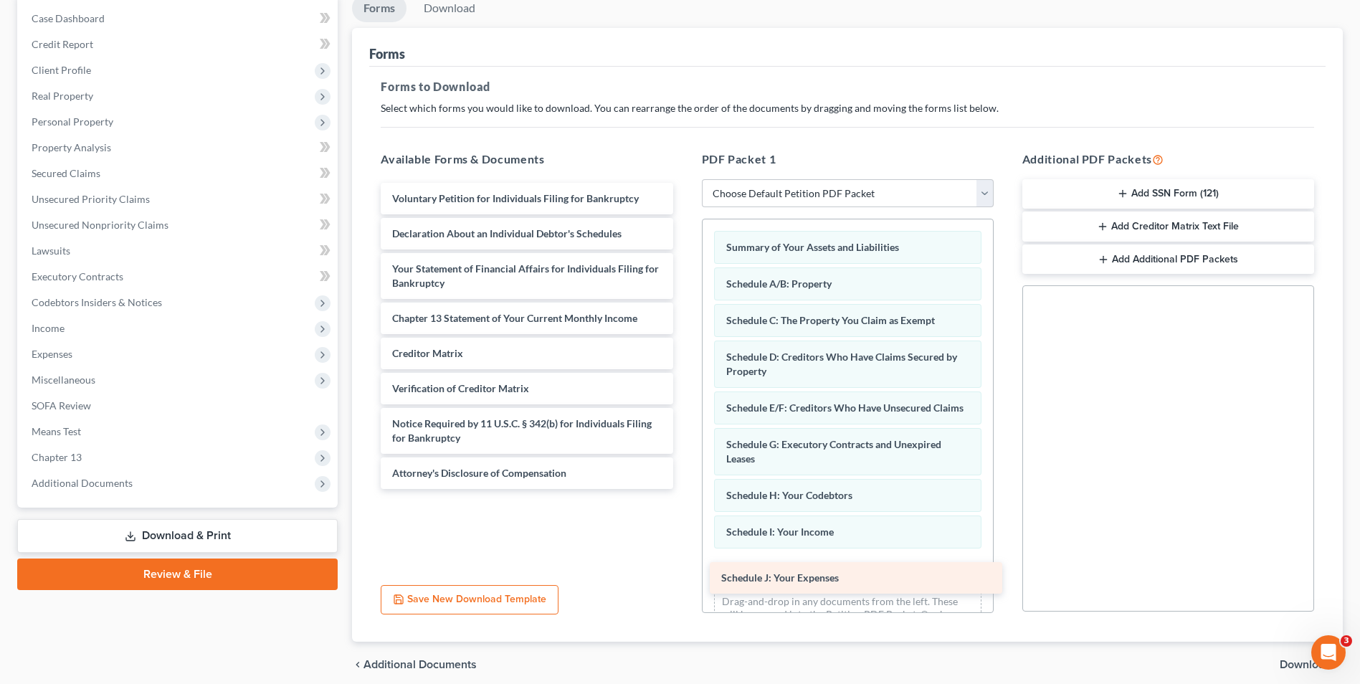
drag, startPoint x: 480, startPoint y: 238, endPoint x: 809, endPoint y: 582, distance: 476.2
click at [684, 489] on div "Schedule J: Your Expenses Voluntary Petition for Individuals Filing for Bankrup…" at bounding box center [526, 336] width 315 height 306
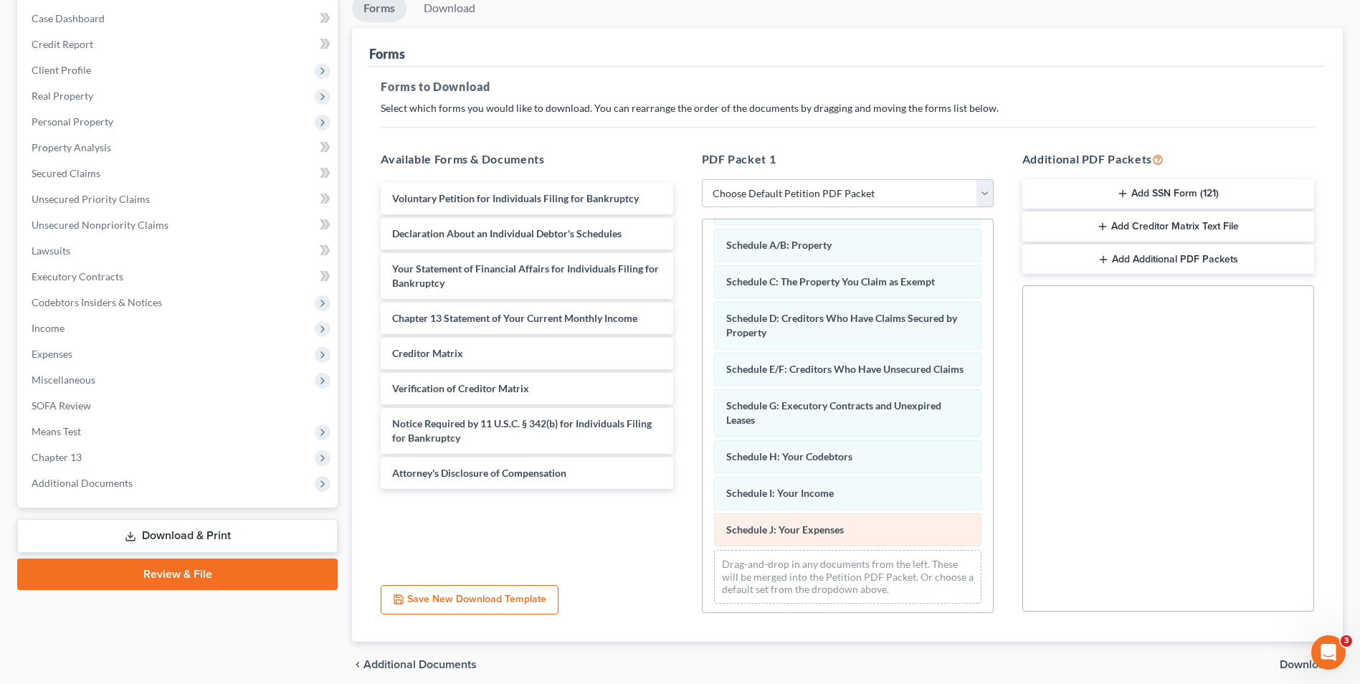
scroll to position [56, 0]
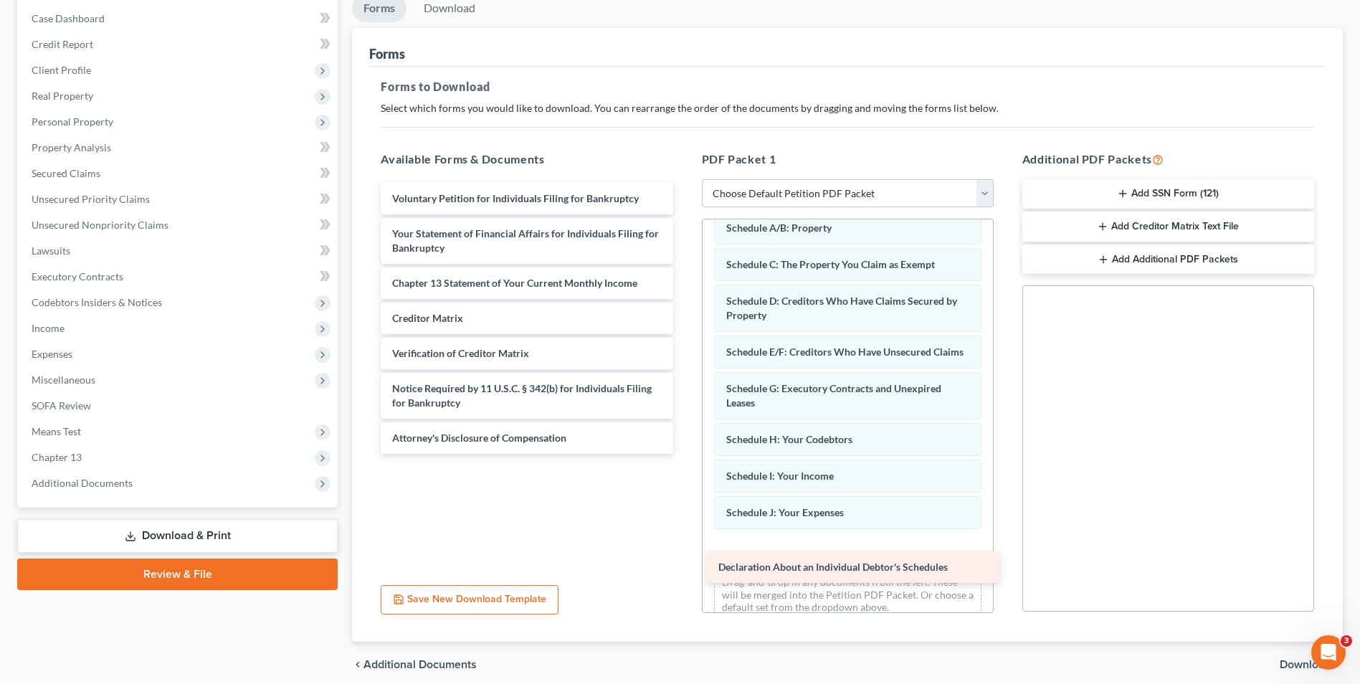
drag, startPoint x: 476, startPoint y: 233, endPoint x: 802, endPoint y: 566, distance: 466.4
click at [684, 454] on div "Declaration About an Individual Debtor's Schedules Voluntary Petition for Indiv…" at bounding box center [526, 318] width 315 height 271
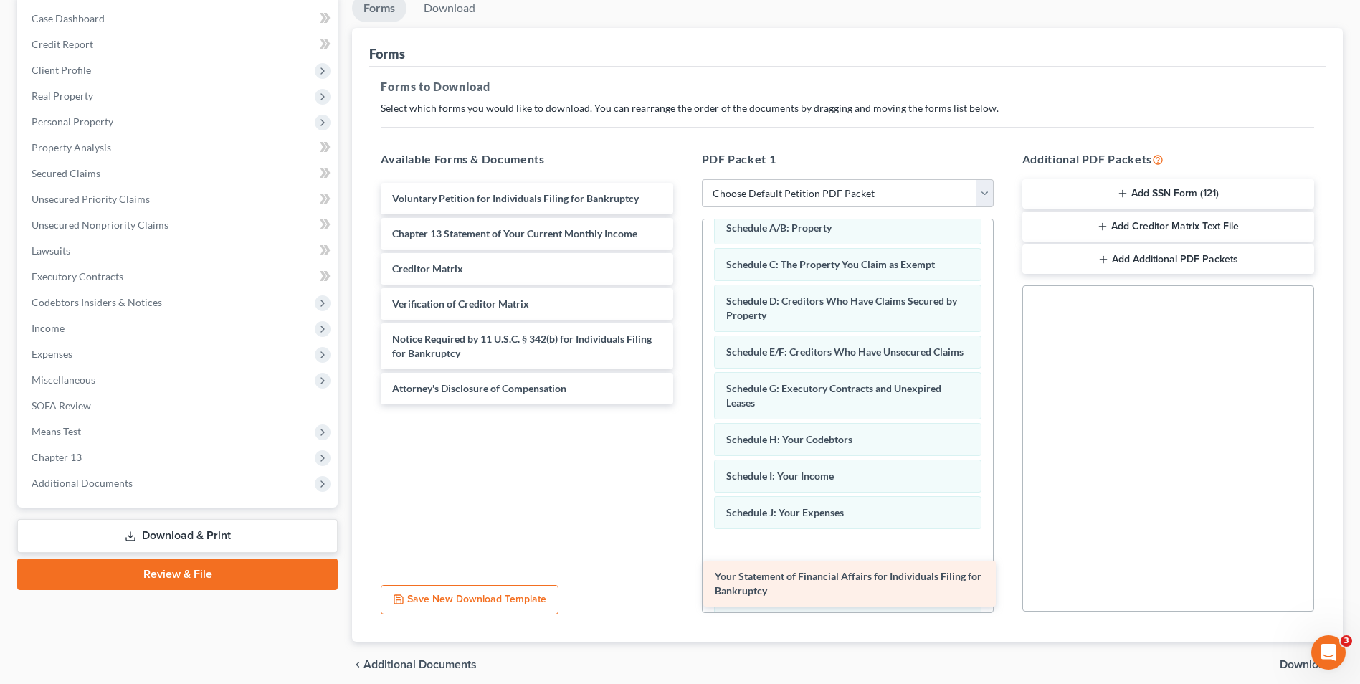
drag, startPoint x: 477, startPoint y: 239, endPoint x: 800, endPoint y: 582, distance: 470.7
click at [684, 404] on div "Your Statement of Financial Affairs for Individuals Filing for Bankruptcy Volun…" at bounding box center [526, 294] width 315 height 222
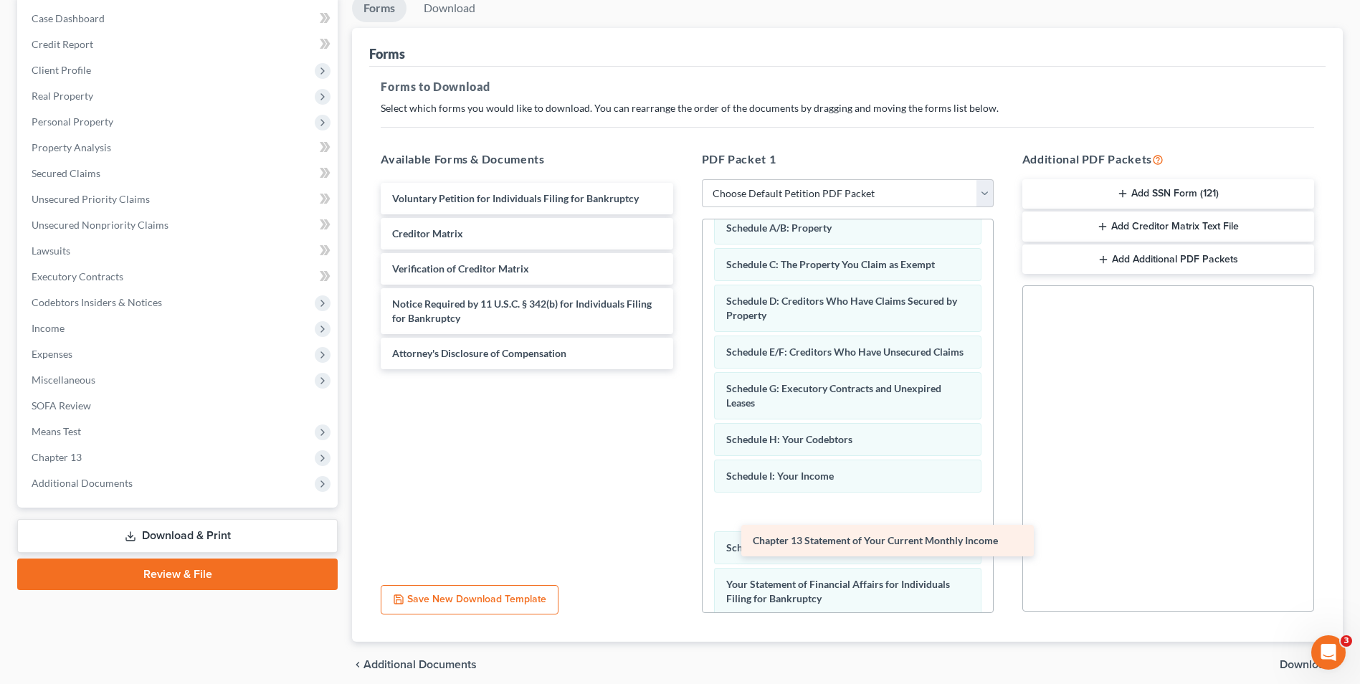
drag, startPoint x: 453, startPoint y: 232, endPoint x: 814, endPoint y: 539, distance: 473.5
click at [684, 369] on div "Chapter 13 Statement of Your Current Monthly Income Voluntary Petition for Indi…" at bounding box center [526, 276] width 315 height 186
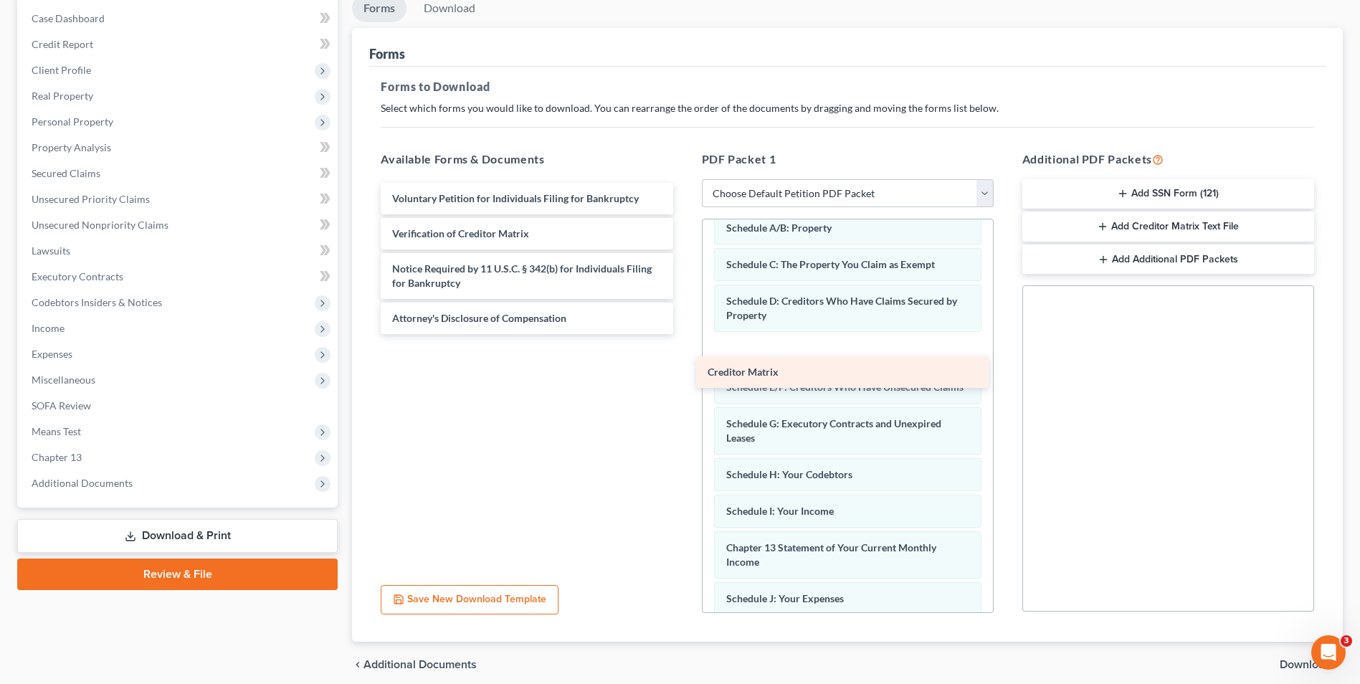
drag, startPoint x: 502, startPoint y: 227, endPoint x: 817, endPoint y: 366, distance: 344.5
click at [684, 334] on div "Creditor Matrix Voluntary Petition for Individuals Filing for Bankruptcy Credit…" at bounding box center [526, 258] width 315 height 151
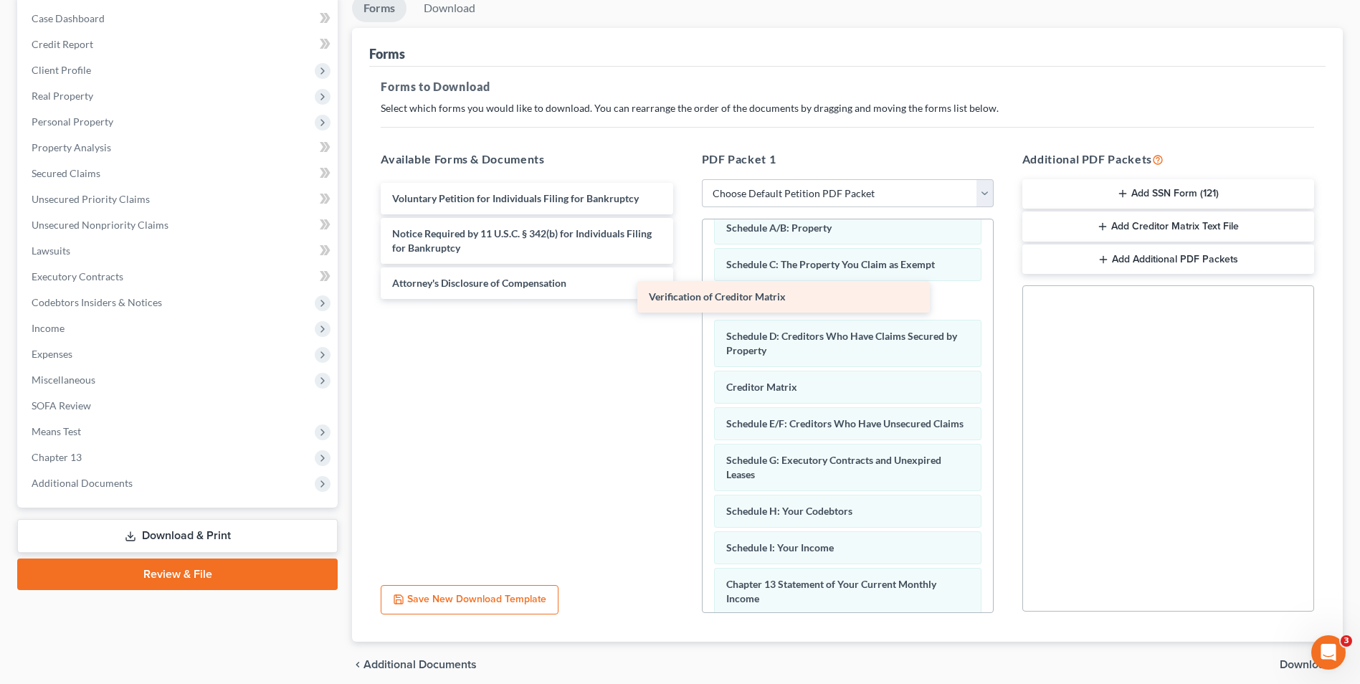
drag, startPoint x: 560, startPoint y: 231, endPoint x: 817, endPoint y: 294, distance: 264.3
click at [684, 294] on div "Verification of Creditor Matrix Voluntary Petition for Individuals Filing for B…" at bounding box center [526, 241] width 315 height 116
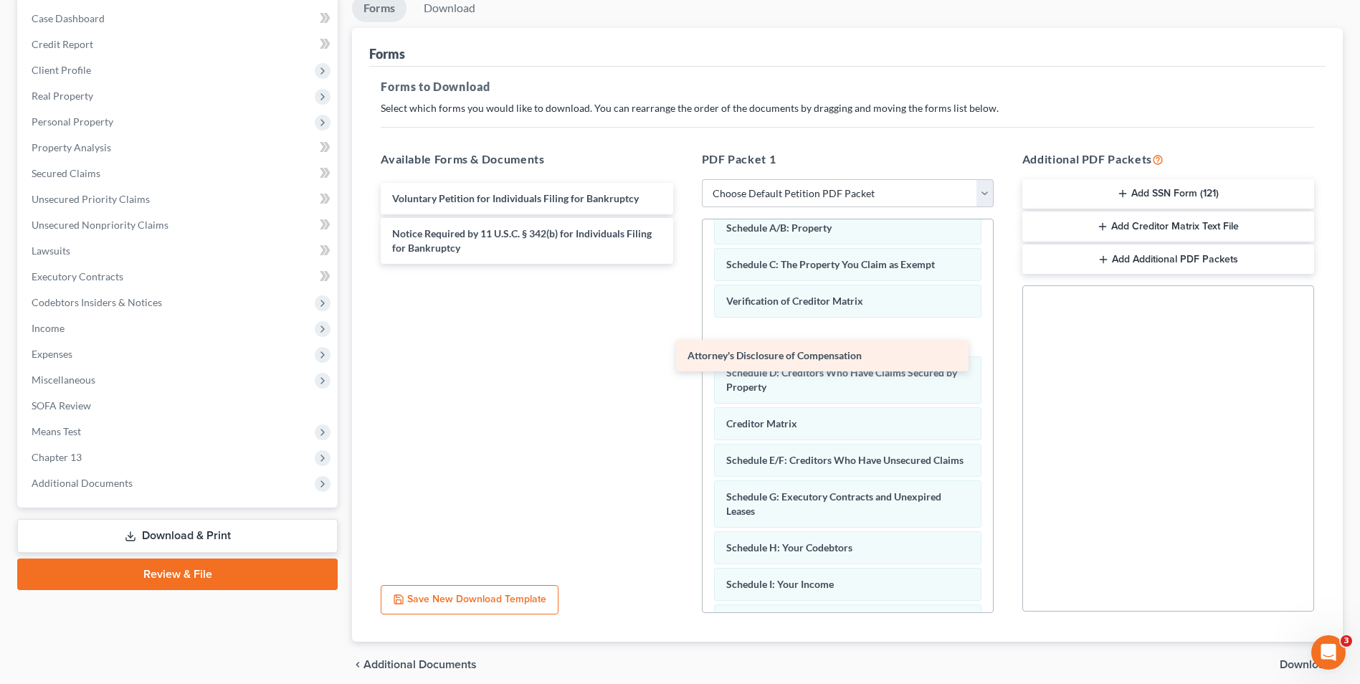
drag, startPoint x: 577, startPoint y: 284, endPoint x: 873, endPoint y: 356, distance: 304.1
click at [684, 264] on div "Attorney's Disclosure of Compensation Voluntary Petition for Individuals Filing…" at bounding box center [526, 223] width 315 height 81
click at [1125, 228] on button "Add Creditor Matrix Text File" at bounding box center [1168, 227] width 292 height 30
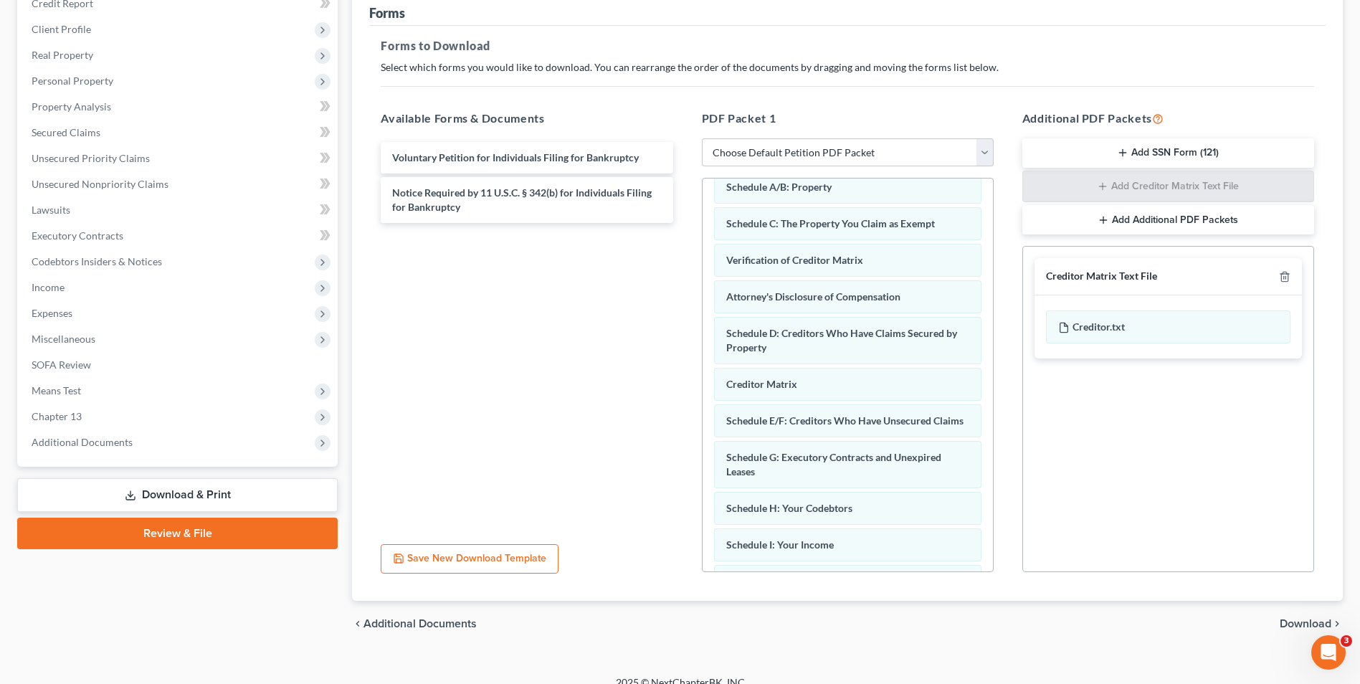
scroll to position [201, 0]
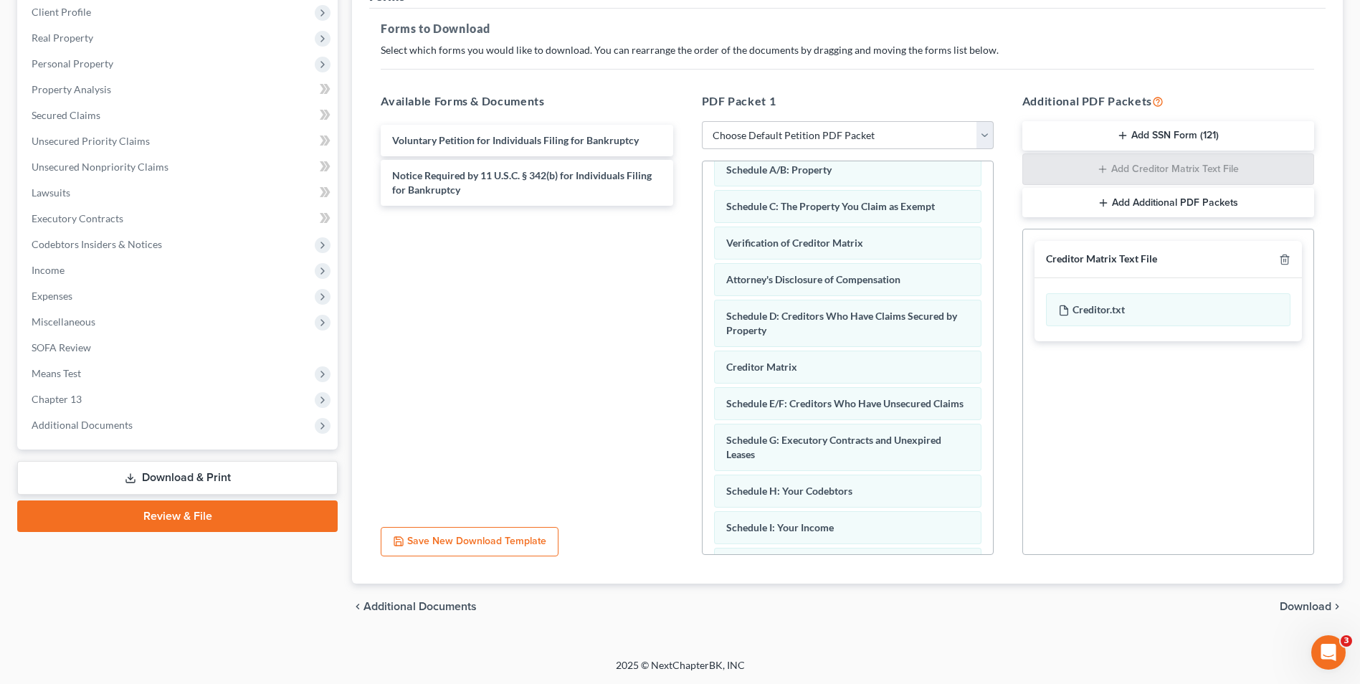
click at [219, 485] on link "Download & Print" at bounding box center [177, 478] width 320 height 34
click at [212, 478] on link "Download & Print" at bounding box center [177, 478] width 320 height 34
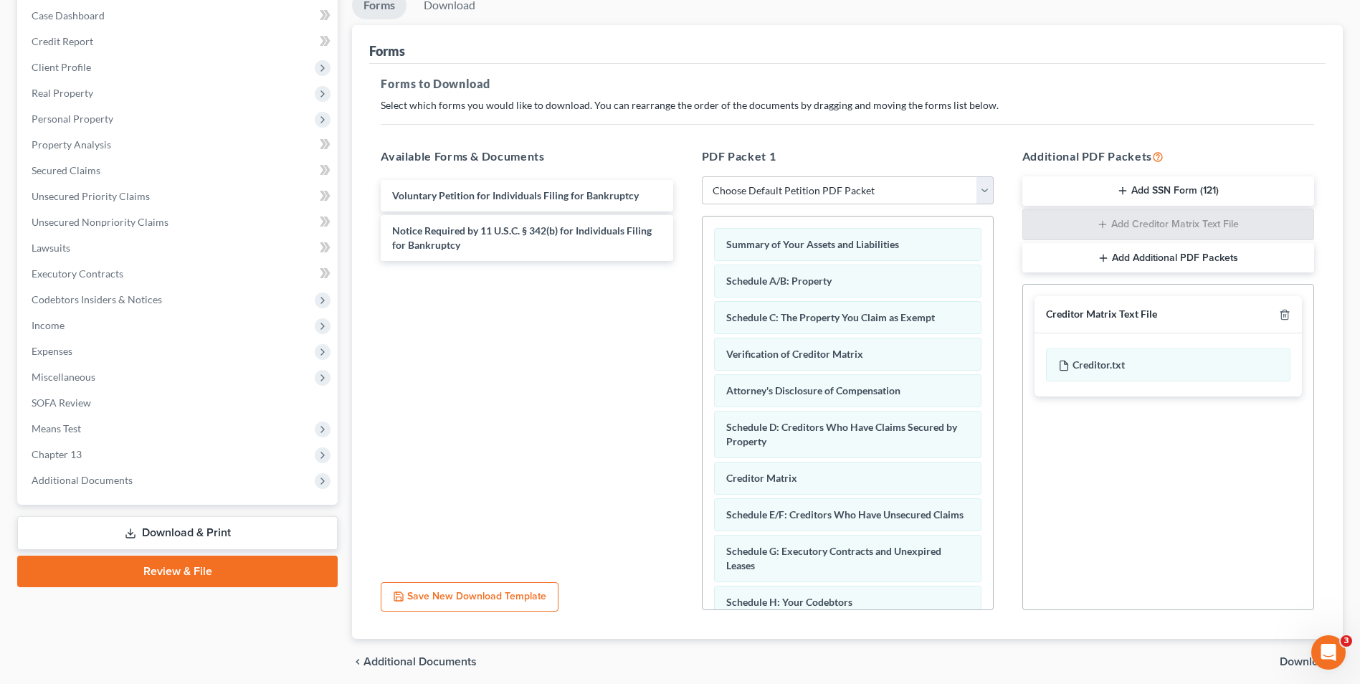
scroll to position [58, 0]
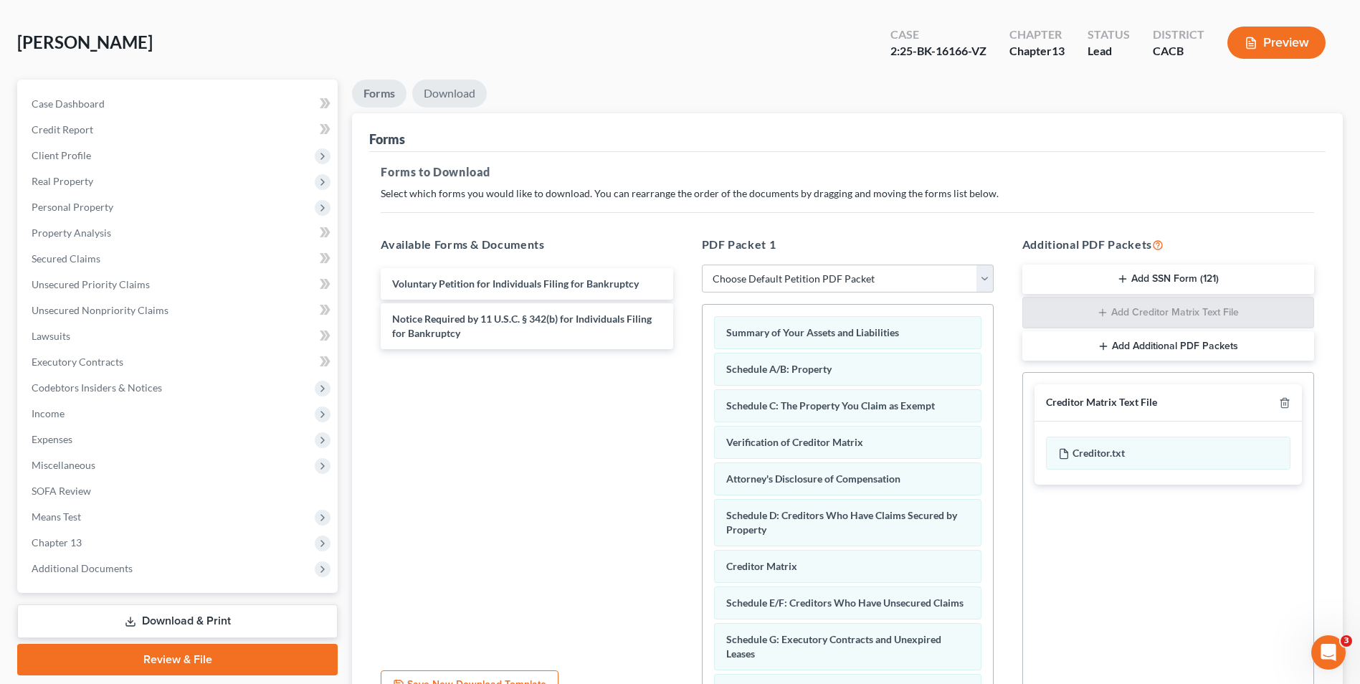
click at [452, 96] on link "Download" at bounding box center [449, 94] width 75 height 28
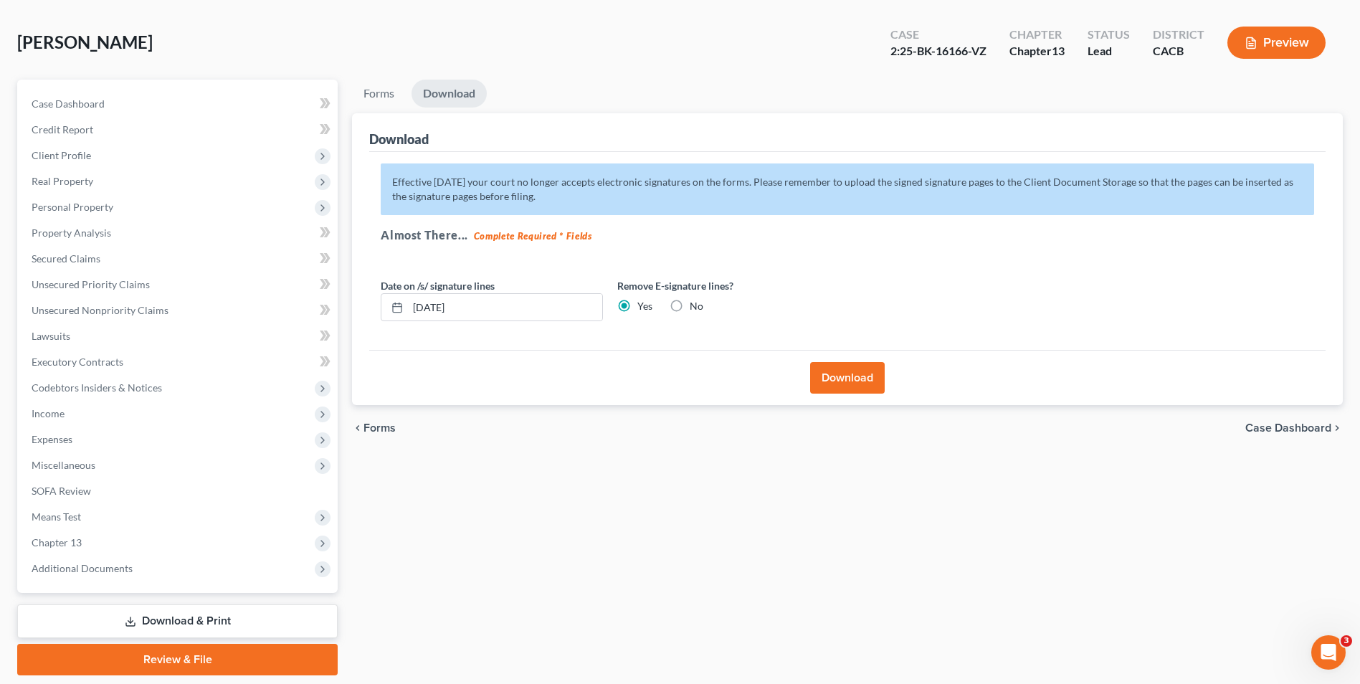
click at [851, 385] on button "Download" at bounding box center [847, 378] width 75 height 32
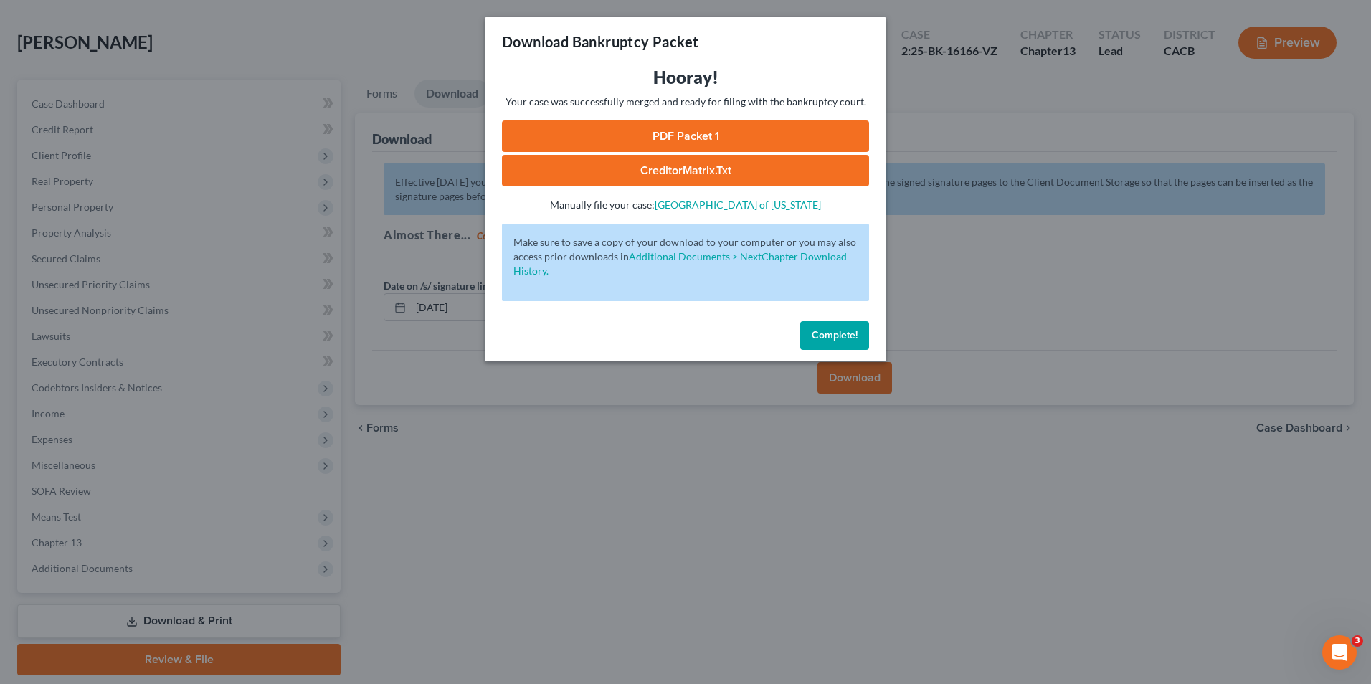
drag, startPoint x: 716, startPoint y: 137, endPoint x: 622, endPoint y: 239, distance: 139.5
click at [716, 137] on link "PDF Packet 1" at bounding box center [685, 136] width 367 height 32
click at [713, 171] on link "CreditorMatrix.txt" at bounding box center [685, 171] width 367 height 32
drag, startPoint x: 710, startPoint y: 174, endPoint x: 1097, endPoint y: 279, distance: 401.1
click at [710, 174] on link "CreditorMatrix.txt" at bounding box center [685, 171] width 367 height 32
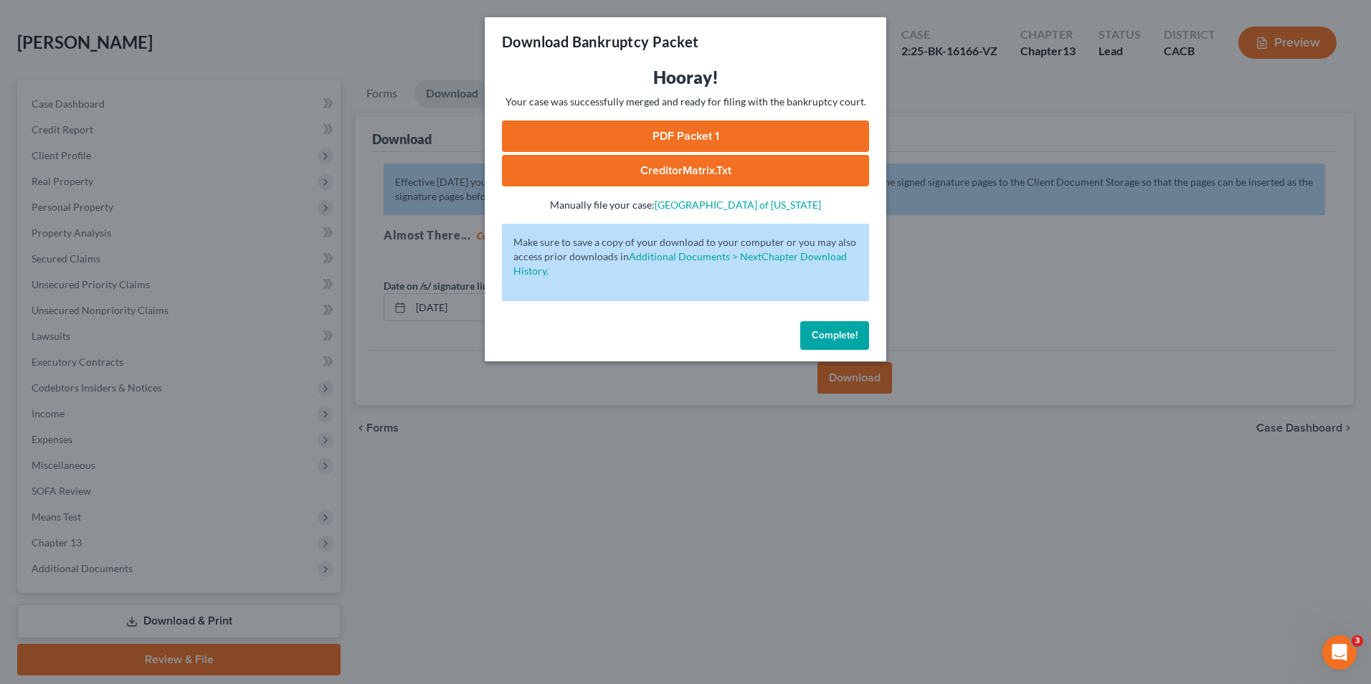
click at [720, 178] on link "CreditorMatrix.txt" at bounding box center [685, 171] width 367 height 32
click at [778, 162] on link "CreditorMatrix.txt" at bounding box center [685, 171] width 367 height 32
click at [812, 326] on button "Complete!" at bounding box center [834, 335] width 69 height 29
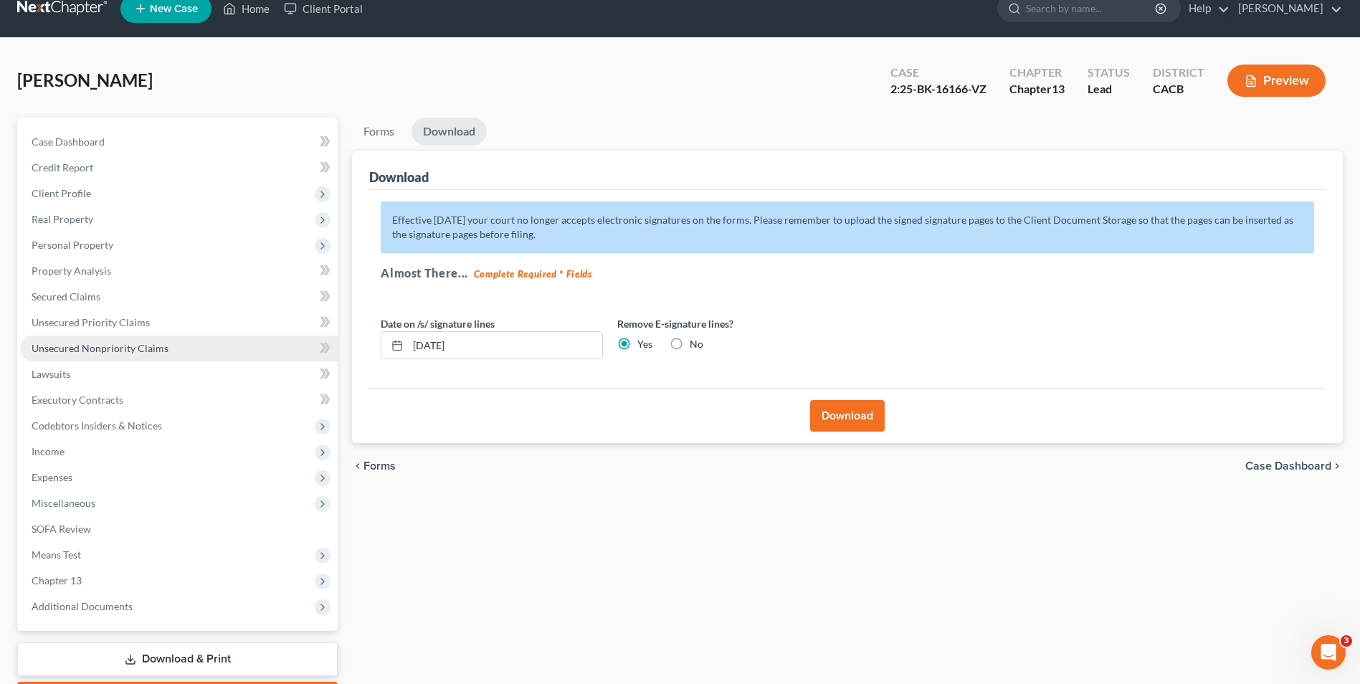
scroll to position [0, 0]
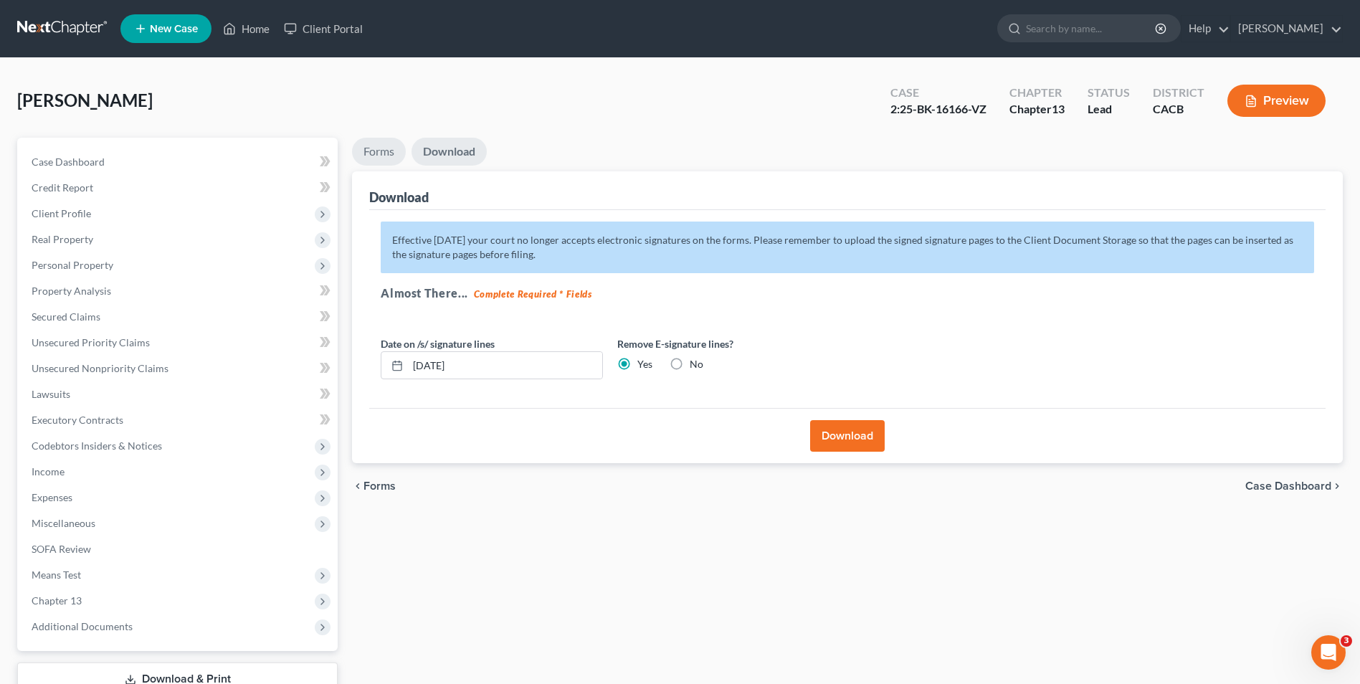
drag, startPoint x: 369, startPoint y: 147, endPoint x: 393, endPoint y: 189, distance: 48.5
click at [369, 147] on link "Forms" at bounding box center [379, 152] width 54 height 28
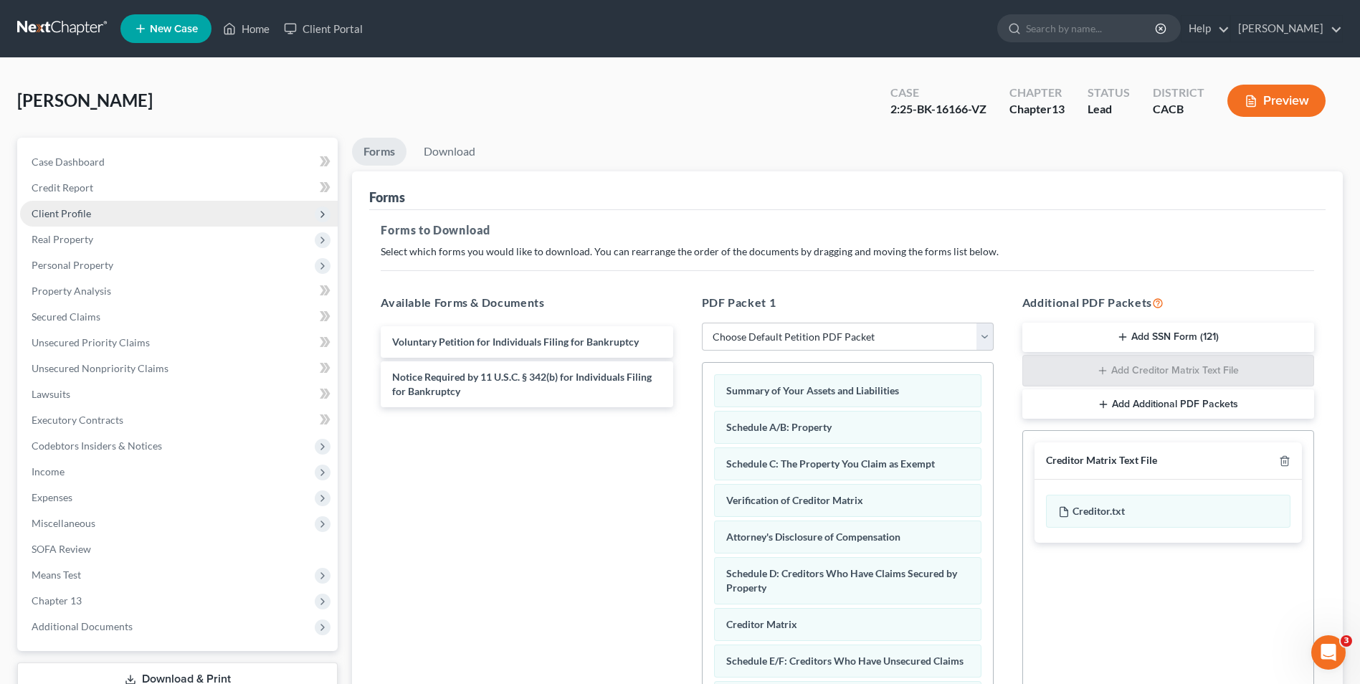
click at [80, 217] on span "Client Profile" at bounding box center [62, 213] width 60 height 12
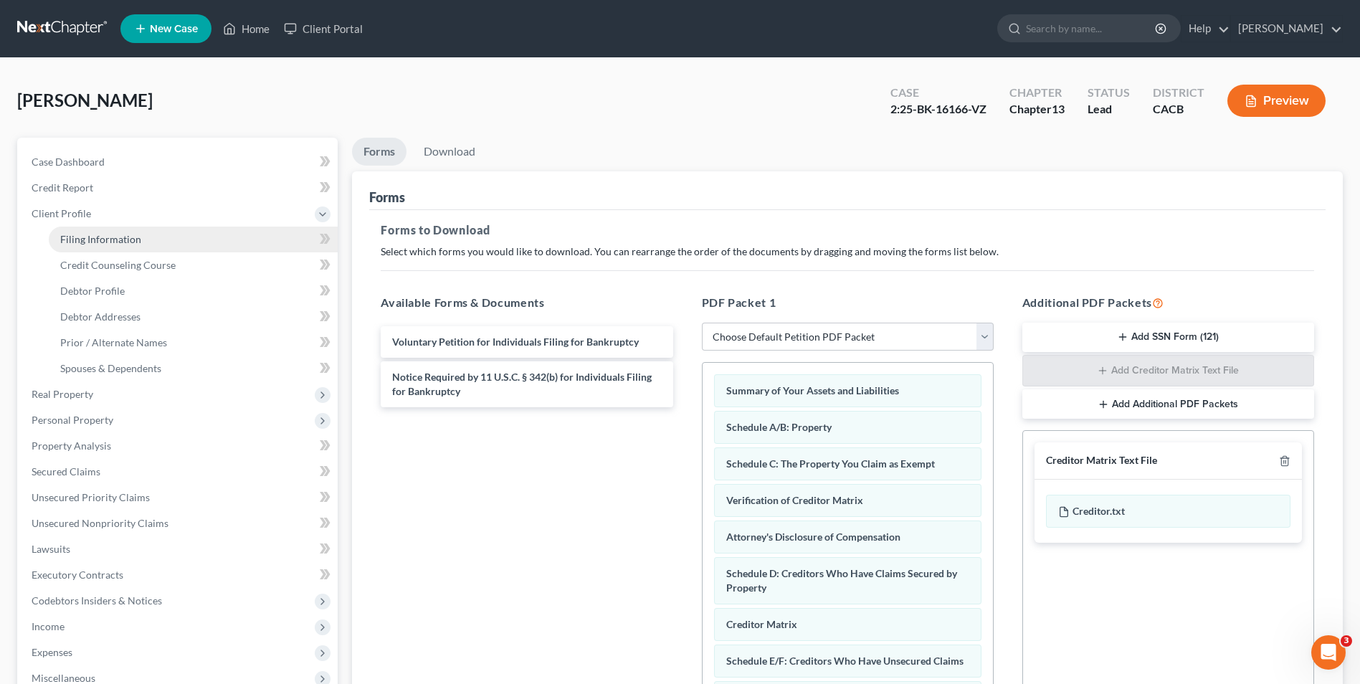
click at [124, 237] on span "Filing Information" at bounding box center [100, 239] width 81 height 12
select select "0"
select select "3"
select select "0"
select select "3"
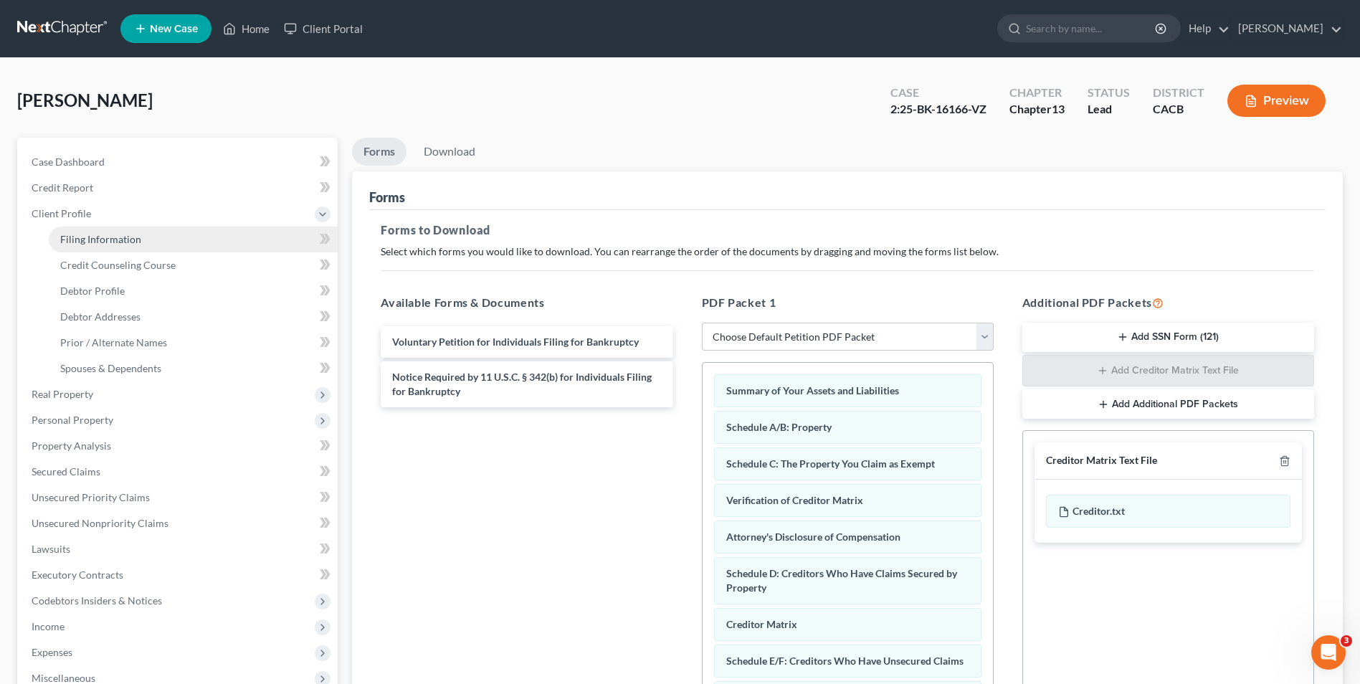
select select "7"
select select "0"
select select "4"
select select "1"
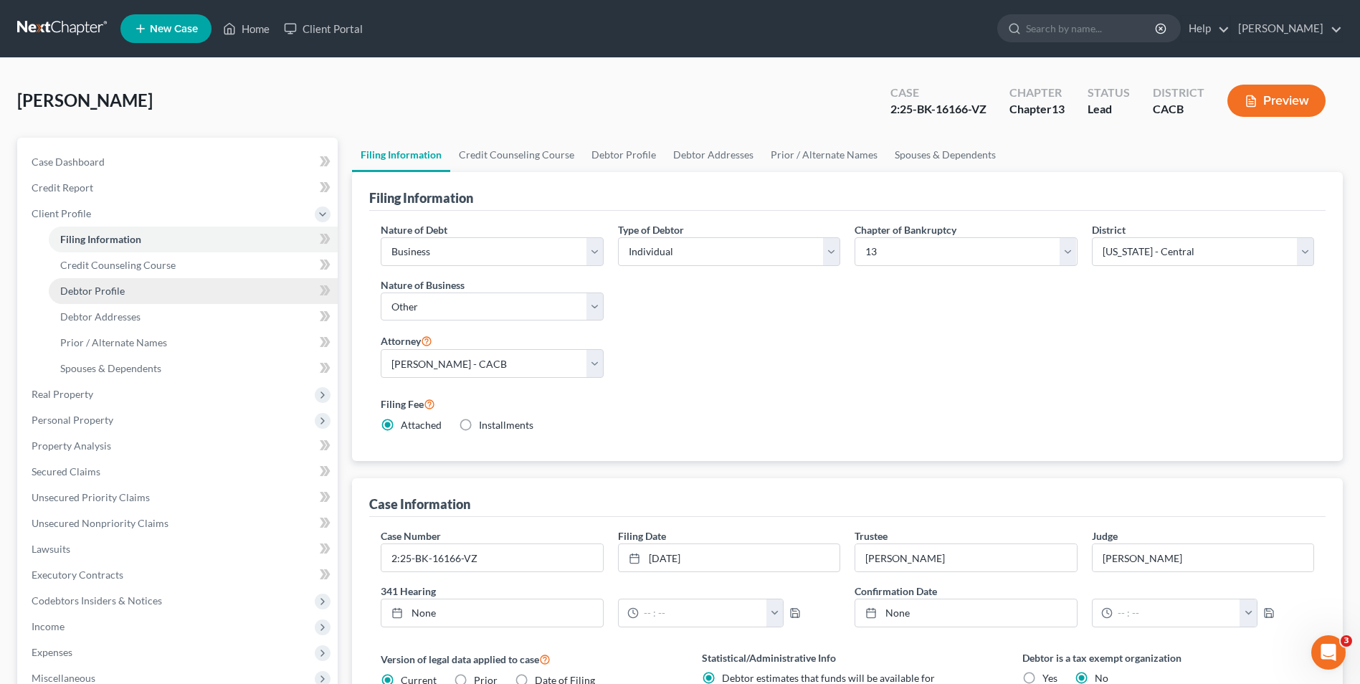
click at [93, 288] on span "Debtor Profile" at bounding box center [92, 291] width 65 height 12
select select "1"
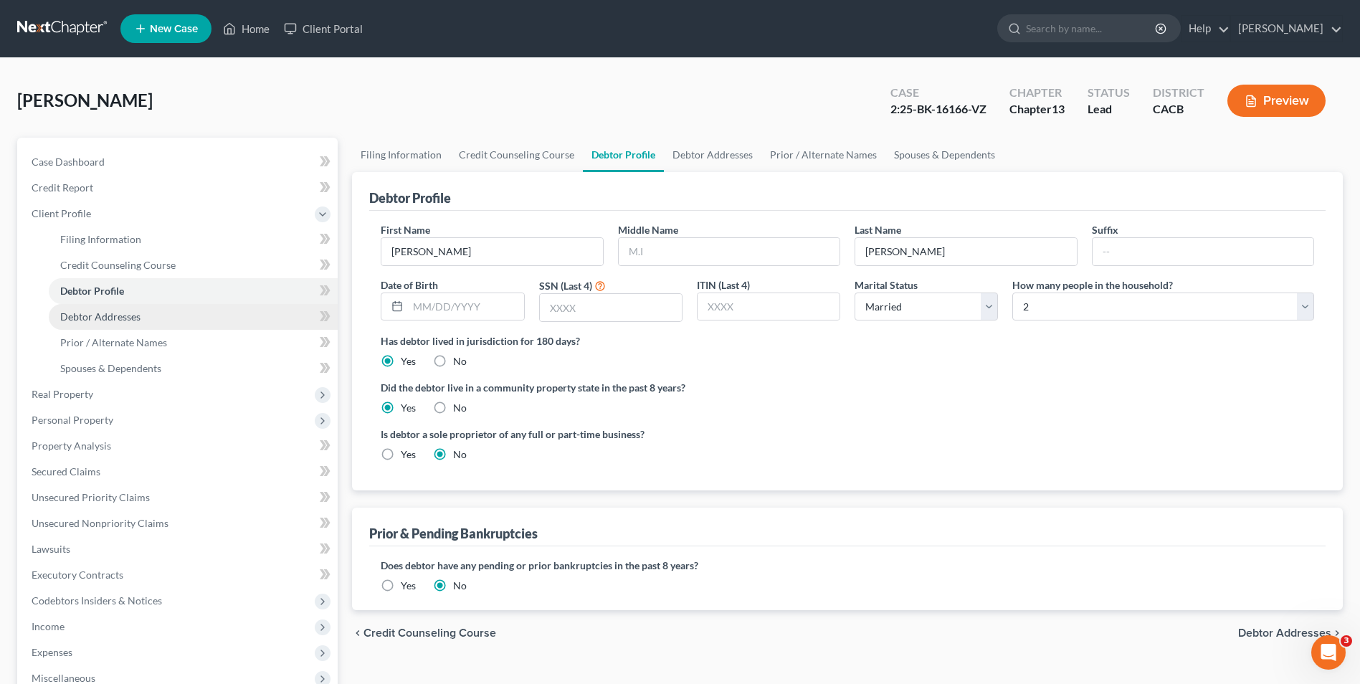
click at [98, 315] on span "Debtor Addresses" at bounding box center [100, 316] width 80 height 12
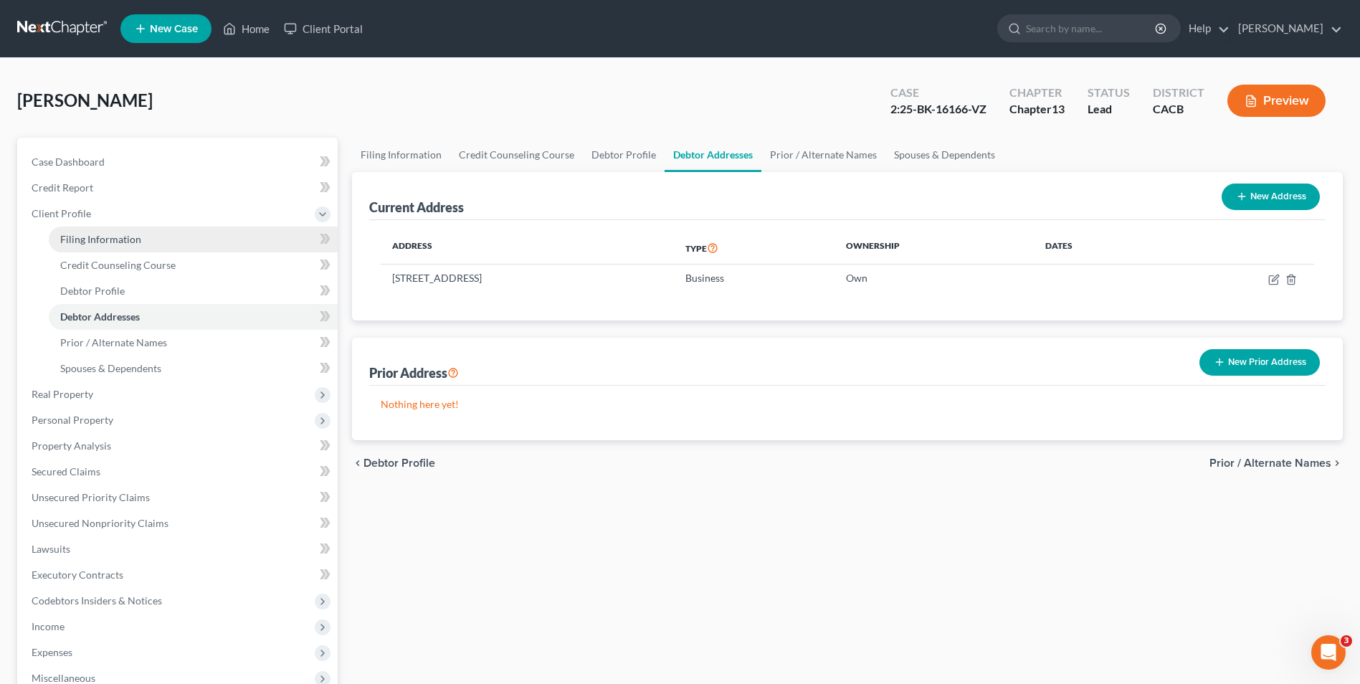
click at [96, 239] on span "Filing Information" at bounding box center [100, 239] width 81 height 12
select select "0"
select select "3"
select select "0"
select select "3"
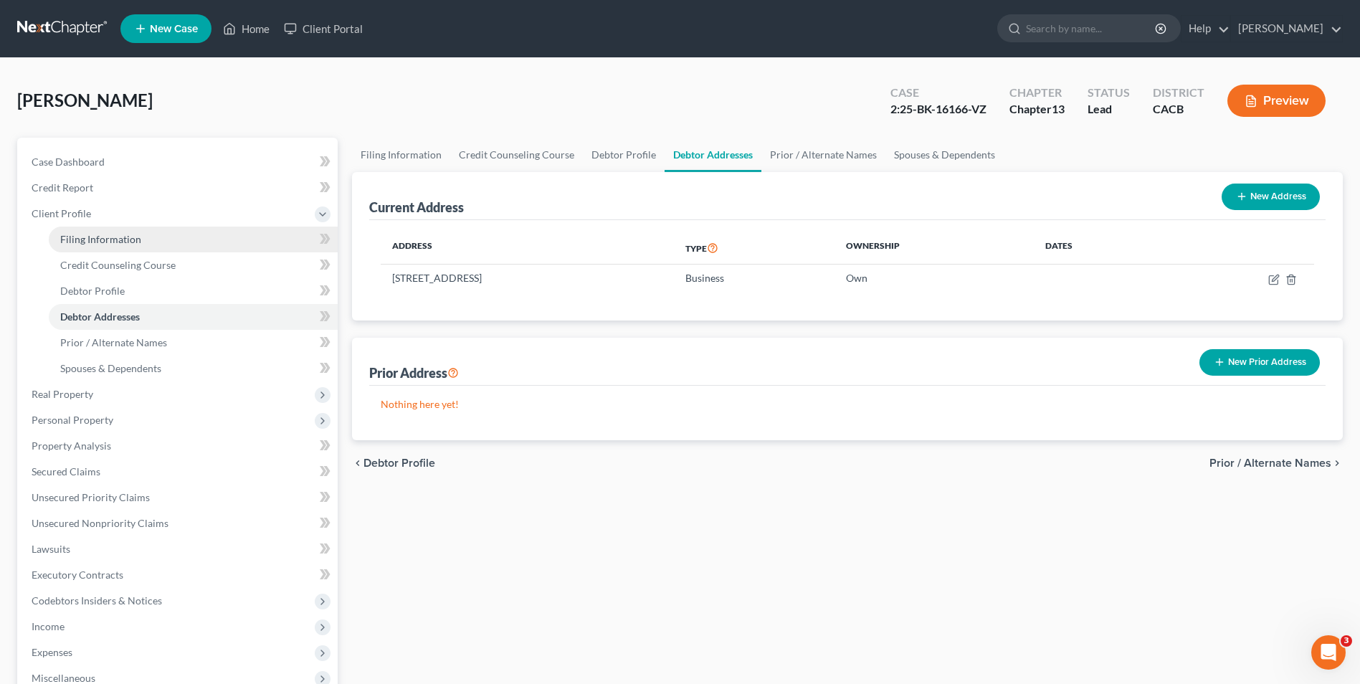
select select "7"
select select "0"
select select "4"
select select "1"
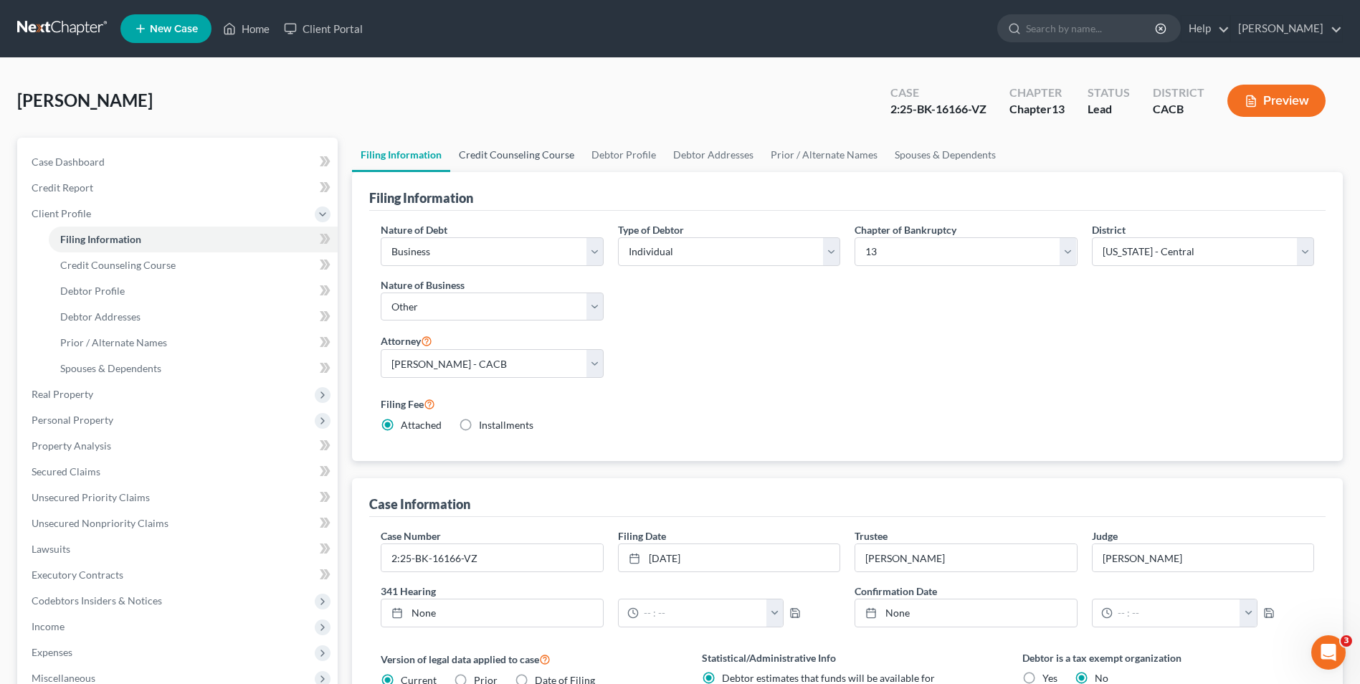
click at [533, 155] on link "Credit Counseling Course" at bounding box center [516, 155] width 133 height 34
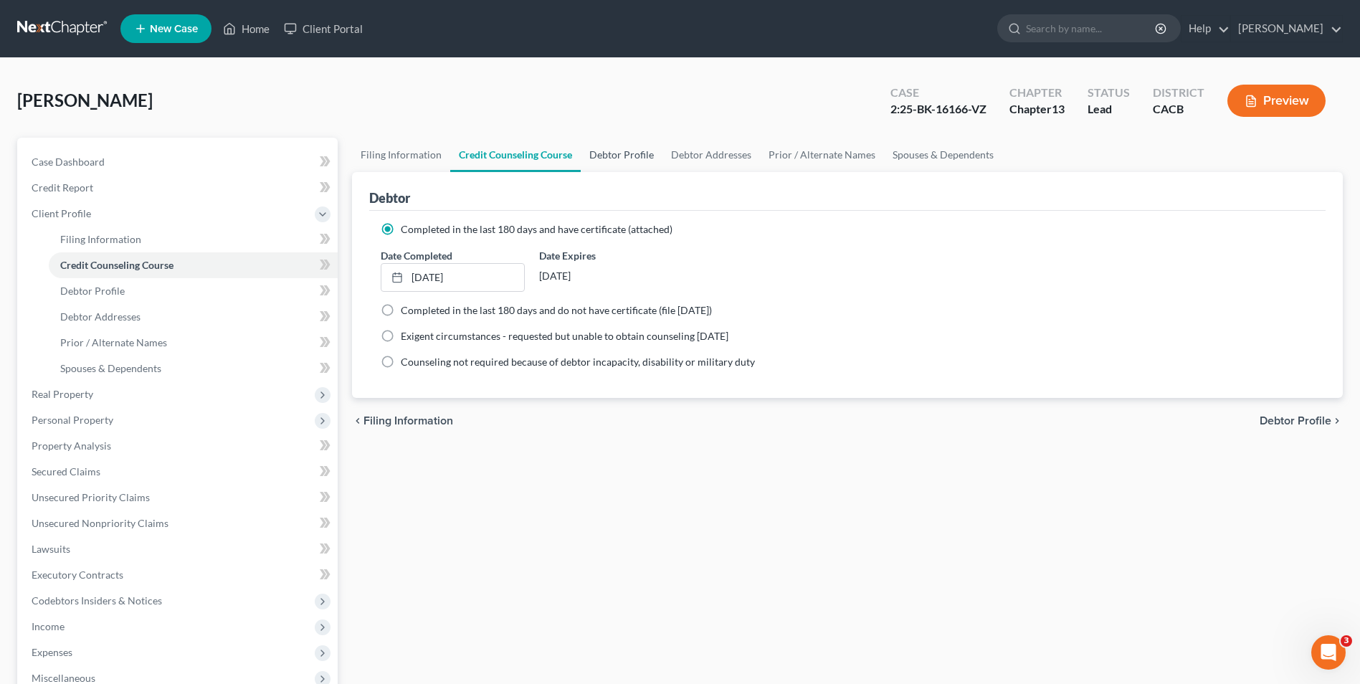
click at [622, 159] on link "Debtor Profile" at bounding box center [622, 155] width 82 height 34
select select "1"
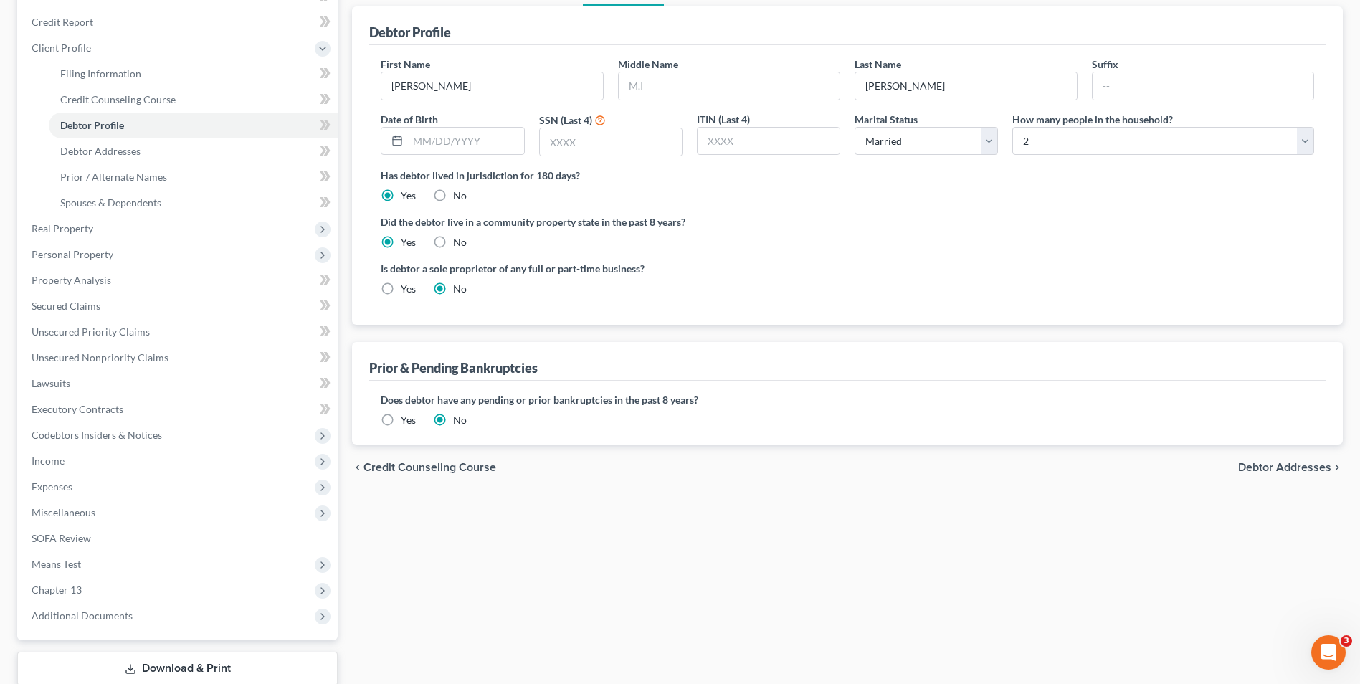
scroll to position [44, 0]
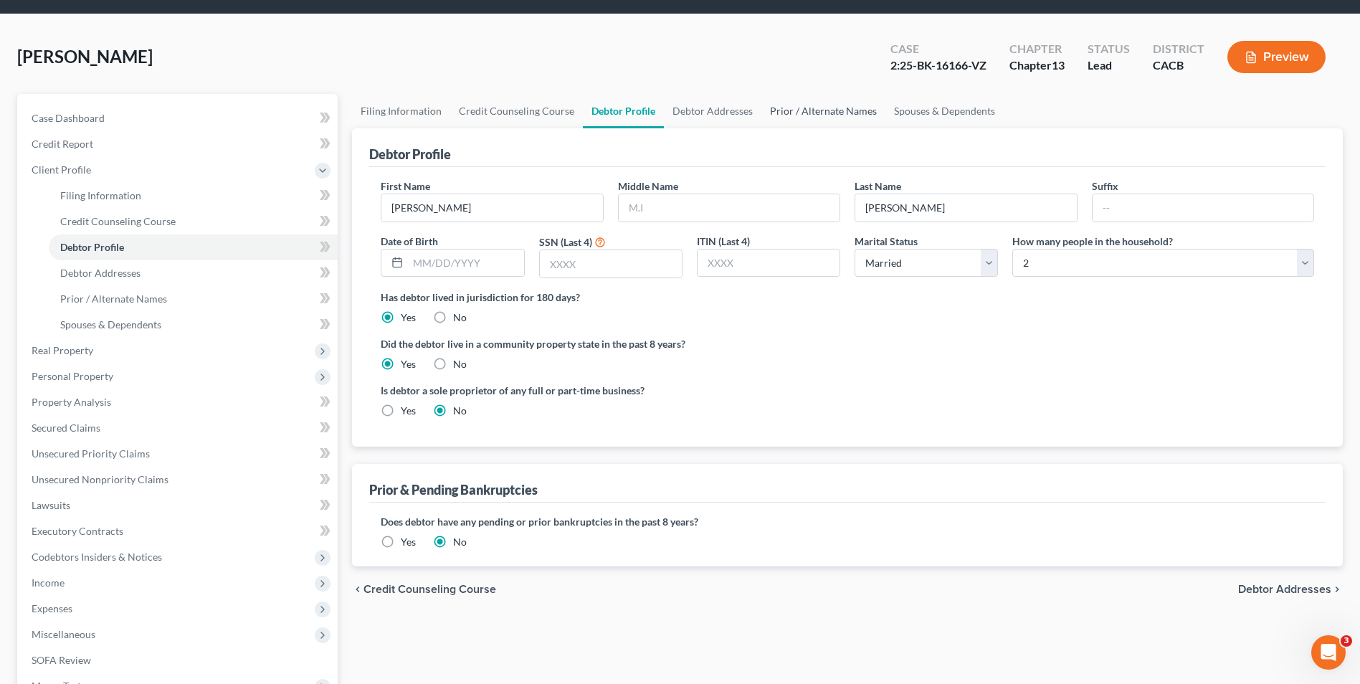
click at [835, 106] on link "Prior / Alternate Names" at bounding box center [823, 111] width 124 height 34
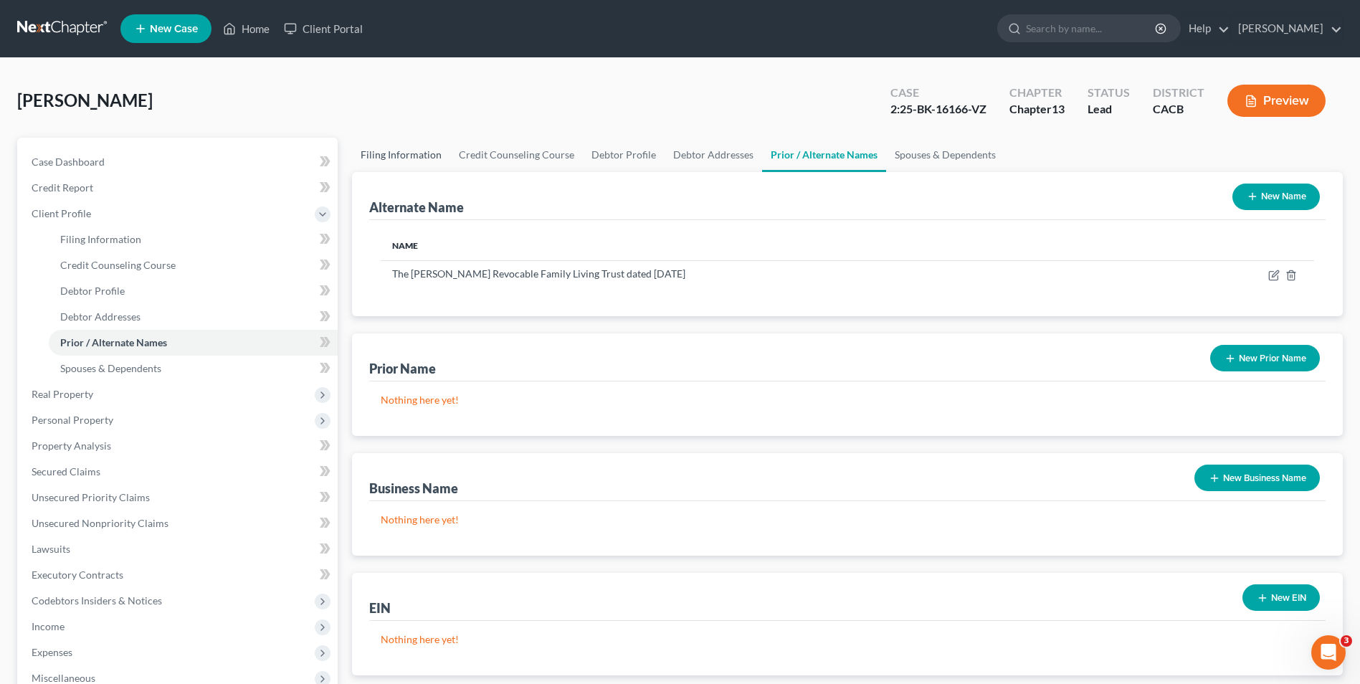
click at [390, 161] on link "Filing Information" at bounding box center [401, 155] width 98 height 34
select select "0"
select select "3"
select select "0"
select select "3"
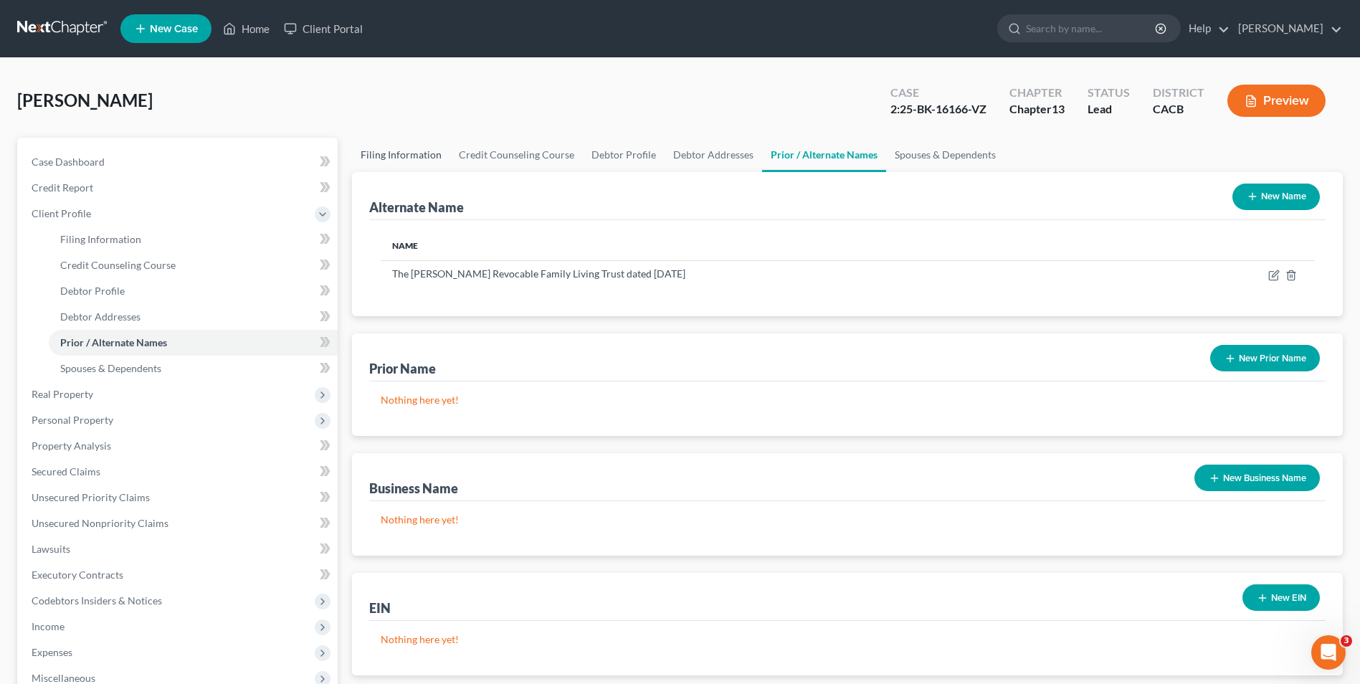
select select "7"
select select "0"
select select "4"
select select "1"
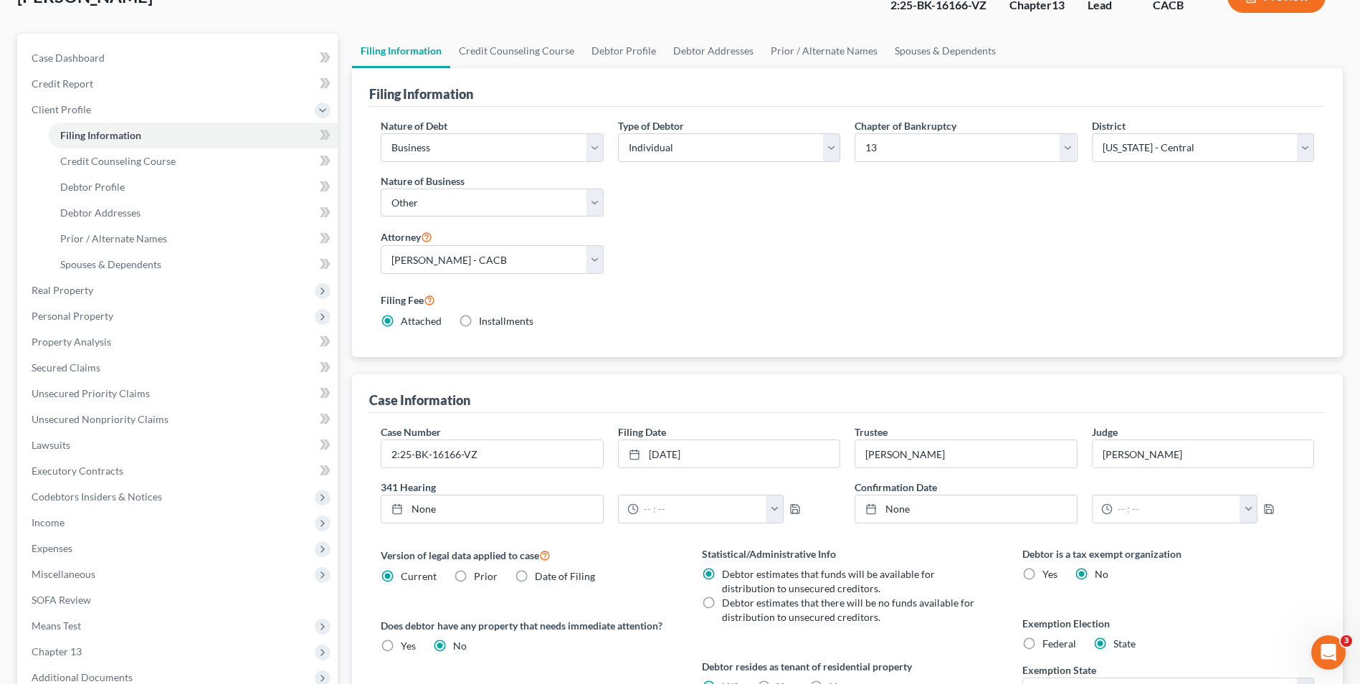
scroll to position [287, 0]
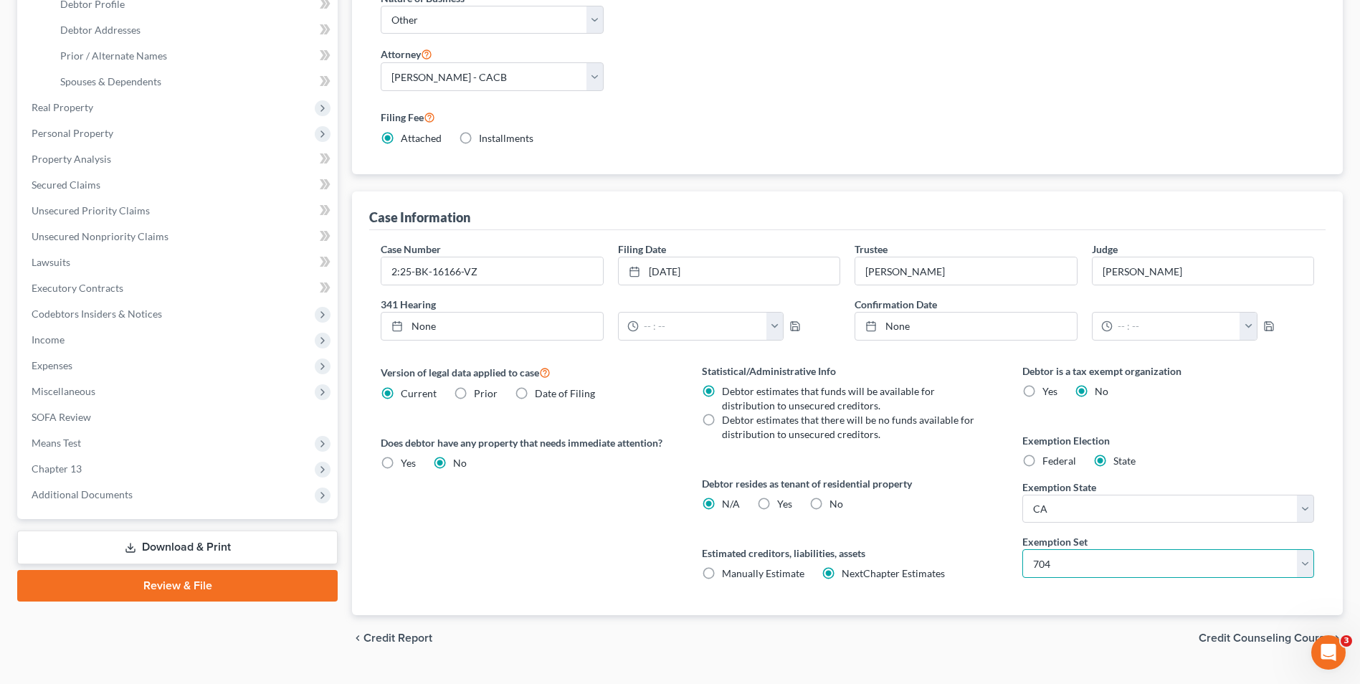
click at [1121, 571] on select "Select 703 704" at bounding box center [1168, 563] width 292 height 29
click at [1022, 549] on select "Select 703 704" at bounding box center [1168, 563] width 292 height 29
click at [1042, 462] on label "Federal" at bounding box center [1059, 461] width 34 height 14
click at [1048, 462] on input "Federal" at bounding box center [1052, 458] width 9 height 9
radio input "true"
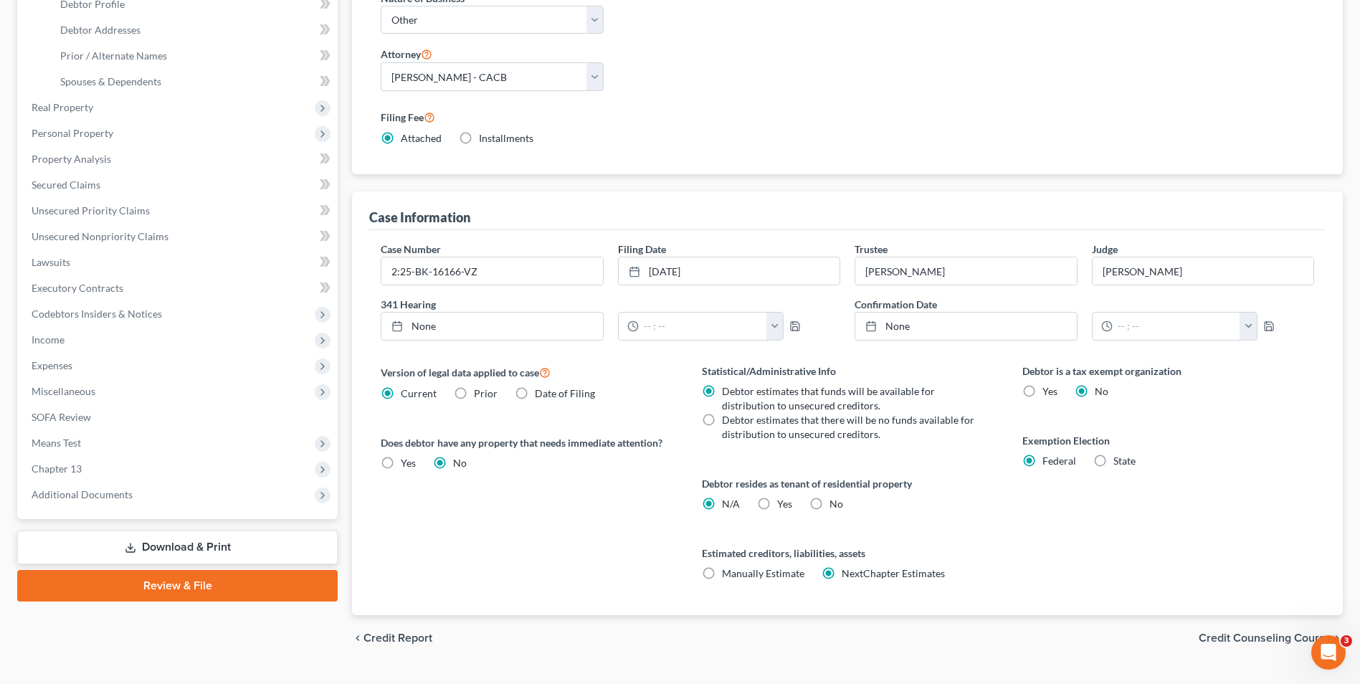
click at [1113, 460] on label "State" at bounding box center [1124, 461] width 22 height 14
click at [1119, 460] on input "State" at bounding box center [1123, 458] width 9 height 9
radio input "true"
radio input "false"
select select "4"
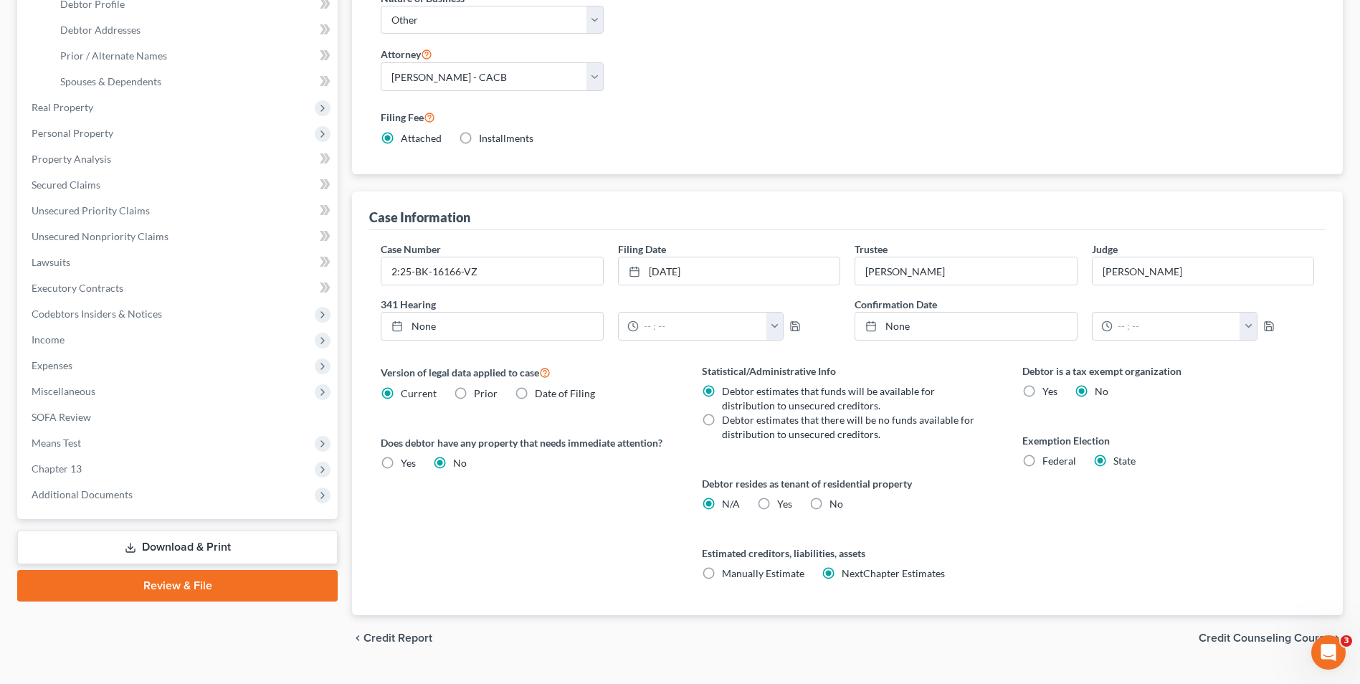
select select "1"
click at [1158, 564] on select "Select 703 704" at bounding box center [1168, 563] width 292 height 29
click at [1022, 549] on select "Select 703 704" at bounding box center [1168, 563] width 292 height 29
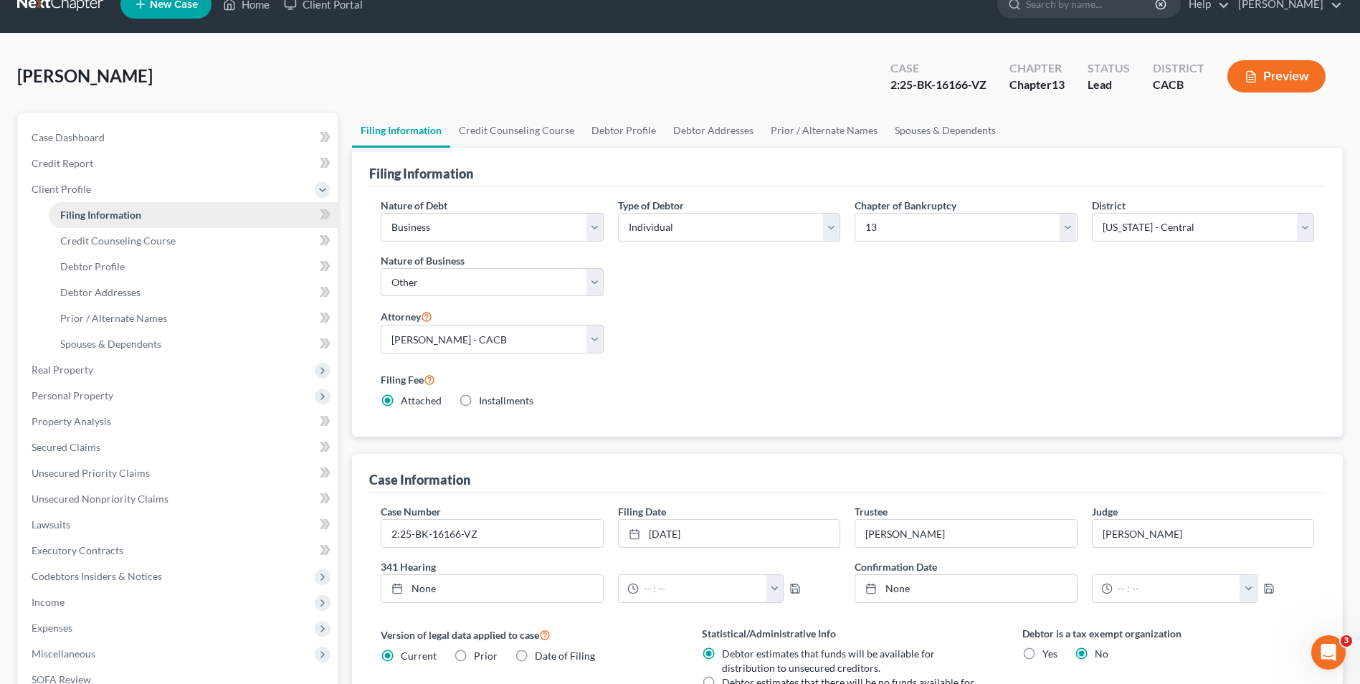
scroll to position [0, 0]
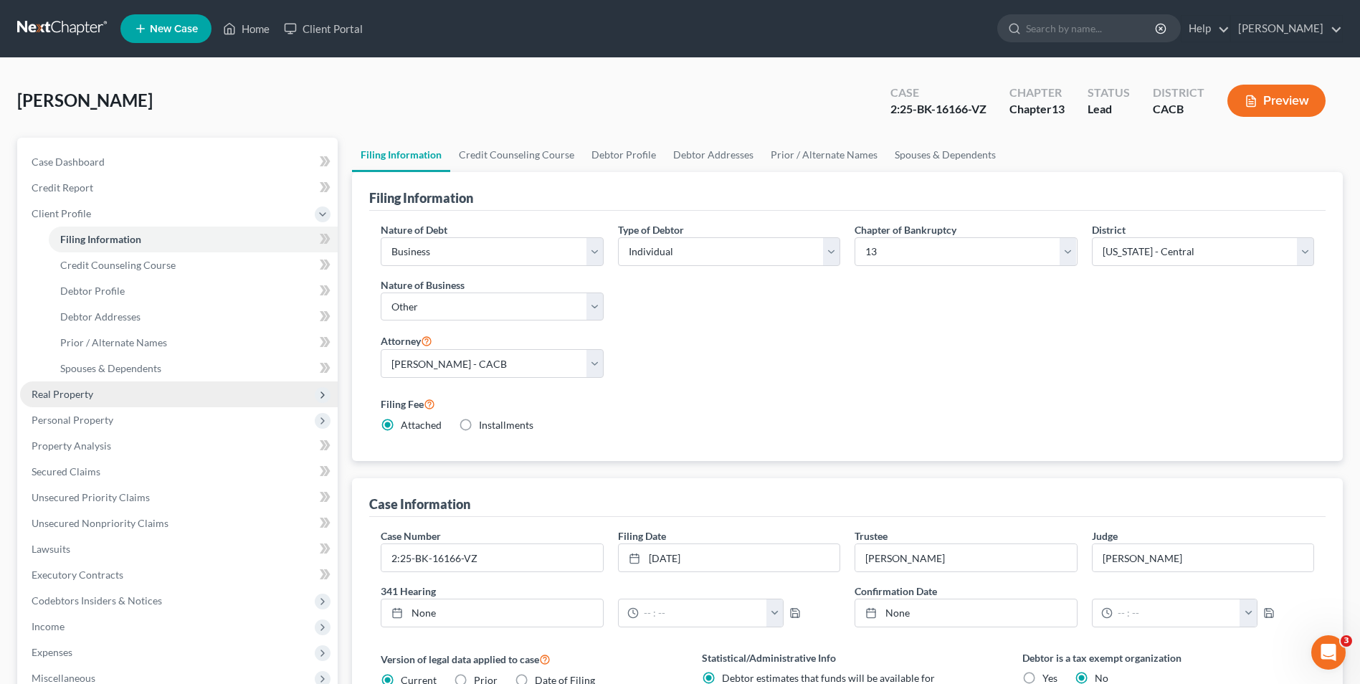
click at [79, 396] on span "Real Property" at bounding box center [63, 394] width 62 height 12
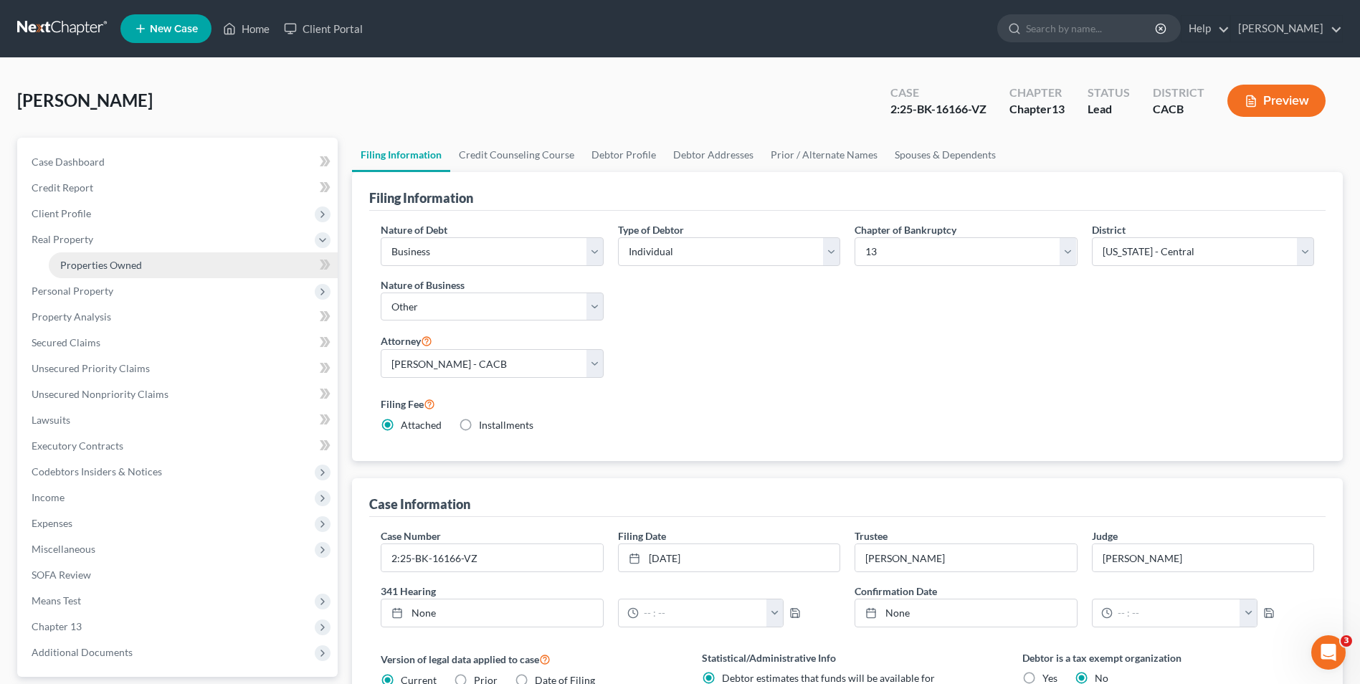
click at [79, 269] on span "Properties Owned" at bounding box center [101, 265] width 82 height 12
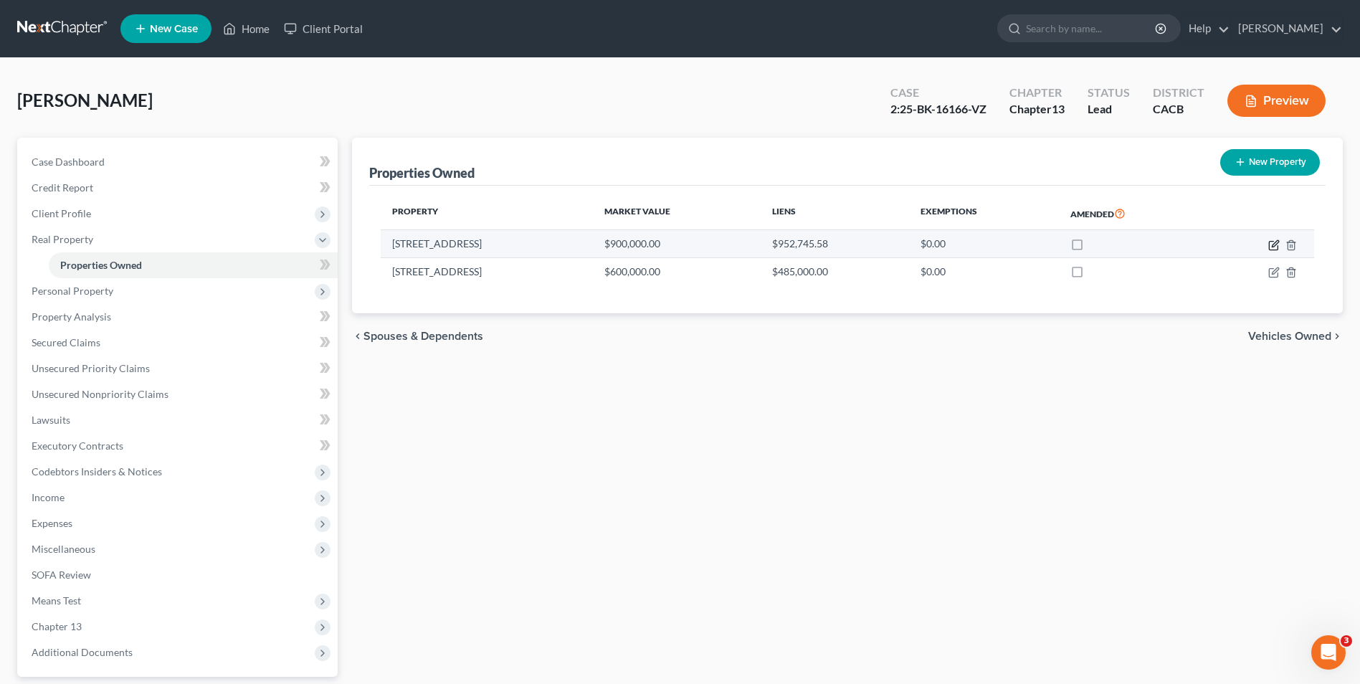
click at [1277, 244] on icon "button" at bounding box center [1273, 244] width 11 height 11
select select "4"
select select "3"
select select "0"
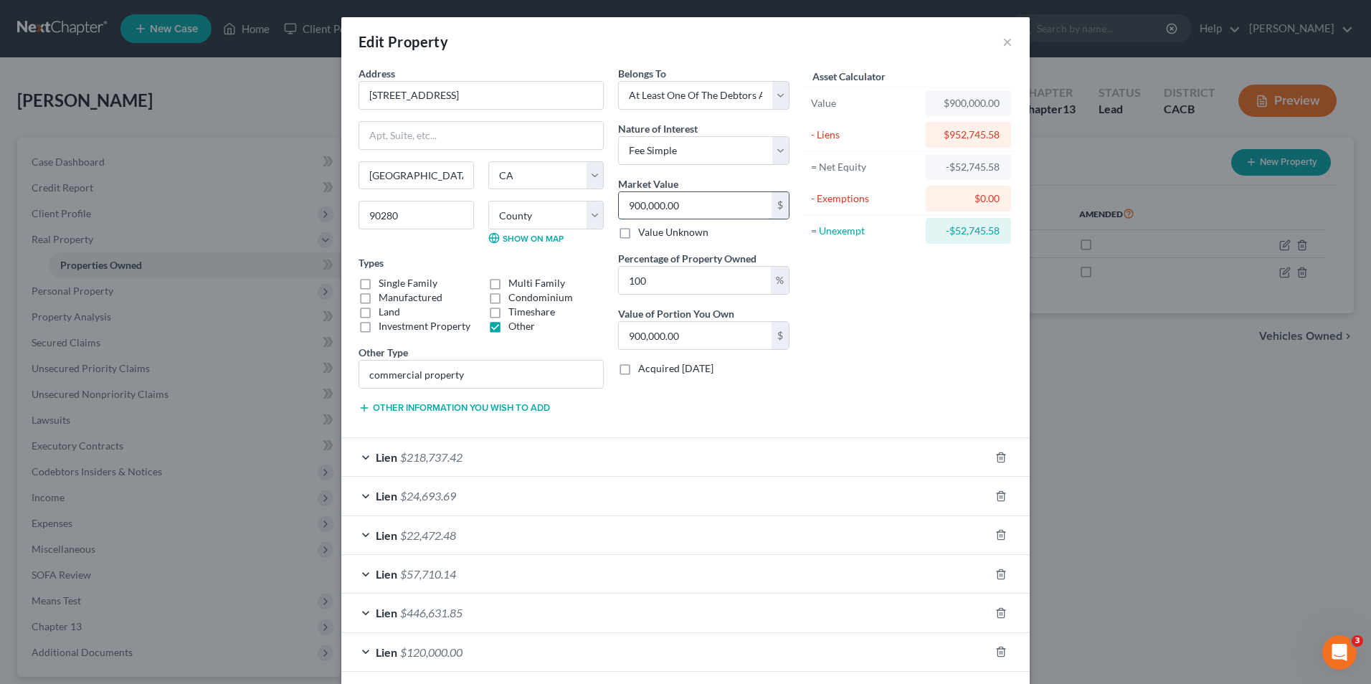
click at [691, 199] on input "900,000.00" at bounding box center [695, 205] width 153 height 27
type input "8"
type input "8.00"
type input "85"
type input "85.00"
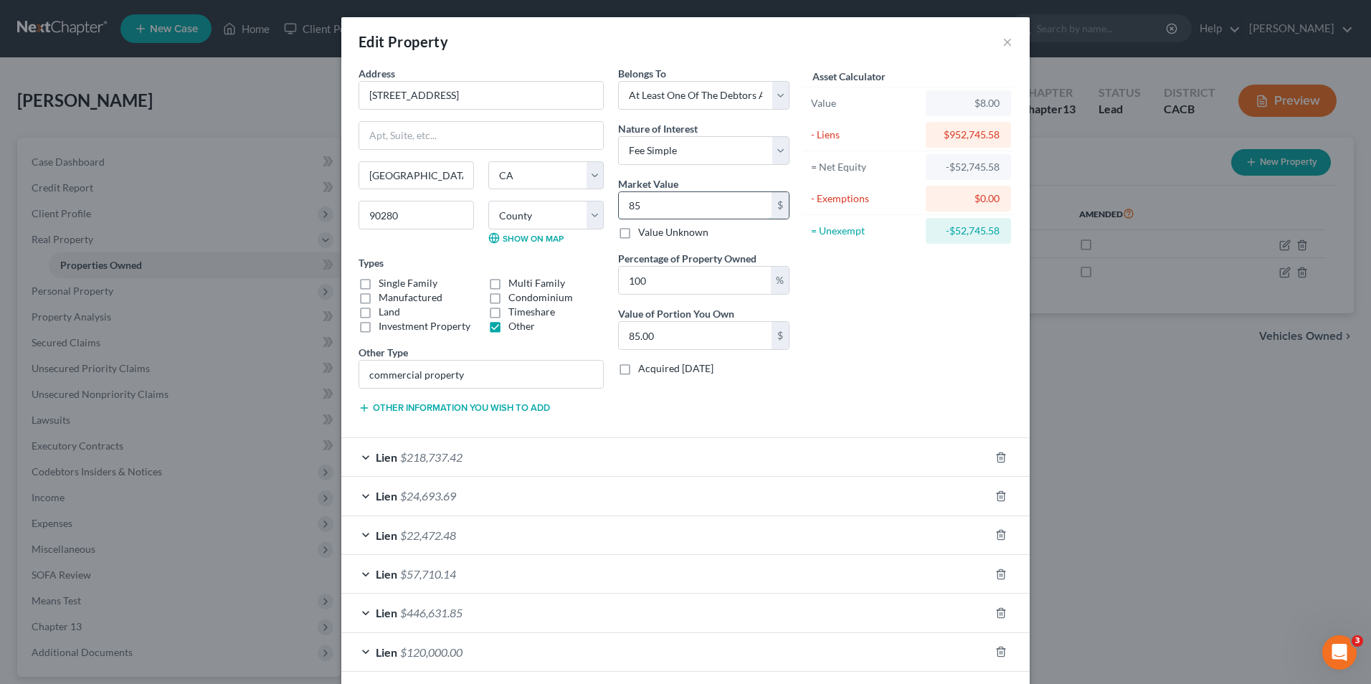
type input "850"
type input "850.00"
type input "8500"
click at [960, 328] on div "Asset Calculator Value $850,000.00 - Liens $952,745.58 = Net Equity -$102,745.5…" at bounding box center [908, 246] width 223 height 360
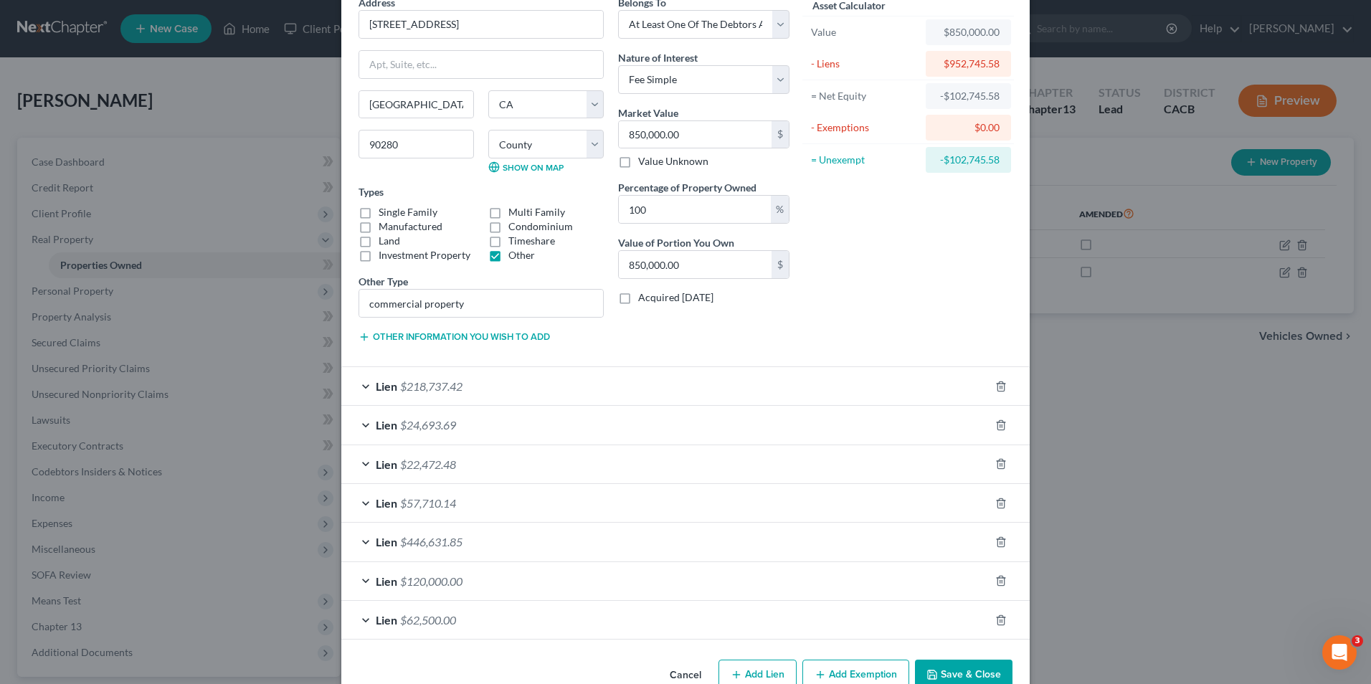
scroll to position [105, 0]
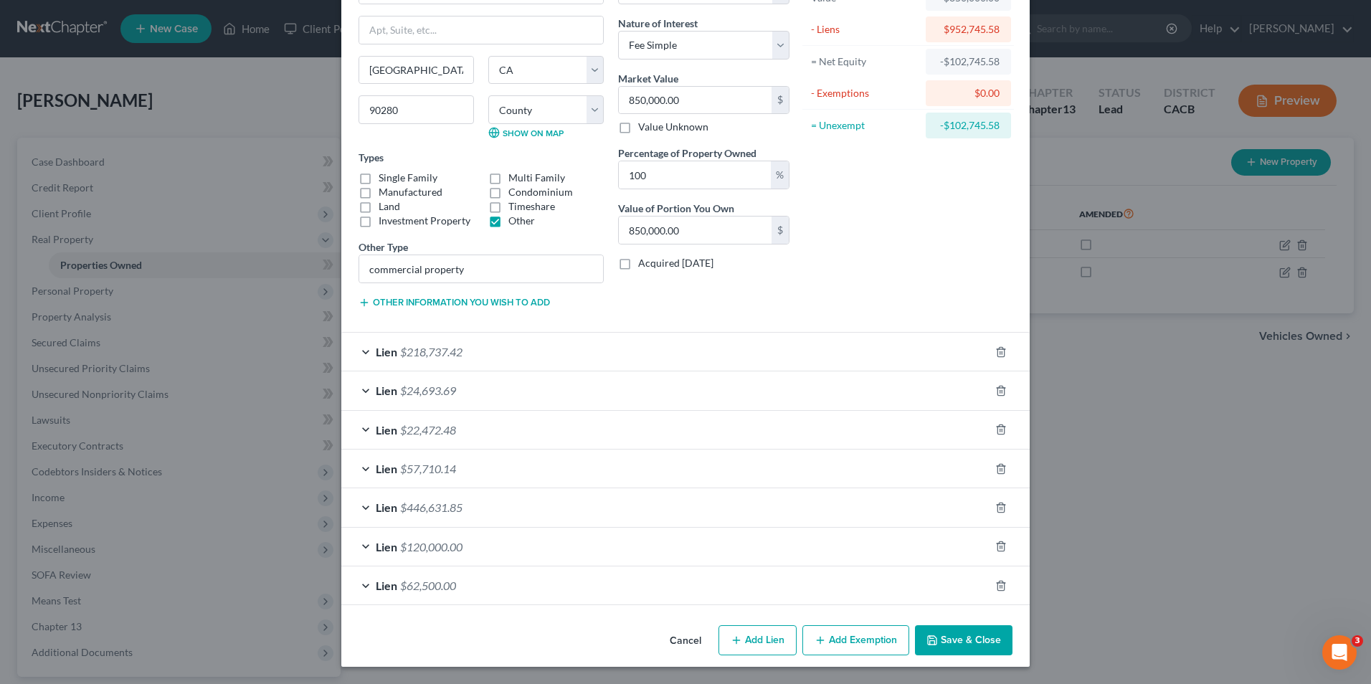
click at [962, 652] on button "Save & Close" at bounding box center [964, 640] width 98 height 30
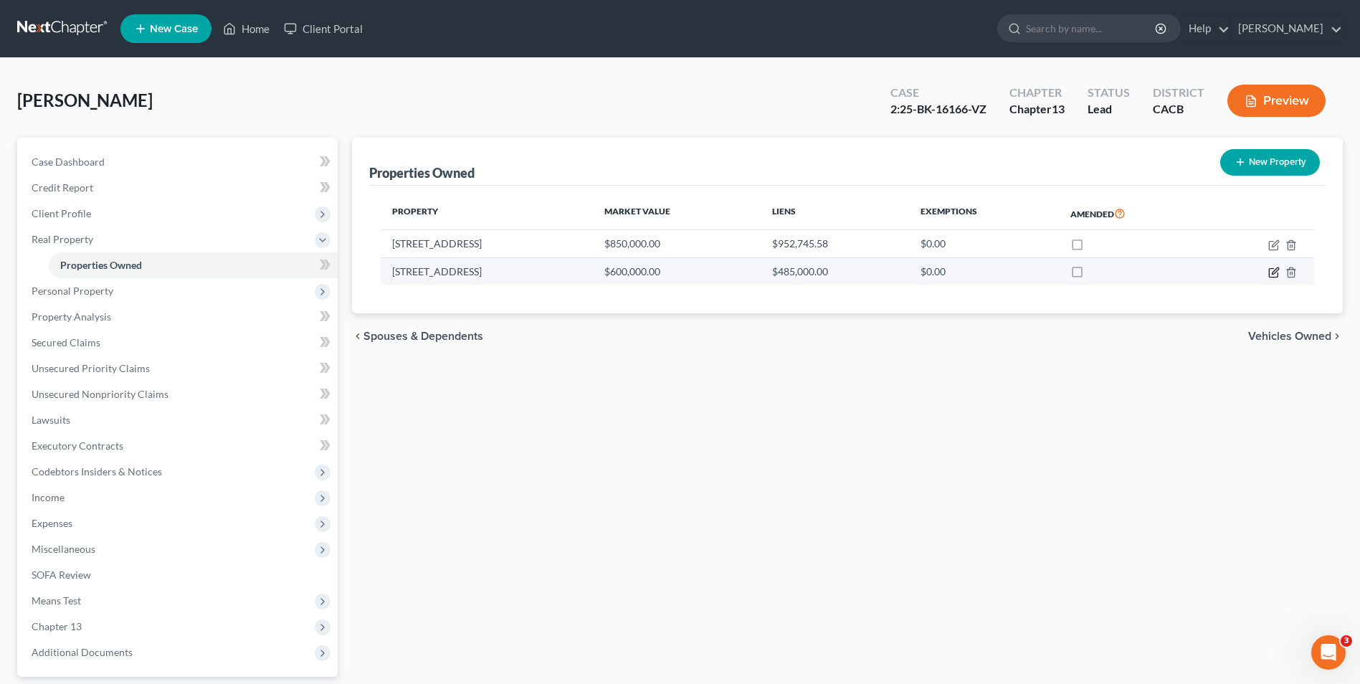
click at [1268, 273] on icon "button" at bounding box center [1273, 272] width 11 height 11
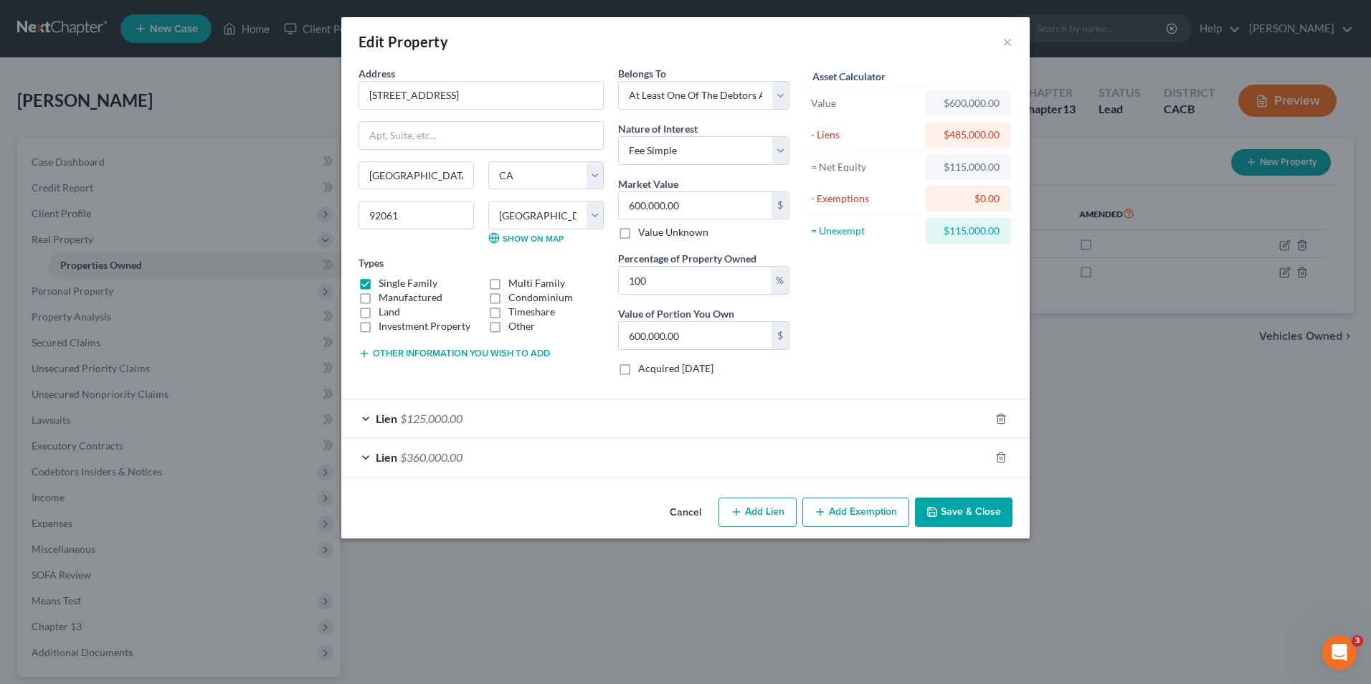
click at [849, 510] on button "Add Exemption" at bounding box center [855, 513] width 107 height 30
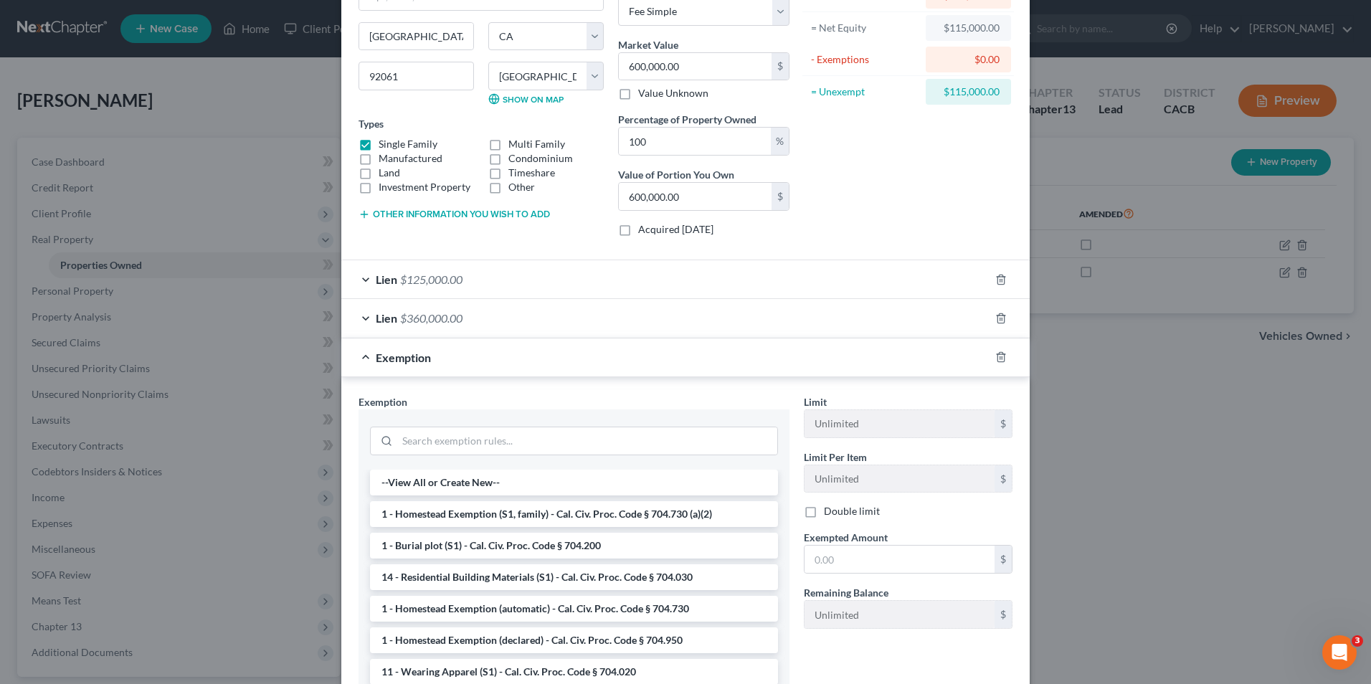
scroll to position [143, 0]
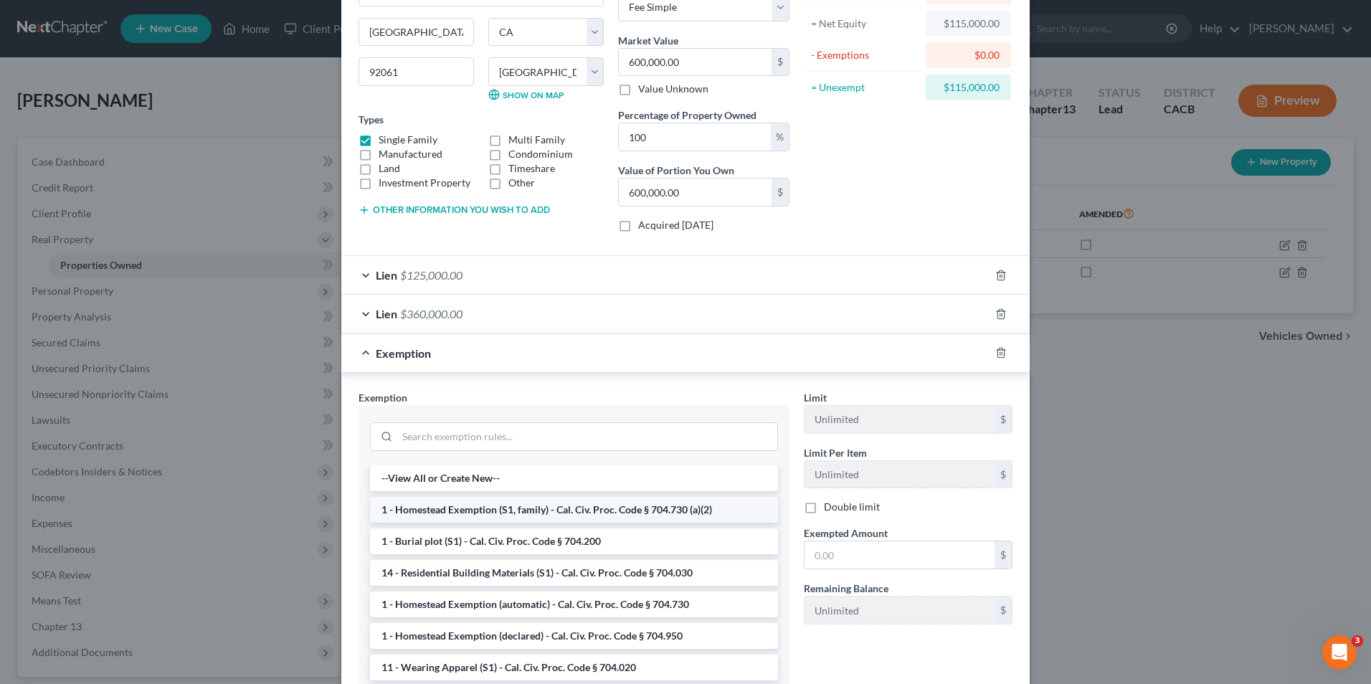
click at [597, 512] on li "1 - Homestead Exemption (S1, family) - Cal. Civ. Proc. Code § 704.730 (a)(2)" at bounding box center [574, 510] width 408 height 26
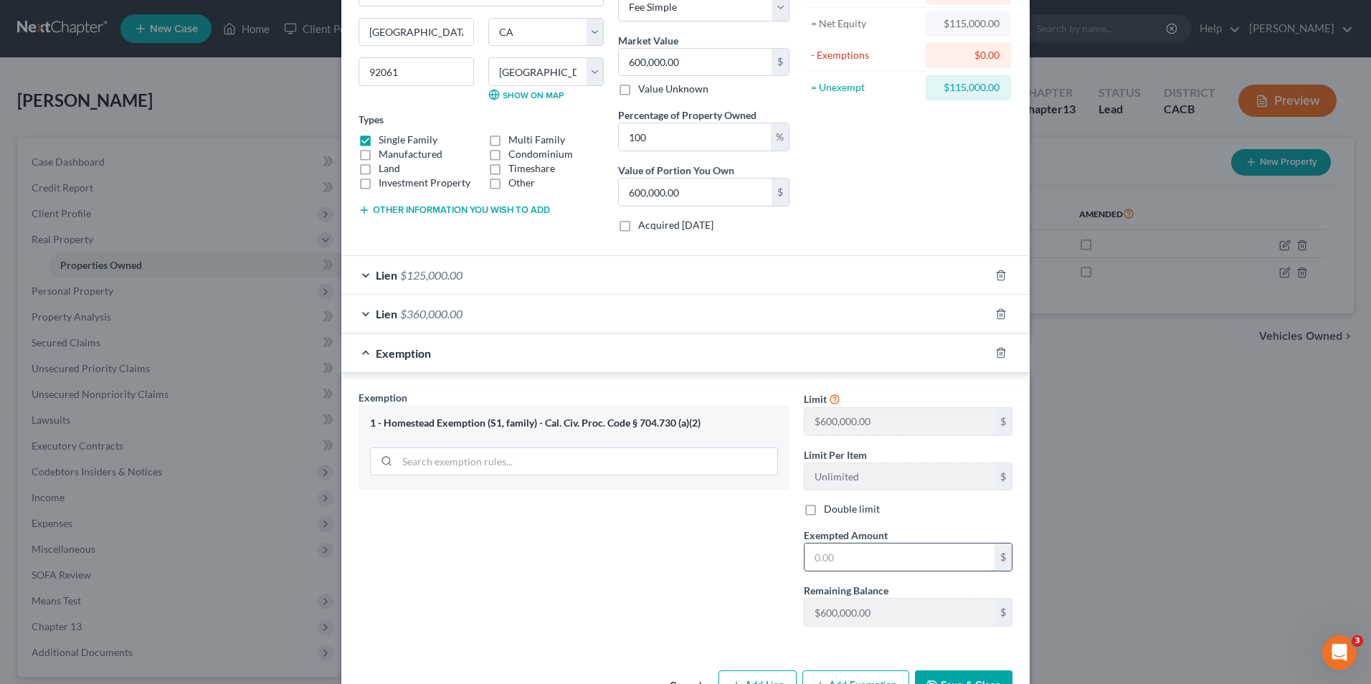
click at [847, 561] on input "text" at bounding box center [899, 556] width 190 height 27
click at [695, 584] on div "Exemption Set must be selected for CA. Exemption * 1 - Homestead Exemption (S1,…" at bounding box center [573, 514] width 445 height 248
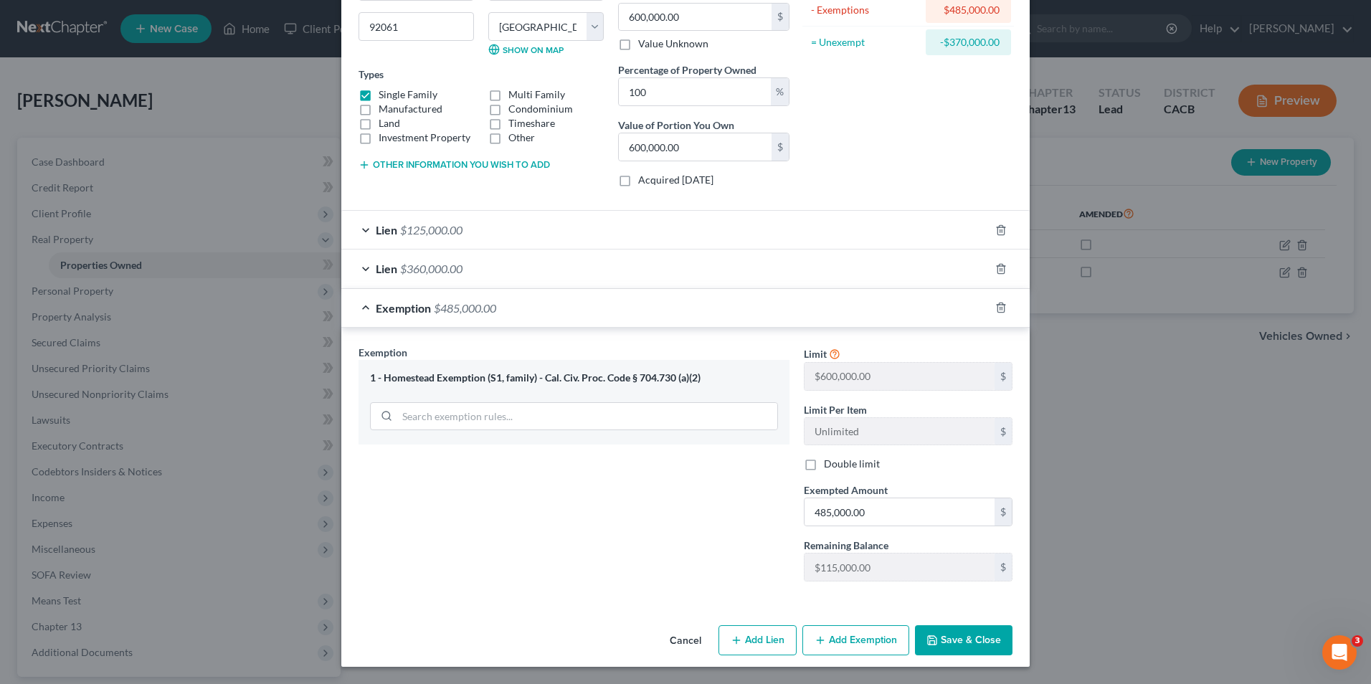
click at [946, 642] on button "Save & Close" at bounding box center [964, 640] width 98 height 30
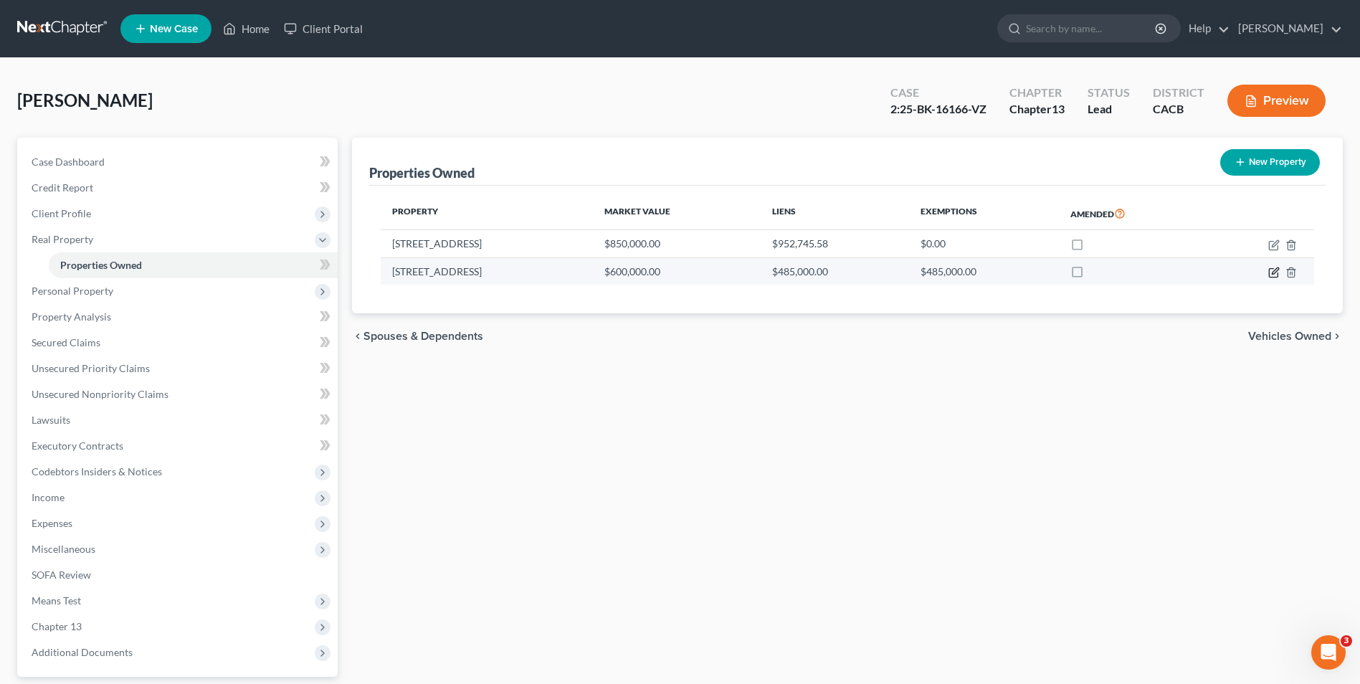
click at [1272, 272] on icon "button" at bounding box center [1273, 272] width 11 height 11
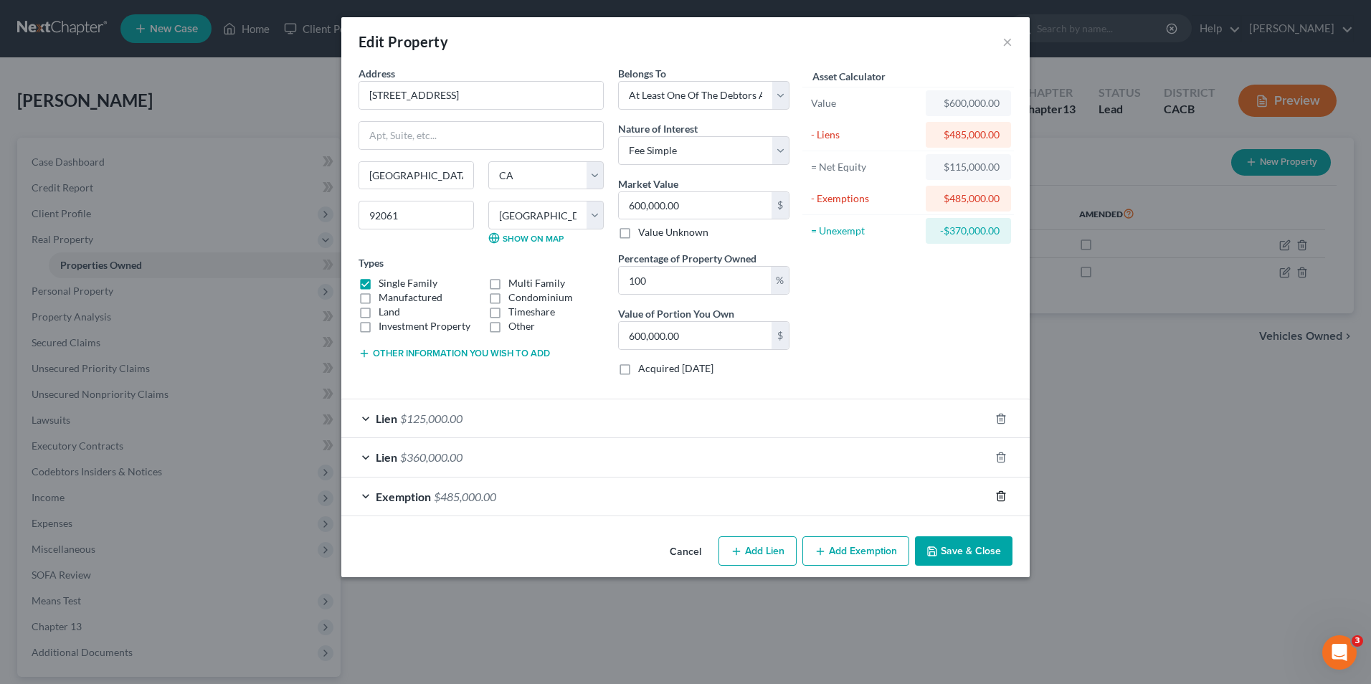
click at [998, 496] on icon "button" at bounding box center [1000, 496] width 6 height 9
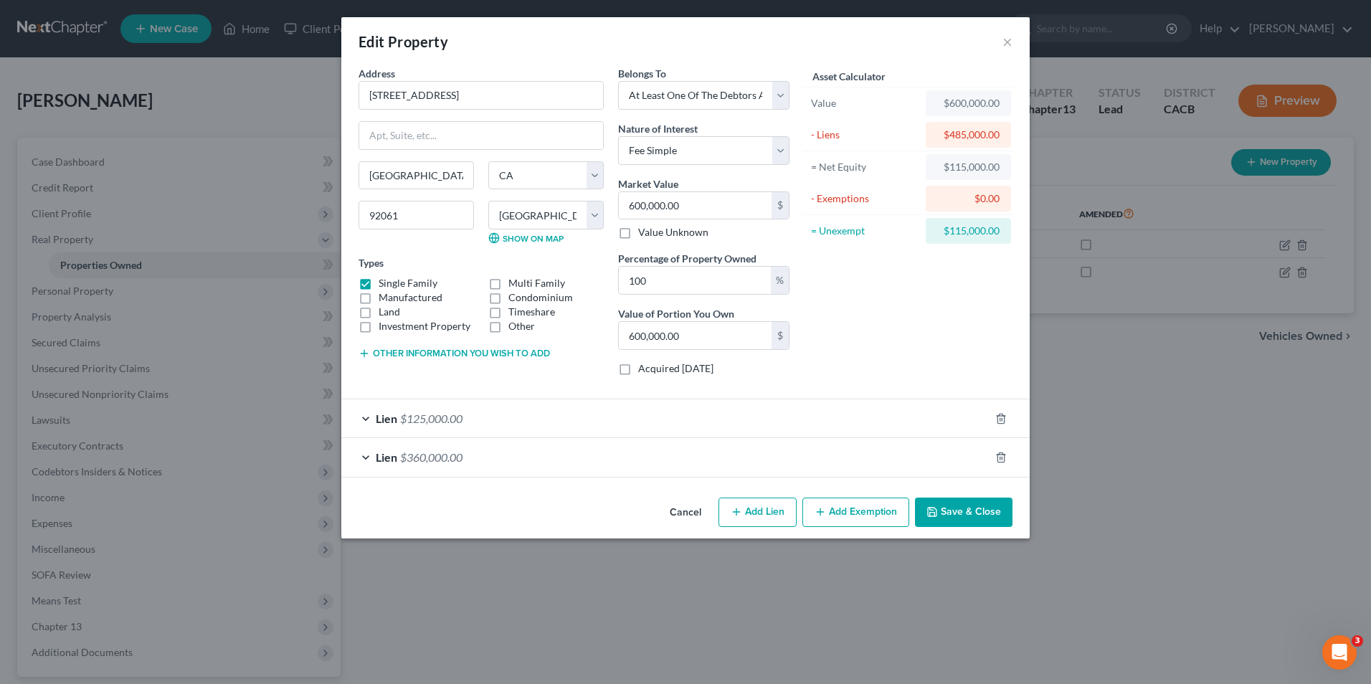
click at [852, 514] on button "Add Exemption" at bounding box center [855, 513] width 107 height 30
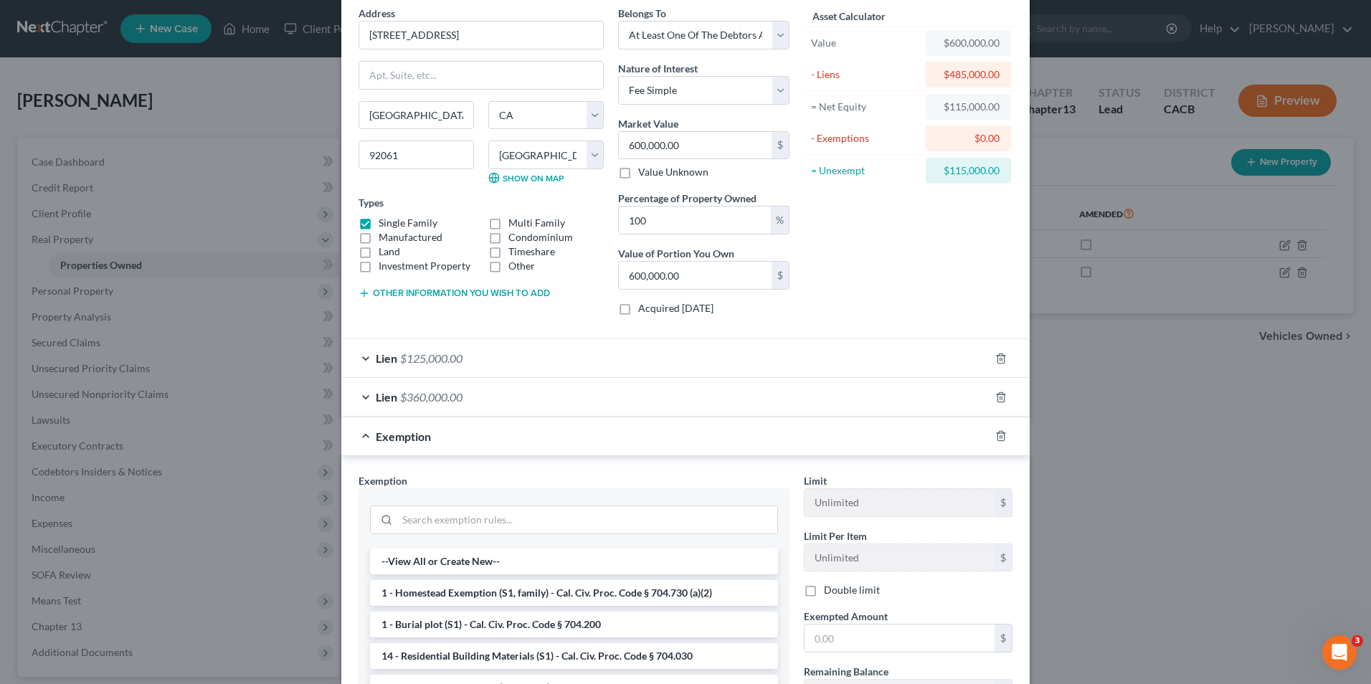
scroll to position [143, 0]
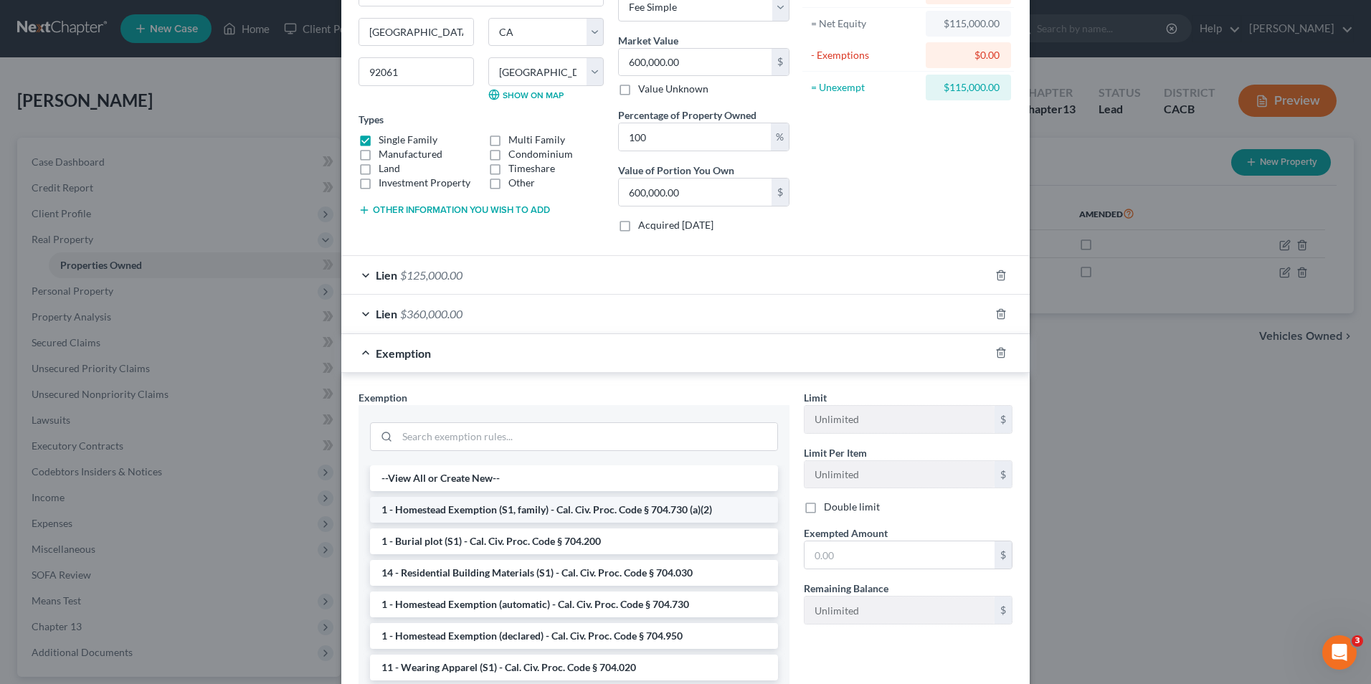
click at [536, 511] on li "1 - Homestead Exemption (S1, family) - Cal. Civ. Proc. Code § 704.730 (a)(2)" at bounding box center [574, 510] width 408 height 26
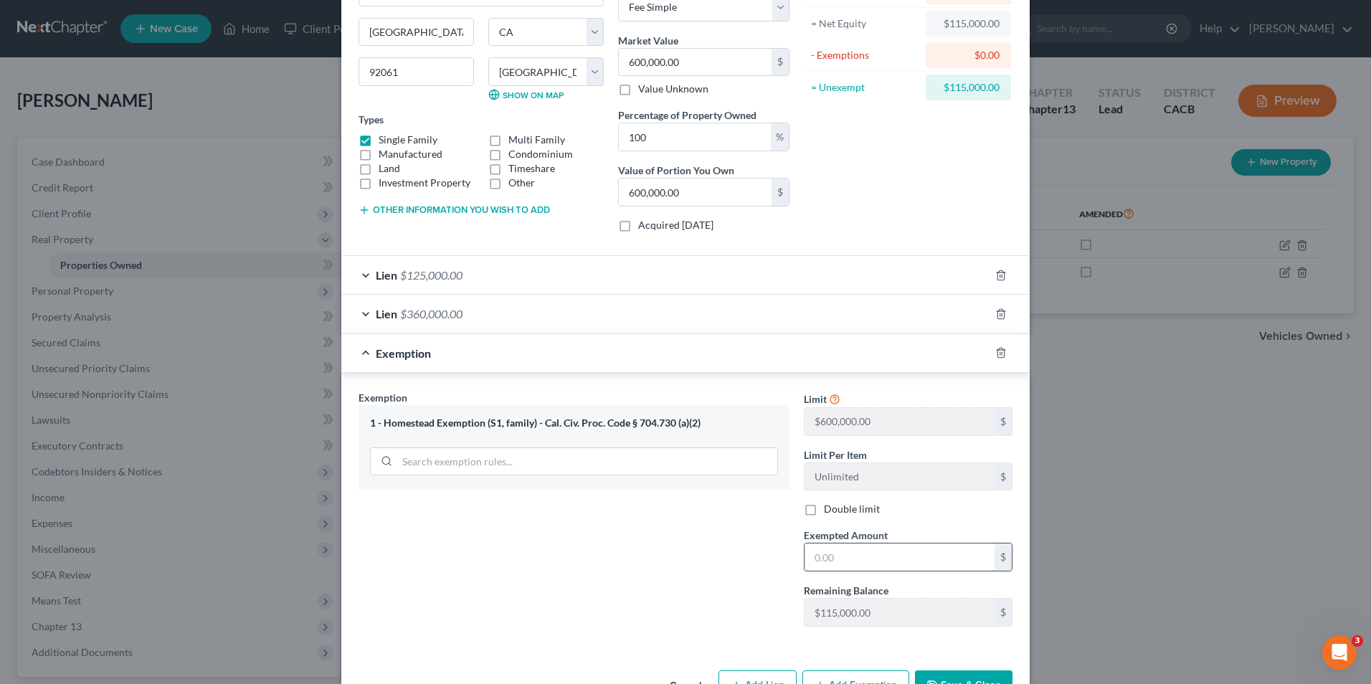
click at [843, 561] on input "text" at bounding box center [899, 556] width 190 height 27
click at [601, 569] on div "Exemption Set must be selected for CA. Exemption * 1 - Homestead Exemption (S1,…" at bounding box center [573, 514] width 445 height 248
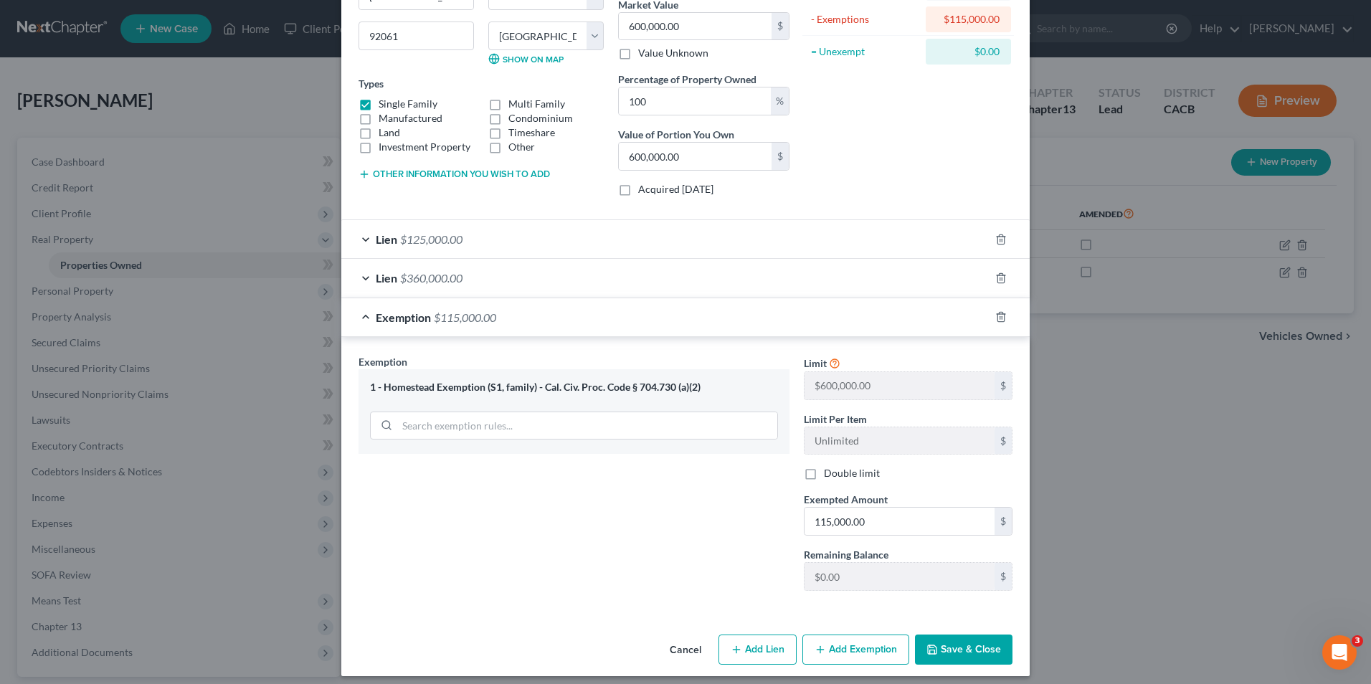
scroll to position [189, 0]
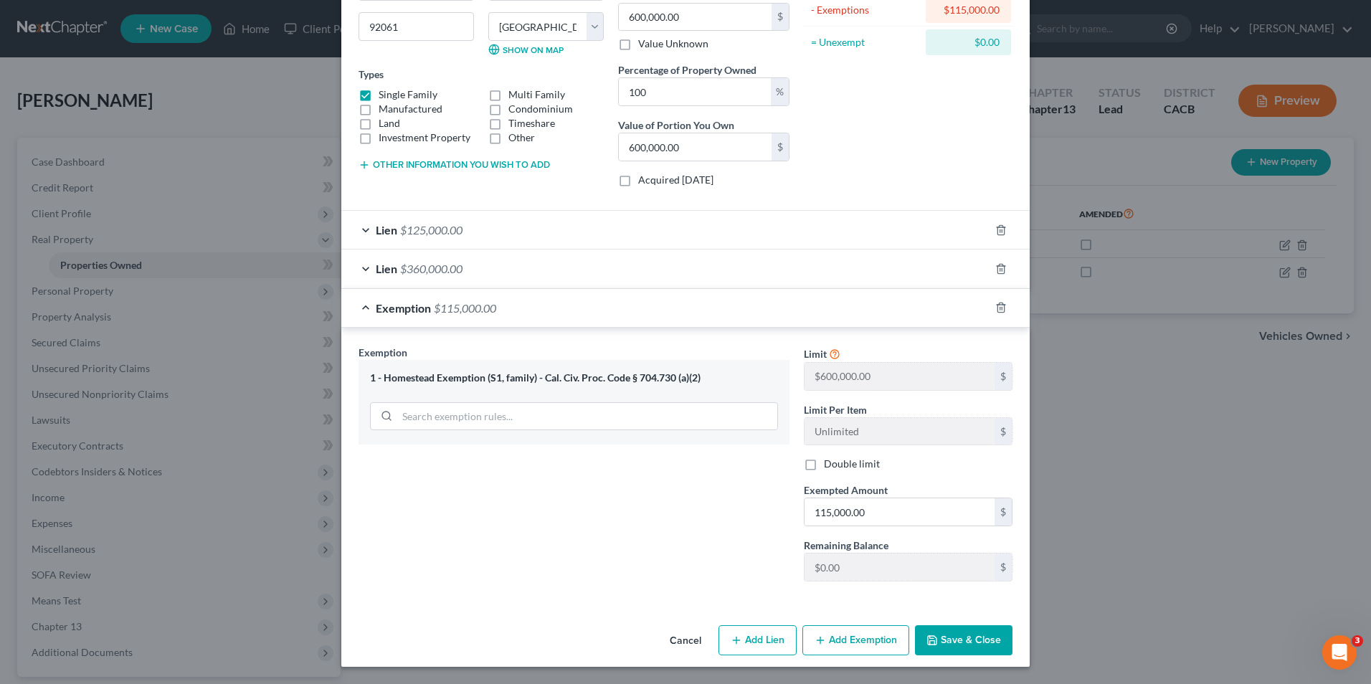
click at [979, 639] on button "Save & Close" at bounding box center [964, 640] width 98 height 30
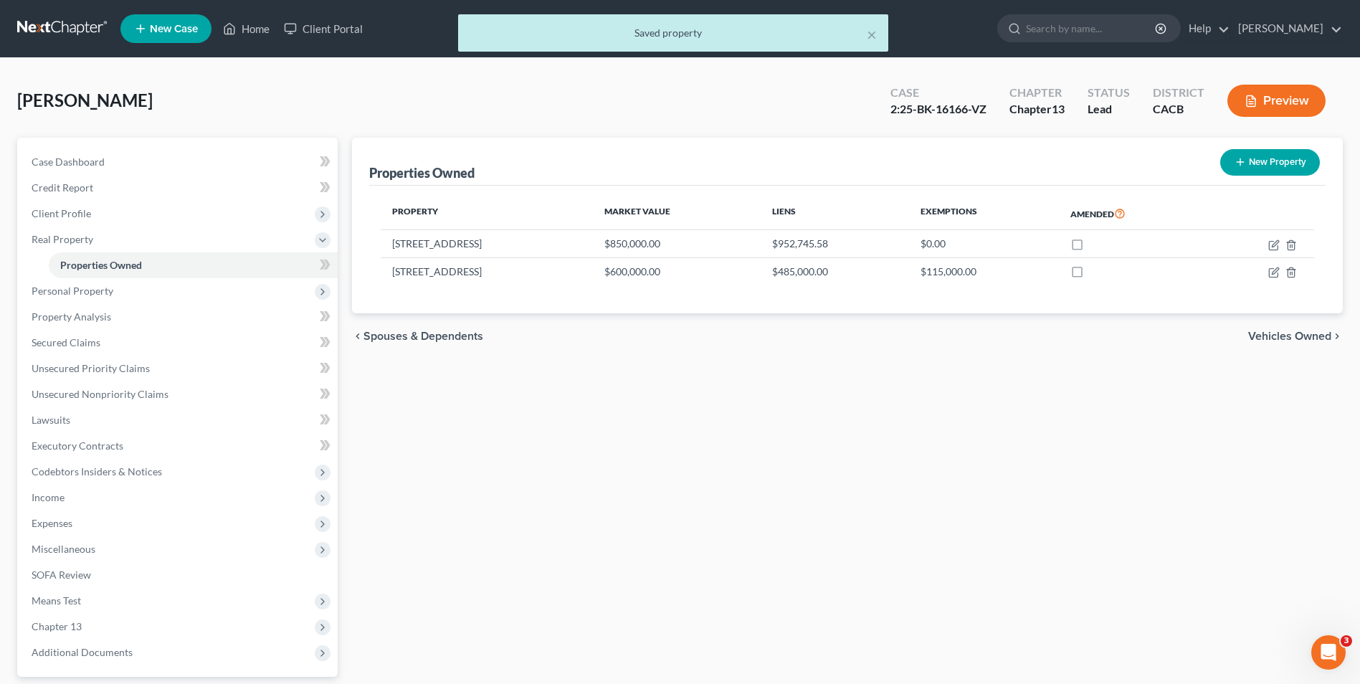
drag, startPoint x: 76, startPoint y: 297, endPoint x: 580, endPoint y: 372, distance: 509.6
click at [76, 297] on span "Personal Property" at bounding box center [179, 291] width 318 height 26
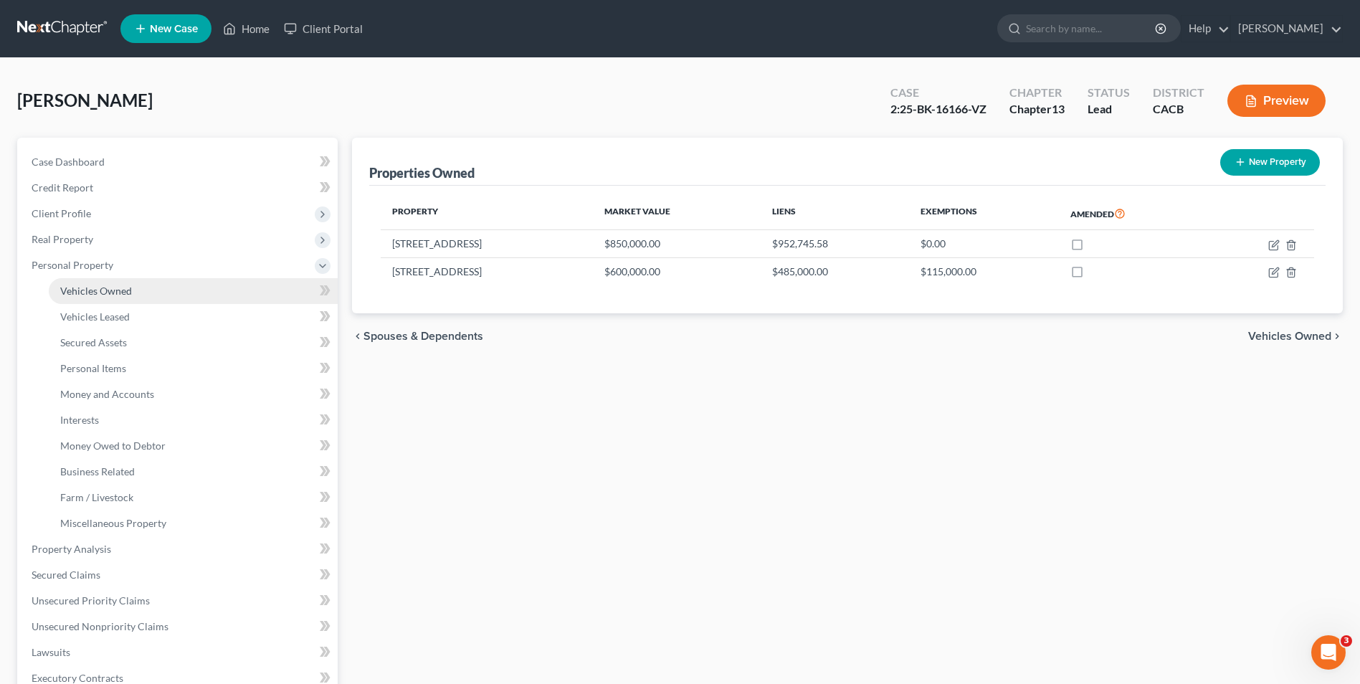
click at [123, 290] on span "Vehicles Owned" at bounding box center [96, 291] width 72 height 12
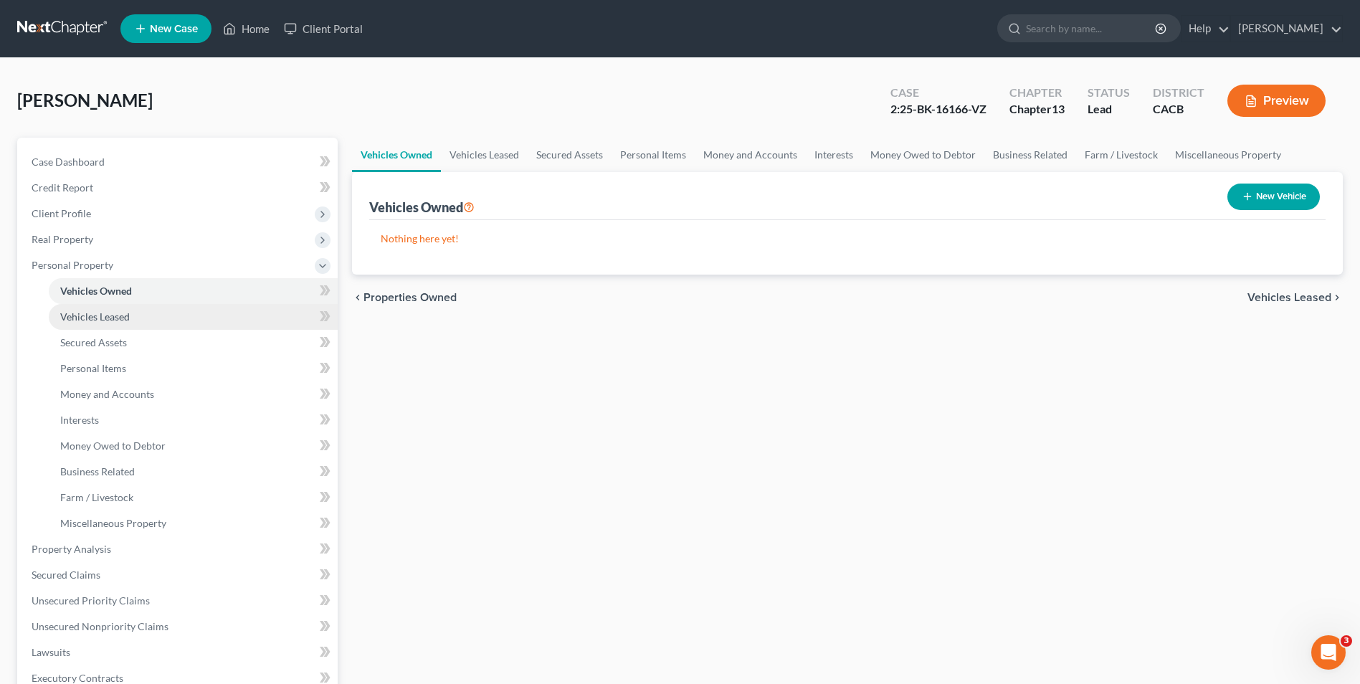
click at [110, 312] on span "Vehicles Leased" at bounding box center [95, 316] width 70 height 12
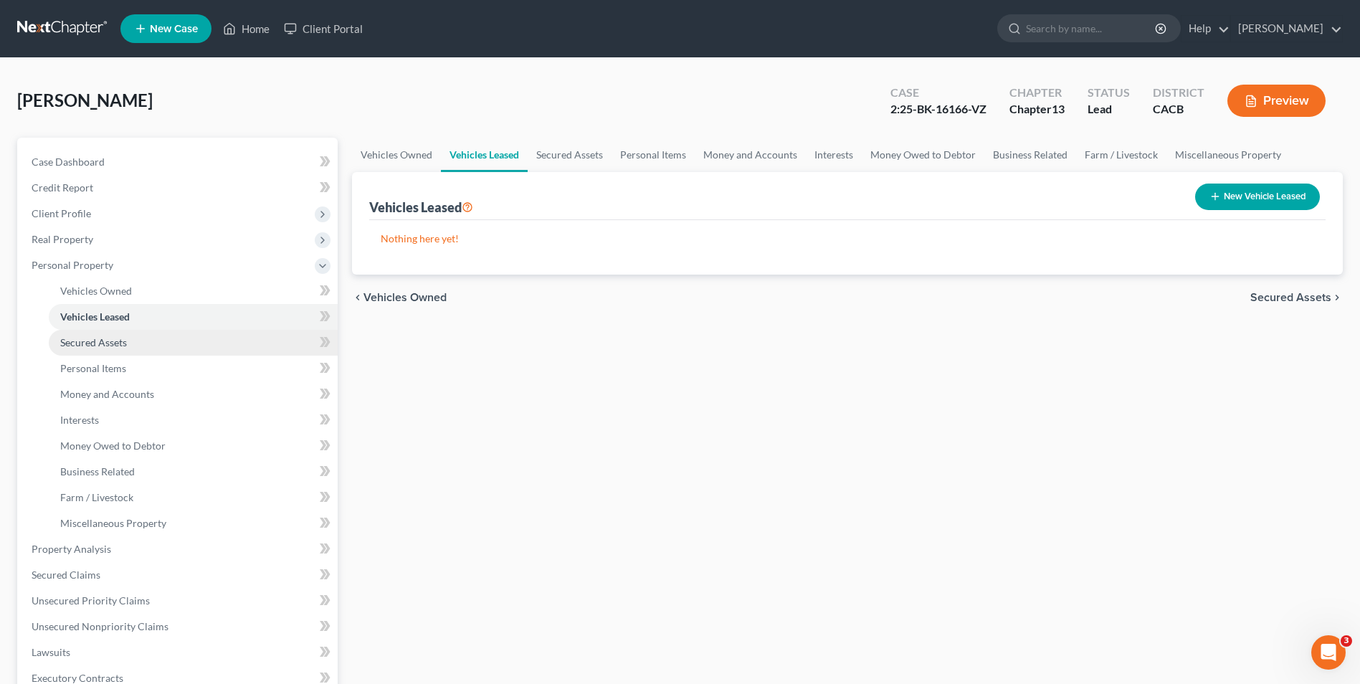
click at [106, 340] on span "Secured Assets" at bounding box center [93, 342] width 67 height 12
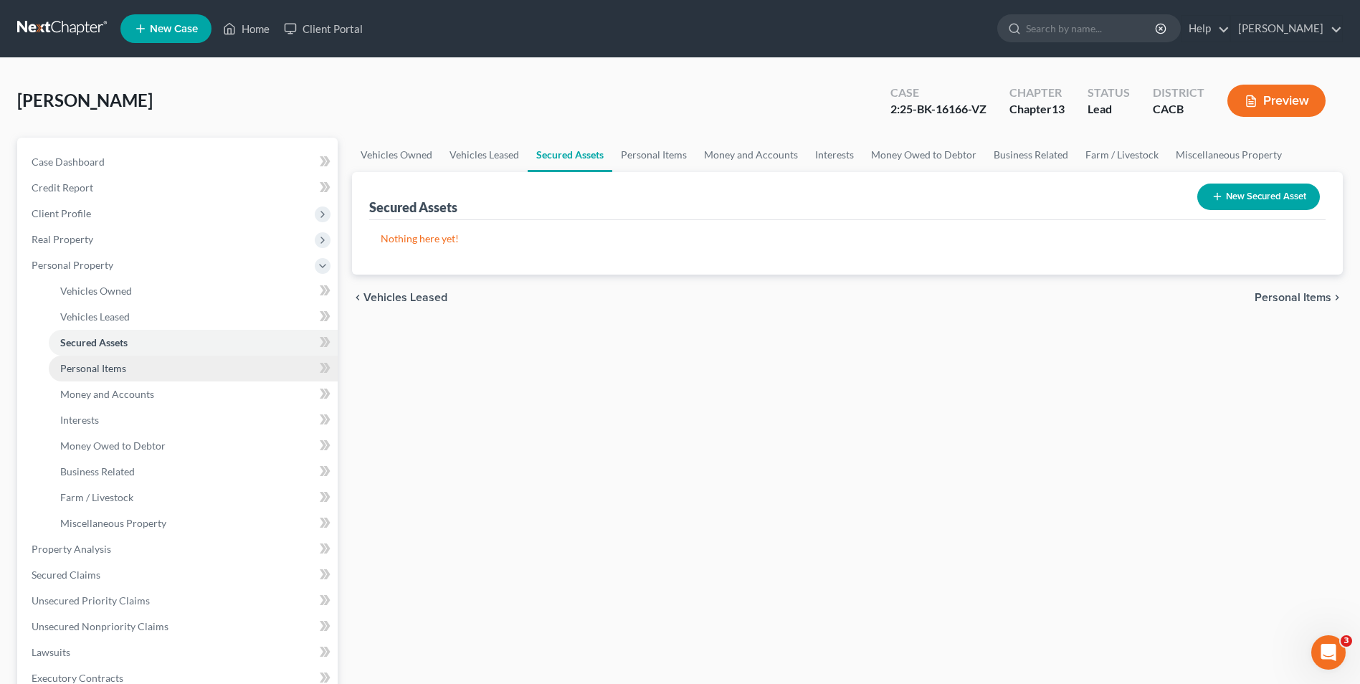
click at [98, 367] on span "Personal Items" at bounding box center [93, 368] width 66 height 12
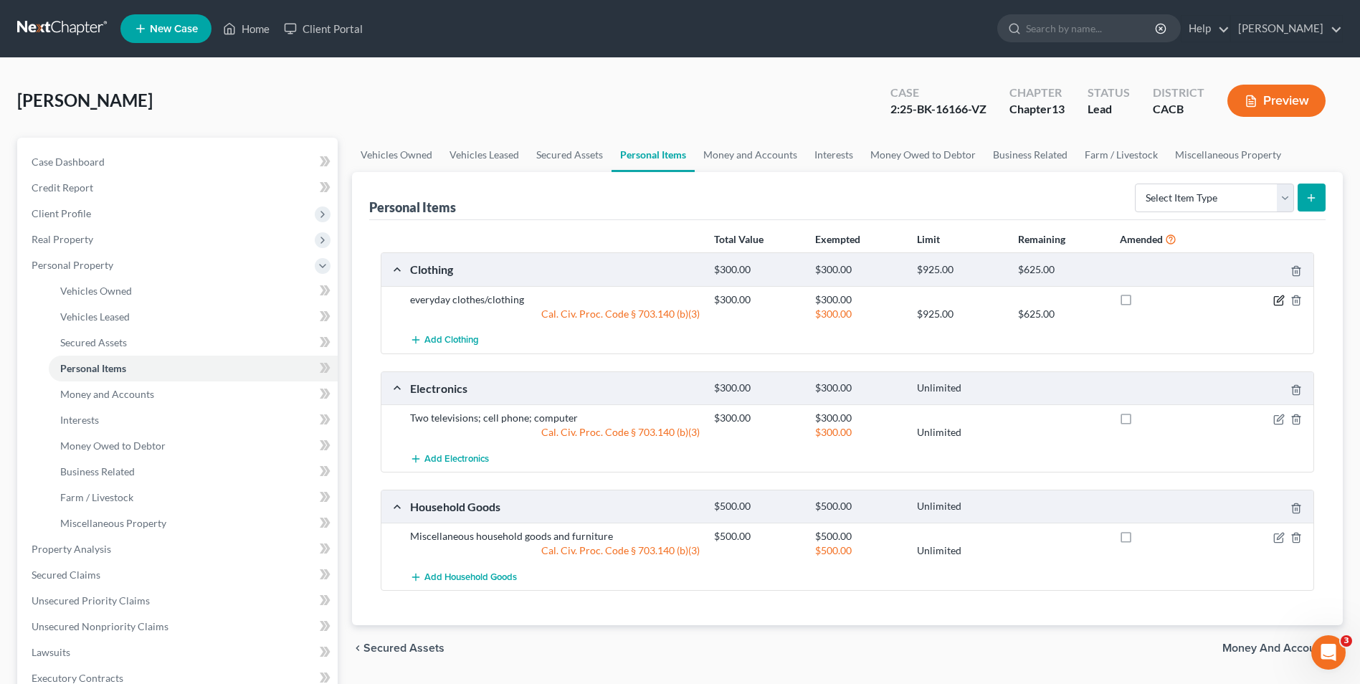
click at [1275, 303] on icon "button" at bounding box center [1278, 300] width 11 height 11
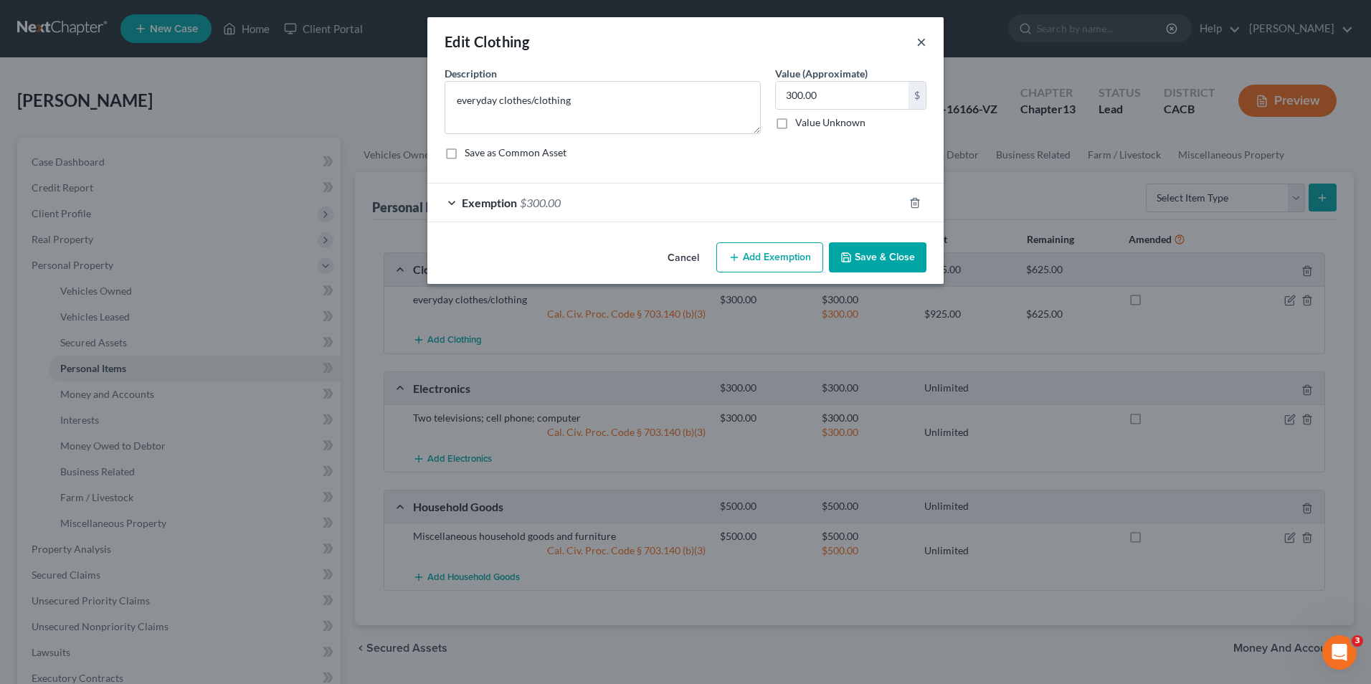
click at [922, 41] on button "×" at bounding box center [921, 41] width 10 height 17
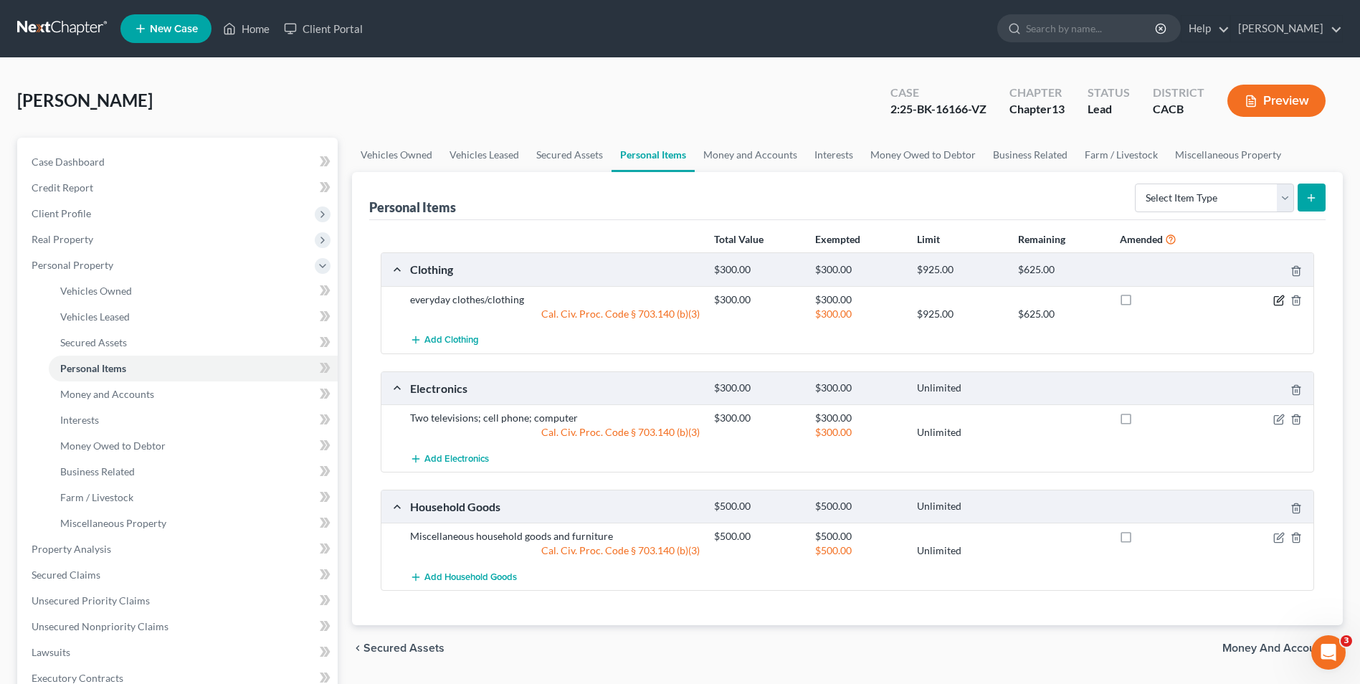
click at [1273, 300] on icon "button" at bounding box center [1278, 300] width 11 height 11
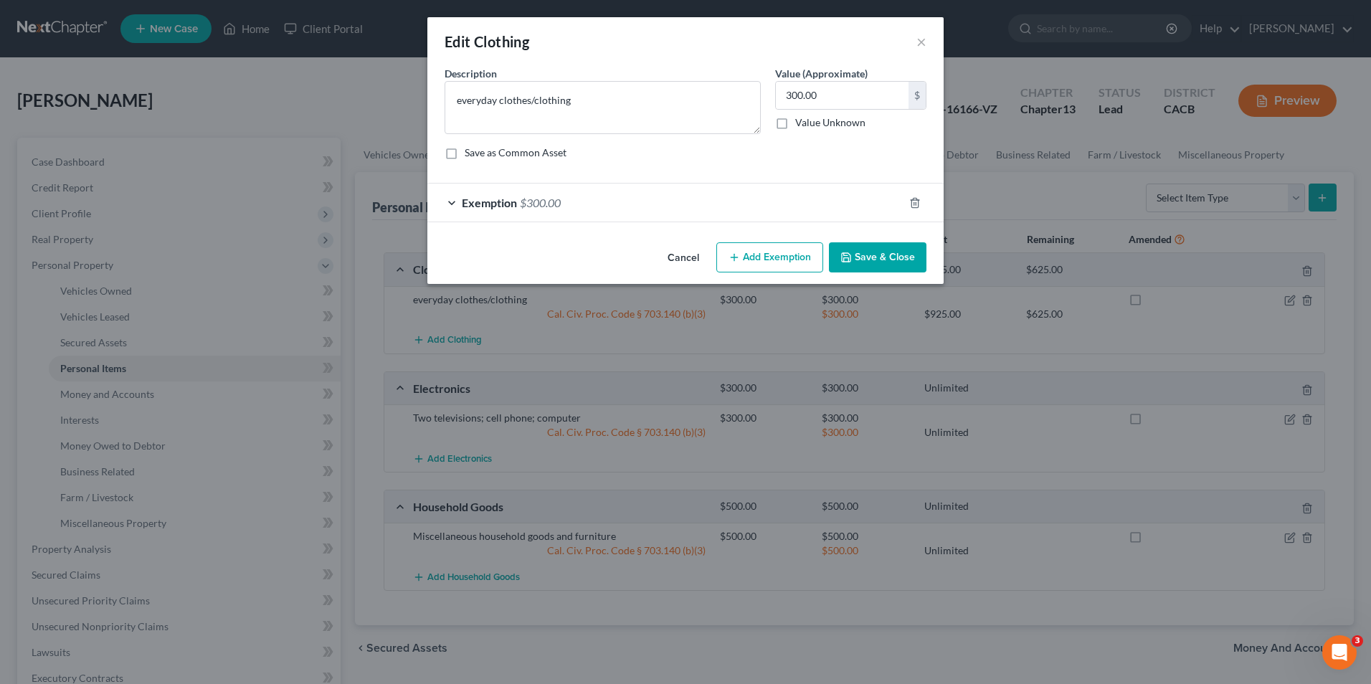
click at [777, 256] on button "Add Exemption" at bounding box center [769, 257] width 107 height 30
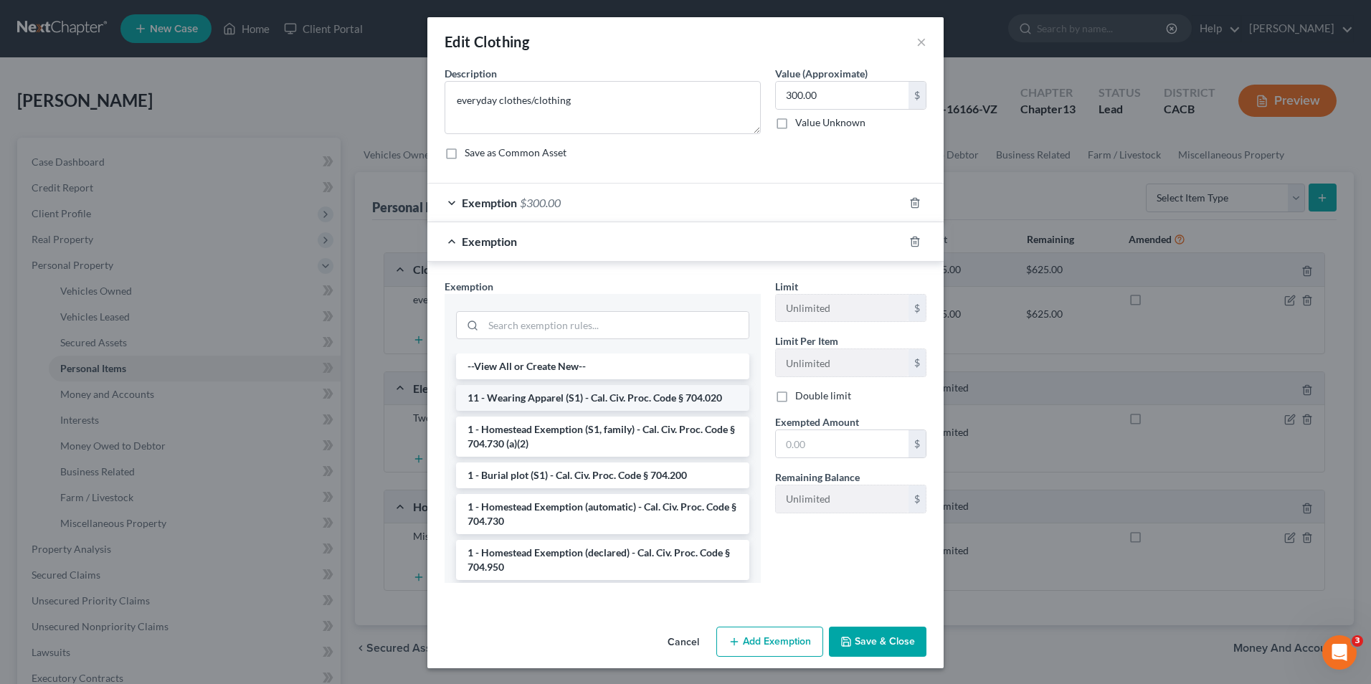
click at [620, 399] on li "11 - Wearing Apparel (S1) - Cal. Civ. Proc. Code § 704.020" at bounding box center [602, 398] width 293 height 26
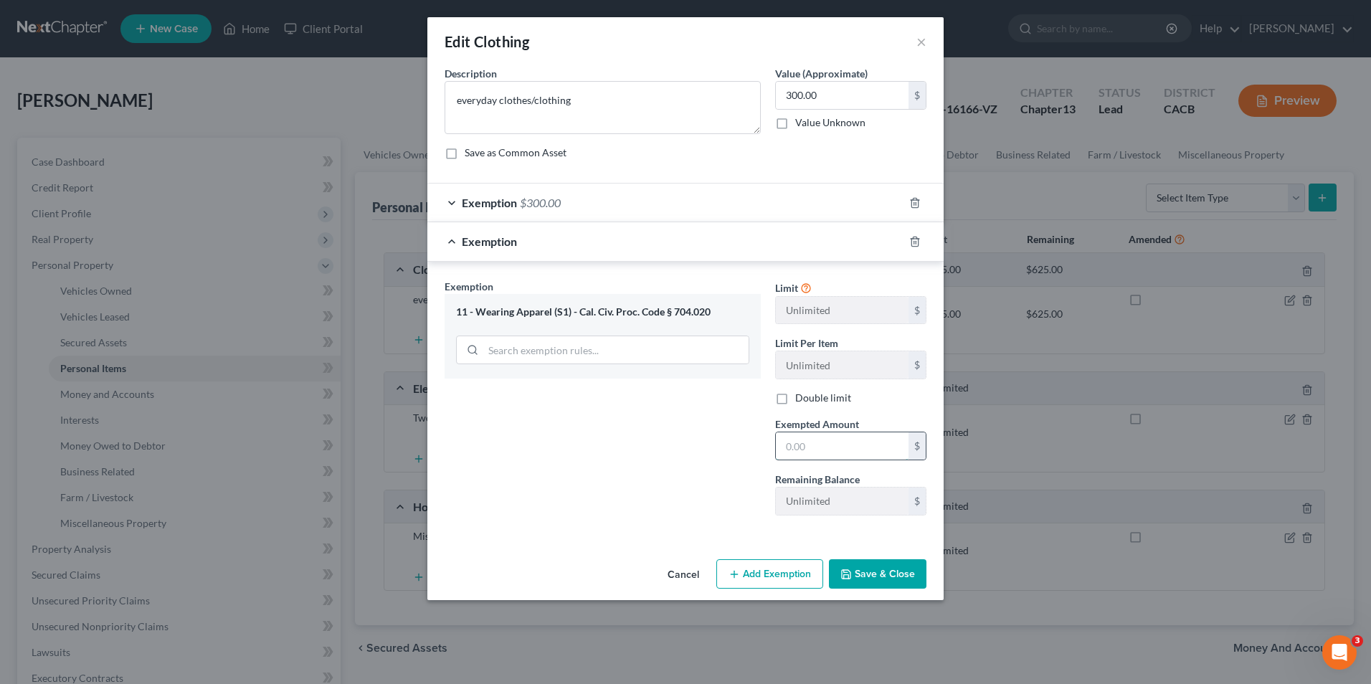
click at [827, 437] on input "text" at bounding box center [842, 445] width 133 height 27
click at [860, 581] on button "Save & Close" at bounding box center [878, 574] width 98 height 30
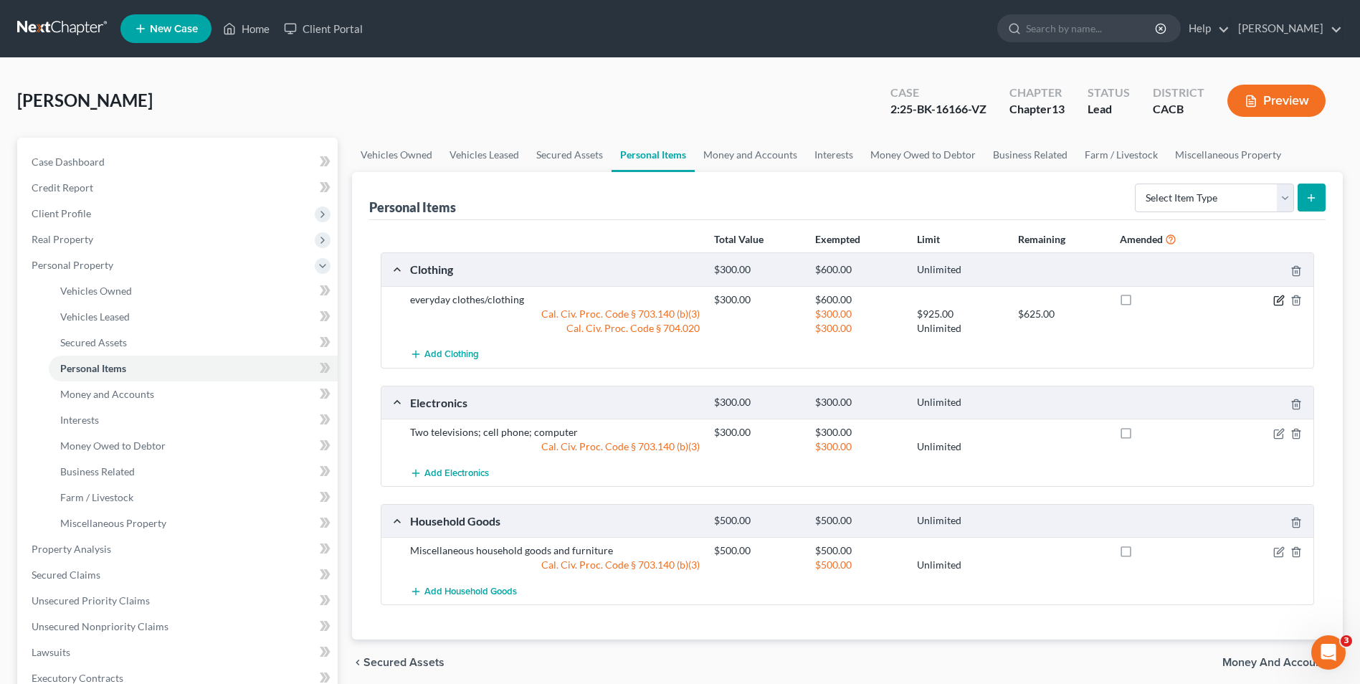
drag, startPoint x: 1277, startPoint y: 300, endPoint x: 755, endPoint y: 317, distance: 522.2
click at [1277, 300] on icon "button" at bounding box center [1278, 300] width 11 height 11
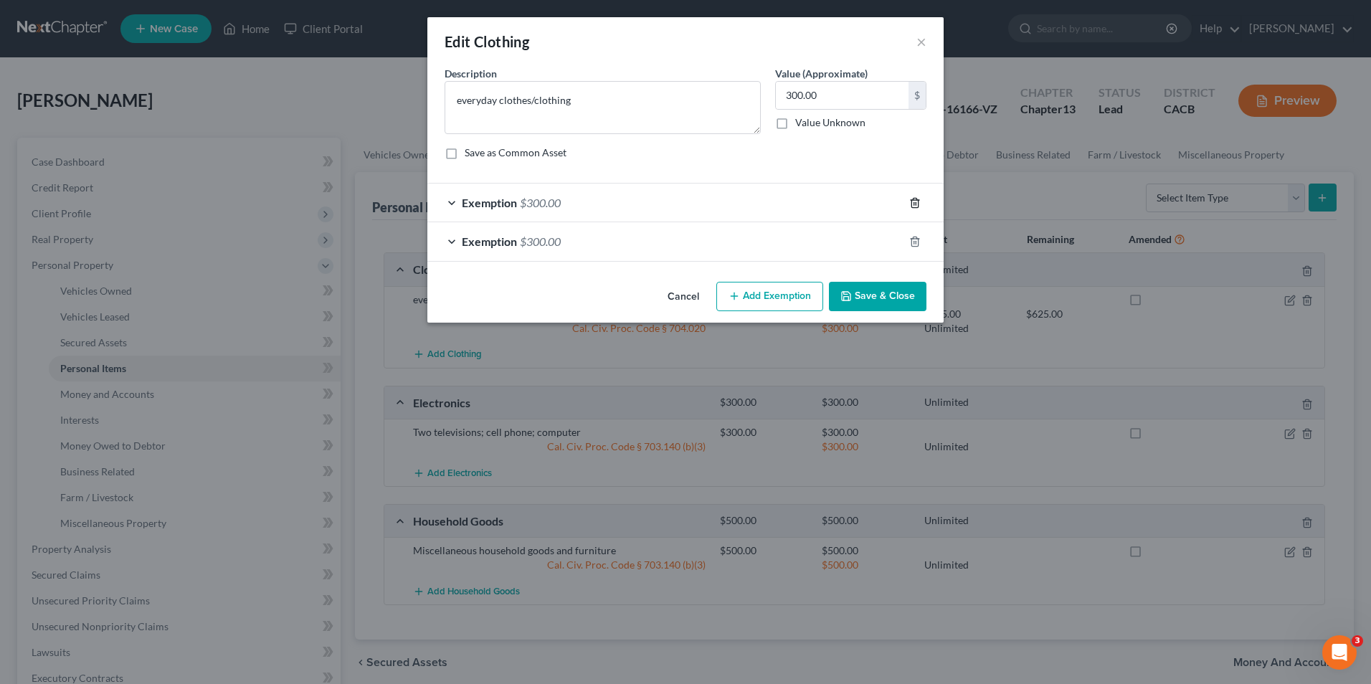
click at [911, 208] on icon "button" at bounding box center [914, 202] width 11 height 11
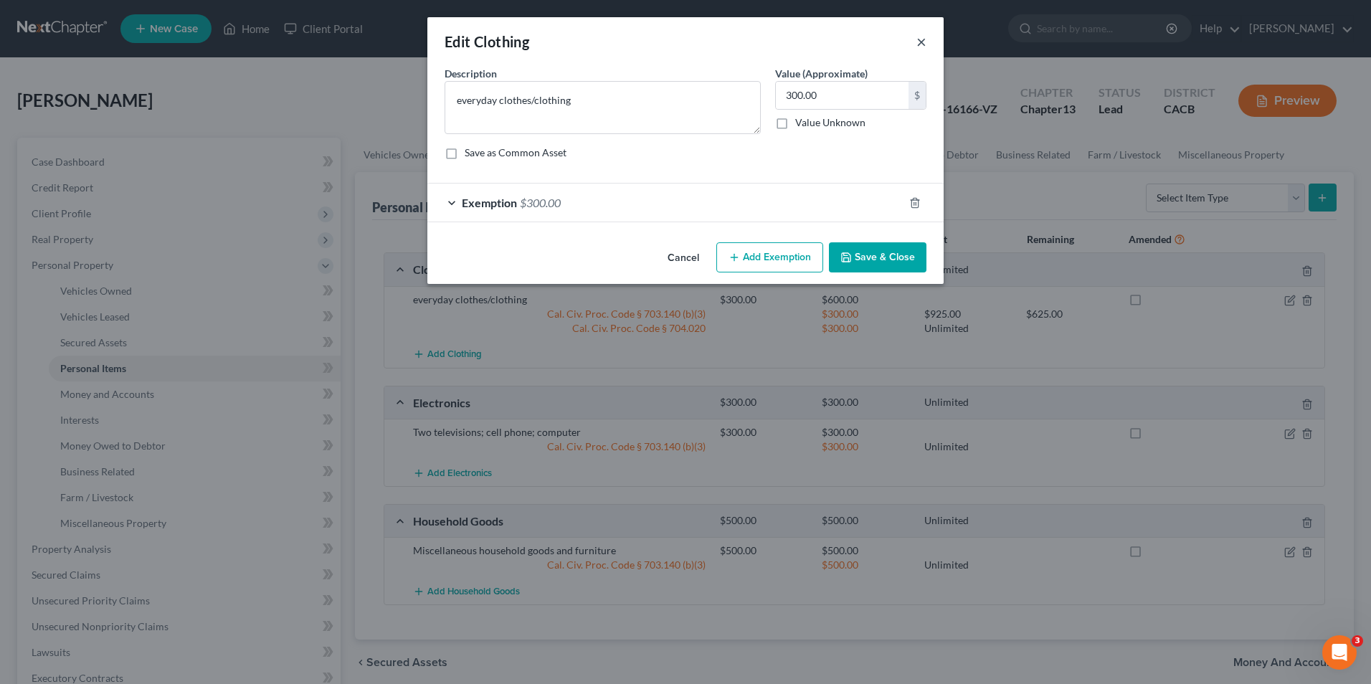
click at [921, 42] on button "×" at bounding box center [921, 41] width 10 height 17
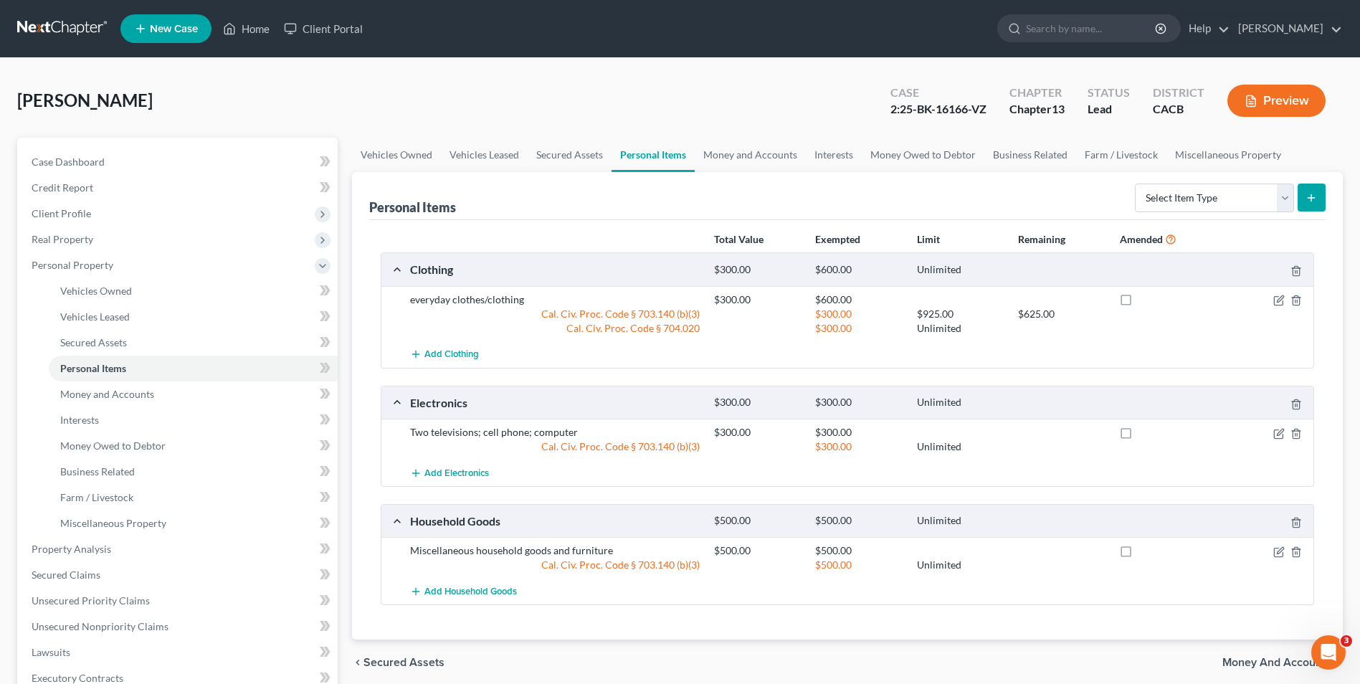
click at [841, 450] on div "$300.00" at bounding box center [858, 447] width 101 height 14
click at [1296, 438] on icon "button" at bounding box center [1296, 433] width 6 height 9
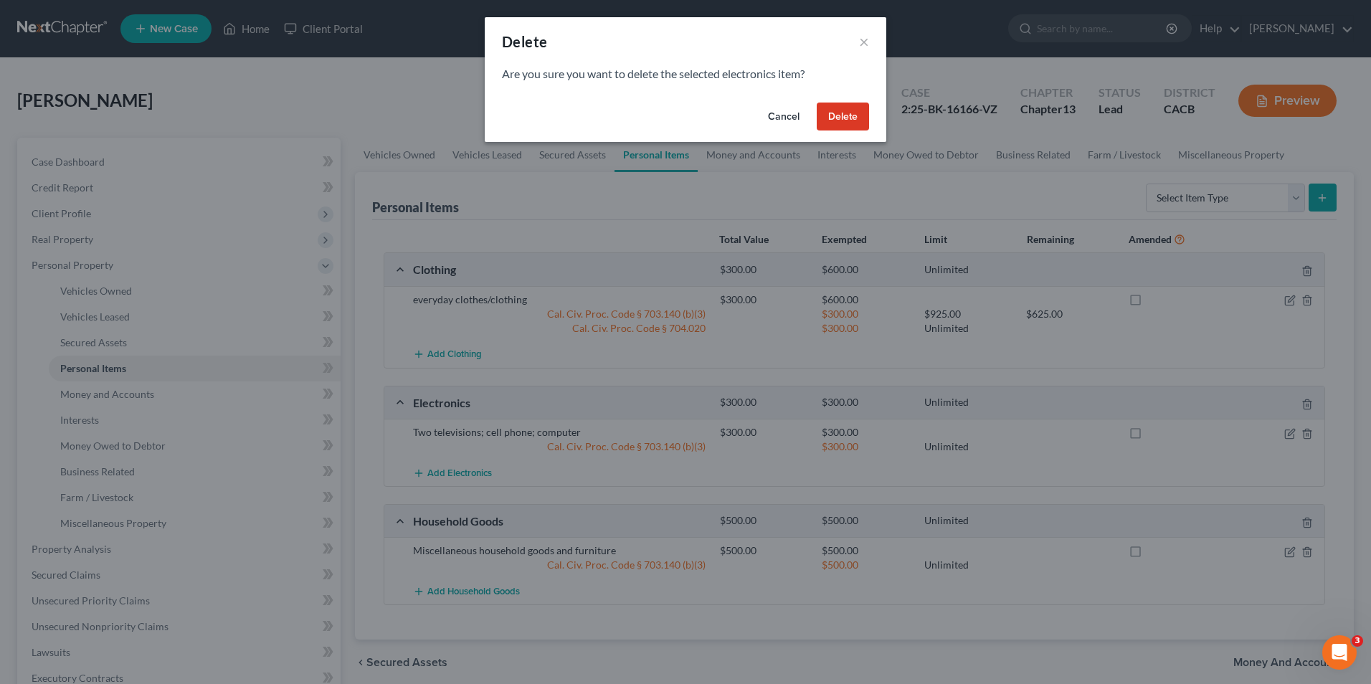
click at [848, 118] on button "Delete" at bounding box center [843, 117] width 52 height 29
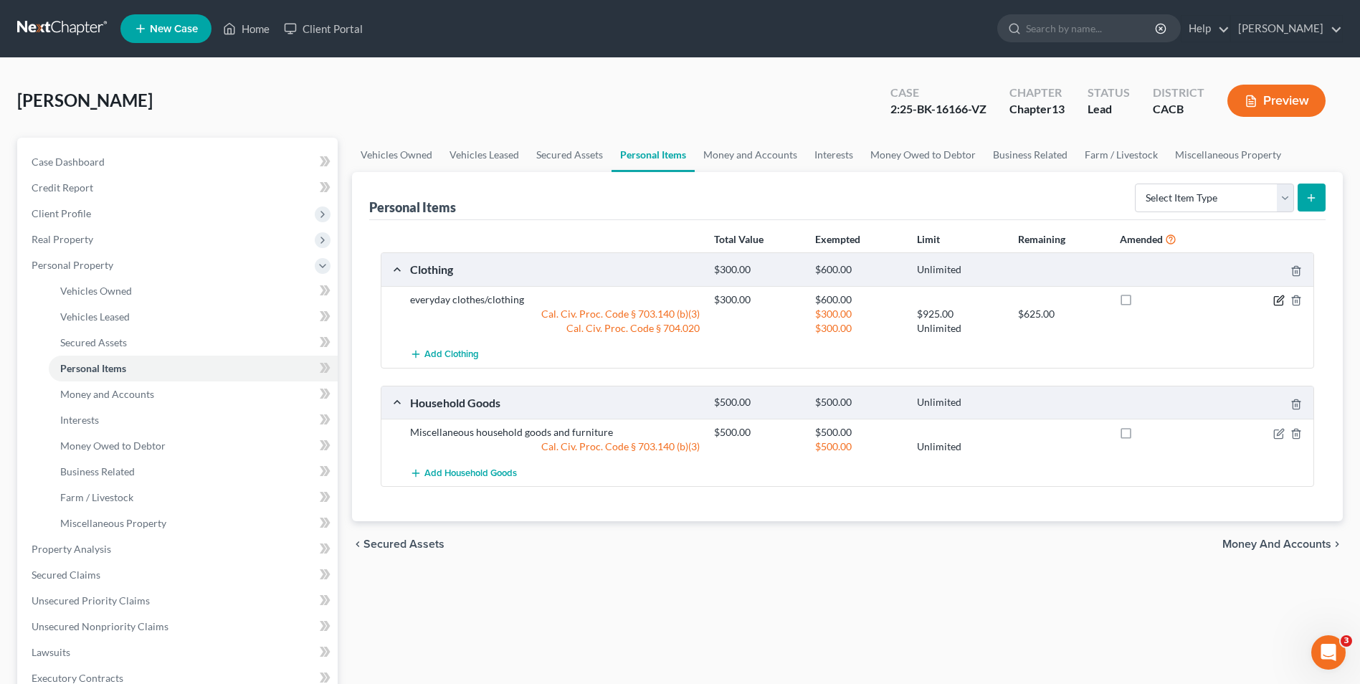
click at [1274, 302] on icon "button" at bounding box center [1278, 301] width 9 height 9
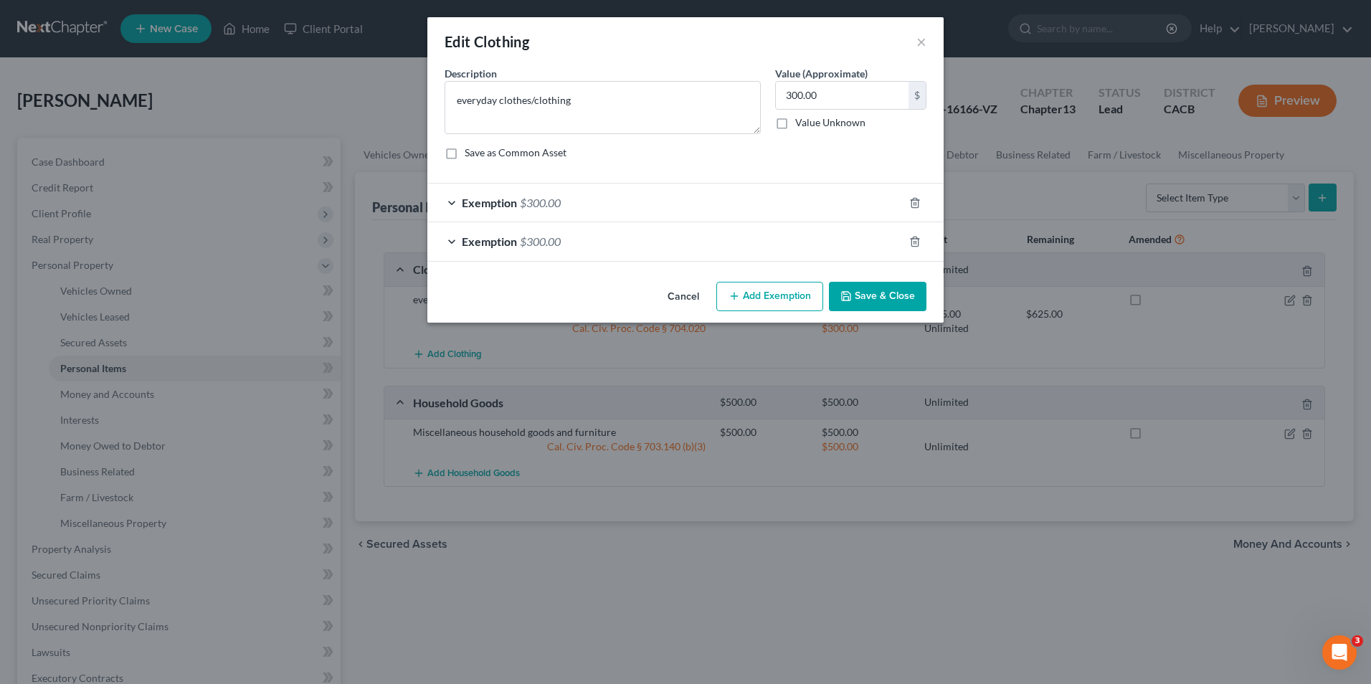
click at [551, 200] on span "$300.00" at bounding box center [540, 203] width 41 height 14
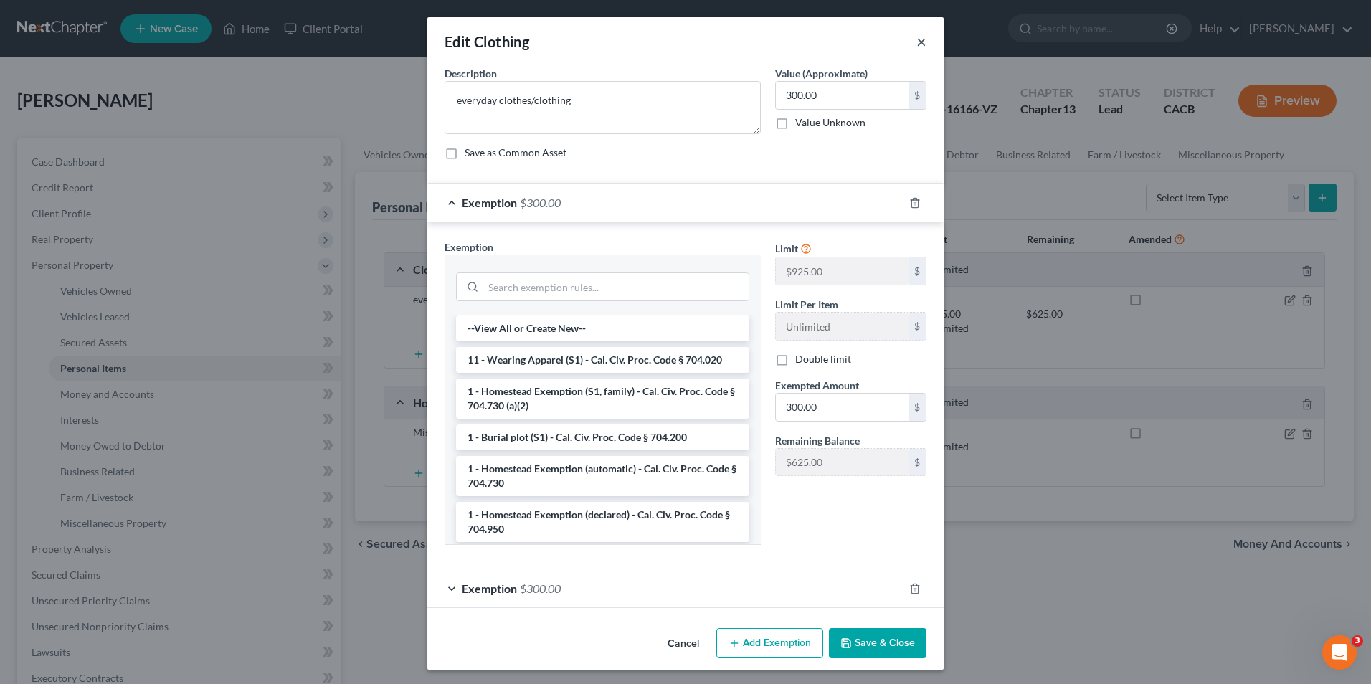
click at [916, 44] on button "×" at bounding box center [921, 41] width 10 height 17
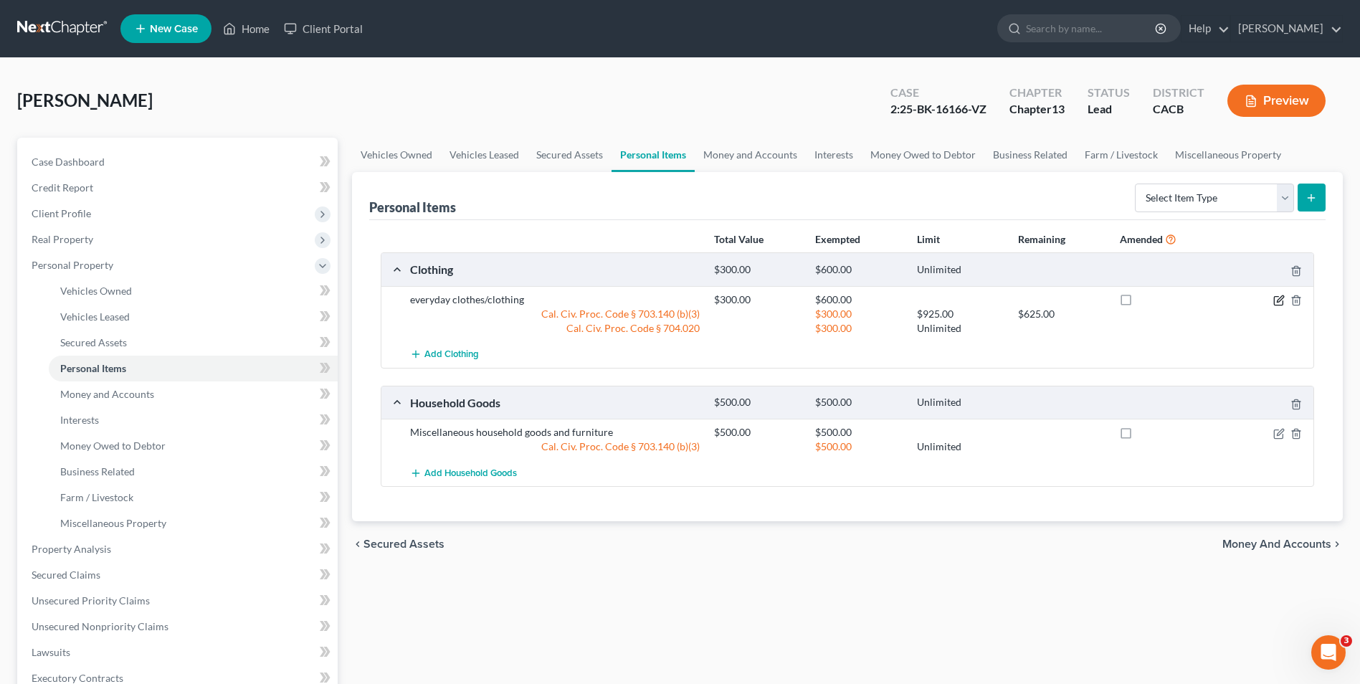
click at [1281, 303] on icon "button" at bounding box center [1278, 300] width 11 height 11
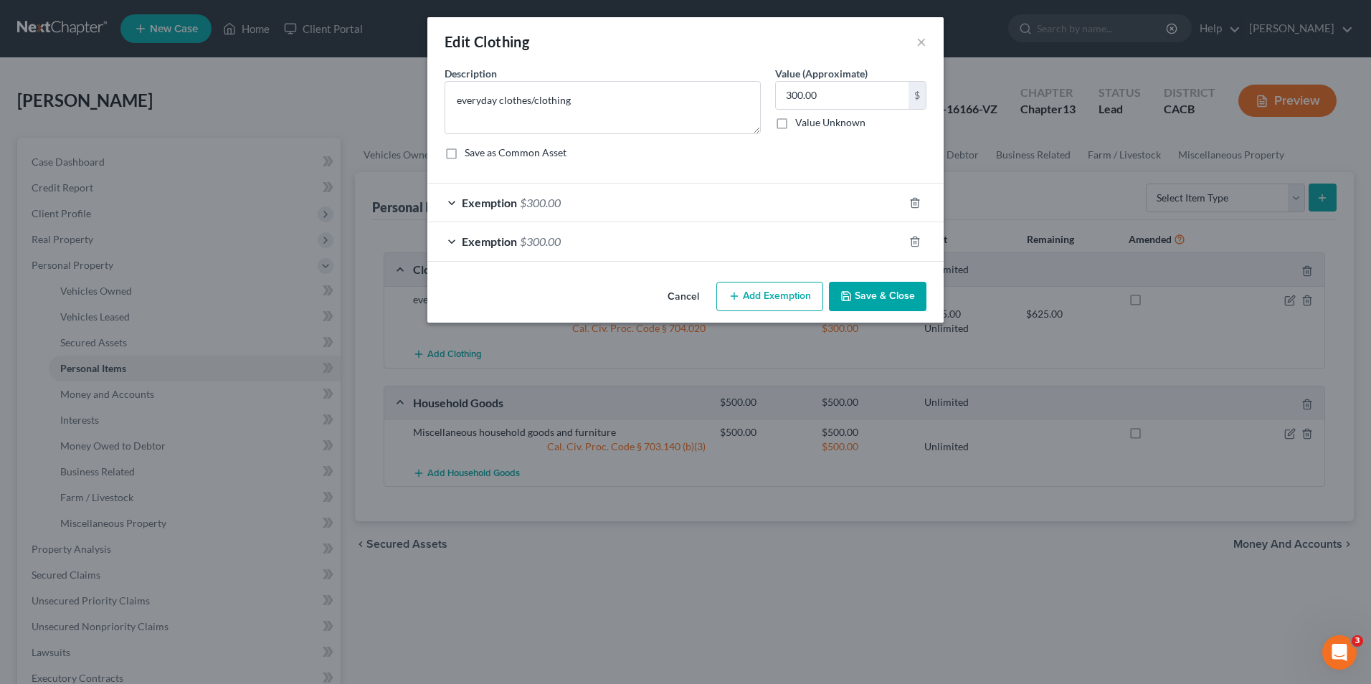
click at [538, 244] on span "$300.00" at bounding box center [540, 241] width 41 height 14
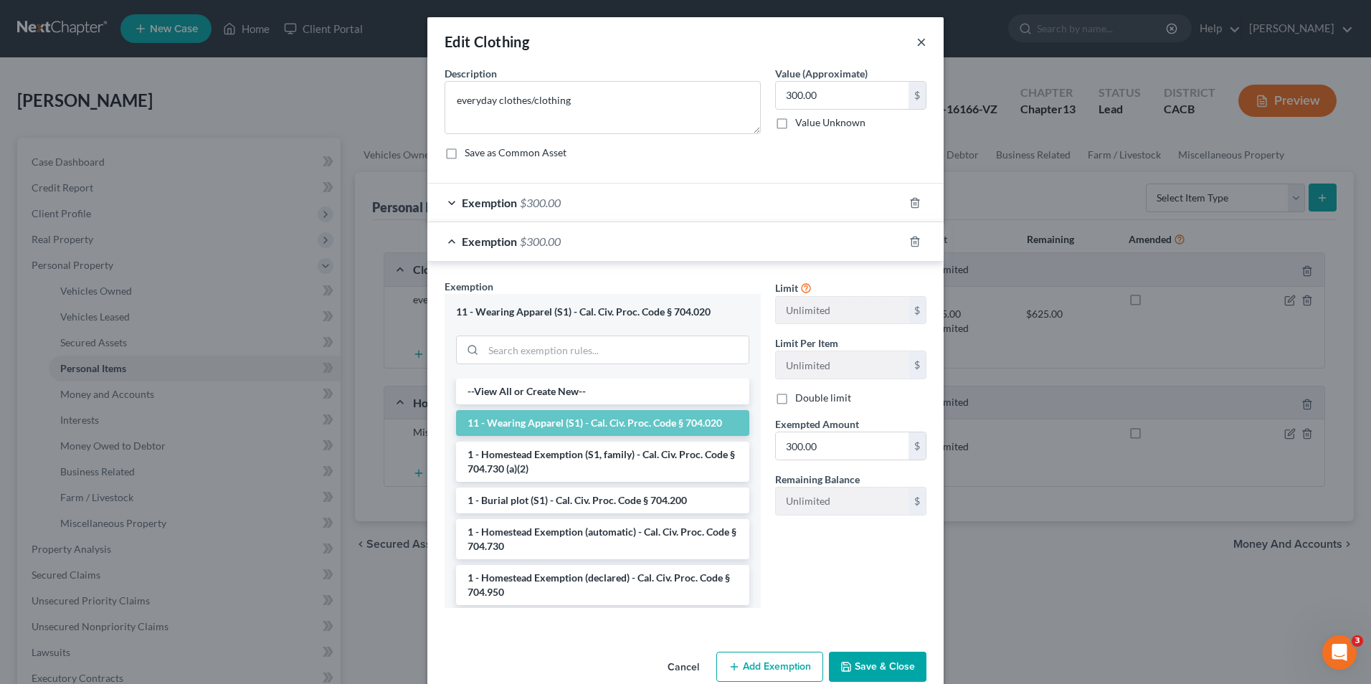
click at [916, 40] on button "×" at bounding box center [921, 41] width 10 height 17
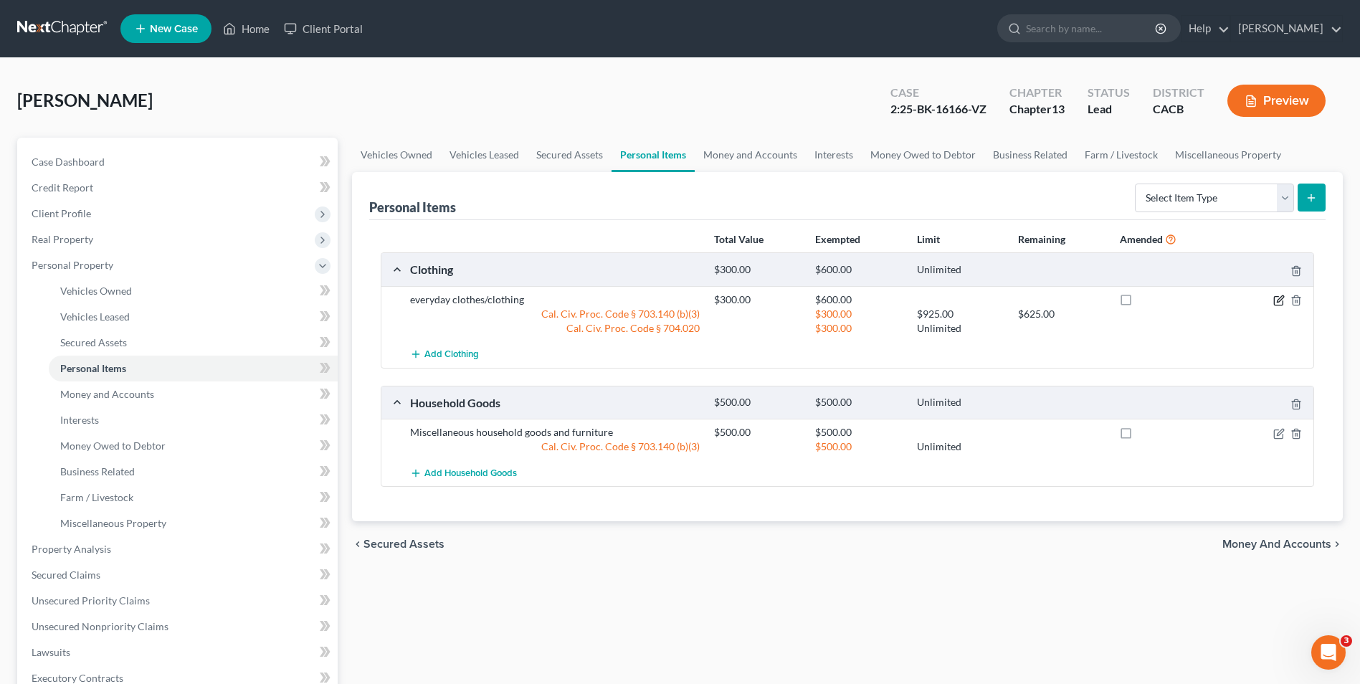
click at [1276, 298] on icon "button" at bounding box center [1278, 300] width 11 height 11
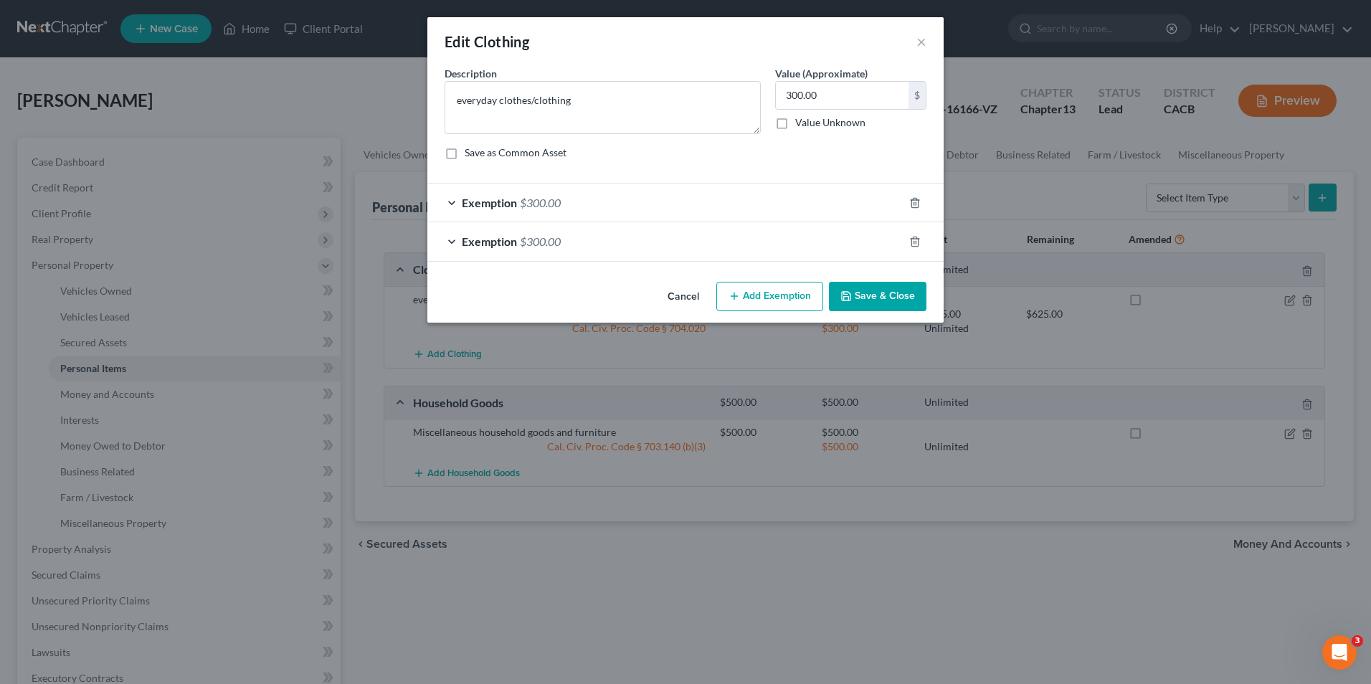
click at [700, 204] on div "Exemption $300.00" at bounding box center [665, 203] width 476 height 38
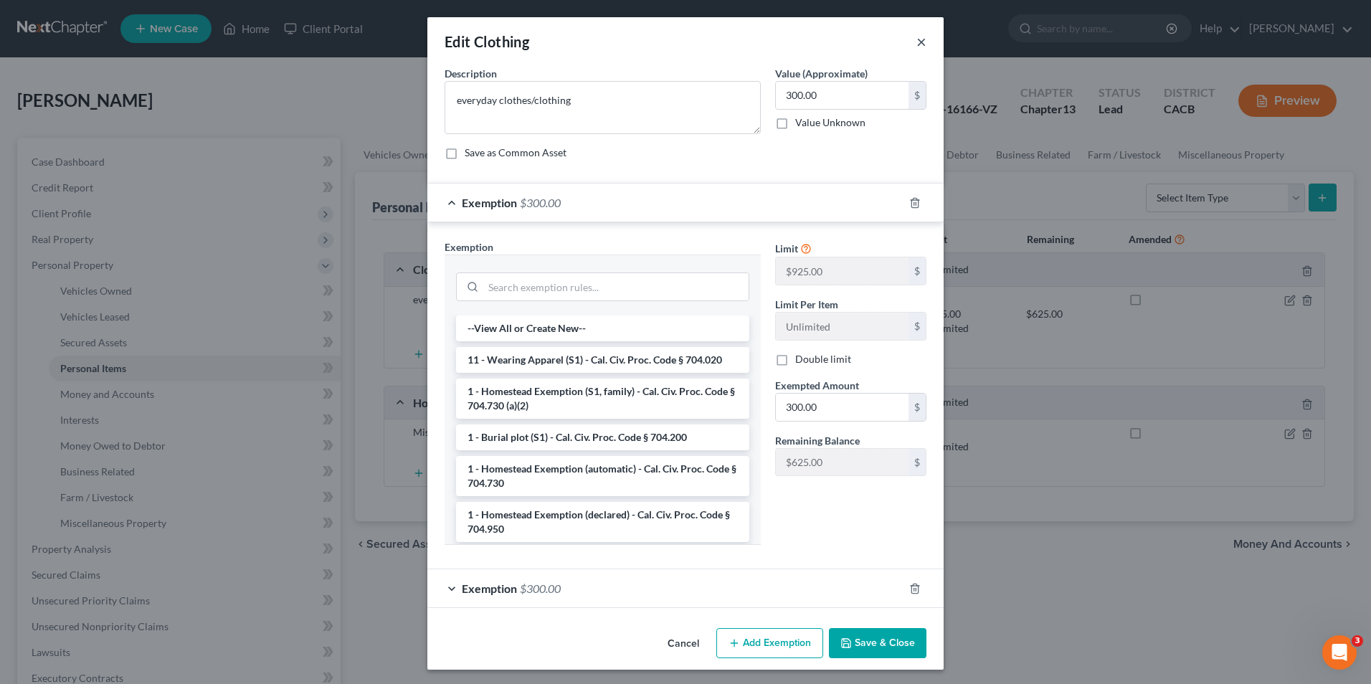
click at [916, 39] on button "×" at bounding box center [921, 41] width 10 height 17
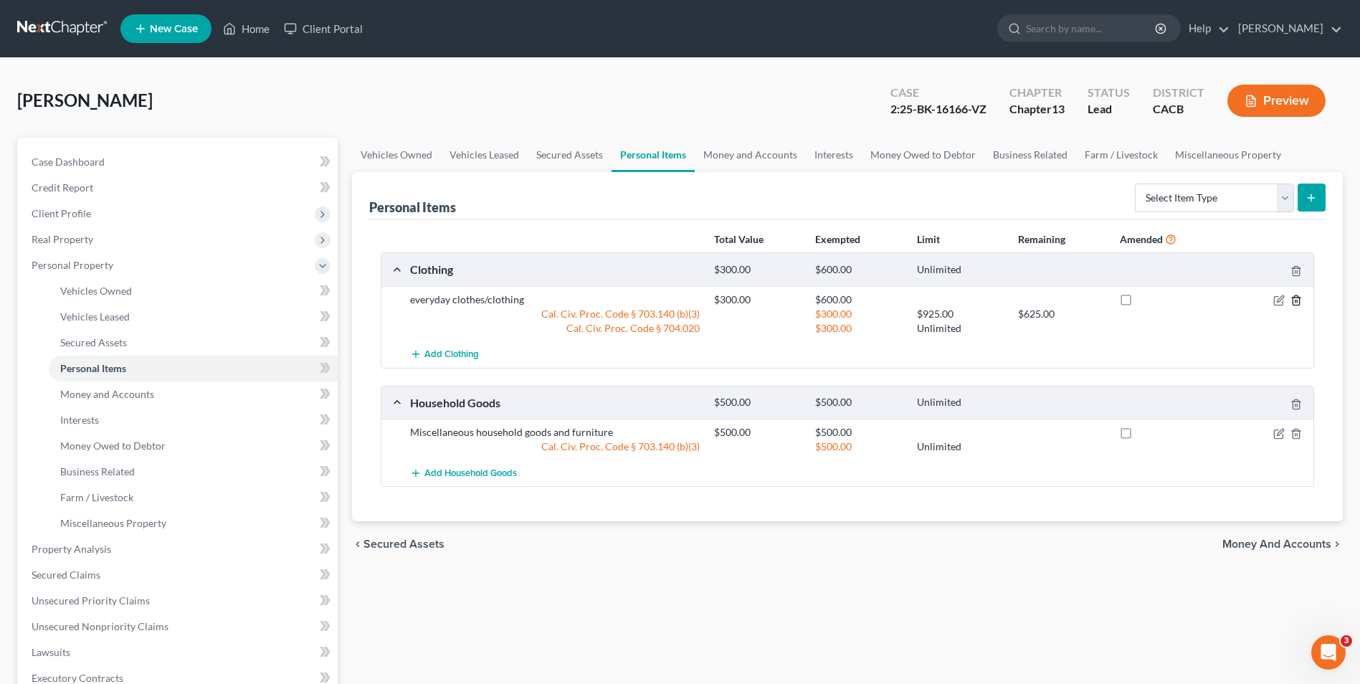
click at [1298, 300] on icon "button" at bounding box center [1296, 300] width 11 height 11
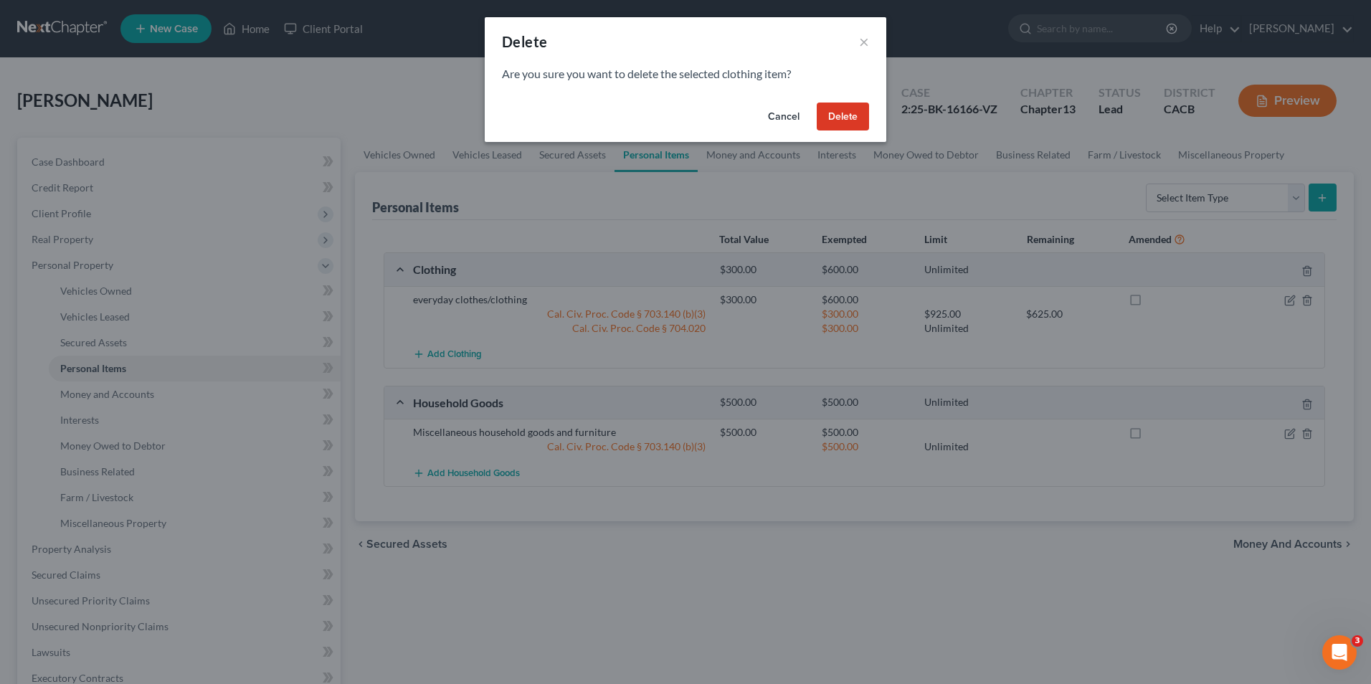
click at [857, 120] on button "Delete" at bounding box center [843, 117] width 52 height 29
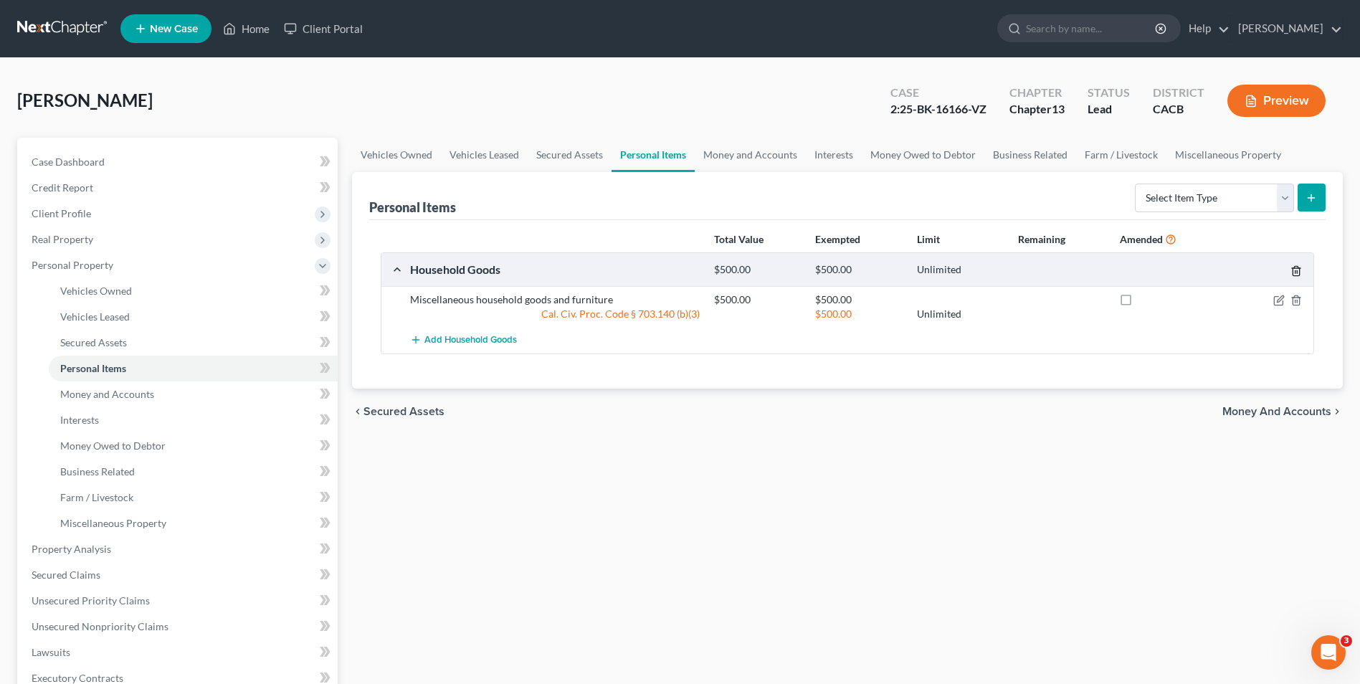
click at [1296, 269] on icon "button" at bounding box center [1296, 270] width 11 height 11
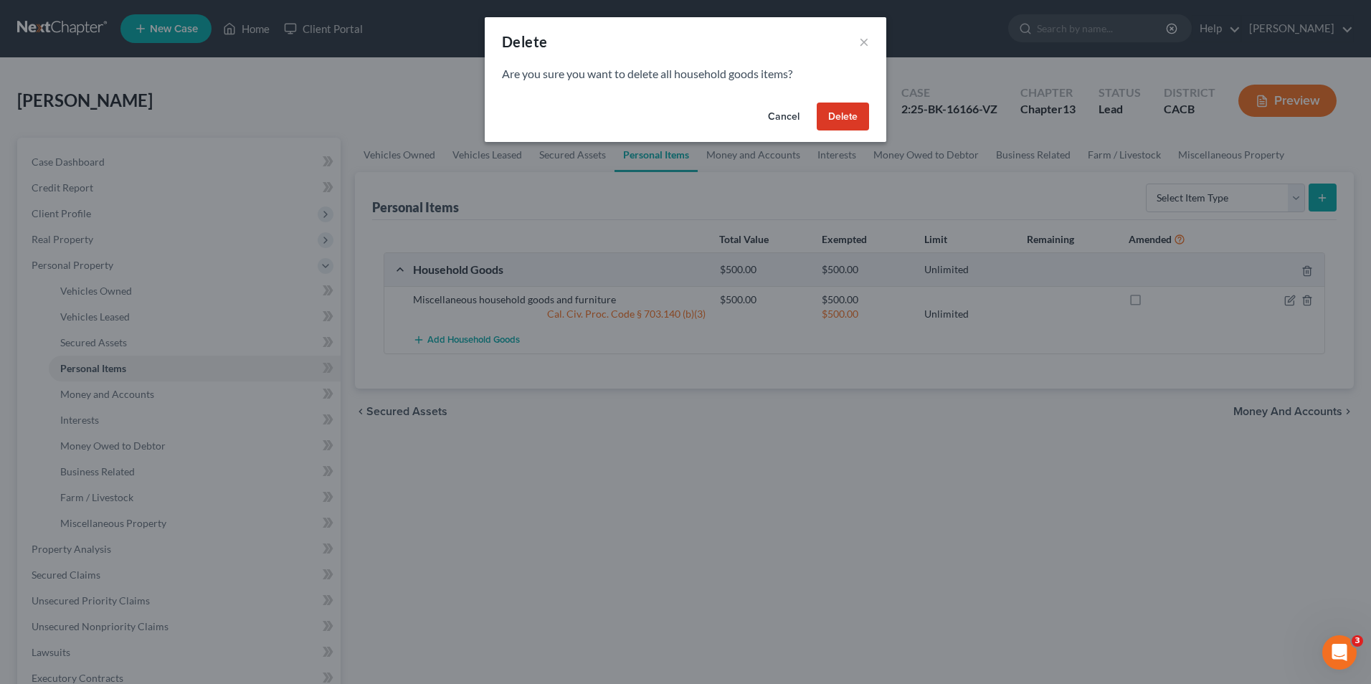
click at [842, 118] on button "Delete" at bounding box center [843, 117] width 52 height 29
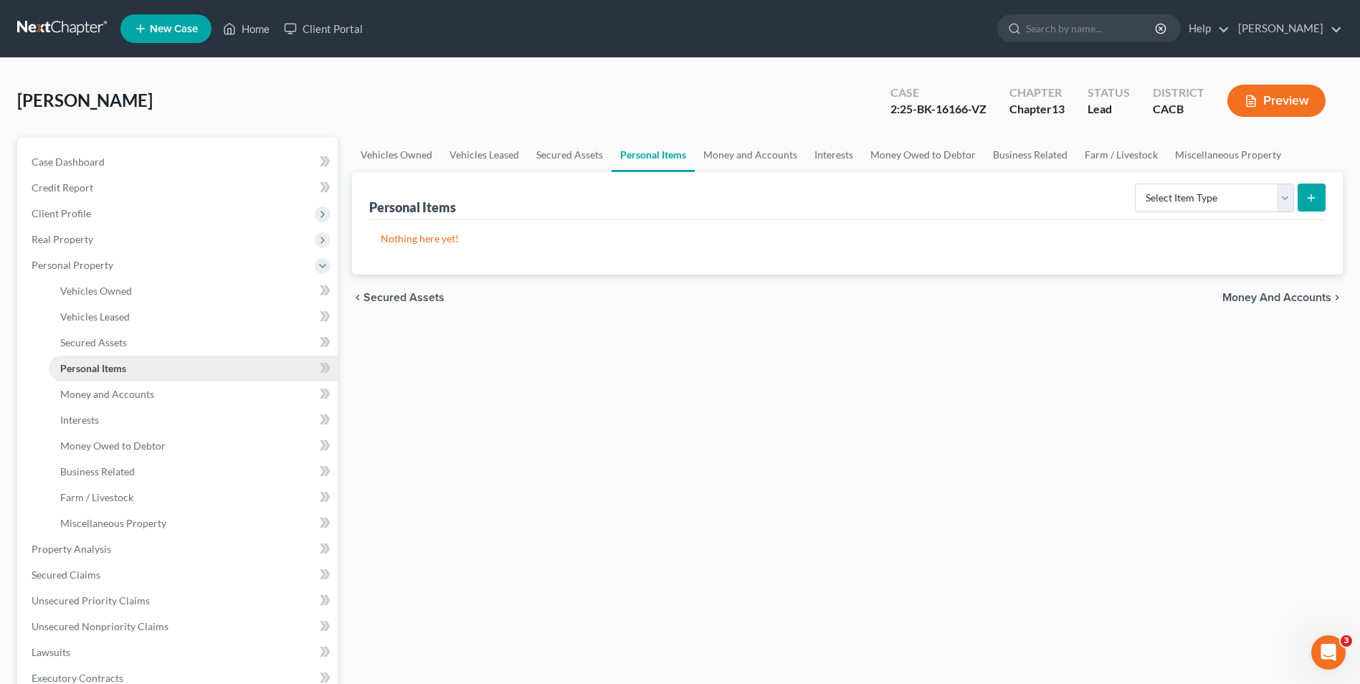
click at [82, 370] on span "Personal Items" at bounding box center [93, 368] width 66 height 12
click at [1315, 197] on icon "submit" at bounding box center [1311, 197] width 11 height 11
click at [1288, 203] on select "Select Item Type Clothing Collectibles Of Value Electronics Firearms Household …" at bounding box center [1214, 198] width 159 height 29
click at [1136, 184] on select "Select Item Type Clothing Collectibles Of Value Electronics Firearms Household …" at bounding box center [1214, 198] width 159 height 29
click at [1321, 200] on button "submit" at bounding box center [1312, 198] width 28 height 28
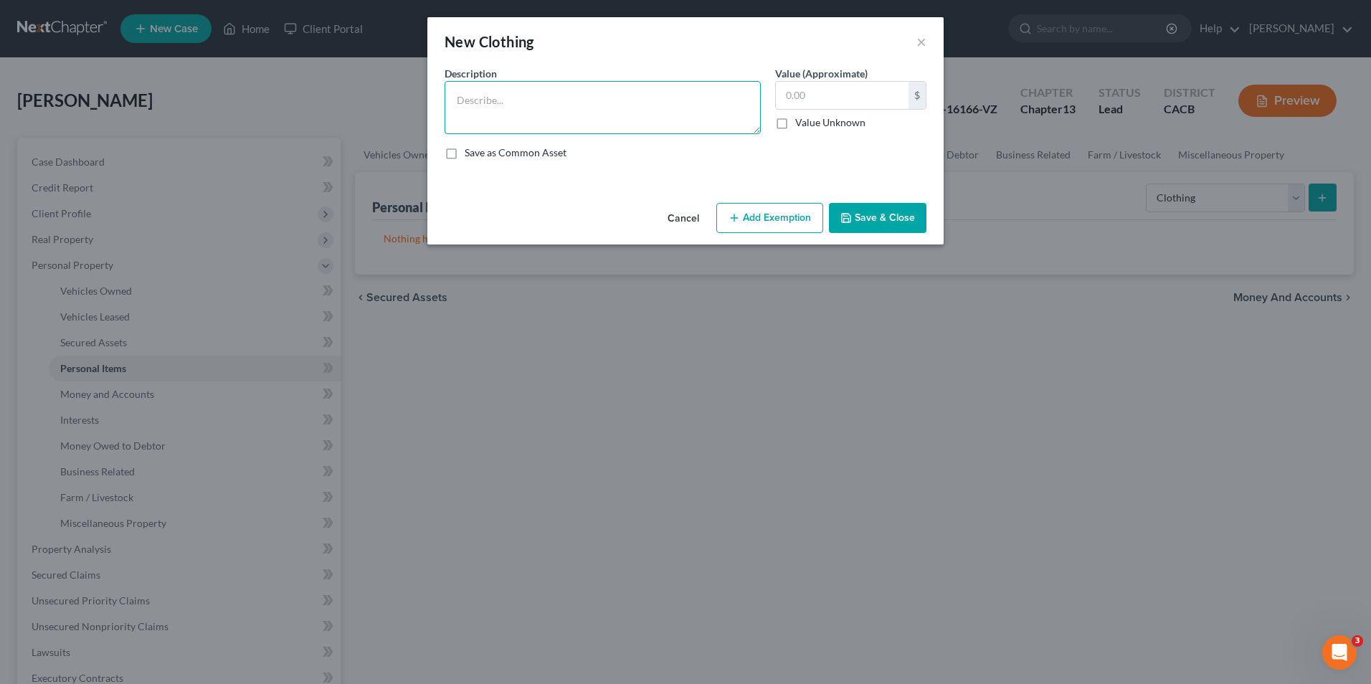
click at [499, 101] on textarea at bounding box center [603, 107] width 316 height 53
click at [839, 89] on input "text" at bounding box center [842, 95] width 133 height 27
click at [756, 208] on button "Add Exemption" at bounding box center [769, 218] width 107 height 30
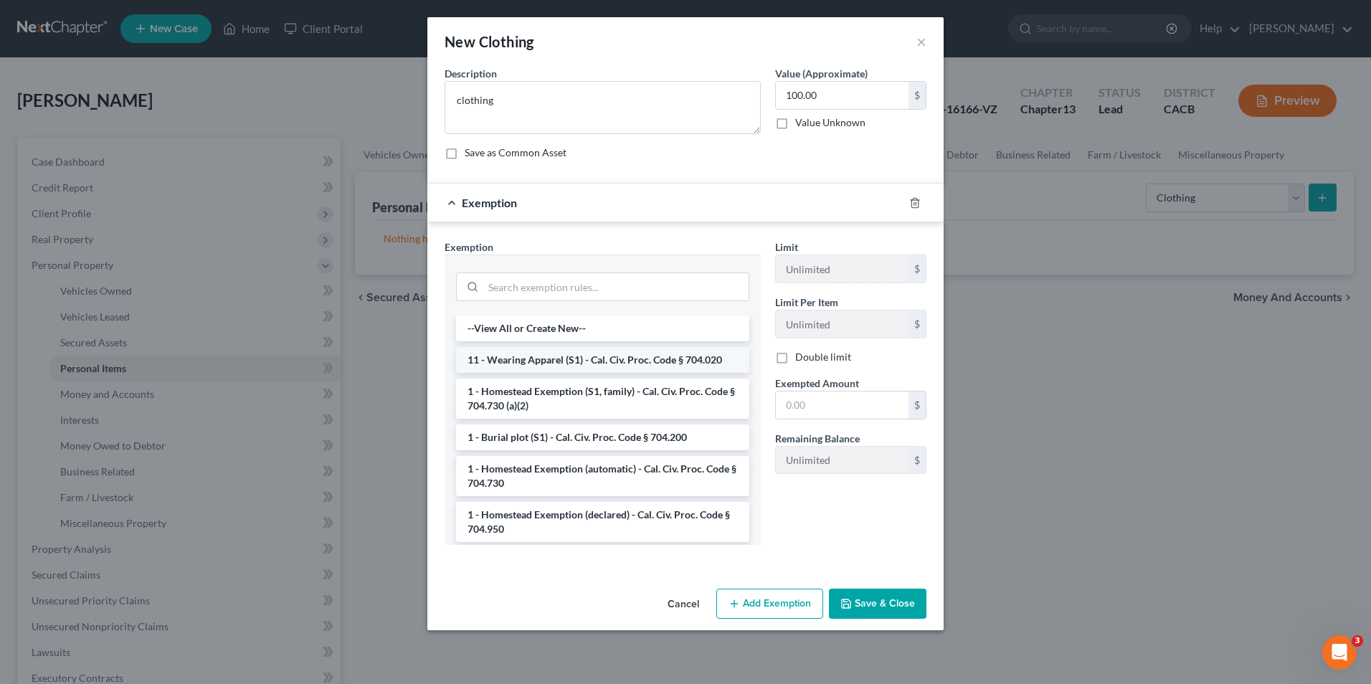
click at [645, 362] on li "11 - Wearing Apparel (S1) - Cal. Civ. Proc. Code § 704.020" at bounding box center [602, 360] width 293 height 26
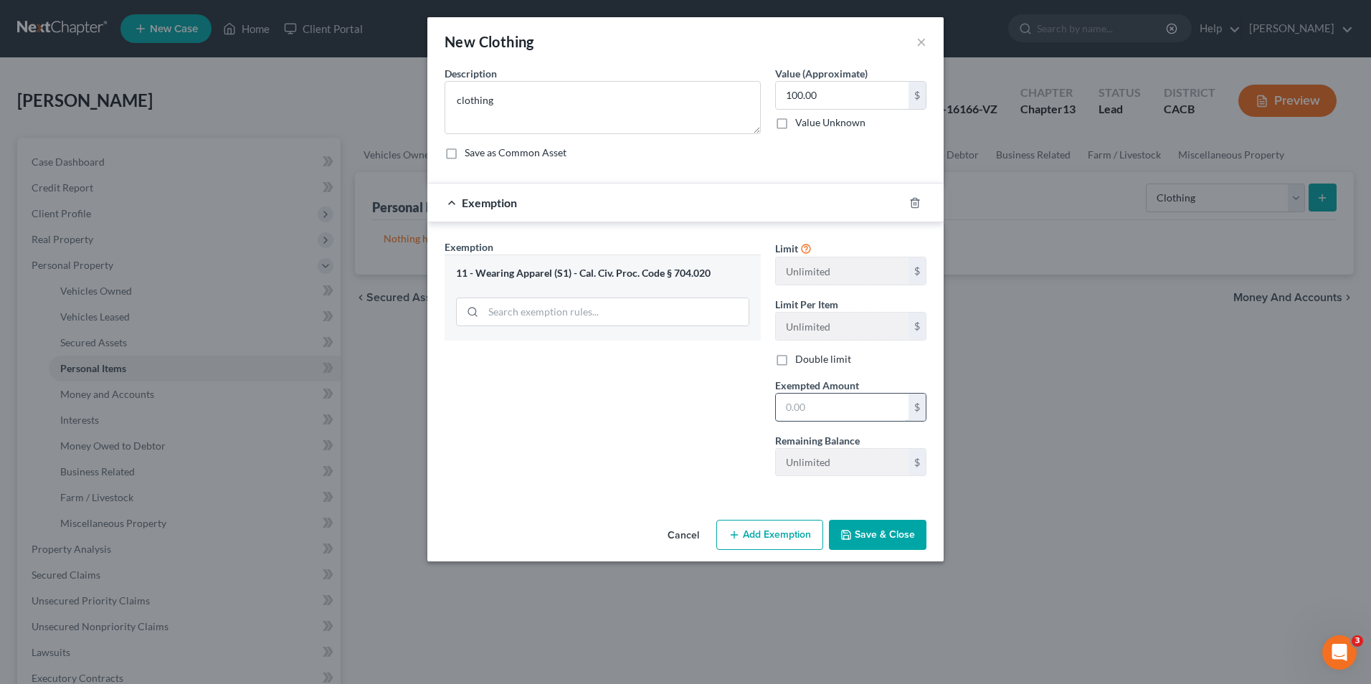
click at [832, 413] on input "text" at bounding box center [842, 407] width 133 height 27
click at [848, 535] on icon "button" at bounding box center [845, 534] width 11 height 11
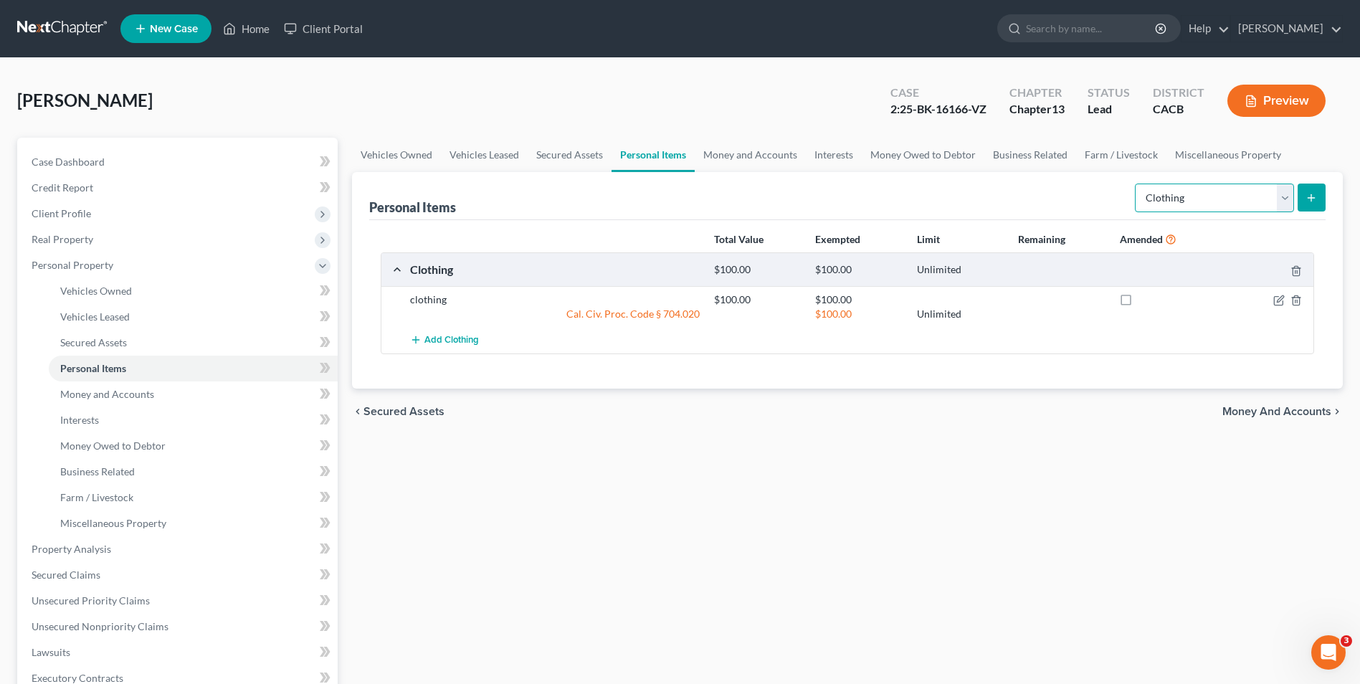
click at [1285, 204] on select "Select Item Type Clothing Collectibles Of Value Electronics Firearms Household …" at bounding box center [1214, 198] width 159 height 29
click at [1136, 184] on select "Select Item Type Clothing Collectibles Of Value Electronics Firearms Household …" at bounding box center [1214, 198] width 159 height 29
click at [1308, 200] on icon "submit" at bounding box center [1311, 197] width 11 height 11
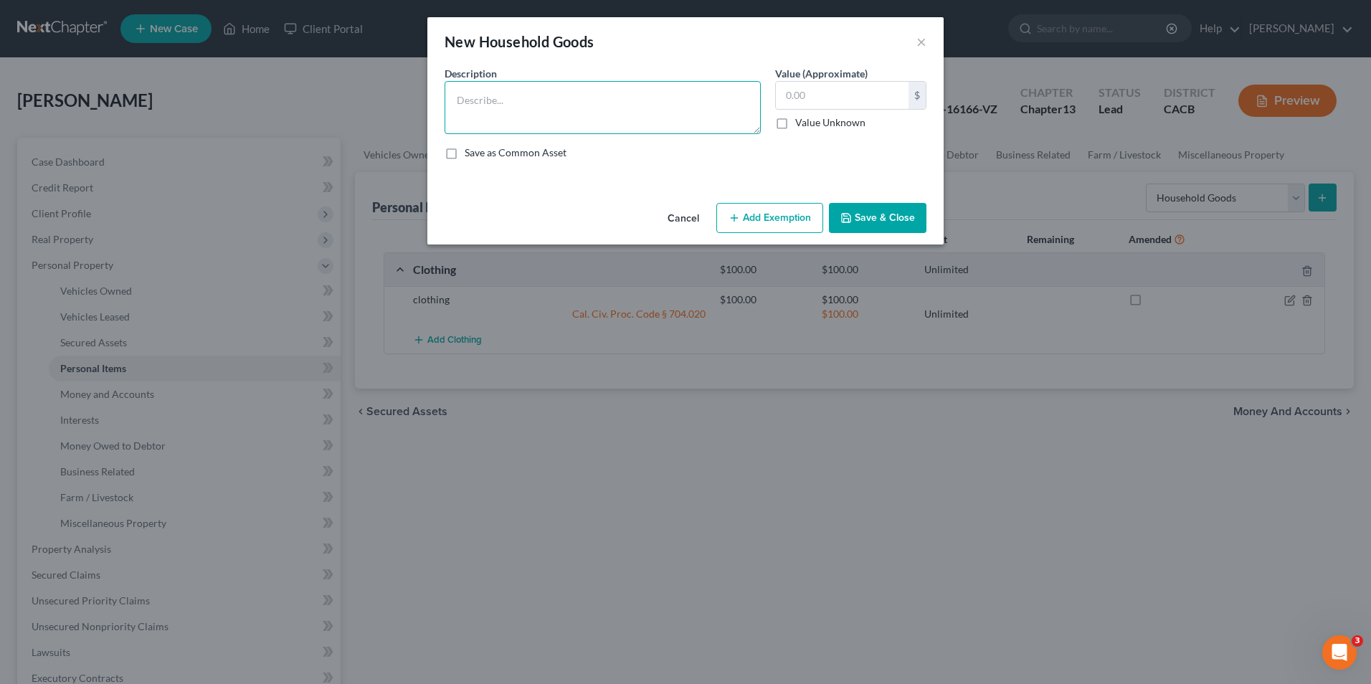
click at [556, 111] on textarea at bounding box center [603, 107] width 316 height 53
click at [868, 85] on input "text" at bounding box center [842, 95] width 133 height 27
click at [782, 214] on button "Add Exemption" at bounding box center [769, 218] width 107 height 30
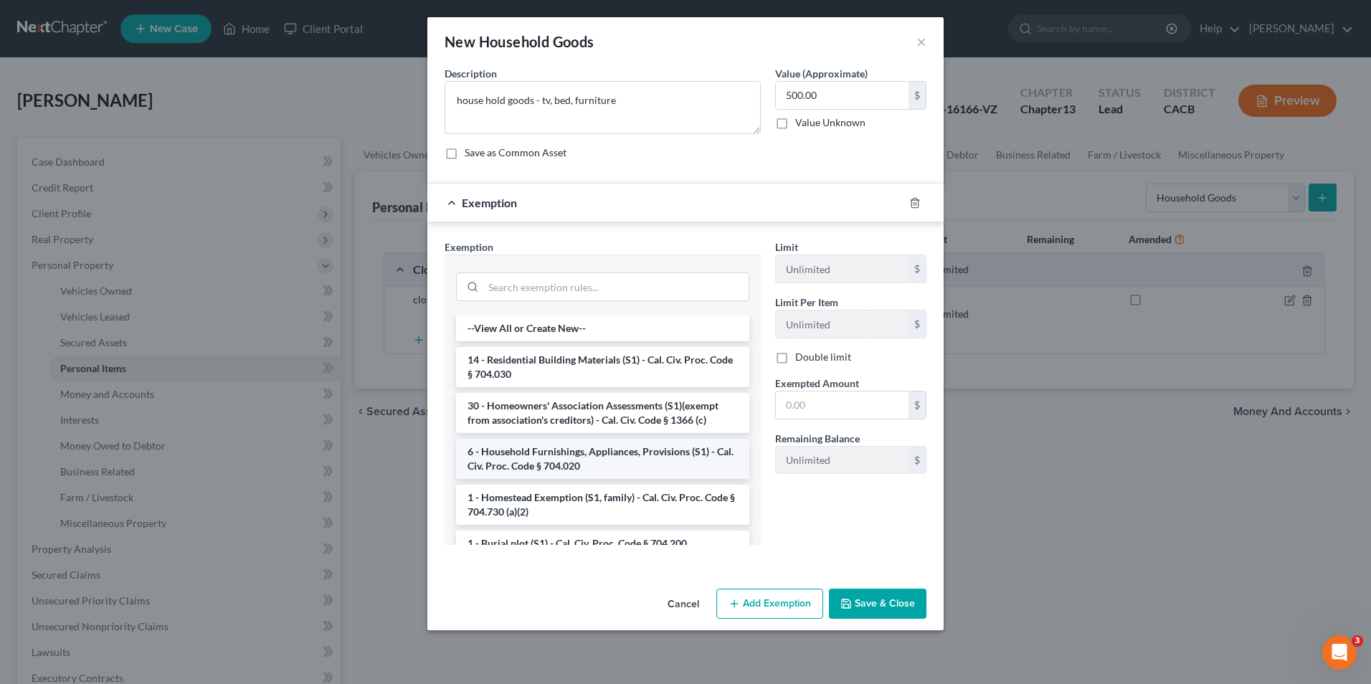
click at [593, 463] on li "6 - Household Furnishings, Appliances, Provisions (S1) - Cal. Civ. Proc. Code §…" at bounding box center [602, 459] width 293 height 40
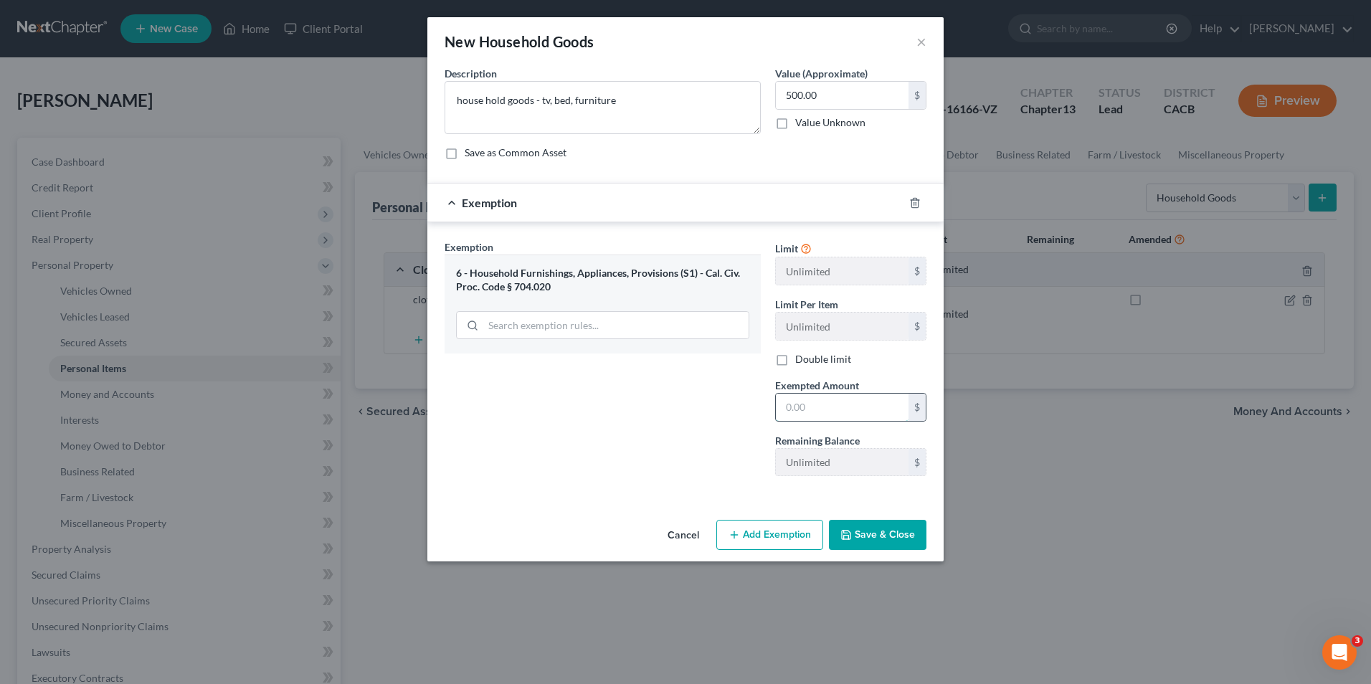
click at [824, 412] on input "text" at bounding box center [842, 407] width 133 height 27
click at [898, 536] on button "Save & Close" at bounding box center [878, 535] width 98 height 30
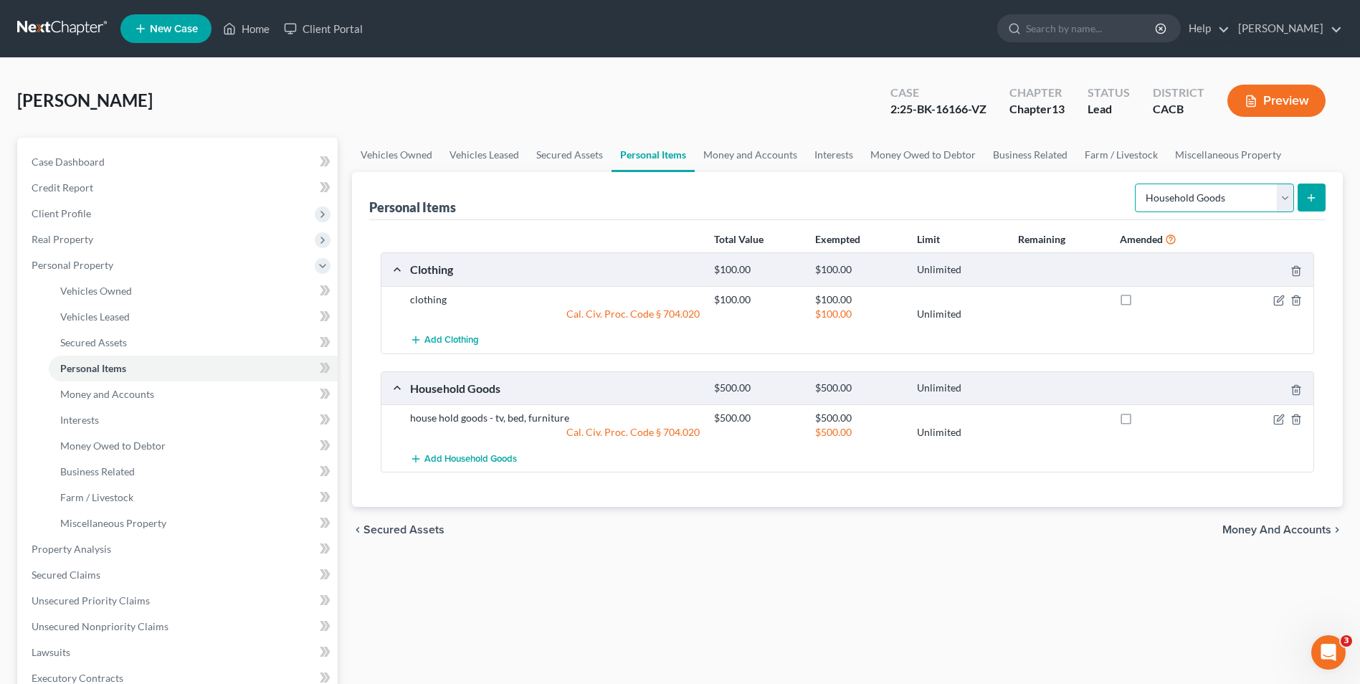
click at [1289, 204] on select "Select Item Type Clothing Collectibles Of Value Electronics Firearms Household …" at bounding box center [1214, 198] width 159 height 29
click at [1136, 184] on select "Select Item Type Clothing Collectibles Of Value Electronics Firearms Household …" at bounding box center [1214, 198] width 159 height 29
click at [1308, 202] on icon "submit" at bounding box center [1311, 197] width 11 height 11
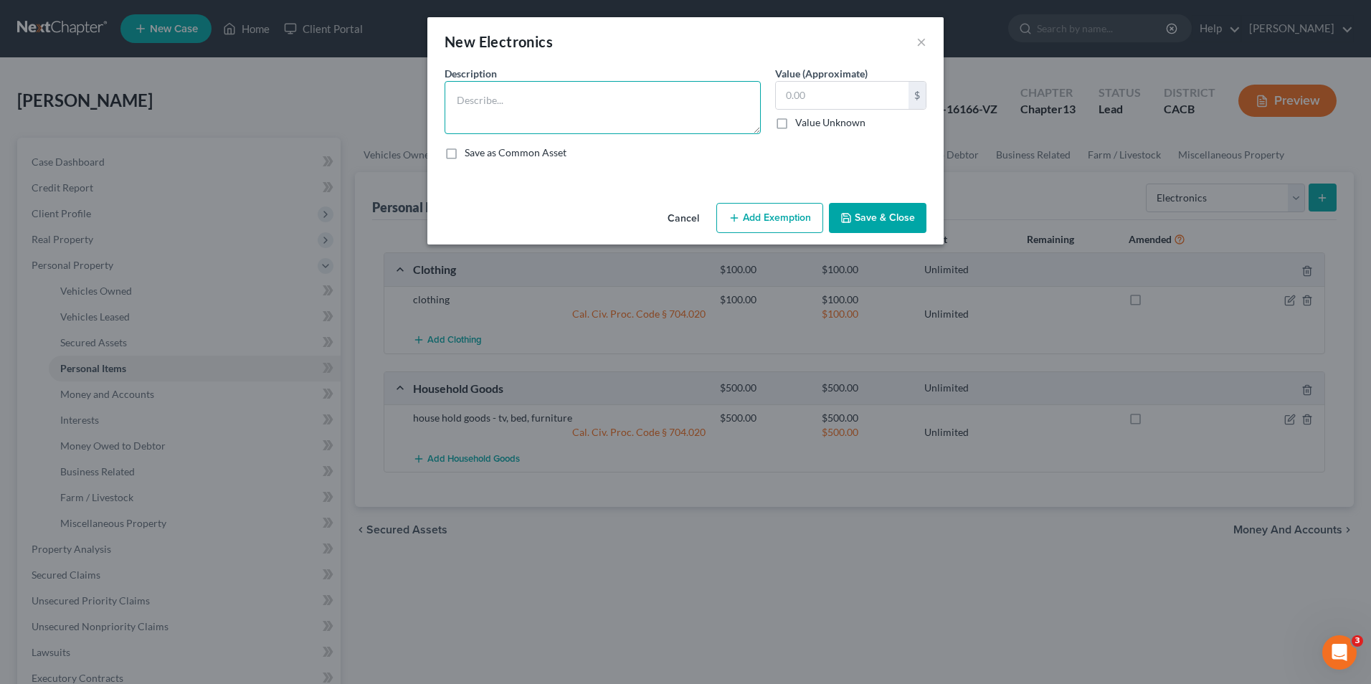
click at [555, 98] on textarea at bounding box center [603, 107] width 316 height 53
click at [845, 89] on input "text" at bounding box center [842, 95] width 133 height 27
click at [785, 217] on button "Add Exemption" at bounding box center [769, 218] width 107 height 30
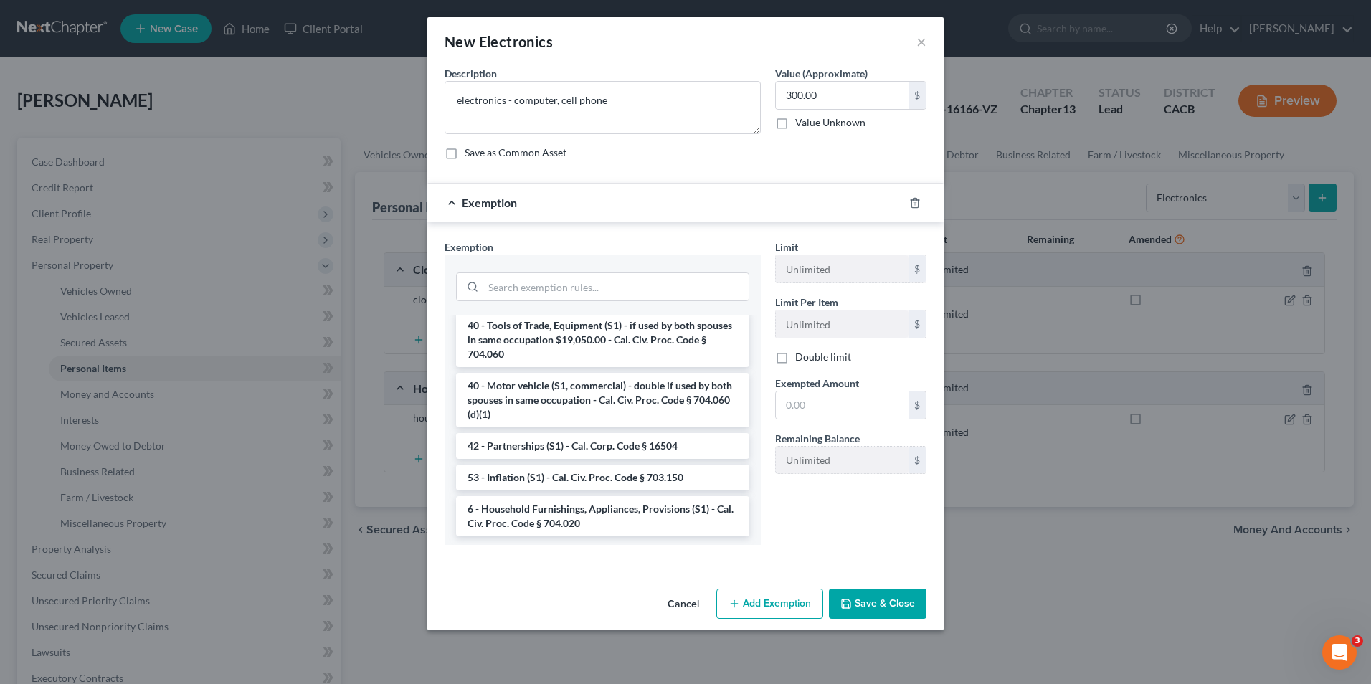
scroll to position [2025, 0]
click at [609, 507] on li "6 - Household Furnishings, Appliances, Provisions (S1) - Cal. Civ. Proc. Code §…" at bounding box center [602, 513] width 293 height 40
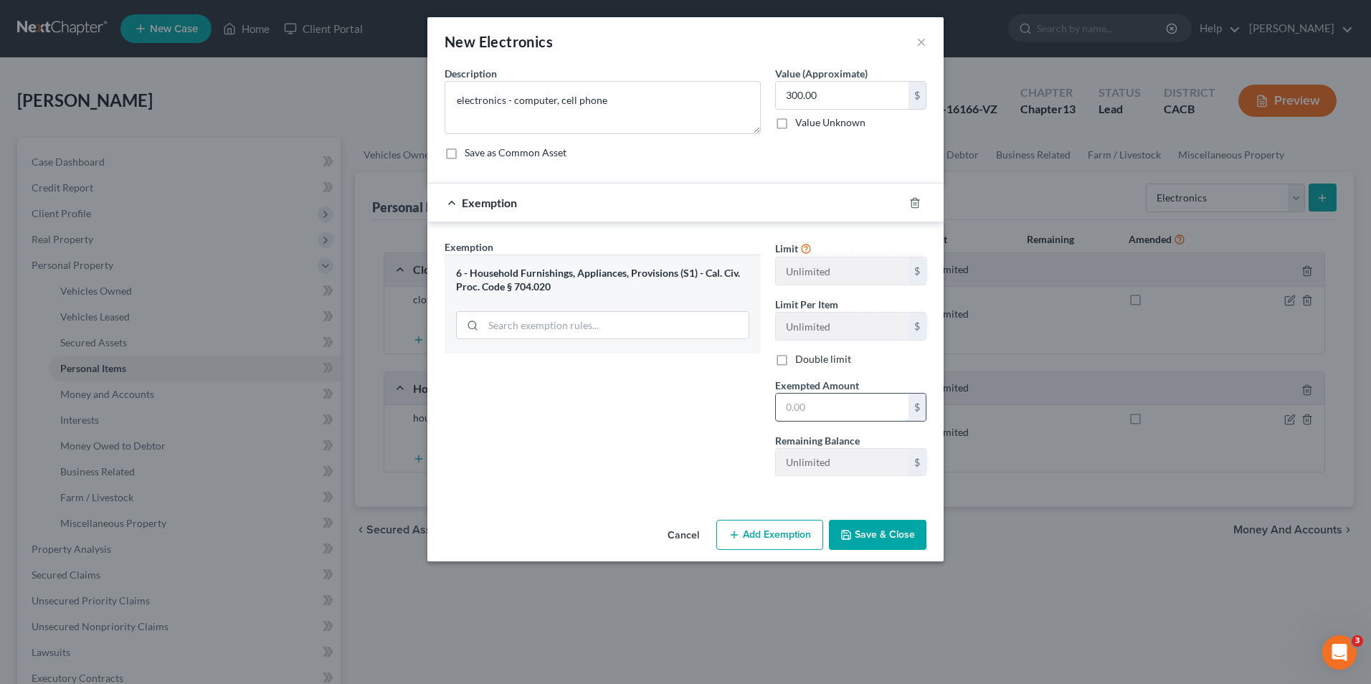
click at [810, 410] on input "text" at bounding box center [842, 407] width 133 height 27
click at [879, 545] on button "Save & Close" at bounding box center [878, 535] width 98 height 30
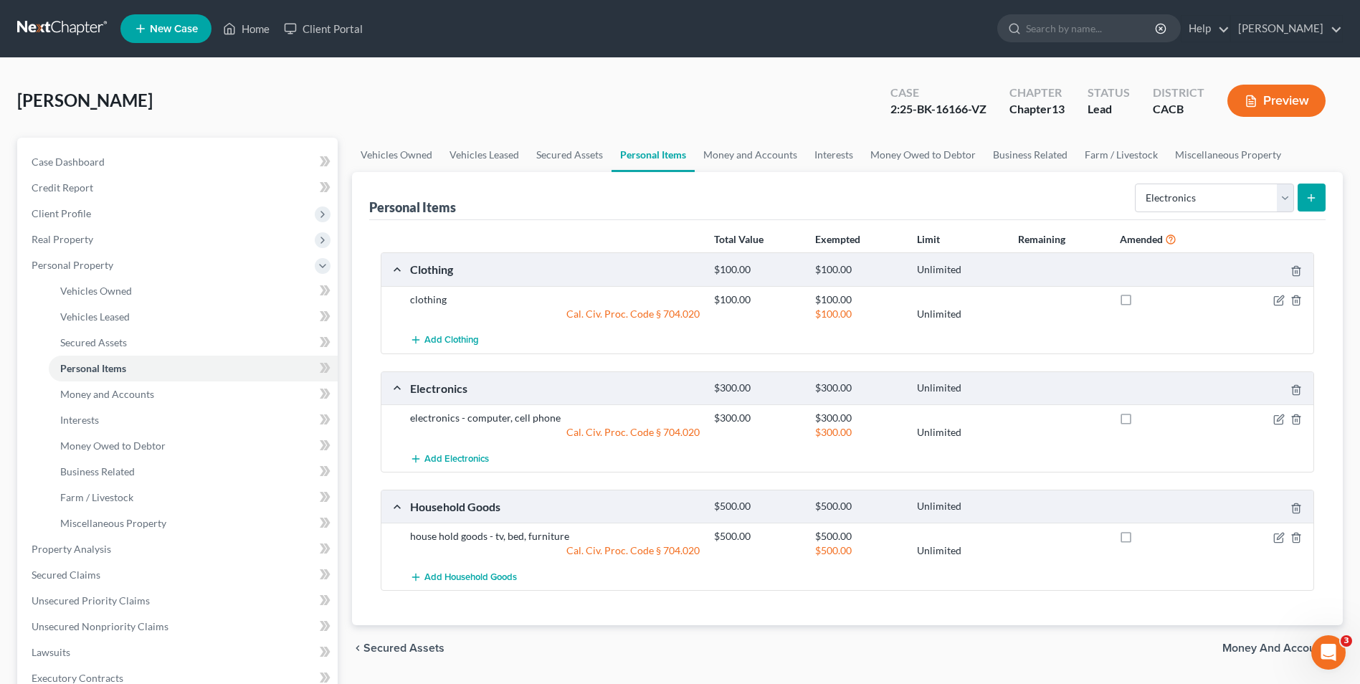
click at [1314, 200] on icon "submit" at bounding box center [1311, 197] width 11 height 11
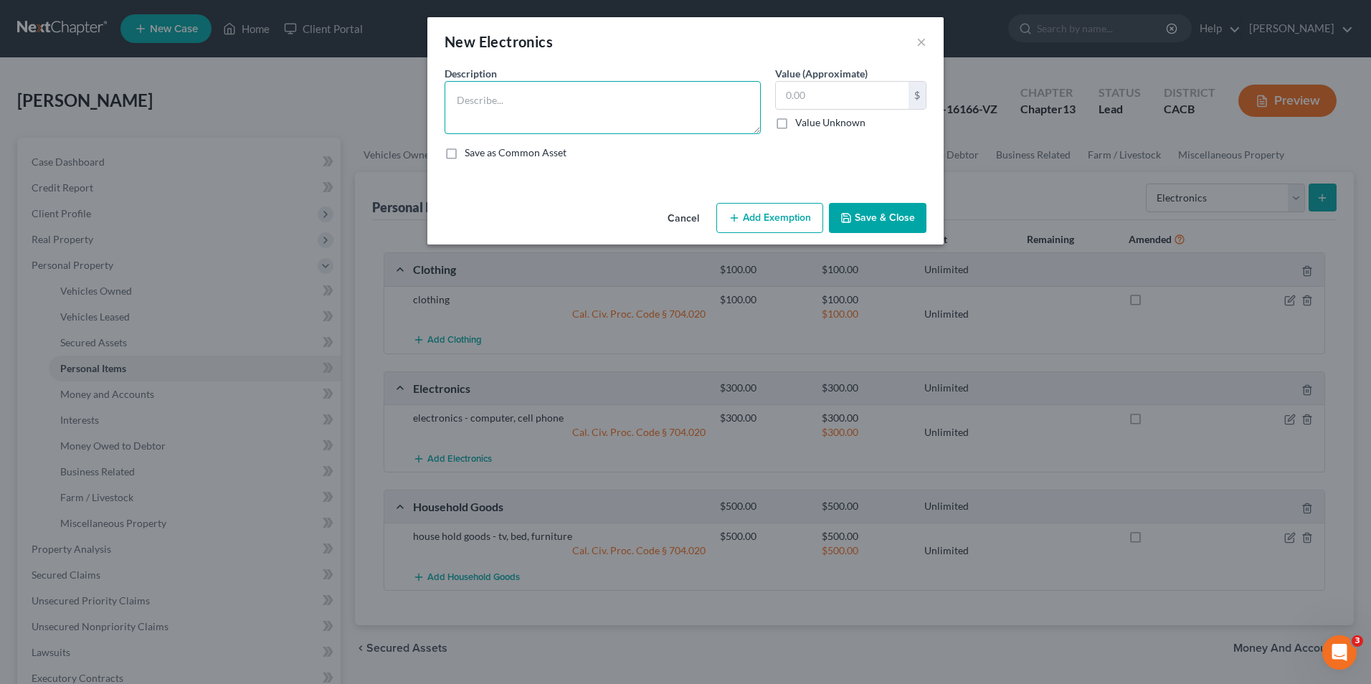
click at [512, 97] on textarea at bounding box center [603, 107] width 316 height 53
click at [920, 43] on button "×" at bounding box center [921, 41] width 10 height 17
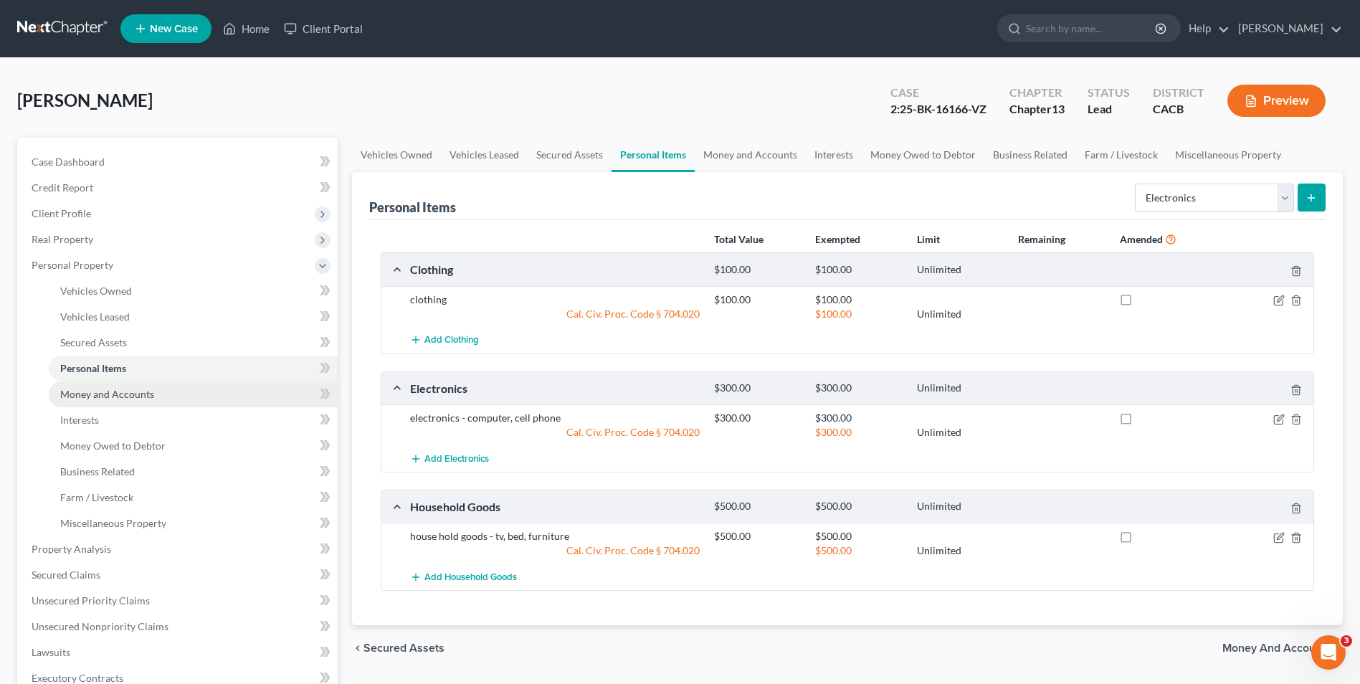
click at [110, 399] on span "Money and Accounts" at bounding box center [107, 394] width 94 height 12
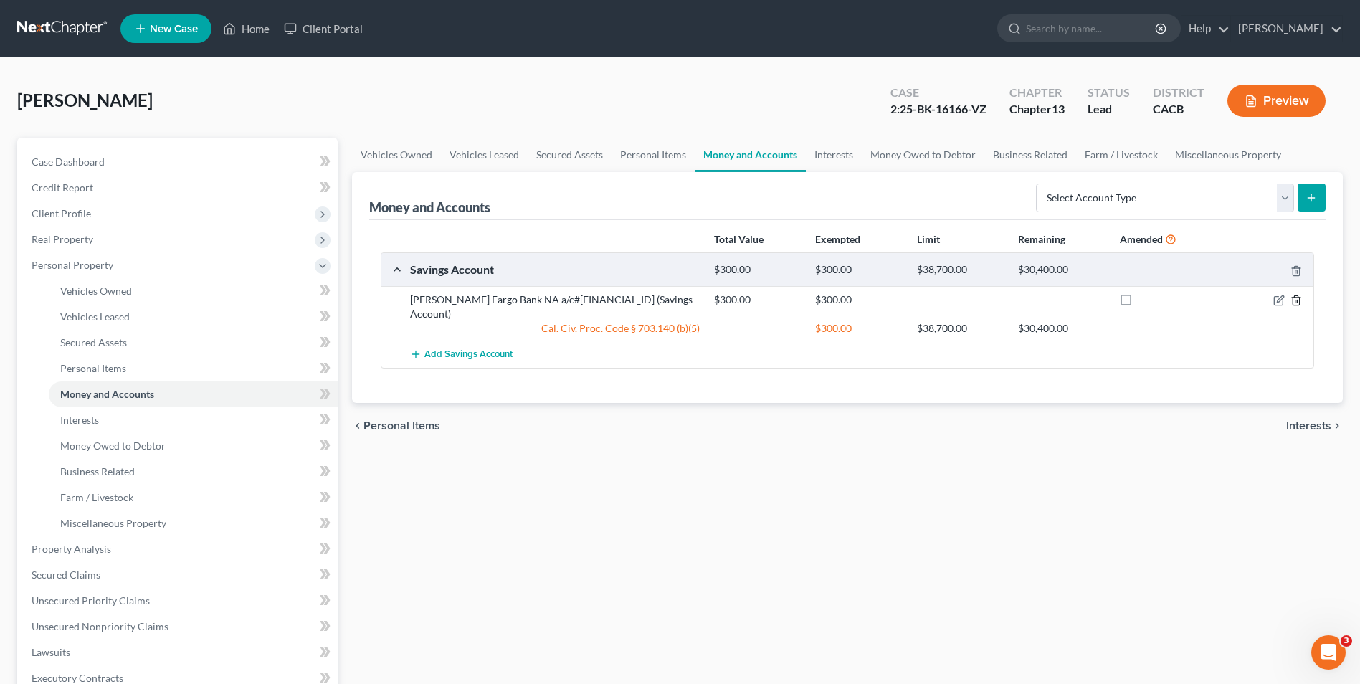
click at [1297, 297] on icon "button" at bounding box center [1296, 300] width 11 height 11
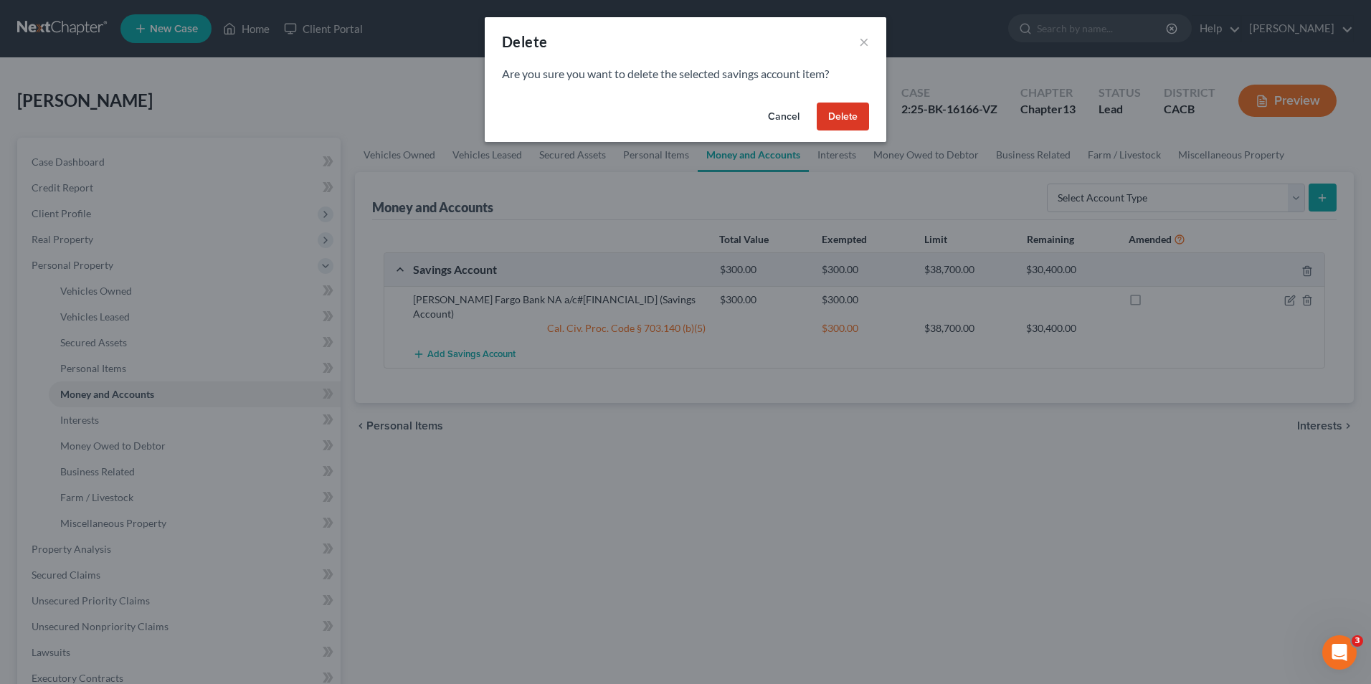
click at [840, 123] on button "Delete" at bounding box center [843, 117] width 52 height 29
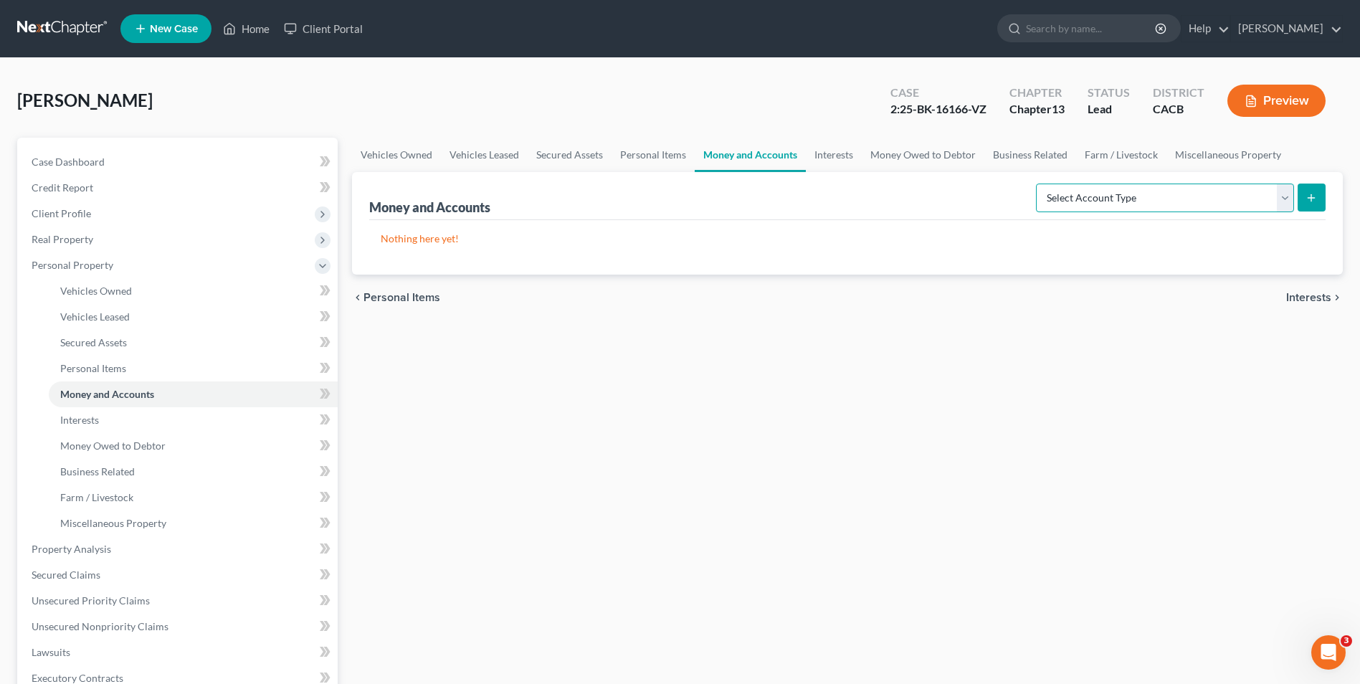
click at [1172, 195] on select "Select Account Type Brokerage Cash on Hand Certificates of Deposit Checking Acc…" at bounding box center [1165, 198] width 258 height 29
click at [1039, 184] on select "Select Account Type Brokerage Cash on Hand Certificates of Deposit Checking Acc…" at bounding box center [1165, 198] width 258 height 29
click at [1317, 201] on icon "submit" at bounding box center [1311, 197] width 11 height 11
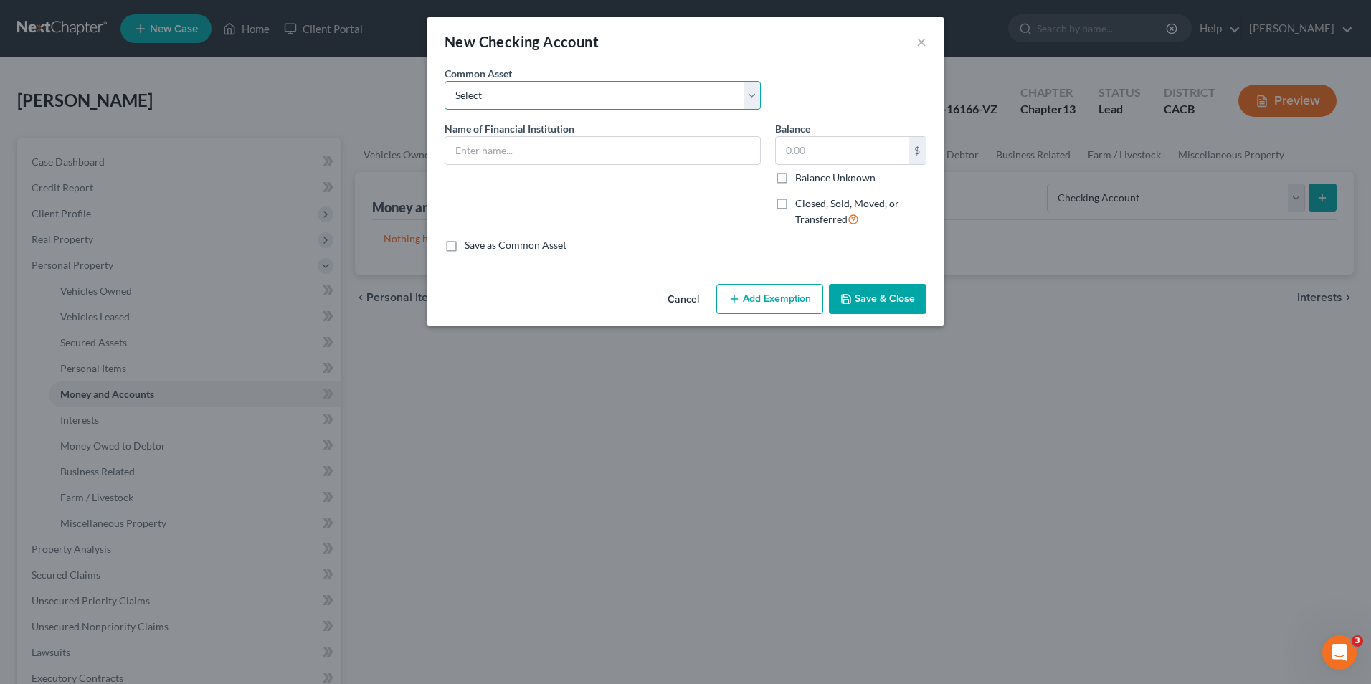
click at [562, 99] on select "Select Chase Bank of America Bank of America" at bounding box center [603, 95] width 316 height 29
click at [500, 102] on select "Select Chase Bank of America Bank of America" at bounding box center [603, 95] width 316 height 29
click at [490, 147] on input "text" at bounding box center [602, 150] width 315 height 27
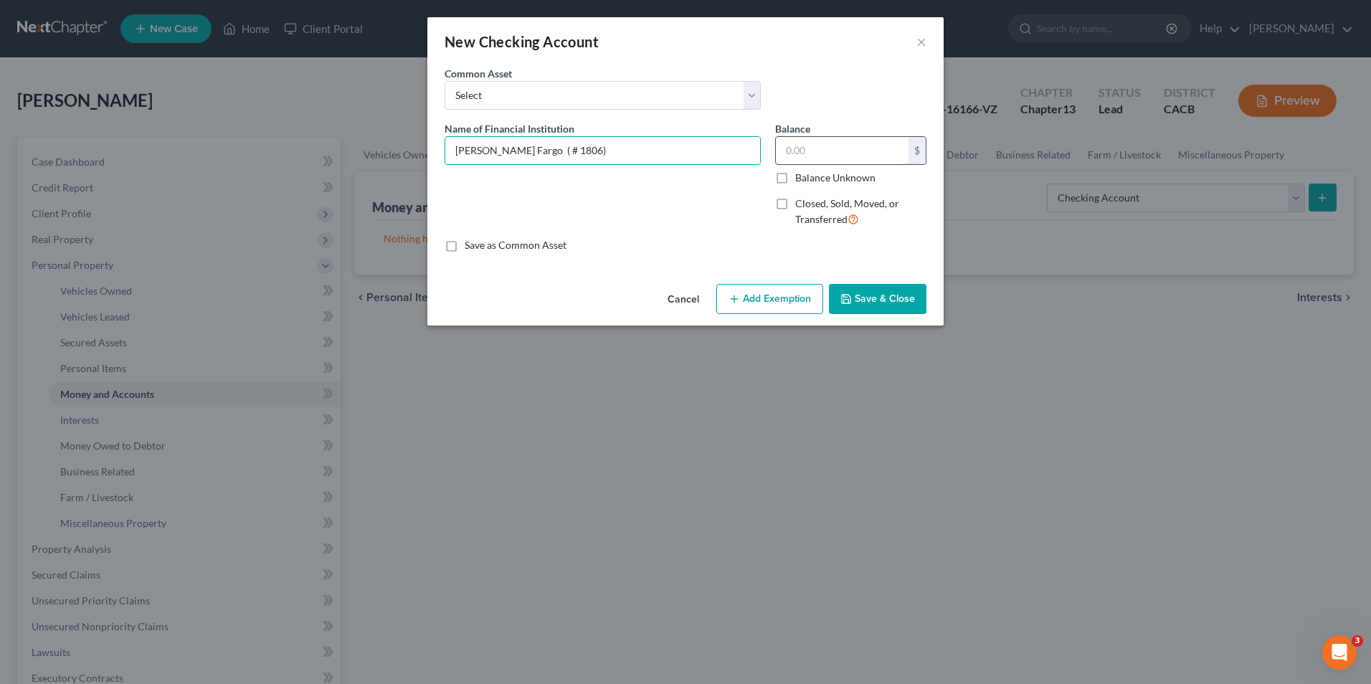
click at [811, 153] on input "text" at bounding box center [842, 150] width 133 height 27
click at [780, 310] on button "Add Exemption" at bounding box center [769, 299] width 107 height 30
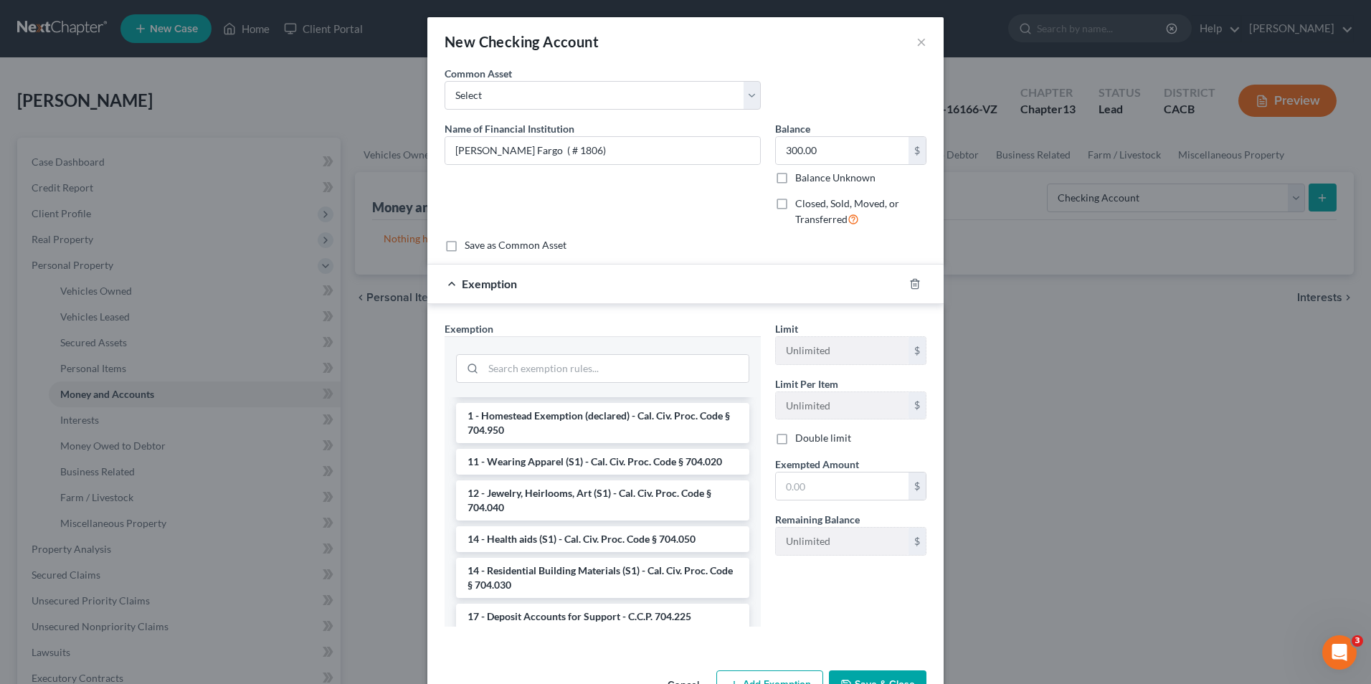
scroll to position [358, 0]
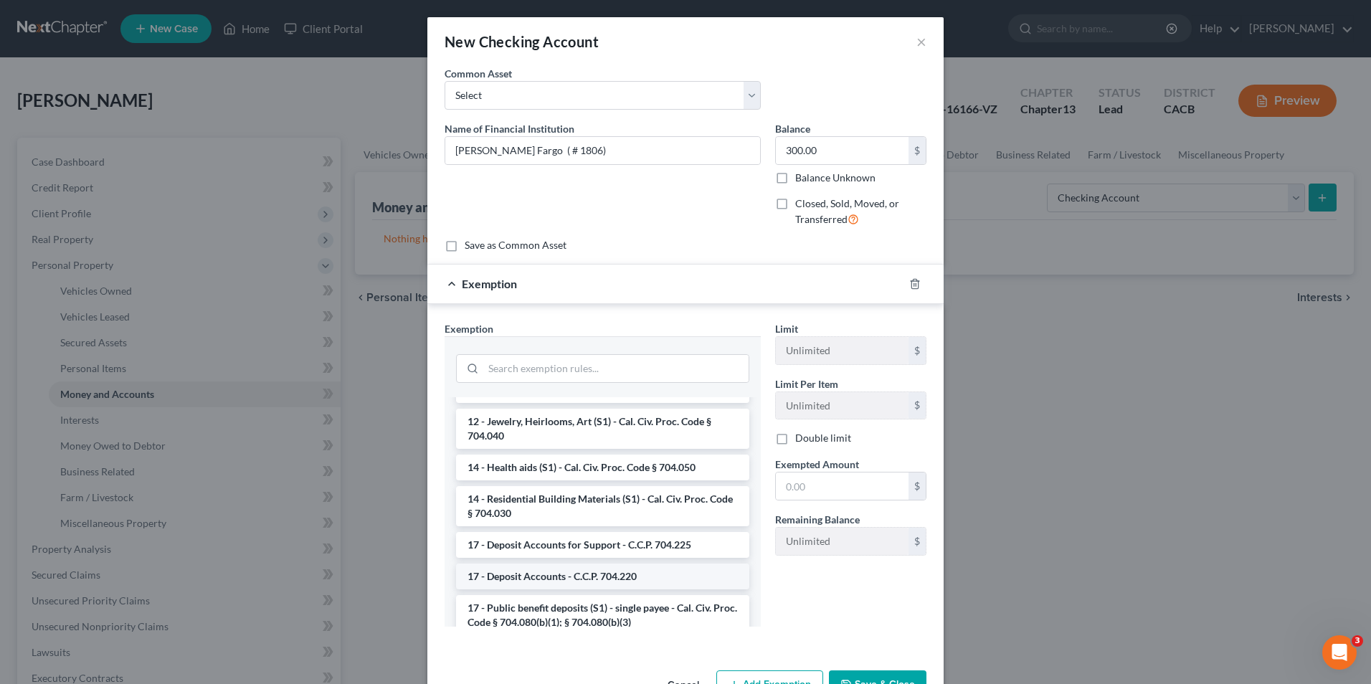
click at [581, 580] on li "17 - Deposit Accounts - C.C.P. 704.220" at bounding box center [602, 577] width 293 height 26
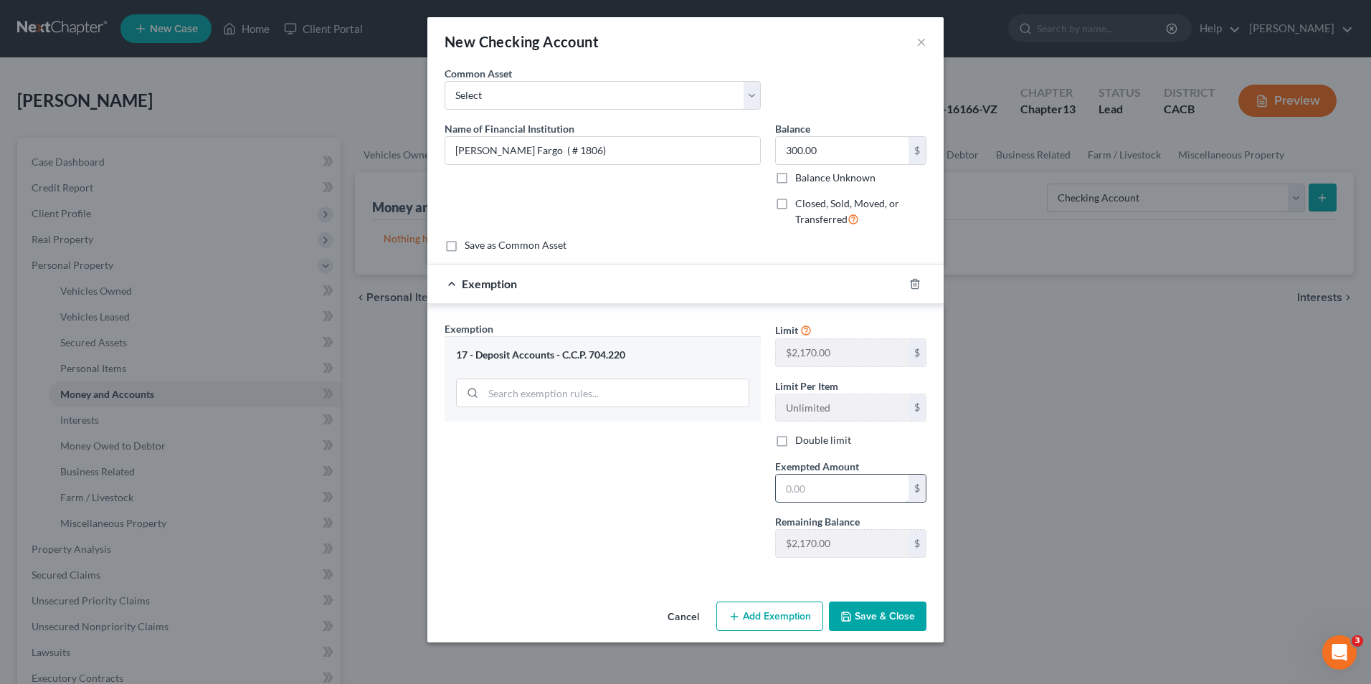
click at [810, 490] on input "text" at bounding box center [842, 488] width 133 height 27
click at [877, 622] on button "Save & Close" at bounding box center [878, 617] width 98 height 30
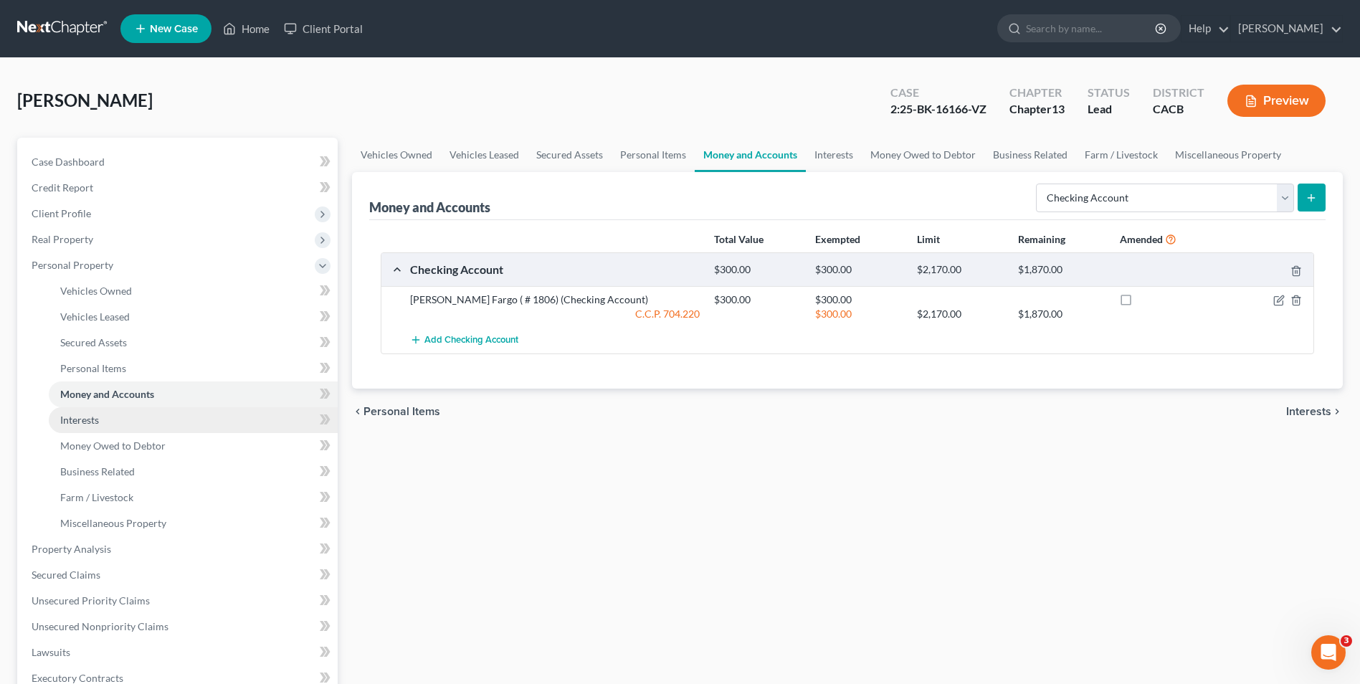
click at [90, 423] on span "Interests" at bounding box center [79, 420] width 39 height 12
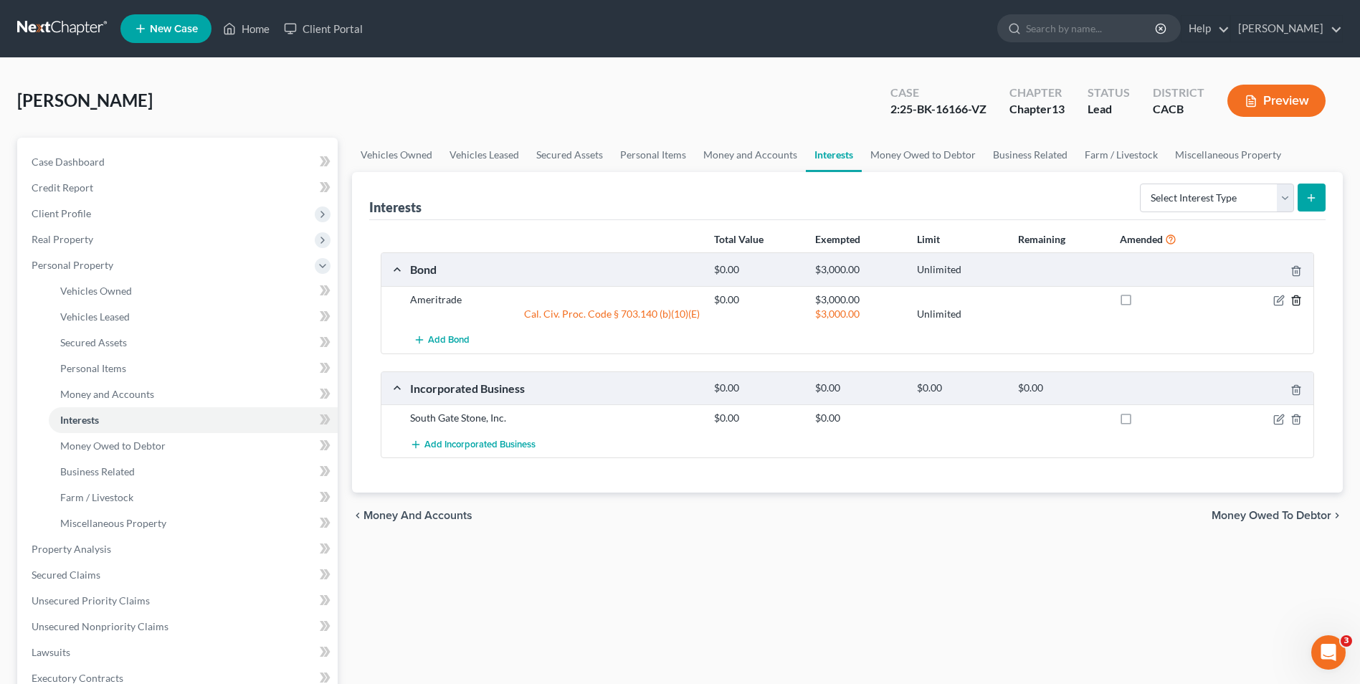
click at [1299, 299] on icon "button" at bounding box center [1296, 300] width 6 height 9
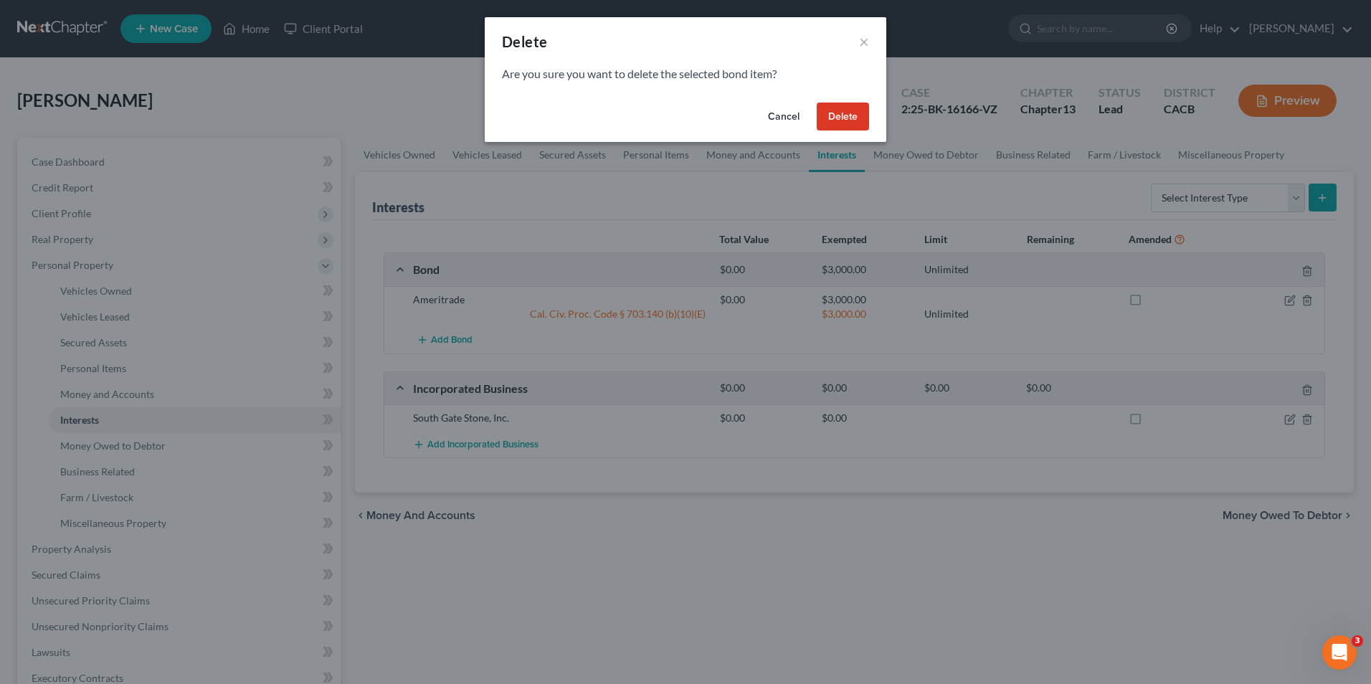
click at [848, 114] on button "Delete" at bounding box center [843, 117] width 52 height 29
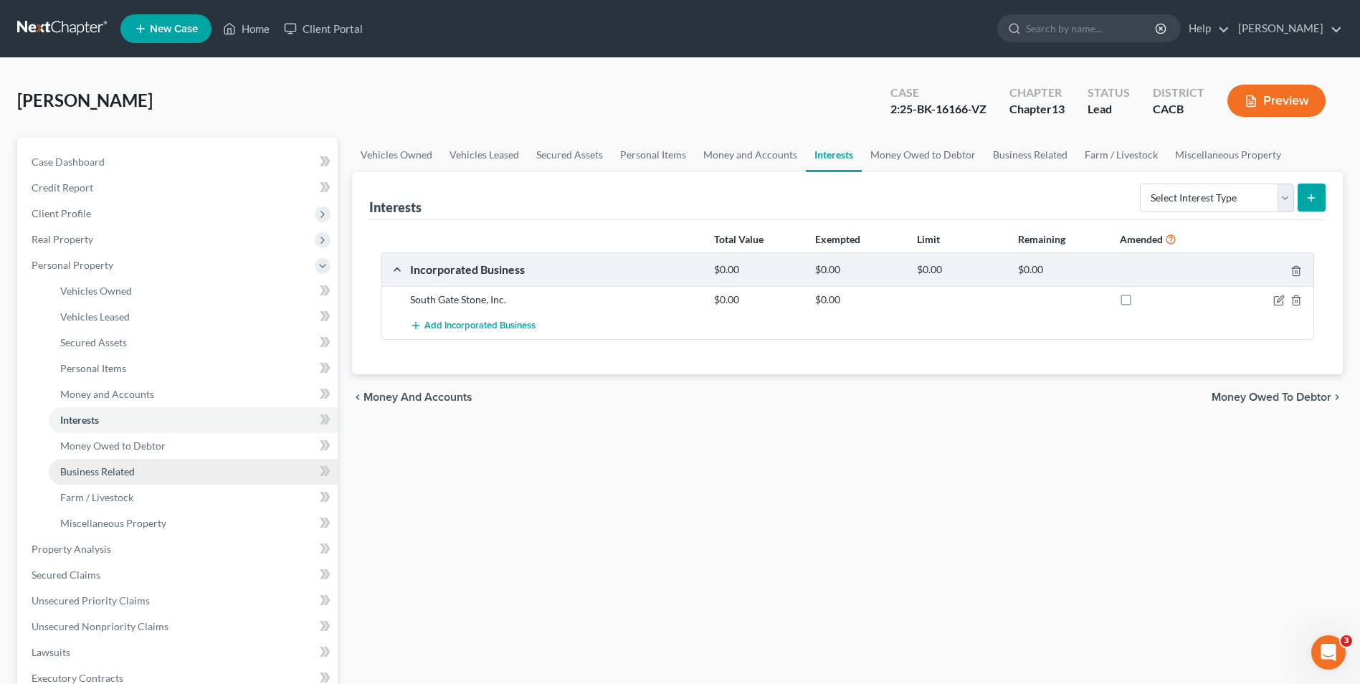
click at [102, 475] on span "Business Related" at bounding box center [97, 471] width 75 height 12
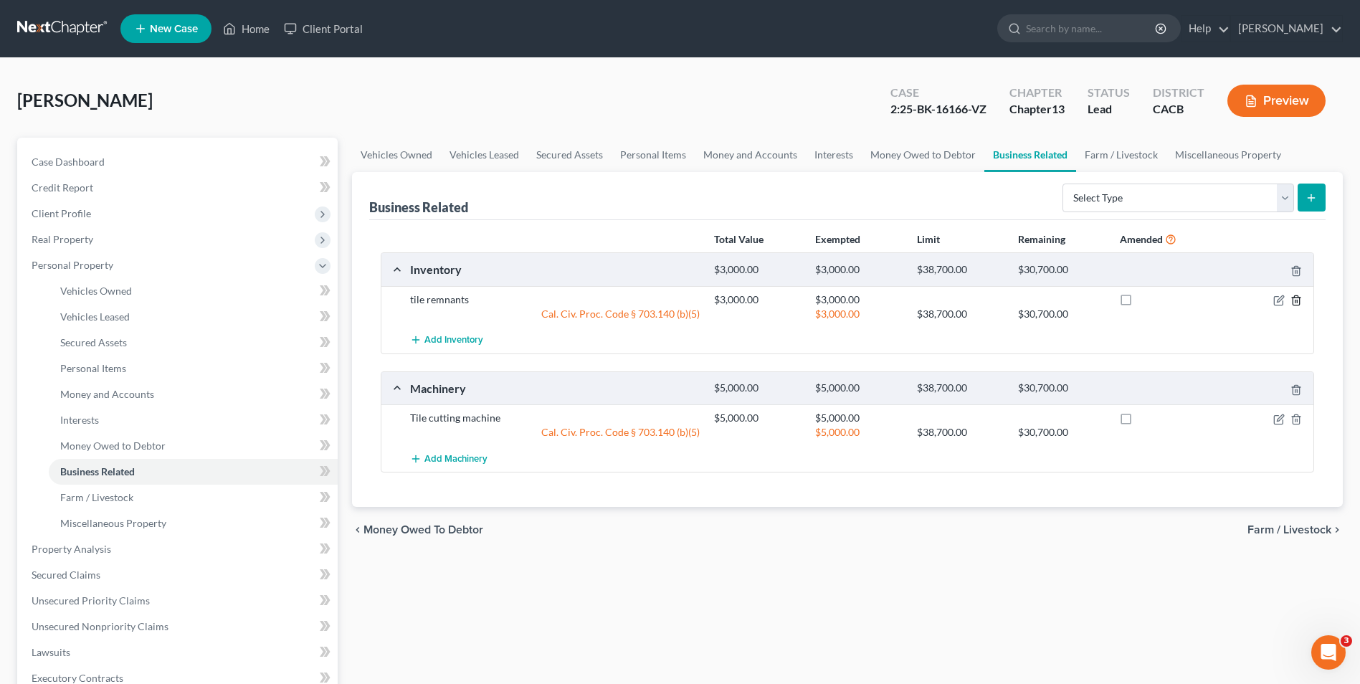
click at [1294, 302] on icon "button" at bounding box center [1296, 300] width 11 height 11
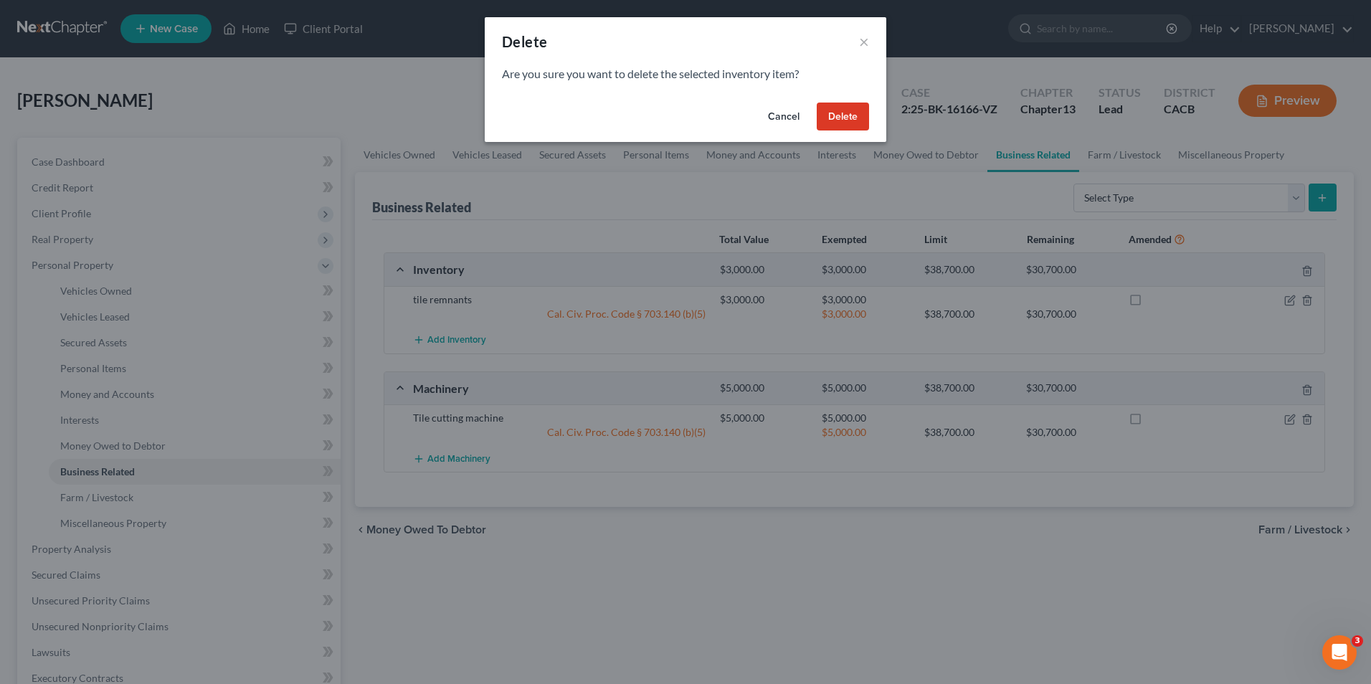
click at [850, 122] on button "Delete" at bounding box center [843, 117] width 52 height 29
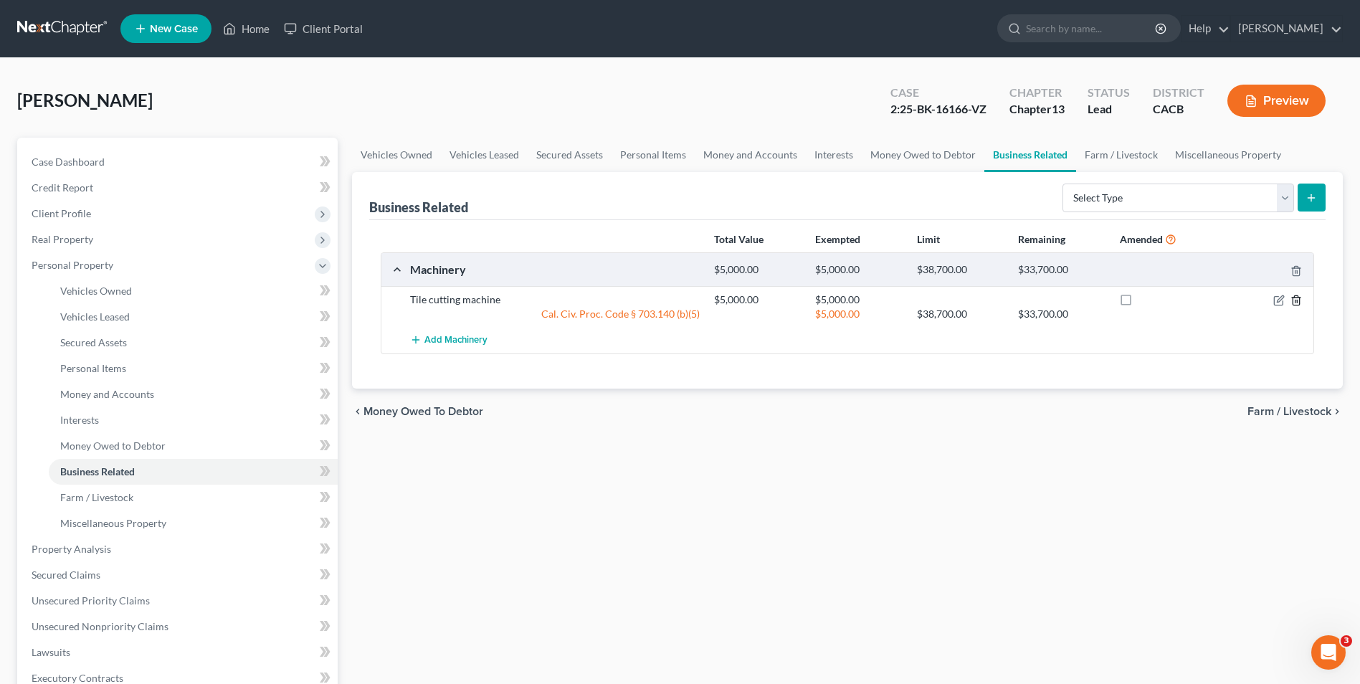
click at [1293, 297] on icon "button" at bounding box center [1296, 300] width 11 height 11
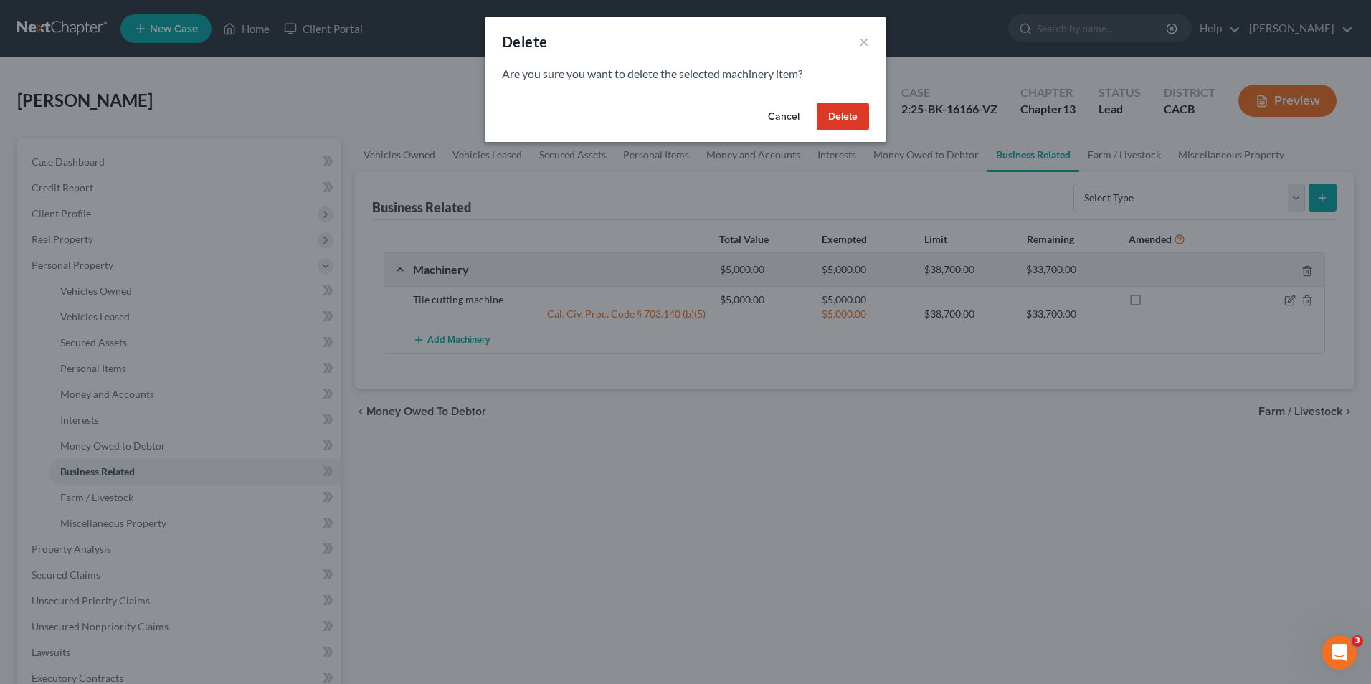
click at [851, 124] on button "Delete" at bounding box center [843, 117] width 52 height 29
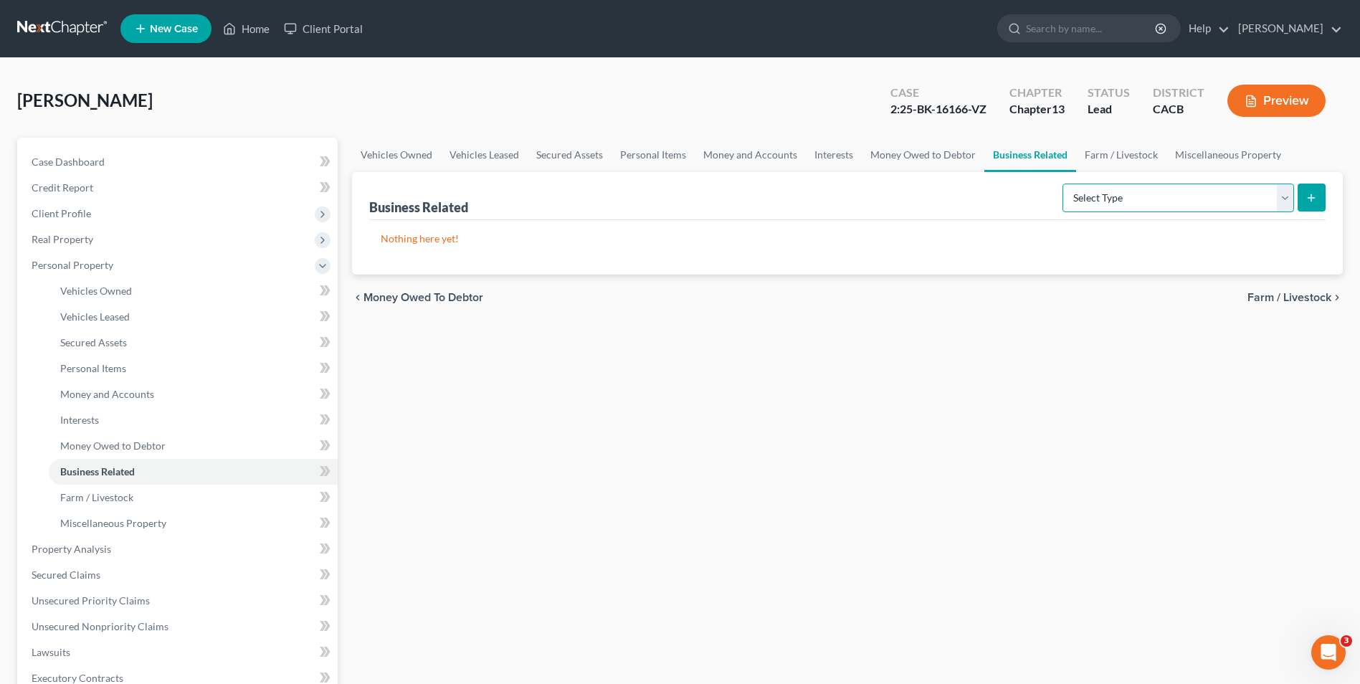
click at [1164, 199] on select "Select Type Customer Lists Franchises Inventory Licenses Machinery Office Equip…" at bounding box center [1179, 198] width 232 height 29
click at [1063, 184] on select "Select Type Customer Lists Franchises Inventory Licenses Machinery Office Equip…" at bounding box center [1179, 198] width 232 height 29
click at [1313, 202] on icon "submit" at bounding box center [1311, 197] width 11 height 11
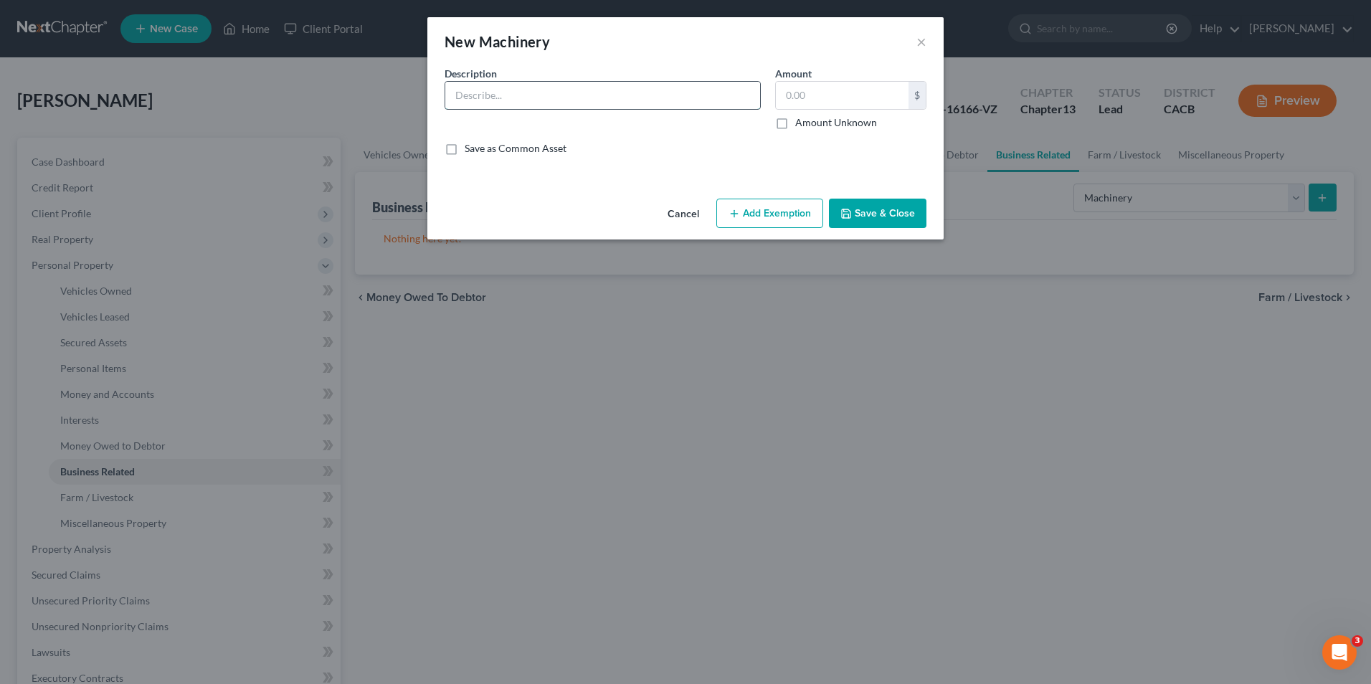
click at [574, 93] on input "text" at bounding box center [602, 95] width 315 height 27
click at [767, 217] on button "Add Exemption" at bounding box center [769, 214] width 107 height 30
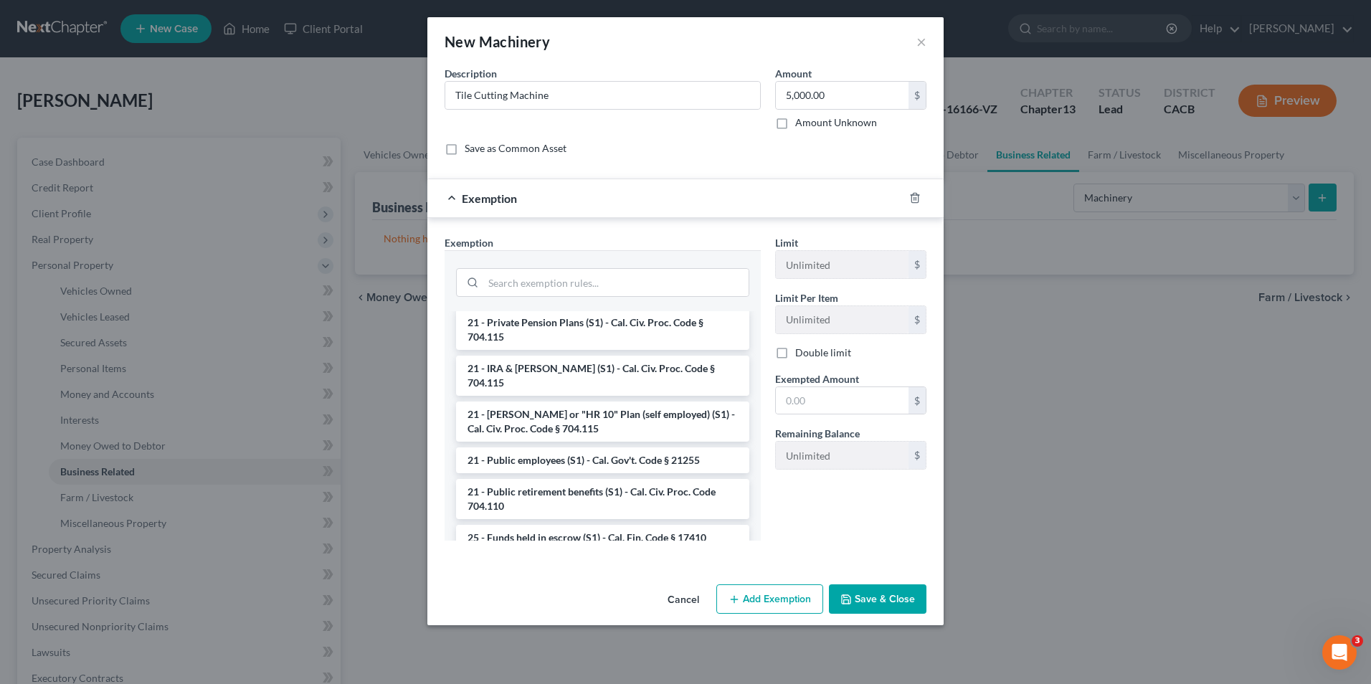
scroll to position [855, 0]
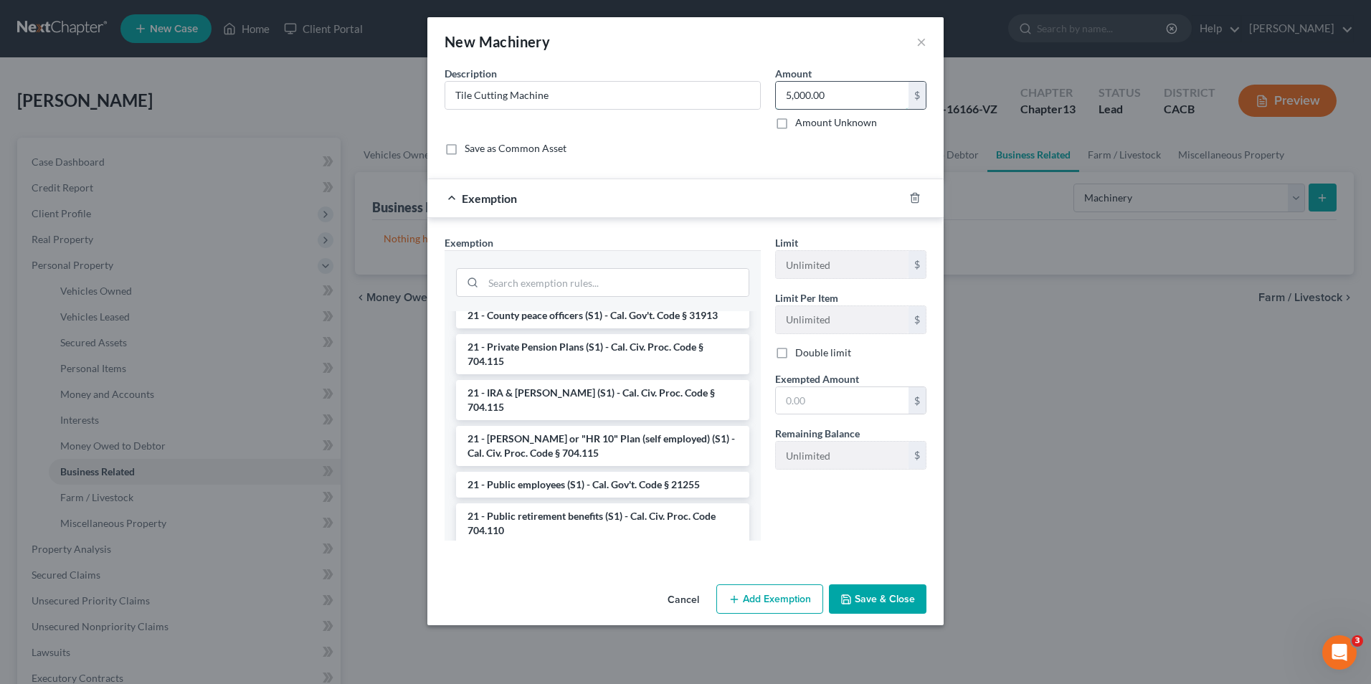
click at [863, 100] on input "5,000.00" at bounding box center [842, 95] width 133 height 27
click at [795, 119] on label "Amount Unknown" at bounding box center [836, 122] width 82 height 14
click at [801, 119] on input "Amount Unknown" at bounding box center [805, 119] width 9 height 9
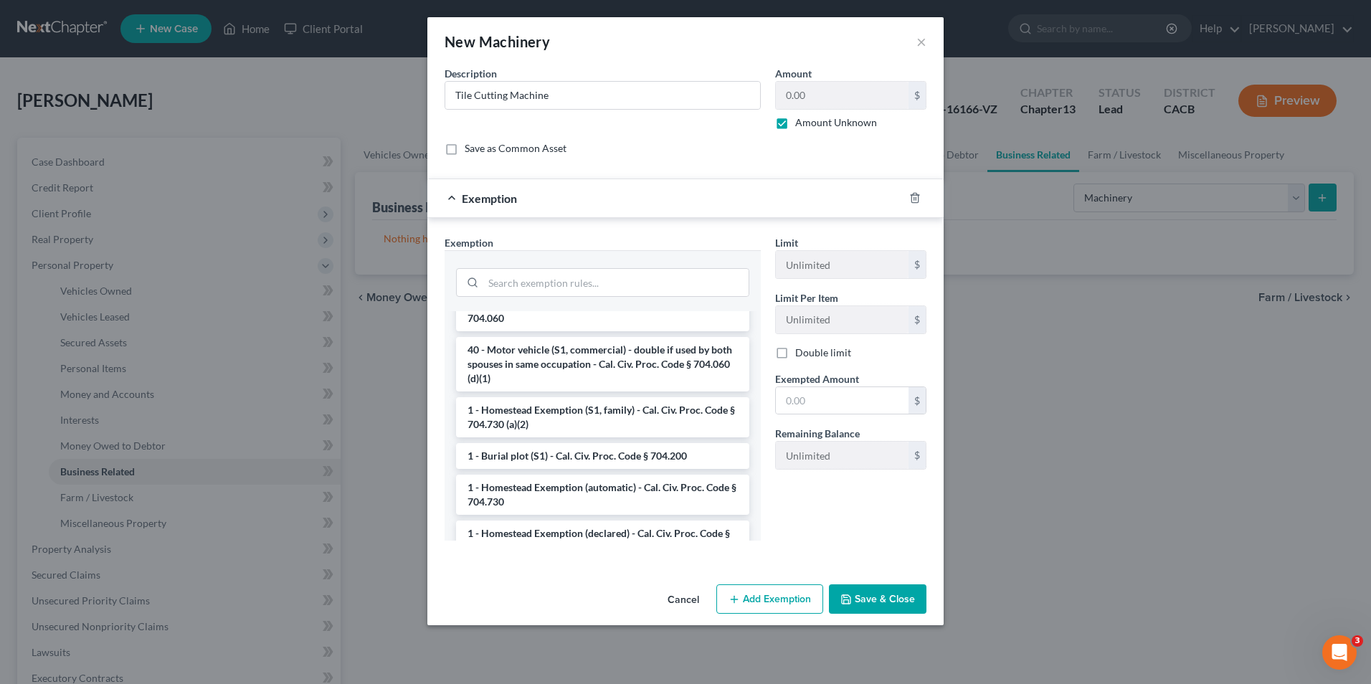
scroll to position [0, 0]
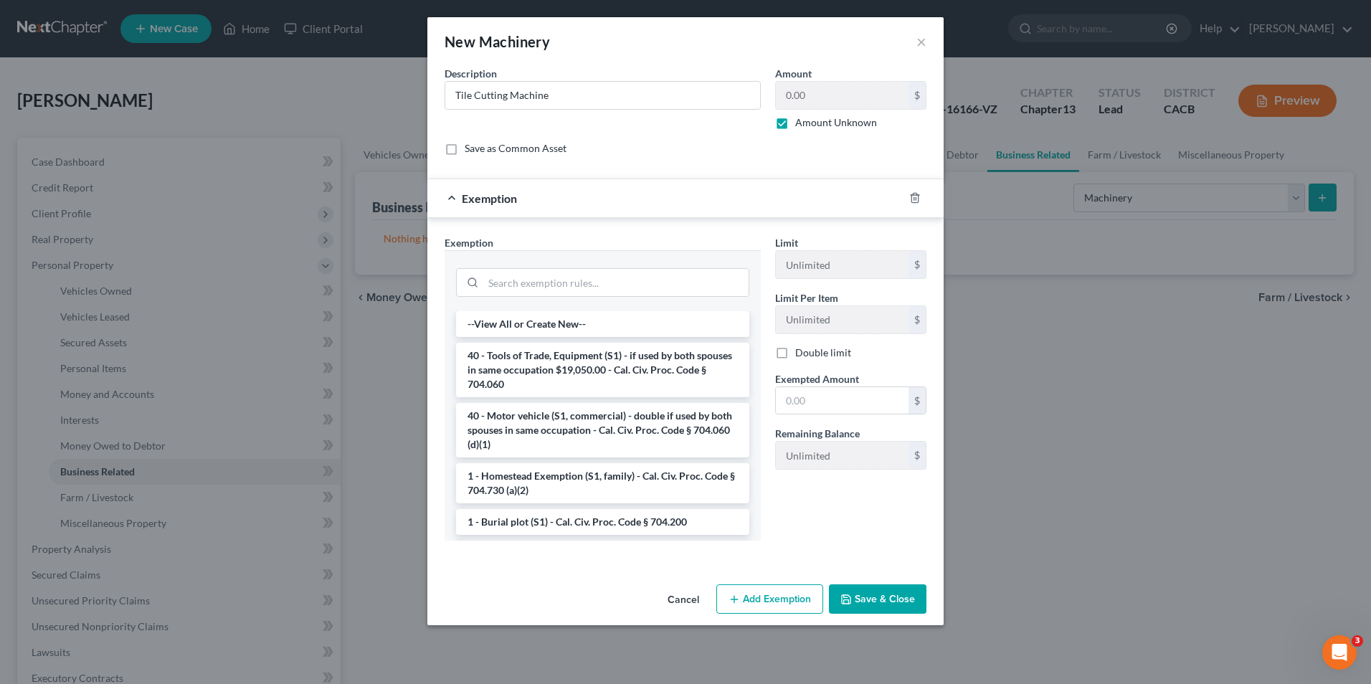
click at [889, 600] on button "Save & Close" at bounding box center [878, 599] width 98 height 30
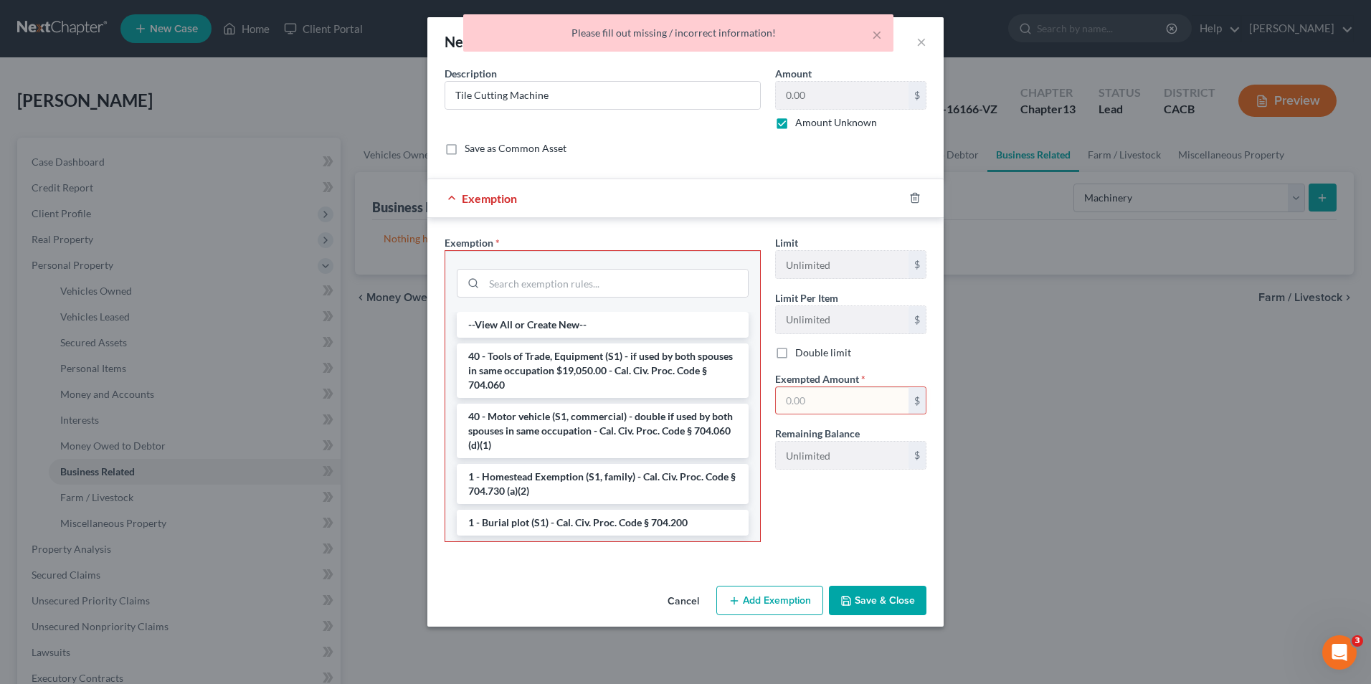
click at [865, 402] on input "text" at bounding box center [842, 400] width 133 height 27
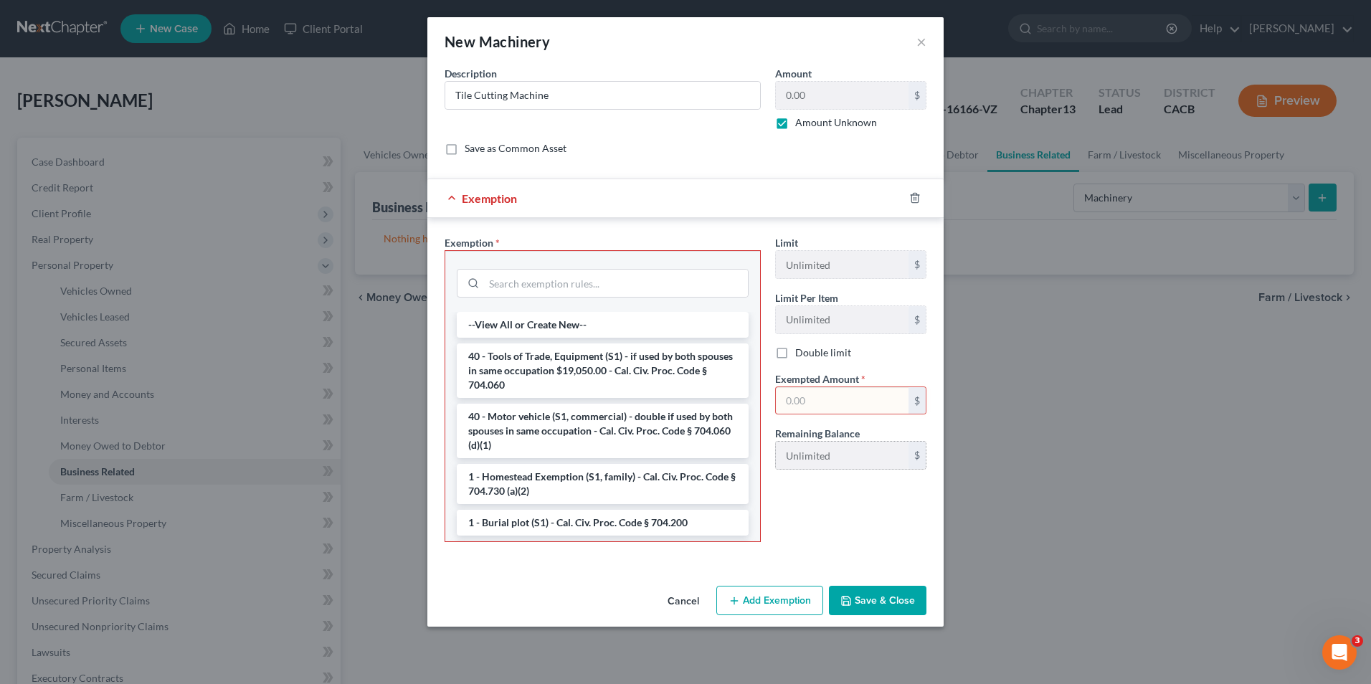
drag, startPoint x: 1146, startPoint y: 441, endPoint x: 840, endPoint y: 447, distance: 306.9
click at [1146, 441] on div "New Machinery × An exemption set must first be selected from the Filing Informa…" at bounding box center [685, 342] width 1371 height 684
click at [575, 277] on input "search" at bounding box center [616, 283] width 264 height 27
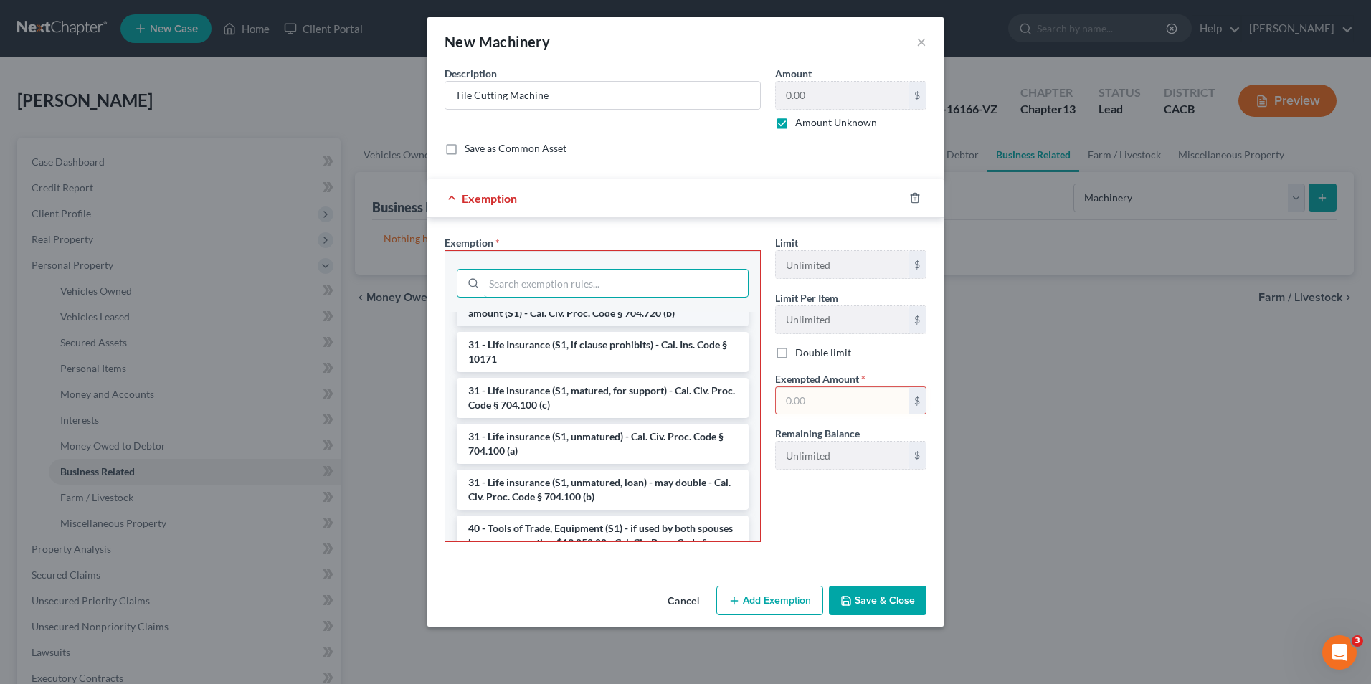
scroll to position [2079, 0]
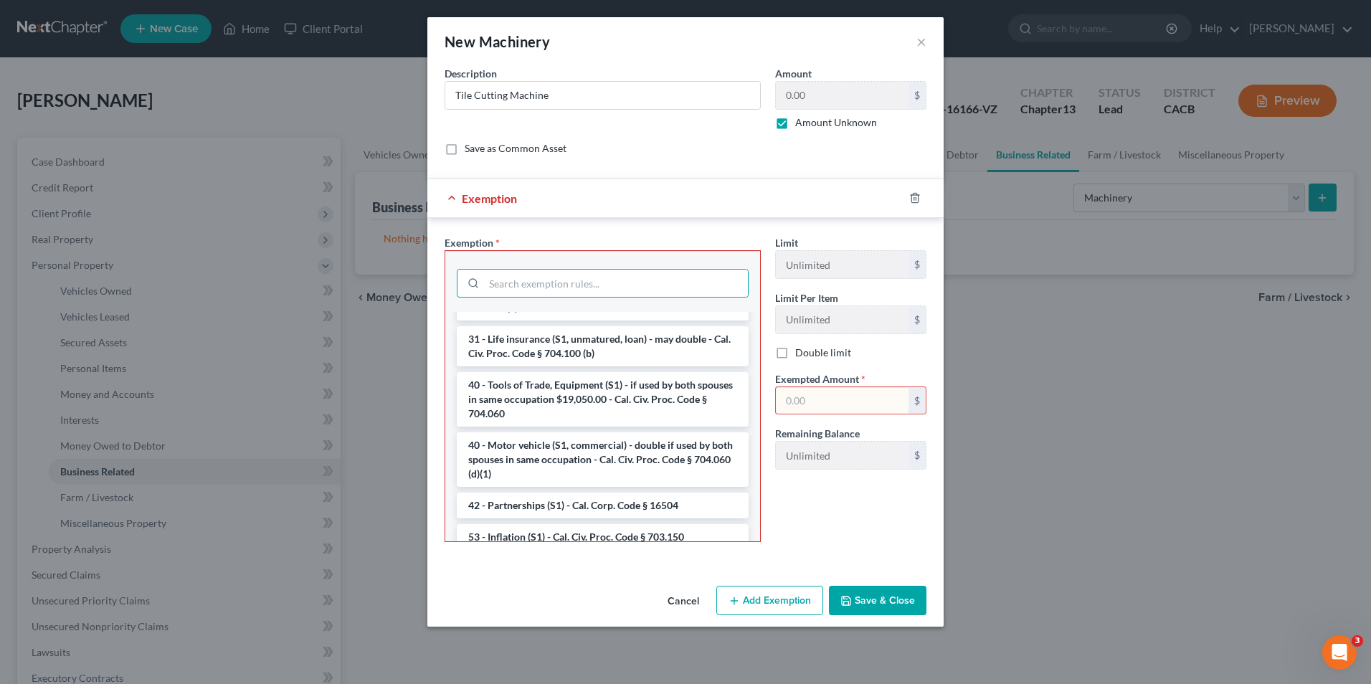
click at [827, 499] on div "Limit Unlimited $ Limit Per Item Unlimited $ Double limit Exempted Amount * $ R…" at bounding box center [851, 394] width 166 height 318
click at [880, 602] on button "Save & Close" at bounding box center [878, 601] width 98 height 30
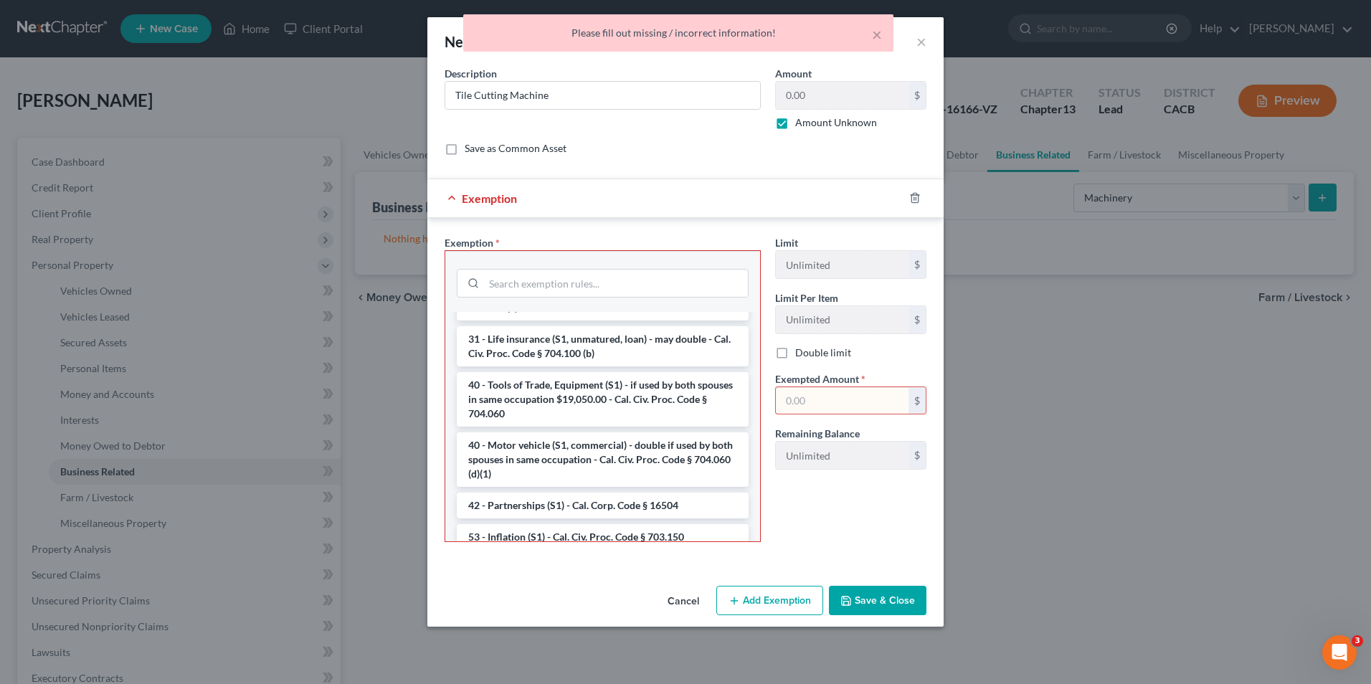
click at [843, 397] on input "text" at bounding box center [842, 400] width 133 height 27
click at [896, 584] on div "Cancel Add Exemption Save & Close" at bounding box center [685, 603] width 516 height 47
click at [831, 526] on div "Limit Unlimited $ Limit Per Item Unlimited $ Double limit Exempted Amount * 0.0…" at bounding box center [851, 394] width 166 height 318
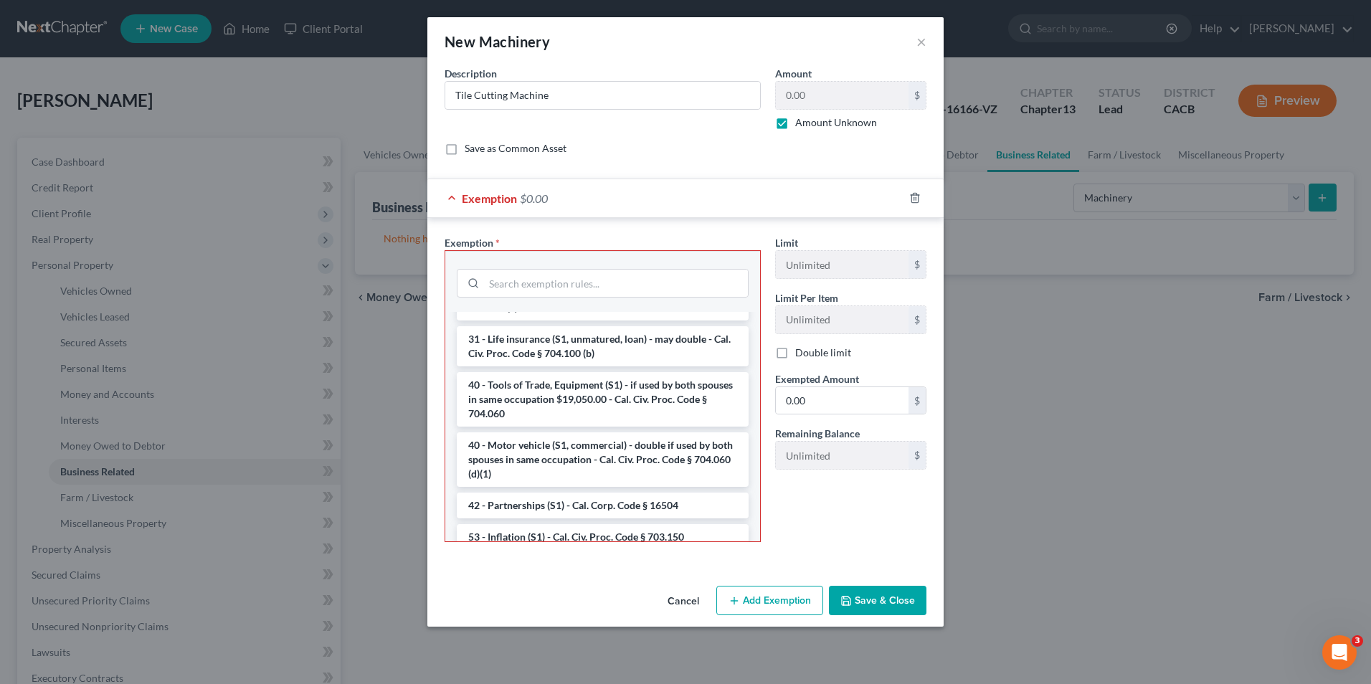
click at [893, 597] on button "Save & Close" at bounding box center [878, 601] width 98 height 30
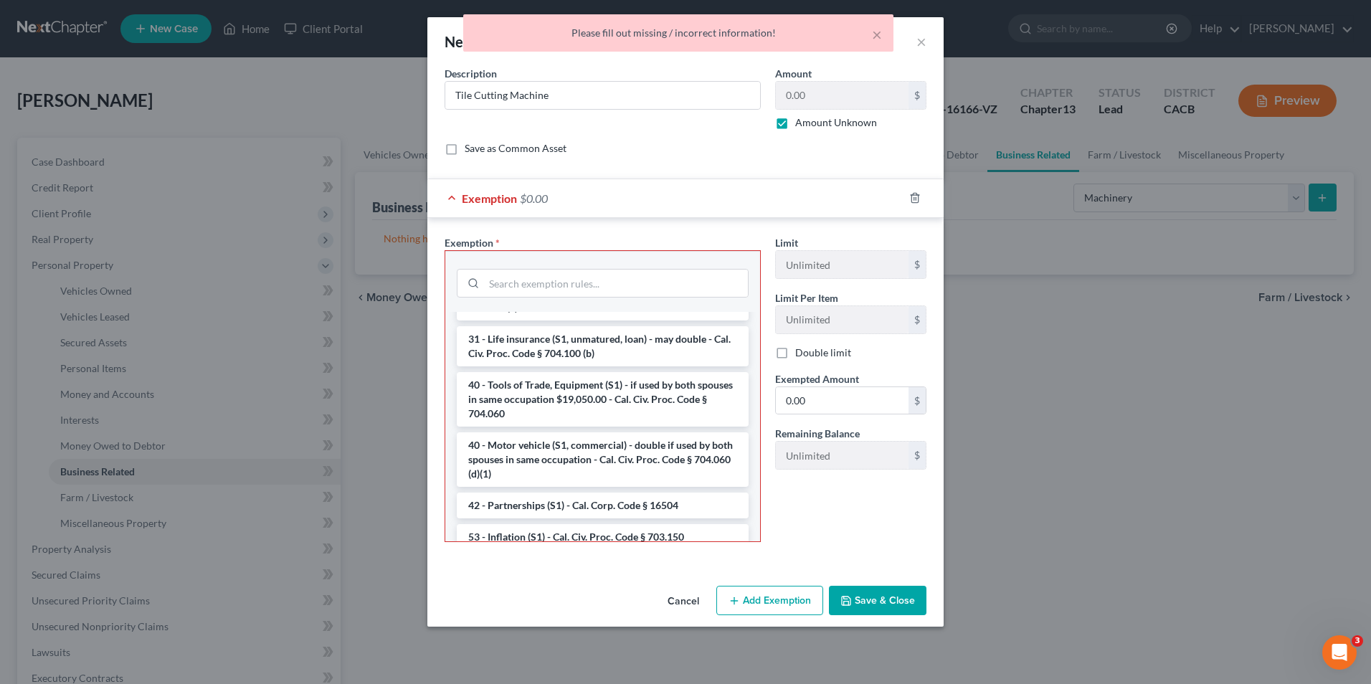
click at [916, 44] on div "× Please fill out missing / incorrect information!" at bounding box center [678, 36] width 1371 height 44
click at [562, 95] on input "Tile Cutting Machine" at bounding box center [602, 95] width 315 height 27
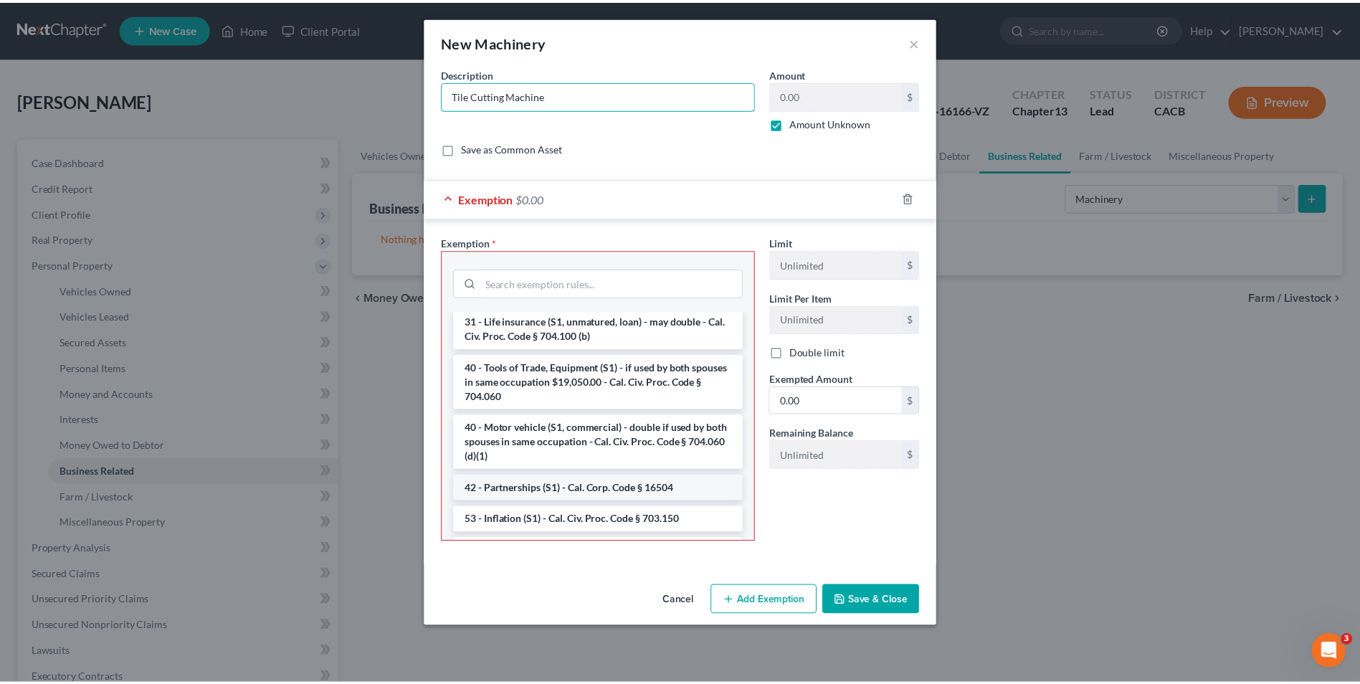
scroll to position [2073, 0]
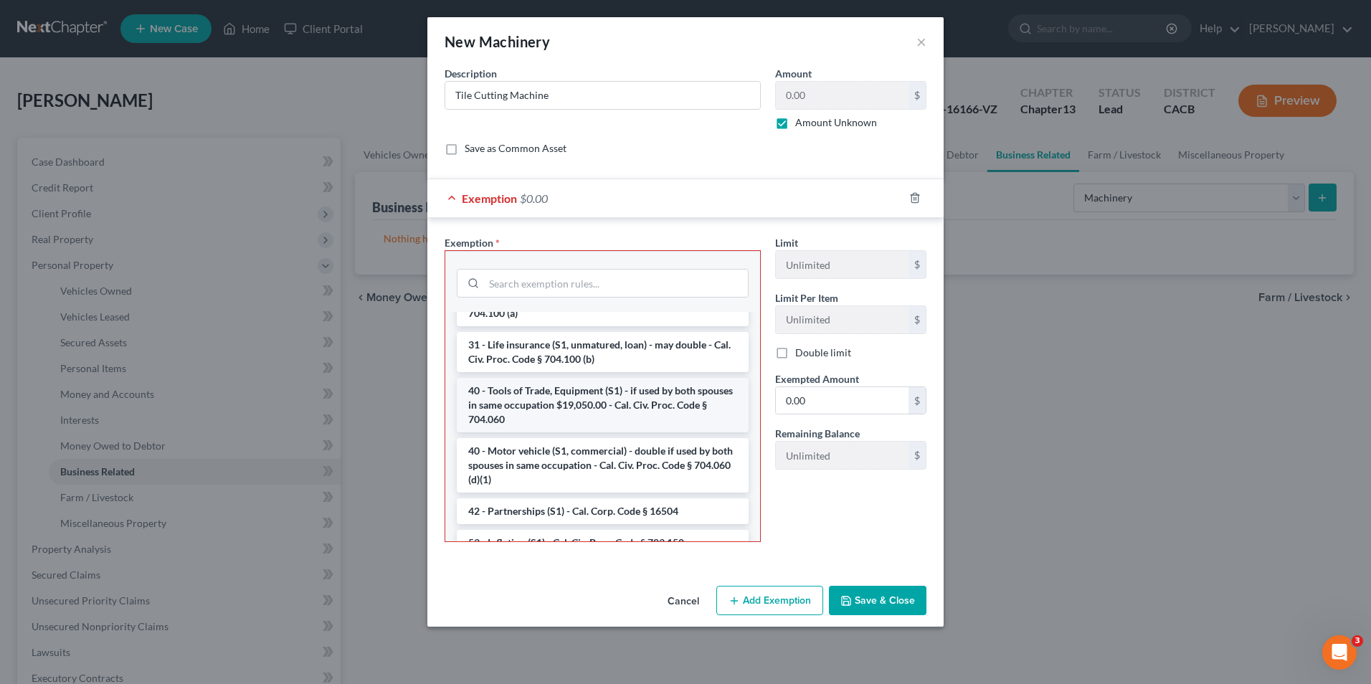
click at [568, 413] on li "40 - Tools of Trade, Equipment (S1) - if used by both spouses in same occupatio…" at bounding box center [603, 405] width 292 height 54
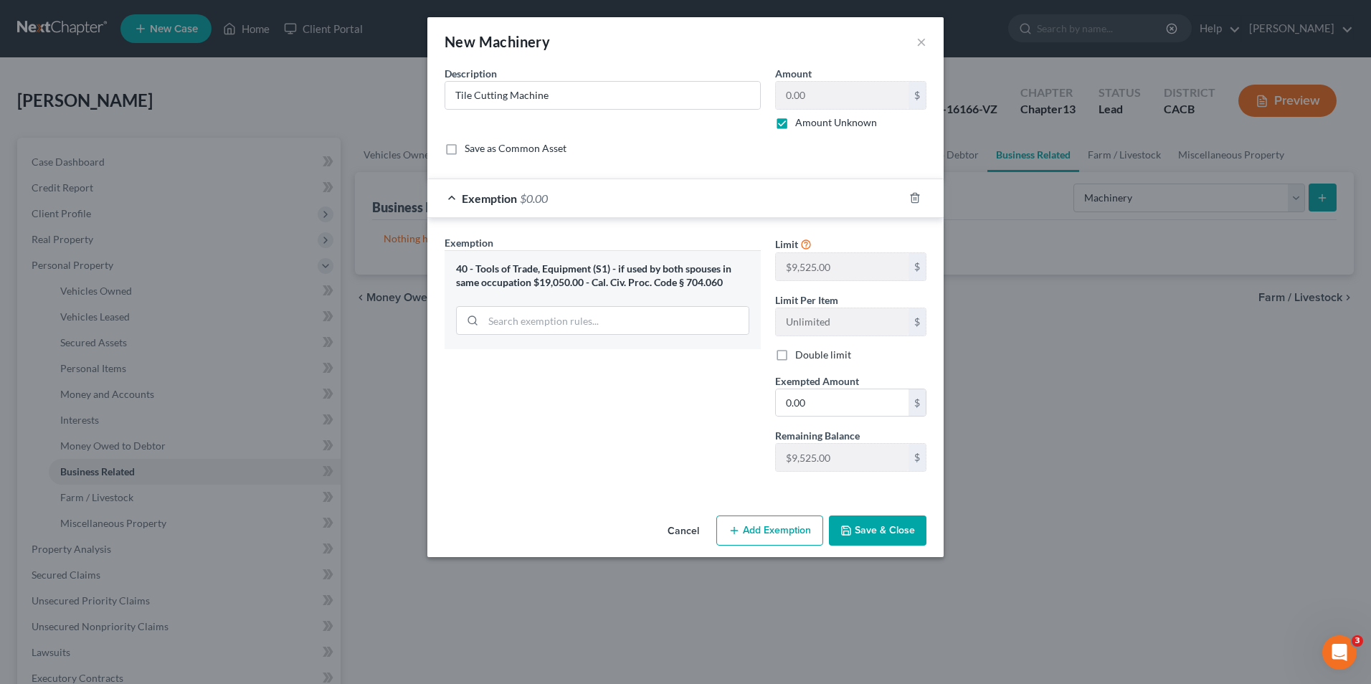
click at [867, 533] on button "Save & Close" at bounding box center [878, 530] width 98 height 30
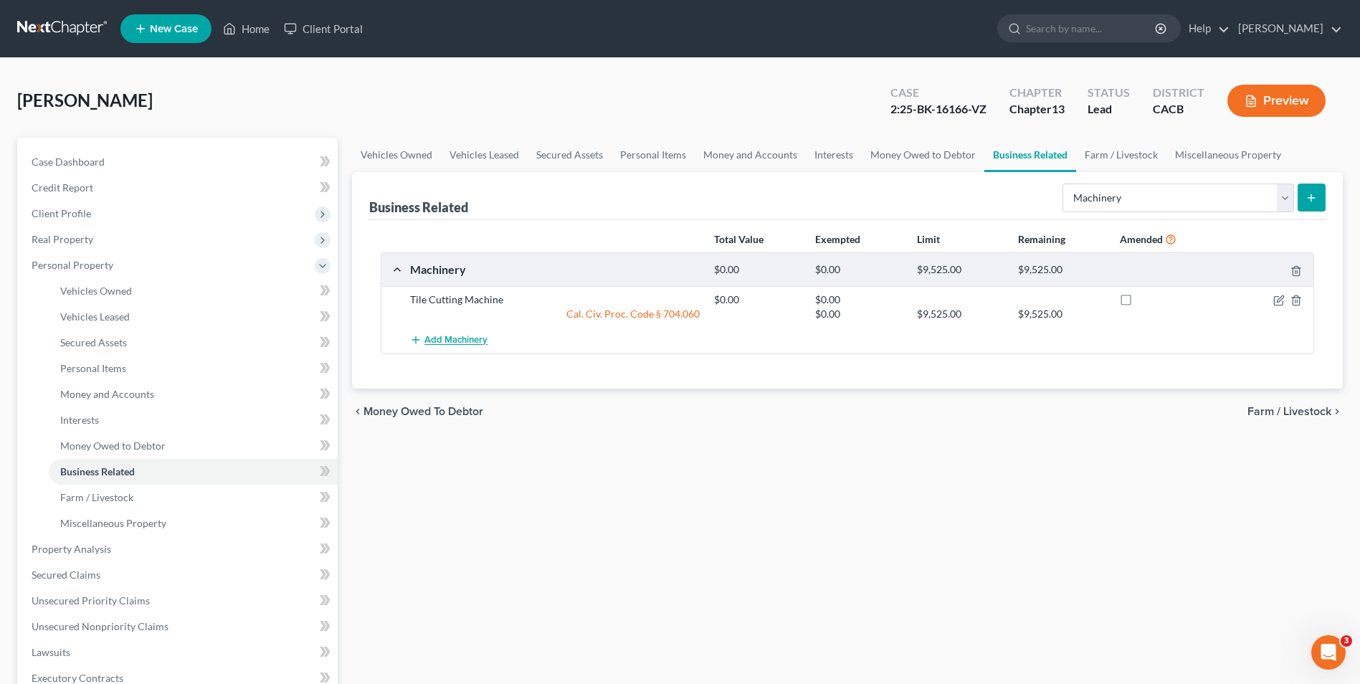
click at [477, 341] on span "Add Machinery" at bounding box center [455, 340] width 63 height 11
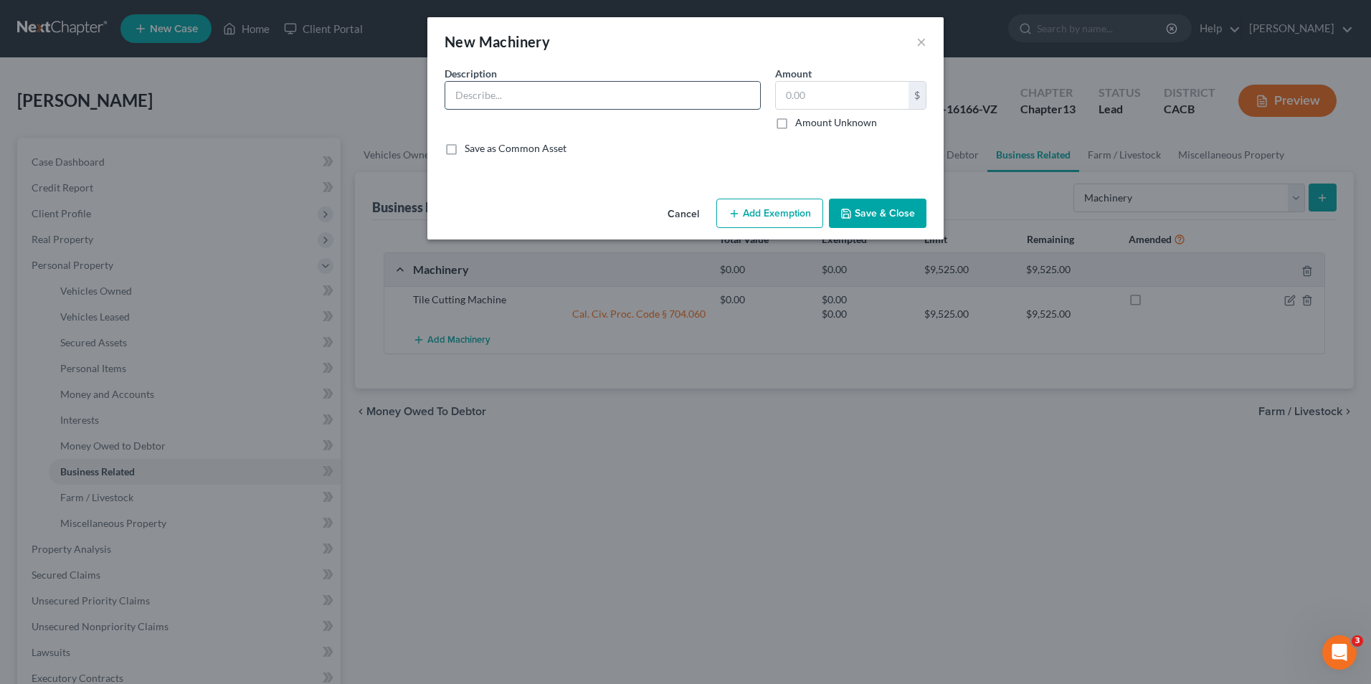
click at [537, 95] on input "text" at bounding box center [602, 95] width 315 height 27
click at [829, 92] on input "text" at bounding box center [842, 95] width 133 height 27
click at [795, 122] on label "Amount Unknown" at bounding box center [836, 122] width 82 height 14
click at [801, 122] on input "Amount Unknown" at bounding box center [805, 119] width 9 height 9
click at [875, 214] on button "Save & Close" at bounding box center [878, 214] width 98 height 30
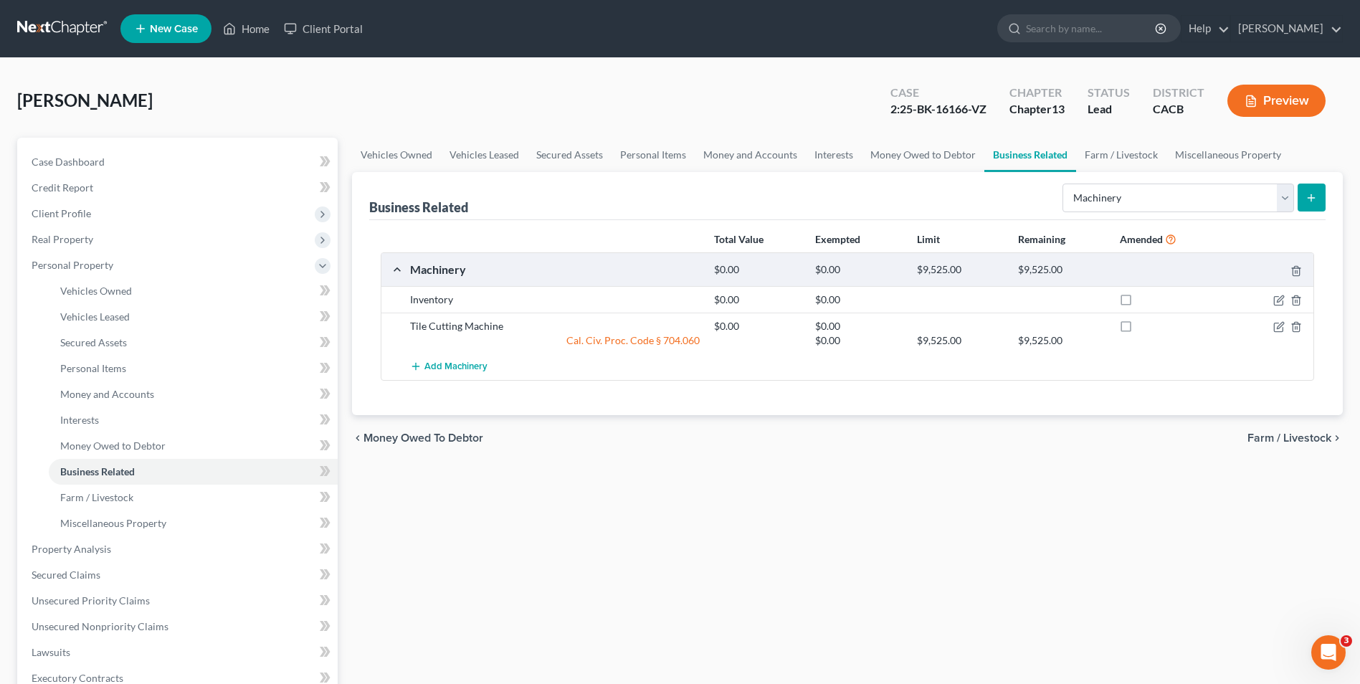
click at [464, 328] on div "Tile Cutting Machine" at bounding box center [555, 326] width 304 height 14
click at [1276, 327] on icon "button" at bounding box center [1278, 326] width 11 height 11
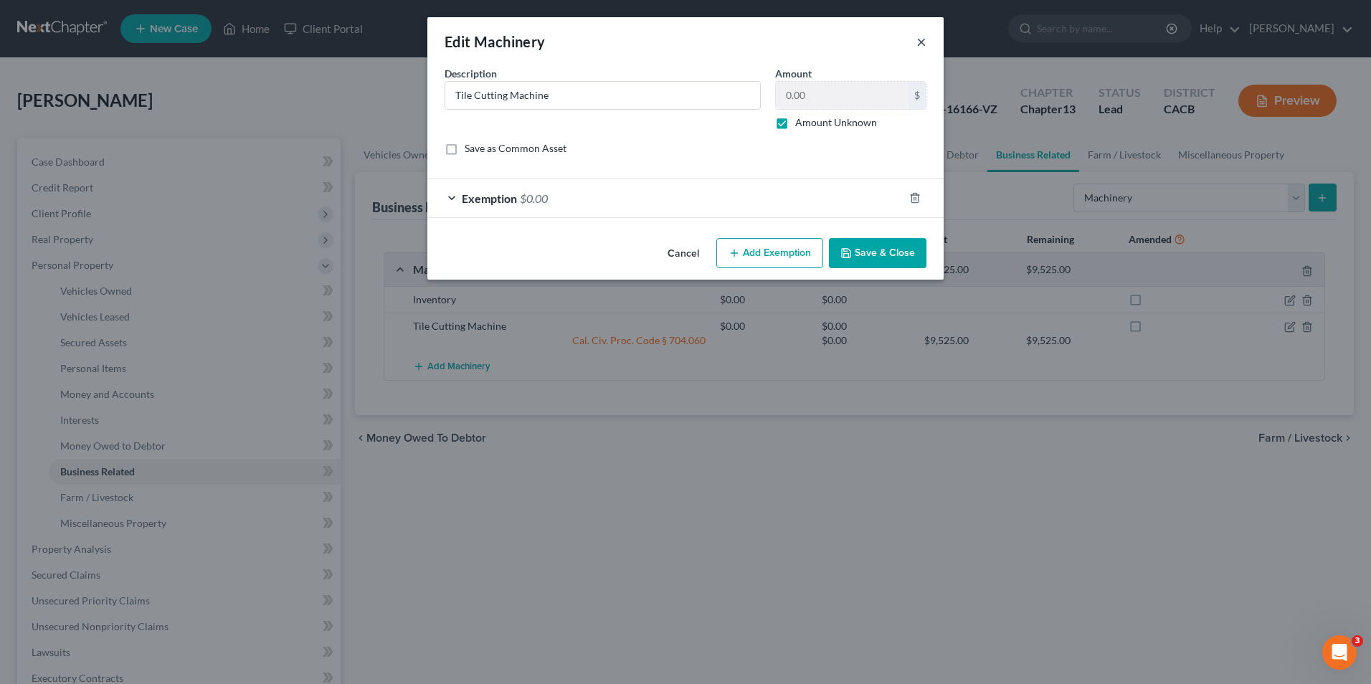
click at [923, 42] on button "×" at bounding box center [921, 41] width 10 height 17
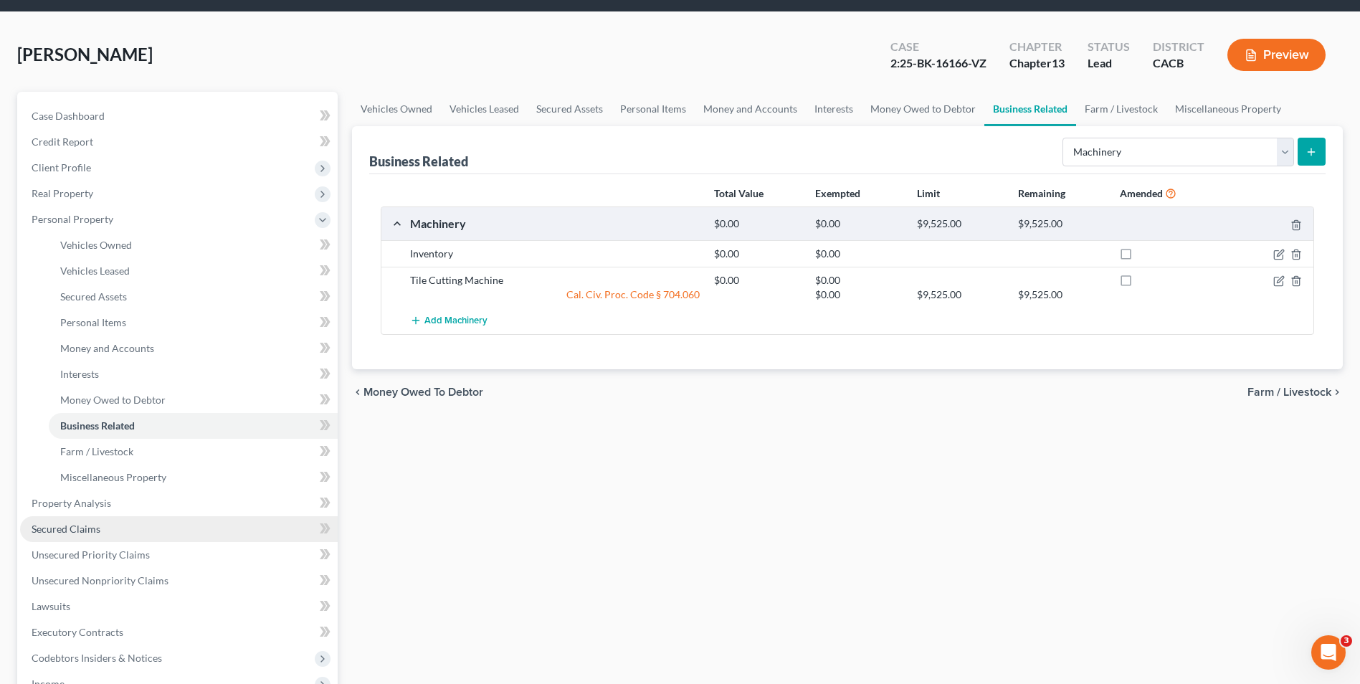
scroll to position [72, 0]
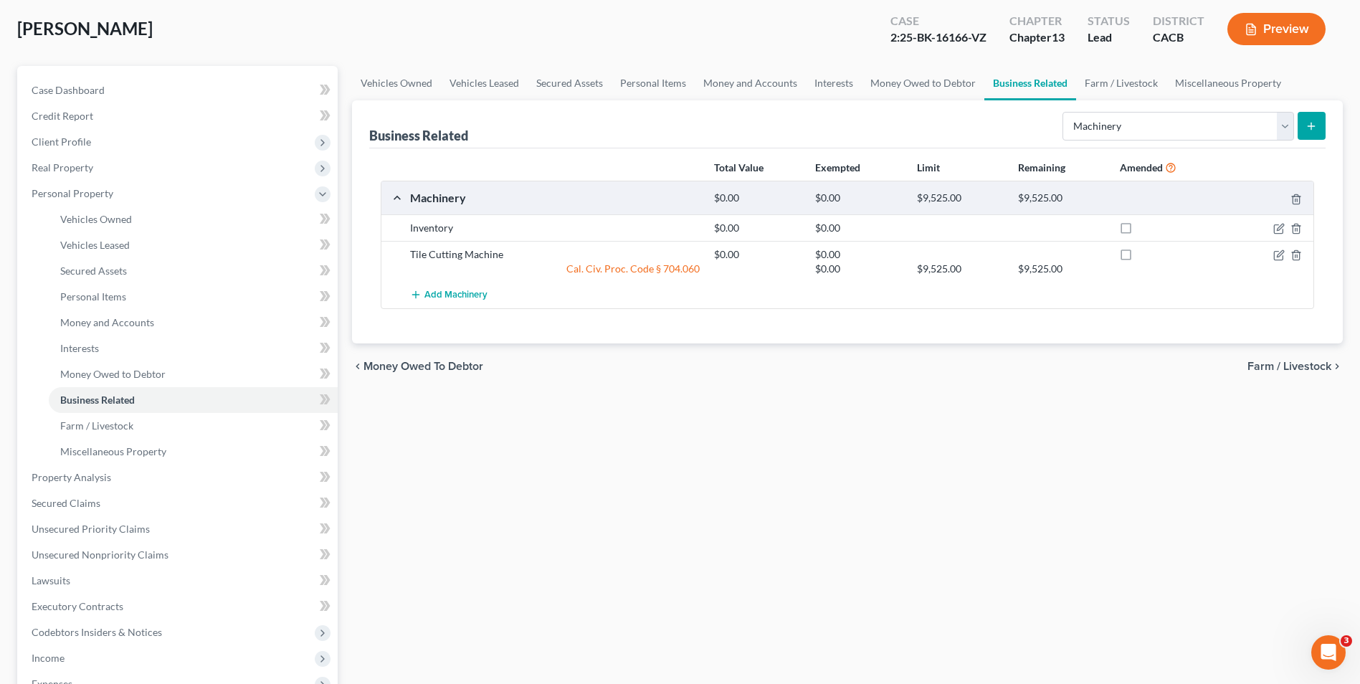
drag, startPoint x: 730, startPoint y: 519, endPoint x: 0, endPoint y: 237, distance: 782.6
click at [730, 513] on div "Vehicles Owned Vehicles Leased Secured Assets Personal Items Money and Accounts…" at bounding box center [847, 493] width 1005 height 854
click at [67, 508] on span "Secured Claims" at bounding box center [66, 503] width 69 height 12
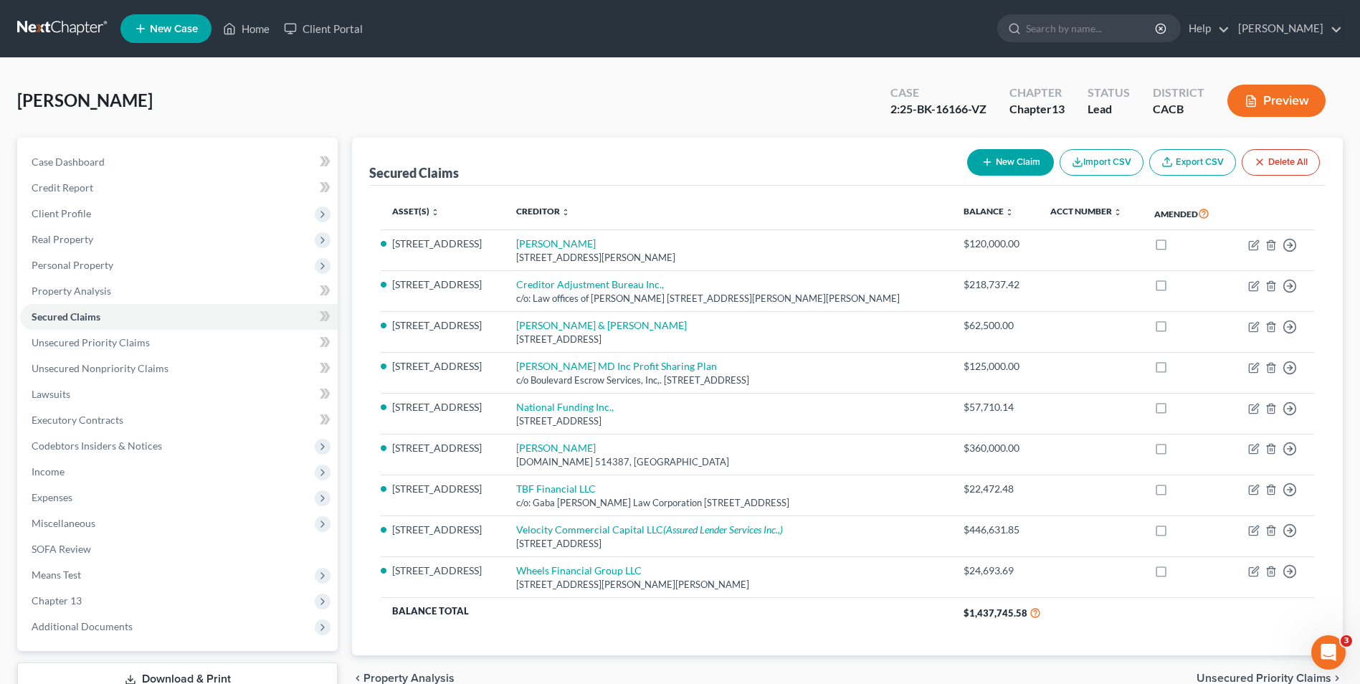
drag, startPoint x: 742, startPoint y: 132, endPoint x: 700, endPoint y: 143, distance: 43.0
click at [742, 132] on div "[PERSON_NAME] Upgraded Case 2:25-BK-16166-VZ Chapter Chapter 13 Status Lead Dis…" at bounding box center [680, 106] width 1326 height 62
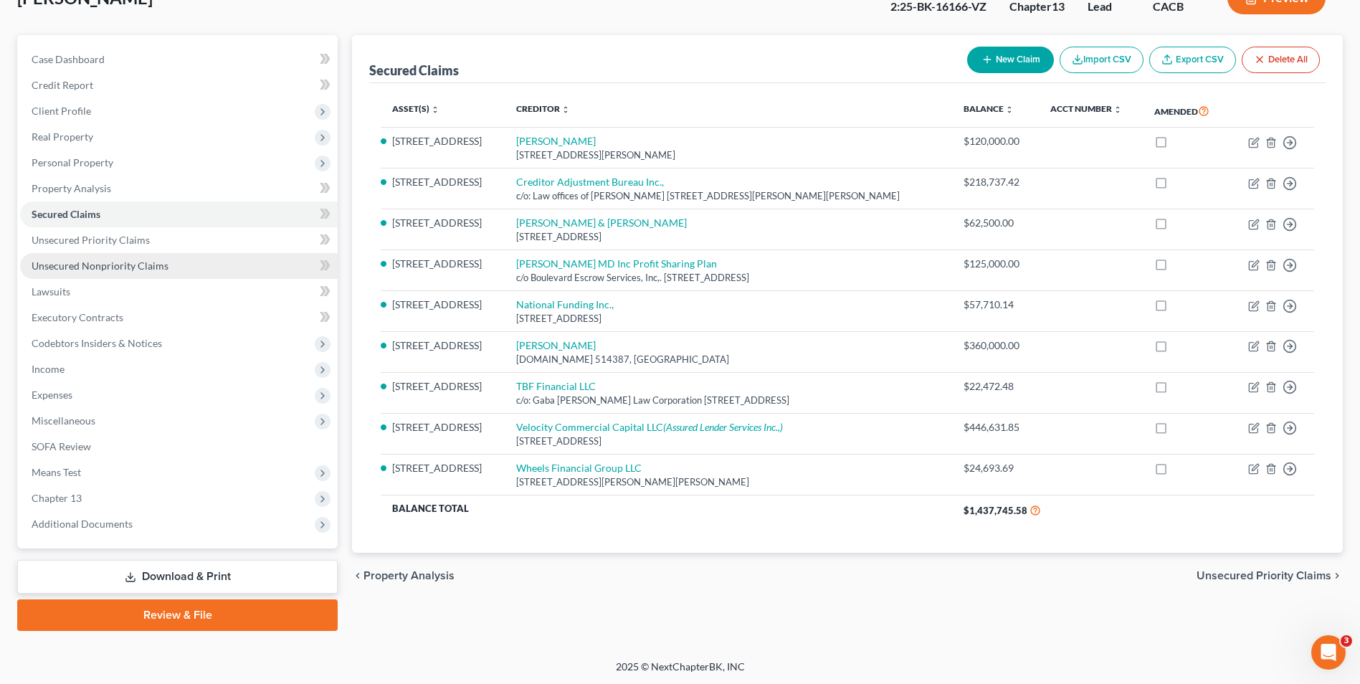
scroll to position [104, 0]
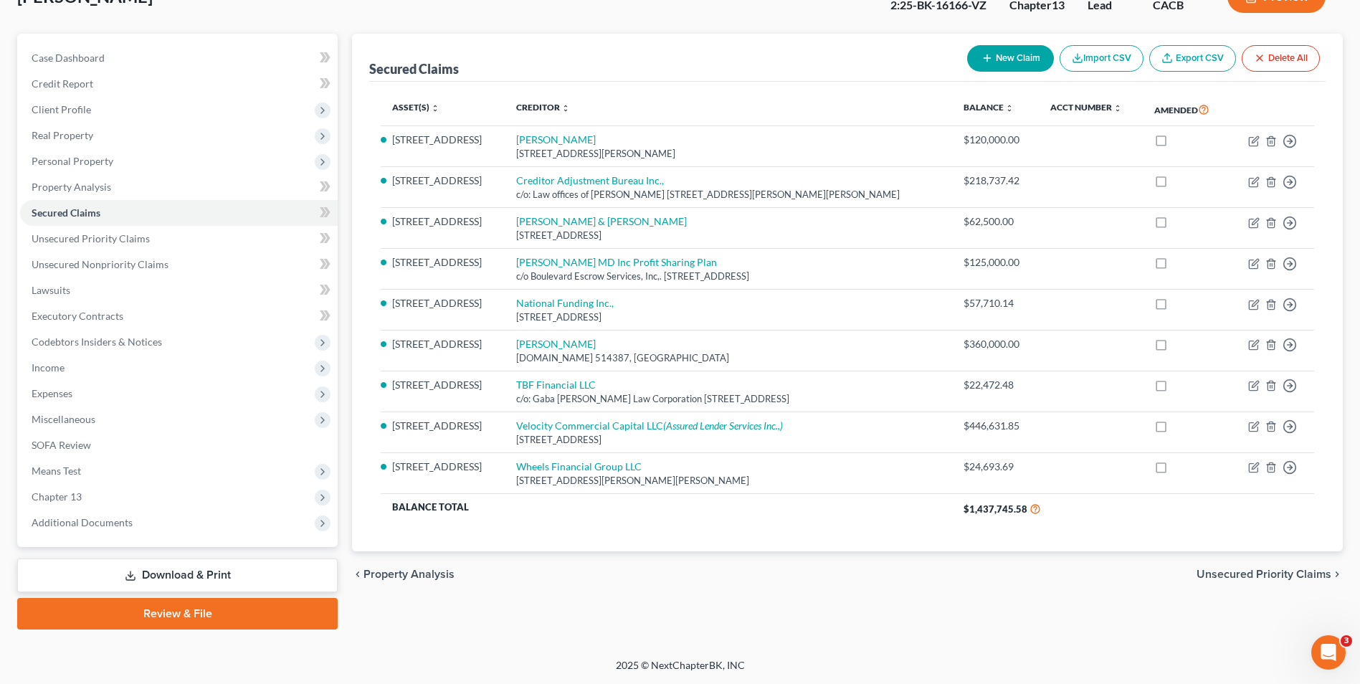
click at [185, 571] on link "Download & Print" at bounding box center [177, 576] width 320 height 34
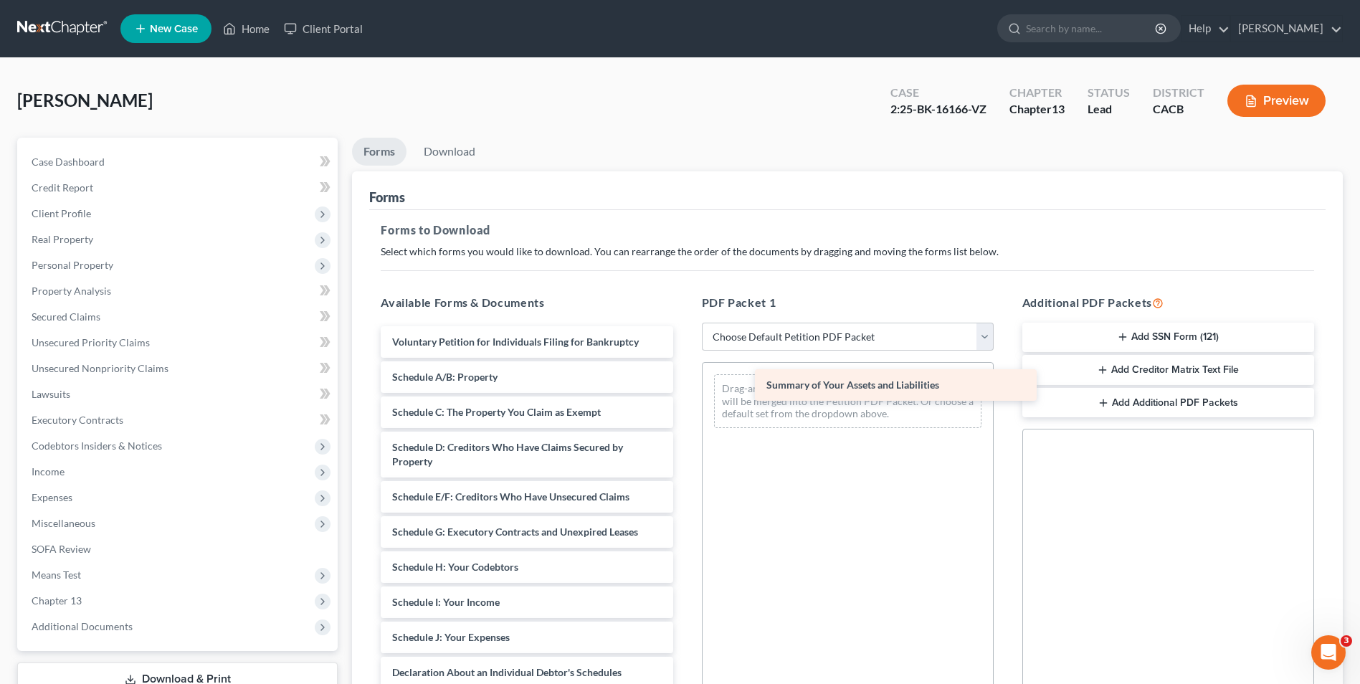
drag, startPoint x: 518, startPoint y: 377, endPoint x: 876, endPoint y: 381, distance: 357.8
click at [684, 381] on div "Summary of Your Assets and Liabilities Voluntary Petition for Individuals Filin…" at bounding box center [526, 627] width 315 height 602
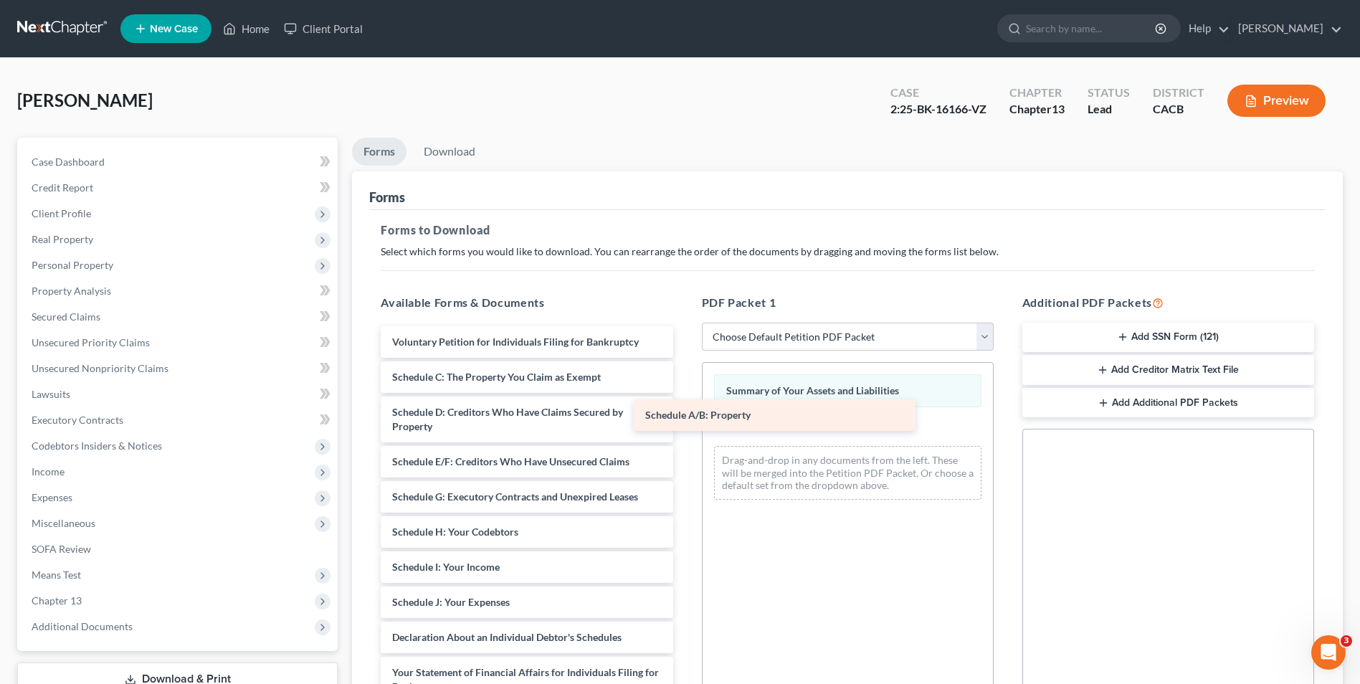
drag, startPoint x: 564, startPoint y: 382, endPoint x: 814, endPoint y: 421, distance: 253.2
click at [684, 421] on div "Schedule A/B: Property Voluntary Petition for Individuals Filing for Bankruptcy…" at bounding box center [526, 609] width 315 height 566
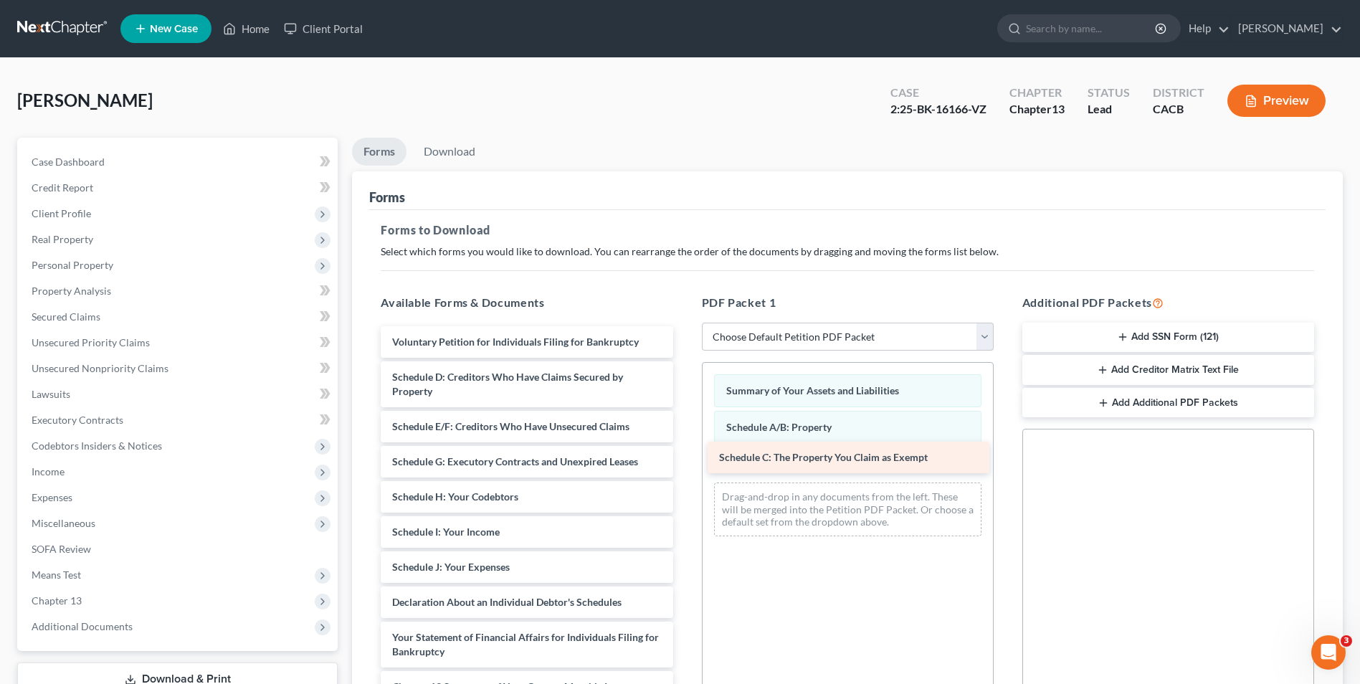
drag, startPoint x: 695, startPoint y: 434, endPoint x: 900, endPoint y: 465, distance: 207.5
click at [684, 465] on div "Schedule C: The Property You Claim as Exempt Voluntary Petition for Individuals…" at bounding box center [526, 591] width 315 height 531
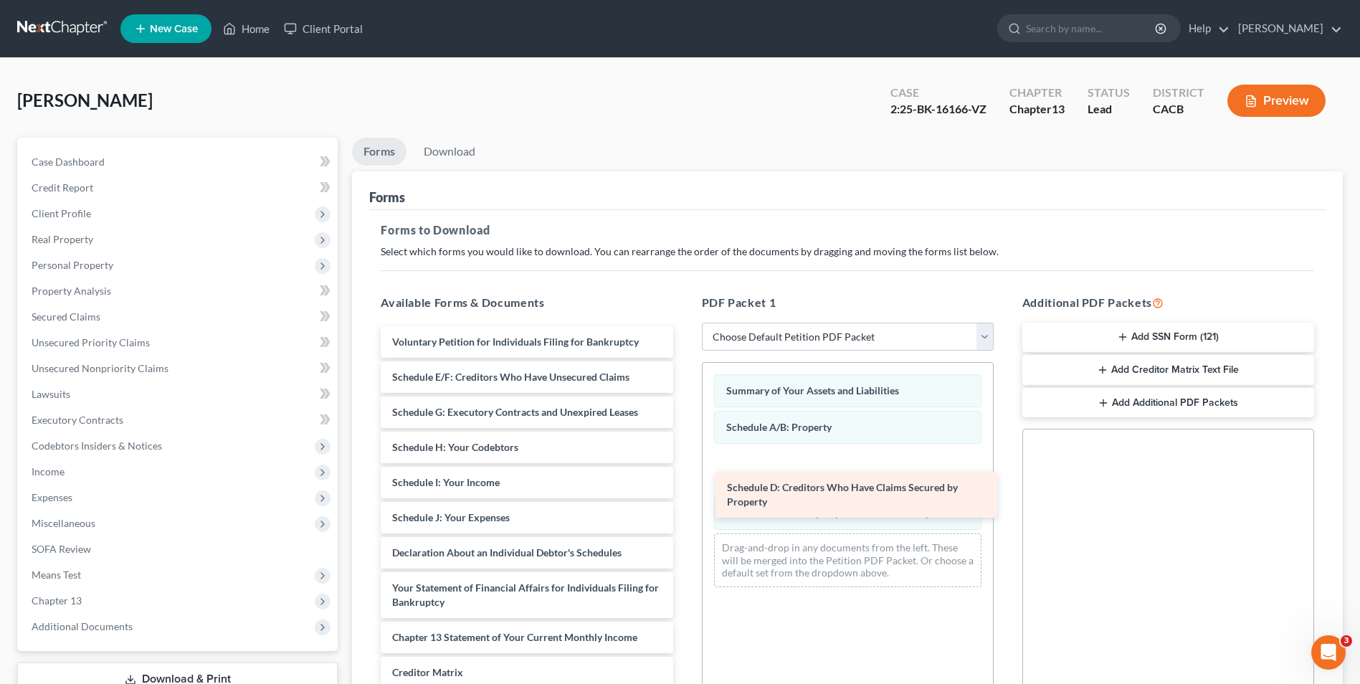
drag, startPoint x: 536, startPoint y: 389, endPoint x: 867, endPoint y: 497, distance: 347.8
click at [684, 497] on div "Schedule D: Creditors Who Have Claims Secured by Property Voluntary Petition fo…" at bounding box center [526, 567] width 315 height 482
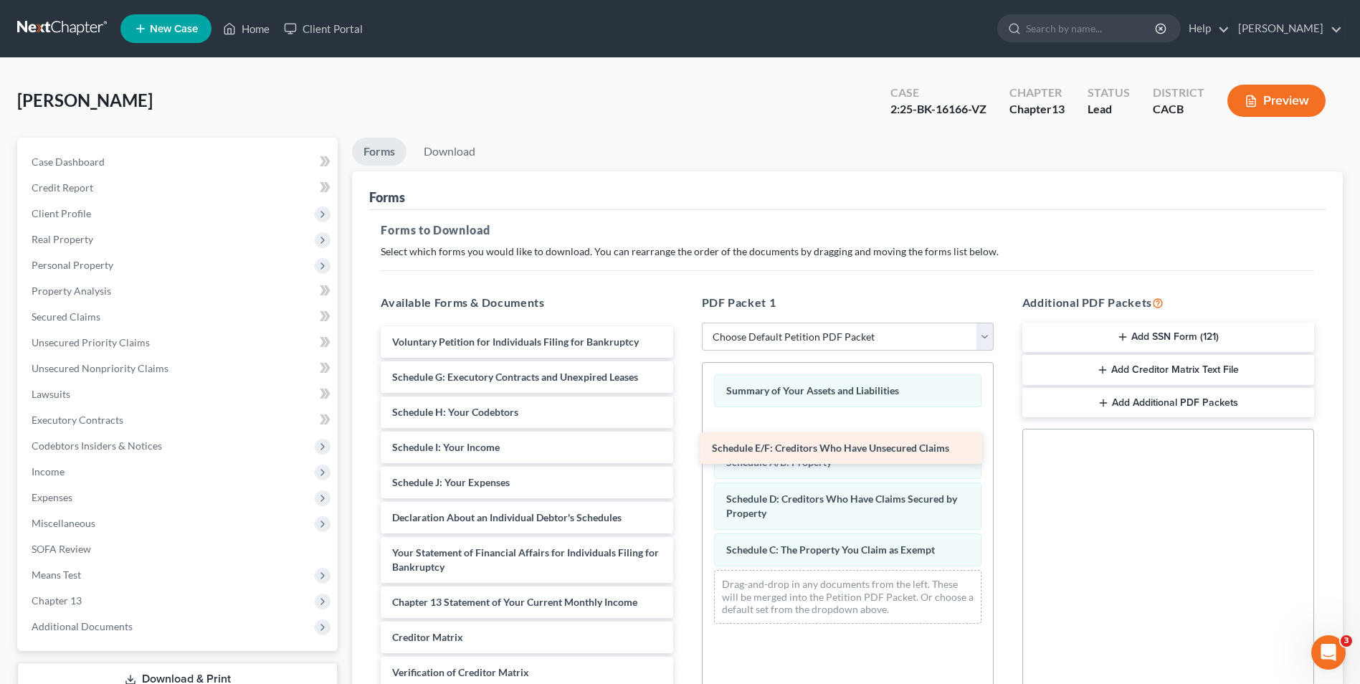
drag, startPoint x: 554, startPoint y: 375, endPoint x: 874, endPoint y: 446, distance: 327.6
click at [684, 446] on div "Schedule E/F: Creditors Who Have Unsecured Claims Voluntary Petition for Indivi…" at bounding box center [526, 549] width 315 height 447
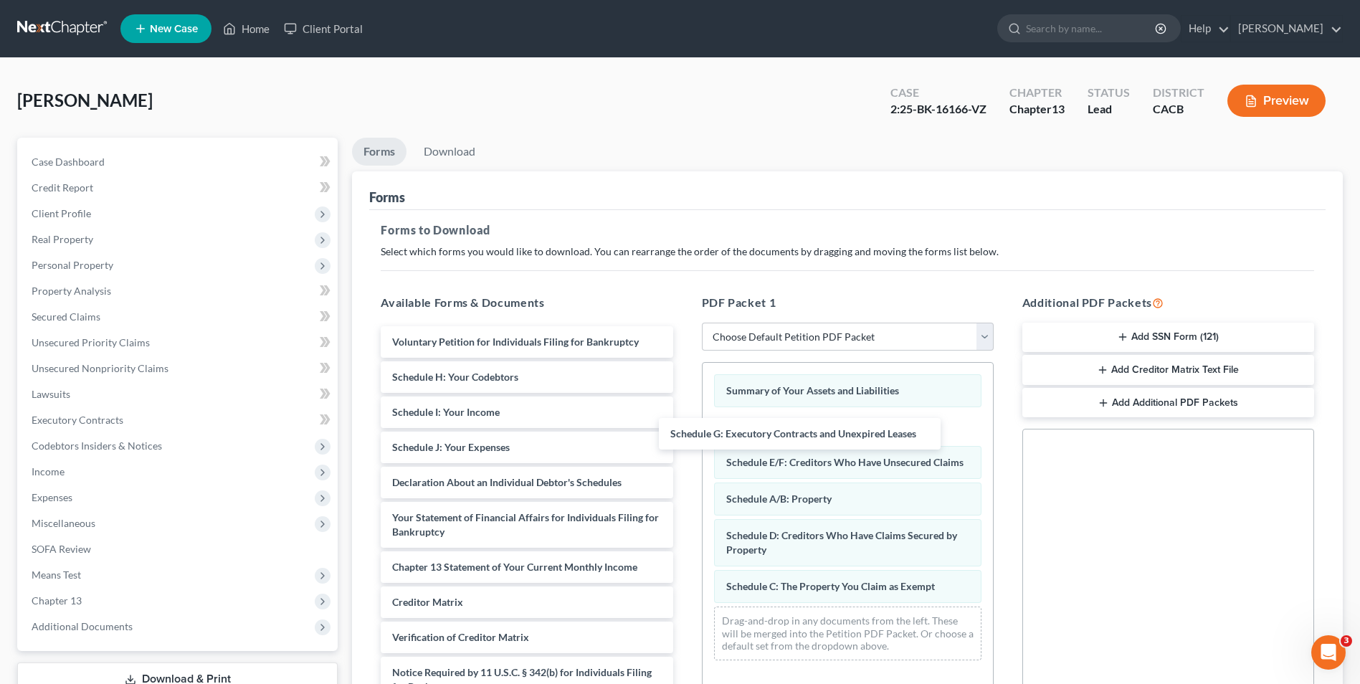
drag, startPoint x: 531, startPoint y: 374, endPoint x: 541, endPoint y: 379, distance: 11.2
click at [684, 430] on div "Schedule G: Executory Contracts and Unexpired Leases Voluntary Petition for Ind…" at bounding box center [526, 532] width 315 height 412
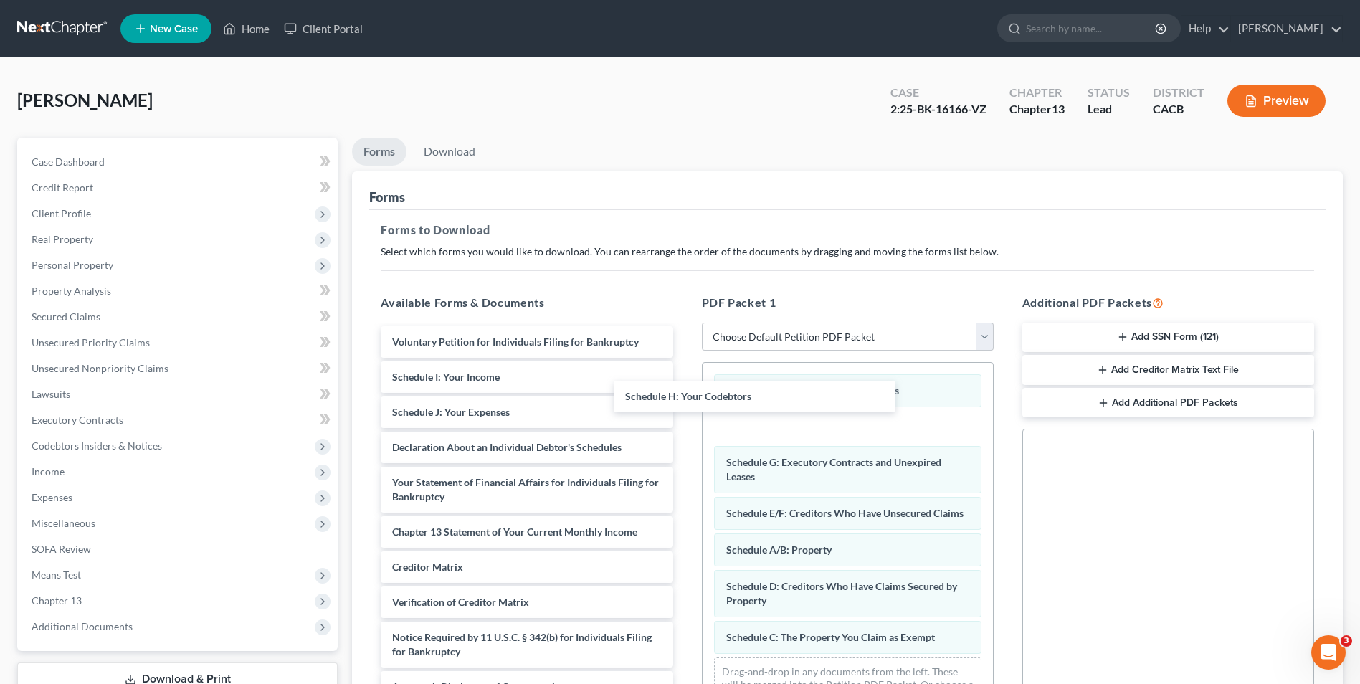
click at [684, 402] on div "Schedule H: Your Codebtors Voluntary Petition for Individuals Filing for Bankru…" at bounding box center [526, 514] width 315 height 376
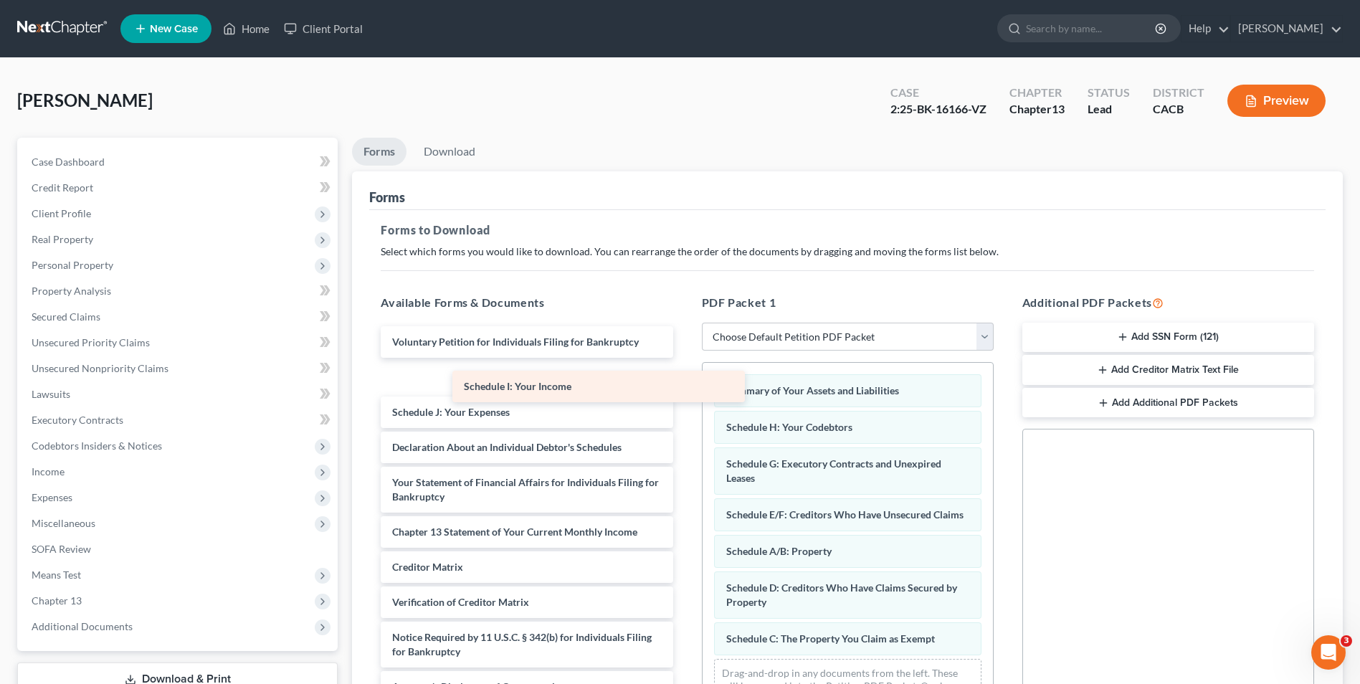
drag, startPoint x: 580, startPoint y: 386, endPoint x: 779, endPoint y: 406, distance: 199.6
click at [684, 406] on div "Schedule I: Your Income Voluntary Petition for Individuals Filing for Bankruptc…" at bounding box center [526, 514] width 315 height 376
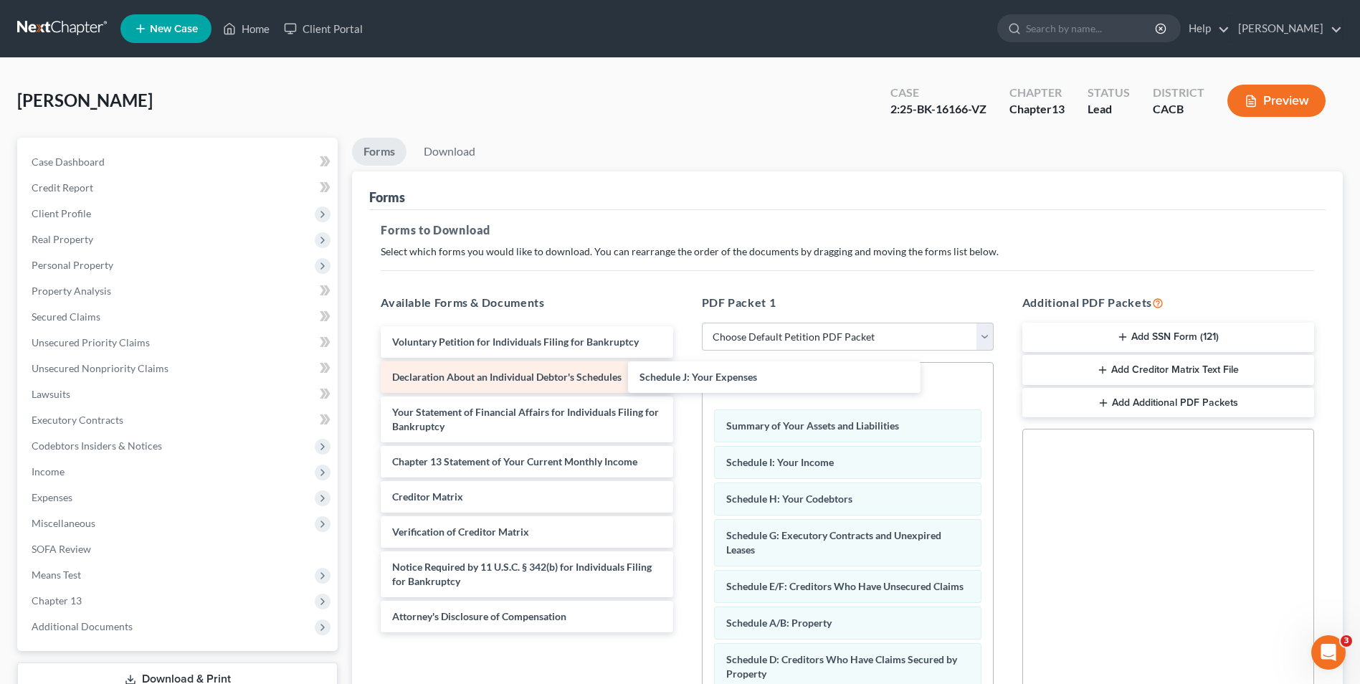
drag, startPoint x: 558, startPoint y: 384, endPoint x: 569, endPoint y: 380, distance: 12.0
click at [684, 384] on div "Schedule J: Your Expenses Voluntary Petition for Individuals Filing for Bankrup…" at bounding box center [526, 479] width 315 height 306
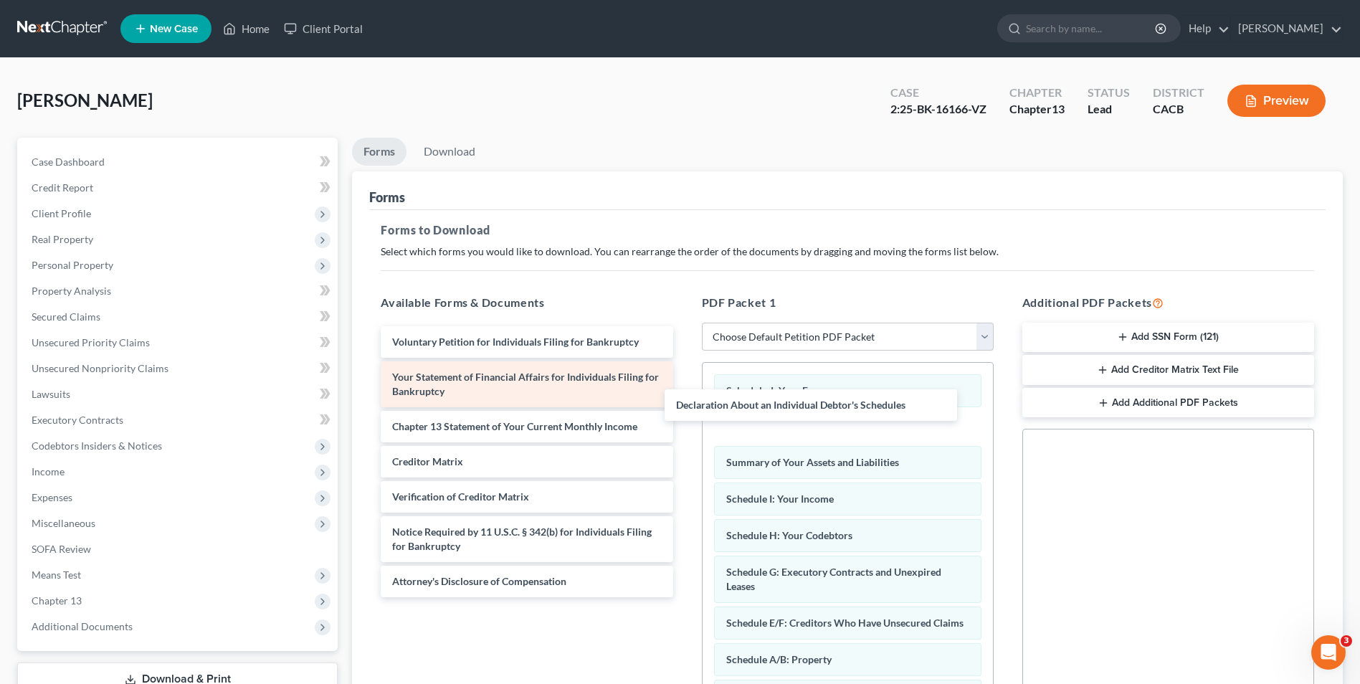
drag, startPoint x: 609, startPoint y: 376, endPoint x: 566, endPoint y: 380, distance: 42.5
click at [684, 404] on div "Declaration About an Individual Debtor's Schedules Voluntary Petition for Indiv…" at bounding box center [526, 461] width 315 height 271
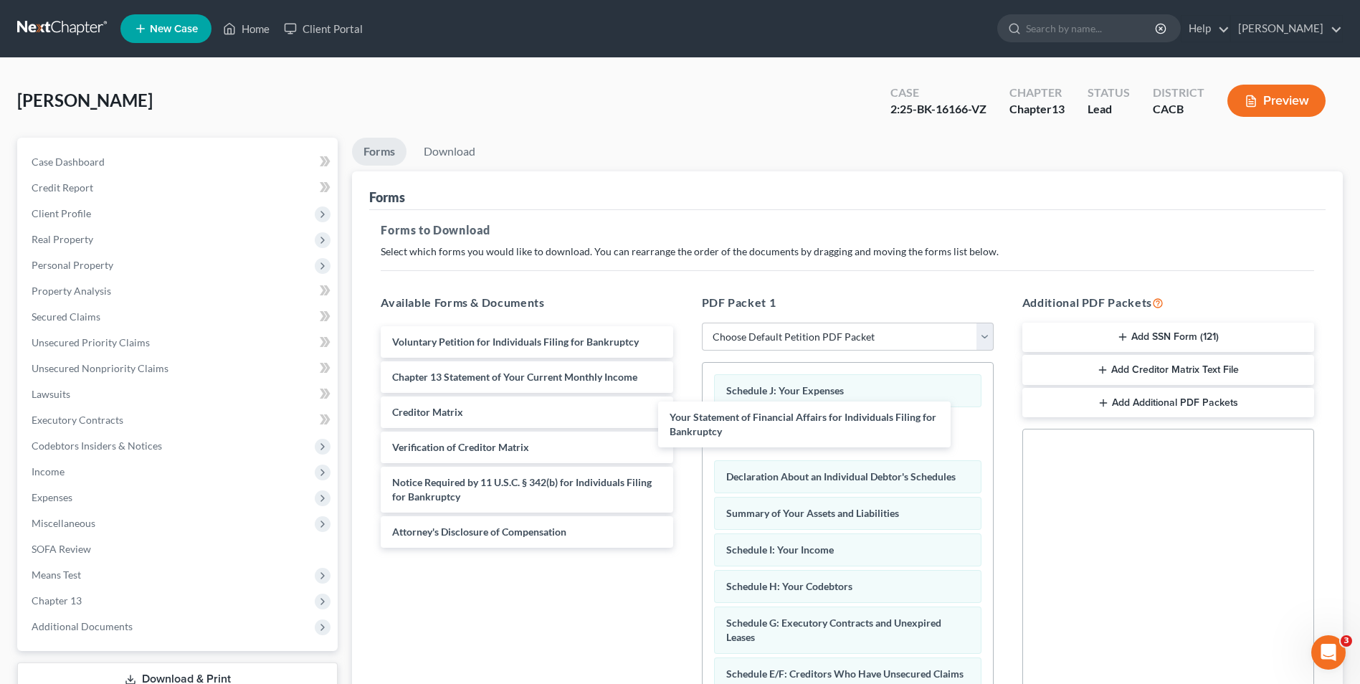
click at [684, 420] on div "Your Statement of Financial Affairs for Individuals Filing for Bankruptcy Volun…" at bounding box center [526, 437] width 315 height 222
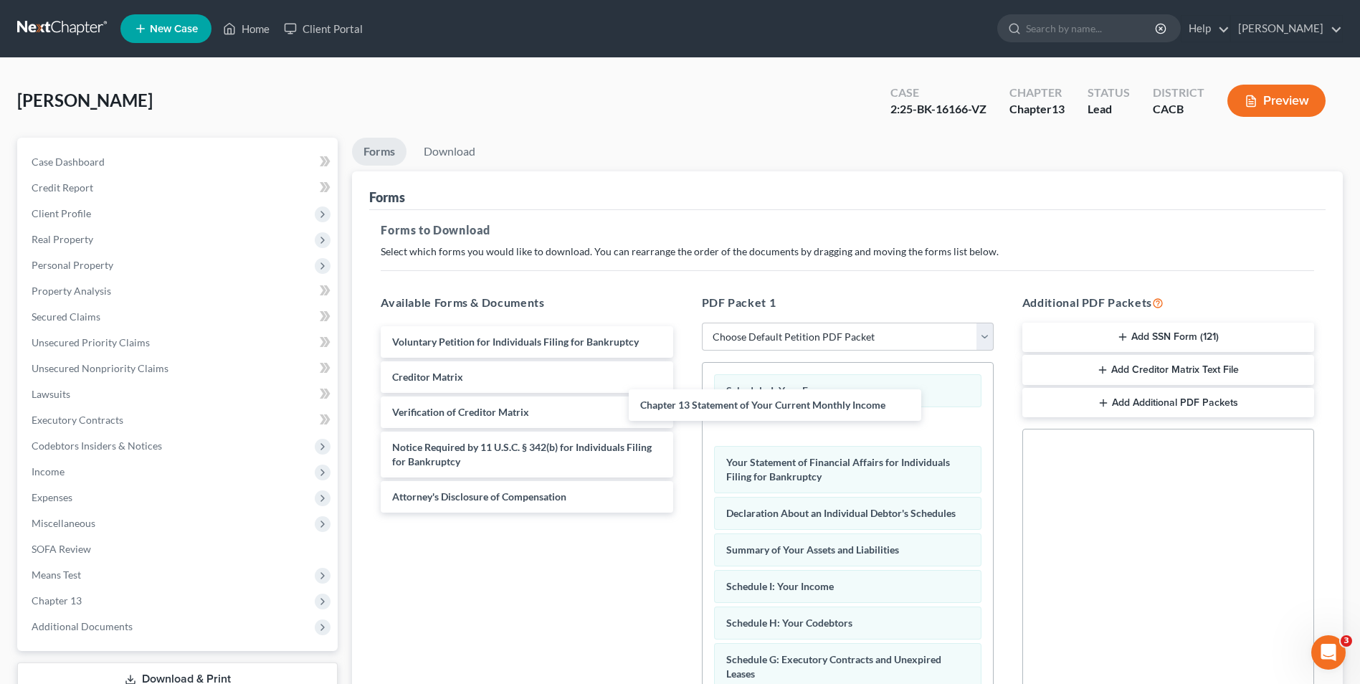
click at [684, 410] on div "Chapter 13 Statement of Your Current Monthly Income Voluntary Petition for Indi…" at bounding box center [526, 419] width 315 height 186
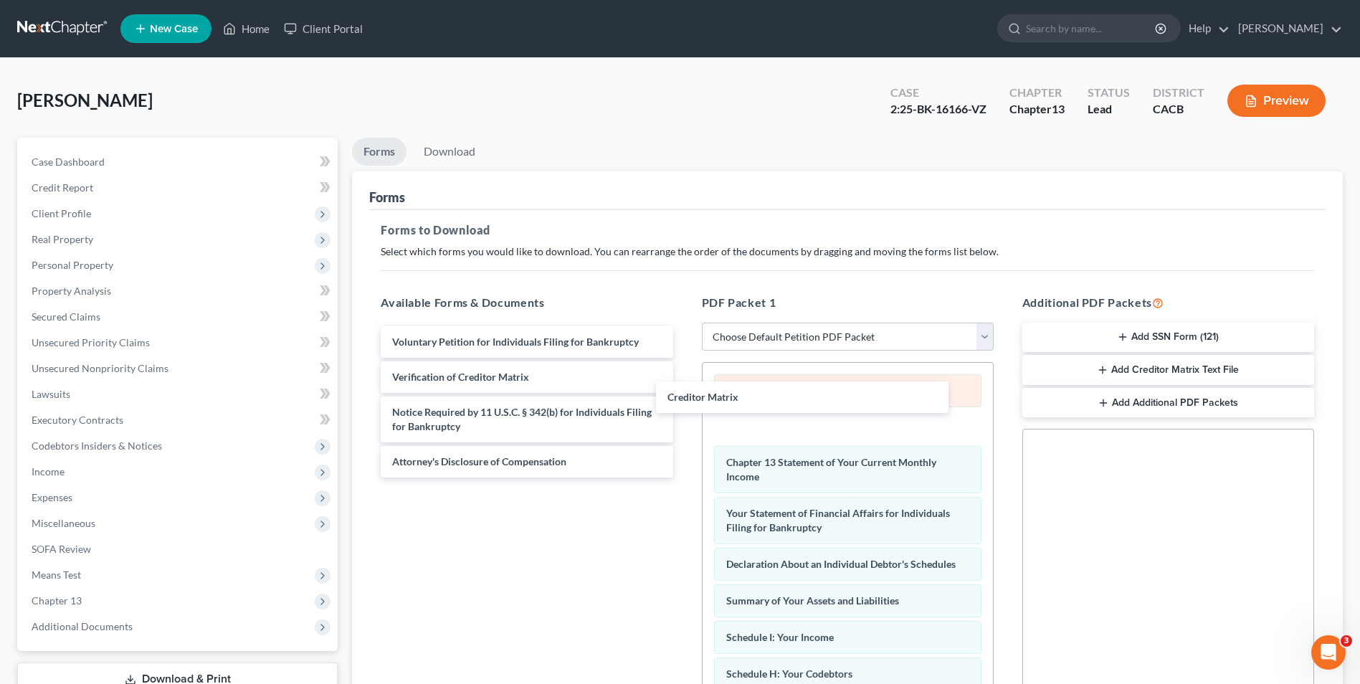
drag, startPoint x: 584, startPoint y: 387, endPoint x: 754, endPoint y: 406, distance: 171.7
click at [684, 407] on div "Creditor Matrix Voluntary Petition for Individuals Filing for Bankruptcy Credit…" at bounding box center [526, 401] width 315 height 151
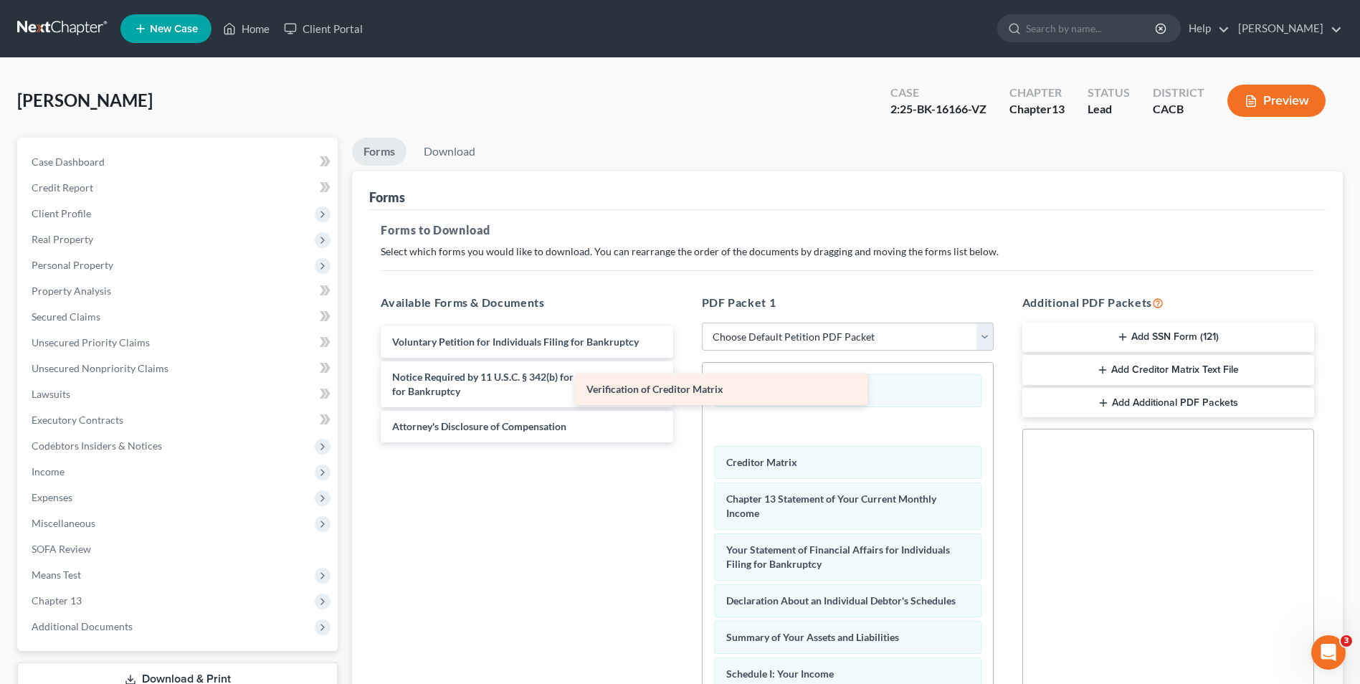
drag, startPoint x: 574, startPoint y: 391, endPoint x: 795, endPoint y: 404, distance: 221.2
click at [684, 404] on div "Verification of Creditor Matrix Voluntary Petition for Individuals Filing for B…" at bounding box center [526, 384] width 315 height 116
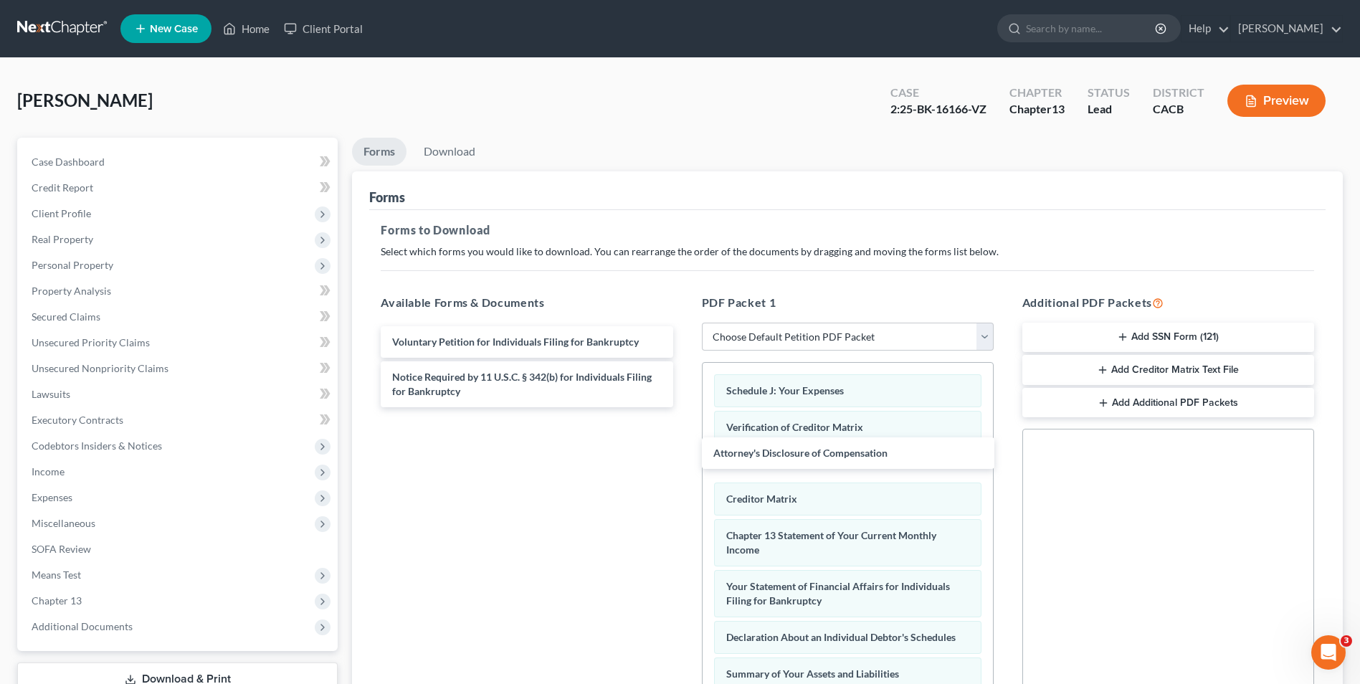
click at [684, 407] on div "Attorney's Disclosure of Compensation Voluntary Petition for Individuals Filing…" at bounding box center [526, 366] width 315 height 81
click at [1133, 373] on button "Add Creditor Matrix Text File" at bounding box center [1168, 370] width 292 height 30
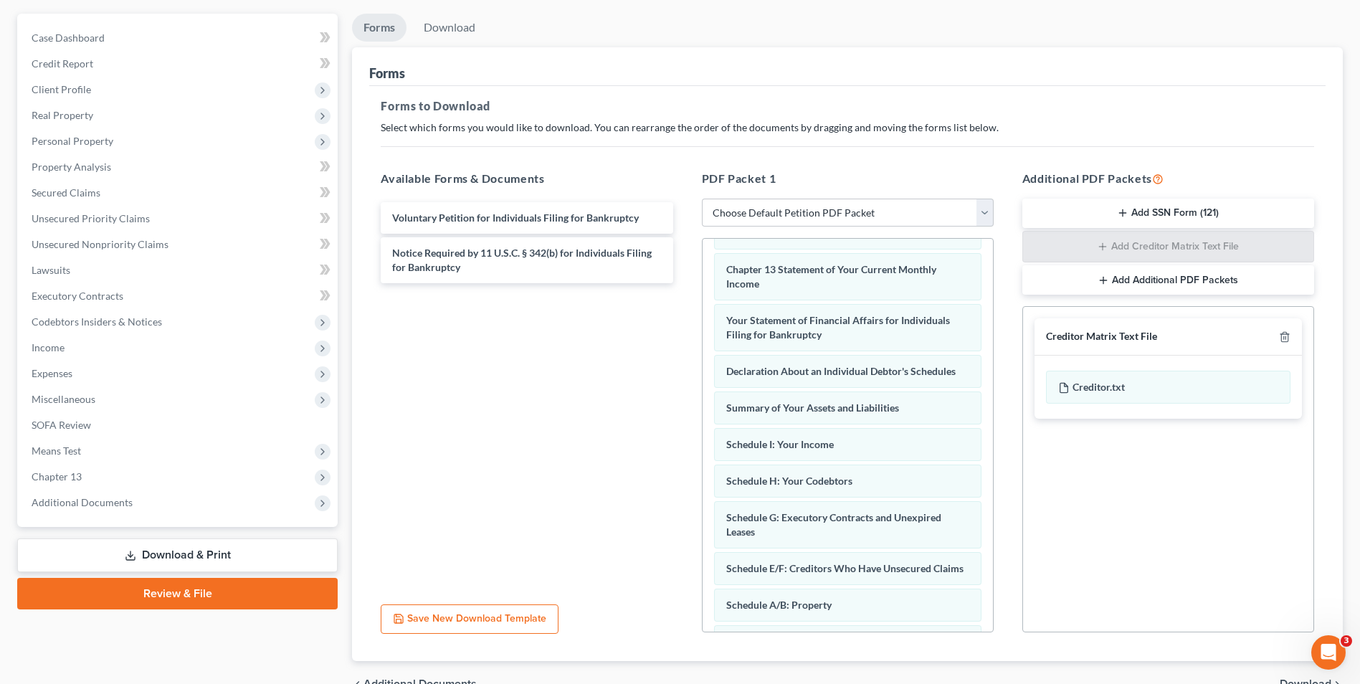
scroll to position [201, 0]
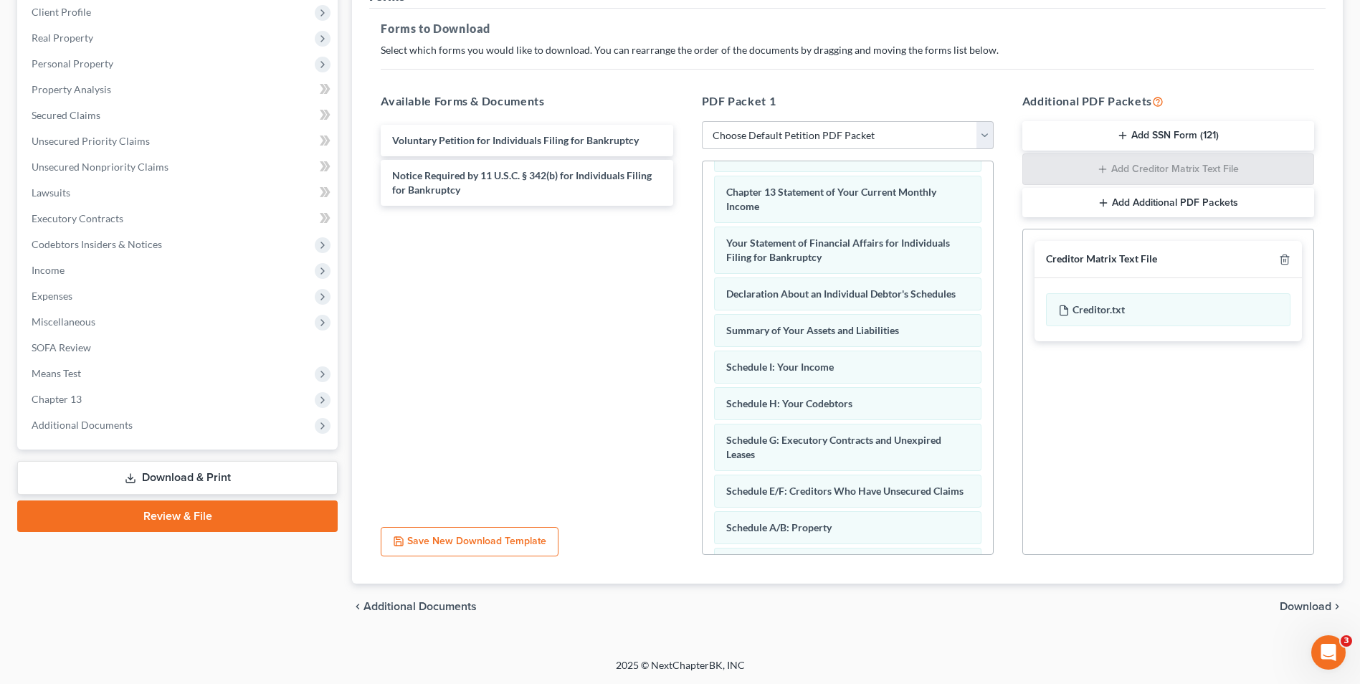
click at [196, 475] on link "Download & Print" at bounding box center [177, 478] width 320 height 34
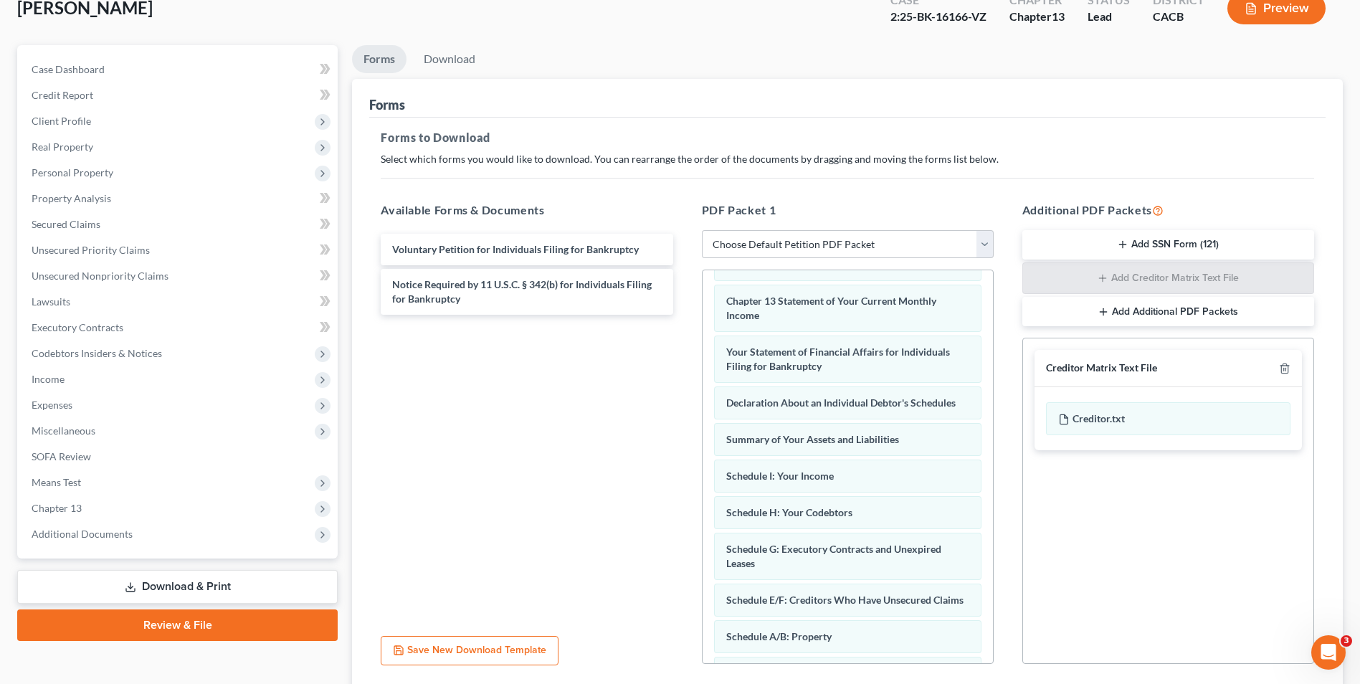
scroll to position [0, 0]
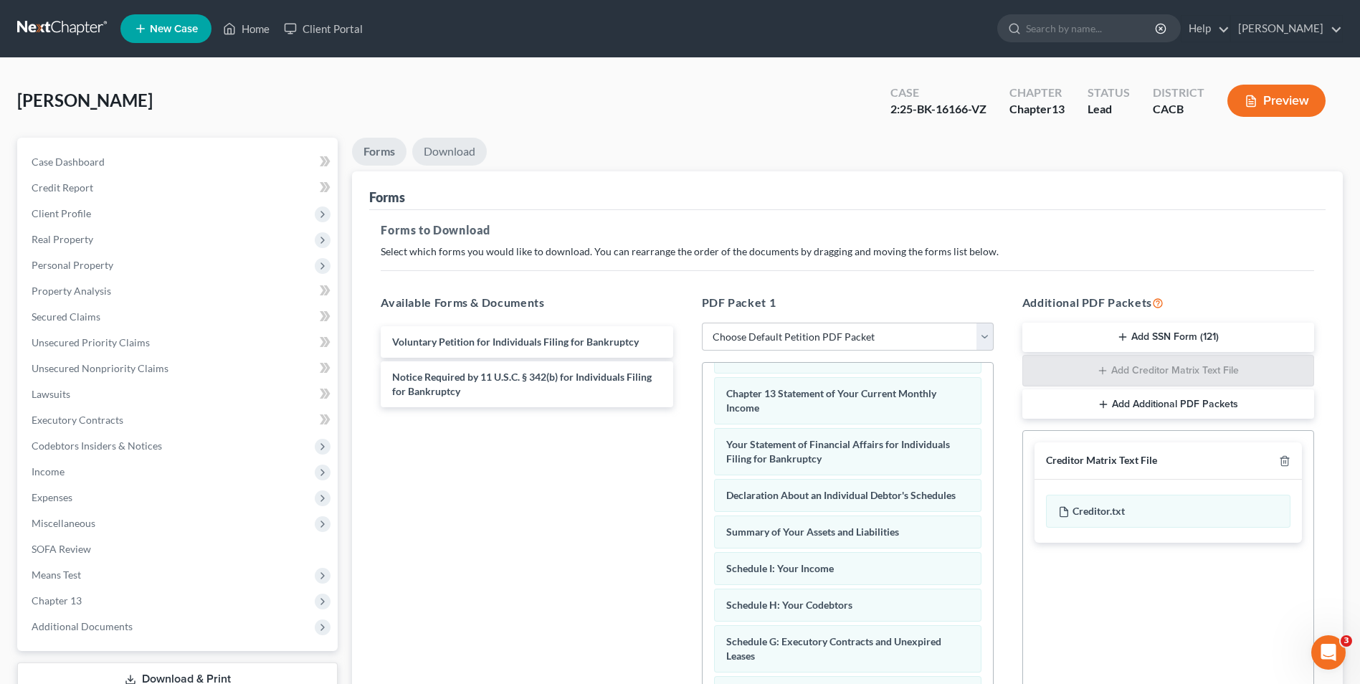
click at [446, 146] on link "Download" at bounding box center [449, 152] width 75 height 28
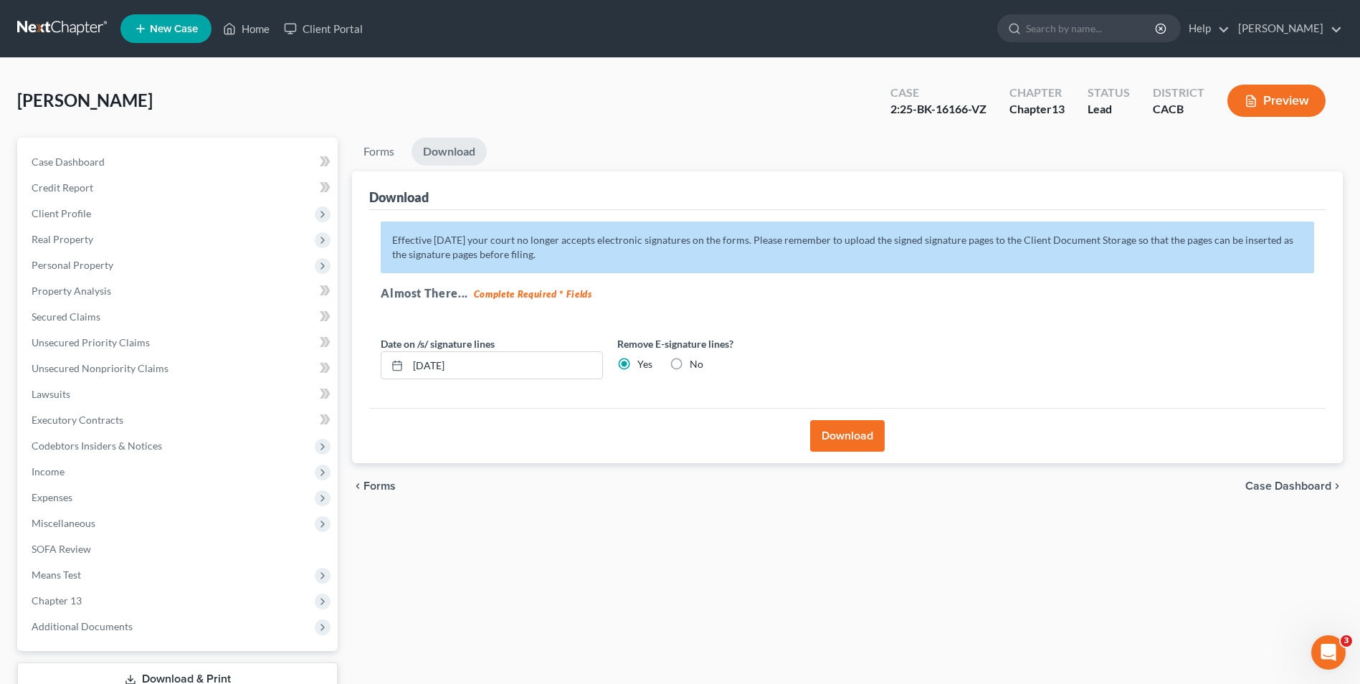
click at [845, 441] on button "Download" at bounding box center [847, 436] width 75 height 32
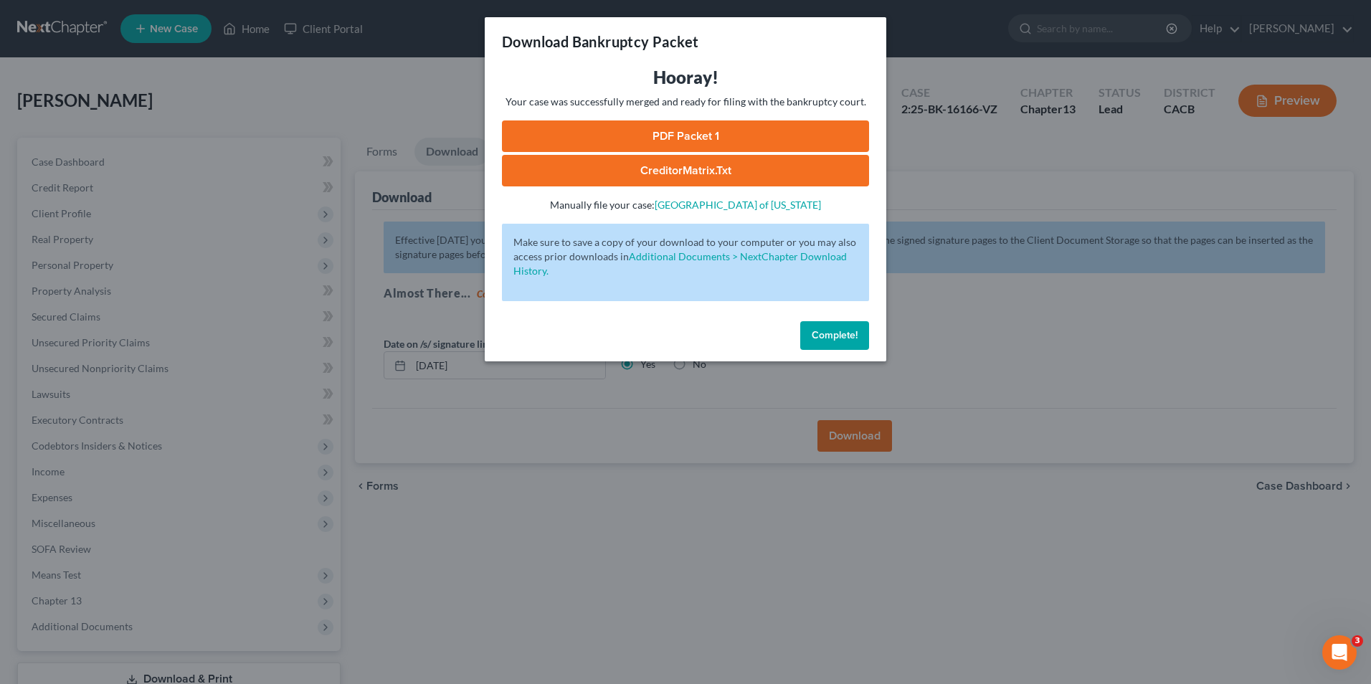
click at [690, 138] on link "PDF Packet 1" at bounding box center [685, 136] width 367 height 32
click at [829, 339] on span "Complete!" at bounding box center [835, 335] width 46 height 12
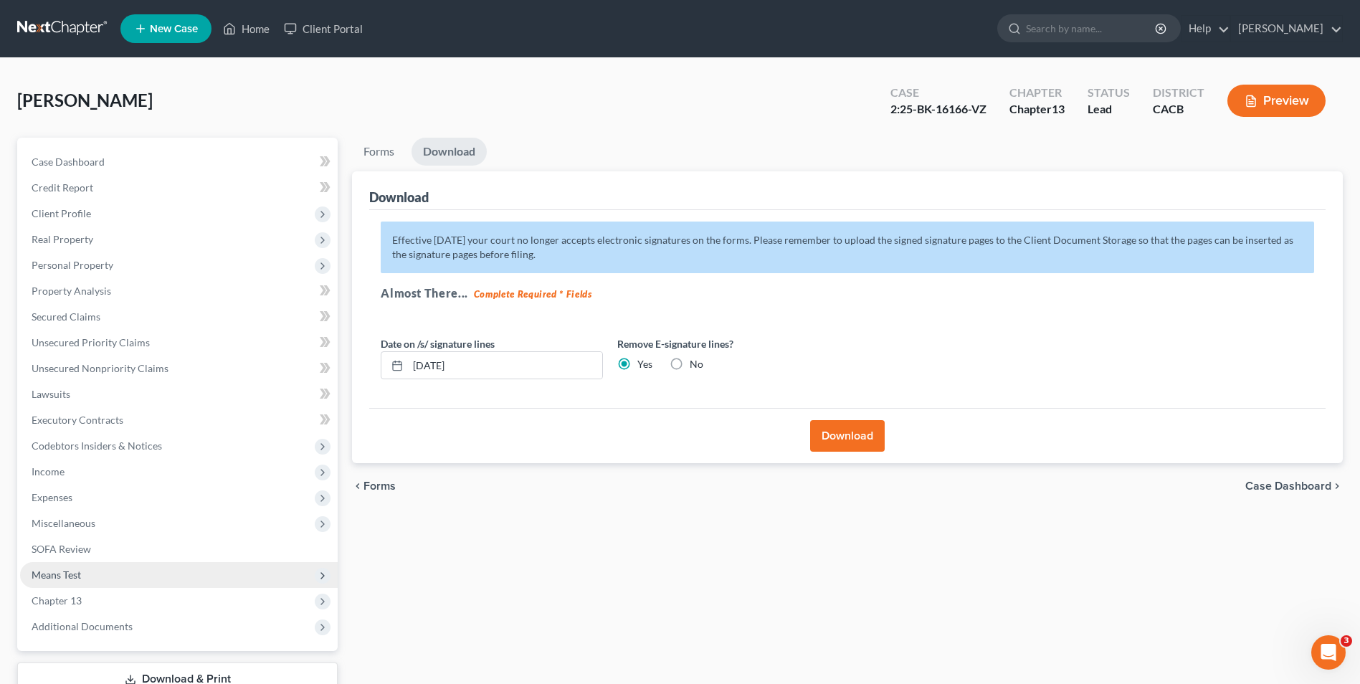
click at [74, 577] on span "Means Test" at bounding box center [56, 575] width 49 height 12
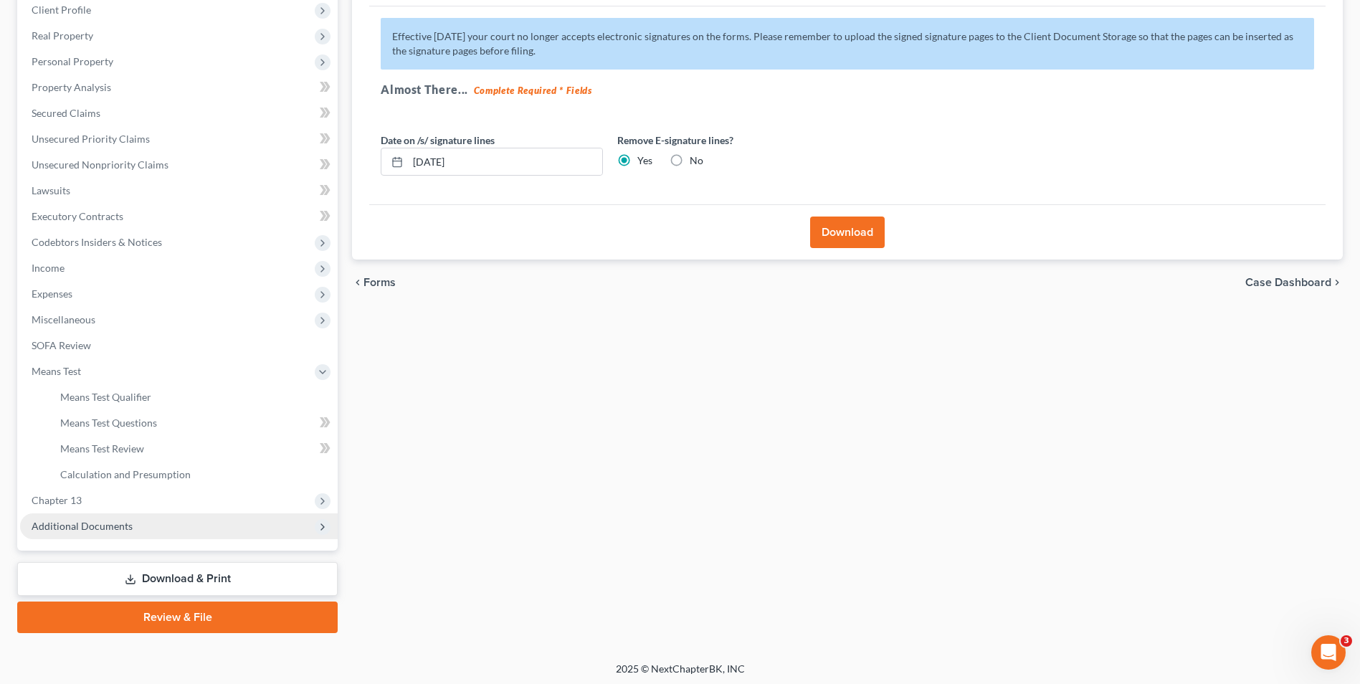
scroll to position [207, 0]
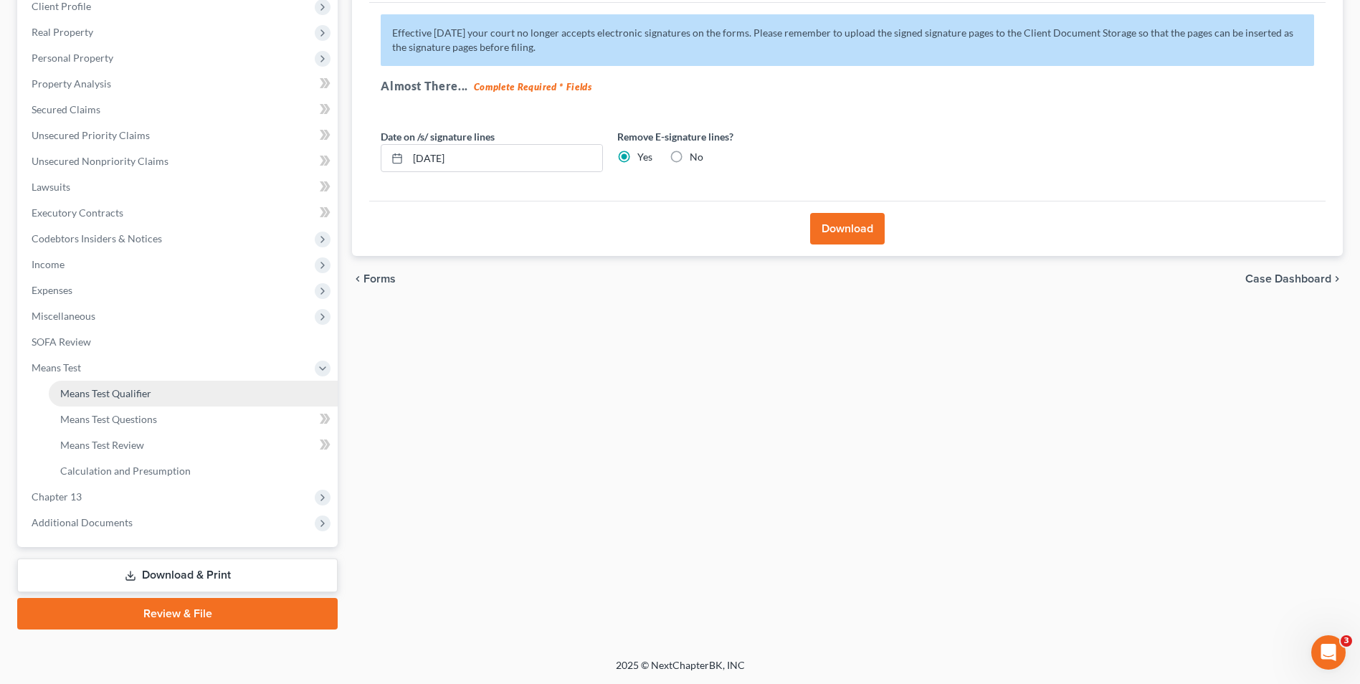
click at [92, 400] on link "Means Test Qualifier" at bounding box center [193, 394] width 289 height 26
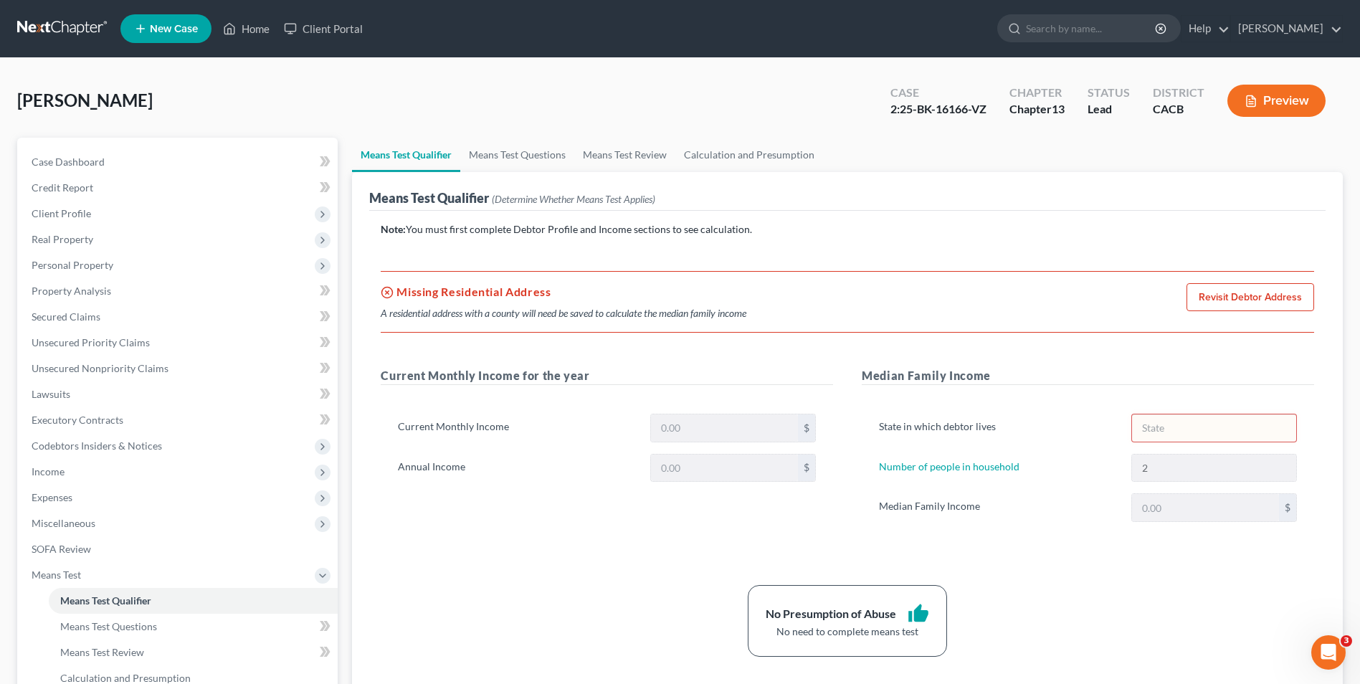
click at [1227, 301] on link "Revisit Debtor Address" at bounding box center [1251, 297] width 128 height 29
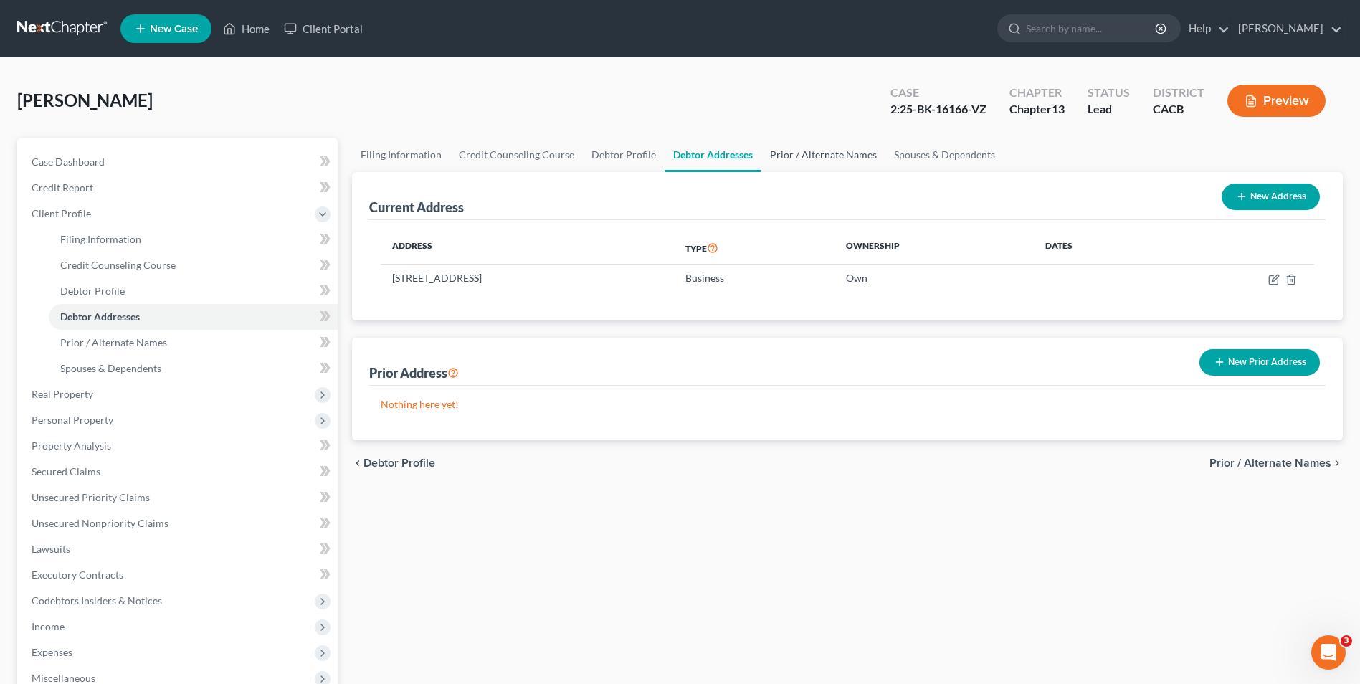
click at [799, 160] on link "Prior / Alternate Names" at bounding box center [823, 155] width 124 height 34
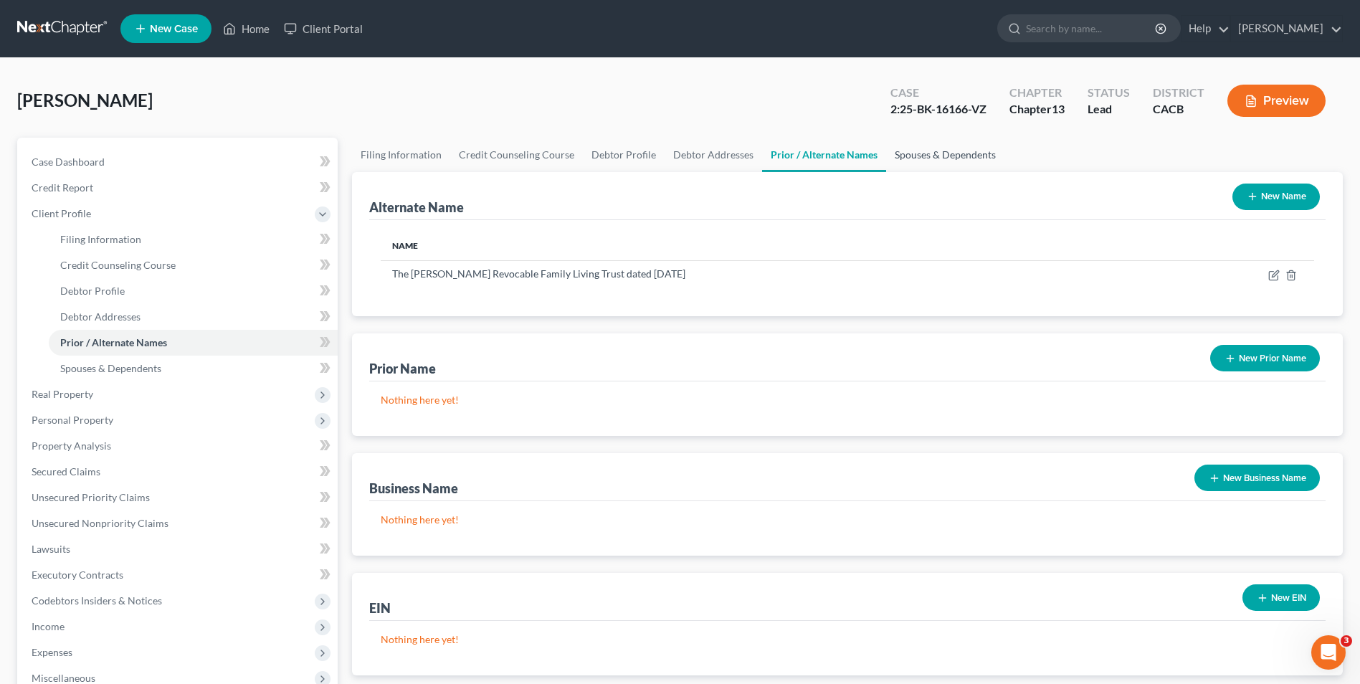
click at [942, 159] on link "Spouses & Dependents" at bounding box center [945, 155] width 118 height 34
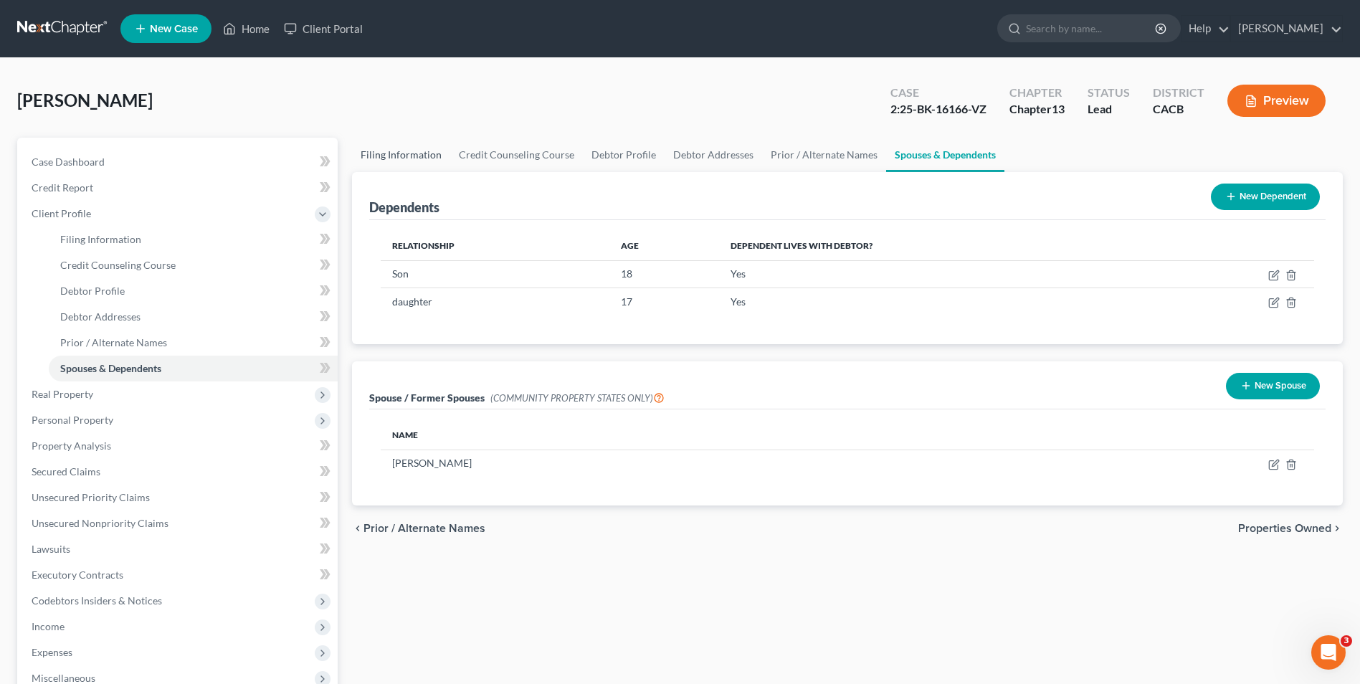
click at [401, 159] on link "Filing Information" at bounding box center [401, 155] width 98 height 34
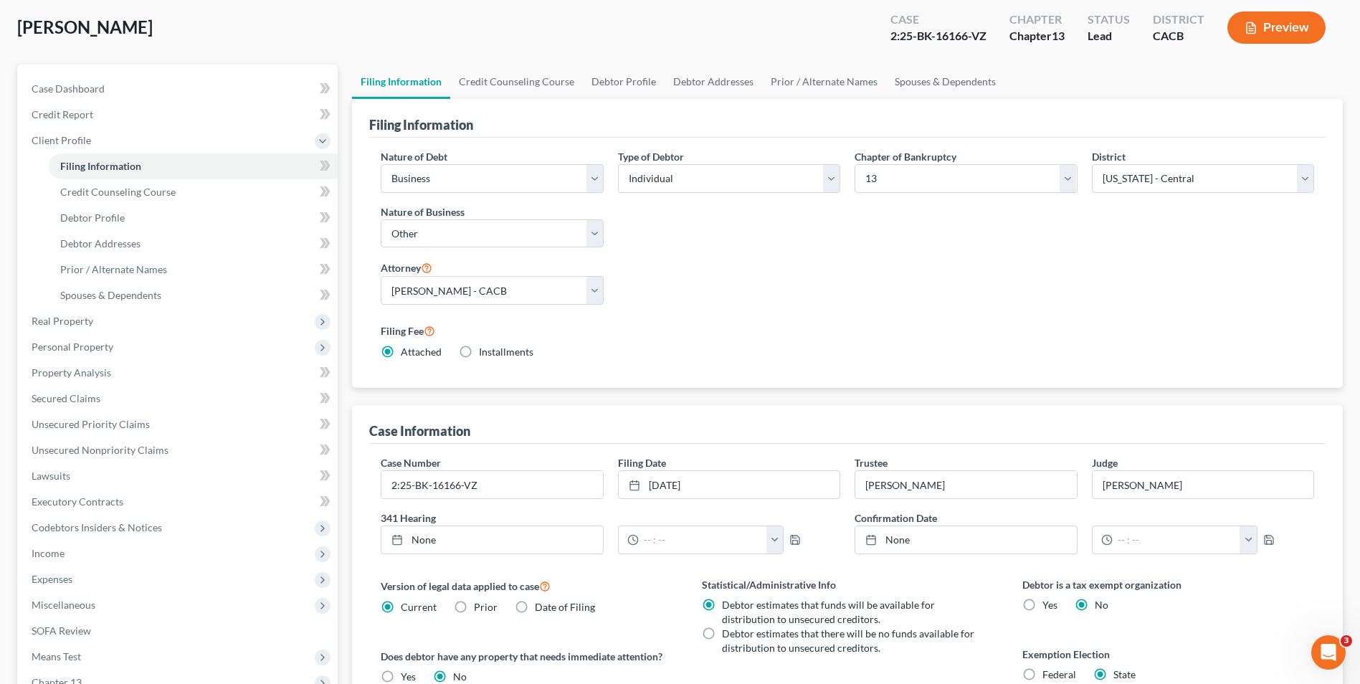
scroll to position [72, 0]
click at [508, 85] on link "Credit Counseling Course" at bounding box center [516, 83] width 133 height 34
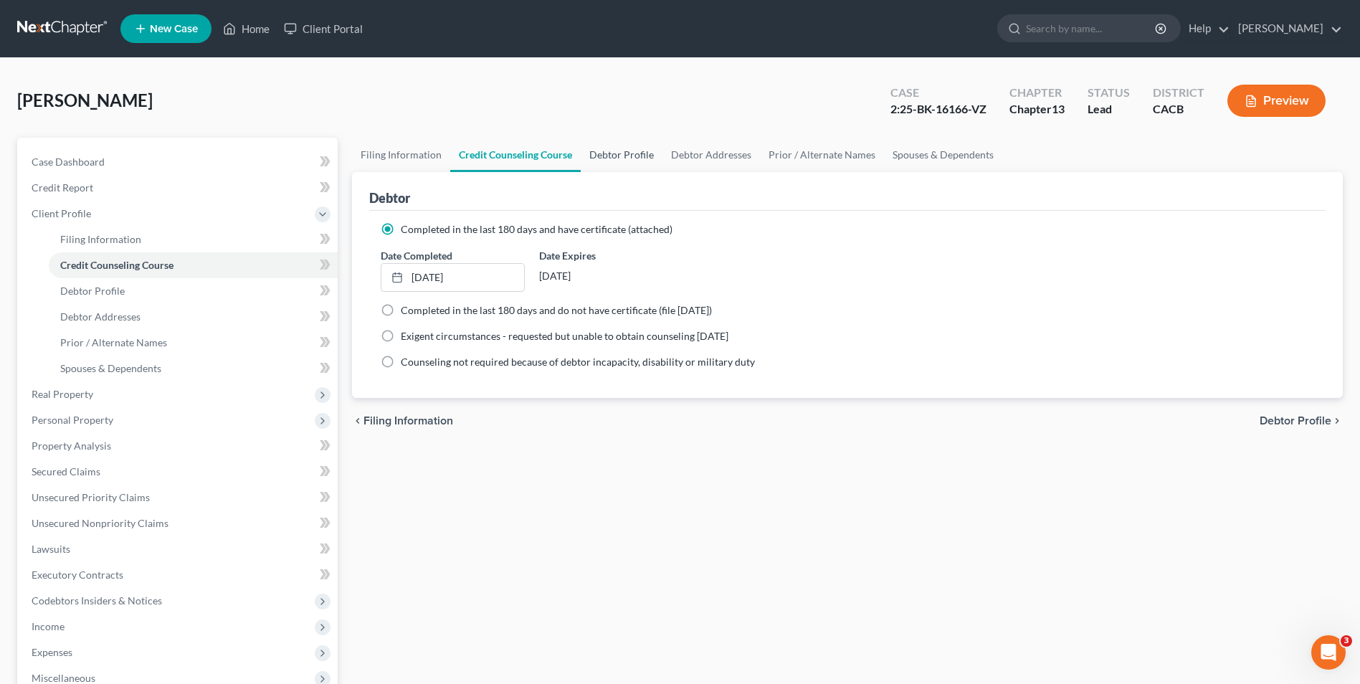
click at [635, 163] on link "Debtor Profile" at bounding box center [622, 155] width 82 height 34
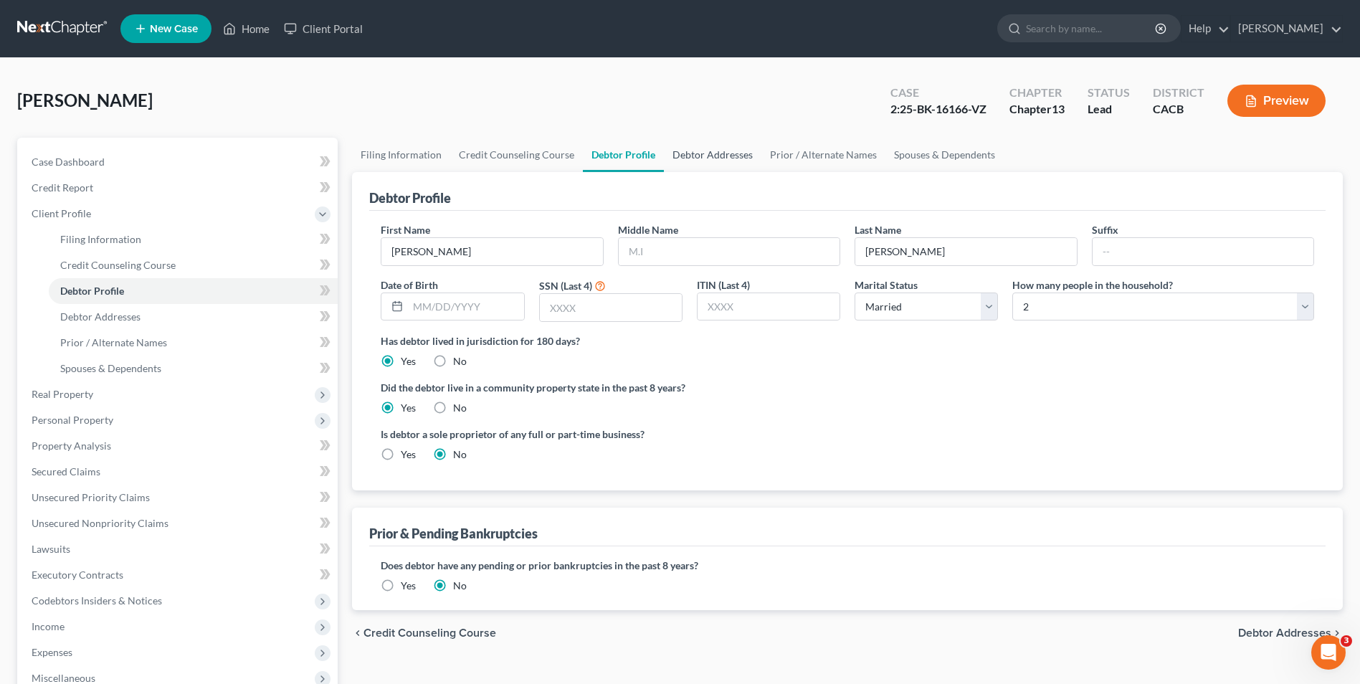
click at [726, 161] on link "Debtor Addresses" at bounding box center [713, 155] width 98 height 34
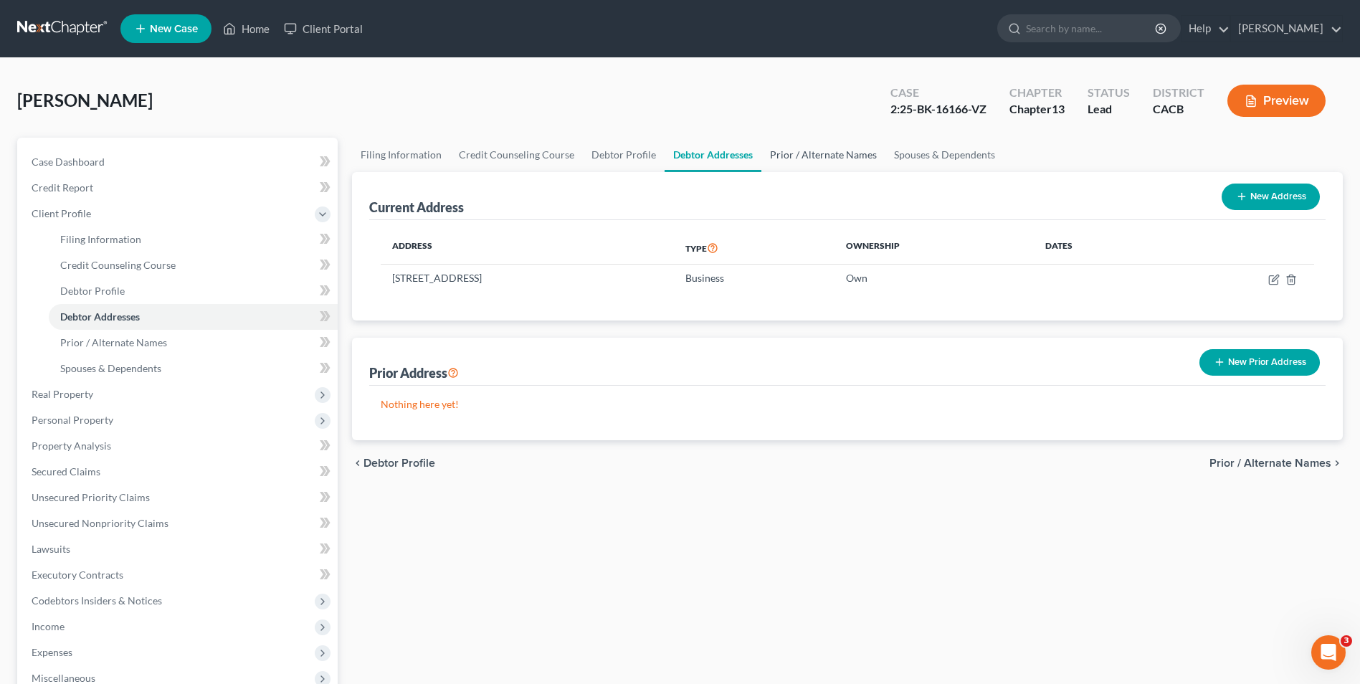
click at [812, 162] on link "Prior / Alternate Names" at bounding box center [823, 155] width 124 height 34
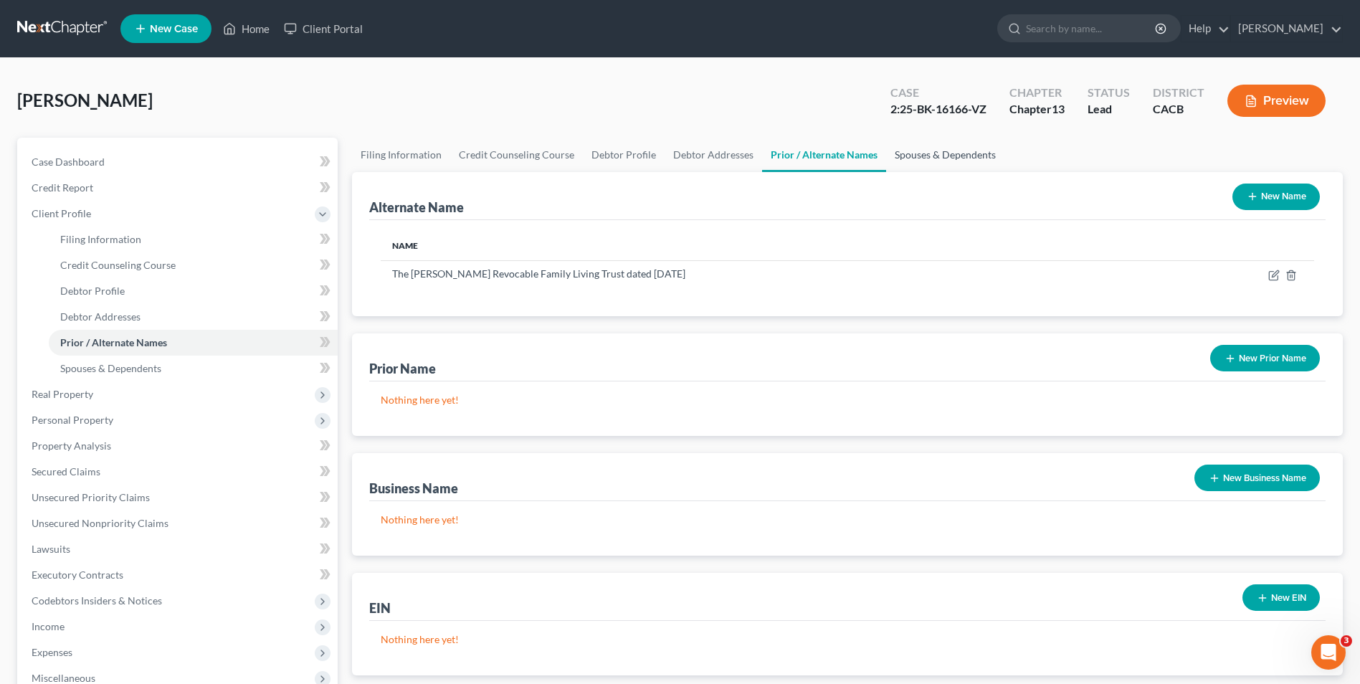
click at [956, 163] on link "Spouses & Dependents" at bounding box center [945, 155] width 118 height 34
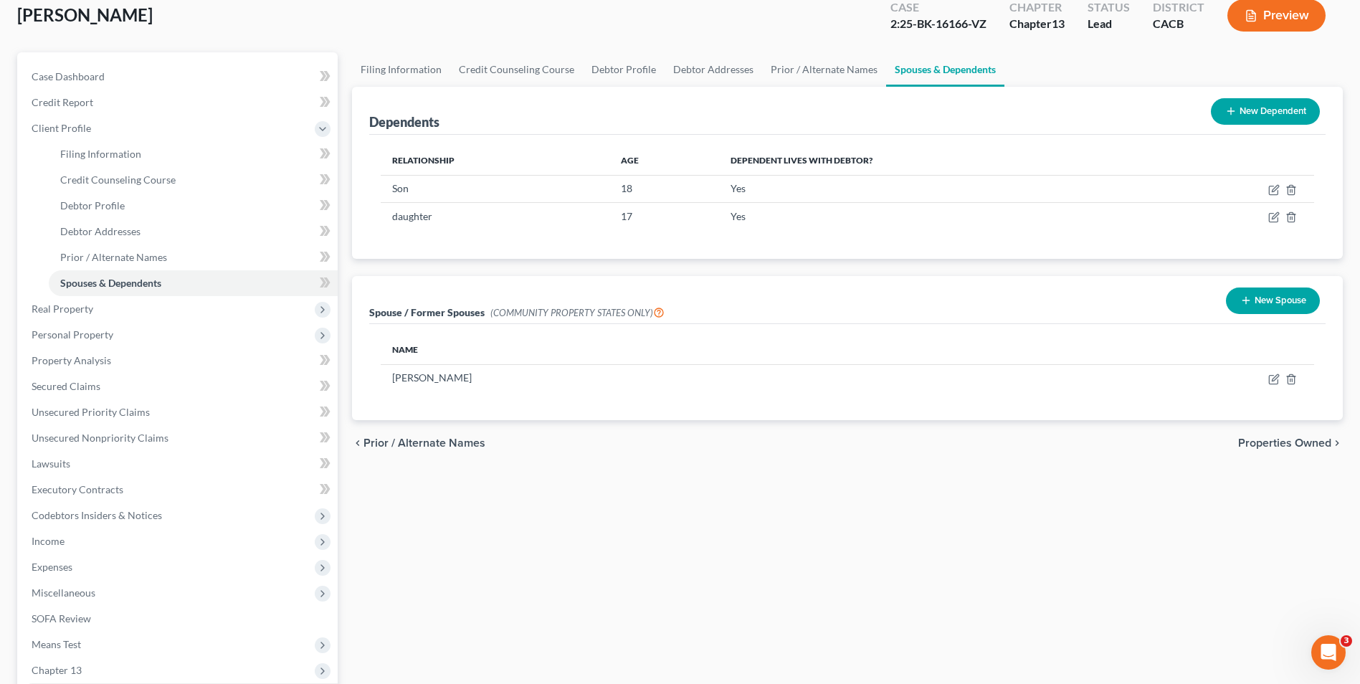
scroll to position [259, 0]
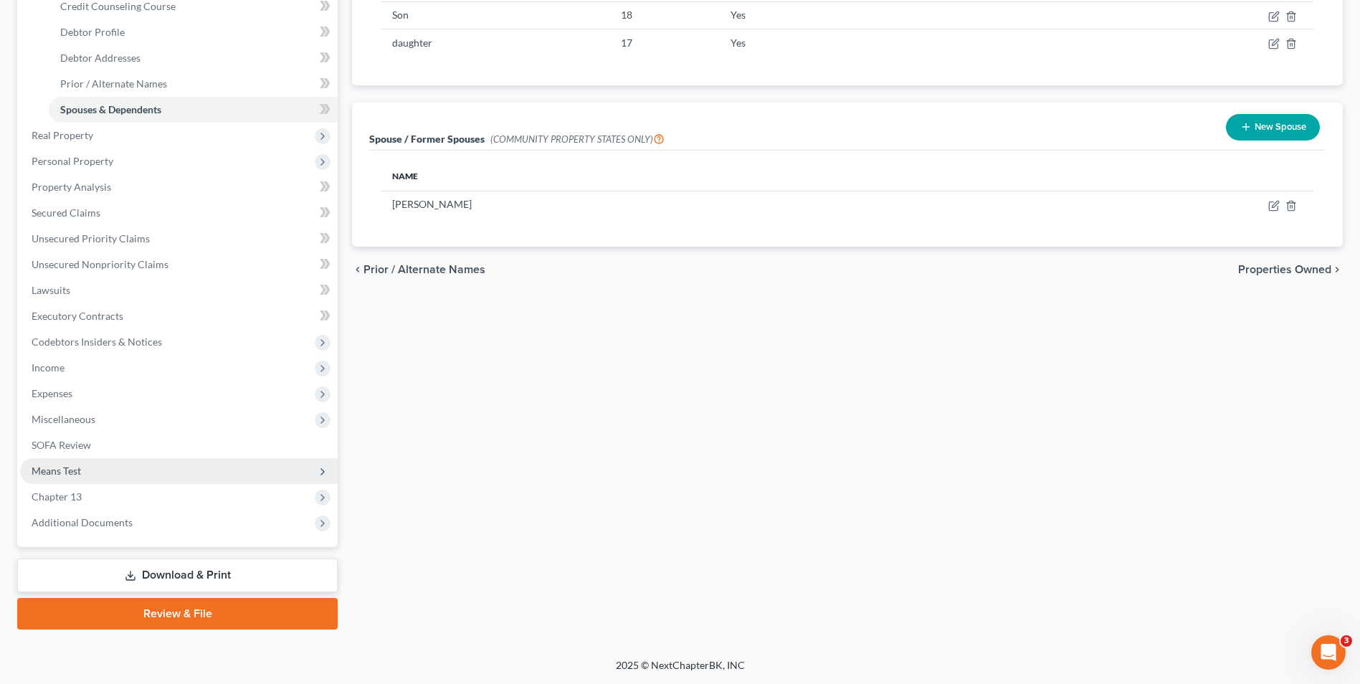
click at [72, 473] on span "Means Test" at bounding box center [56, 471] width 49 height 12
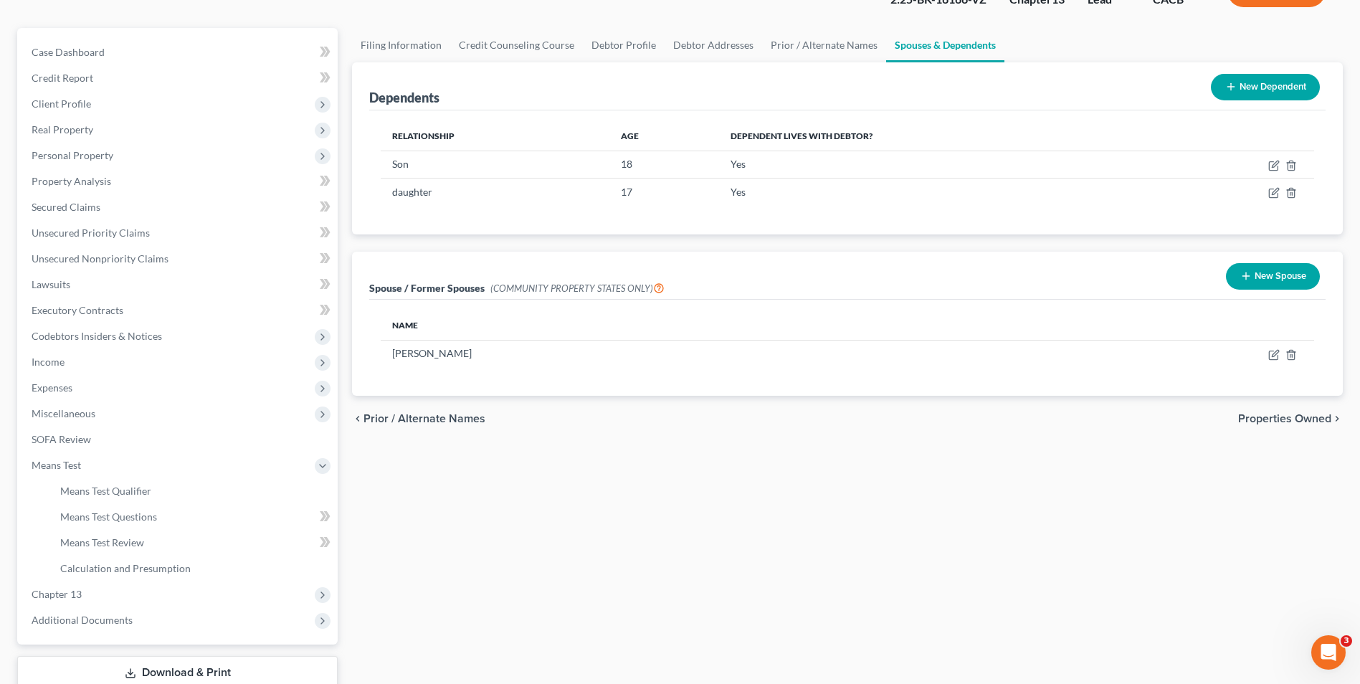
scroll to position [143, 0]
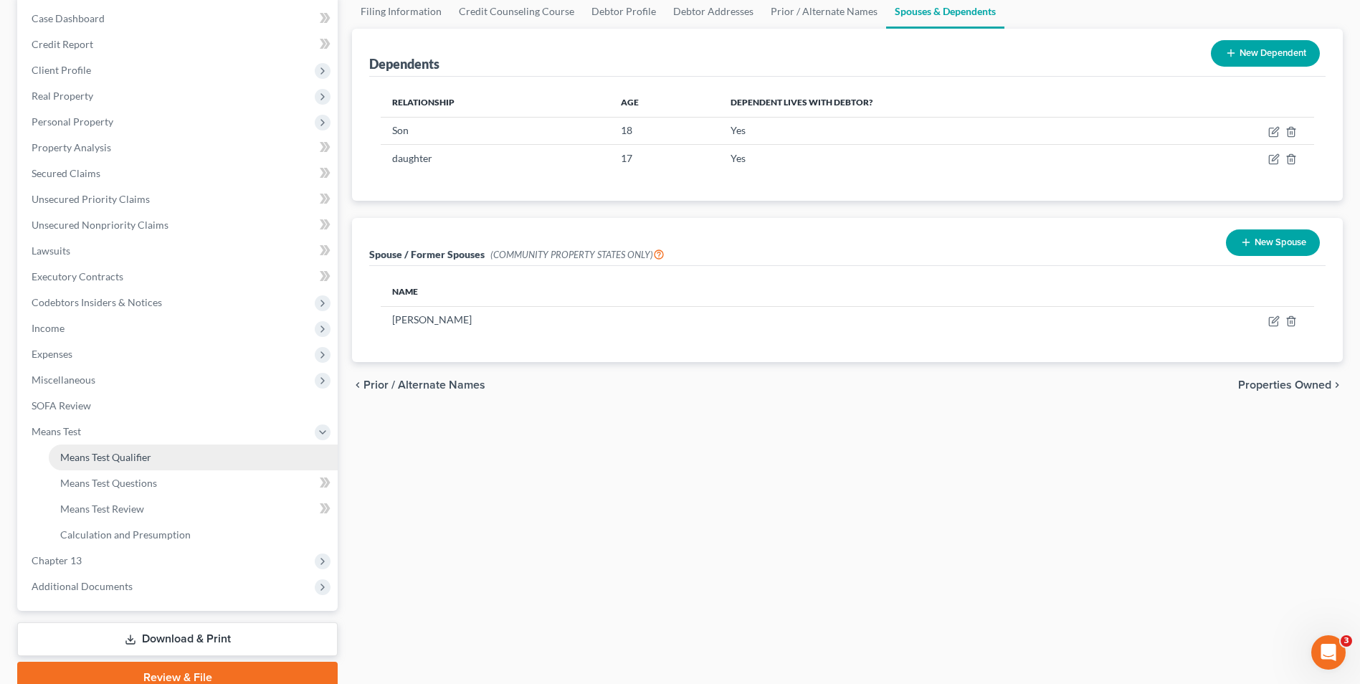
click at [120, 457] on span "Means Test Qualifier" at bounding box center [105, 457] width 91 height 12
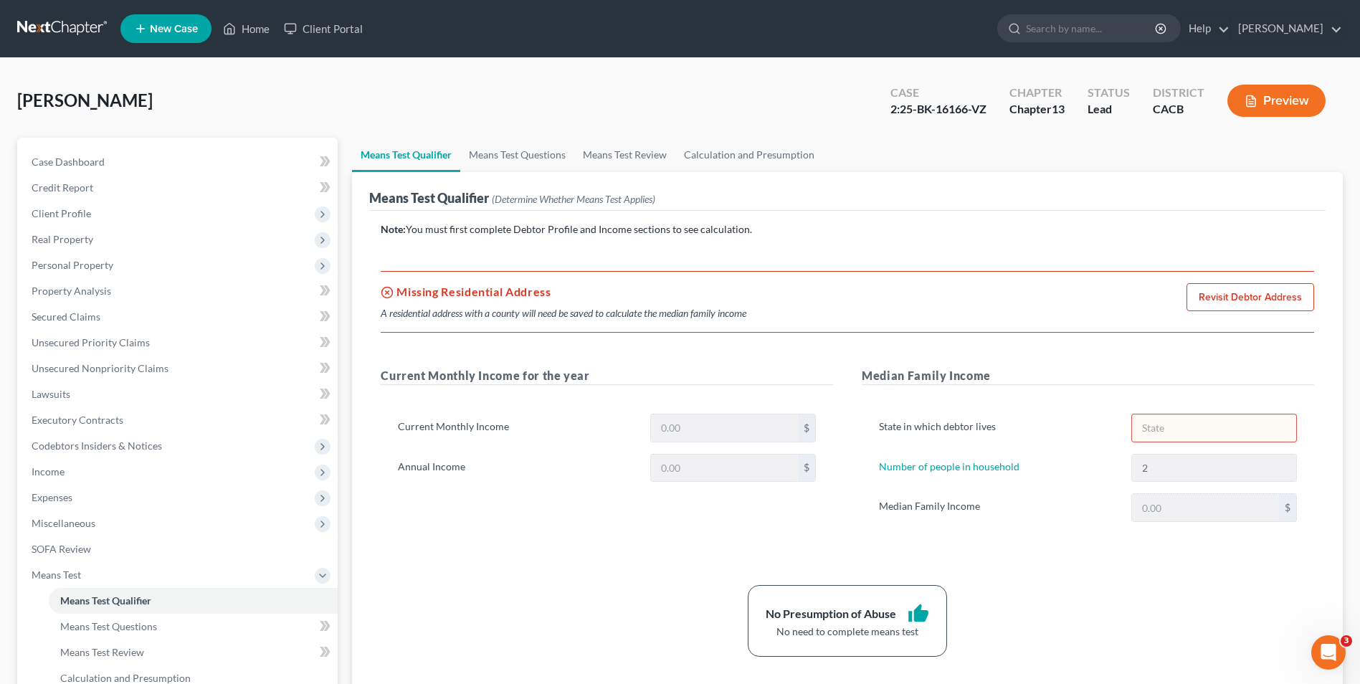
click at [1220, 300] on link "Revisit Debtor Address" at bounding box center [1251, 297] width 128 height 29
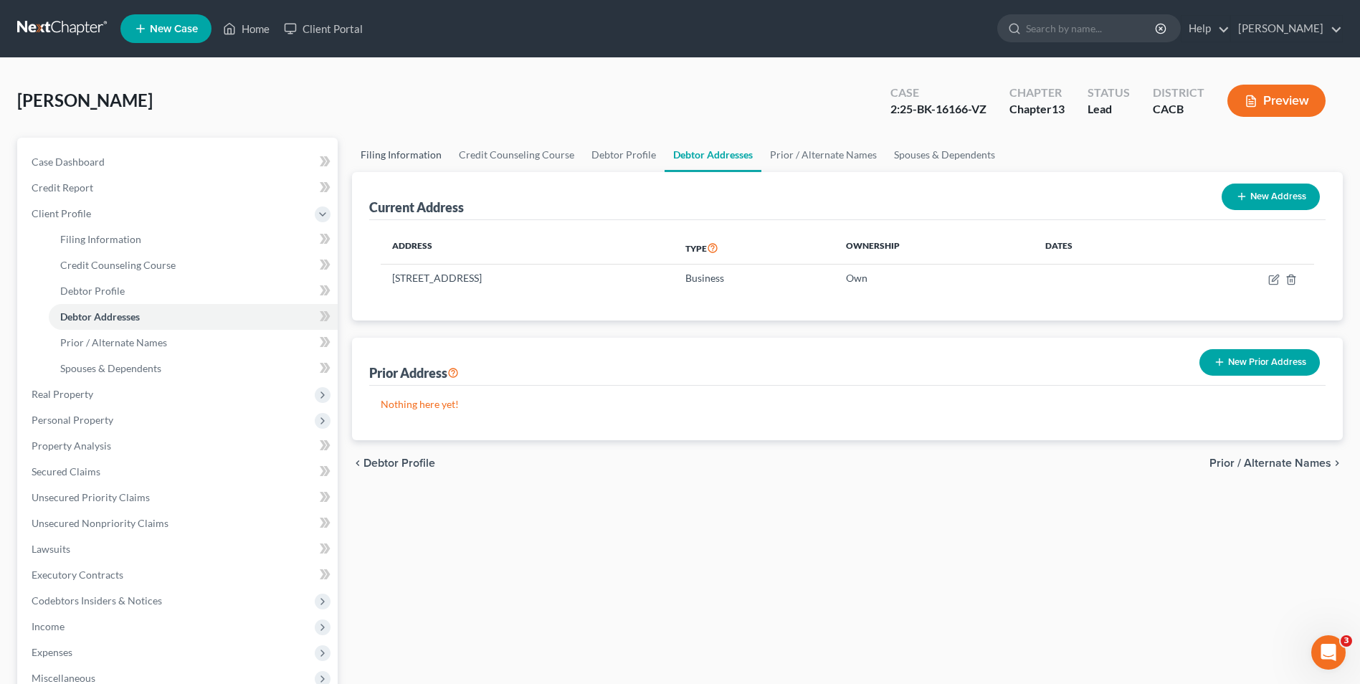
click at [382, 160] on link "Filing Information" at bounding box center [401, 155] width 98 height 34
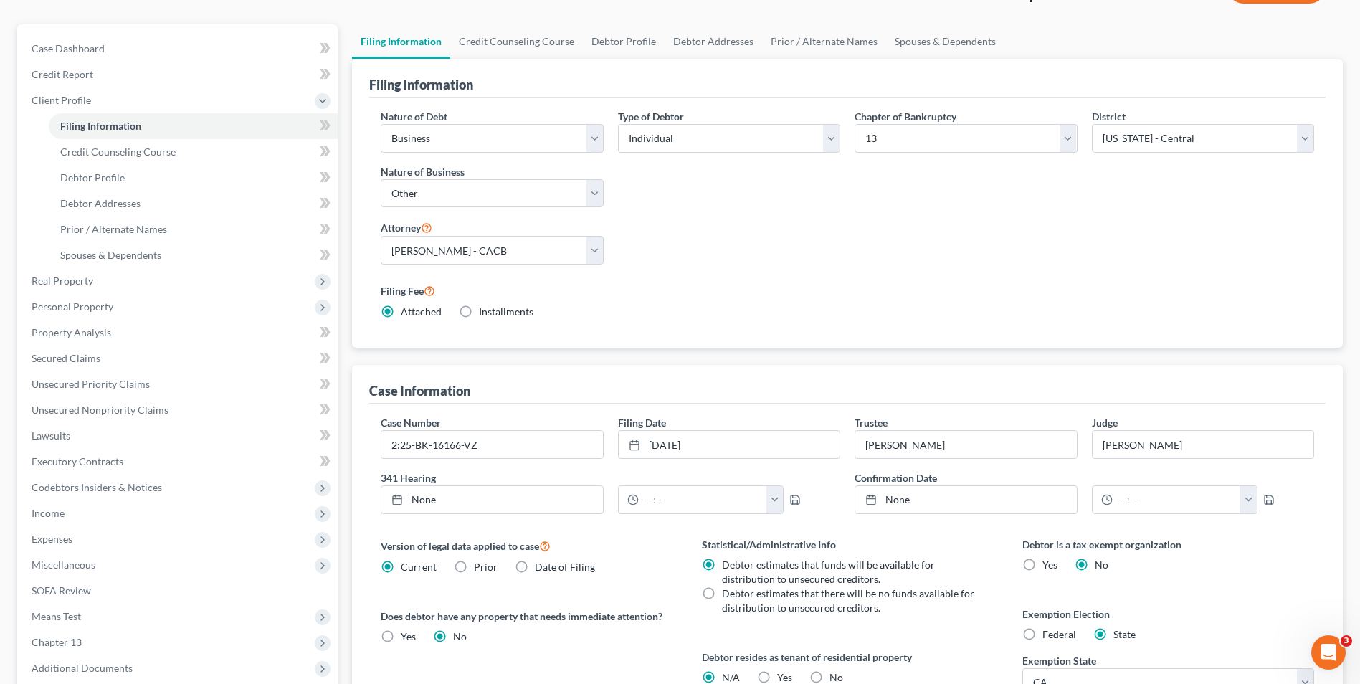
scroll to position [32, 0]
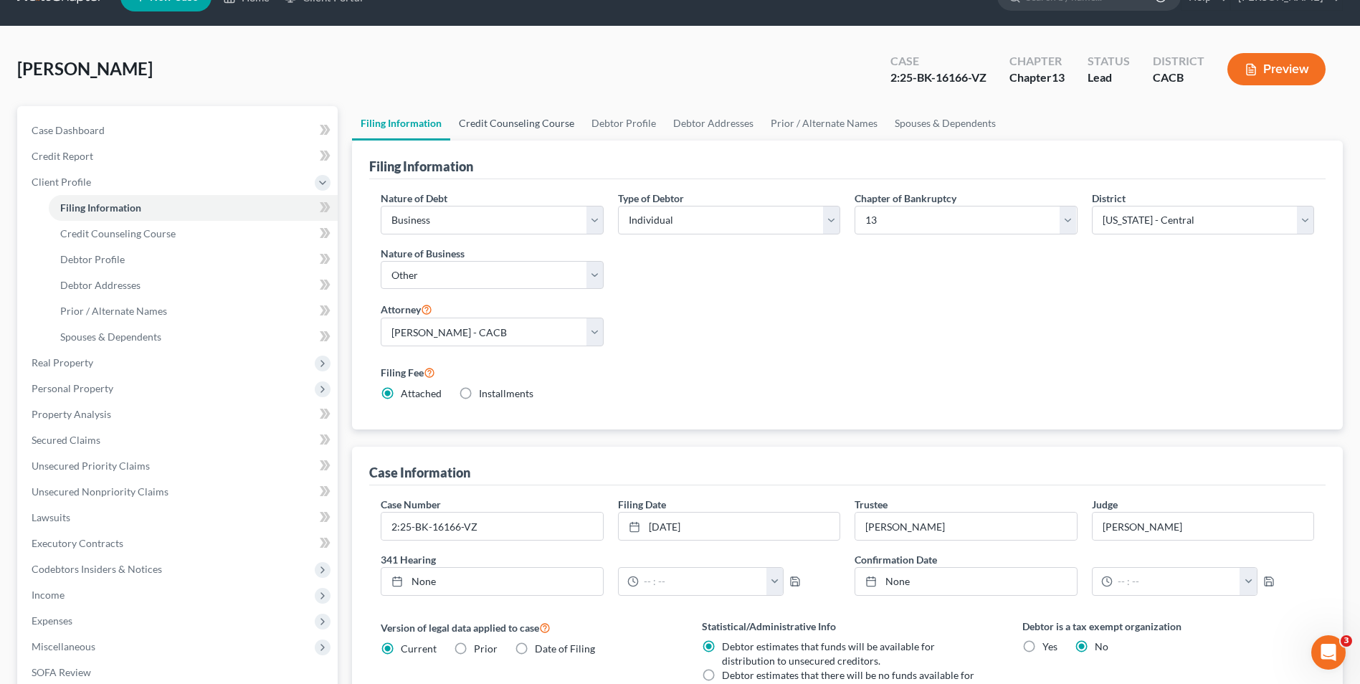
click at [521, 125] on link "Credit Counseling Course" at bounding box center [516, 123] width 133 height 34
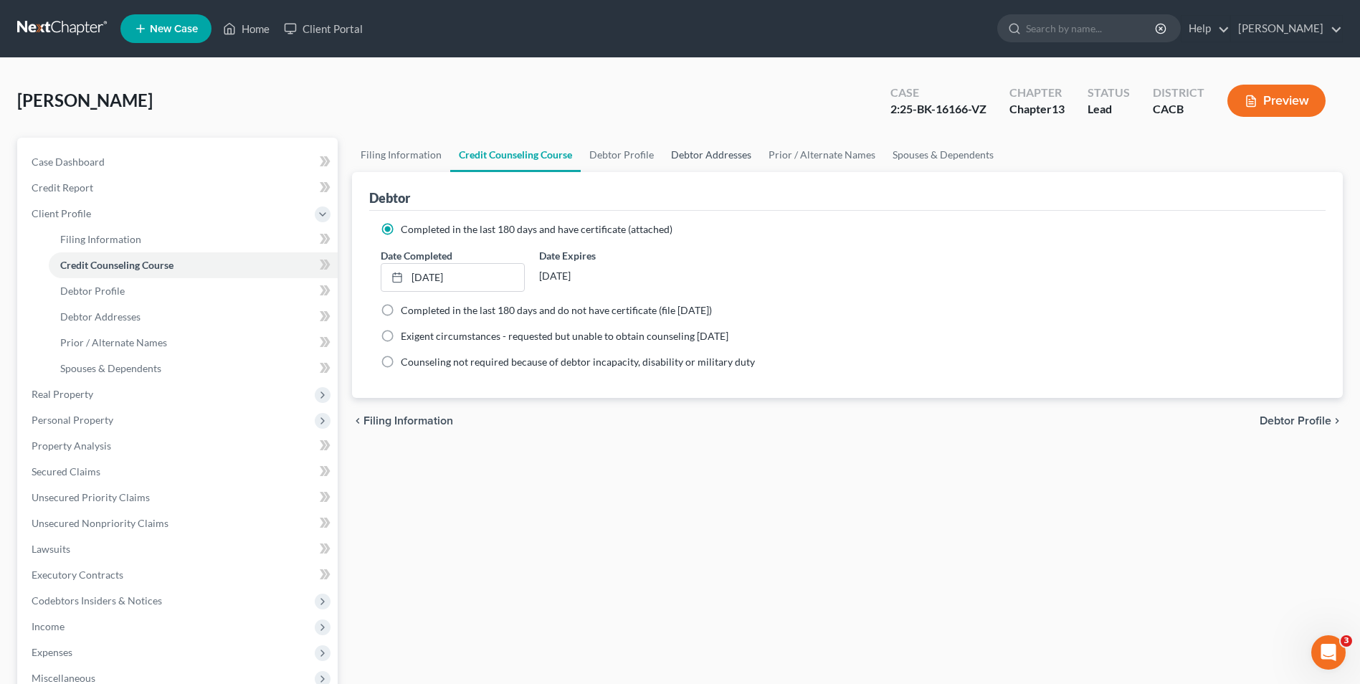
click at [689, 152] on link "Debtor Addresses" at bounding box center [711, 155] width 98 height 34
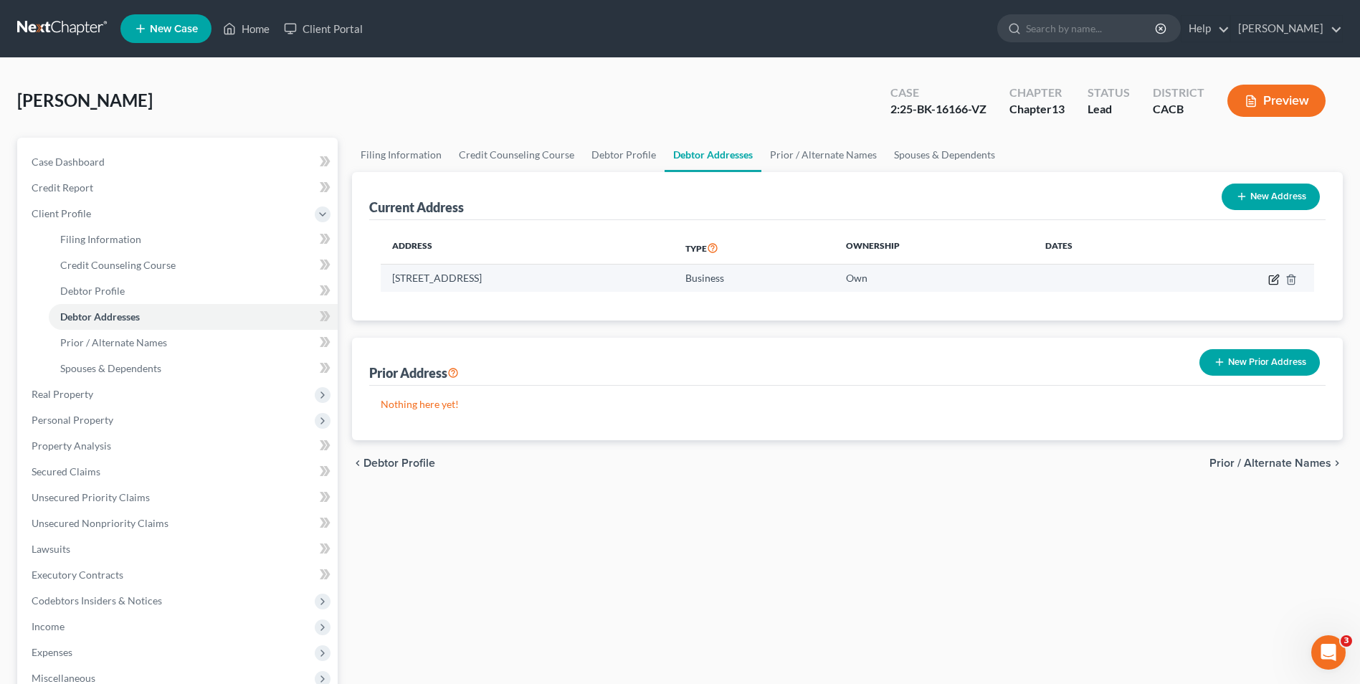
click at [1276, 281] on icon "button" at bounding box center [1273, 279] width 11 height 11
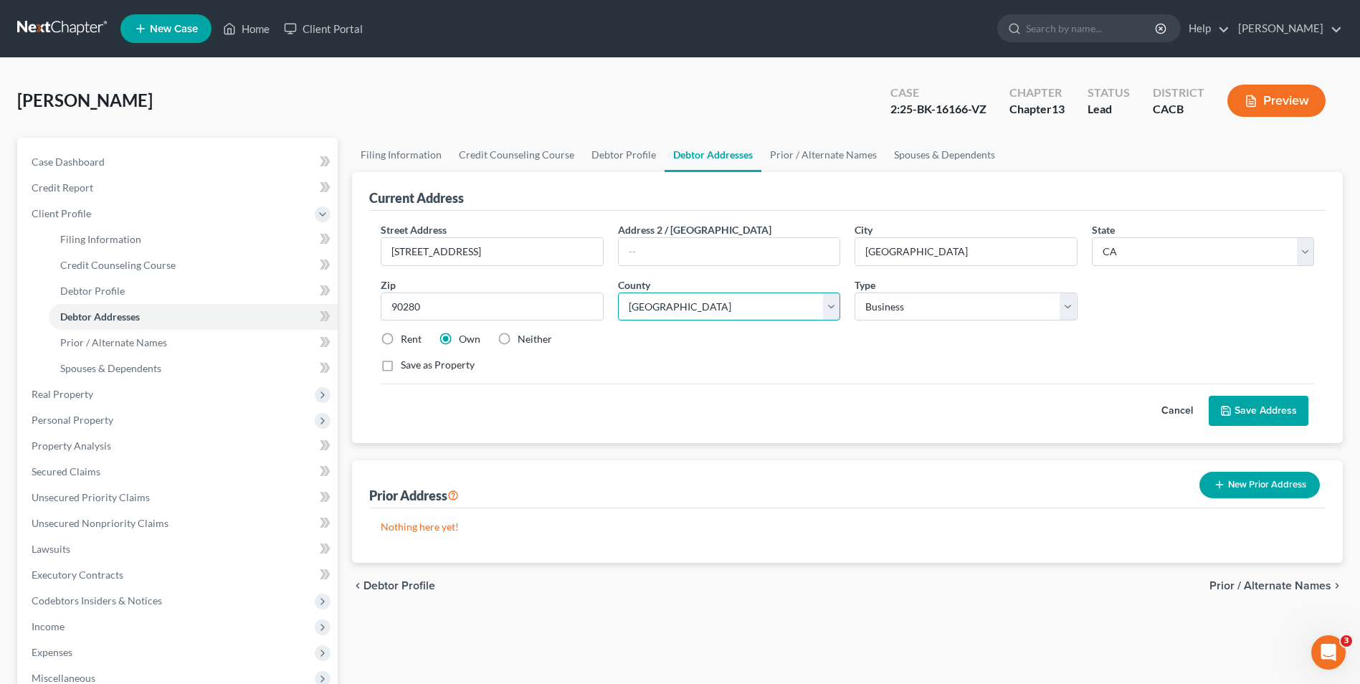
drag, startPoint x: 766, startPoint y: 306, endPoint x: 754, endPoint y: 315, distance: 14.9
click at [766, 306] on select "County [GEOGRAPHIC_DATA] [GEOGRAPHIC_DATA] [GEOGRAPHIC_DATA] [GEOGRAPHIC_DATA] …" at bounding box center [729, 307] width 222 height 29
click at [618, 293] on select "County [GEOGRAPHIC_DATA] [GEOGRAPHIC_DATA] [GEOGRAPHIC_DATA] [GEOGRAPHIC_DATA] …" at bounding box center [729, 307] width 222 height 29
click at [791, 365] on div "Save as Property" at bounding box center [847, 365] width 933 height 14
click at [1285, 413] on button "Save Address" at bounding box center [1259, 411] width 100 height 30
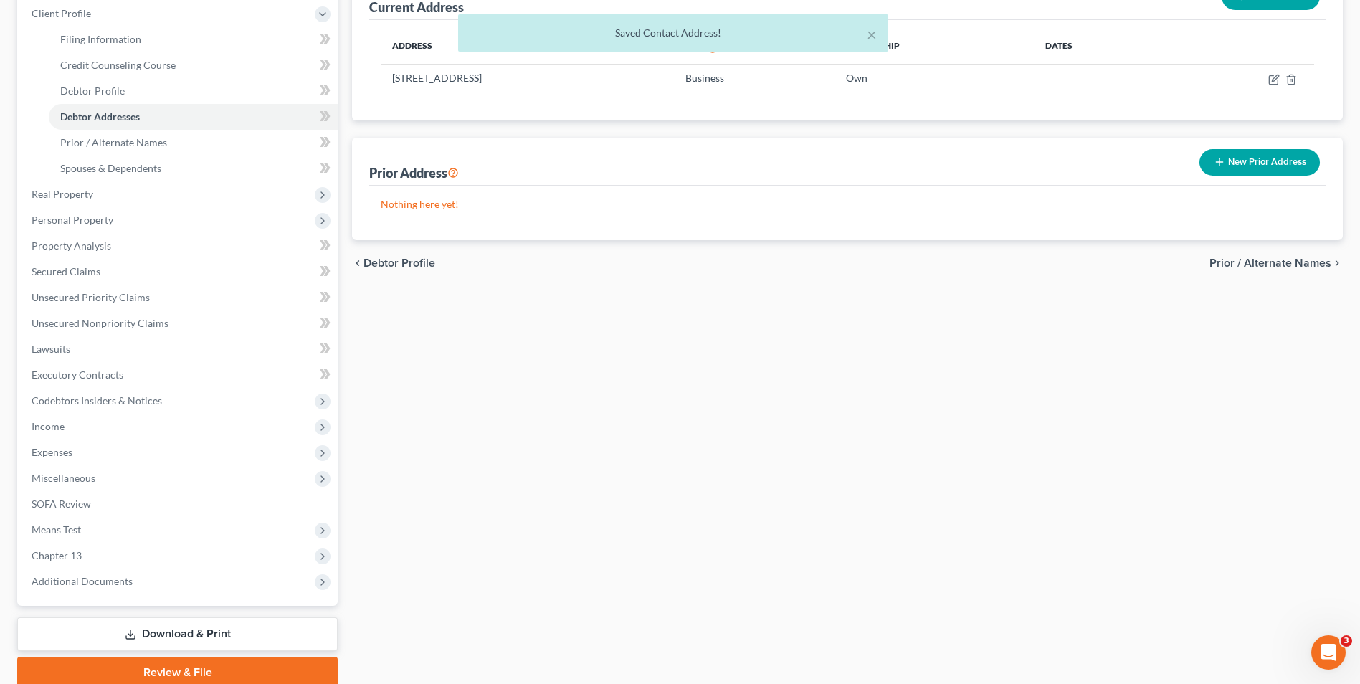
scroll to position [215, 0]
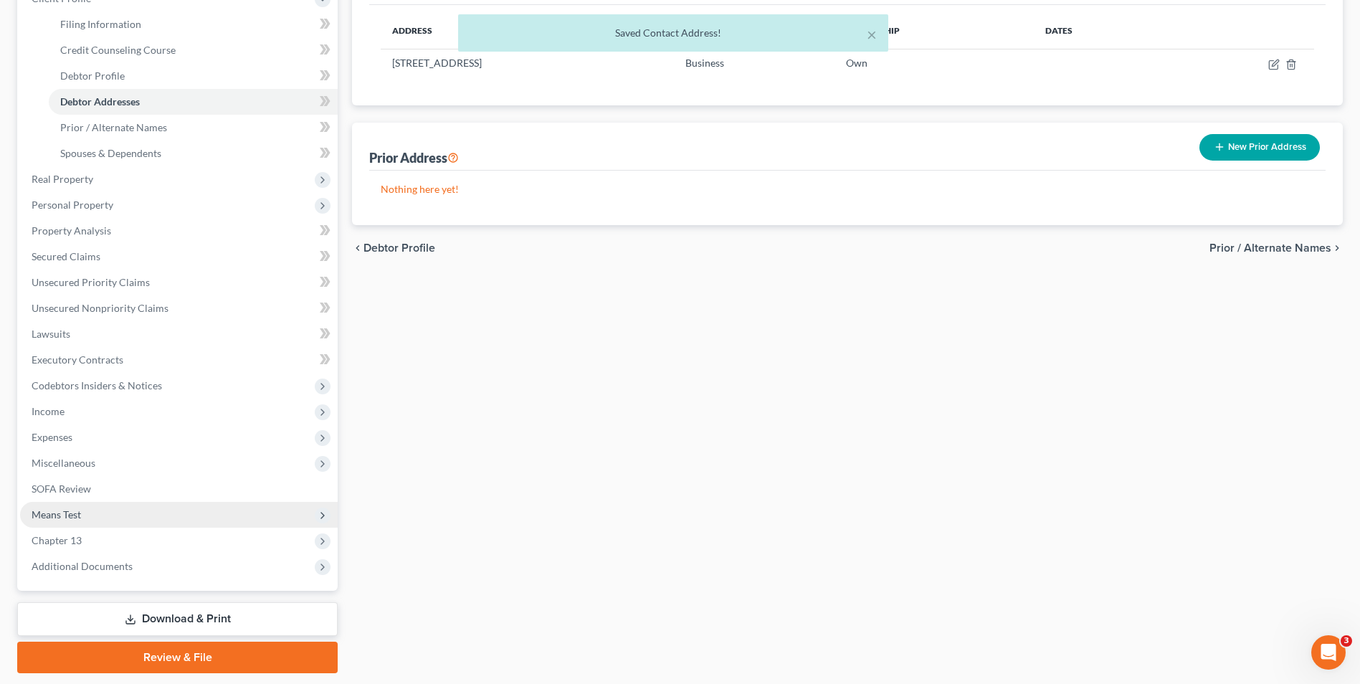
click at [93, 513] on span "Means Test" at bounding box center [179, 515] width 318 height 26
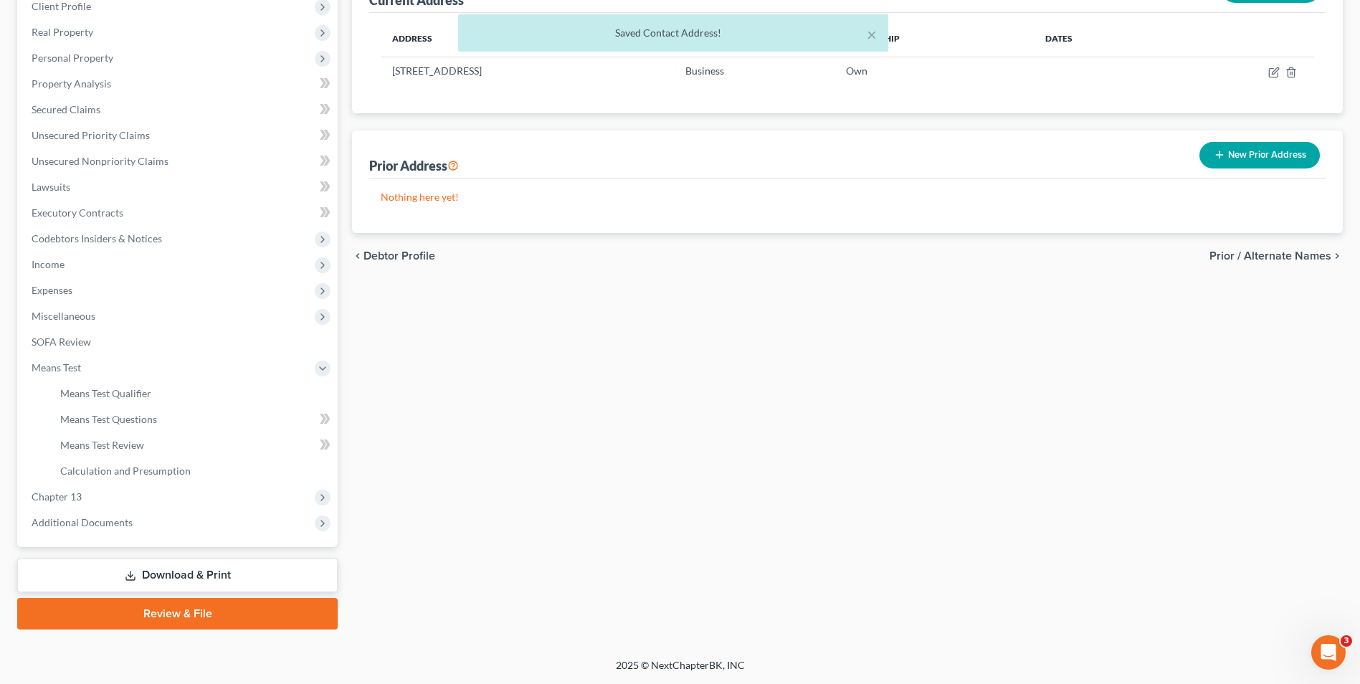
scroll to position [207, 0]
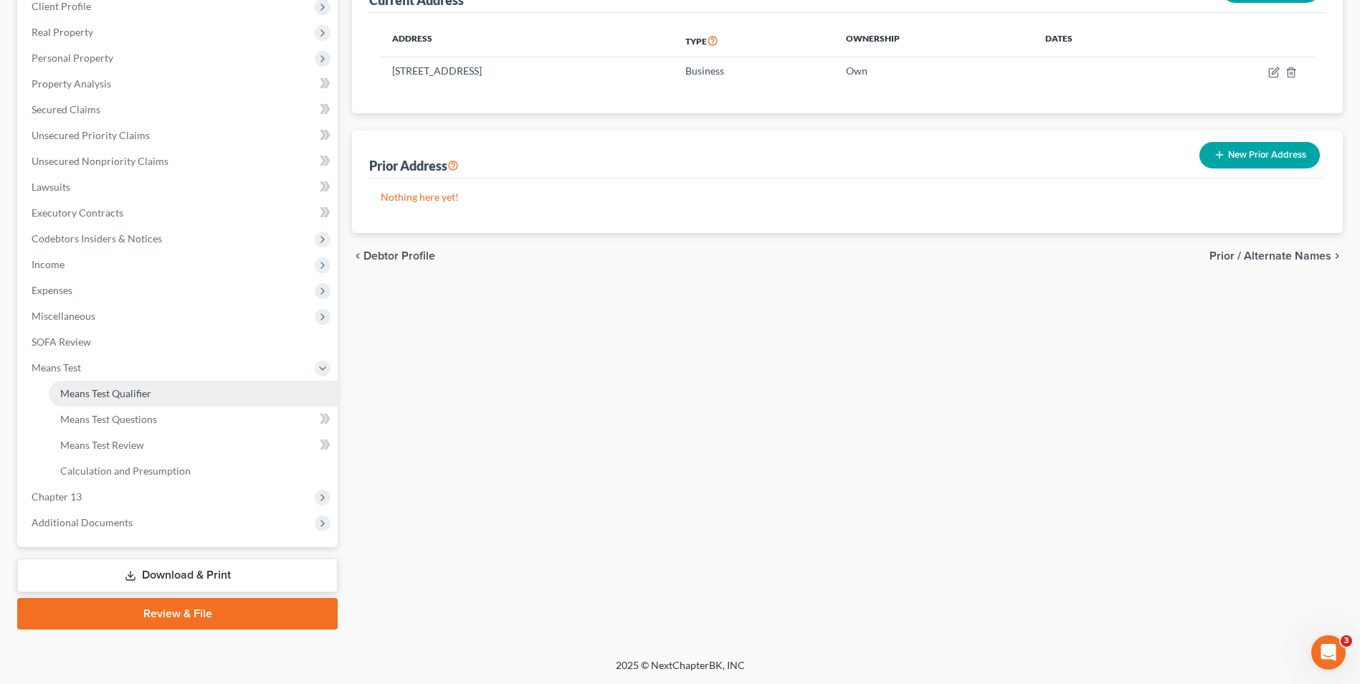
click at [110, 396] on span "Means Test Qualifier" at bounding box center [105, 393] width 91 height 12
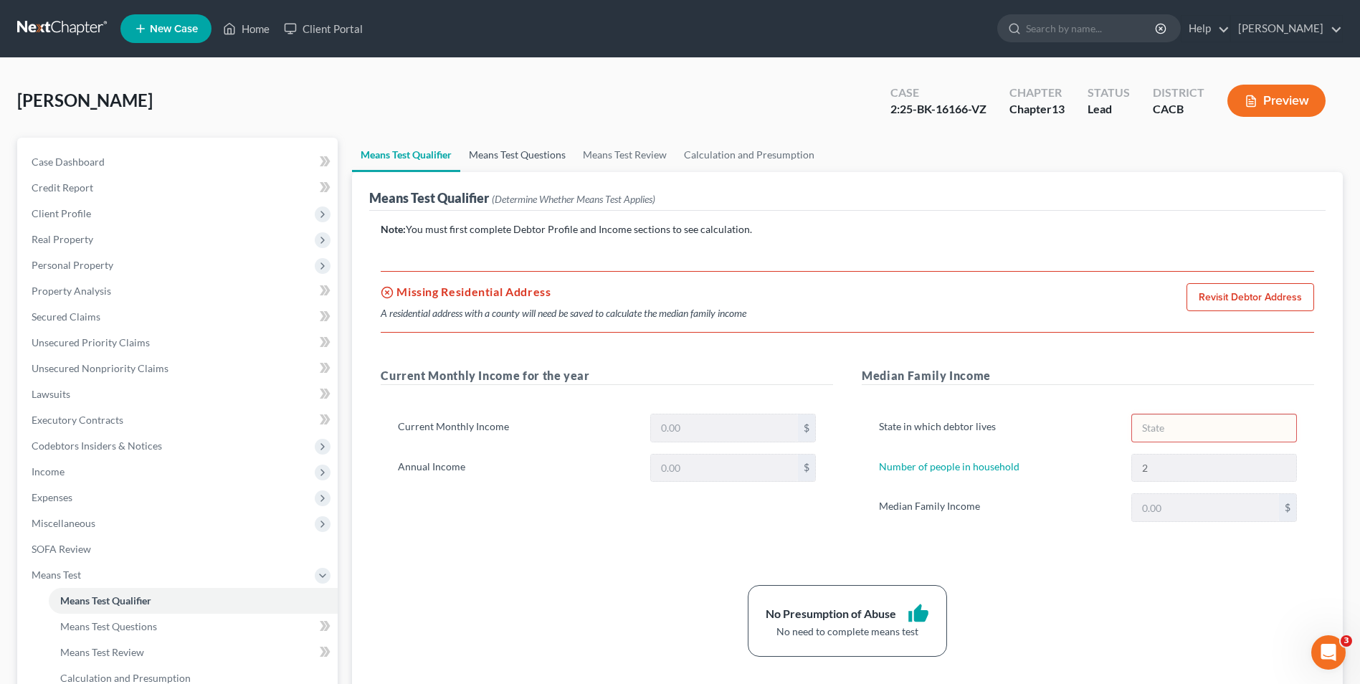
click at [518, 159] on link "Means Test Questions" at bounding box center [517, 155] width 114 height 34
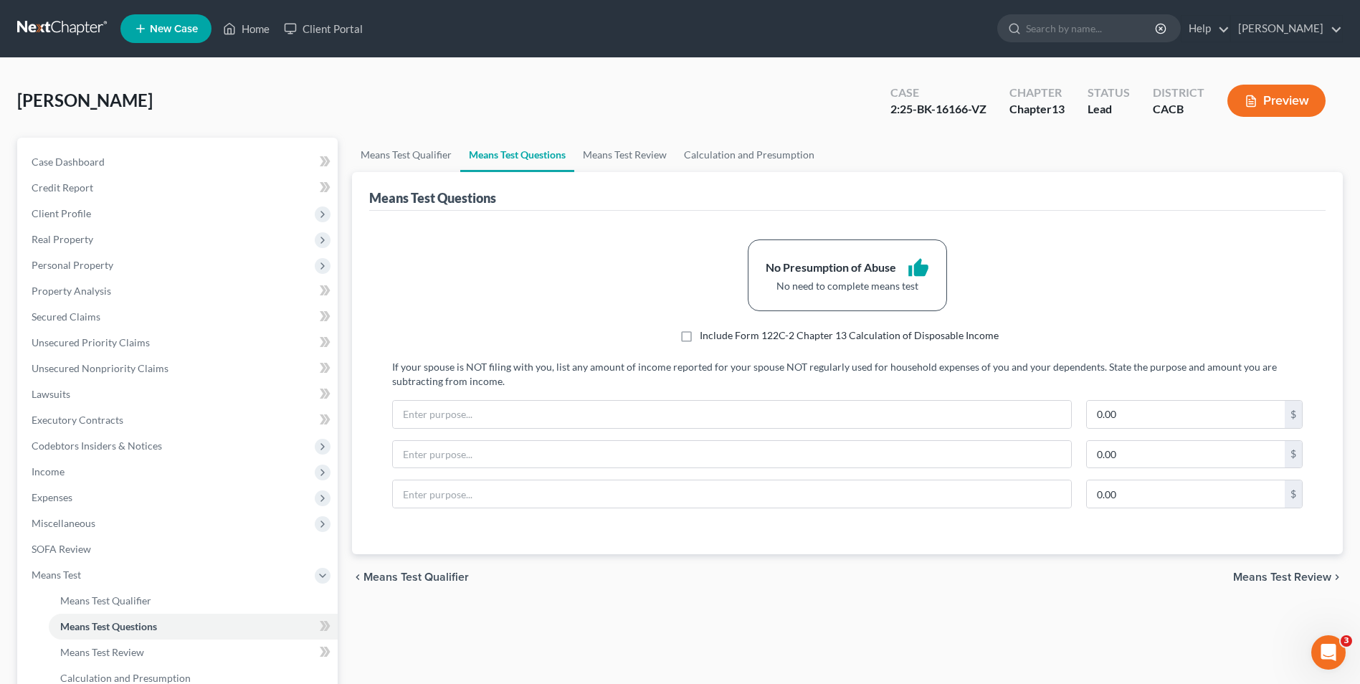
click at [700, 338] on label "Include Form 122C-2 Chapter 13 Calculation of Disposable Income" at bounding box center [849, 335] width 299 height 14
click at [705, 338] on input "Include Form 122C-2 Chapter 13 Calculation of Disposable Income" at bounding box center [709, 332] width 9 height 9
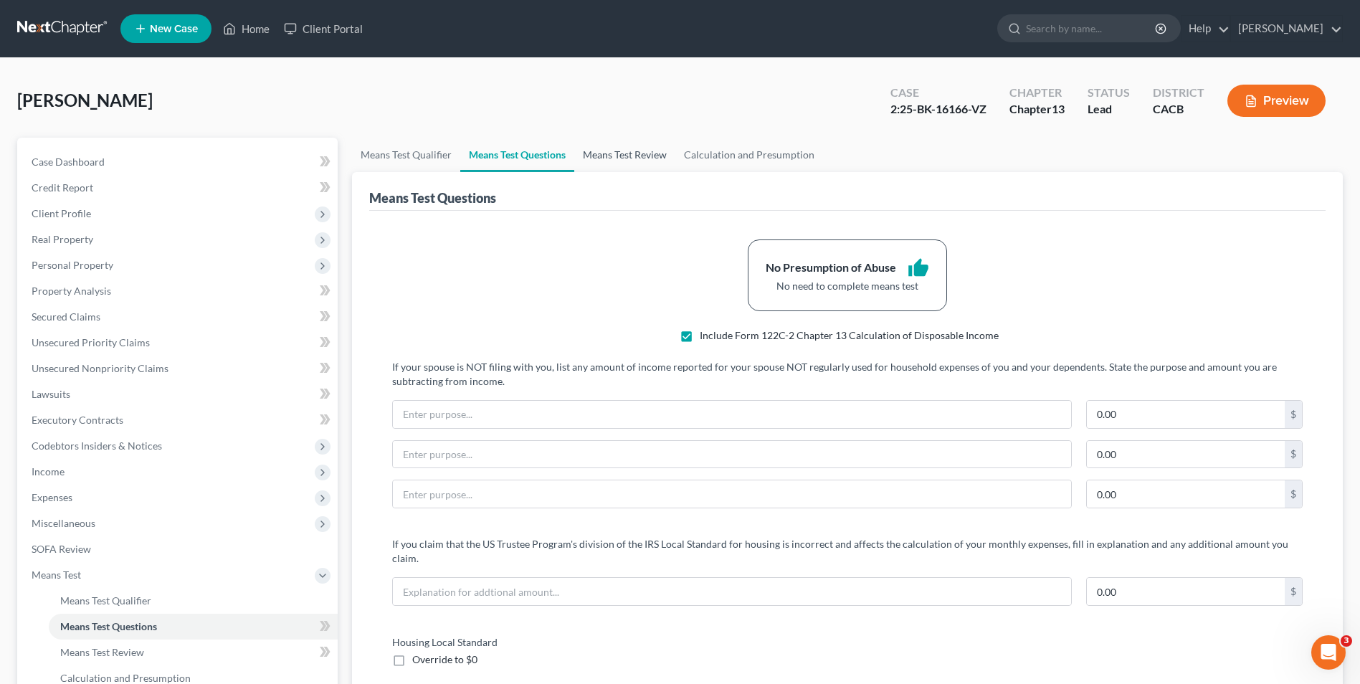
click at [640, 153] on link "Means Test Review" at bounding box center [624, 155] width 101 height 34
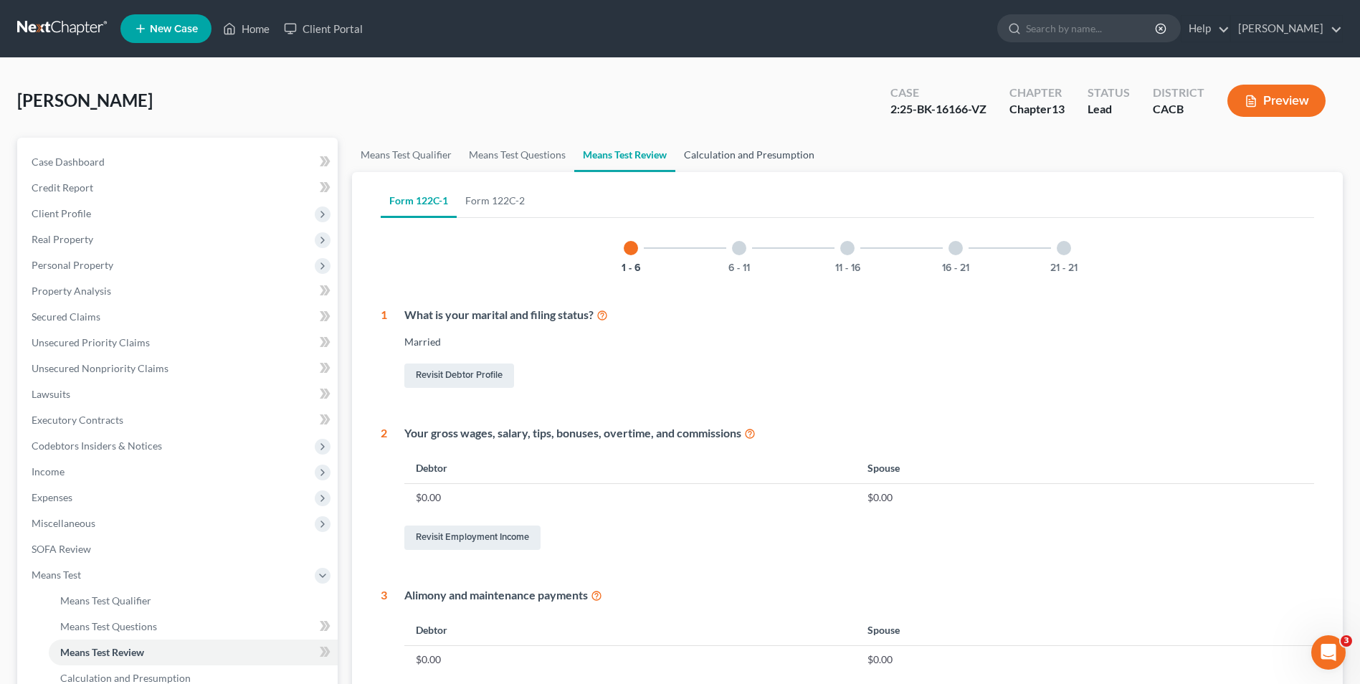
click at [764, 157] on link "Calculation and Presumption" at bounding box center [749, 155] width 148 height 34
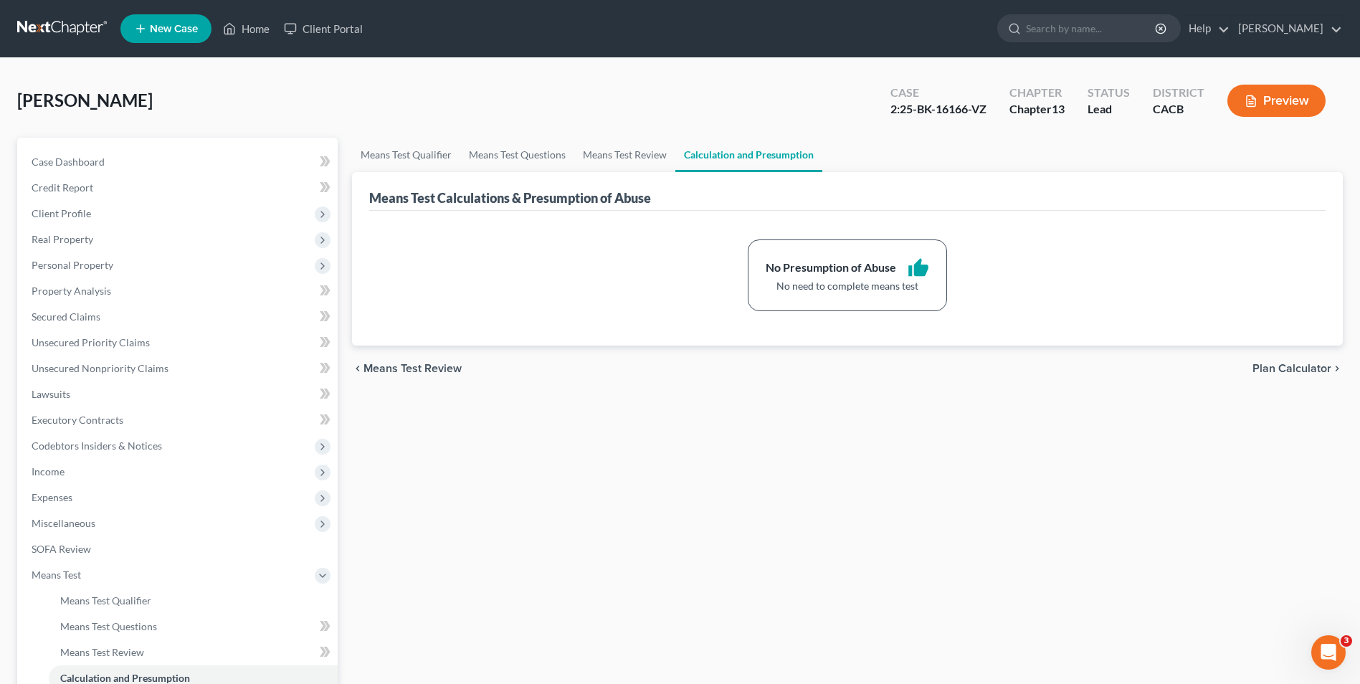
scroll to position [72, 0]
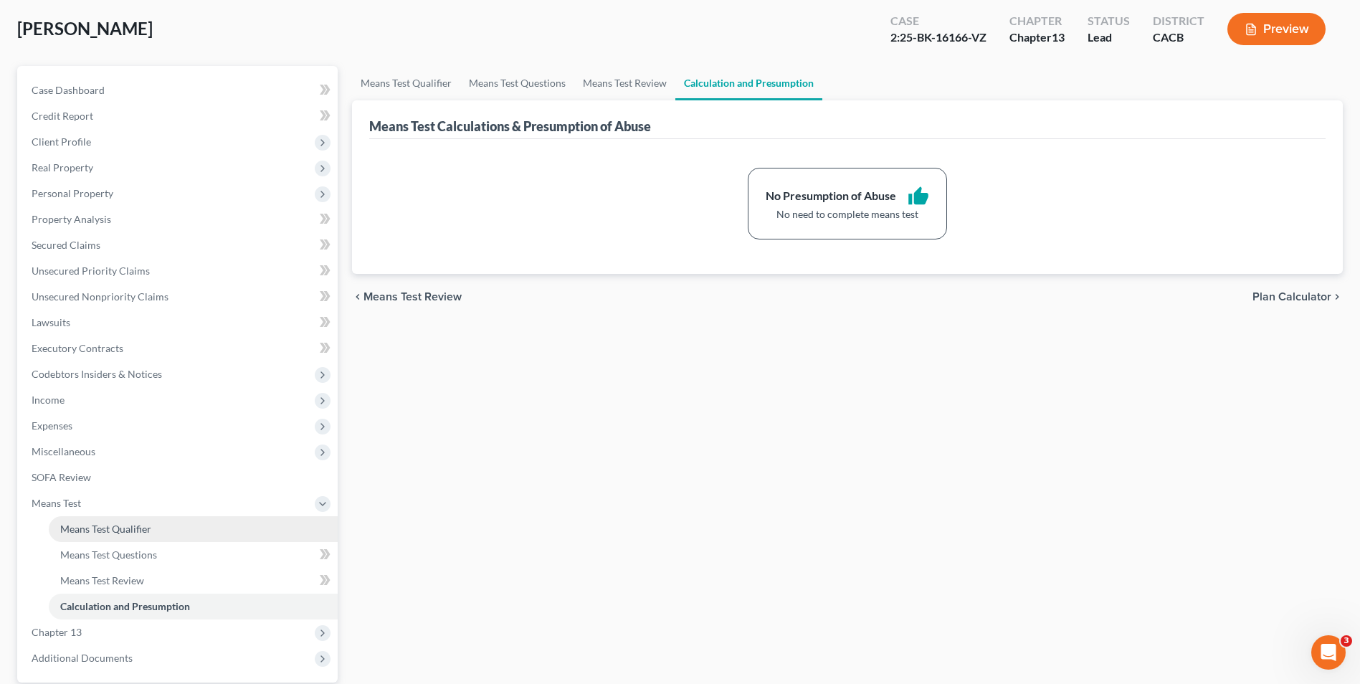
click at [113, 532] on span "Means Test Qualifier" at bounding box center [105, 529] width 91 height 12
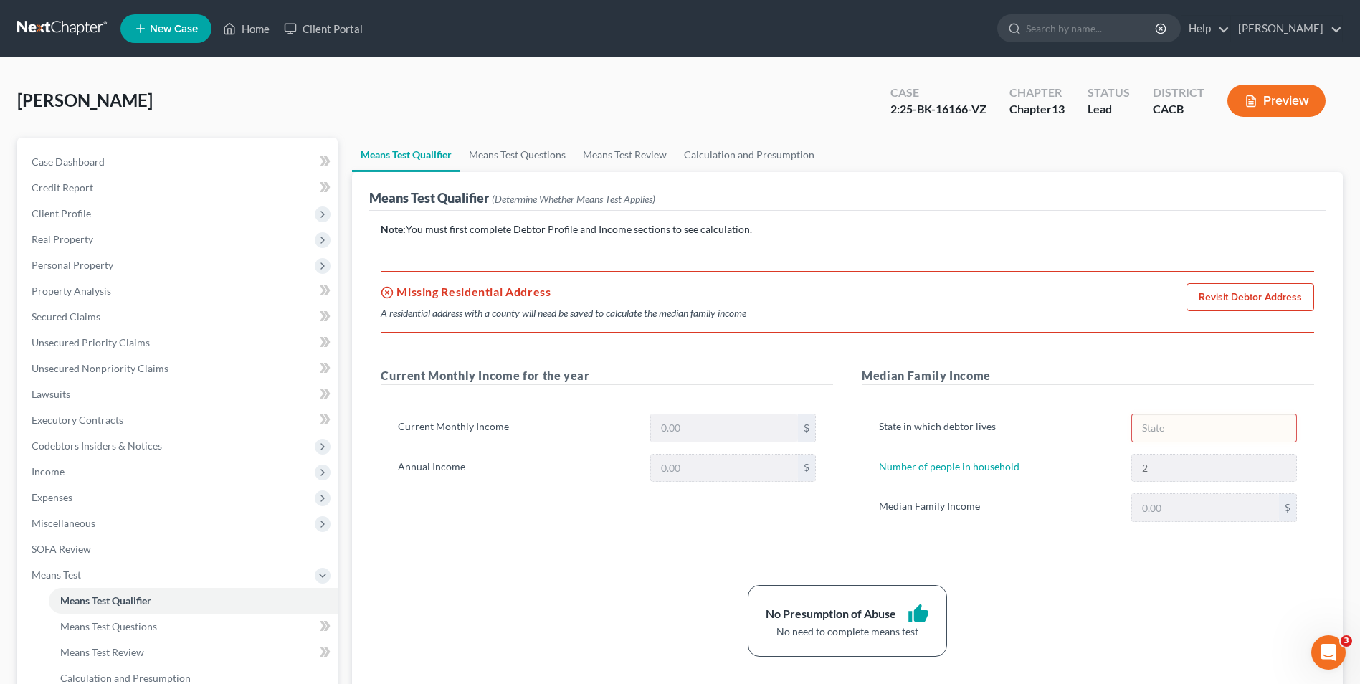
click at [1228, 297] on link "Revisit Debtor Address" at bounding box center [1251, 297] width 128 height 29
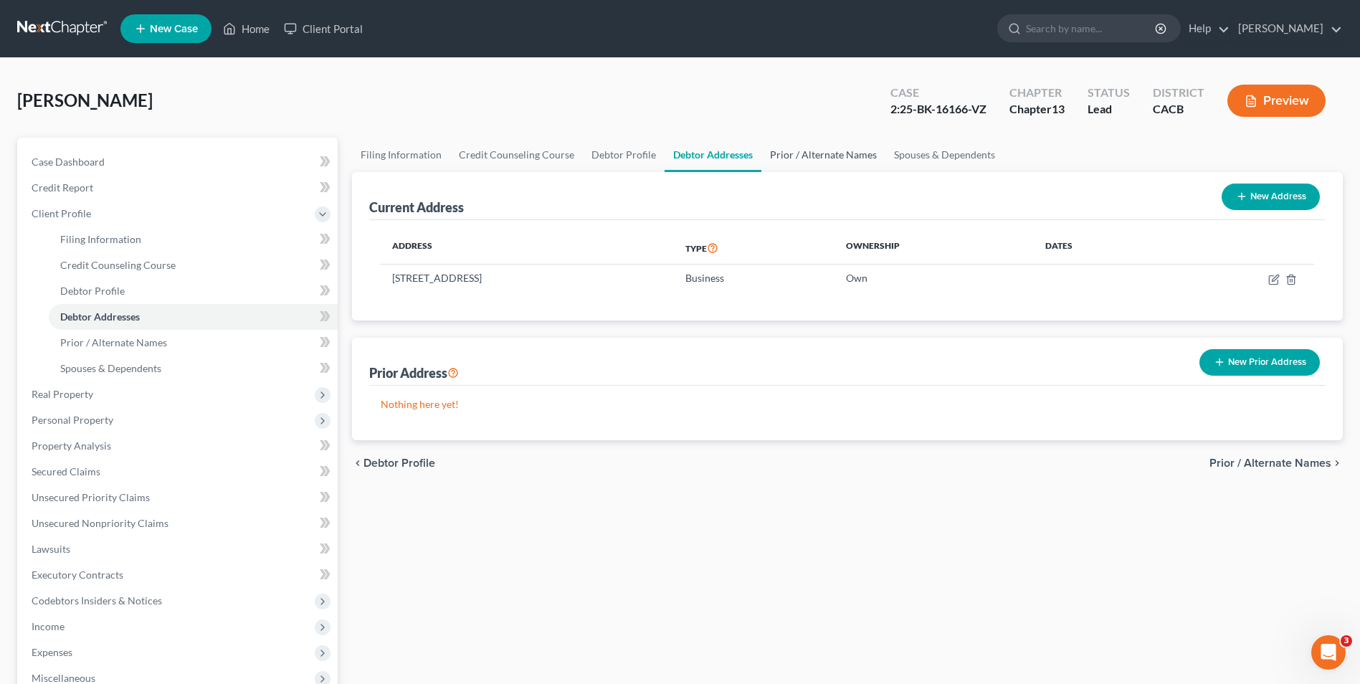
click at [822, 159] on link "Prior / Alternate Names" at bounding box center [823, 155] width 124 height 34
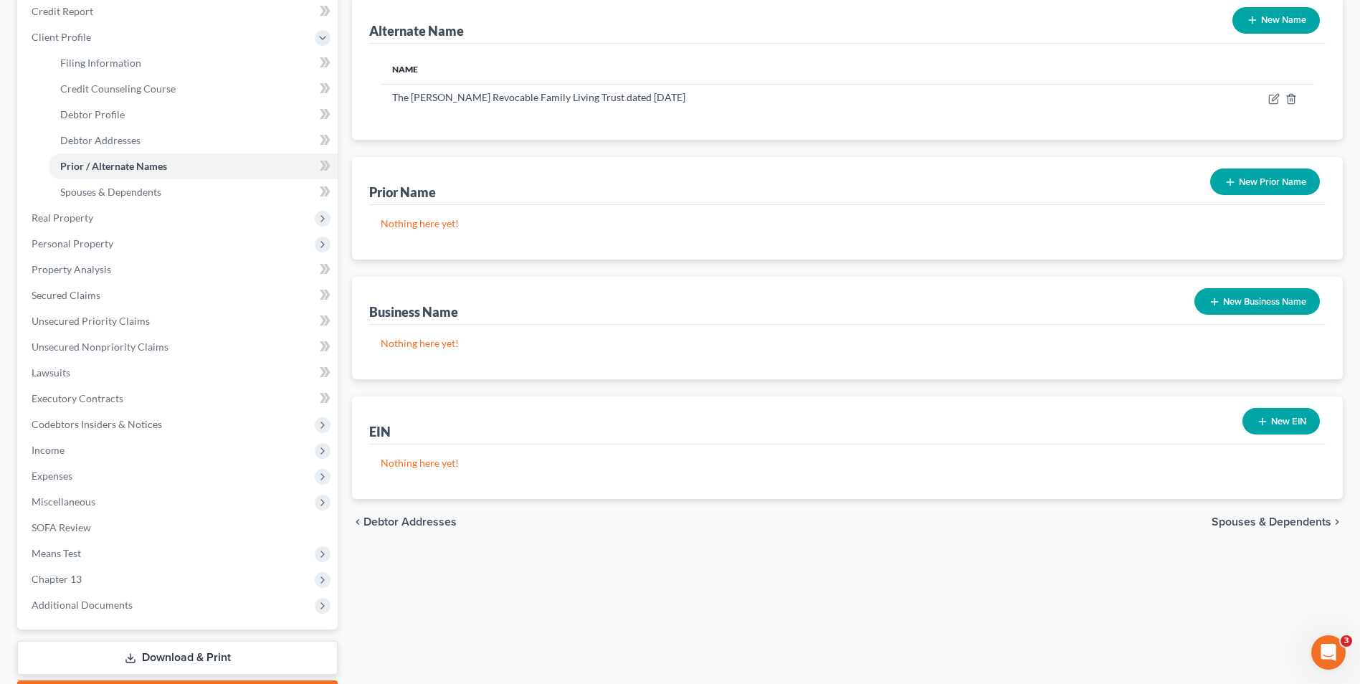
scroll to position [44, 0]
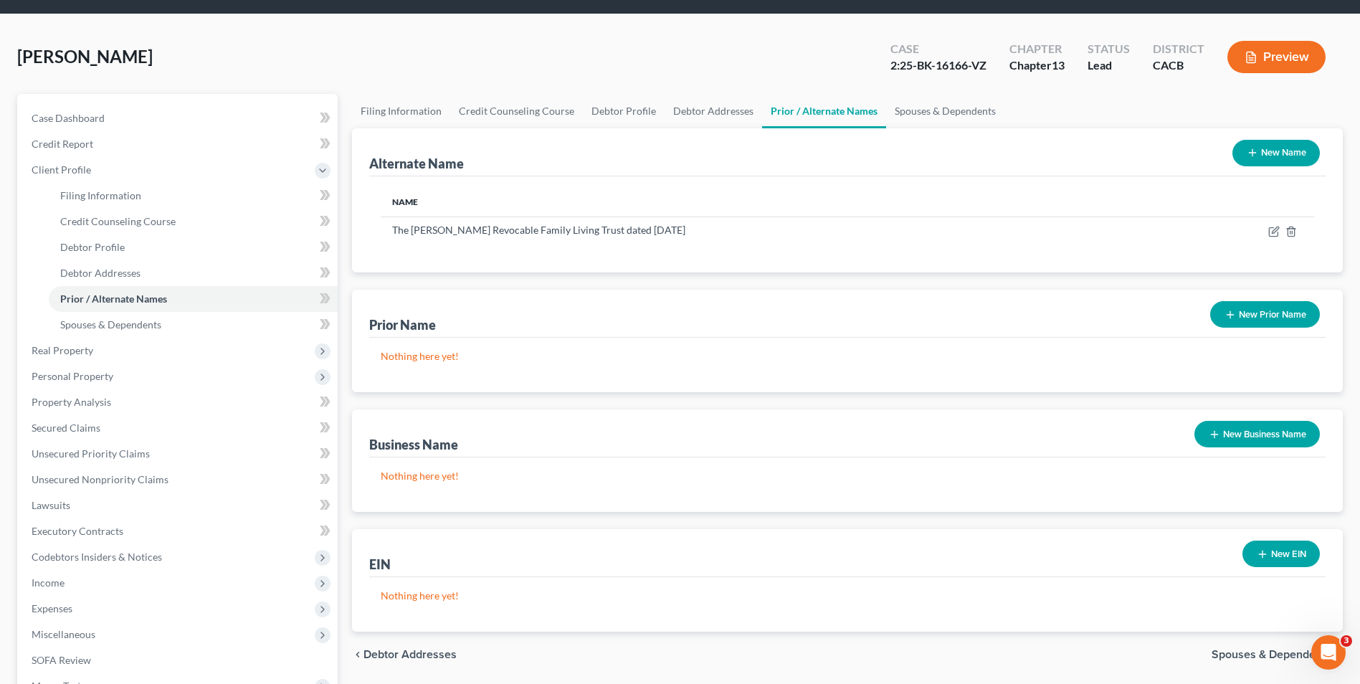
click at [387, 657] on span "Debtor Addresses" at bounding box center [410, 654] width 93 height 11
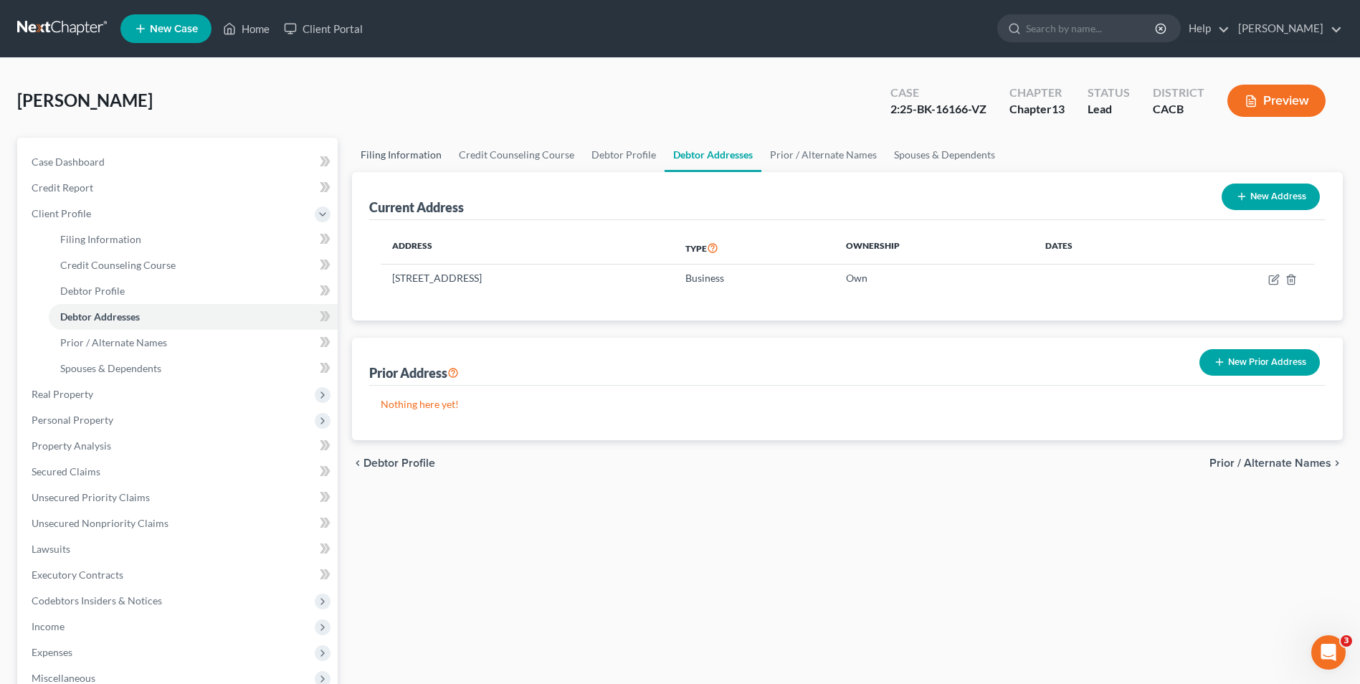
click at [386, 159] on link "Filing Information" at bounding box center [401, 155] width 98 height 34
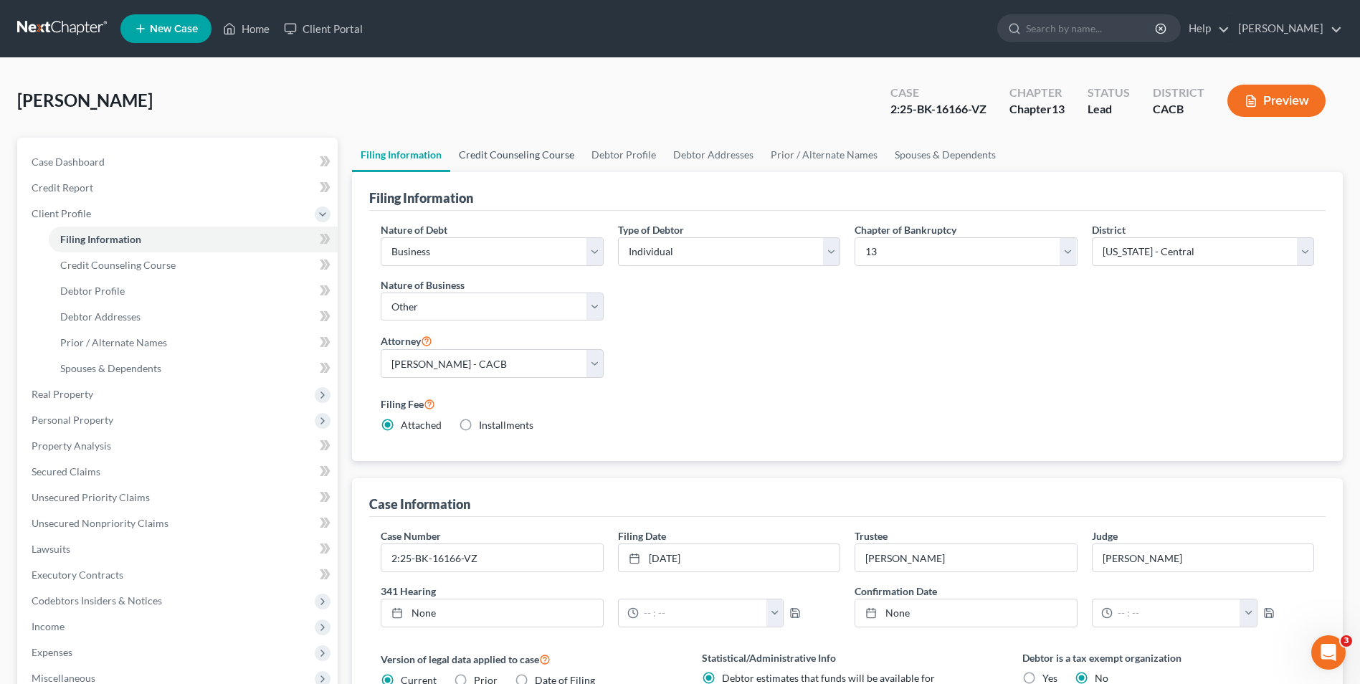
click at [493, 162] on link "Credit Counseling Course" at bounding box center [516, 155] width 133 height 34
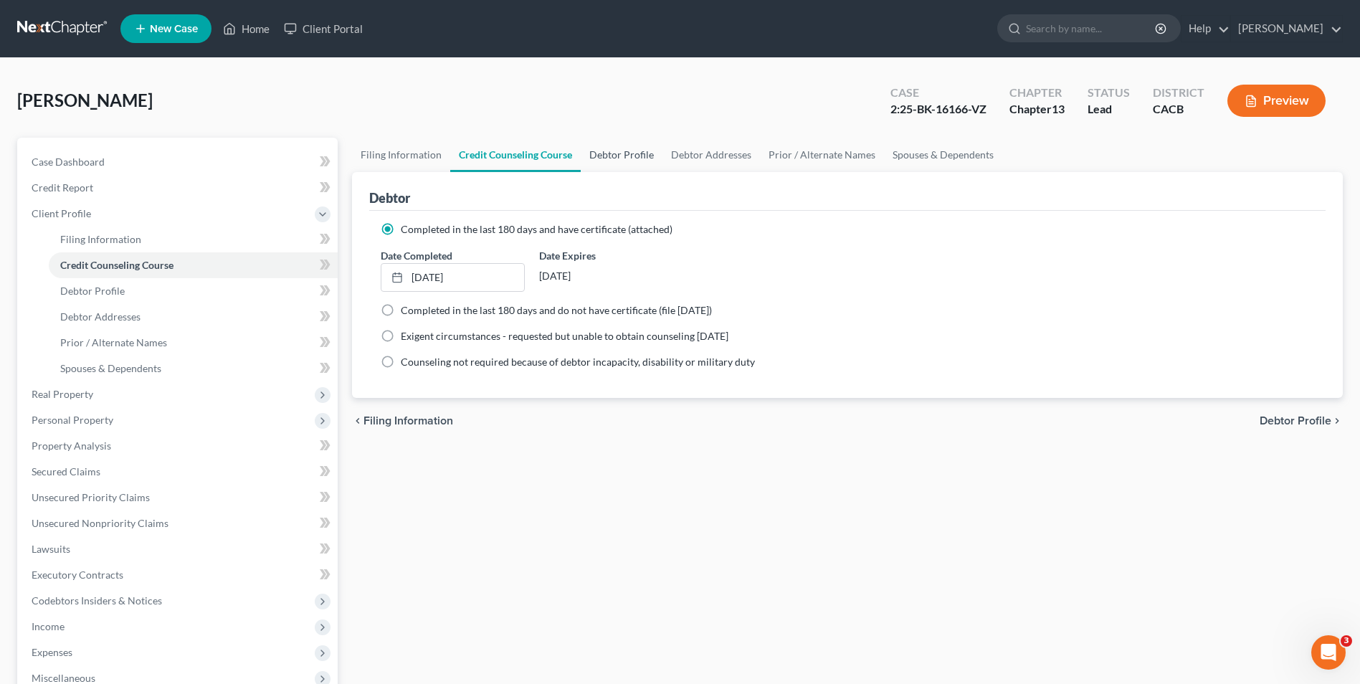
click at [621, 153] on link "Debtor Profile" at bounding box center [622, 155] width 82 height 34
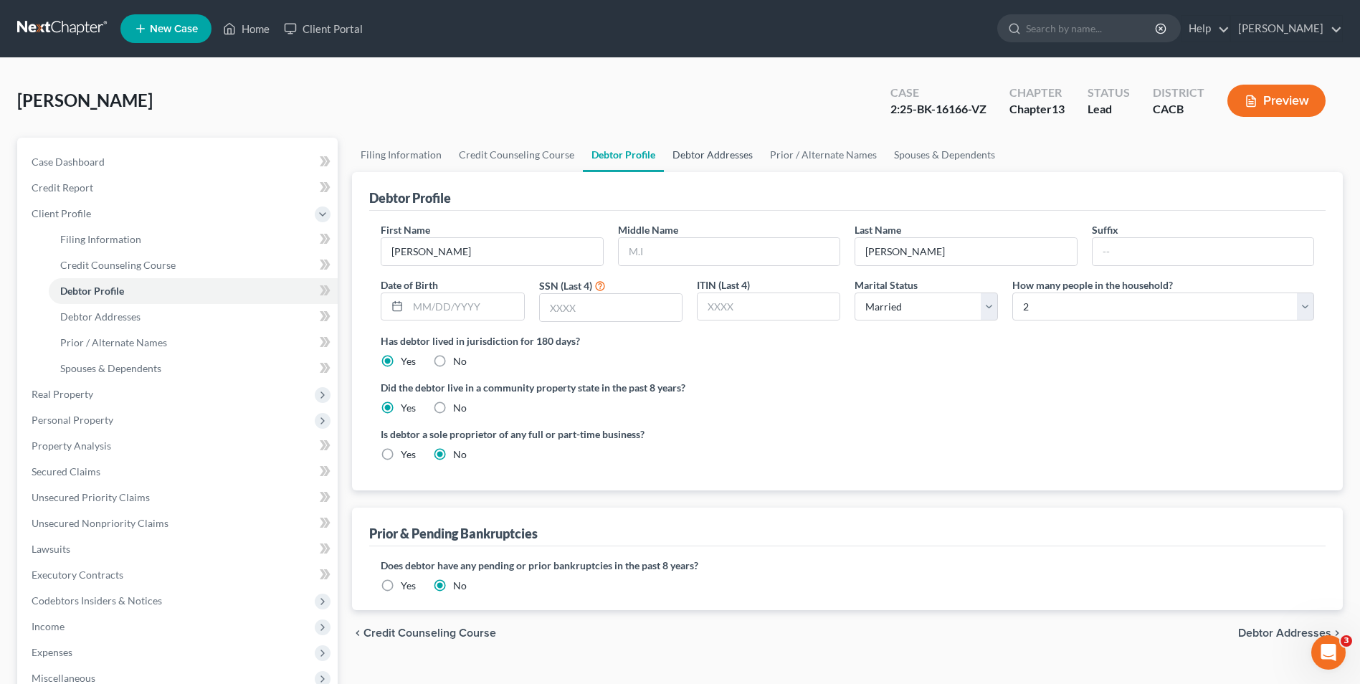
click at [700, 156] on link "Debtor Addresses" at bounding box center [713, 155] width 98 height 34
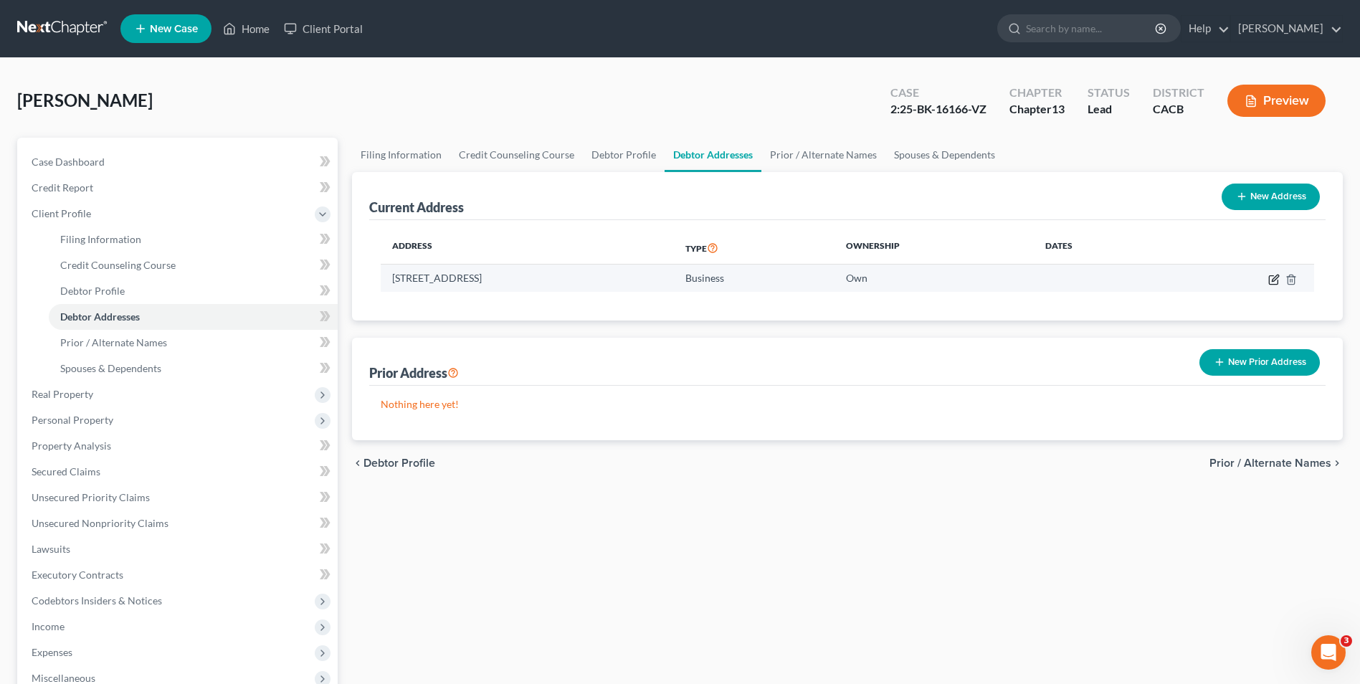
click at [1270, 284] on icon "button" at bounding box center [1273, 279] width 9 height 9
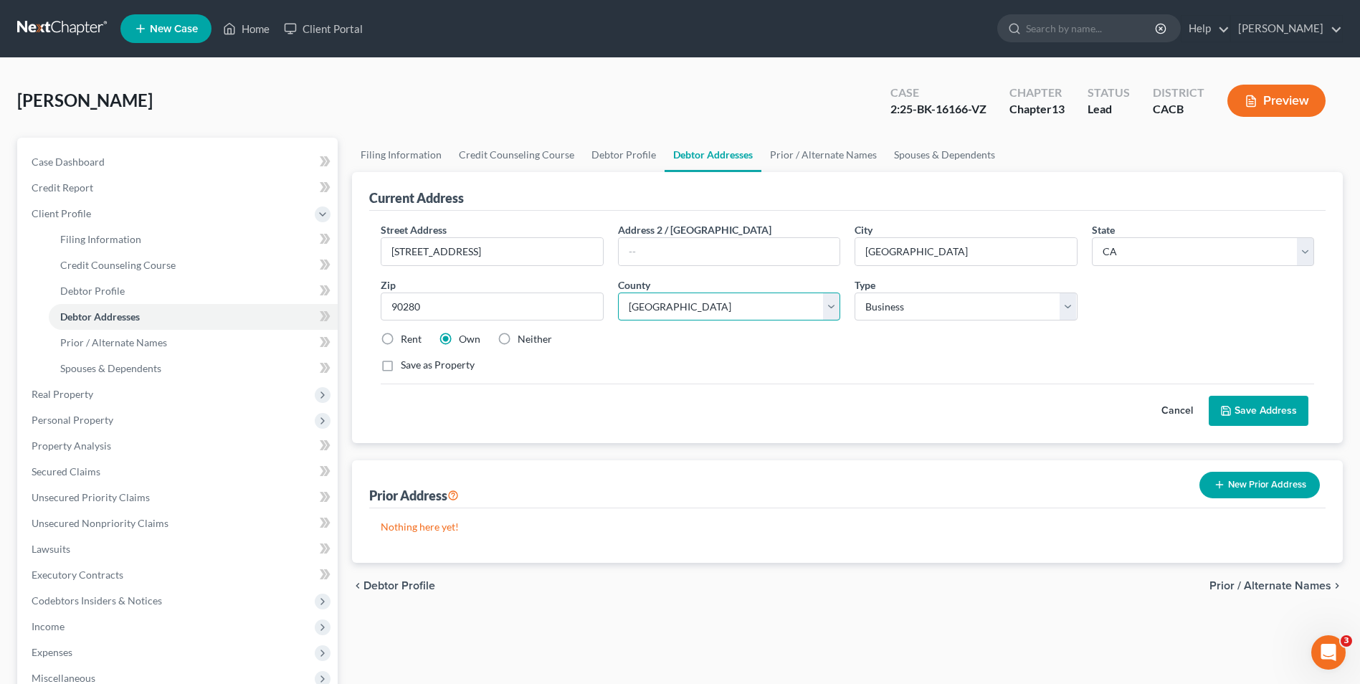
click at [736, 313] on select "County [GEOGRAPHIC_DATA] [GEOGRAPHIC_DATA] [GEOGRAPHIC_DATA] [GEOGRAPHIC_DATA] …" at bounding box center [729, 307] width 222 height 29
click at [618, 293] on select "County [GEOGRAPHIC_DATA] [GEOGRAPHIC_DATA] [GEOGRAPHIC_DATA] [GEOGRAPHIC_DATA] …" at bounding box center [729, 307] width 222 height 29
click at [808, 355] on div "Street Address * [STREET_ADDRESS] Address [GEOGRAPHIC_DATA] * [GEOGRAPHIC_DATA]…" at bounding box center [848, 303] width 948 height 162
click at [945, 307] on select "Select Residential Mailing Rental Business" at bounding box center [966, 307] width 222 height 29
click at [855, 293] on select "Select Residential Mailing Rental Business" at bounding box center [966, 307] width 222 height 29
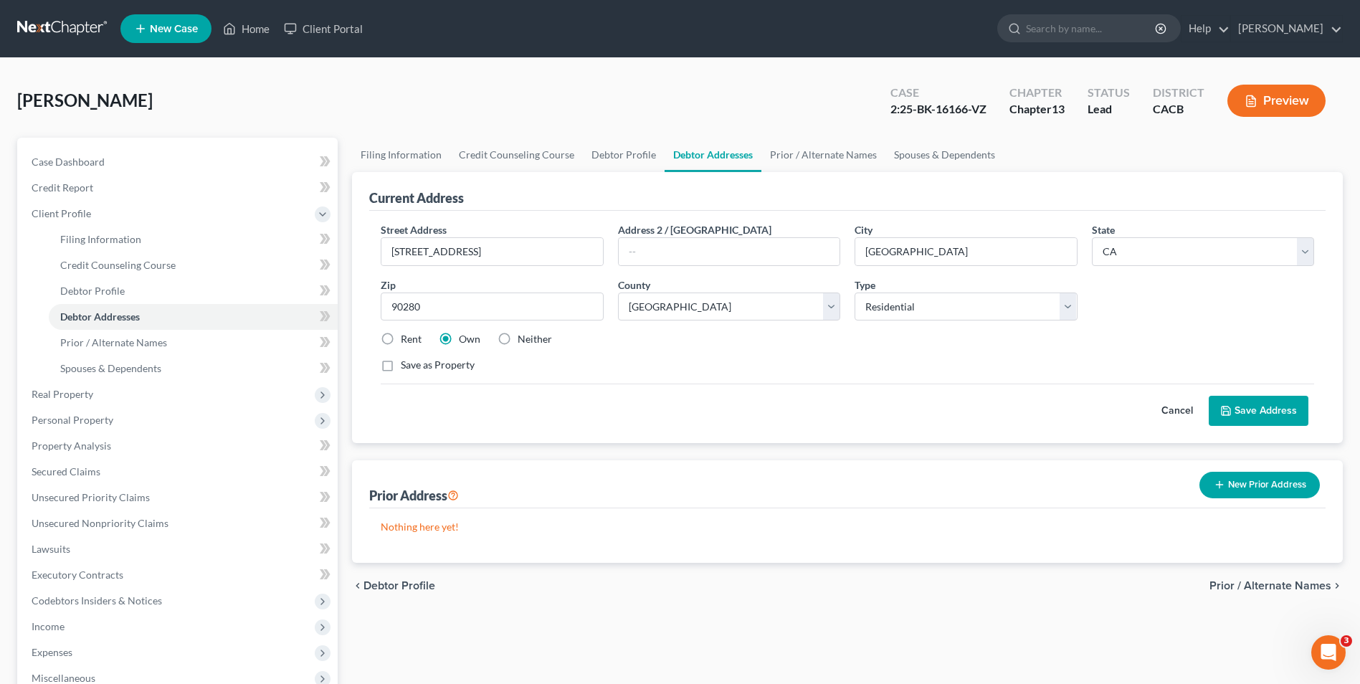
click at [794, 369] on div "Save as Property" at bounding box center [847, 365] width 933 height 14
click at [1242, 417] on button "Save Address" at bounding box center [1259, 411] width 100 height 30
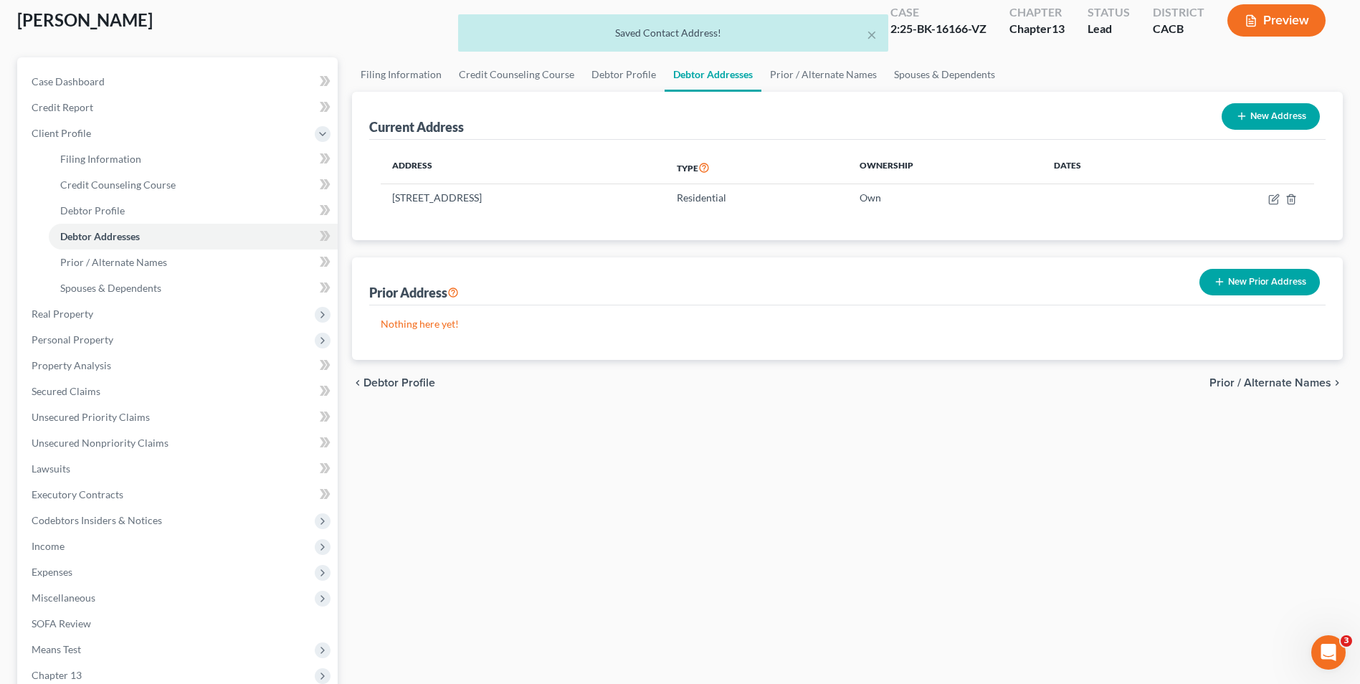
scroll to position [215, 0]
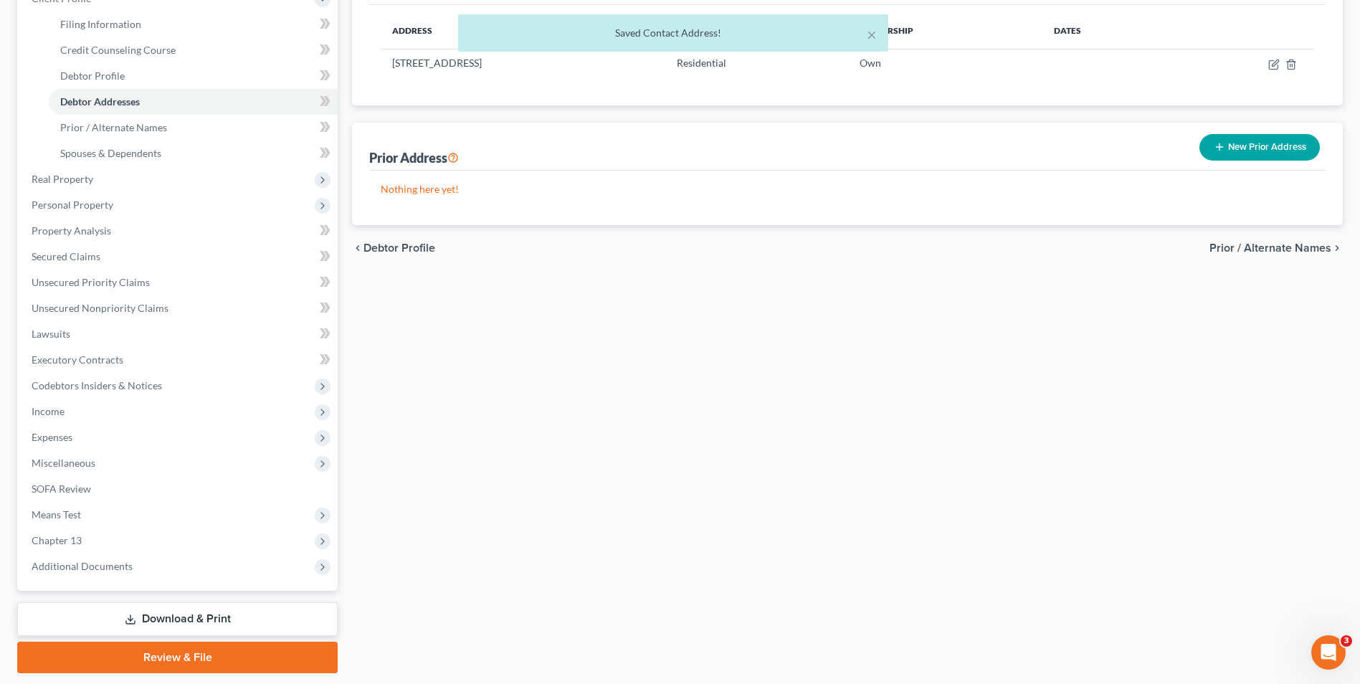
drag, startPoint x: 116, startPoint y: 515, endPoint x: 713, endPoint y: 493, distance: 597.6
click at [116, 515] on span "Means Test" at bounding box center [179, 515] width 318 height 26
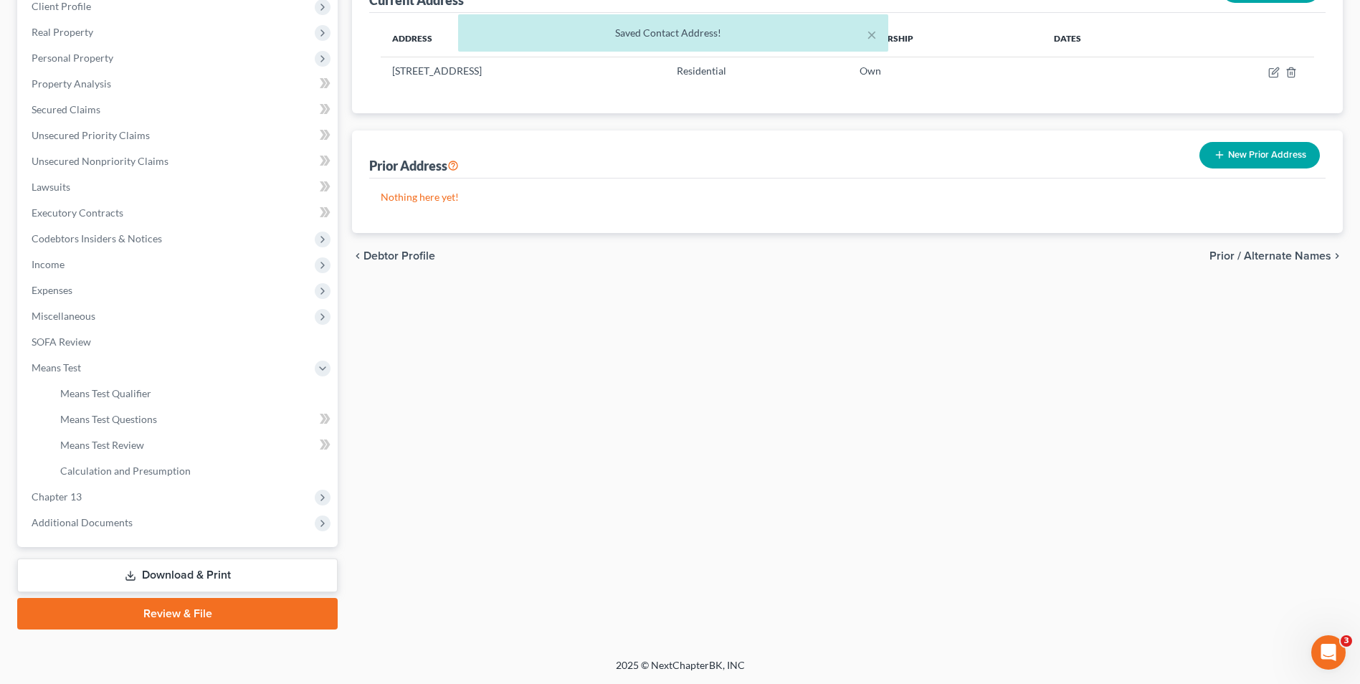
scroll to position [207, 0]
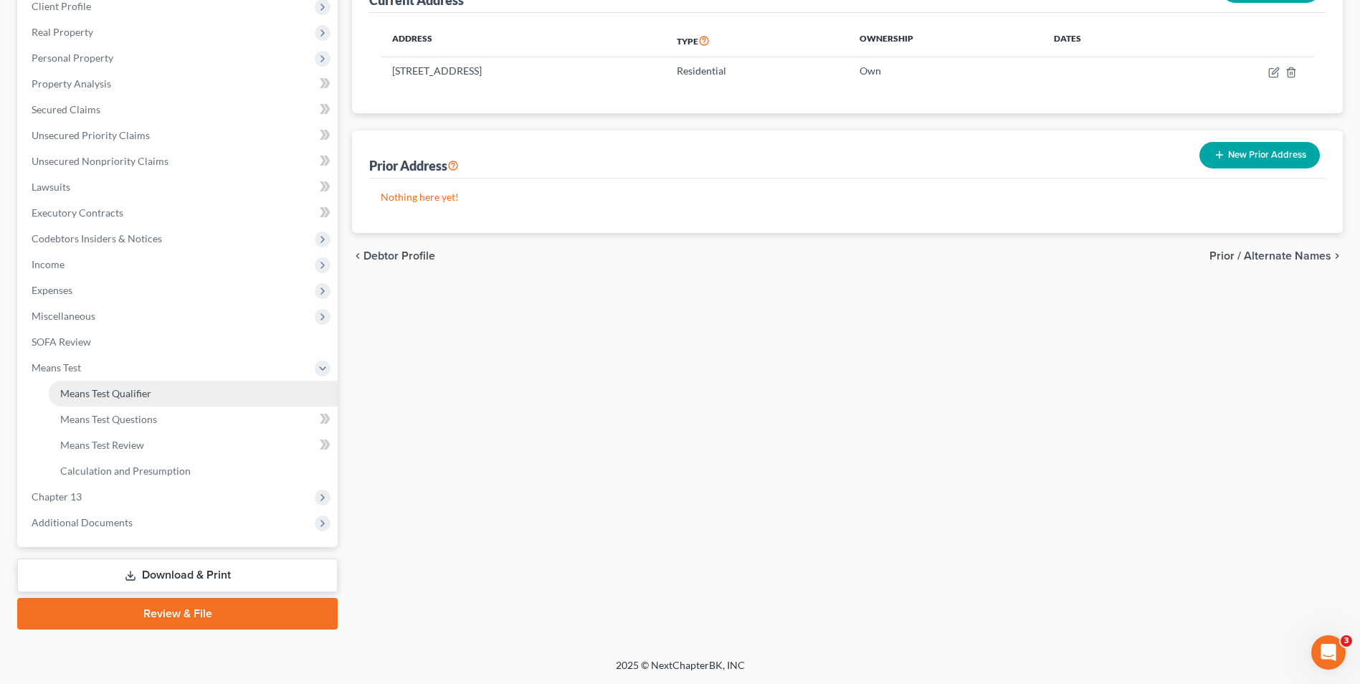
click at [144, 394] on span "Means Test Qualifier" at bounding box center [105, 393] width 91 height 12
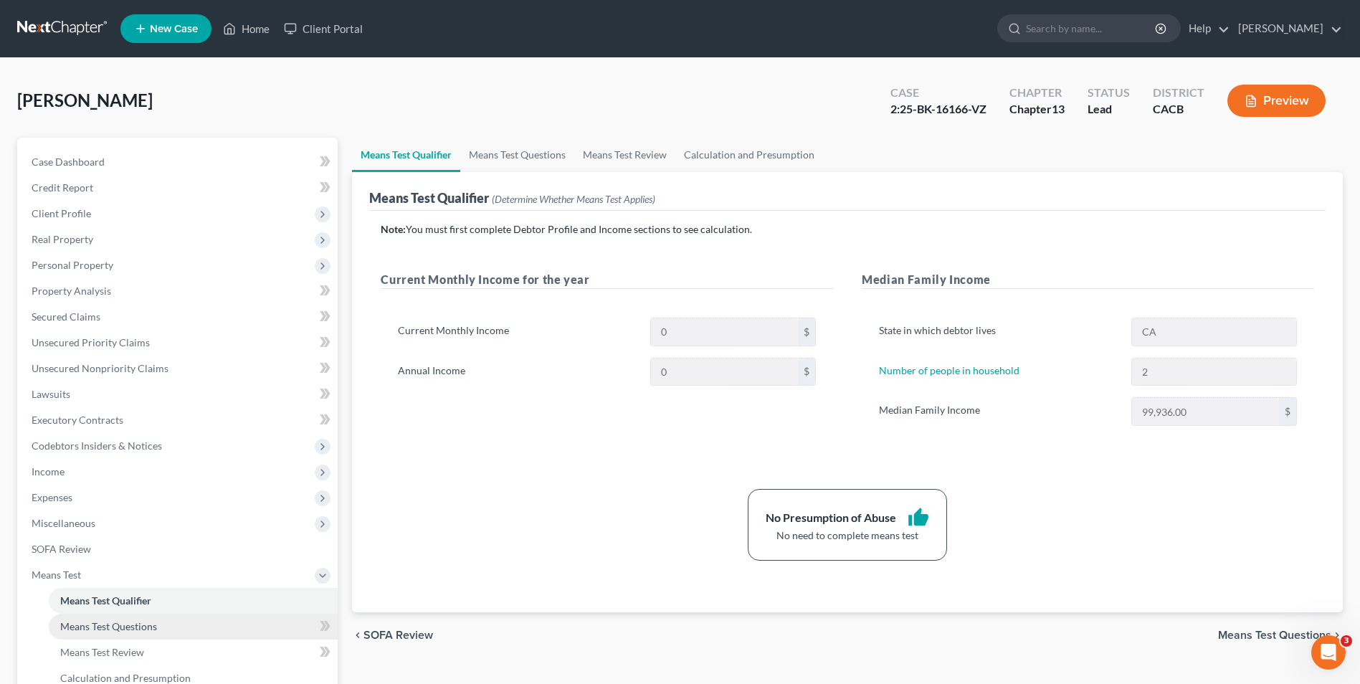
click at [130, 624] on span "Means Test Questions" at bounding box center [108, 626] width 97 height 12
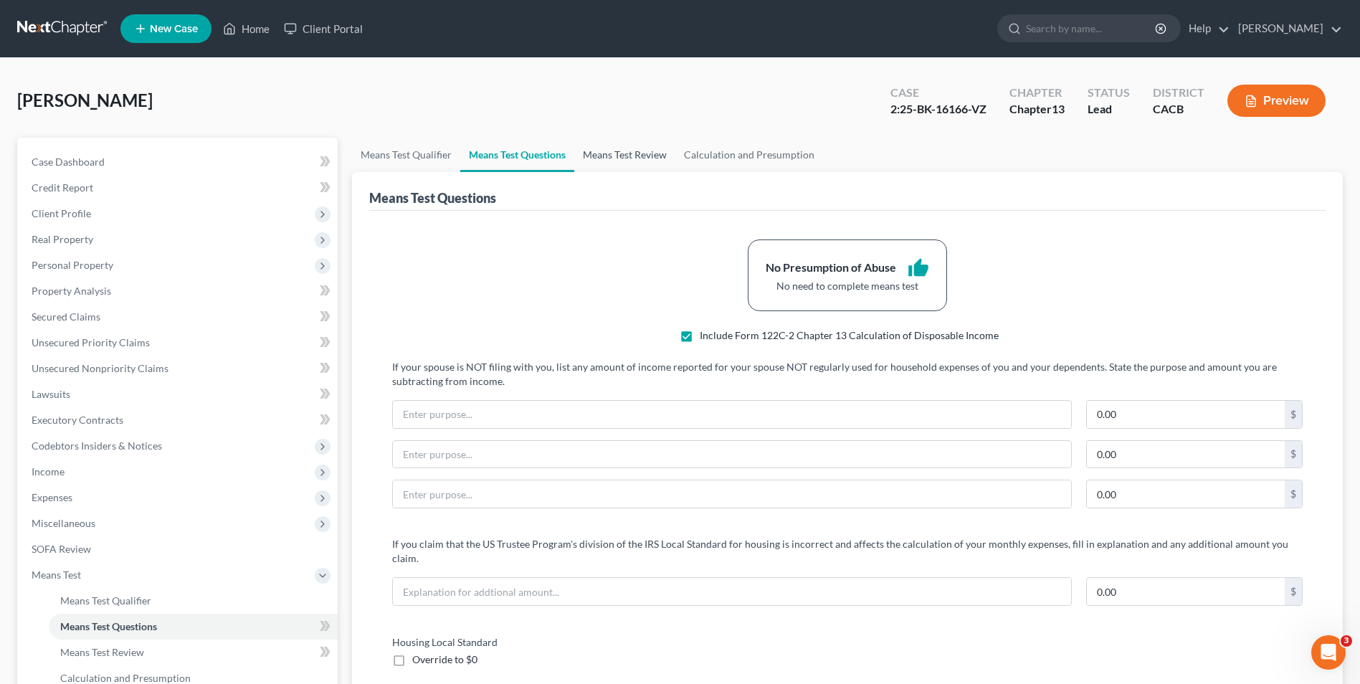
click at [622, 152] on link "Means Test Review" at bounding box center [624, 155] width 101 height 34
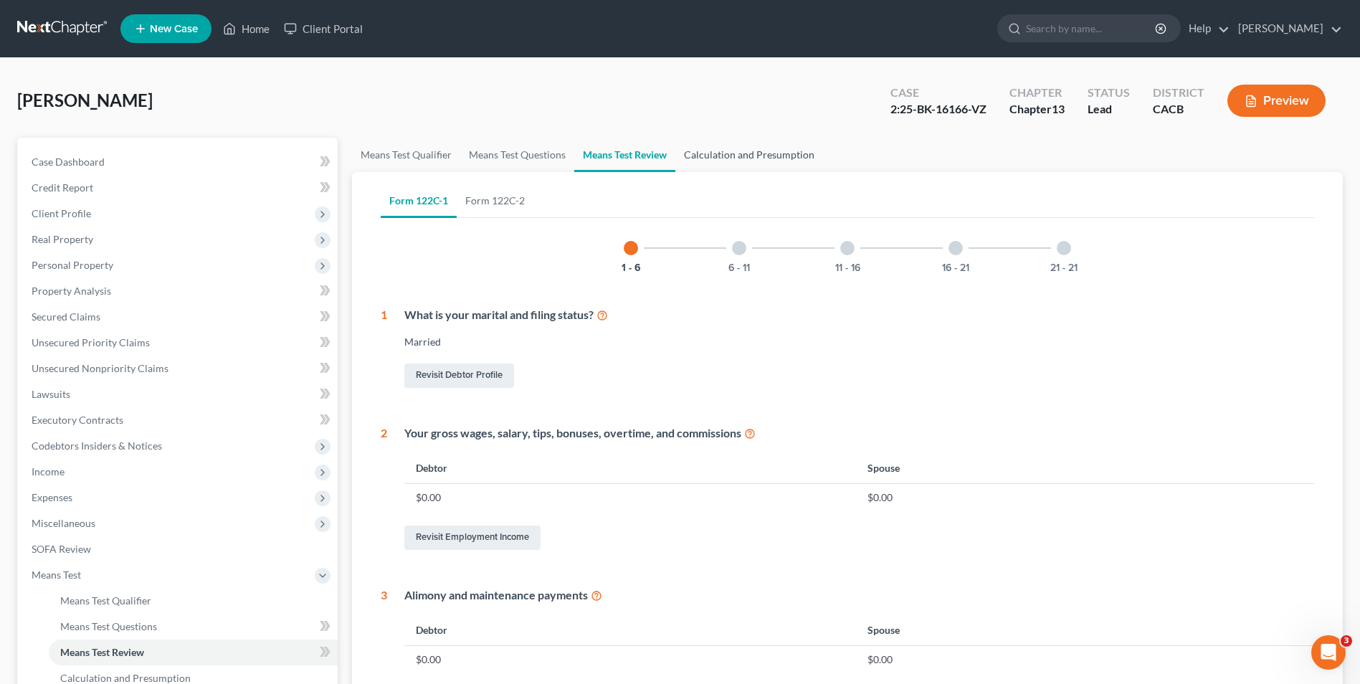
click at [774, 156] on link "Calculation and Presumption" at bounding box center [749, 155] width 148 height 34
